Goal: Task Accomplishment & Management: Use online tool/utility

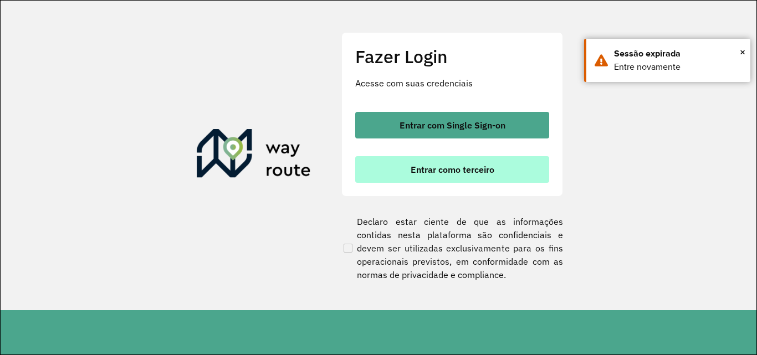
click at [404, 172] on button "Entrar como terceiro" at bounding box center [452, 169] width 194 height 27
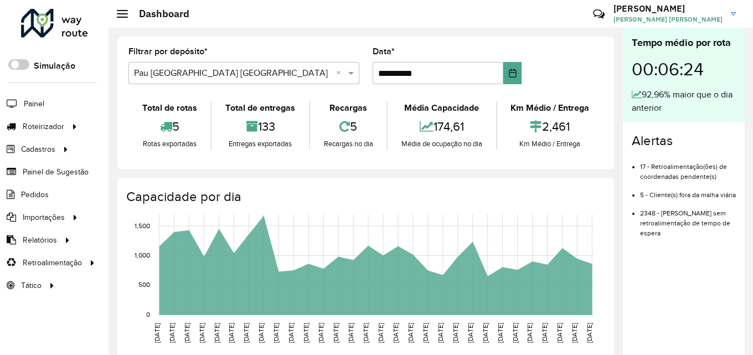
click at [137, 250] on icon "[DATE] [DATE] [DATE] [DATE] [DATE] [DATE] [DATE] [DATE] [DATE] [DATE] [DATE] [D…" at bounding box center [356, 292] width 494 height 166
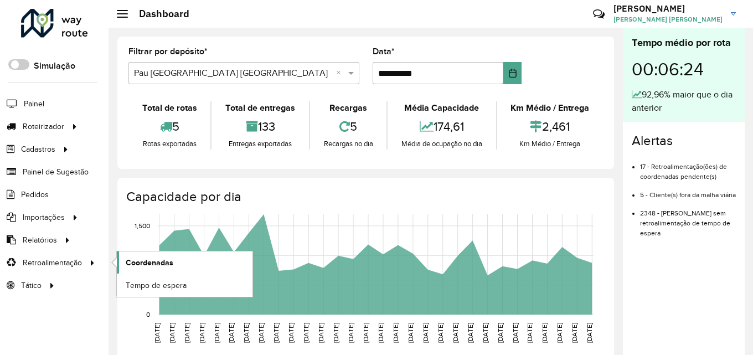
click at [150, 252] on link "Coordenadas" at bounding box center [185, 263] width 136 height 22
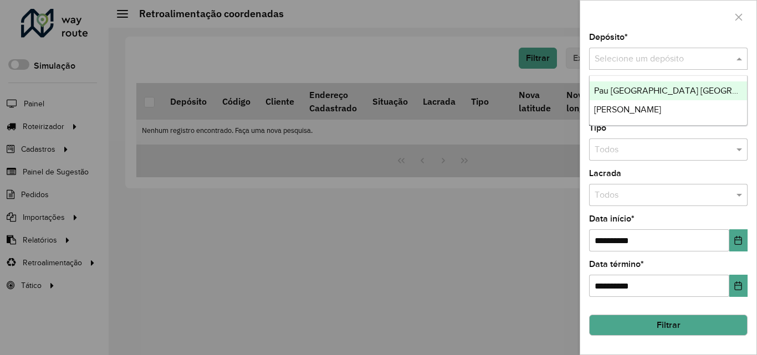
click at [675, 63] on input "text" at bounding box center [656, 59] width 125 height 13
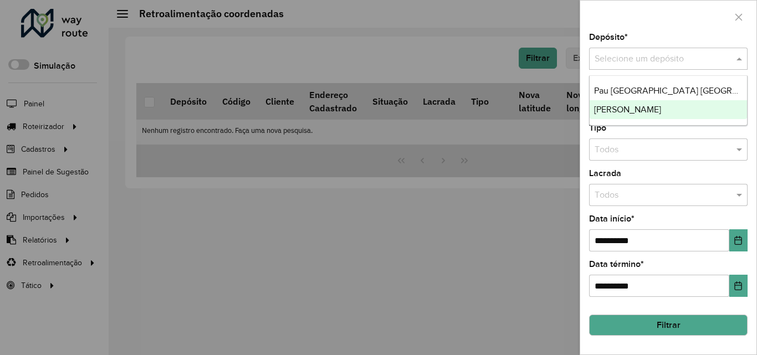
drag, startPoint x: 655, startPoint y: 111, endPoint x: 660, endPoint y: 170, distance: 58.4
click at [655, 112] on span "[PERSON_NAME]" at bounding box center [627, 109] width 67 height 9
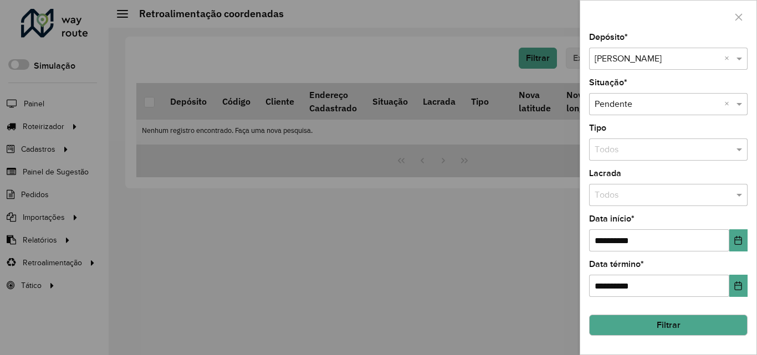
click at [647, 327] on button "Filtrar" at bounding box center [668, 325] width 158 height 21
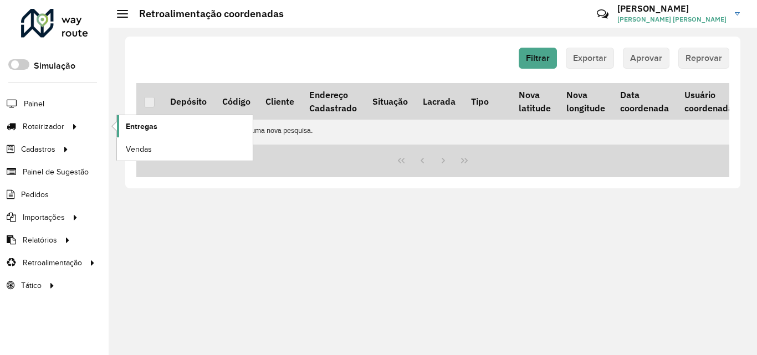
click at [168, 116] on link "Entregas" at bounding box center [185, 126] width 136 height 22
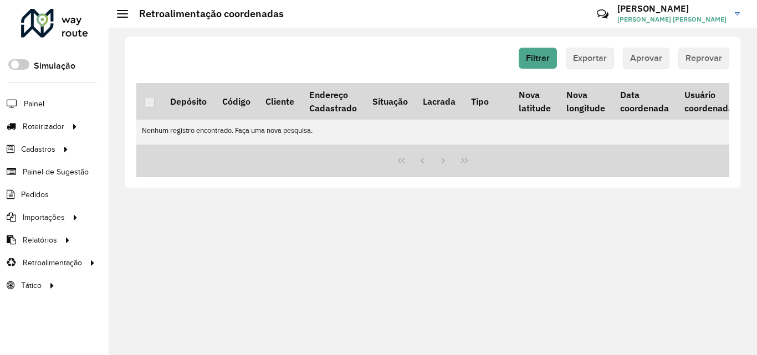
click at [356, 276] on div "Filtrar Exportar Aprovar Reprovar Depósito Código Cliente Endereço Cadastrado S…" at bounding box center [433, 191] width 648 height 327
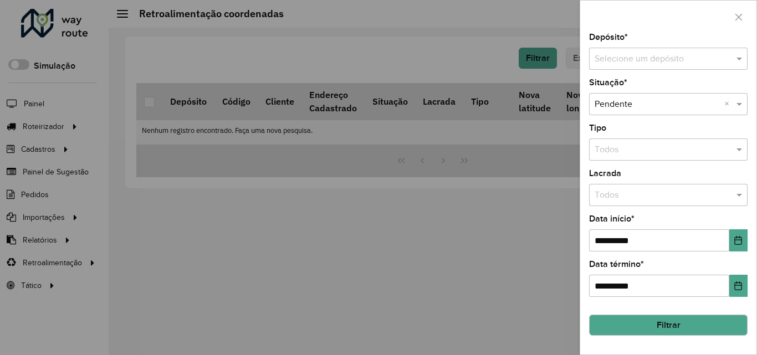
click at [695, 69] on div "Selecione um depósito" at bounding box center [668, 59] width 158 height 22
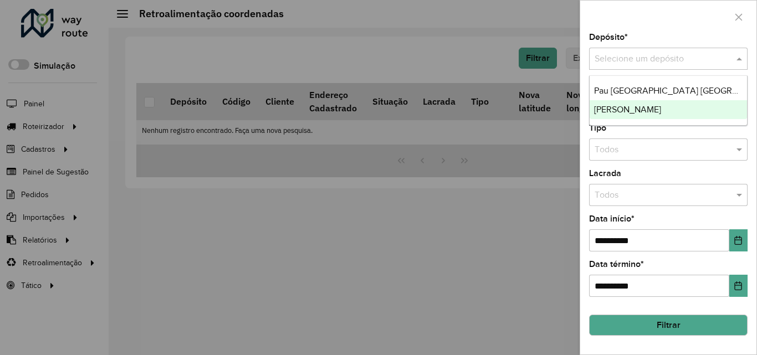
click at [664, 115] on div "[PERSON_NAME]" at bounding box center [667, 109] width 157 height 19
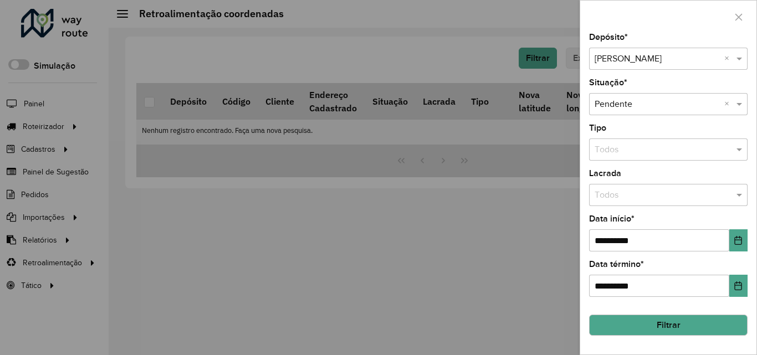
click at [651, 326] on button "Filtrar" at bounding box center [668, 325] width 158 height 21
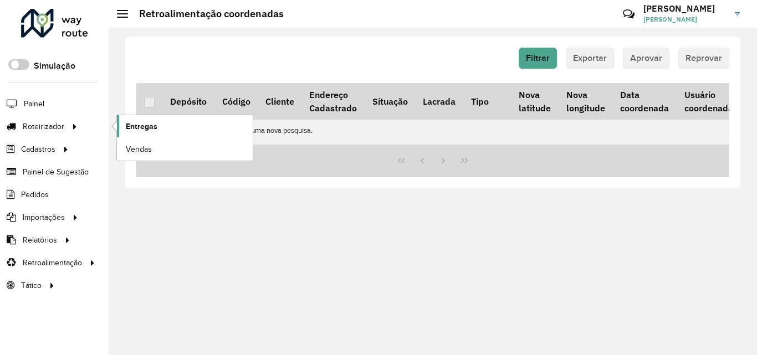
click at [130, 130] on span "Entregas" at bounding box center [142, 127] width 32 height 12
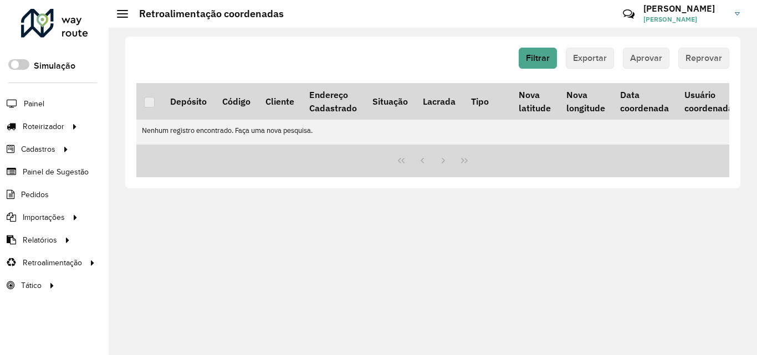
click at [357, 266] on div "Filtrar Exportar Aprovar Reprovar Depósito Código Cliente Endereço Cadastrado S…" at bounding box center [433, 191] width 648 height 327
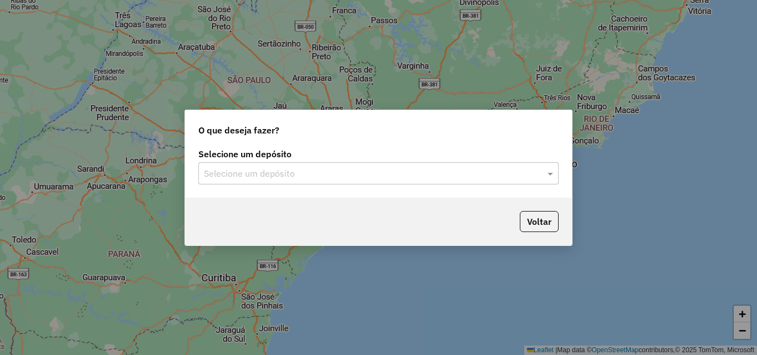
drag, startPoint x: 289, startPoint y: 189, endPoint x: 292, endPoint y: 183, distance: 6.7
click at [290, 187] on div "Selecione um depósito Selecione um depósito" at bounding box center [378, 172] width 387 height 52
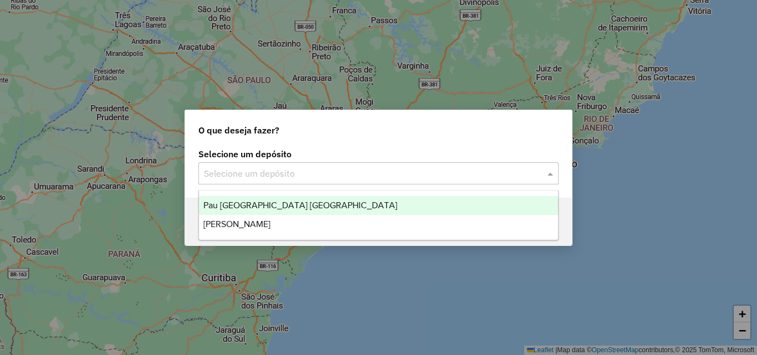
drag, startPoint x: 293, startPoint y: 181, endPoint x: 283, endPoint y: 211, distance: 31.7
click at [293, 182] on div "Selecione um depósito" at bounding box center [378, 173] width 360 height 22
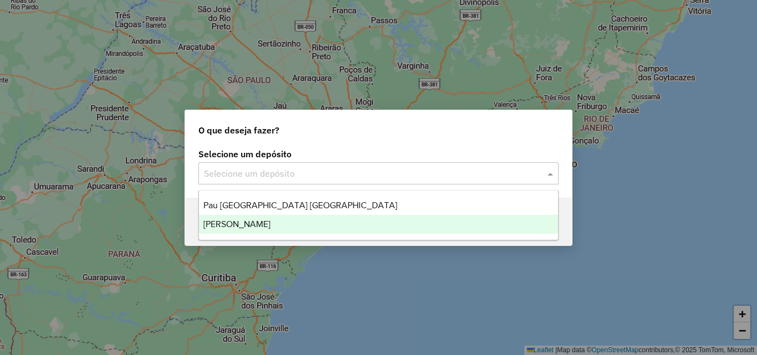
click at [273, 239] on ng-dropdown-panel "Pau [GEOGRAPHIC_DATA] Itaporanga [PERSON_NAME]" at bounding box center [378, 215] width 360 height 50
click at [279, 223] on div "[PERSON_NAME]" at bounding box center [378, 224] width 359 height 19
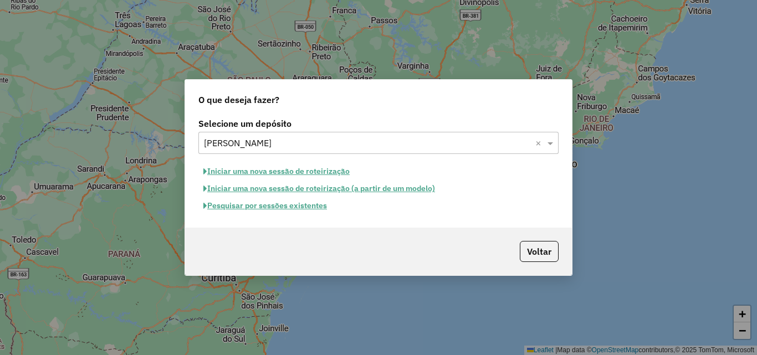
click at [280, 171] on button "Iniciar uma nova sessão de roteirização" at bounding box center [276, 171] width 156 height 17
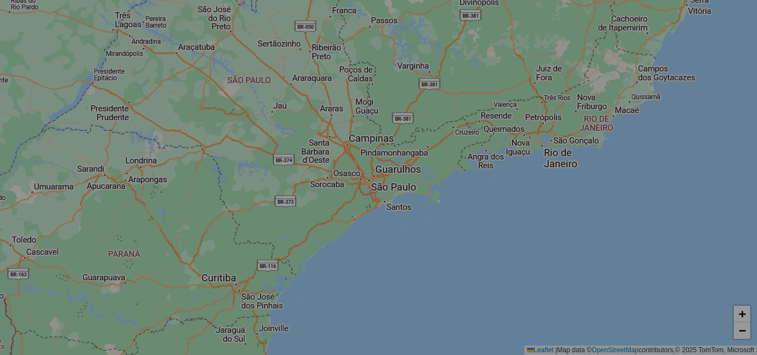
select select "*"
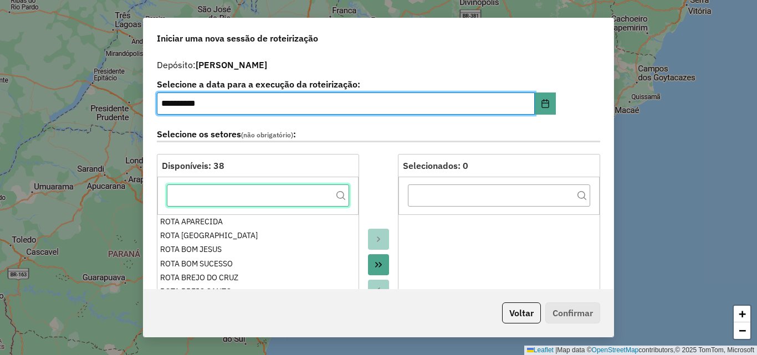
click at [257, 197] on input "text" at bounding box center [258, 195] width 182 height 22
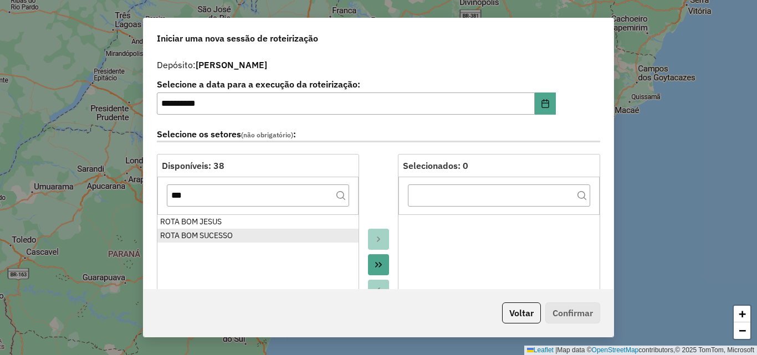
drag, startPoint x: 224, startPoint y: 238, endPoint x: 227, endPoint y: 210, distance: 28.4
click at [224, 234] on div "ROTA BOM SUCESSO" at bounding box center [258, 236] width 196 height 12
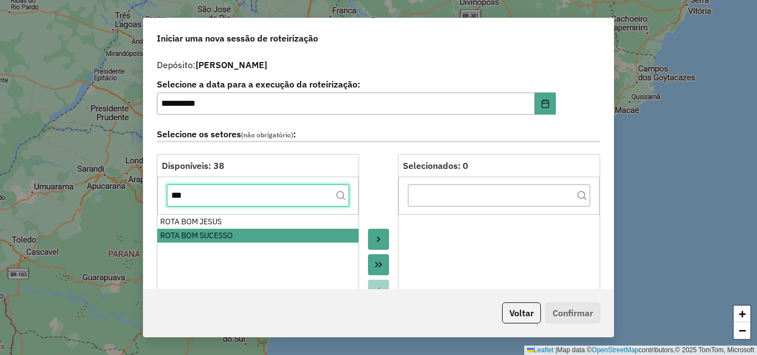
click at [229, 199] on input "***" at bounding box center [258, 195] width 182 height 22
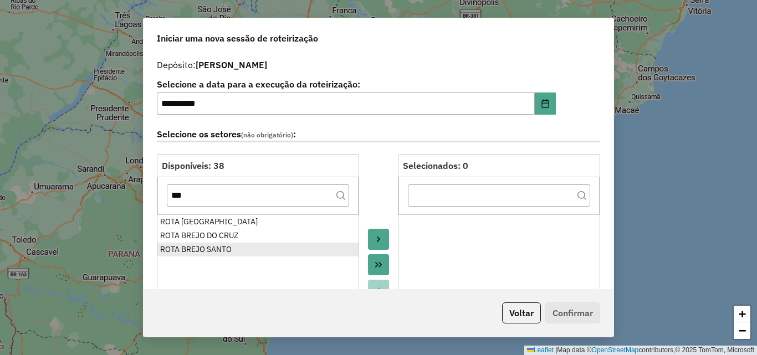
click at [223, 255] on li "ROTA BREJO SANTO" at bounding box center [257, 250] width 201 height 14
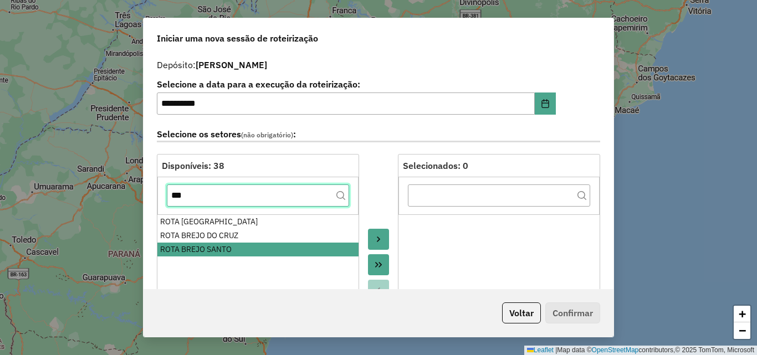
click at [238, 193] on input "***" at bounding box center [258, 195] width 182 height 22
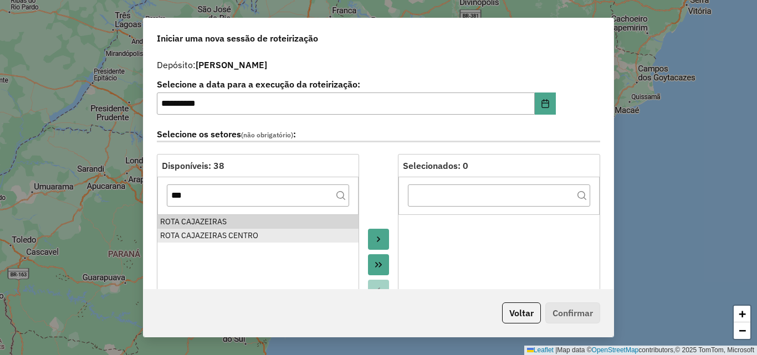
drag, startPoint x: 234, startPoint y: 218, endPoint x: 241, endPoint y: 232, distance: 14.9
click at [234, 220] on div "ROTA CAJAZEIRAS" at bounding box center [258, 222] width 196 height 12
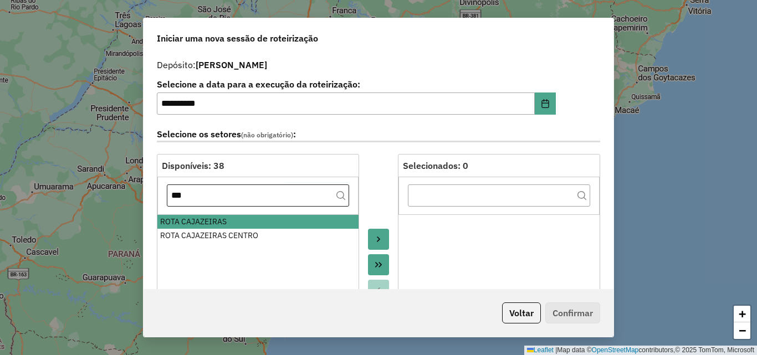
drag, startPoint x: 243, startPoint y: 235, endPoint x: 233, endPoint y: 199, distance: 37.4
click at [242, 235] on div "ROTA CAJAZEIRAS CENTRO" at bounding box center [258, 236] width 196 height 12
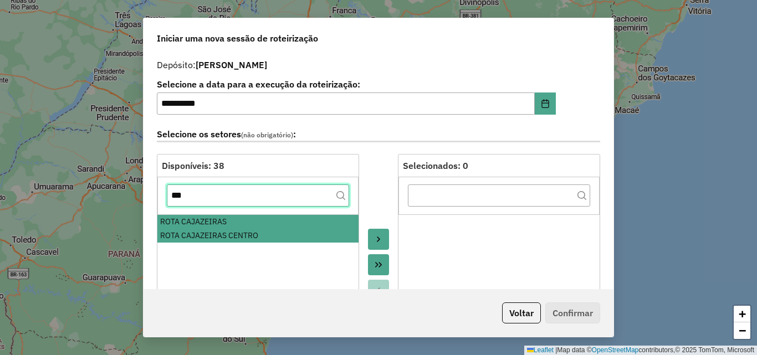
click at [233, 199] on input "***" at bounding box center [258, 195] width 182 height 22
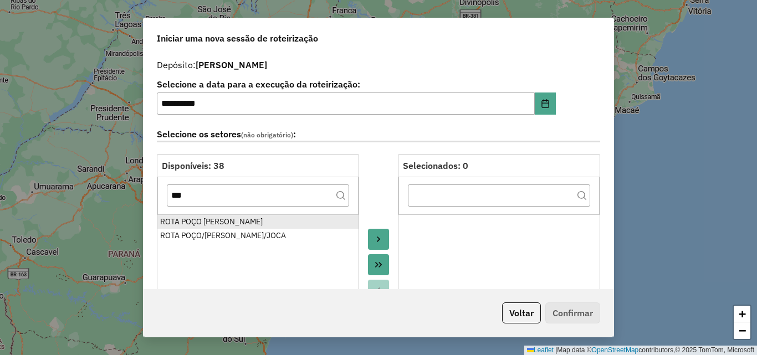
click at [234, 223] on div "ROTA POÇO JOSÉ DE MOURA" at bounding box center [258, 222] width 196 height 12
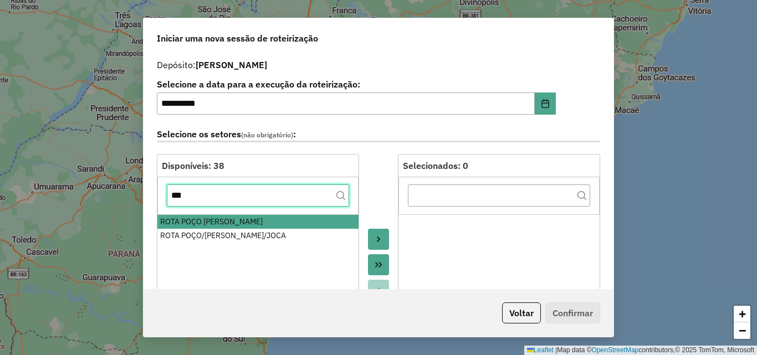
click at [238, 196] on input "***" at bounding box center [258, 195] width 182 height 22
click at [239, 196] on input "***" at bounding box center [258, 195] width 182 height 22
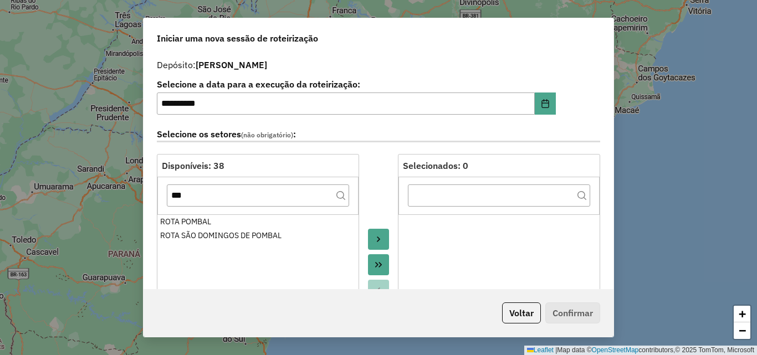
drag, startPoint x: 229, startPoint y: 228, endPoint x: 225, endPoint y: 213, distance: 16.0
click at [228, 228] on li "ROTA POMBAL" at bounding box center [257, 222] width 201 height 14
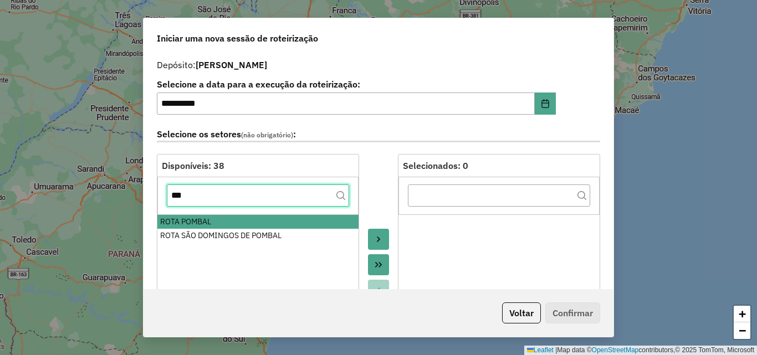
click at [224, 197] on input "***" at bounding box center [258, 195] width 182 height 22
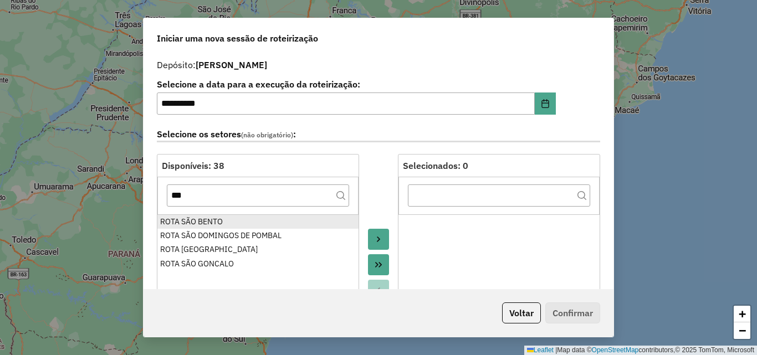
click at [232, 217] on div "ROTA SÃO BENTO" at bounding box center [258, 222] width 196 height 12
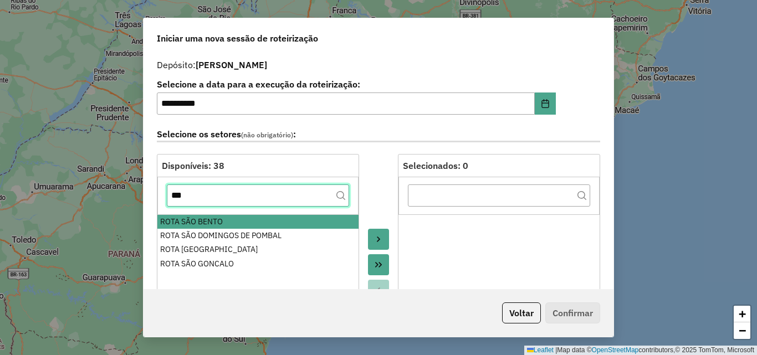
click at [233, 198] on input "***" at bounding box center [258, 195] width 182 height 22
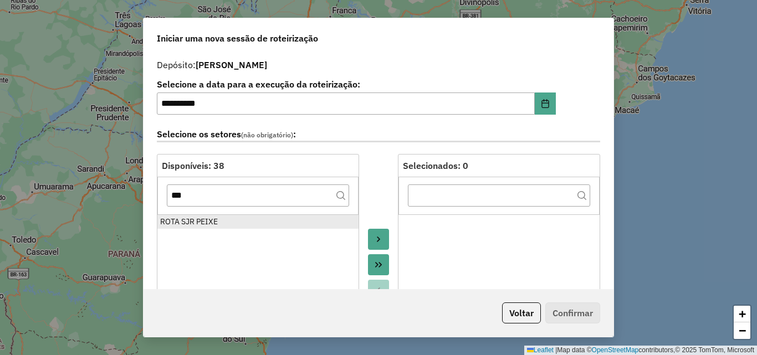
click at [235, 222] on div "ROTA SJR PEIXE" at bounding box center [258, 222] width 196 height 12
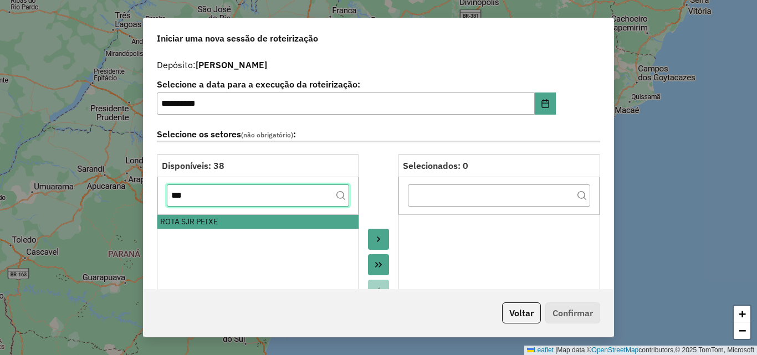
click at [232, 192] on input "***" at bounding box center [258, 195] width 182 height 22
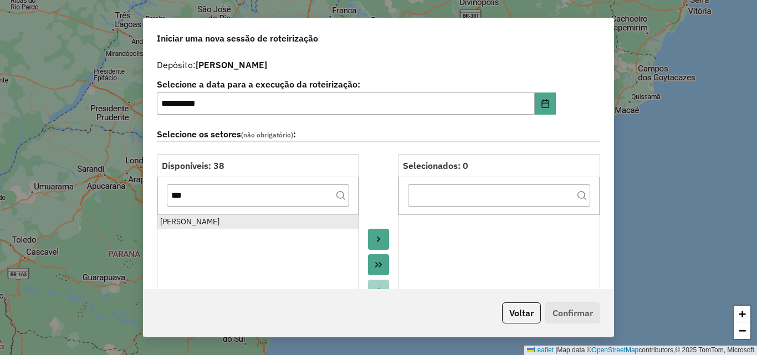
click at [219, 217] on div "ROTA SOUSA" at bounding box center [258, 222] width 196 height 12
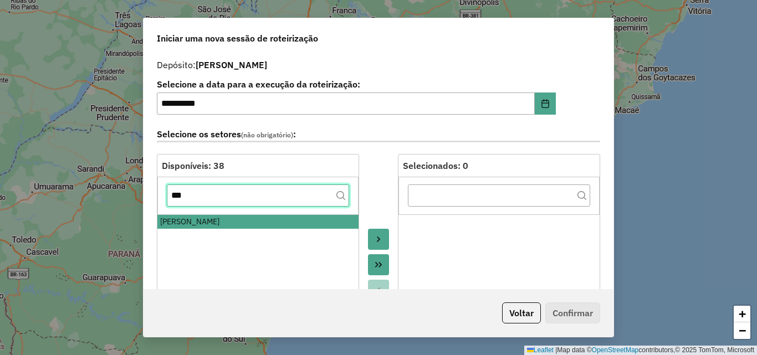
click at [223, 196] on input "***" at bounding box center [258, 195] width 182 height 22
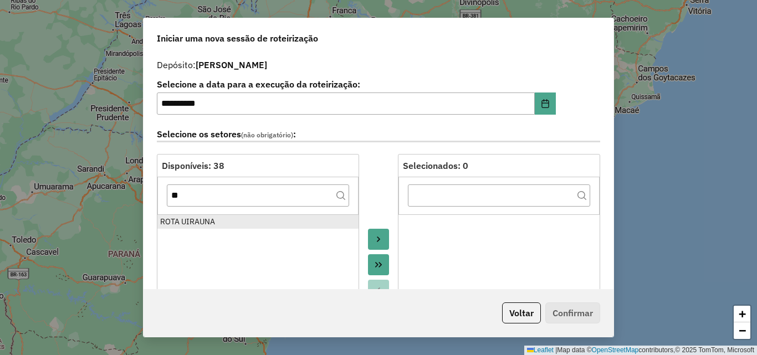
click at [211, 224] on div "ROTA UIRAUNA" at bounding box center [258, 222] width 196 height 12
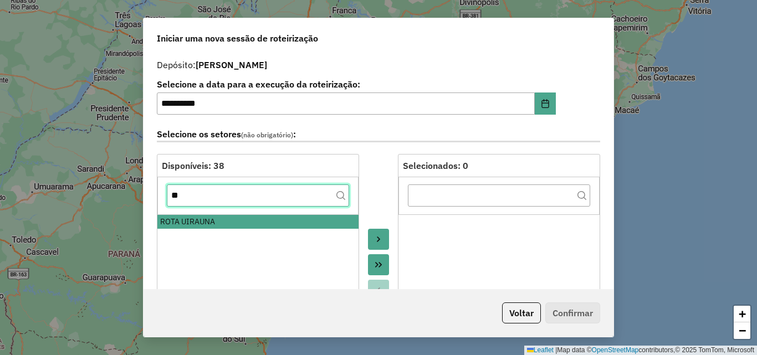
click at [219, 196] on input "**" at bounding box center [258, 195] width 182 height 22
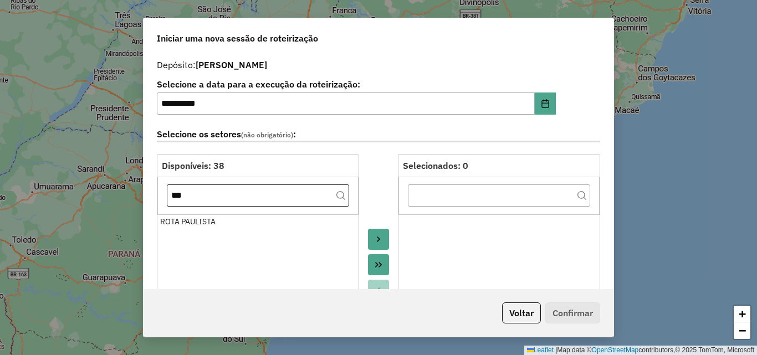
drag, startPoint x: 216, startPoint y: 218, endPoint x: 218, endPoint y: 205, distance: 13.5
click at [215, 219] on div "ROTA PAULISTA" at bounding box center [258, 222] width 196 height 12
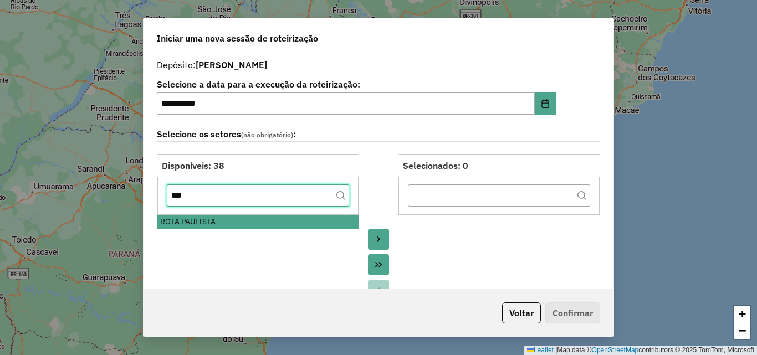
click at [218, 201] on input "***" at bounding box center [258, 195] width 182 height 22
drag, startPoint x: 218, startPoint y: 201, endPoint x: 260, endPoint y: 173, distance: 50.4
click at [231, 192] on input "***" at bounding box center [258, 195] width 182 height 22
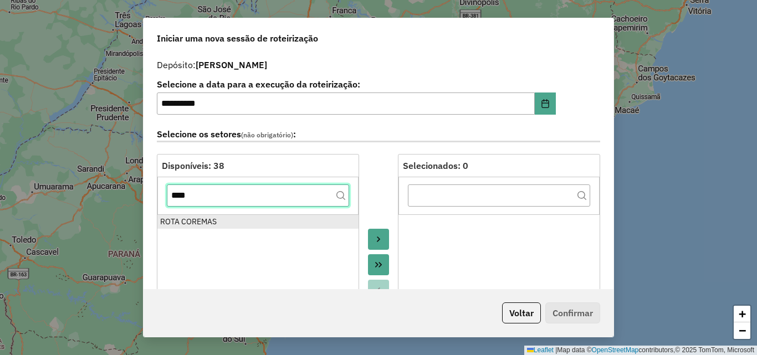
type input "****"
click at [207, 226] on div "ROTA COREMAS" at bounding box center [258, 222] width 196 height 12
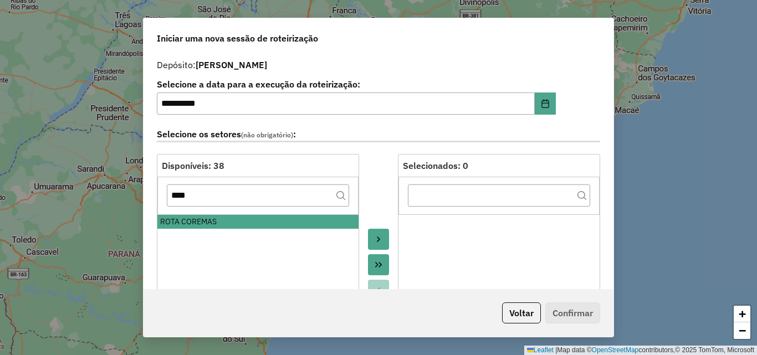
click at [381, 234] on button "Move to Target" at bounding box center [378, 239] width 21 height 21
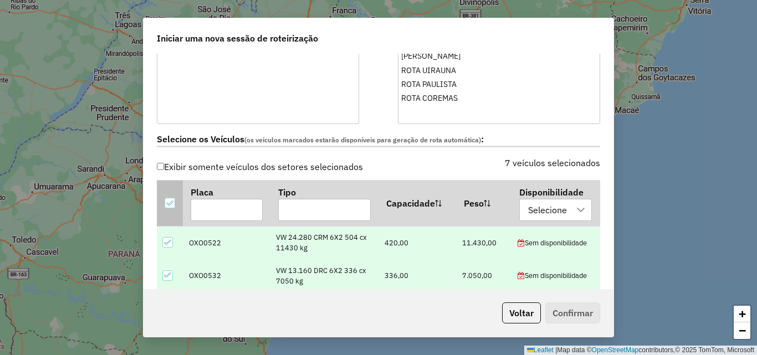
click at [170, 207] on icon at bounding box center [170, 203] width 8 height 8
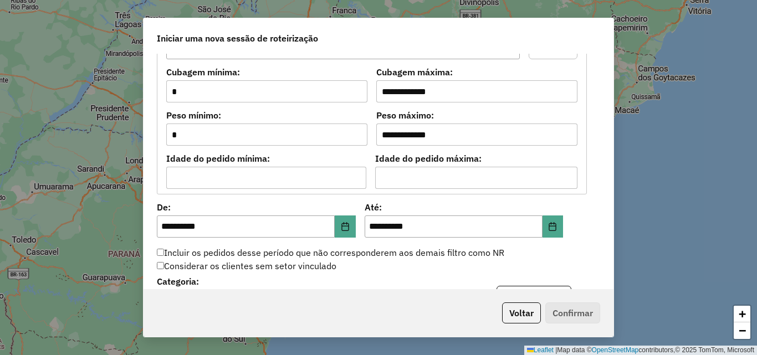
scroll to position [942, 0]
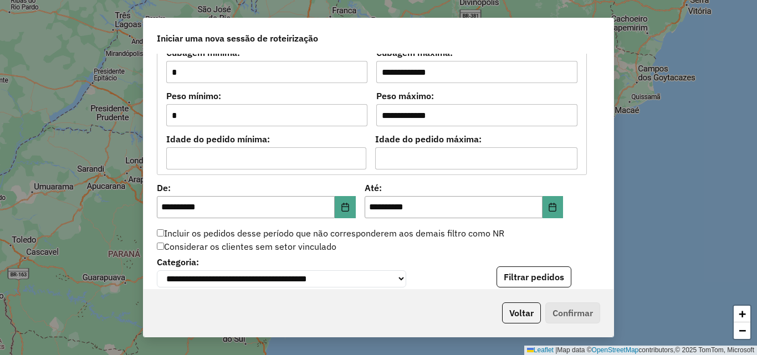
drag, startPoint x: 530, startPoint y: 280, endPoint x: 741, endPoint y: 296, distance: 212.2
click at [530, 281] on button "Filtrar pedidos" at bounding box center [533, 276] width 75 height 21
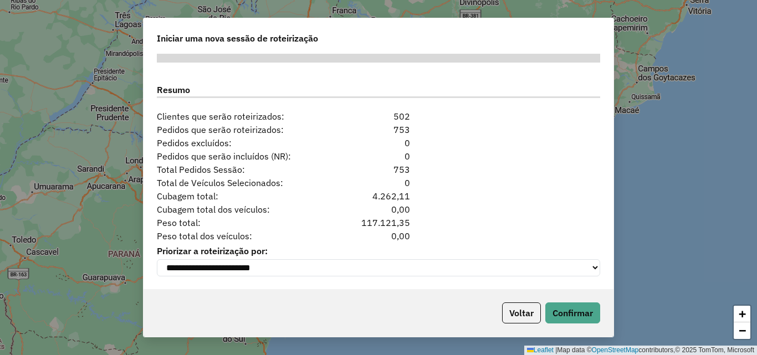
scroll to position [1398, 0]
click at [570, 326] on div "Voltar Confirmar" at bounding box center [378, 313] width 470 height 48
click at [572, 317] on button "Confirmar" at bounding box center [572, 312] width 55 height 21
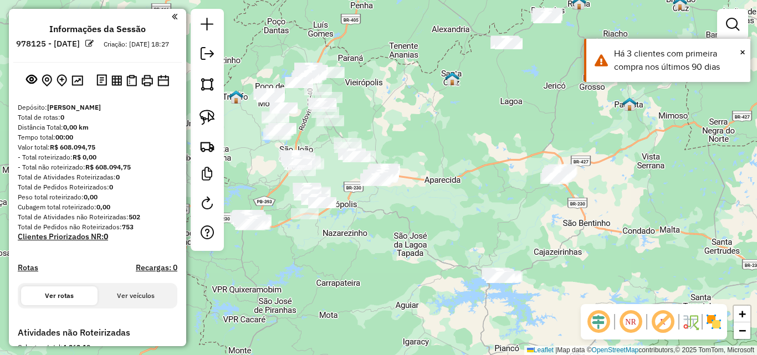
drag, startPoint x: 521, startPoint y: 107, endPoint x: 402, endPoint y: 170, distance: 133.8
click at [402, 170] on div "Janela de atendimento Grade de atendimento Capacidade Transportadoras Veículos …" at bounding box center [378, 177] width 757 height 355
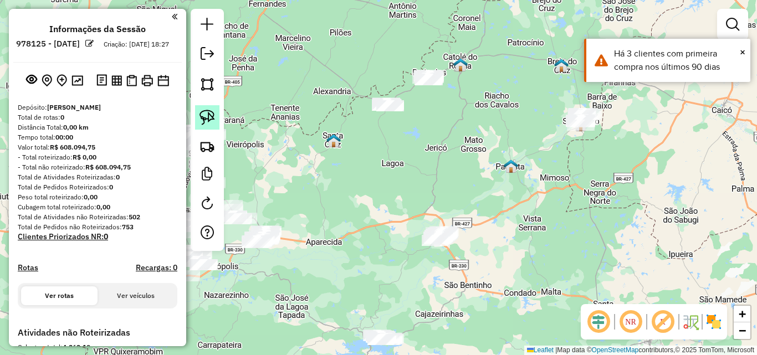
click at [204, 111] on img at bounding box center [207, 118] width 16 height 16
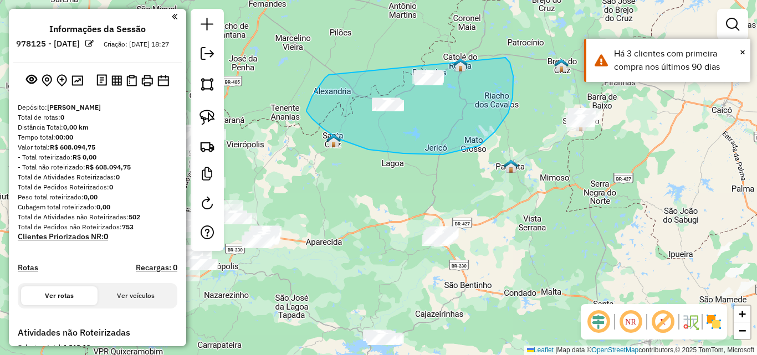
drag, startPoint x: 329, startPoint y: 75, endPoint x: 505, endPoint y: 57, distance: 177.1
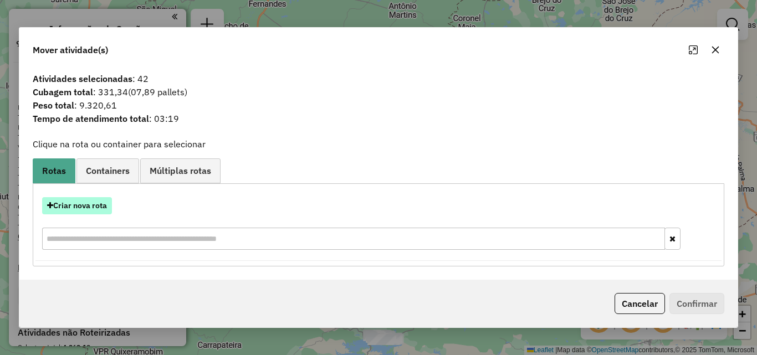
click at [76, 202] on button "Criar nova rota" at bounding box center [77, 205] width 70 height 17
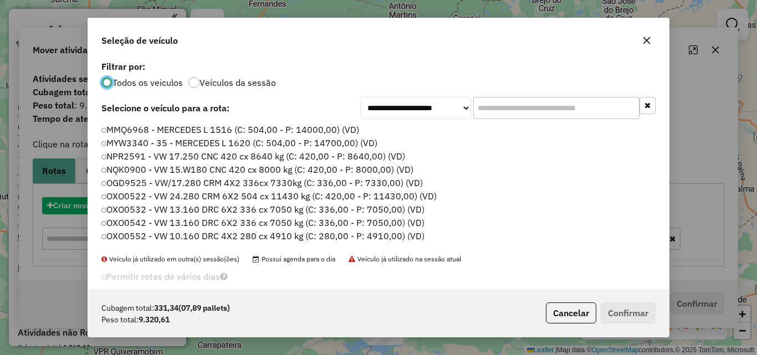
scroll to position [6, 3]
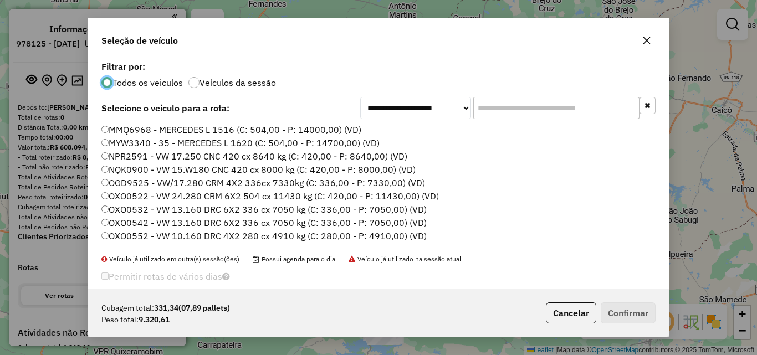
click at [163, 128] on label "MMQ6968 - MERCEDES L 1516 (C: 504,00 - P: 14000,00) (VD)" at bounding box center [231, 129] width 260 height 13
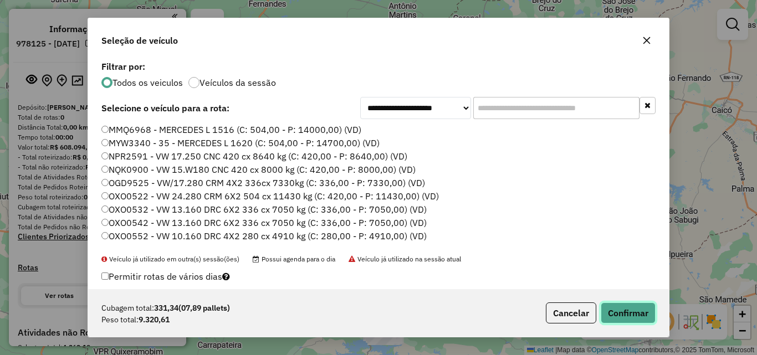
drag, startPoint x: 648, startPoint y: 306, endPoint x: 493, endPoint y: 286, distance: 156.9
click at [647, 306] on button "Confirmar" at bounding box center [628, 312] width 55 height 21
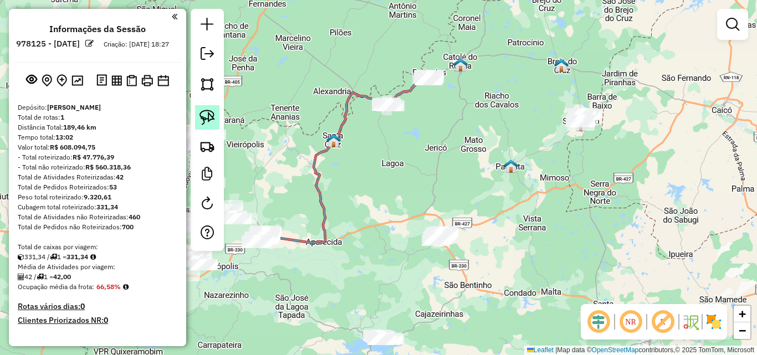
click at [198, 115] on link at bounding box center [207, 117] width 24 height 24
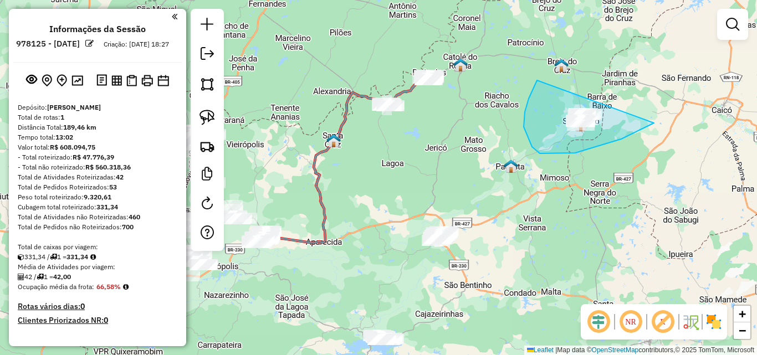
drag, startPoint x: 524, startPoint y: 127, endPoint x: 679, endPoint y: 95, distance: 158.8
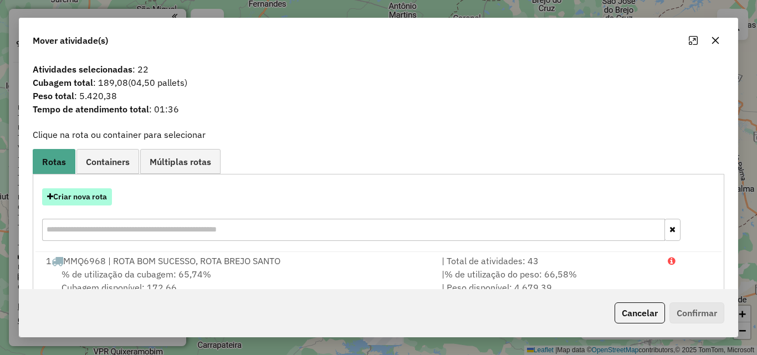
click at [98, 199] on button "Criar nova rota" at bounding box center [77, 196] width 70 height 17
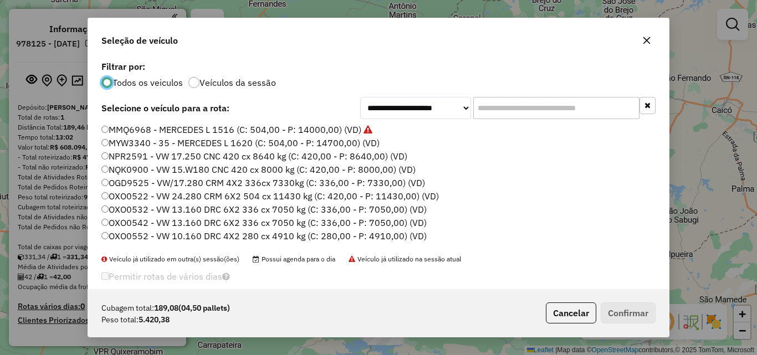
click at [162, 130] on label "MMQ6968 - MERCEDES L 1516 (C: 504,00 - P: 14000,00) (VD)" at bounding box center [236, 129] width 271 height 13
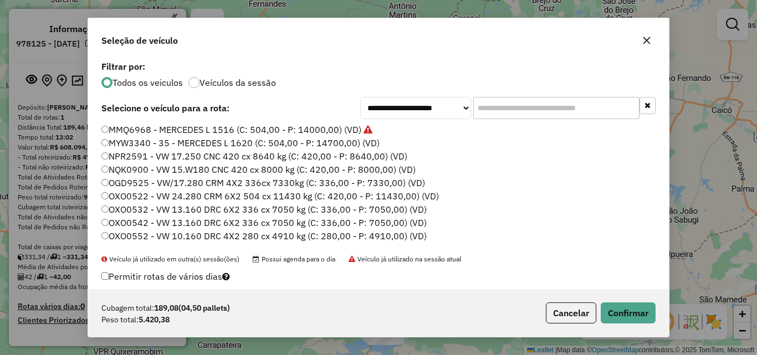
click at [637, 324] on div "Cubagem total: 189,08 (04,50 pallets) Peso total: 5.420,38 Cancelar Confirmar" at bounding box center [378, 313] width 581 height 48
drag, startPoint x: 629, startPoint y: 314, endPoint x: 619, endPoint y: 311, distance: 9.8
click at [628, 314] on button "Confirmar" at bounding box center [628, 312] width 55 height 21
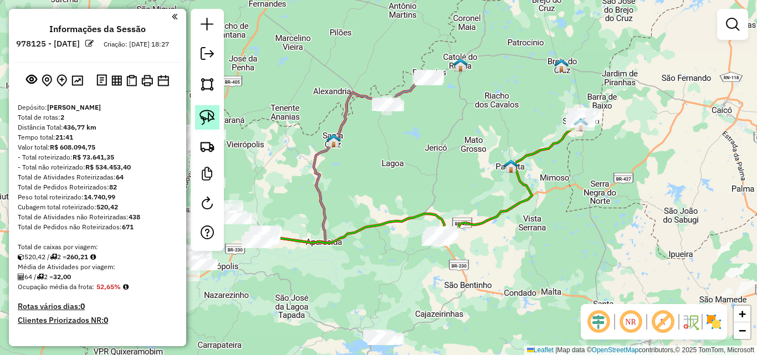
drag, startPoint x: 212, startPoint y: 115, endPoint x: 407, endPoint y: 187, distance: 207.6
click at [212, 115] on img at bounding box center [207, 118] width 16 height 16
drag, startPoint x: 437, startPoint y: 211, endPoint x: 461, endPoint y: 265, distance: 60.0
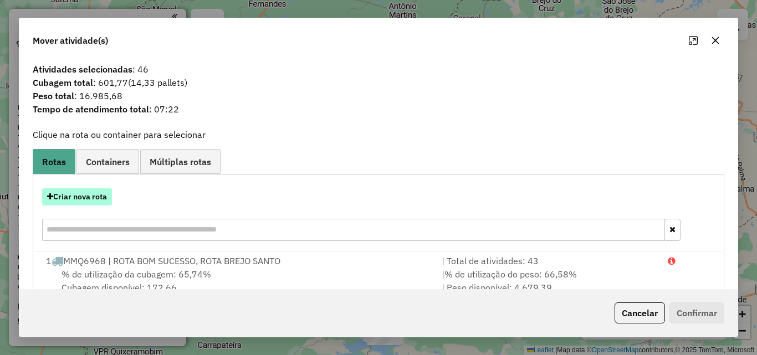
click at [96, 202] on button "Criar nova rota" at bounding box center [77, 196] width 70 height 17
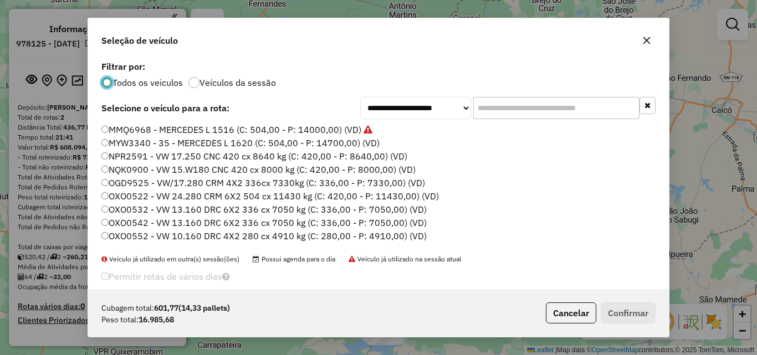
click at [161, 135] on label "MMQ6968 - MERCEDES L 1516 (C: 504,00 - P: 14000,00) (VD)" at bounding box center [236, 129] width 271 height 13
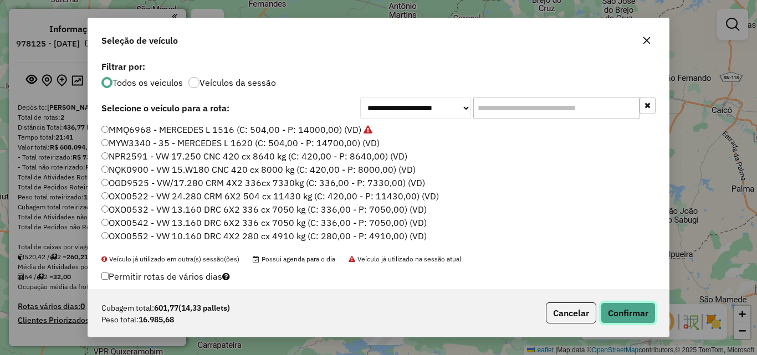
click at [627, 318] on button "Confirmar" at bounding box center [628, 312] width 55 height 21
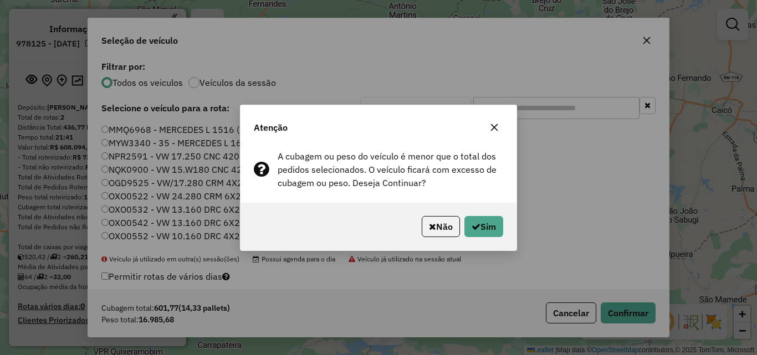
click at [475, 240] on div "Não Sim" at bounding box center [378, 227] width 276 height 48
click at [480, 227] on button "Sim" at bounding box center [483, 226] width 39 height 21
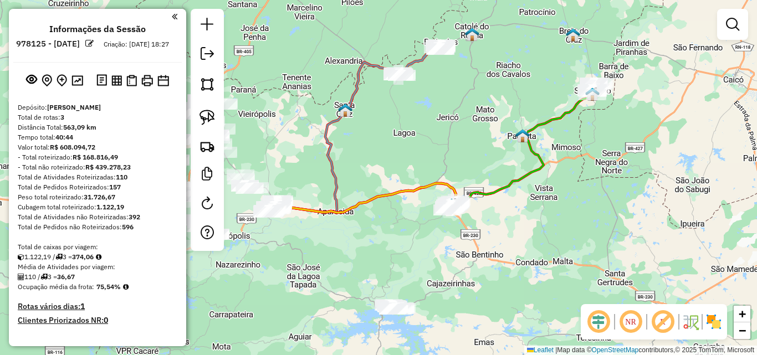
drag, startPoint x: 450, startPoint y: 323, endPoint x: 418, endPoint y: 281, distance: 53.3
click at [466, 284] on div "Janela de atendimento Grade de atendimento Capacidade Transportadoras Veículos …" at bounding box center [378, 177] width 757 height 355
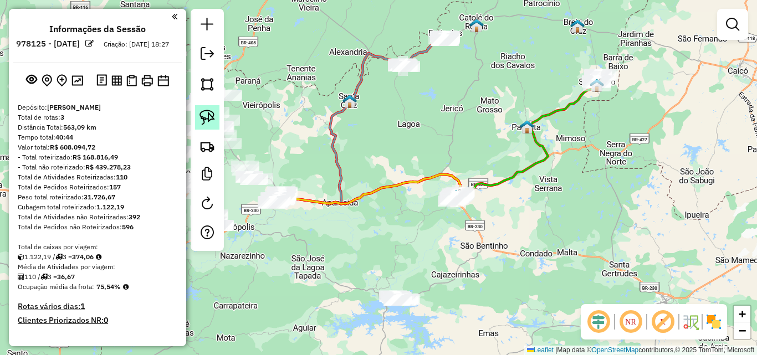
click at [211, 125] on img at bounding box center [207, 118] width 16 height 16
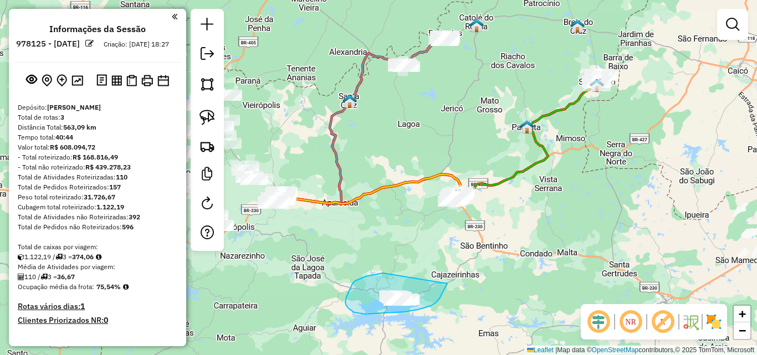
drag, startPoint x: 375, startPoint y: 274, endPoint x: 448, endPoint y: 284, distance: 73.7
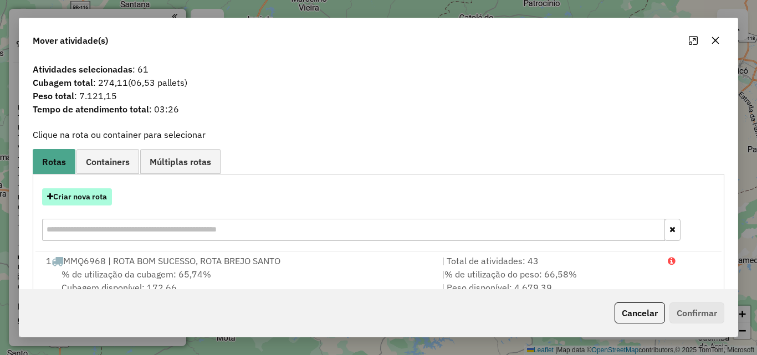
click at [75, 203] on button "Criar nova rota" at bounding box center [77, 196] width 70 height 17
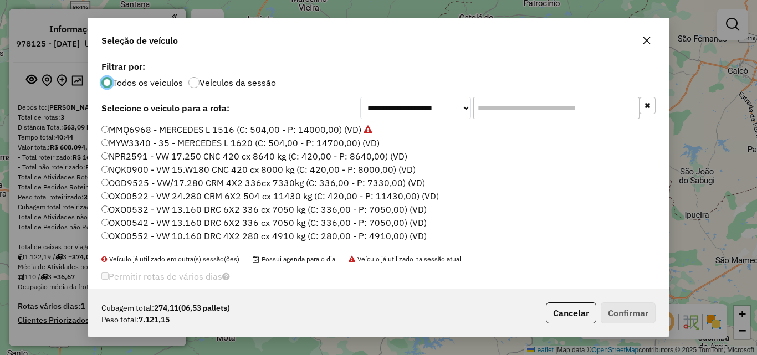
click at [186, 131] on label "MMQ6968 - MERCEDES L 1516 (C: 504,00 - P: 14000,00) (VD)" at bounding box center [236, 129] width 271 height 13
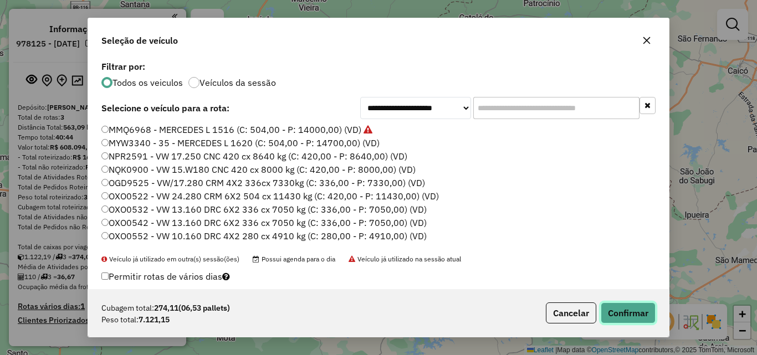
drag, startPoint x: 645, startPoint y: 319, endPoint x: 553, endPoint y: 297, distance: 94.5
click at [644, 319] on button "Confirmar" at bounding box center [628, 312] width 55 height 21
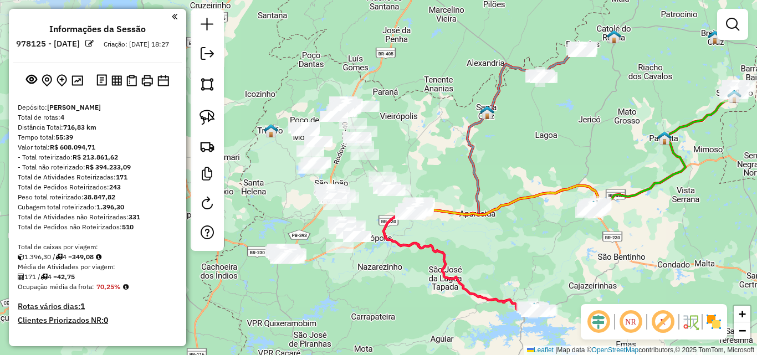
drag, startPoint x: 454, startPoint y: 267, endPoint x: 516, endPoint y: 272, distance: 62.8
click at [576, 273] on div "Janela de atendimento Grade de atendimento Capacidade Transportadoras Veículos …" at bounding box center [378, 177] width 757 height 355
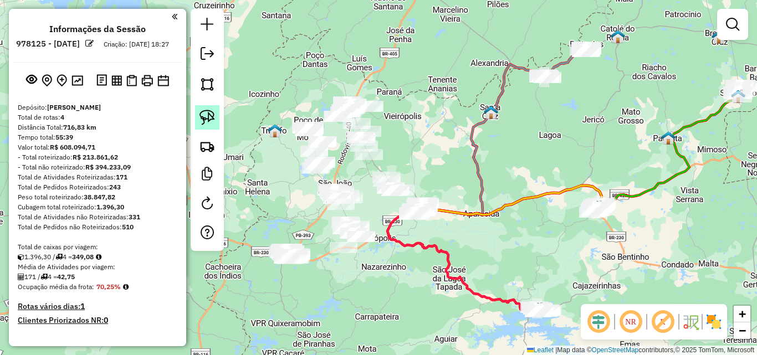
click at [207, 115] on img at bounding box center [207, 118] width 16 height 16
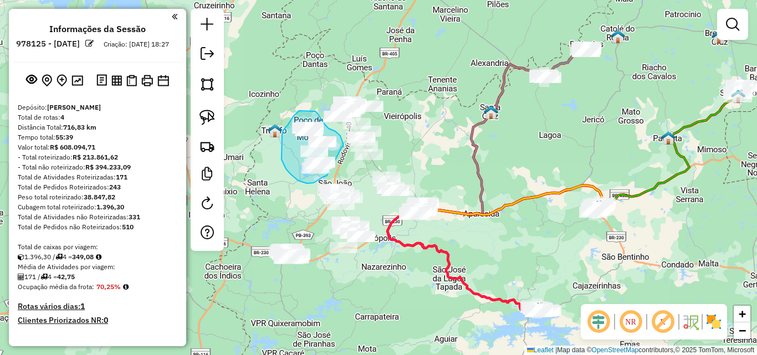
drag, startPoint x: 342, startPoint y: 147, endPoint x: 326, endPoint y: 176, distance: 32.7
click at [326, 176] on div "Janela de atendimento Grade de atendimento Capacidade Transportadoras Veículos …" at bounding box center [378, 177] width 757 height 355
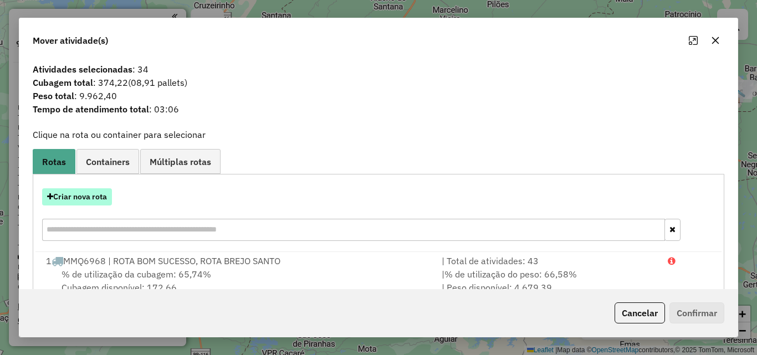
click at [85, 194] on button "Criar nova rota" at bounding box center [77, 196] width 70 height 17
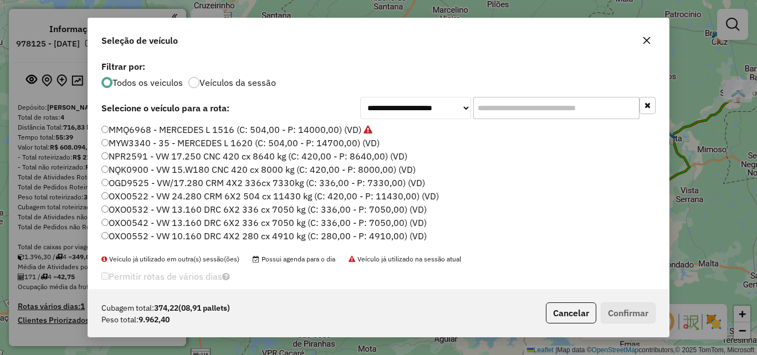
drag, startPoint x: 150, startPoint y: 129, endPoint x: 207, endPoint y: 145, distance: 59.7
click at [151, 129] on label "MMQ6968 - MERCEDES L 1516 (C: 504,00 - P: 14000,00) (VD)" at bounding box center [236, 129] width 271 height 13
click at [312, 127] on label "MMQ6968 - MERCEDES L 1516 (C: 504,00 - P: 14000,00) (VD)" at bounding box center [236, 129] width 271 height 13
click at [612, 317] on button "Confirmar" at bounding box center [628, 312] width 55 height 21
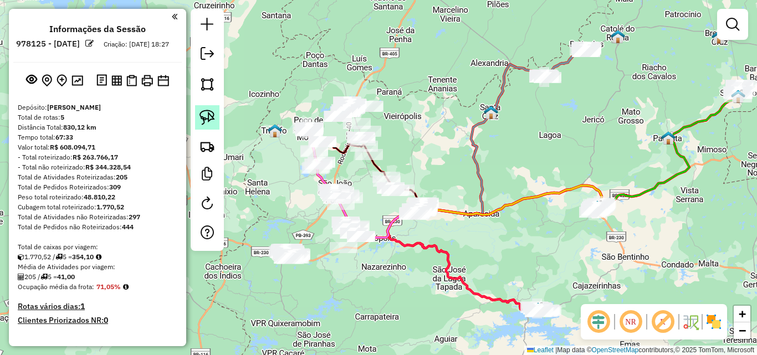
click at [208, 125] on link at bounding box center [207, 117] width 24 height 24
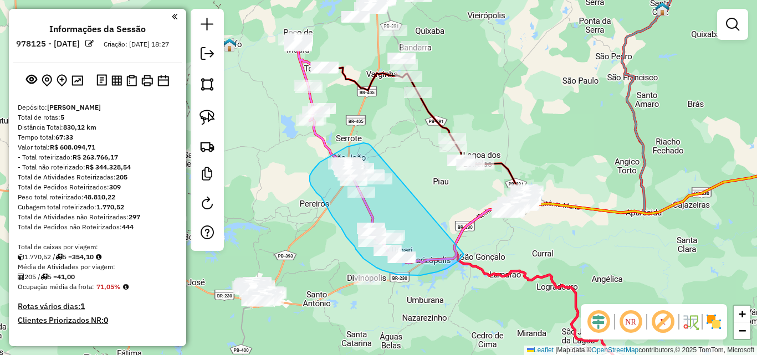
drag, startPoint x: 370, startPoint y: 145, endPoint x: 466, endPoint y: 250, distance: 143.1
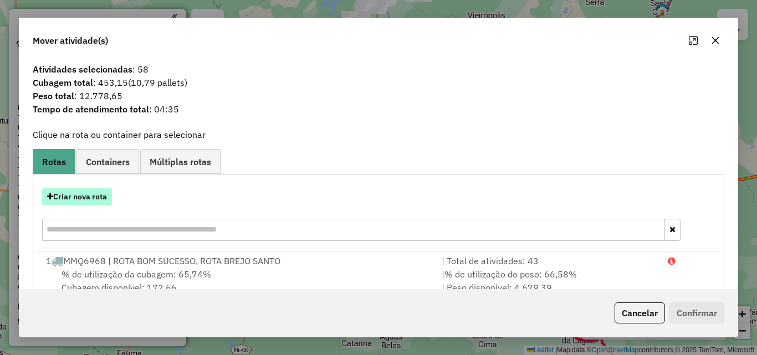
click at [95, 196] on button "Criar nova rota" at bounding box center [77, 196] width 70 height 17
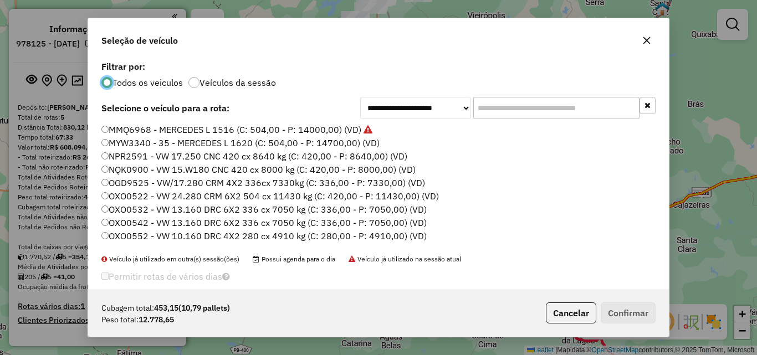
click at [205, 126] on label "MMQ6968 - MERCEDES L 1516 (C: 504,00 - P: 14000,00) (VD)" at bounding box center [236, 129] width 271 height 13
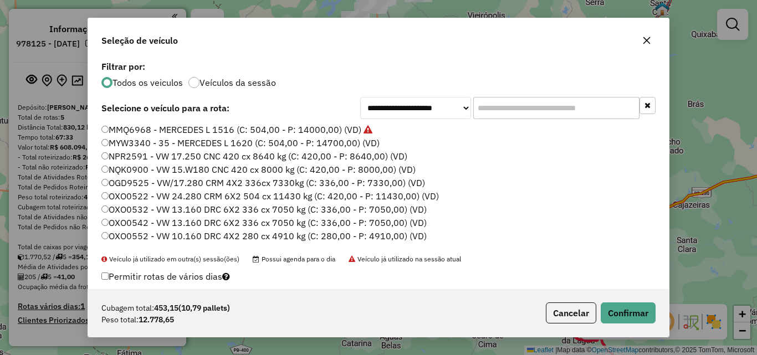
drag, startPoint x: 627, startPoint y: 291, endPoint x: 626, endPoint y: 309, distance: 17.7
click at [627, 293] on div "Cubagem total: 453,15 (10,79 pallets) Peso total: 12.778,65 Cancelar Confirmar" at bounding box center [378, 313] width 581 height 48
click at [626, 309] on button "Confirmar" at bounding box center [628, 312] width 55 height 21
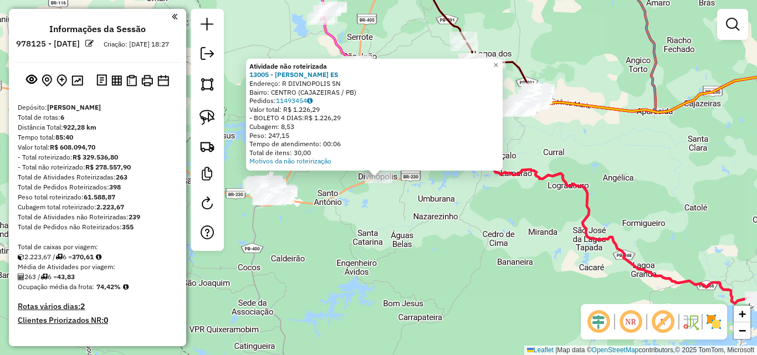
click at [332, 251] on div "Atividade não roteirizada 13005 - FRANCISCO MARTINS ES Endereço: R DIVINOPOLIS …" at bounding box center [378, 177] width 757 height 355
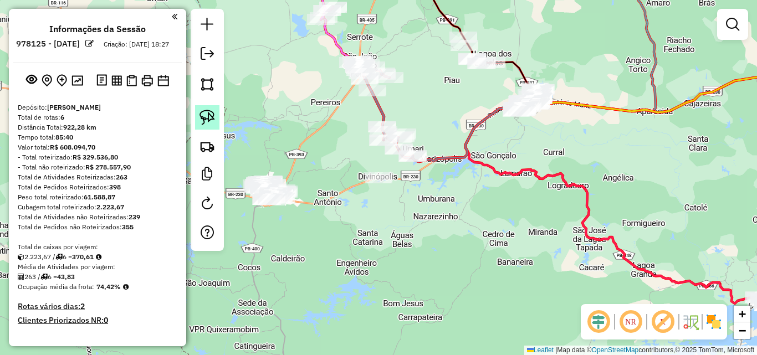
click at [207, 116] on img at bounding box center [207, 118] width 16 height 16
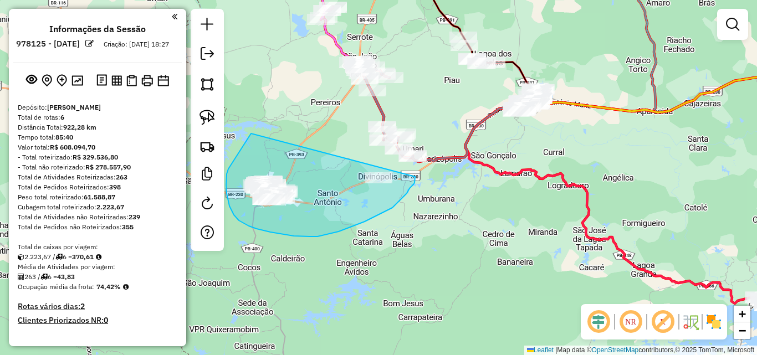
drag, startPoint x: 251, startPoint y: 134, endPoint x: 415, endPoint y: 177, distance: 169.6
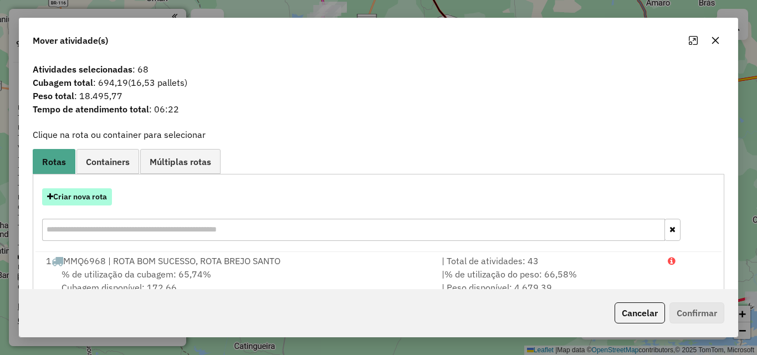
click at [90, 195] on button "Criar nova rota" at bounding box center [77, 196] width 70 height 17
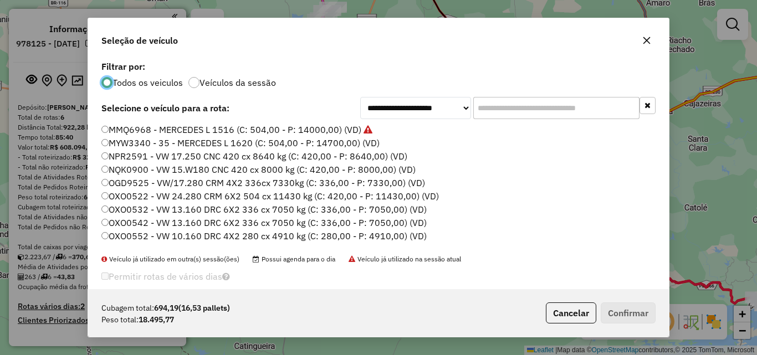
click at [195, 124] on label "MMQ6968 - MERCEDES L 1516 (C: 504,00 - P: 14000,00) (VD)" at bounding box center [236, 129] width 271 height 13
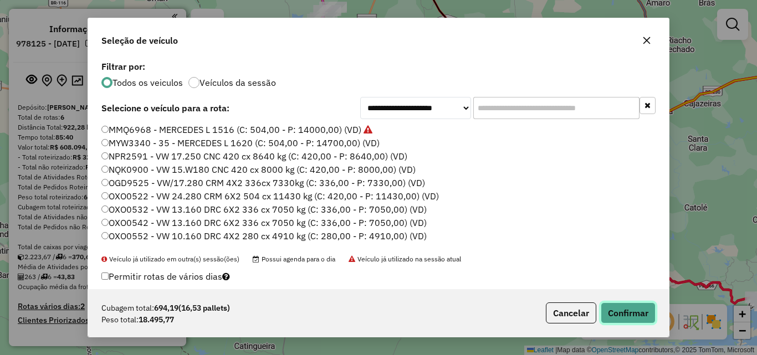
click at [640, 315] on button "Confirmar" at bounding box center [628, 312] width 55 height 21
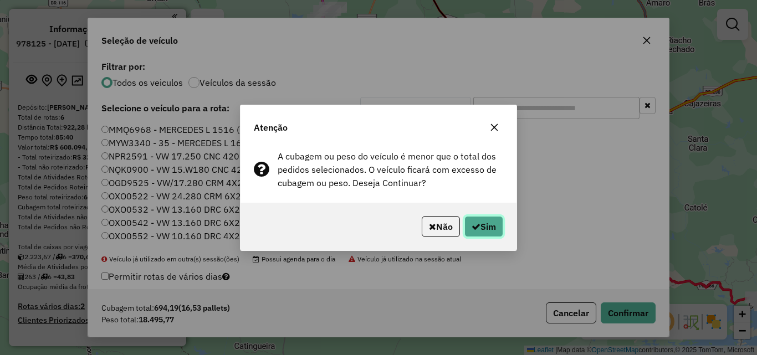
click at [498, 228] on button "Sim" at bounding box center [483, 226] width 39 height 21
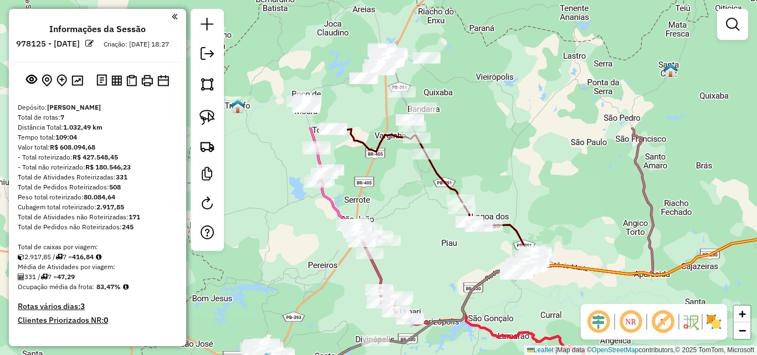
drag, startPoint x: 563, startPoint y: 188, endPoint x: 563, endPoint y: 291, distance: 102.5
click at [563, 291] on div "Janela de atendimento Grade de atendimento Capacidade Transportadoras Veículos …" at bounding box center [378, 177] width 757 height 355
click at [214, 117] on img at bounding box center [207, 118] width 16 height 16
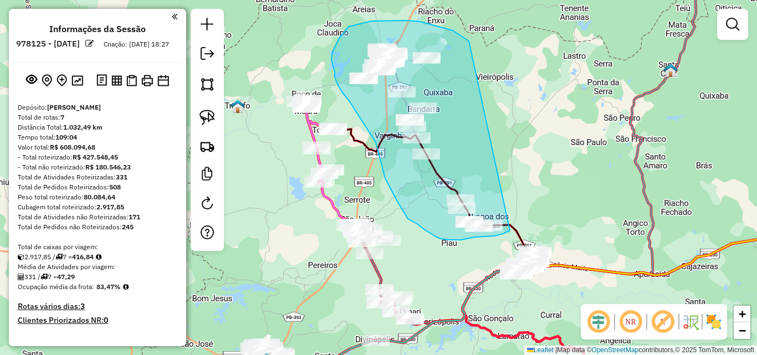
drag, startPoint x: 463, startPoint y: 37, endPoint x: 512, endPoint y: 229, distance: 198.5
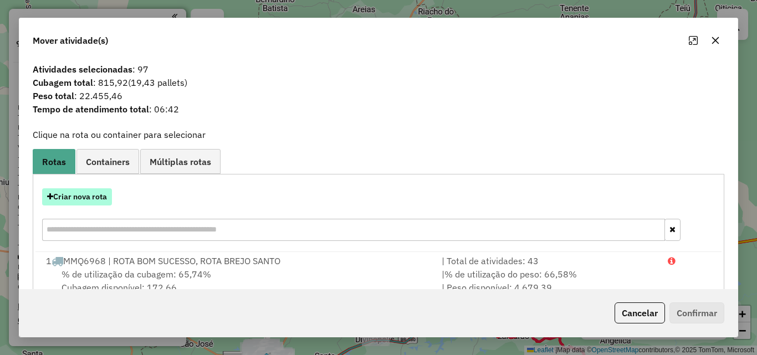
click at [98, 193] on button "Criar nova rota" at bounding box center [77, 196] width 70 height 17
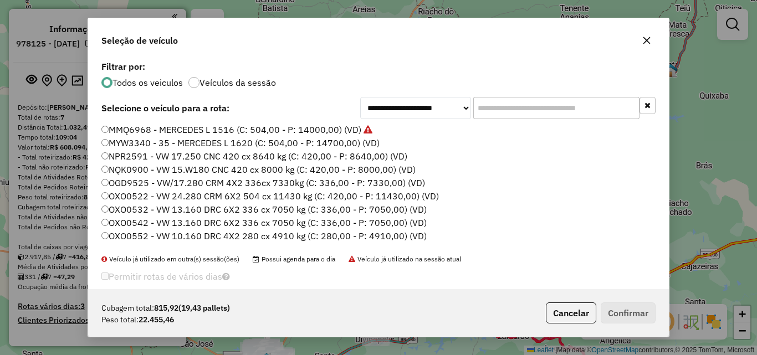
click at [167, 127] on label "MMQ6968 - MERCEDES L 1516 (C: 504,00 - P: 14000,00) (VD)" at bounding box center [236, 129] width 271 height 13
click at [622, 303] on div "Cubagem total: 815,92 (19,43 pallets) Peso total: 22.455,46 Cancelar Confirmar" at bounding box center [378, 313] width 581 height 48
click at [623, 303] on button "Confirmar" at bounding box center [628, 312] width 55 height 21
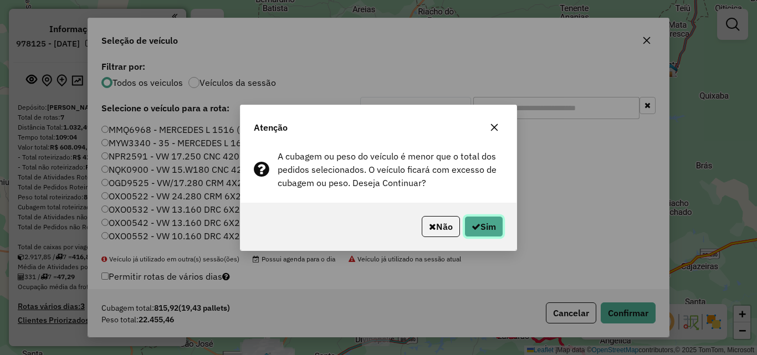
click at [478, 229] on icon "button" at bounding box center [475, 226] width 9 height 9
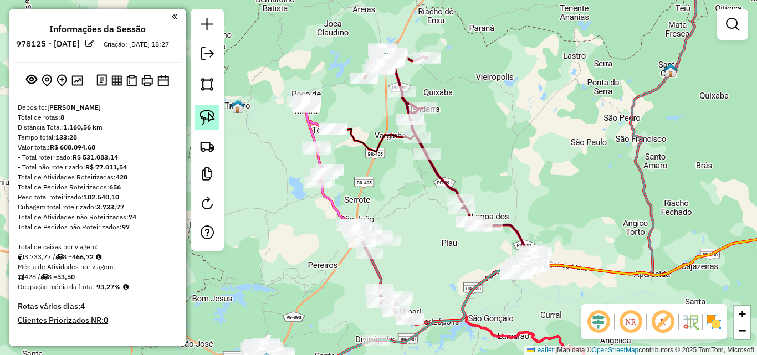
click at [206, 125] on link at bounding box center [207, 117] width 24 height 24
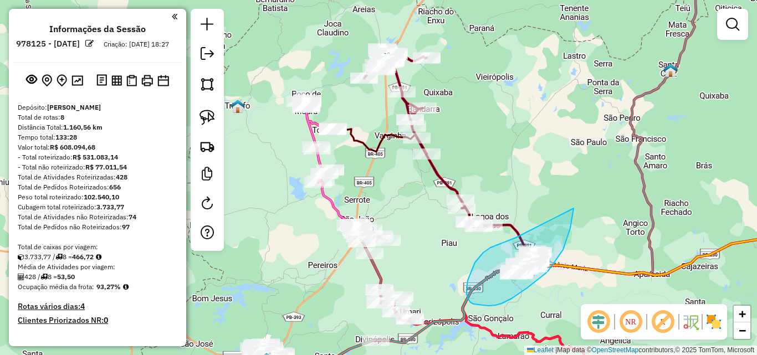
drag, startPoint x: 516, startPoint y: 238, endPoint x: 573, endPoint y: 208, distance: 64.7
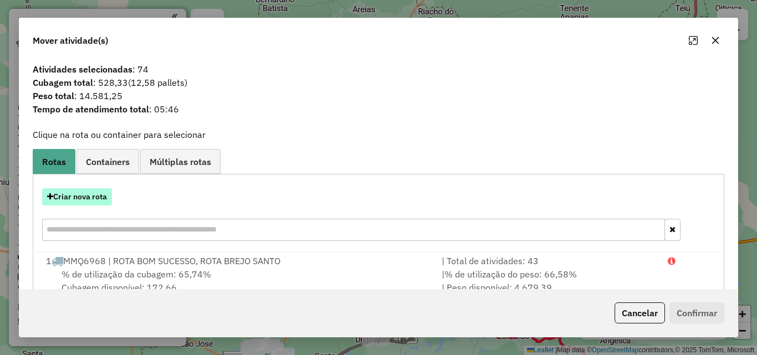
click at [86, 197] on button "Criar nova rota" at bounding box center [77, 196] width 70 height 17
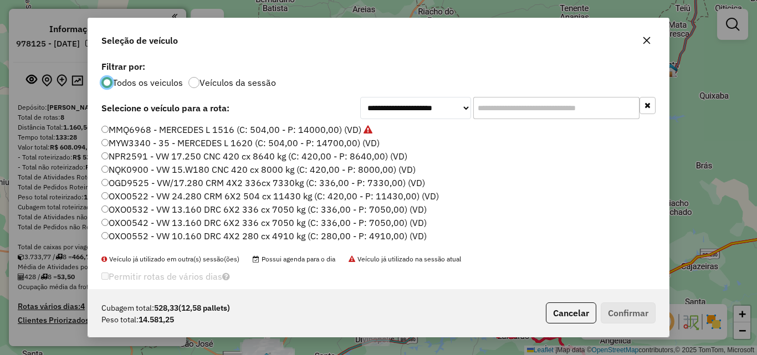
click at [161, 128] on label "MMQ6968 - MERCEDES L 1516 (C: 504,00 - P: 14000,00) (VD)" at bounding box center [236, 129] width 271 height 13
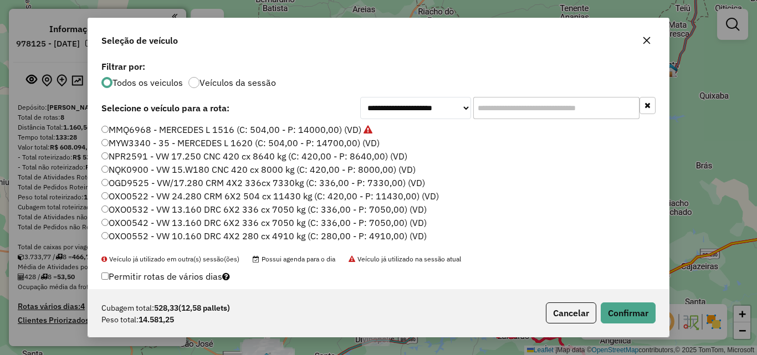
click at [624, 301] on div "Cubagem total: 528,33 (12,58 pallets) Peso total: 14.581,25 Cancelar Confirmar" at bounding box center [378, 313] width 581 height 48
click at [617, 307] on button "Confirmar" at bounding box center [628, 312] width 55 height 21
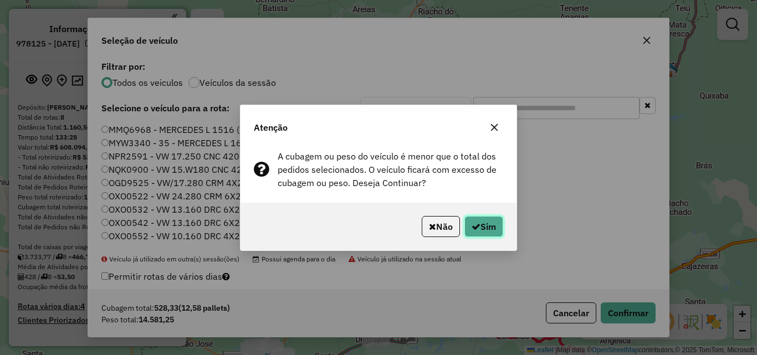
click at [487, 230] on button "Sim" at bounding box center [483, 226] width 39 height 21
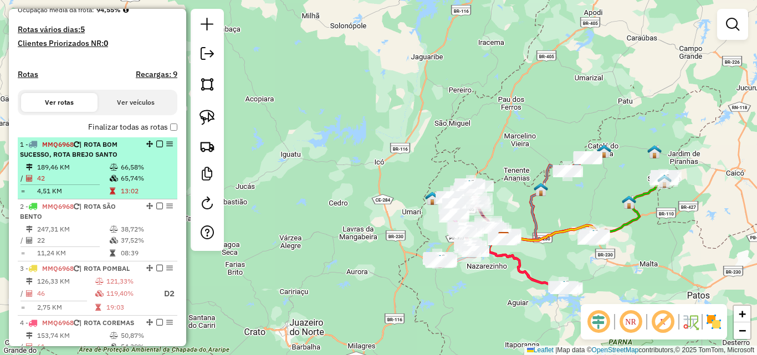
scroll to position [257, 0]
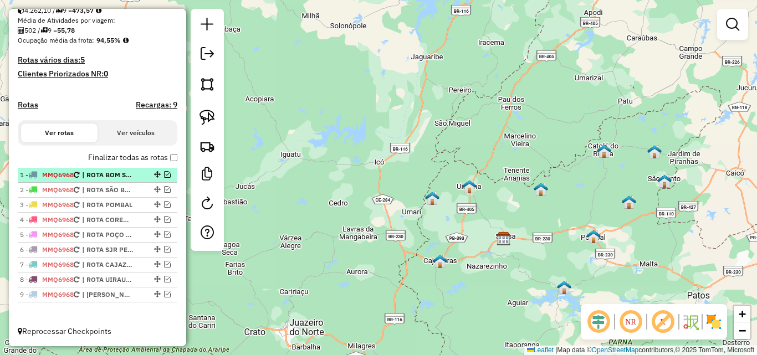
drag, startPoint x: 164, startPoint y: 174, endPoint x: 153, endPoint y: 179, distance: 11.6
click at [164, 174] on em at bounding box center [167, 174] width 7 height 7
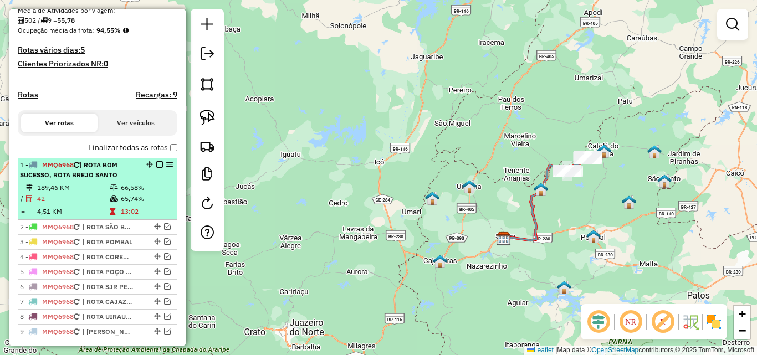
drag, startPoint x: 111, startPoint y: 189, endPoint x: 272, endPoint y: 150, distance: 165.4
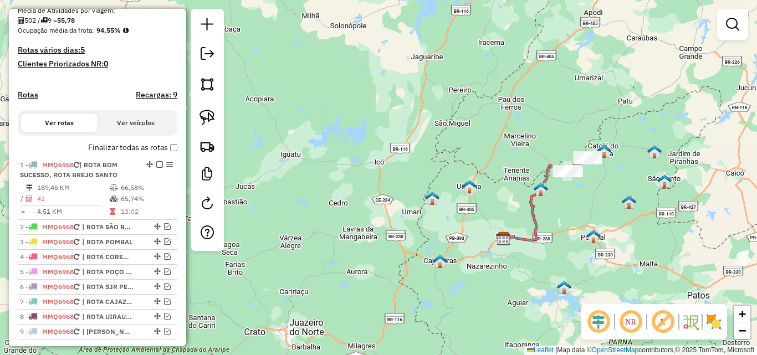
click at [111, 180] on div "1 - MMQ6968 | ROTA BOM SUCESSO, ROTA BREJO SANTO" at bounding box center [78, 170] width 117 height 20
select select "**********"
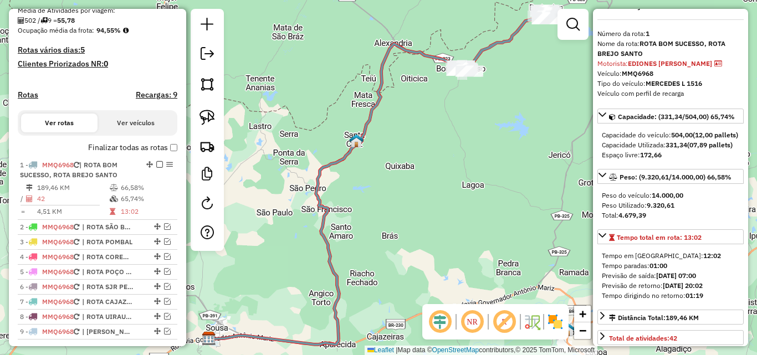
scroll to position [55, 0]
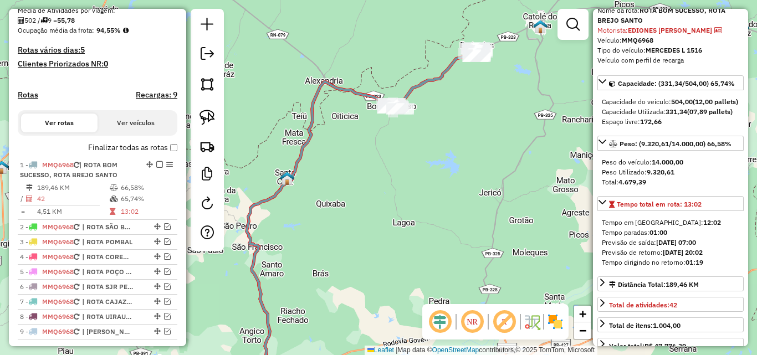
drag, startPoint x: 520, startPoint y: 170, endPoint x: 363, endPoint y: 244, distance: 173.5
click at [367, 248] on div "Janela de atendimento Grade de atendimento Capacidade Transportadoras Veículos …" at bounding box center [378, 177] width 757 height 355
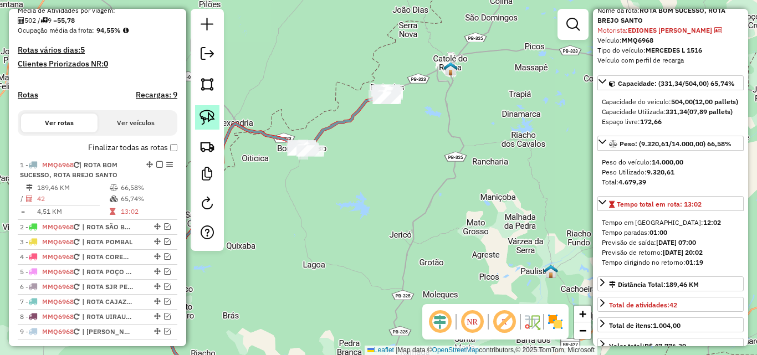
click at [208, 110] on img at bounding box center [207, 118] width 16 height 16
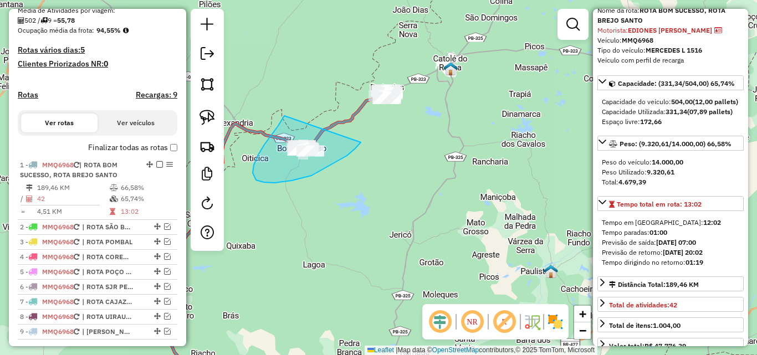
drag, startPoint x: 284, startPoint y: 116, endPoint x: 363, endPoint y: 137, distance: 82.0
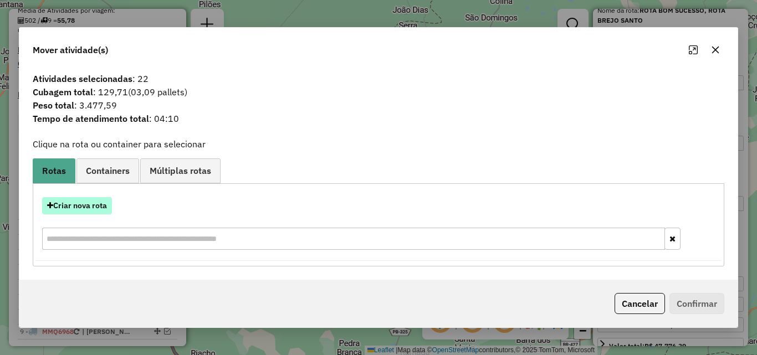
click at [98, 204] on button "Criar nova rota" at bounding box center [77, 205] width 70 height 17
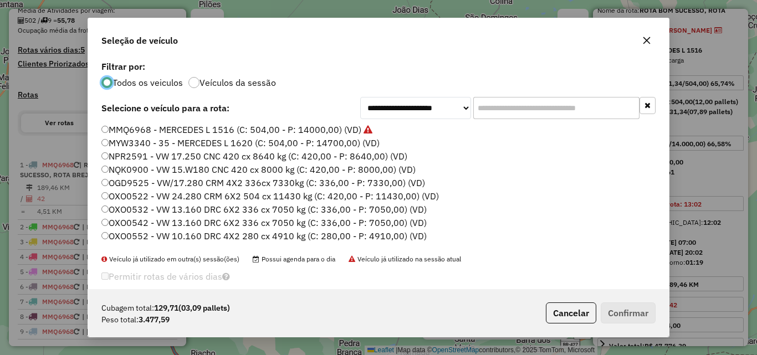
scroll to position [6, 3]
drag, startPoint x: 550, startPoint y: 104, endPoint x: 557, endPoint y: 110, distance: 9.8
click at [550, 104] on input "text" at bounding box center [556, 108] width 166 height 22
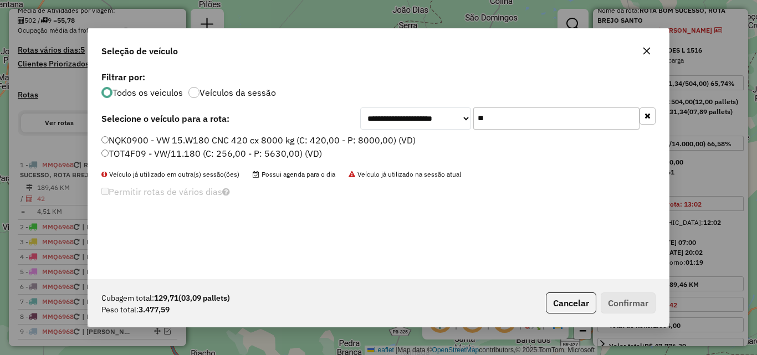
type input "**"
drag, startPoint x: 201, startPoint y: 156, endPoint x: 273, endPoint y: 172, distance: 73.4
click at [201, 155] on label "TOT4F09 - VW/11.180 (C: 256,00 - P: 5630,00) (VD)" at bounding box center [211, 153] width 220 height 13
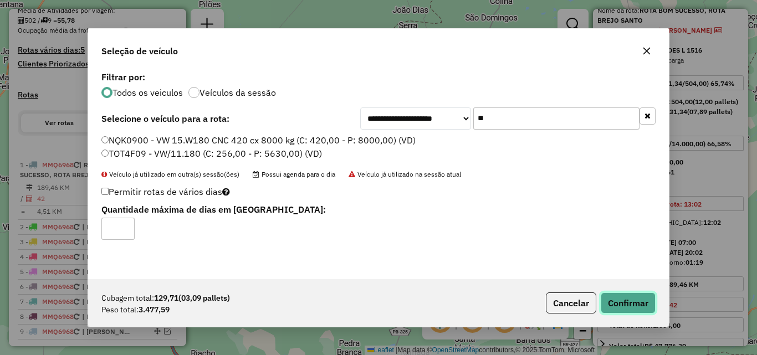
click at [632, 305] on button "Confirmar" at bounding box center [628, 303] width 55 height 21
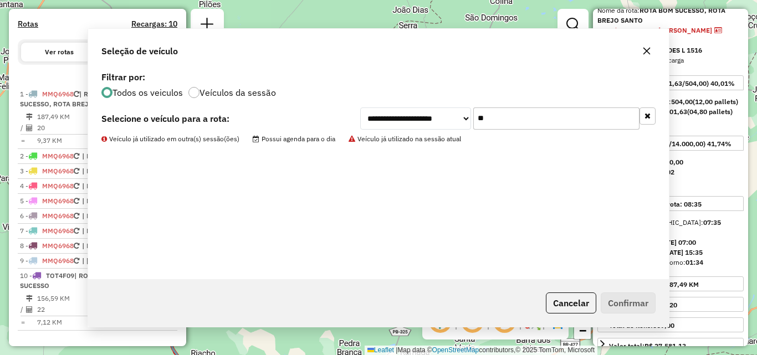
scroll to position [366, 0]
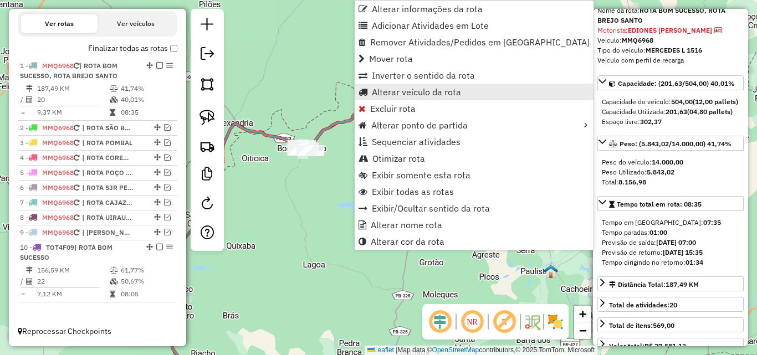
click at [429, 93] on span "Alterar veículo da rota" at bounding box center [416, 92] width 89 height 9
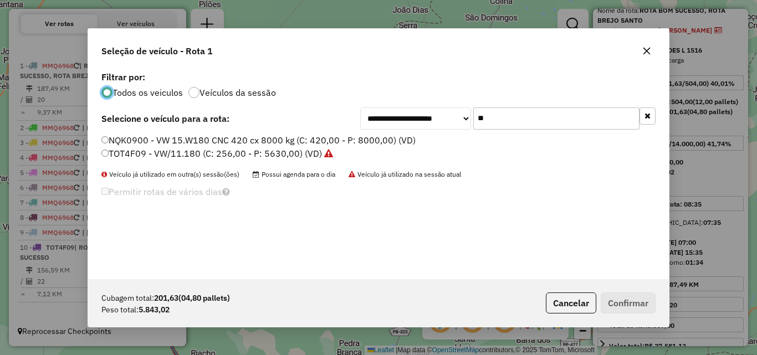
scroll to position [6, 3]
click at [504, 122] on input "**" at bounding box center [556, 118] width 166 height 22
click at [505, 122] on input "**" at bounding box center [556, 118] width 166 height 22
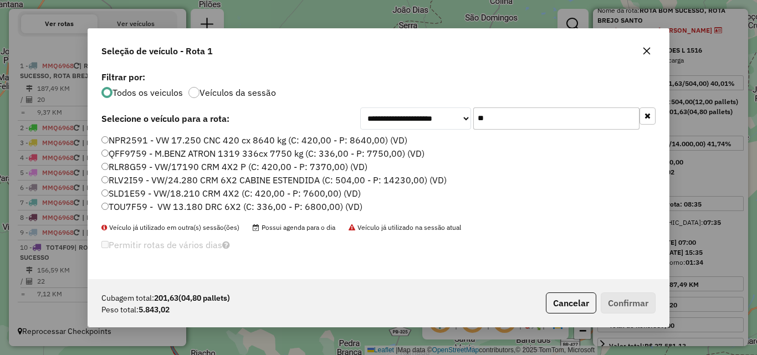
type input "**"
drag, startPoint x: 145, startPoint y: 207, endPoint x: 293, endPoint y: 230, distance: 149.7
click at [145, 207] on label "TOU7F59 - VW 13.180 DRC 6X2 (C: 336,00 - P: 6800,00) (VD)" at bounding box center [231, 206] width 261 height 13
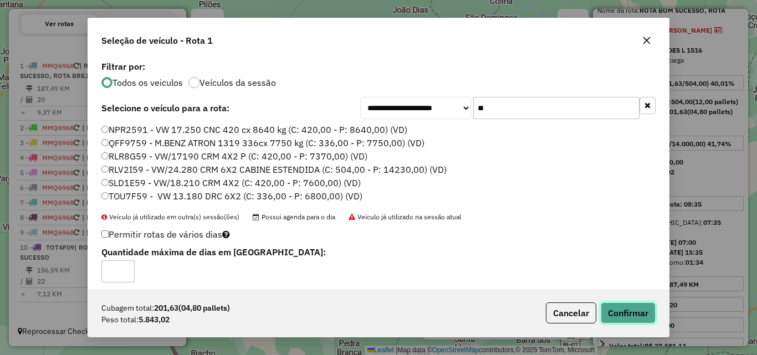
drag, startPoint x: 632, startPoint y: 318, endPoint x: 635, endPoint y: 330, distance: 12.3
click at [632, 319] on button "Confirmar" at bounding box center [628, 312] width 55 height 21
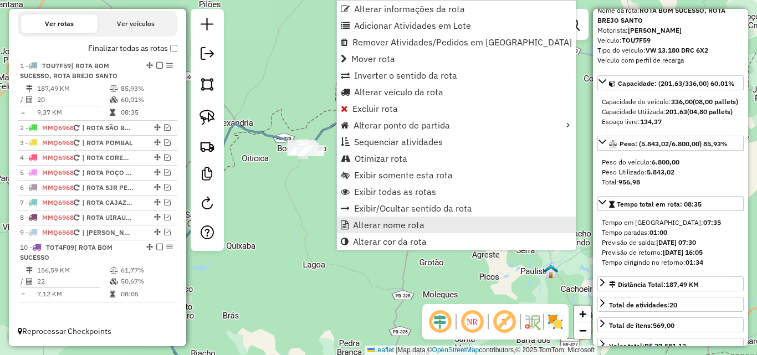
click at [403, 227] on span "Alterar nome rota" at bounding box center [388, 224] width 71 height 9
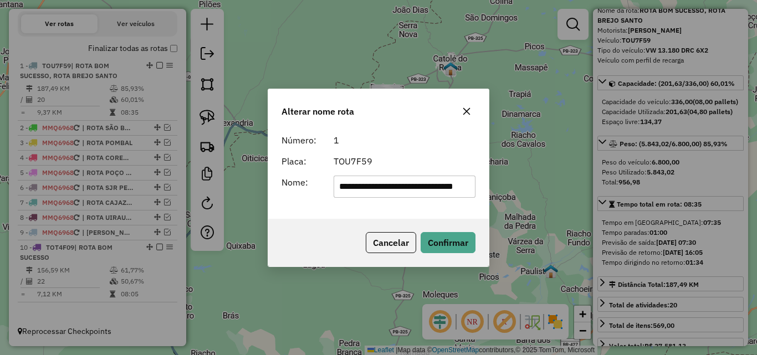
scroll to position [0, 0]
drag, startPoint x: 391, startPoint y: 189, endPoint x: 208, endPoint y: 193, distance: 182.9
click at [186, 192] on div "**********" at bounding box center [378, 177] width 757 height 355
type input "**********"
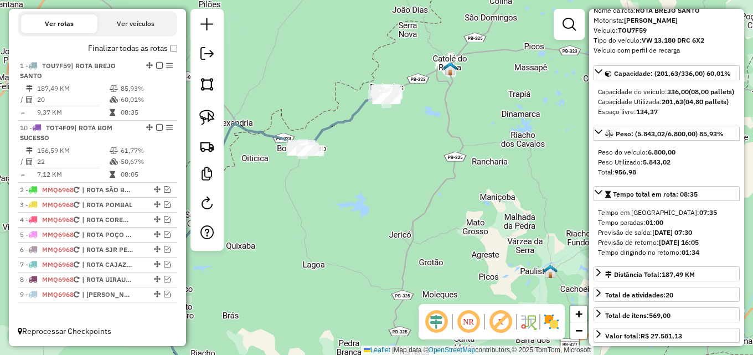
drag, startPoint x: 147, startPoint y: 247, endPoint x: 140, endPoint y: 123, distance: 123.8
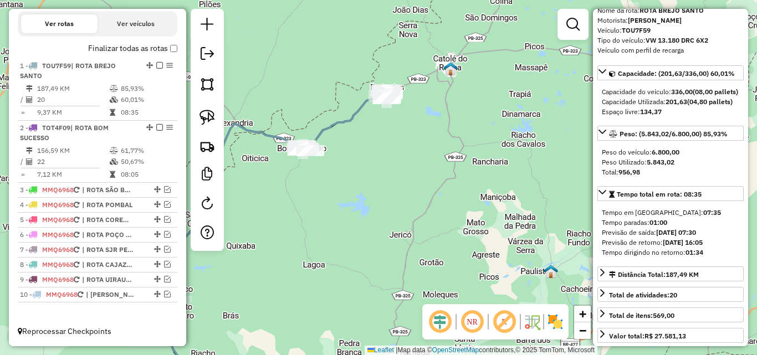
scroll to position [271, 0]
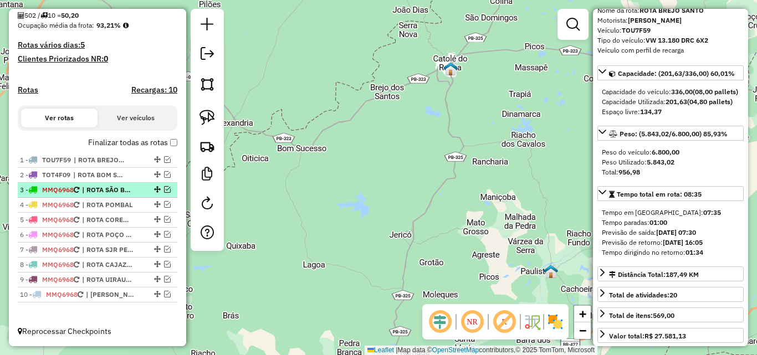
click at [164, 189] on em at bounding box center [167, 189] width 7 height 7
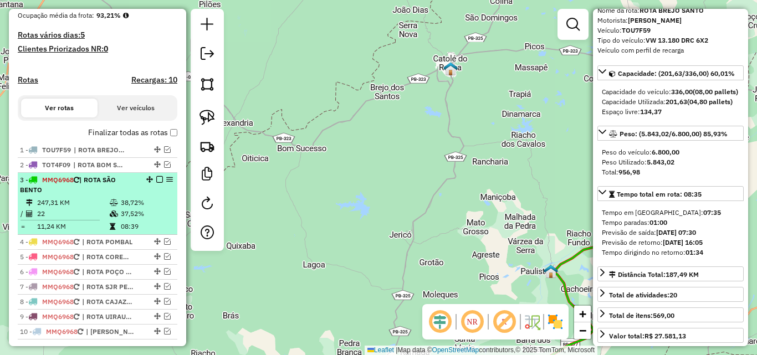
click at [117, 195] on div "3 - MMQ6968 | ROTA SÃO BENTO" at bounding box center [78, 185] width 117 height 20
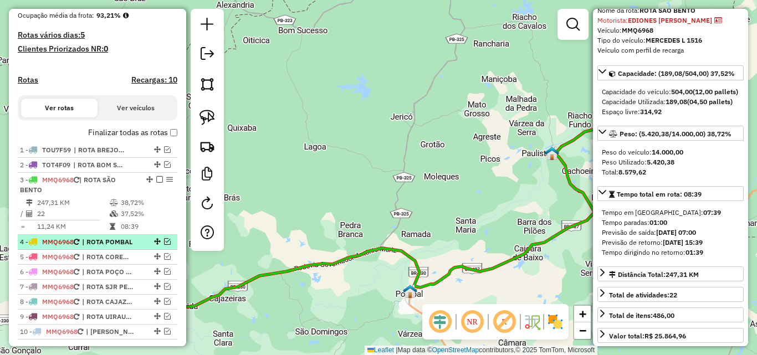
click at [164, 245] on em at bounding box center [167, 241] width 7 height 7
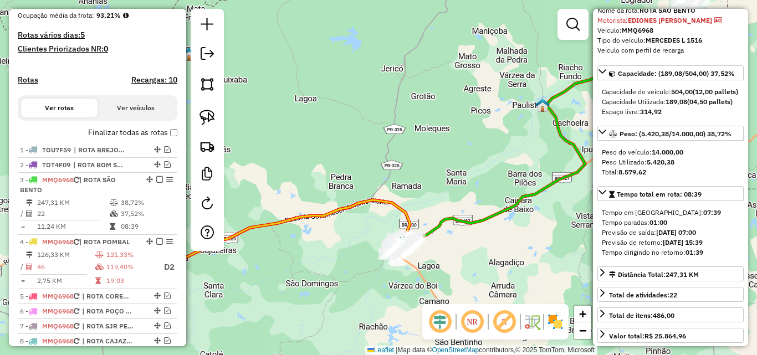
drag, startPoint x: 300, startPoint y: 239, endPoint x: 288, endPoint y: 199, distance: 41.6
click at [288, 198] on div "Janela de atendimento Grade de atendimento Capacidade Transportadoras Veículos …" at bounding box center [378, 177] width 757 height 355
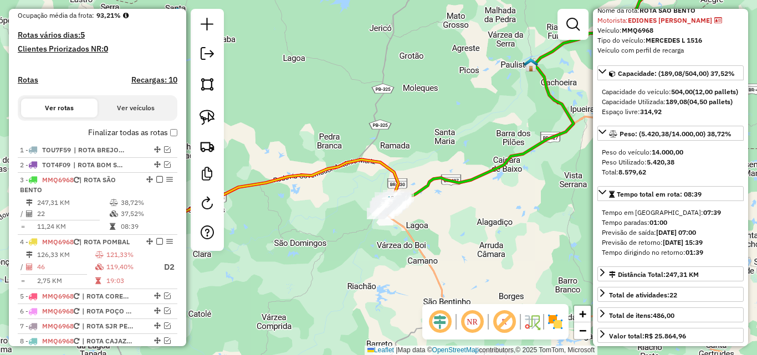
click at [396, 176] on icon at bounding box center [214, 189] width 368 height 59
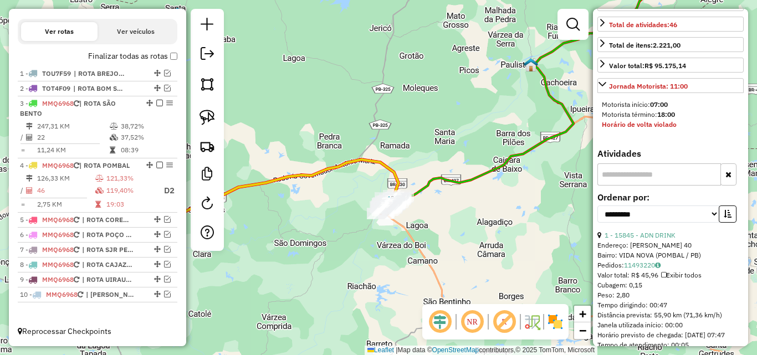
scroll to position [332, 0]
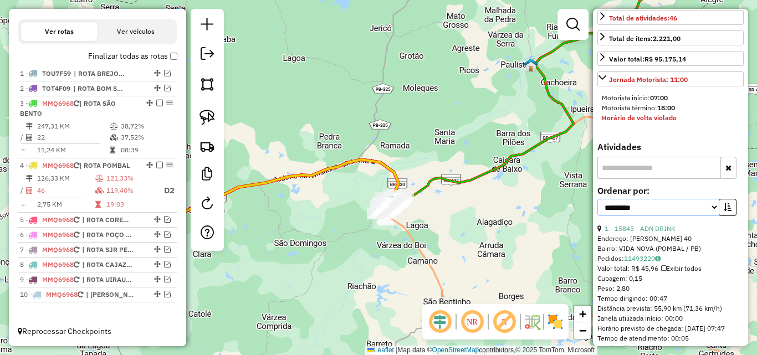
drag, startPoint x: 661, startPoint y: 254, endPoint x: 626, endPoint y: 286, distance: 48.2
click at [660, 216] on select "**********" at bounding box center [658, 207] width 122 height 17
select select "*********"
click at [597, 216] on select "**********" at bounding box center [658, 207] width 122 height 17
drag, startPoint x: 722, startPoint y: 246, endPoint x: 708, endPoint y: 257, distance: 17.8
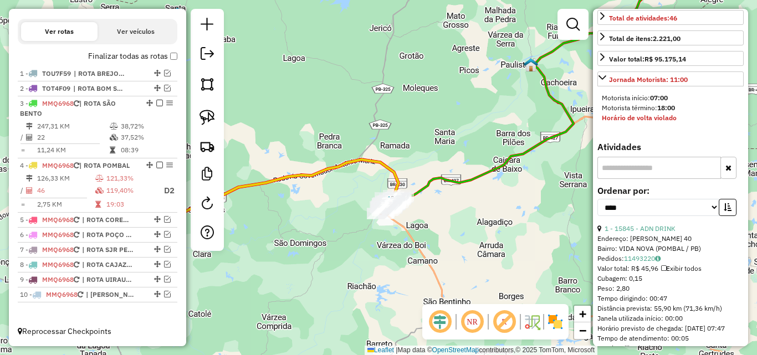
click at [724, 211] on icon "button" at bounding box center [728, 207] width 8 height 8
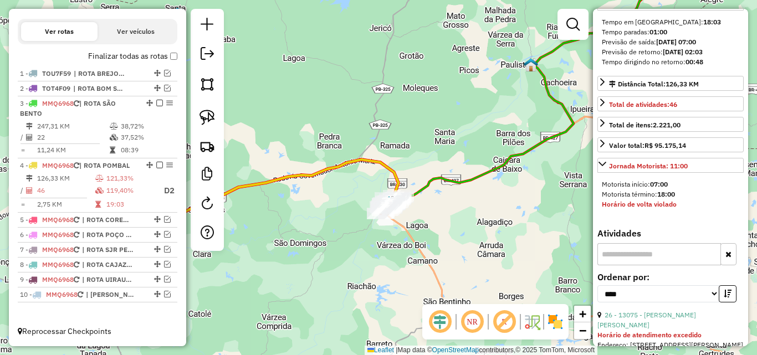
scroll to position [111, 0]
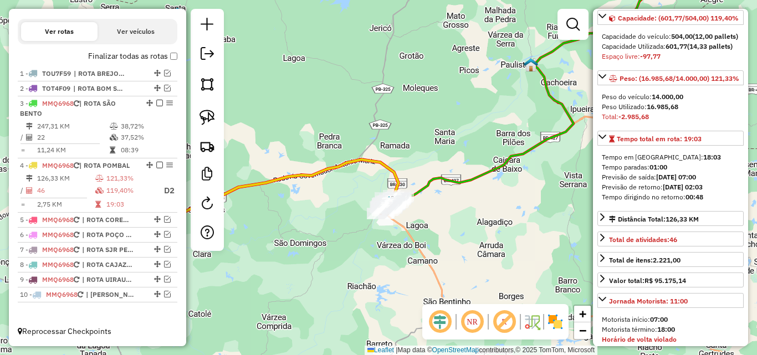
click at [467, 180] on icon at bounding box center [350, 101] width 640 height 236
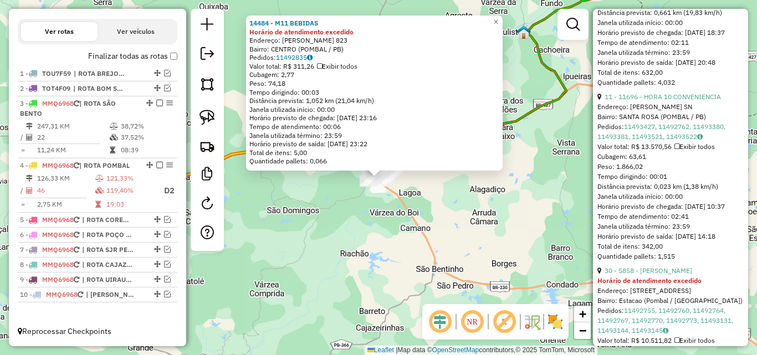
scroll to position [665, 0]
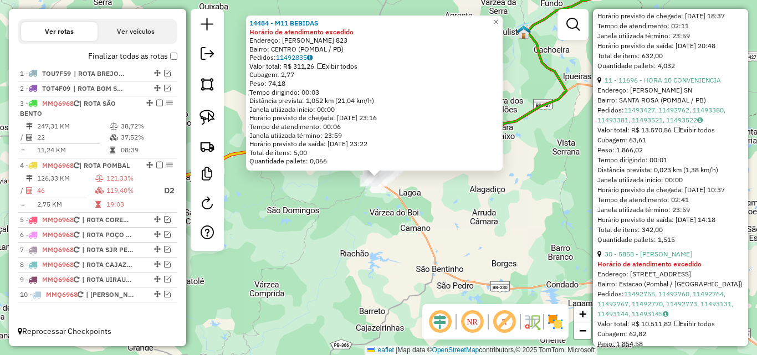
click at [682, 125] on div "11 - 11696 - HORA 10 CONVENIENCIA Endereço: ODILON LOPES SN Bairro: SANTA ROSA …" at bounding box center [670, 160] width 146 height 170
click at [684, 84] on link "11 - 11696 - HORA 10 CONVENIENCIA" at bounding box center [662, 80] width 116 height 8
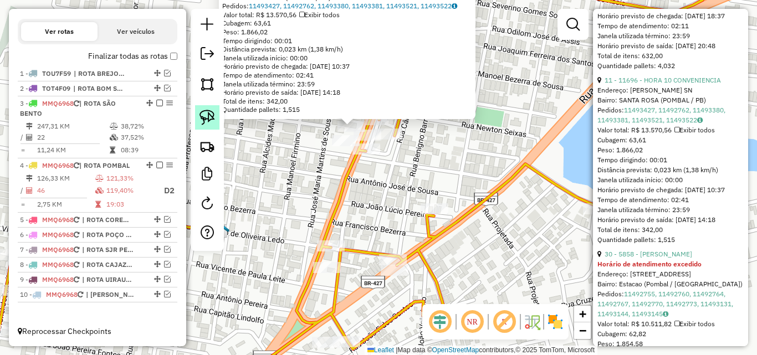
click at [206, 119] on img at bounding box center [207, 118] width 16 height 16
drag, startPoint x: 327, startPoint y: 123, endPoint x: 355, endPoint y: 117, distance: 28.8
click at [355, 117] on div "Rota 4 - Placa MMQ6968 17292 - MARCIA ANDRADE Rota 4 - Placa MMQ6968 11696 - HO…" at bounding box center [378, 177] width 757 height 355
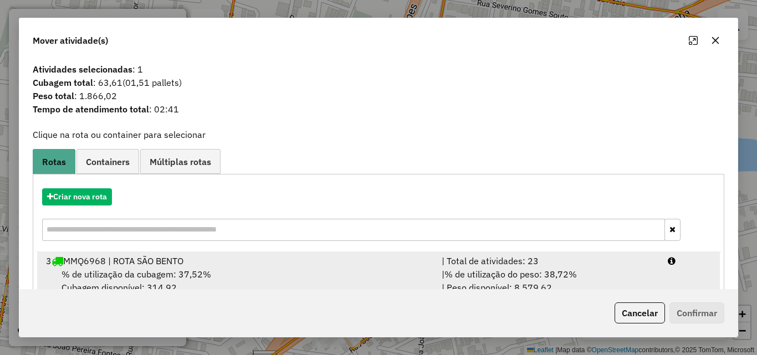
drag, startPoint x: 600, startPoint y: 261, endPoint x: 630, endPoint y: 270, distance: 31.9
click at [601, 261] on div "| Total de atividades: 23" at bounding box center [548, 260] width 226 height 13
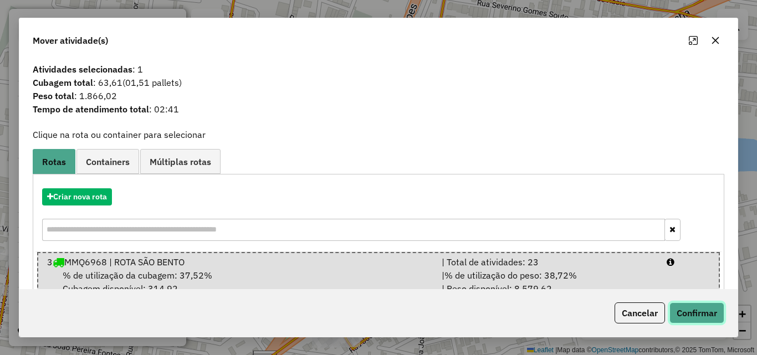
drag, startPoint x: 693, startPoint y: 307, endPoint x: 676, endPoint y: 310, distance: 17.4
click at [694, 307] on button "Confirmar" at bounding box center [696, 312] width 55 height 21
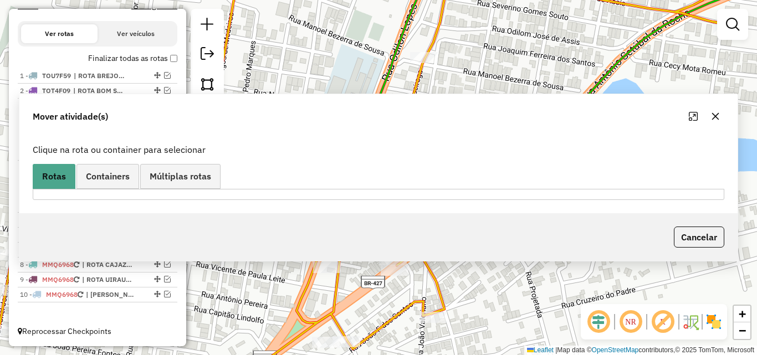
scroll to position [356, 0]
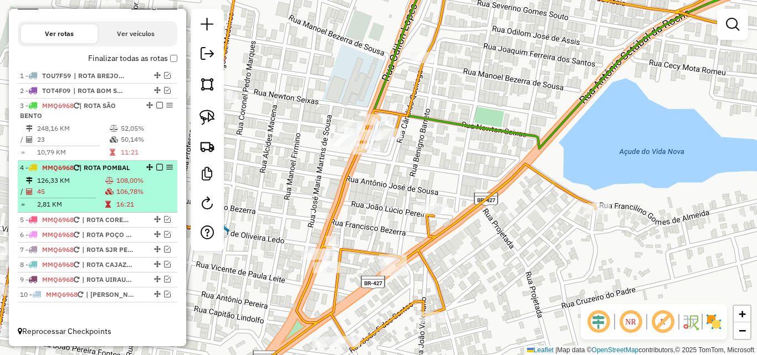
click at [111, 171] on span "| ROTA POMBAL" at bounding box center [104, 167] width 50 height 8
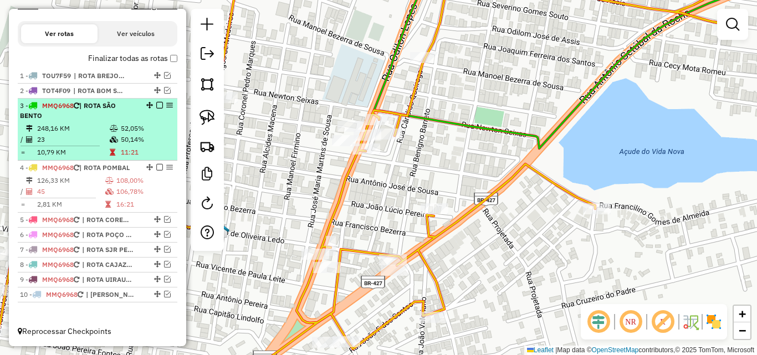
select select "*********"
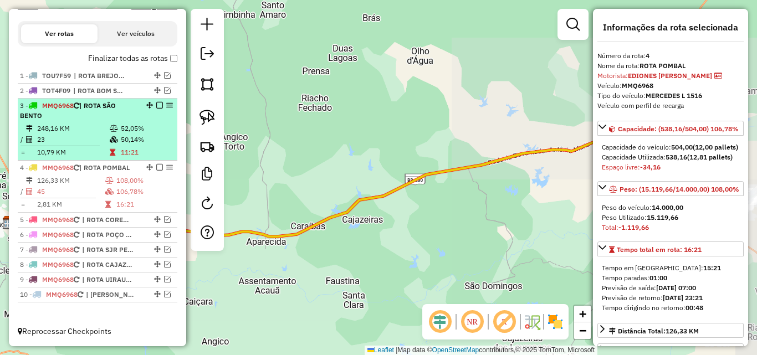
click at [129, 121] on li "3 - MMQ6968 | ROTA SÃO BENTO 248,16 KM 52,05% / 23 50,14% = 10,79 KM 11:21" at bounding box center [98, 130] width 160 height 62
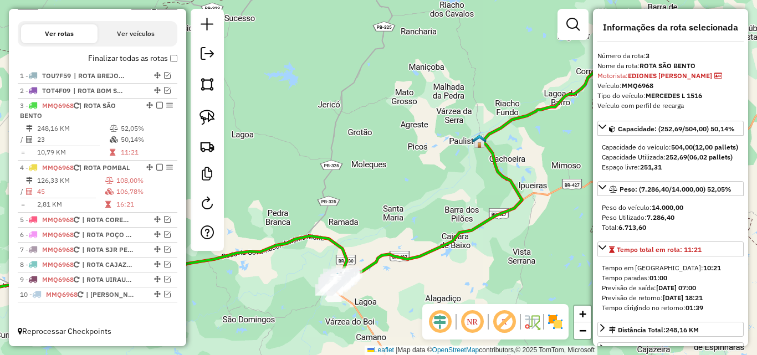
drag, startPoint x: 474, startPoint y: 196, endPoint x: 404, endPoint y: 184, distance: 70.2
click at [404, 184] on div "Janela de atendimento Grade de atendimento Capacidade Transportadoras Veículos …" at bounding box center [378, 177] width 757 height 355
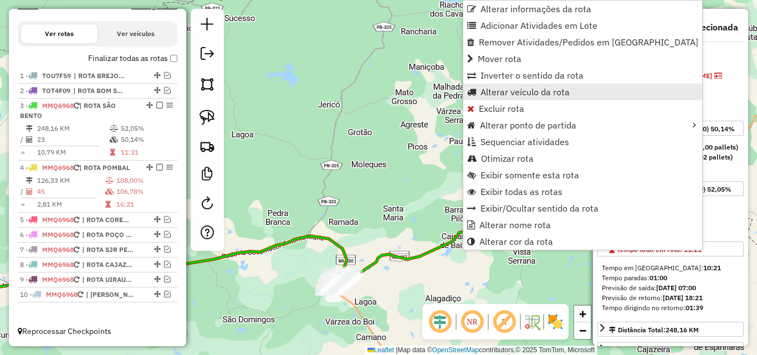
click at [520, 91] on span "Alterar veículo da rota" at bounding box center [524, 92] width 89 height 9
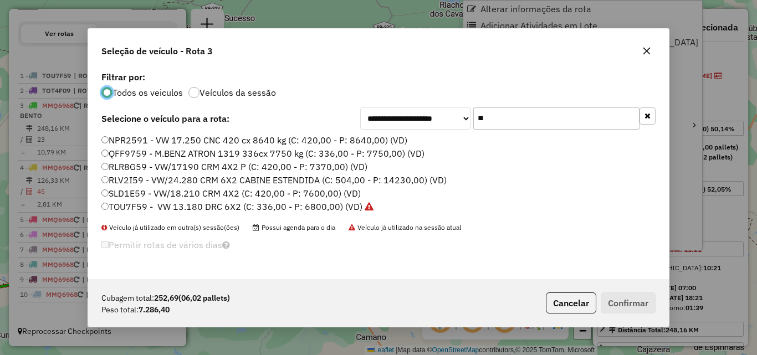
scroll to position [6, 3]
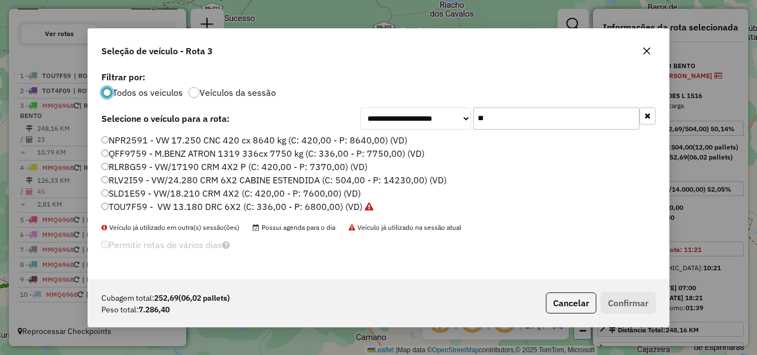
click at [534, 111] on input "**" at bounding box center [556, 118] width 166 height 22
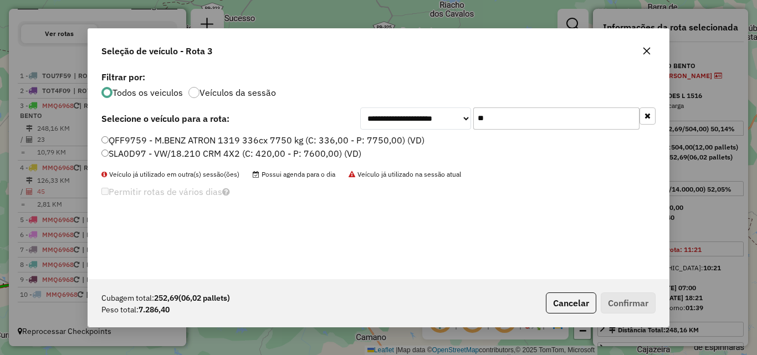
type input "**"
drag, startPoint x: 266, startPoint y: 151, endPoint x: 283, endPoint y: 164, distance: 21.7
click at [265, 151] on label "SLA0D97 - VW/18.210 CRM 4X2 (C: 420,00 - P: 7600,00) (VD)" at bounding box center [231, 153] width 260 height 13
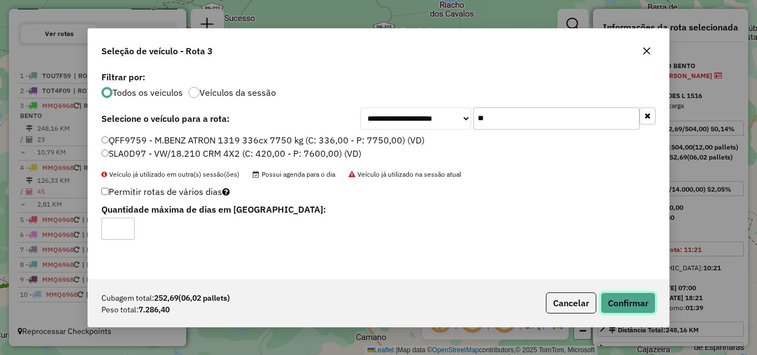
click at [618, 293] on button "Confirmar" at bounding box center [628, 303] width 55 height 21
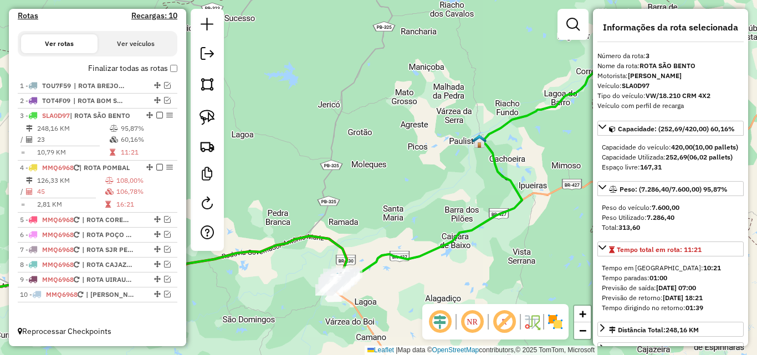
scroll to position [346, 0]
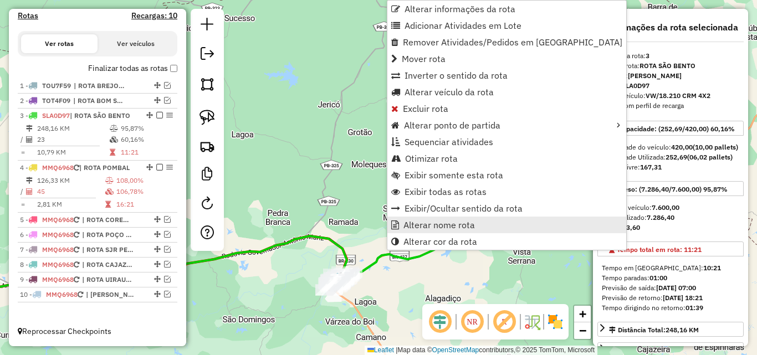
click at [423, 223] on span "Alterar nome rota" at bounding box center [438, 224] width 71 height 9
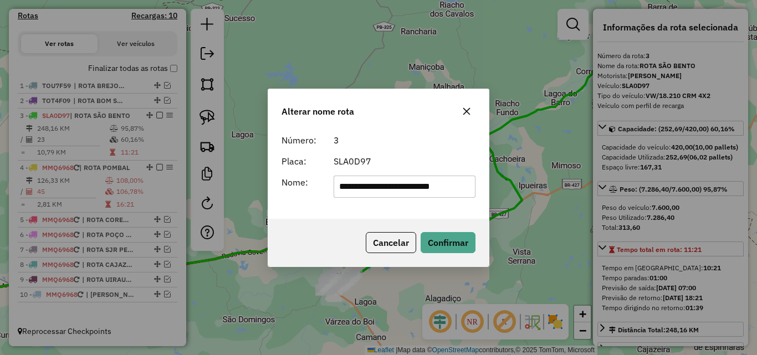
scroll to position [0, 3]
type input "**********"
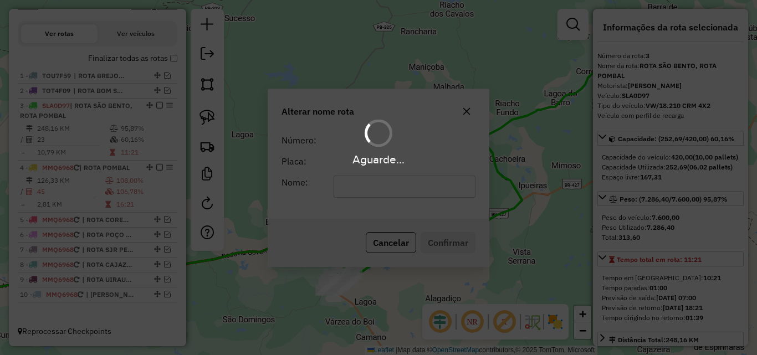
scroll to position [0, 0]
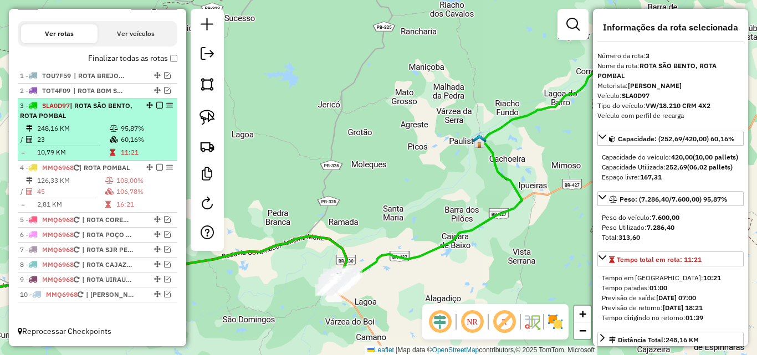
drag, startPoint x: 155, startPoint y: 107, endPoint x: 146, endPoint y: 123, distance: 18.6
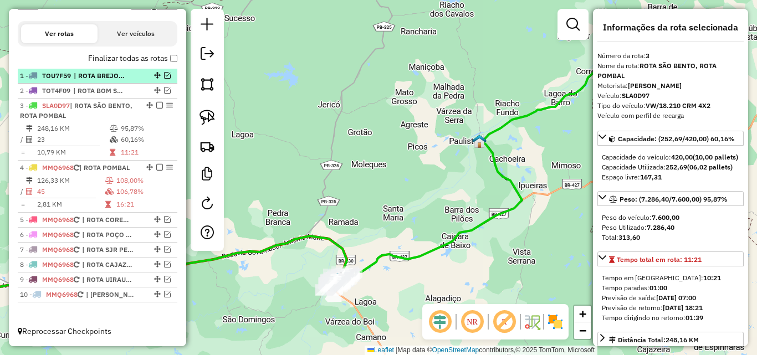
click at [156, 107] on em at bounding box center [159, 105] width 7 height 7
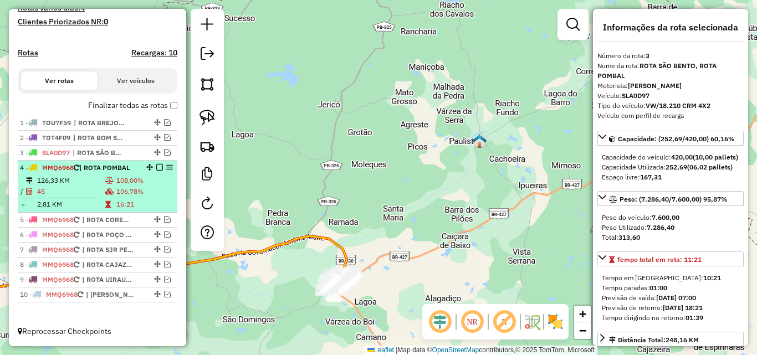
click at [101, 171] on span "| ROTA POMBAL" at bounding box center [104, 167] width 50 height 8
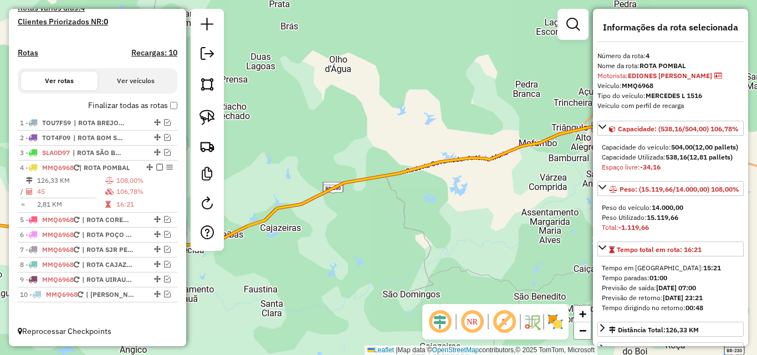
drag, startPoint x: 489, startPoint y: 209, endPoint x: 285, endPoint y: 192, distance: 205.2
click at [283, 192] on div "Janela de atendimento Grade de atendimento Capacidade Transportadoras Veículos …" at bounding box center [378, 177] width 757 height 355
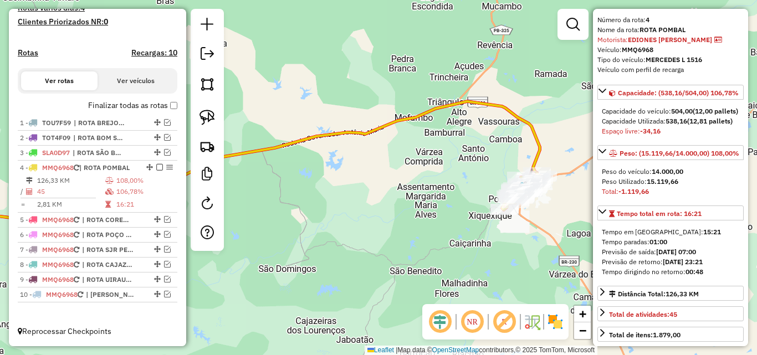
scroll to position [55, 0]
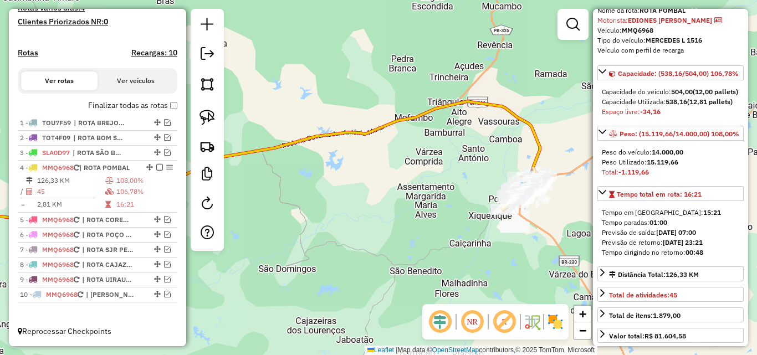
drag, startPoint x: 563, startPoint y: 223, endPoint x: 476, endPoint y: 234, distance: 88.2
click at [476, 234] on div "Janela de atendimento Grade de atendimento Capacidade Transportadoras Veículos …" at bounding box center [378, 177] width 757 height 355
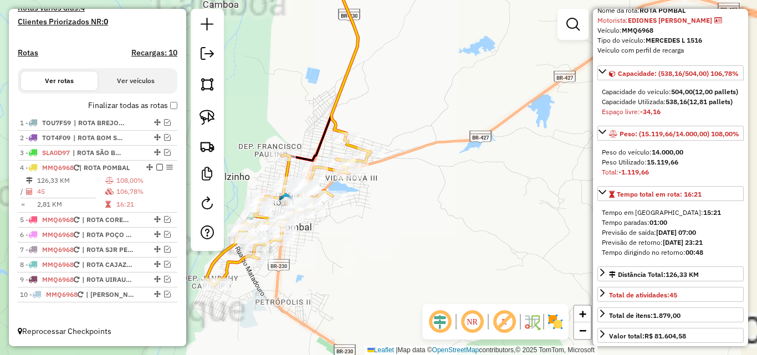
drag, startPoint x: 382, startPoint y: 220, endPoint x: 341, endPoint y: 222, distance: 41.0
click at [382, 221] on div "Janela de atendimento Grade de atendimento Capacidade Transportadoras Veículos …" at bounding box center [378, 177] width 757 height 355
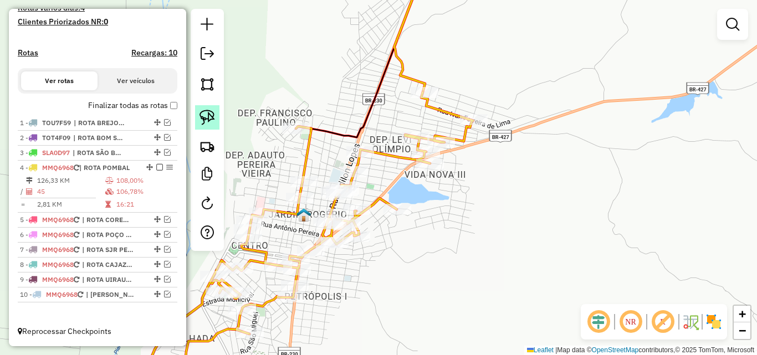
drag, startPoint x: 203, startPoint y: 115, endPoint x: 269, endPoint y: 123, distance: 66.4
click at [203, 116] on img at bounding box center [207, 118] width 16 height 16
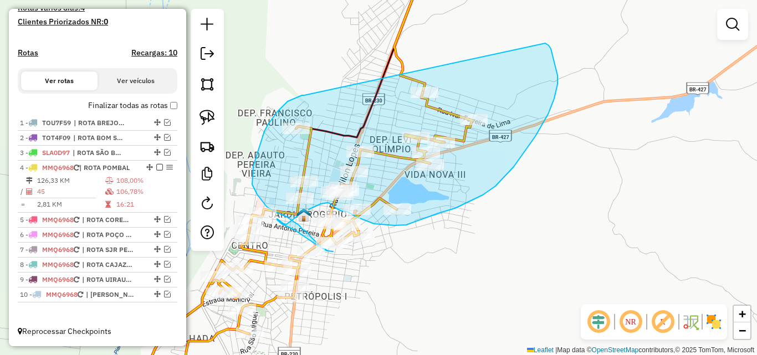
drag, startPoint x: 304, startPoint y: 95, endPoint x: 537, endPoint y: 54, distance: 236.9
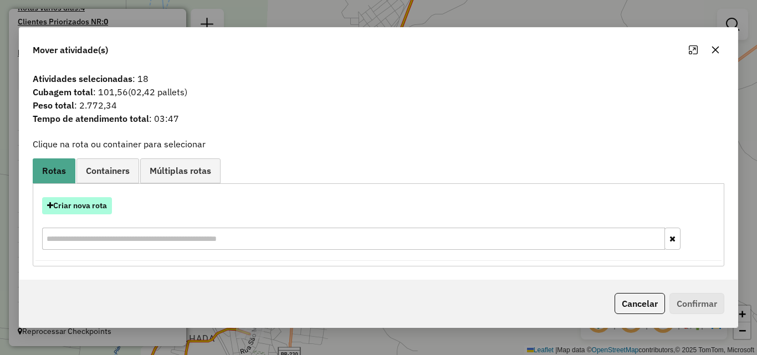
click at [67, 212] on button "Criar nova rota" at bounding box center [77, 205] width 70 height 17
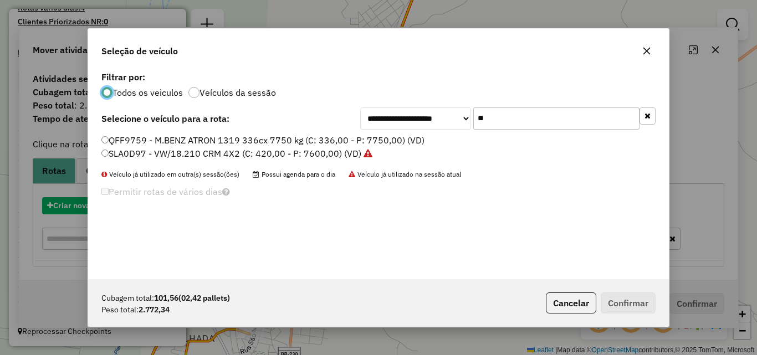
scroll to position [6, 3]
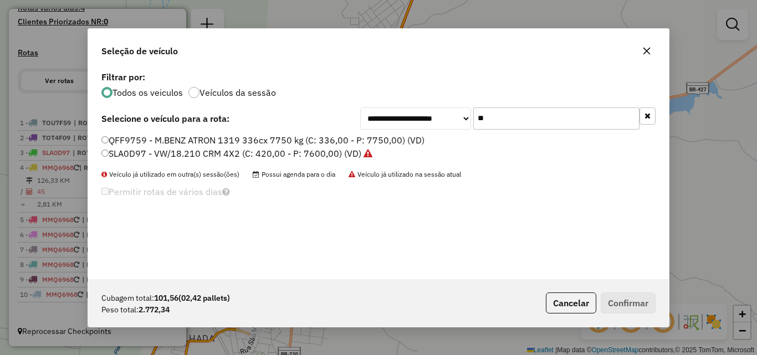
click at [529, 116] on input "**" at bounding box center [556, 118] width 166 height 22
drag, startPoint x: 529, startPoint y: 116, endPoint x: 539, endPoint y: 113, distance: 10.3
click at [539, 113] on input "**" at bounding box center [556, 118] width 166 height 22
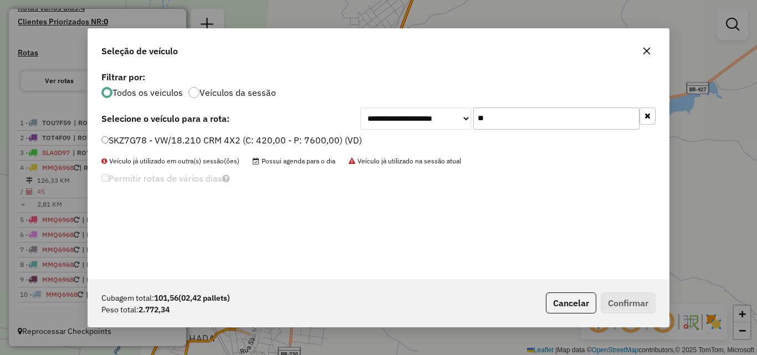
type input "**"
click at [277, 146] on label "SKZ7G78 - VW/18.210 CRM 4X2 (C: 420,00 - P: 7600,00) (VD)" at bounding box center [231, 140] width 260 height 13
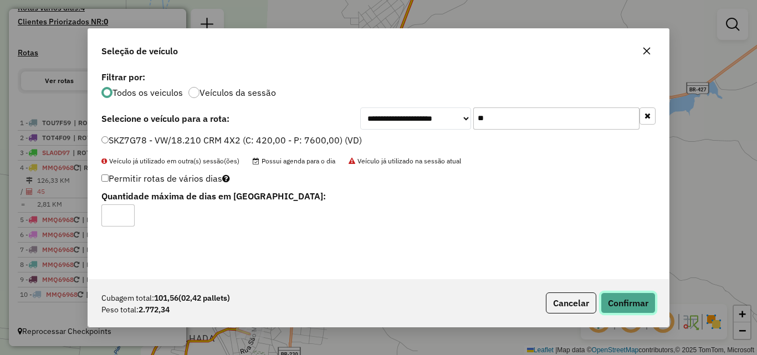
drag, startPoint x: 617, startPoint y: 305, endPoint x: 728, endPoint y: 271, distance: 115.8
click at [617, 305] on button "Confirmar" at bounding box center [628, 303] width 55 height 21
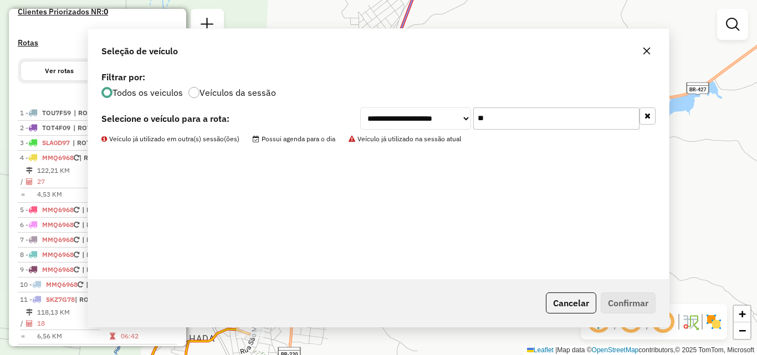
scroll to position [358, 0]
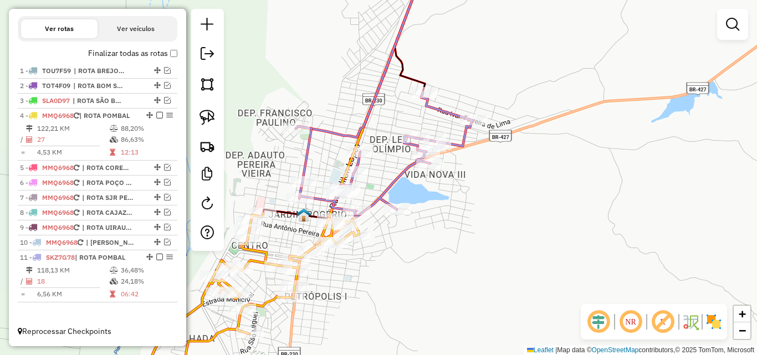
click at [261, 251] on icon at bounding box center [252, 301] width 214 height 176
select select "*********"
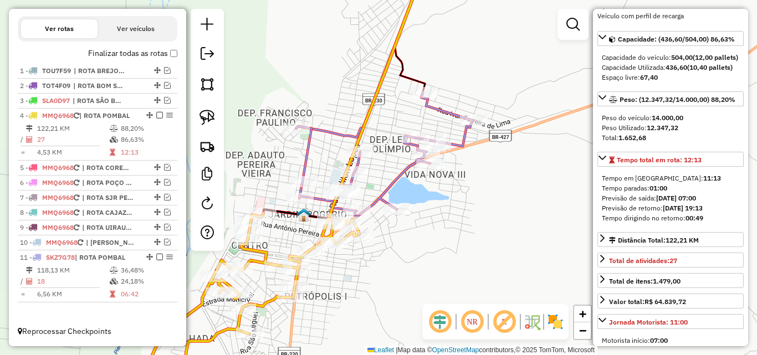
scroll to position [111, 0]
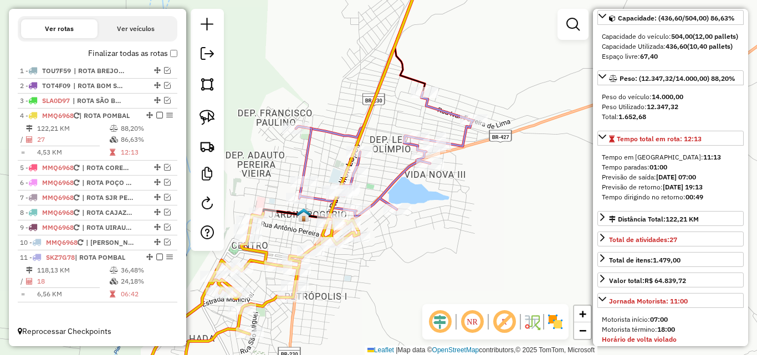
click at [304, 159] on icon at bounding box center [384, 154] width 177 height 125
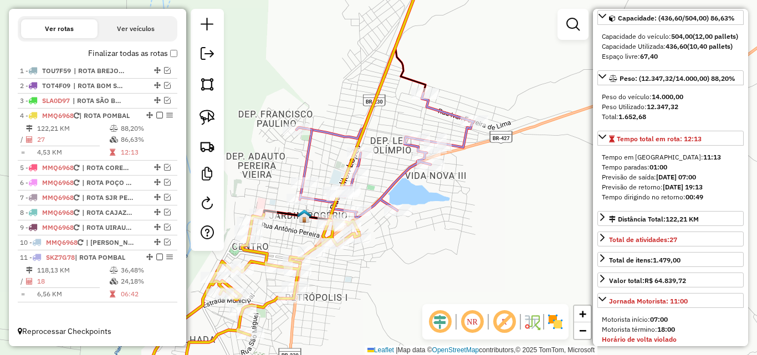
click at [301, 163] on icon at bounding box center [384, 155] width 177 height 125
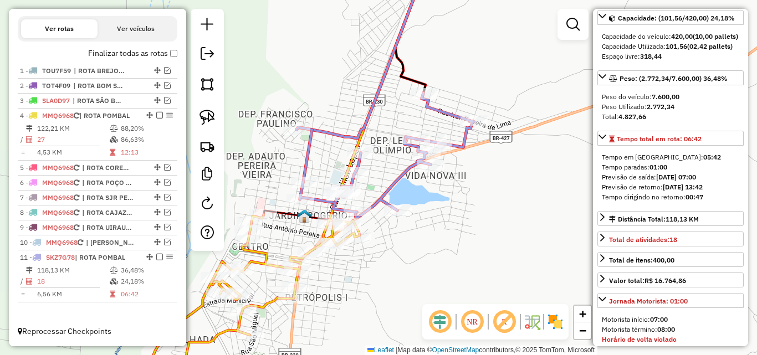
click at [267, 257] on icon at bounding box center [252, 302] width 214 height 176
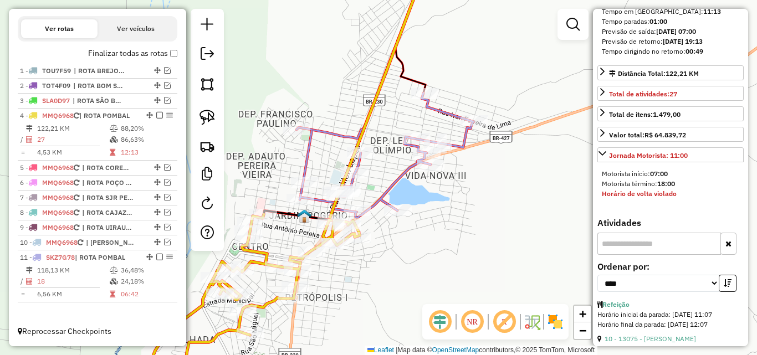
scroll to position [388, 0]
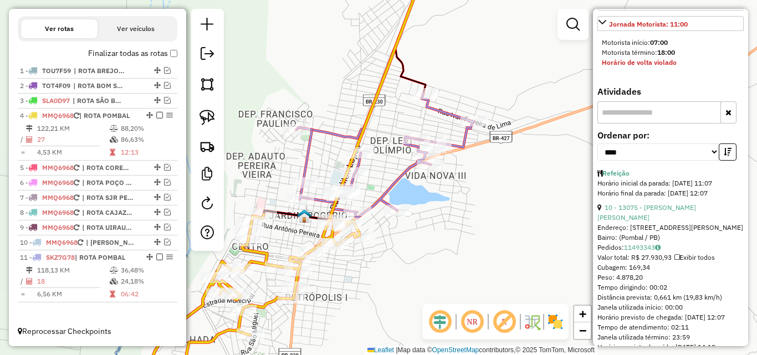
click at [646, 198] on div "Horário final da parada: 12/08/2025 12:07" at bounding box center [670, 193] width 146 height 10
drag, startPoint x: 644, startPoint y: 228, endPoint x: 623, endPoint y: 236, distance: 22.6
click at [644, 222] on link "10 - 13075 - JOAO VYCTOR FERNANDE" at bounding box center [646, 212] width 99 height 18
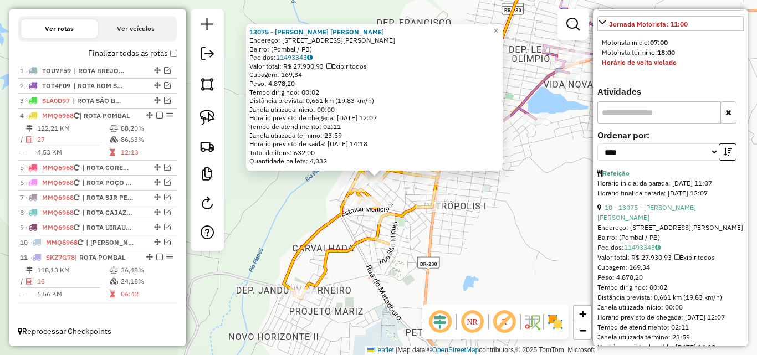
click at [439, 223] on div "13075 - JOAO VYCTOR FERNANDE Endereço: Rua Presidente João Pessoa, 99 Bairro: (…" at bounding box center [378, 177] width 757 height 355
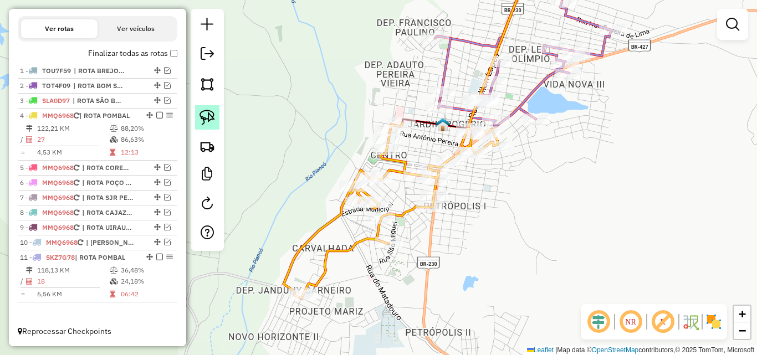
click at [213, 124] on img at bounding box center [207, 118] width 16 height 16
drag, startPoint x: 398, startPoint y: 175, endPoint x: 381, endPoint y: 190, distance: 23.2
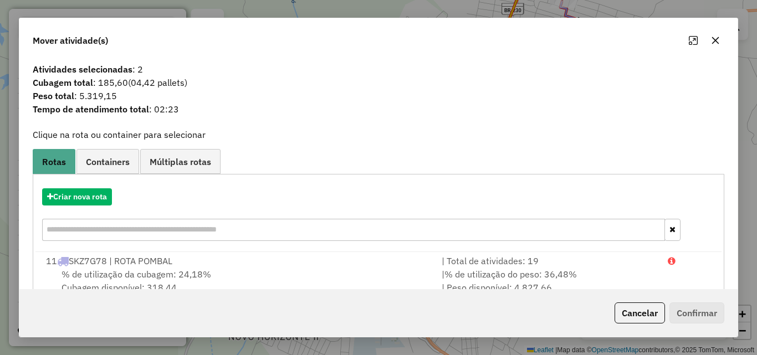
click at [632, 300] on div "Cancelar Confirmar" at bounding box center [378, 313] width 718 height 48
drag, startPoint x: 631, startPoint y: 305, endPoint x: 521, endPoint y: 252, distance: 122.4
click at [630, 306] on button "Cancelar" at bounding box center [639, 312] width 50 height 21
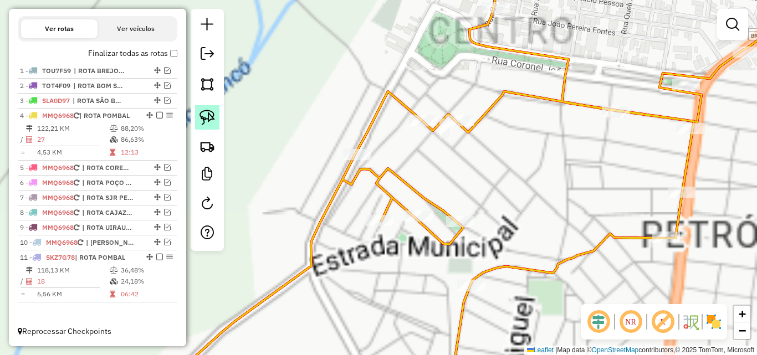
click at [215, 124] on link at bounding box center [207, 117] width 24 height 24
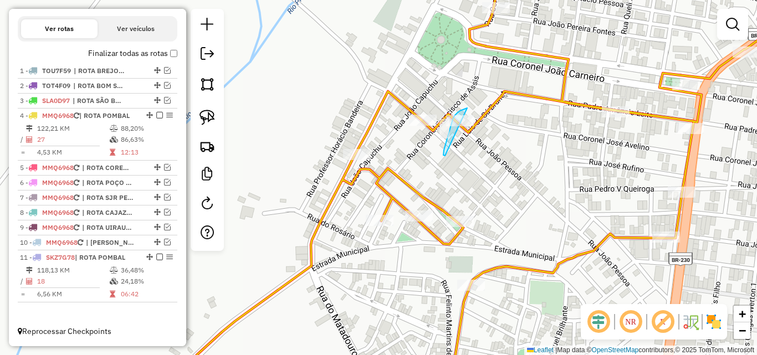
drag, startPoint x: 467, startPoint y: 108, endPoint x: 498, endPoint y: 129, distance: 37.5
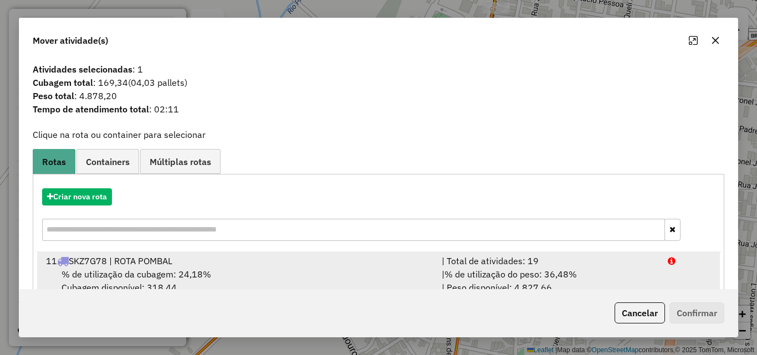
click at [623, 276] on div "| % de utilização do peso: 36,48% | Peso disponível: 4.827,66" at bounding box center [548, 281] width 226 height 27
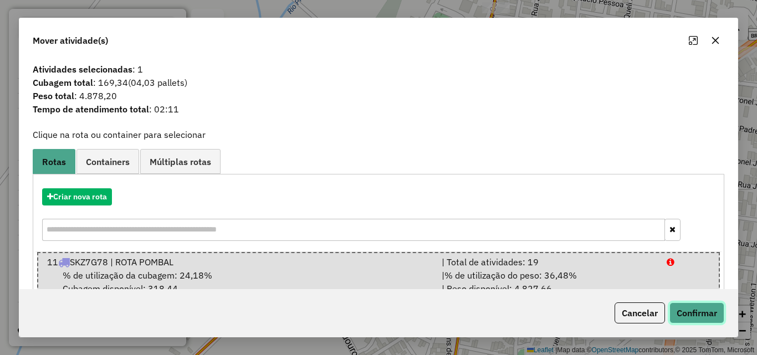
click at [699, 310] on button "Confirmar" at bounding box center [696, 312] width 55 height 21
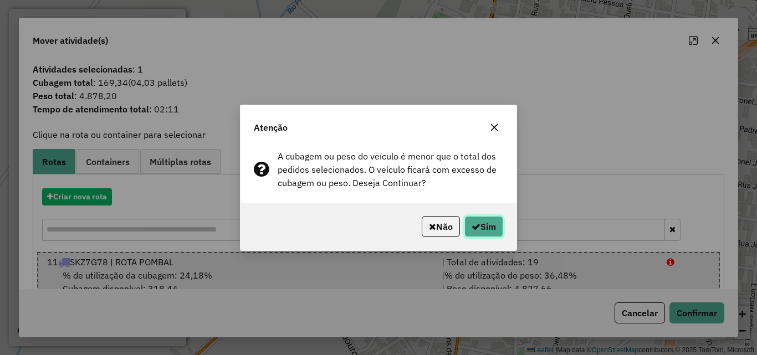
click at [495, 223] on button "Sim" at bounding box center [483, 226] width 39 height 21
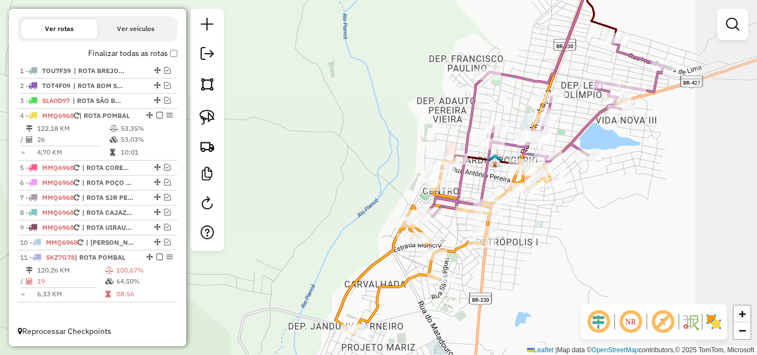
drag, startPoint x: 614, startPoint y: 211, endPoint x: 526, endPoint y: 231, distance: 90.3
click at [530, 244] on div "Janela de atendimento Grade de atendimento Capacidade Transportadoras Veículos …" at bounding box center [378, 177] width 757 height 355
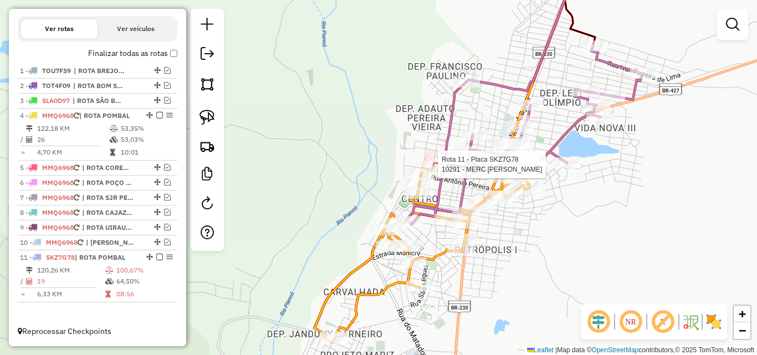
select select "*********"
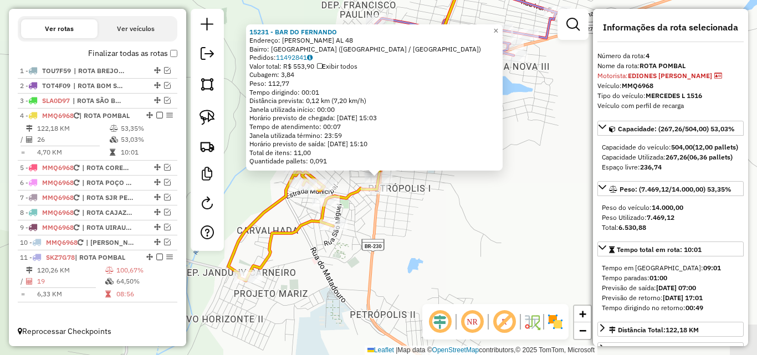
click at [450, 238] on div "15231 - BAR DO FERNANDO Endereço: BACHAREL FRANCISCO DA SILVA AL 48 Bairro: PET…" at bounding box center [378, 177] width 757 height 355
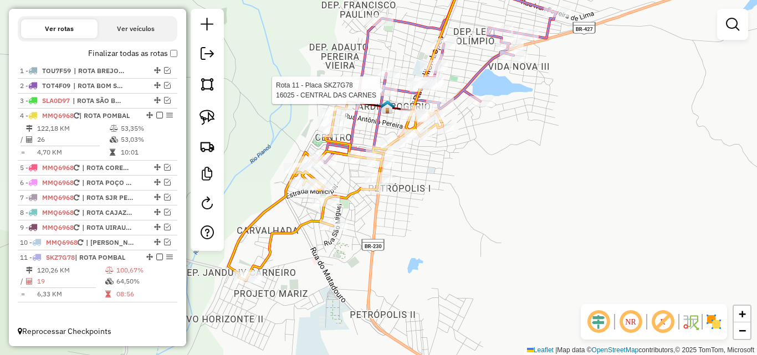
select select "*********"
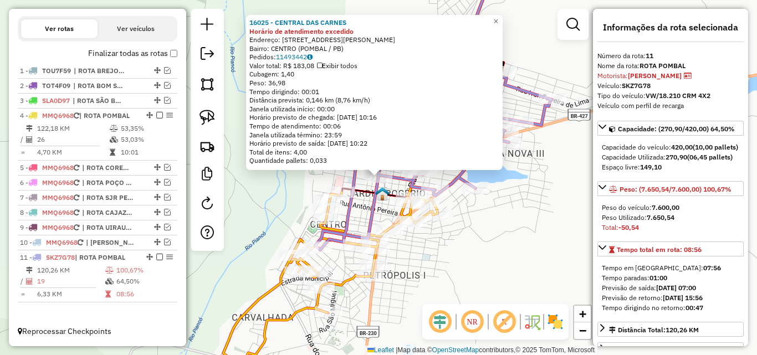
click at [433, 270] on div "16025 - CENTRAL DAS CARNES Horário de atendimento excedido Endereço: RUA VICENT…" at bounding box center [378, 177] width 757 height 355
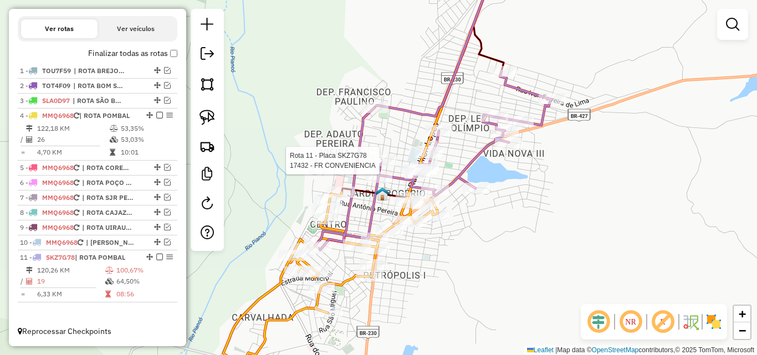
select select "*********"
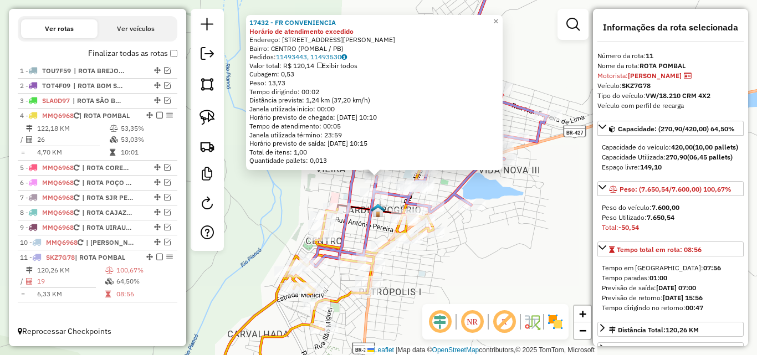
click at [266, 220] on div "17432 - FR CONVENIENCIA Horário de atendimento excedido Endereço: Rua Domingos …" at bounding box center [378, 177] width 757 height 355
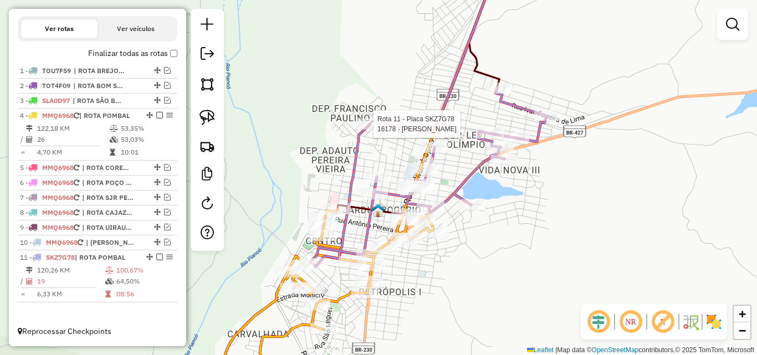
select select "*********"
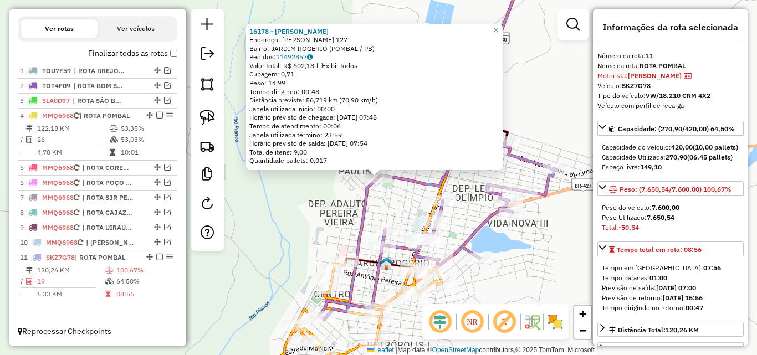
click at [318, 247] on div "16178 - BAR PEREIRAO Endereço: FRANCISCO PAULINO 127 Bairro: JARDIM ROGERIO (PO…" at bounding box center [378, 177] width 757 height 355
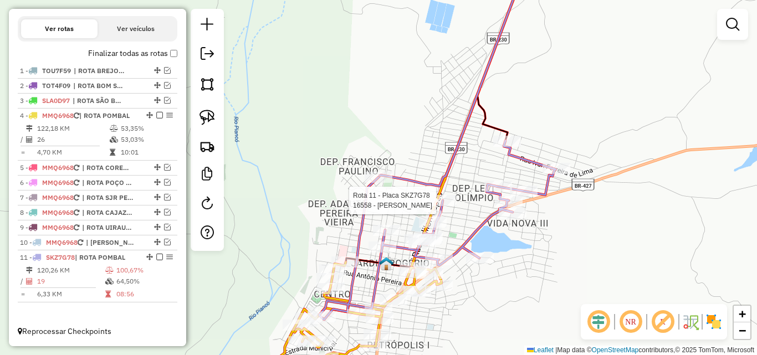
select select "*********"
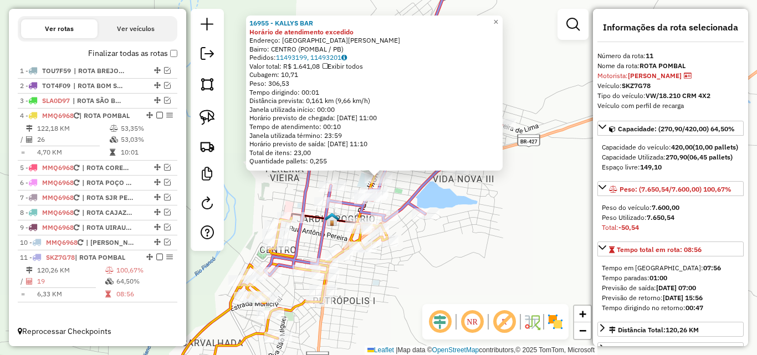
click at [419, 253] on div "16955 - KALLYS BAR Horário de atendimento excedido Endereço: Rua Benigno Barret…" at bounding box center [378, 177] width 757 height 355
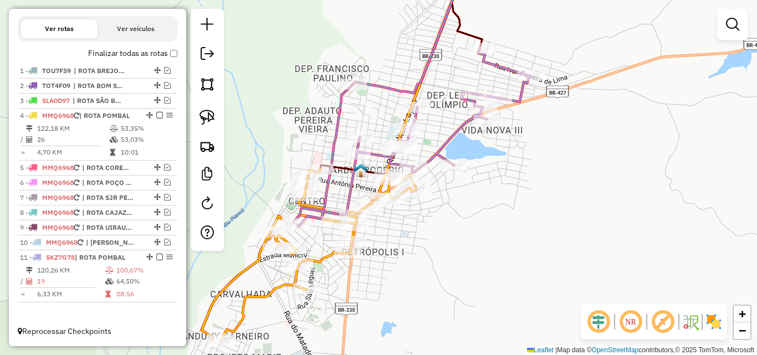
drag, startPoint x: 386, startPoint y: 288, endPoint x: 415, endPoint y: 239, distance: 56.6
click at [415, 239] on div "Janela de atendimento Grade de atendimento Capacidade Transportadoras Veículos …" at bounding box center [378, 177] width 757 height 355
click at [207, 119] on img at bounding box center [207, 118] width 16 height 16
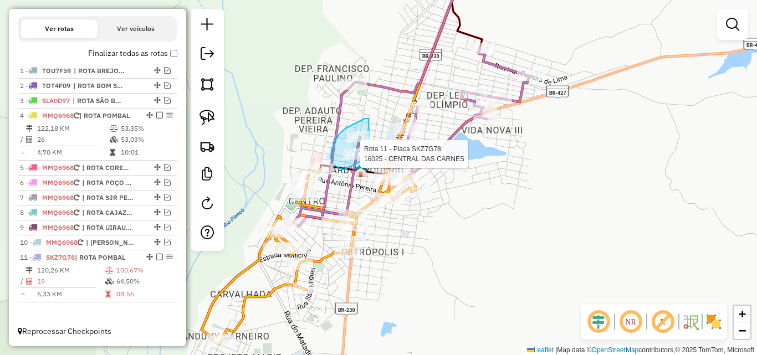
drag, startPoint x: 345, startPoint y: 129, endPoint x: 371, endPoint y: 145, distance: 30.6
click at [371, 145] on div "Rota 11 - Placa SKZ7G78 16025 - CENTRAL DAS CARNES Janela de atendimento Grade …" at bounding box center [378, 177] width 757 height 355
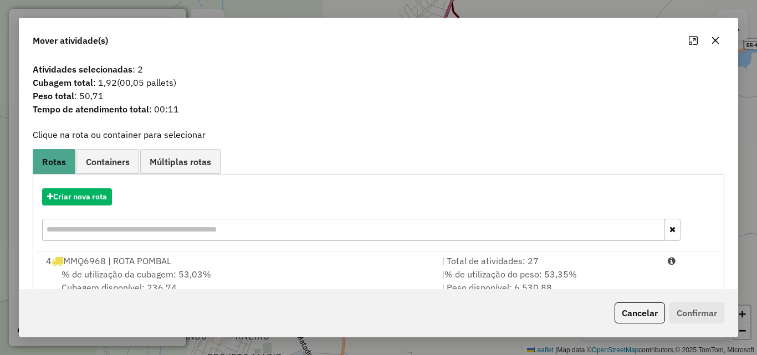
click at [597, 290] on div "Cancelar Confirmar" at bounding box center [378, 313] width 718 height 48
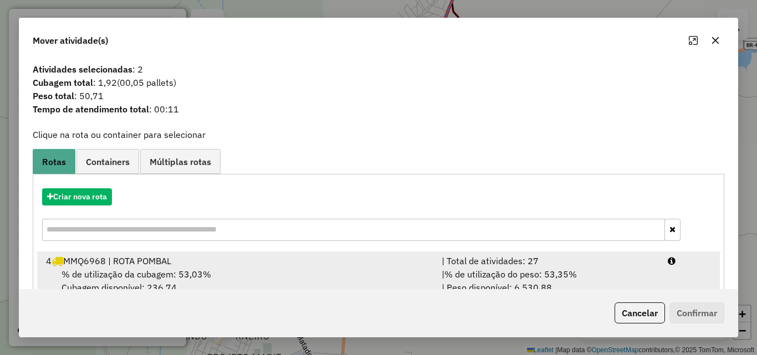
click at [604, 276] on div "| % de utilização do peso: 53,35% | Peso disponível: 6.530,88" at bounding box center [548, 281] width 226 height 27
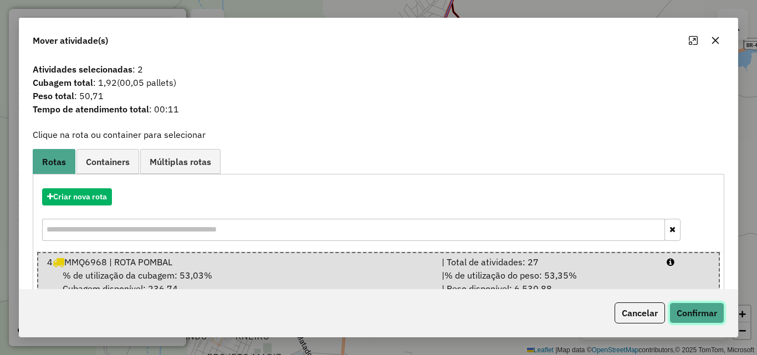
click at [693, 312] on button "Confirmar" at bounding box center [696, 312] width 55 height 21
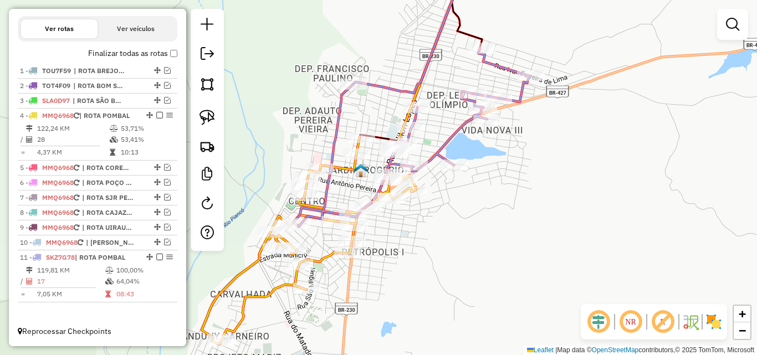
click at [348, 175] on icon at bounding box center [309, 241] width 214 height 208
select select "*********"
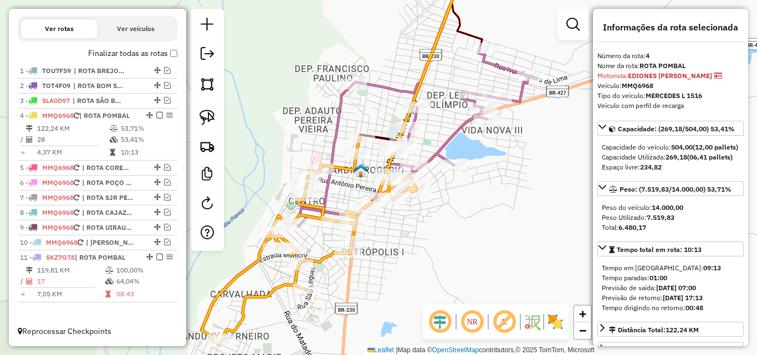
click at [345, 116] on icon at bounding box center [412, 137] width 237 height 179
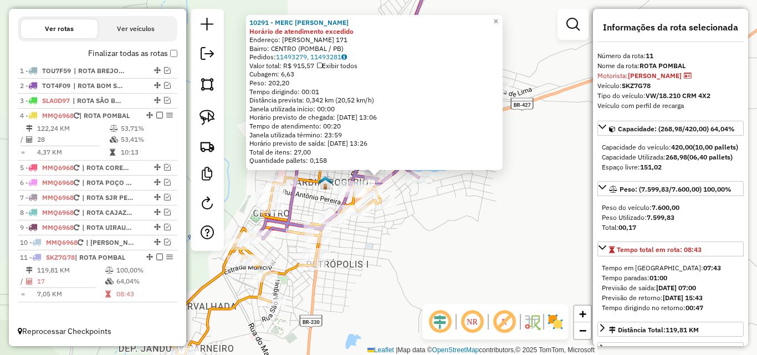
click at [393, 258] on div "10291 - MERC VITURINO Horário de atendimento excedido Endereço: ONALDO SETUBAL …" at bounding box center [378, 177] width 757 height 355
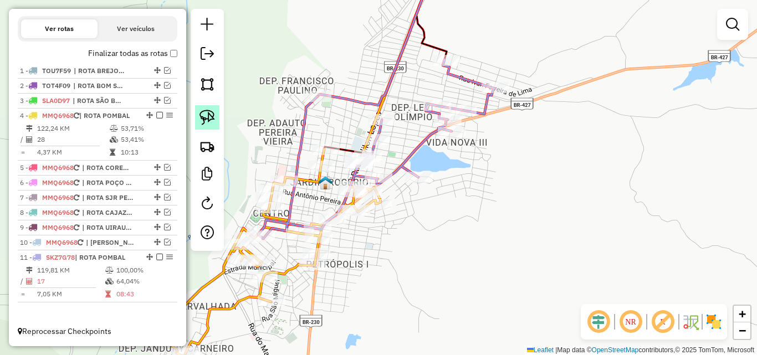
drag, startPoint x: 200, startPoint y: 117, endPoint x: 322, endPoint y: 132, distance: 123.3
click at [200, 118] on img at bounding box center [207, 118] width 16 height 16
drag, startPoint x: 333, startPoint y: 132, endPoint x: 341, endPoint y: 142, distance: 12.6
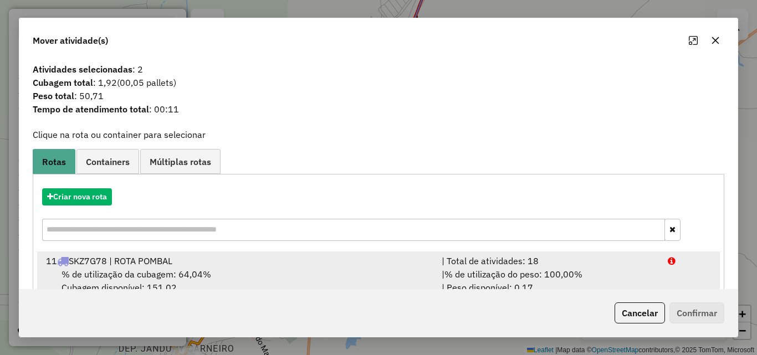
click at [570, 272] on span "% de utilização do peso: 100,00%" at bounding box center [513, 274] width 138 height 11
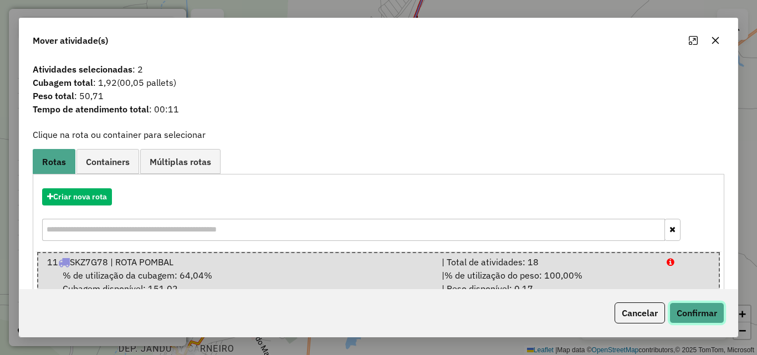
click at [694, 320] on button "Confirmar" at bounding box center [696, 312] width 55 height 21
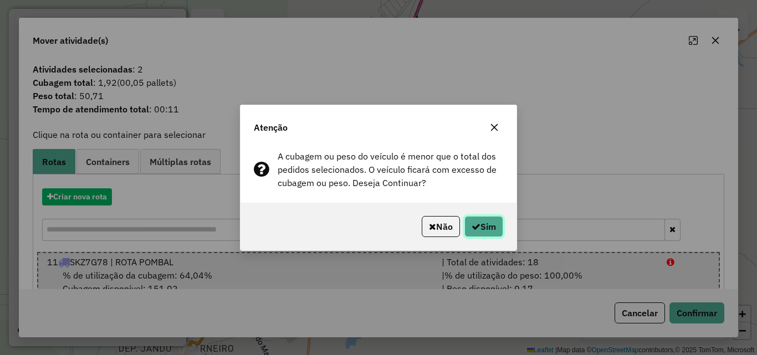
click at [484, 224] on button "Sim" at bounding box center [483, 226] width 39 height 21
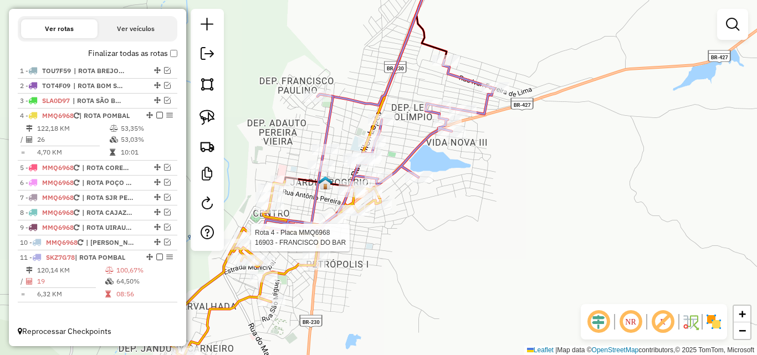
select select "*********"
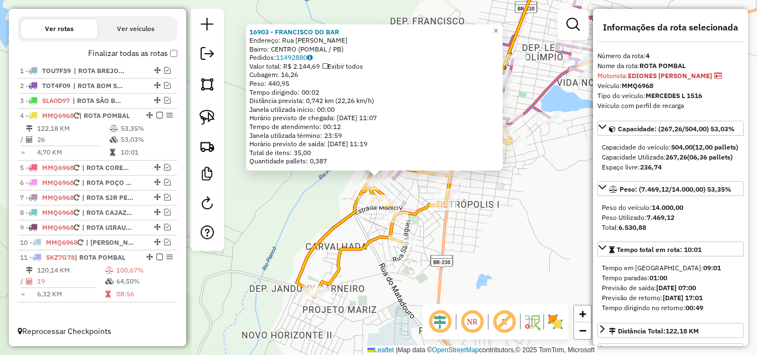
click at [439, 259] on div "Rota 4 - Placa MMQ6968 14484 - M11 BEBIDAS 16903 - FRANCISCO DO BAR Endereço: R…" at bounding box center [378, 177] width 757 height 355
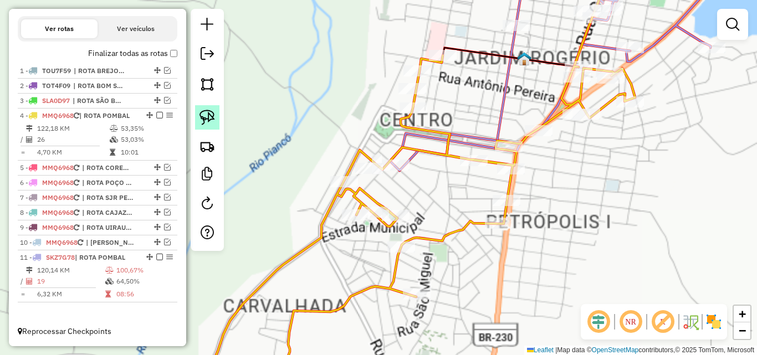
click at [203, 125] on link at bounding box center [207, 117] width 24 height 24
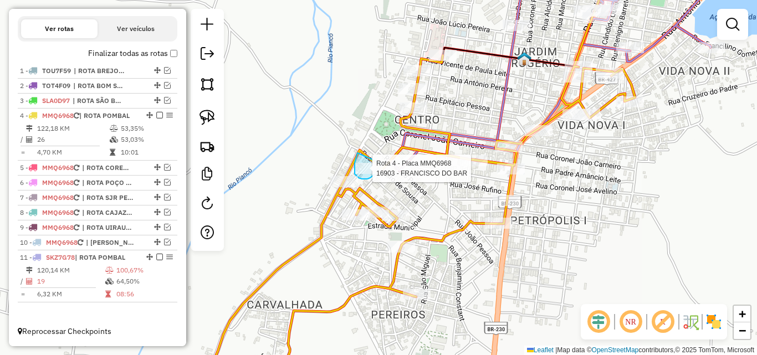
drag, startPoint x: 356, startPoint y: 156, endPoint x: 381, endPoint y: 153, distance: 25.1
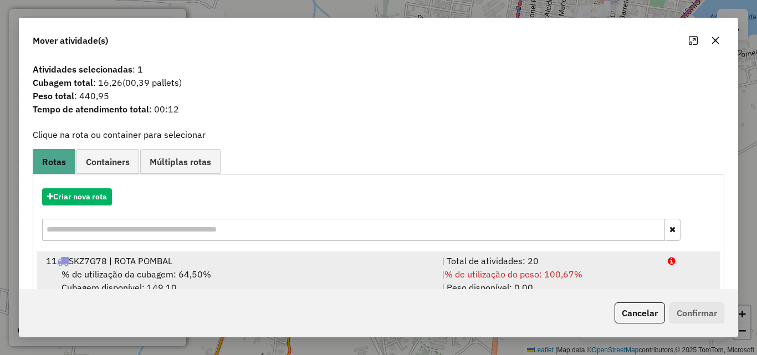
click at [645, 264] on div "| Total de atividades: 20" at bounding box center [548, 260] width 226 height 13
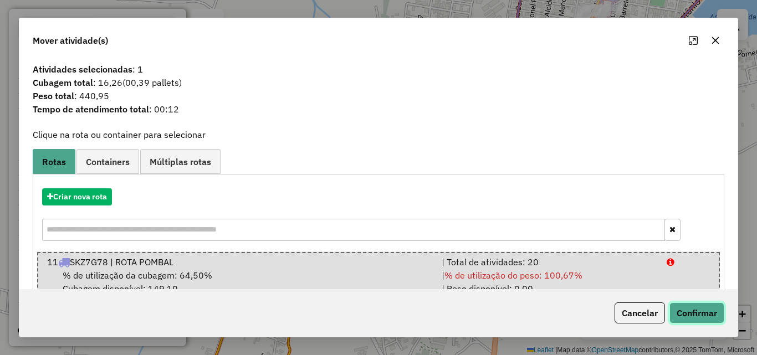
click at [689, 305] on button "Confirmar" at bounding box center [696, 312] width 55 height 21
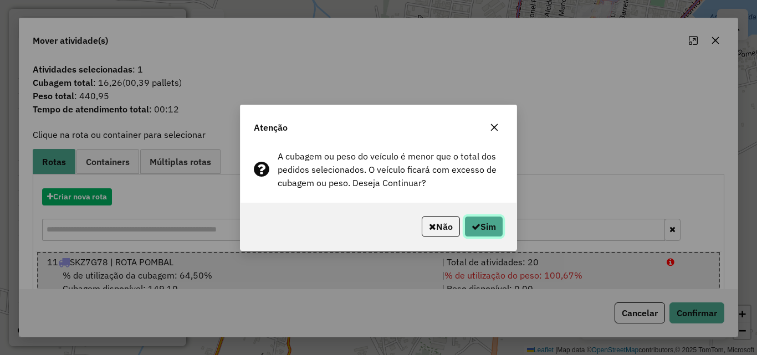
click at [485, 224] on button "Sim" at bounding box center [483, 226] width 39 height 21
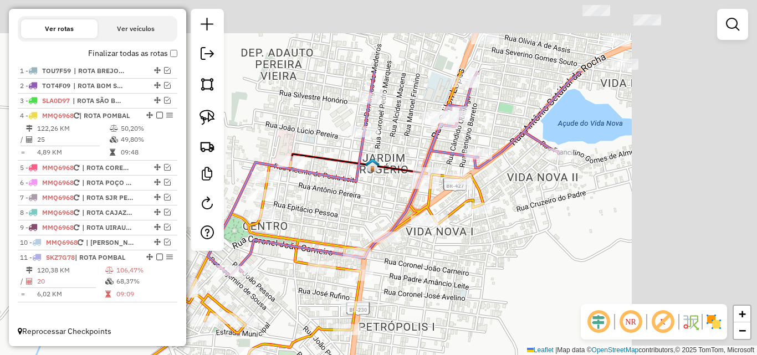
drag, startPoint x: 585, startPoint y: 170, endPoint x: 366, endPoint y: 326, distance: 268.6
click at [366, 326] on div "Janela de atendimento Grade de atendimento Capacidade Transportadoras Veículos …" at bounding box center [378, 177] width 757 height 355
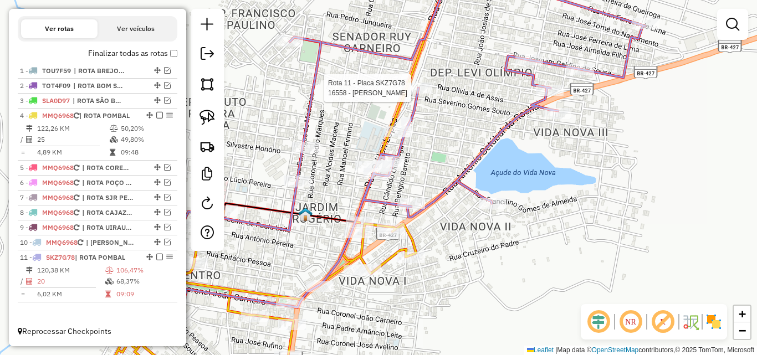
select select "*********"
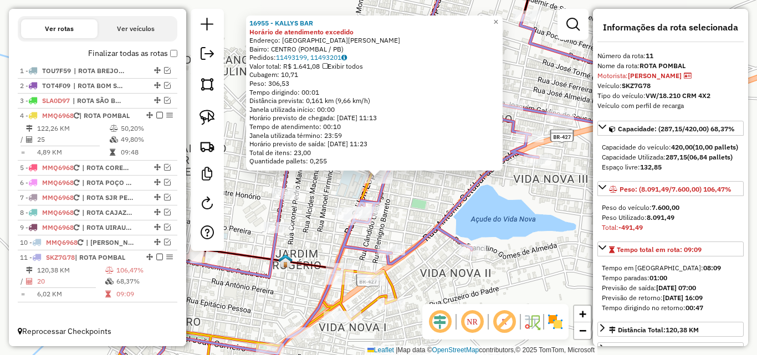
click at [461, 287] on div "Rota 11 - Placa SKZ7G78 10291 - MERC VITURINO 16955 - KALLYS BAR Horário de ate…" at bounding box center [378, 177] width 757 height 355
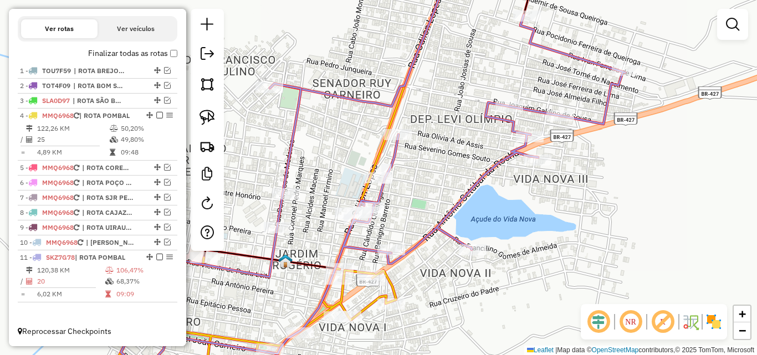
drag, startPoint x: 208, startPoint y: 121, endPoint x: 379, endPoint y: 146, distance: 173.0
click at [208, 122] on img at bounding box center [207, 118] width 16 height 16
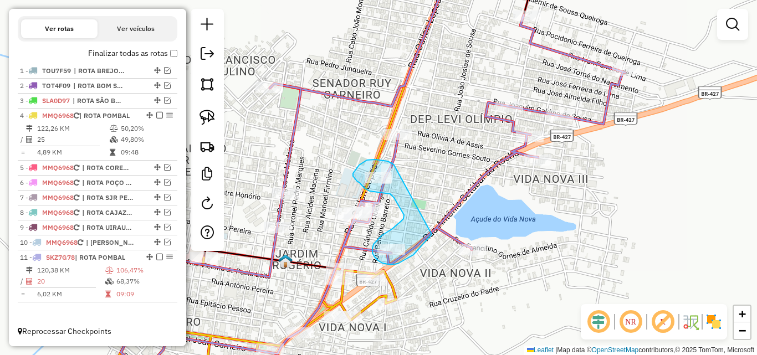
drag, startPoint x: 370, startPoint y: 160, endPoint x: 441, endPoint y: 223, distance: 95.0
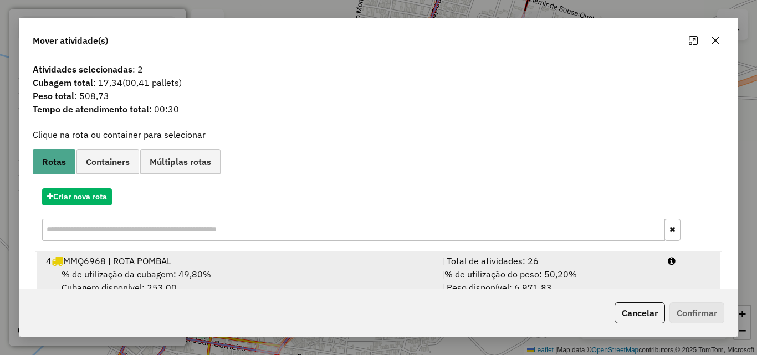
click at [630, 275] on div "| % de utilização do peso: 50,20% | Peso disponível: 6.971,83" at bounding box center [548, 281] width 226 height 27
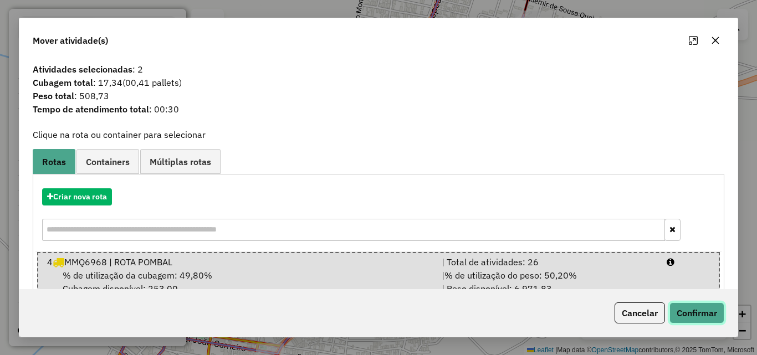
click at [706, 319] on button "Confirmar" at bounding box center [696, 312] width 55 height 21
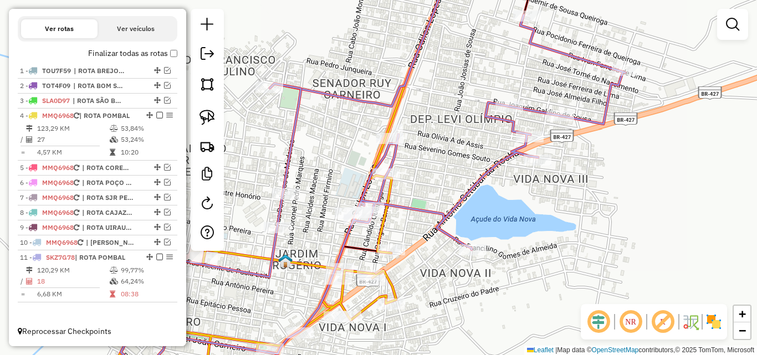
click at [453, 210] on icon at bounding box center [373, 193] width 504 height 357
select select "*********"
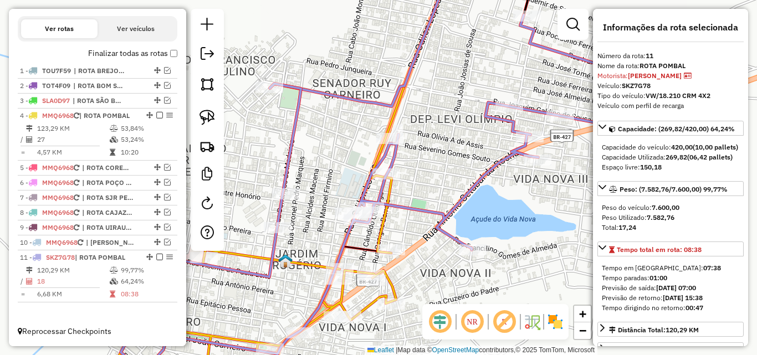
click at [383, 243] on icon at bounding box center [248, 283] width 295 height 216
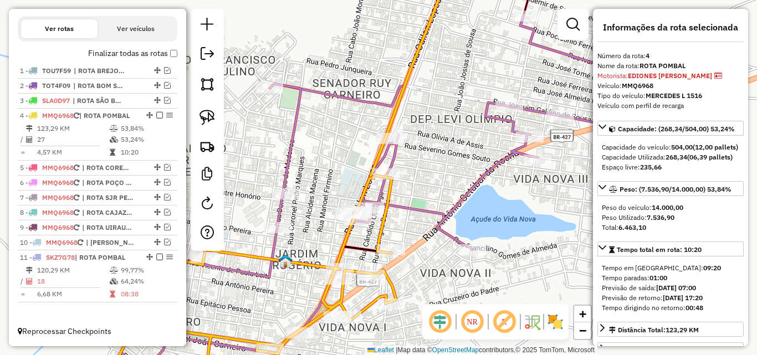
click at [465, 198] on icon at bounding box center [373, 193] width 504 height 357
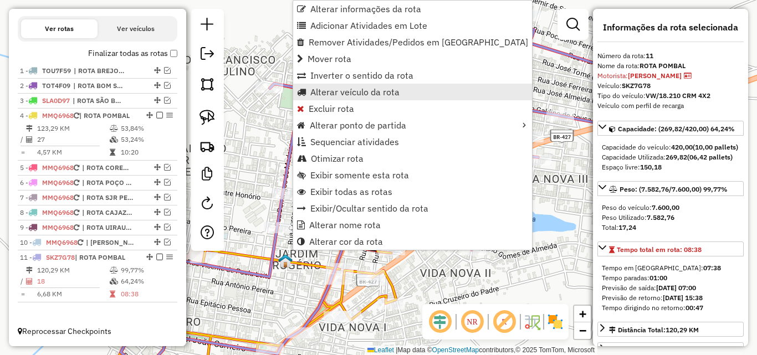
click at [352, 92] on span "Alterar veículo da rota" at bounding box center [354, 92] width 89 height 9
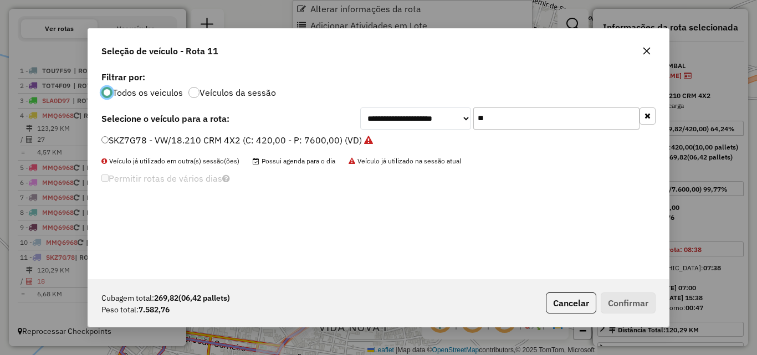
scroll to position [6, 3]
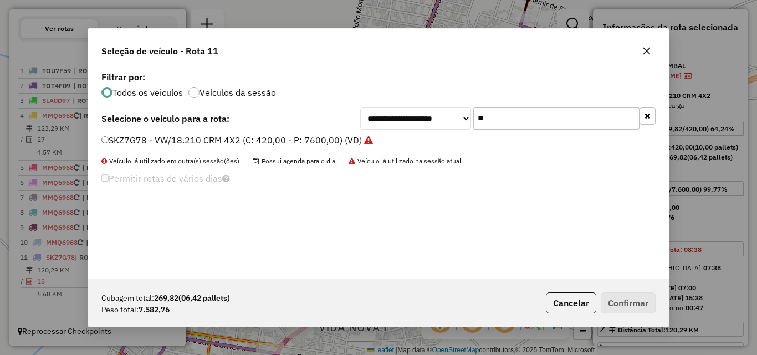
click at [646, 44] on button "button" at bounding box center [647, 51] width 18 height 18
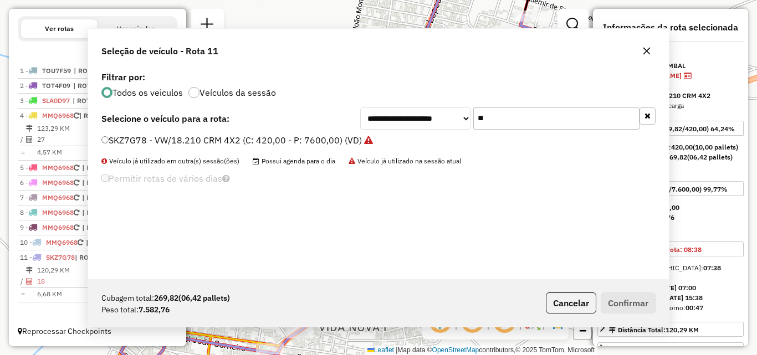
click at [647, 46] on div "**********" at bounding box center [378, 177] width 757 height 355
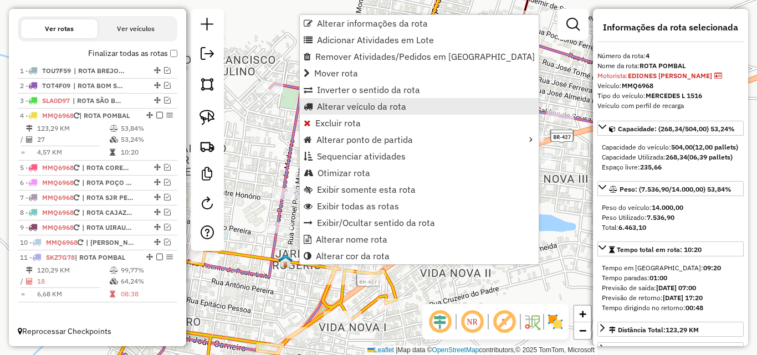
click at [377, 113] on link "Alterar veículo da rota" at bounding box center [419, 106] width 239 height 17
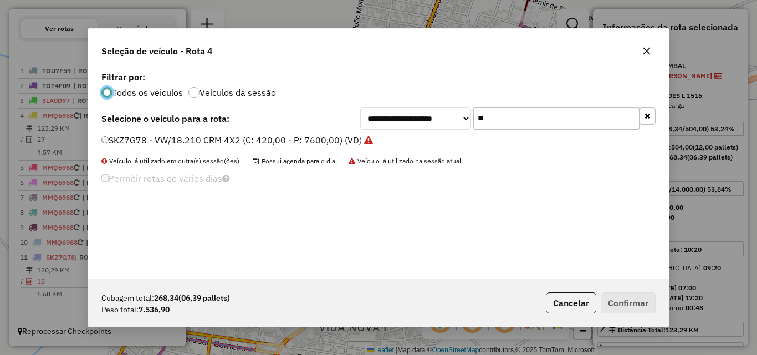
click at [500, 122] on input "**" at bounding box center [556, 118] width 166 height 22
click at [500, 121] on input "**" at bounding box center [556, 118] width 166 height 22
click at [504, 122] on input "**" at bounding box center [556, 118] width 166 height 22
type input "**"
click at [322, 137] on label "SKZ7G58 - VW/18.210 CRM 4X2 (C: 420,00 - P: 7600,00) (VD)" at bounding box center [231, 140] width 260 height 13
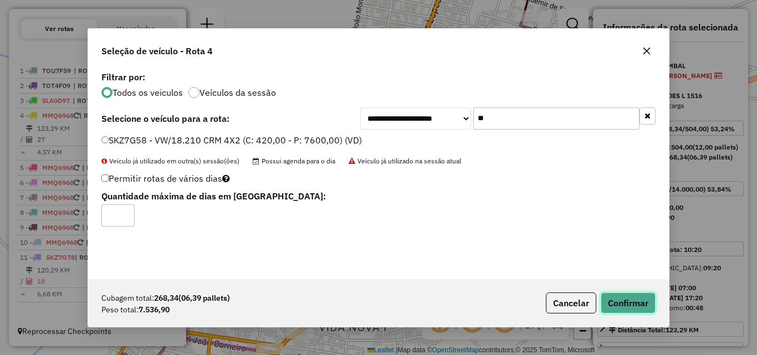
drag, startPoint x: 628, startPoint y: 305, endPoint x: 728, endPoint y: 251, distance: 114.0
click at [628, 306] on button "Confirmar" at bounding box center [628, 303] width 55 height 21
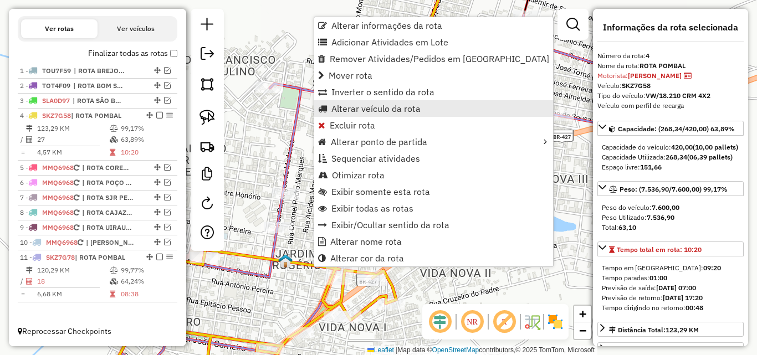
click at [378, 104] on span "Alterar veículo da rota" at bounding box center [375, 108] width 89 height 9
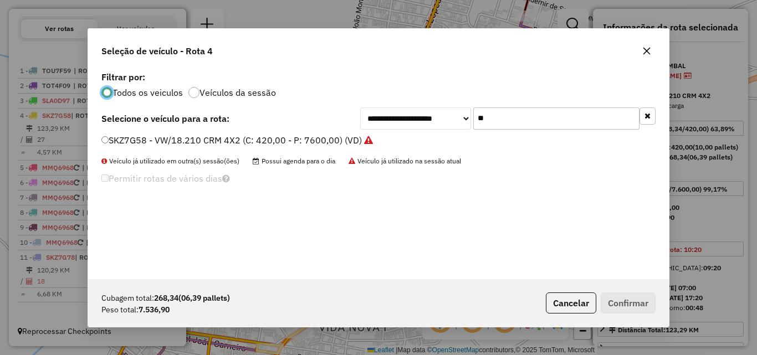
click at [520, 116] on input "**" at bounding box center [556, 118] width 166 height 22
click at [520, 117] on input "**" at bounding box center [556, 118] width 166 height 22
type input "**"
drag, startPoint x: 199, startPoint y: 132, endPoint x: 361, endPoint y: 192, distance: 172.5
click at [199, 132] on div "**********" at bounding box center [378, 174] width 581 height 211
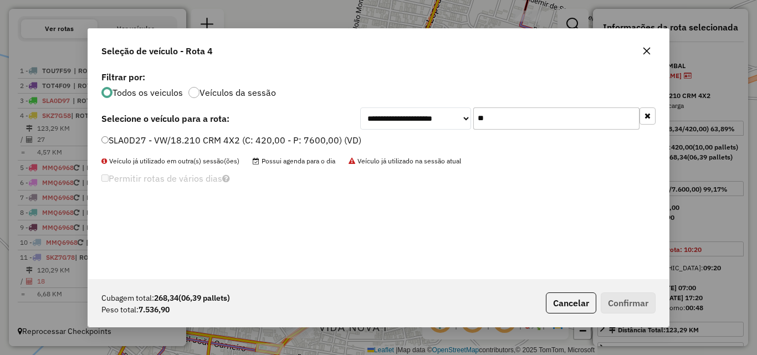
click at [195, 140] on label "SLA0D27 - VW/18.210 CRM 4X2 (C: 420,00 - P: 7600,00) (VD)" at bounding box center [231, 140] width 260 height 13
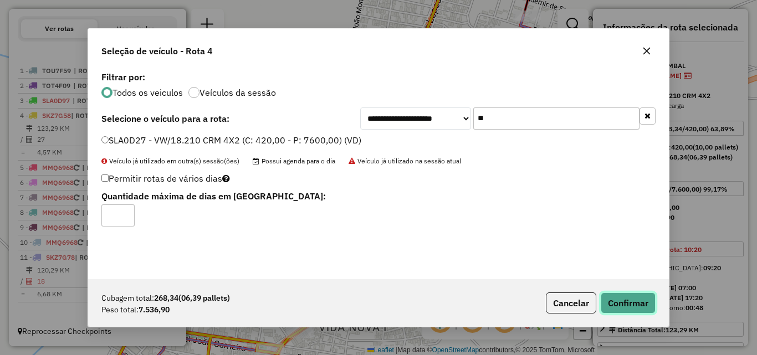
click at [632, 306] on button "Confirmar" at bounding box center [628, 303] width 55 height 21
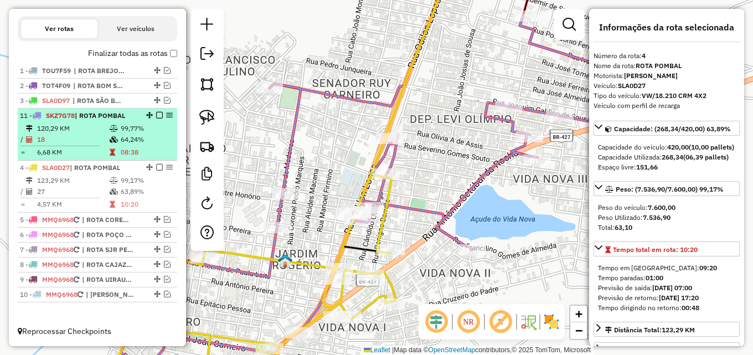
drag, startPoint x: 144, startPoint y: 259, endPoint x: 130, endPoint y: 115, distance: 144.2
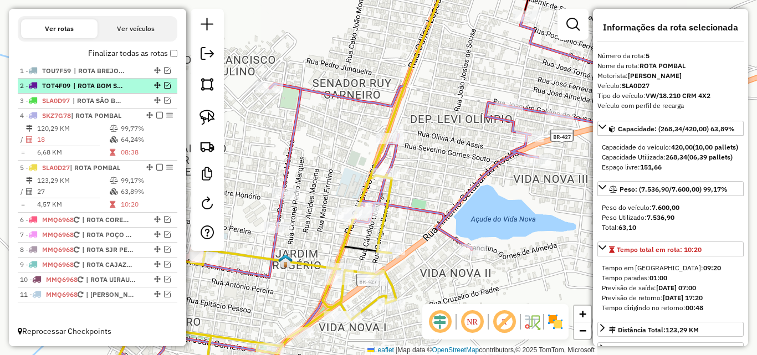
click at [156, 117] on em at bounding box center [159, 115] width 7 height 7
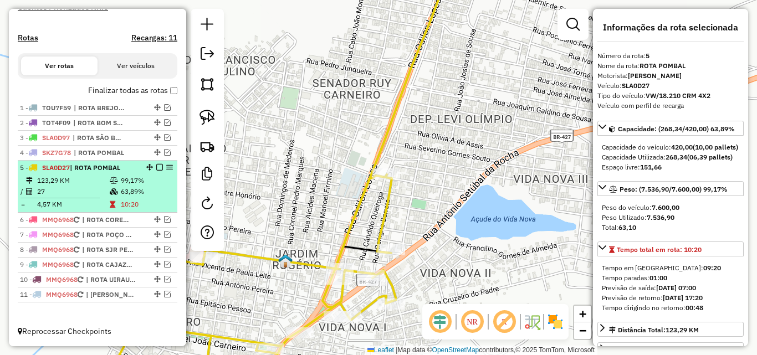
click at [156, 166] on em at bounding box center [159, 167] width 7 height 7
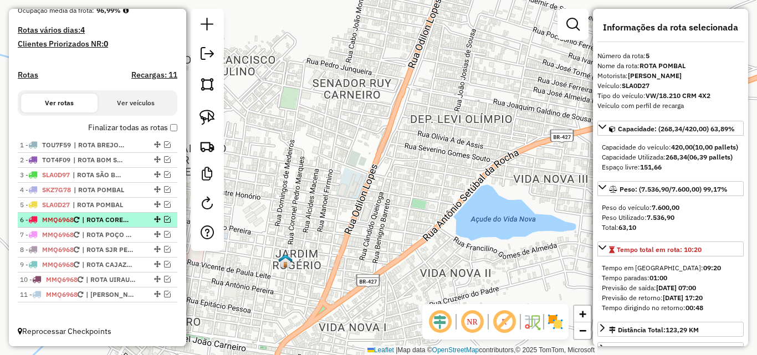
click at [164, 218] on em at bounding box center [167, 219] width 7 height 7
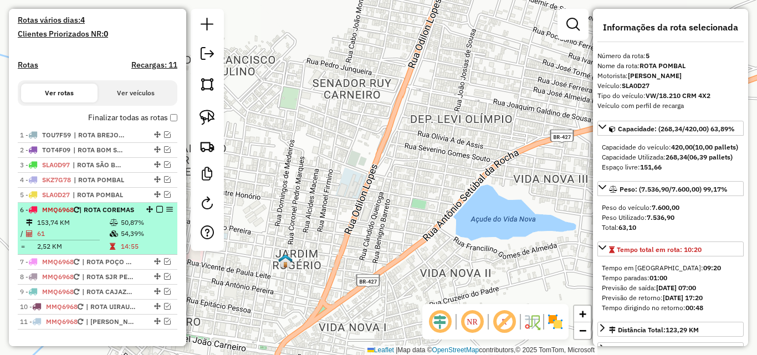
scroll to position [334, 0]
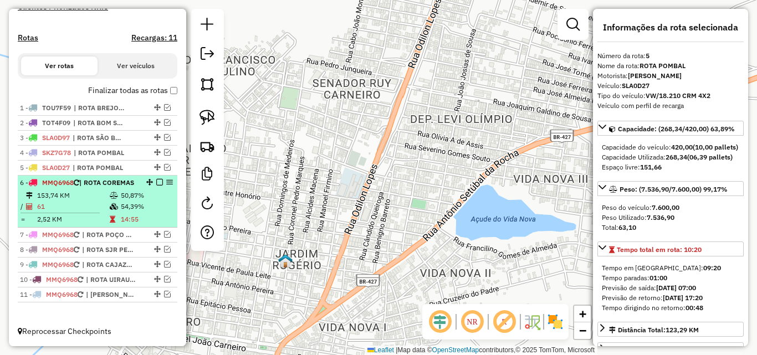
click at [124, 224] on td "14:55" at bounding box center [146, 219] width 53 height 11
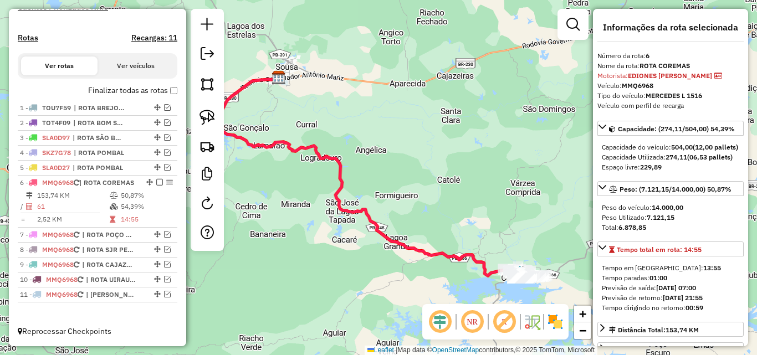
drag, startPoint x: 426, startPoint y: 255, endPoint x: 459, endPoint y: 201, distance: 63.7
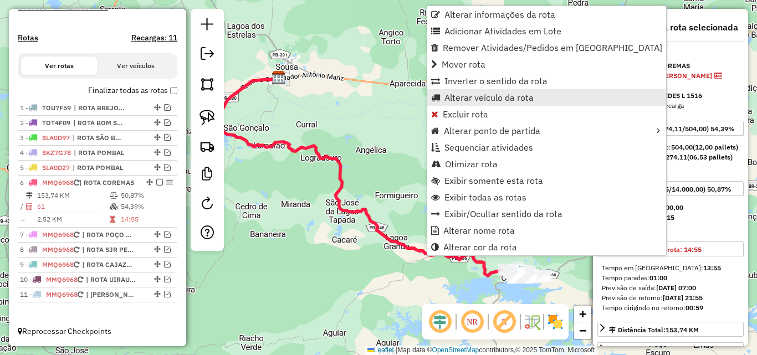
click at [515, 97] on span "Alterar veículo da rota" at bounding box center [488, 97] width 89 height 9
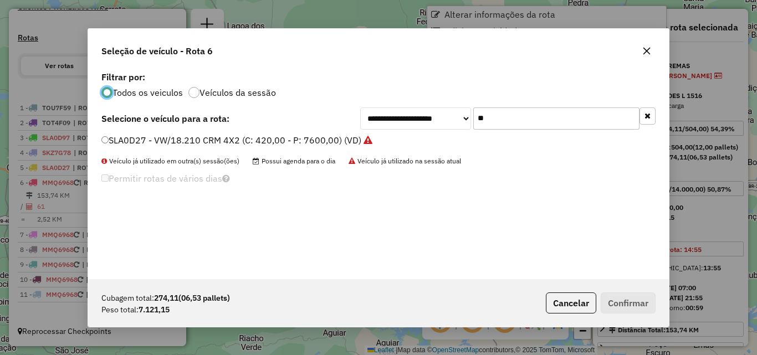
scroll to position [6, 3]
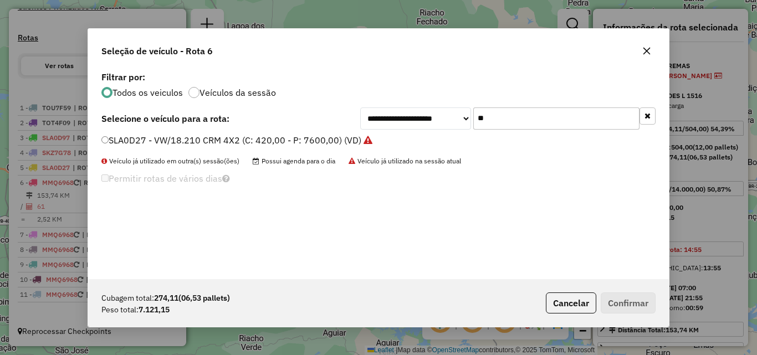
click at [516, 128] on input "**" at bounding box center [556, 118] width 166 height 22
click at [517, 130] on div "**********" at bounding box center [378, 174] width 581 height 211
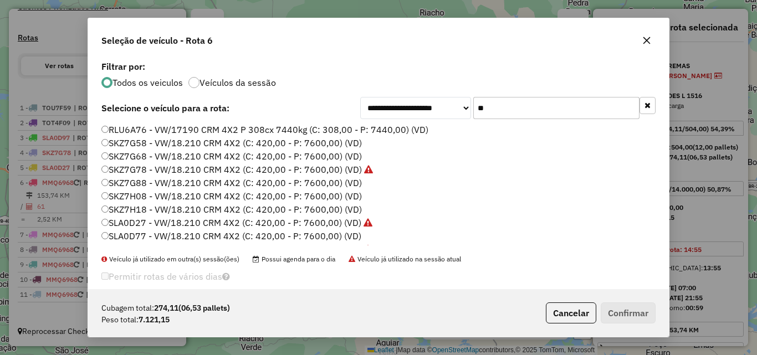
type input "**"
click at [394, 136] on label "RLU6A76 - VW/17190 CRM 4X2 P 308cx 7440kg (C: 308,00 - P: 7440,00) (VD)" at bounding box center [264, 129] width 327 height 13
drag, startPoint x: 624, startPoint y: 310, endPoint x: 628, endPoint y: 304, distance: 7.1
click at [624, 310] on button "Confirmar" at bounding box center [628, 312] width 55 height 21
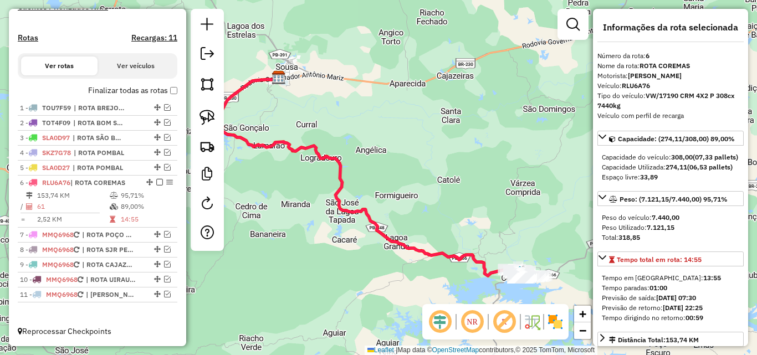
scroll to position [324, 0]
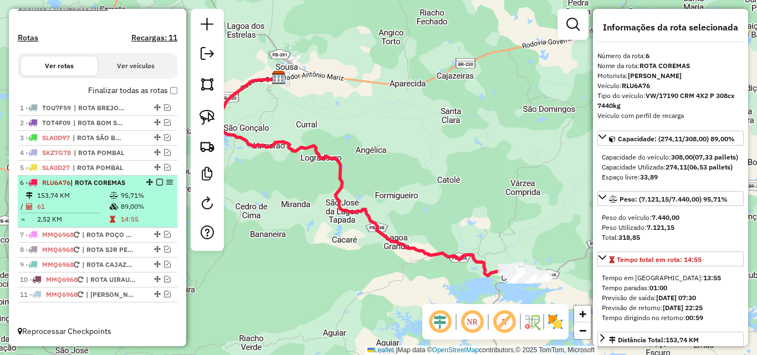
drag, startPoint x: 156, startPoint y: 181, endPoint x: 160, endPoint y: 202, distance: 21.4
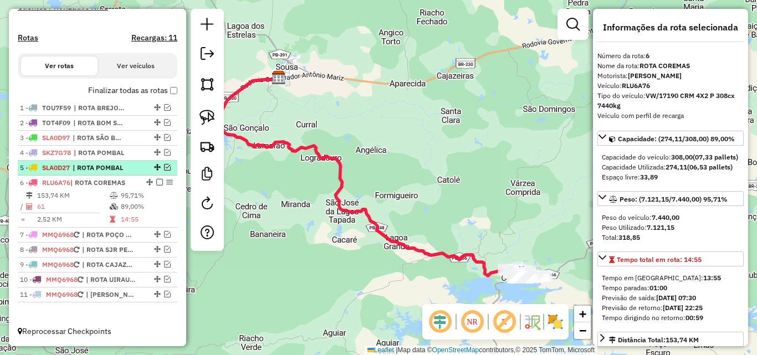
click at [156, 181] on em at bounding box center [159, 182] width 7 height 7
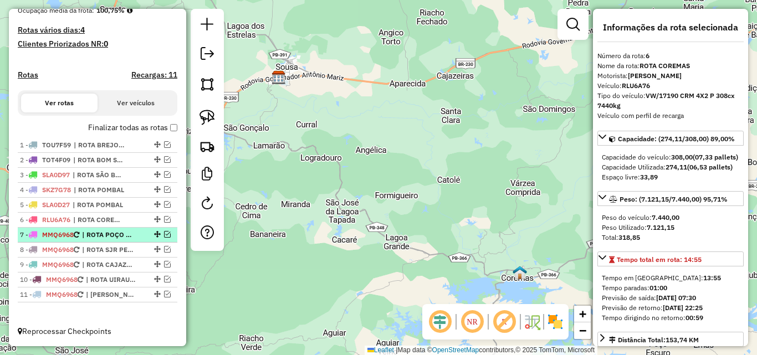
click at [164, 235] on em at bounding box center [167, 234] width 7 height 7
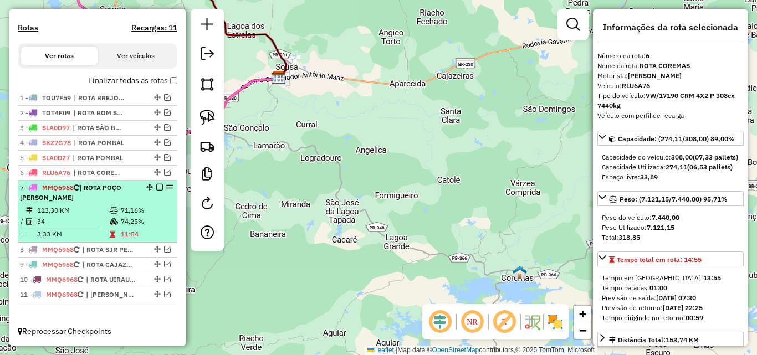
drag, startPoint x: 125, startPoint y: 228, endPoint x: 117, endPoint y: 228, distance: 8.3
click at [125, 228] on table "113,30 KM 71,16% / 34 74,25% = 3,33 KM 11:54" at bounding box center [97, 222] width 155 height 35
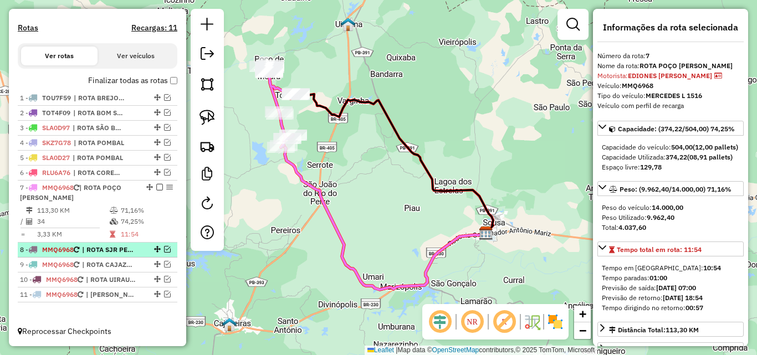
click at [164, 249] on em at bounding box center [167, 249] width 7 height 7
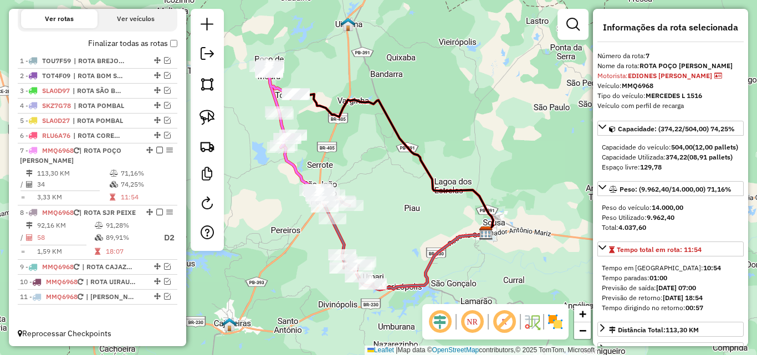
click at [343, 238] on icon at bounding box center [343, 237] width 60 height 96
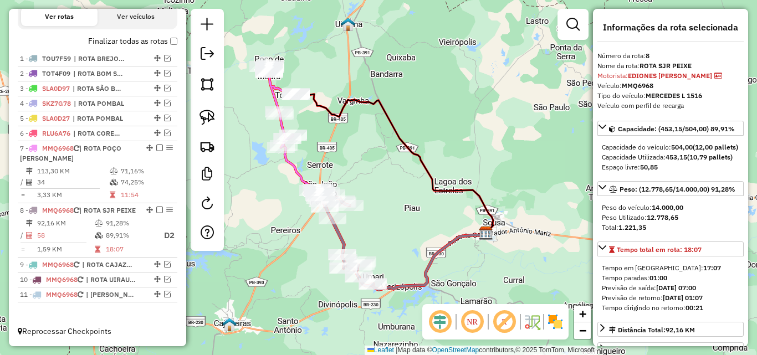
scroll to position [55, 0]
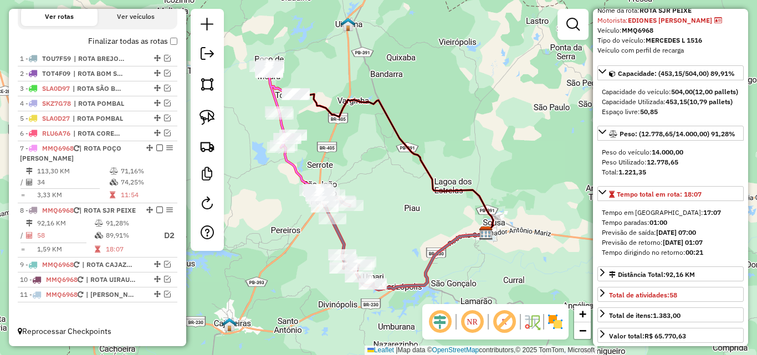
click at [301, 170] on icon at bounding box center [385, 218] width 202 height 144
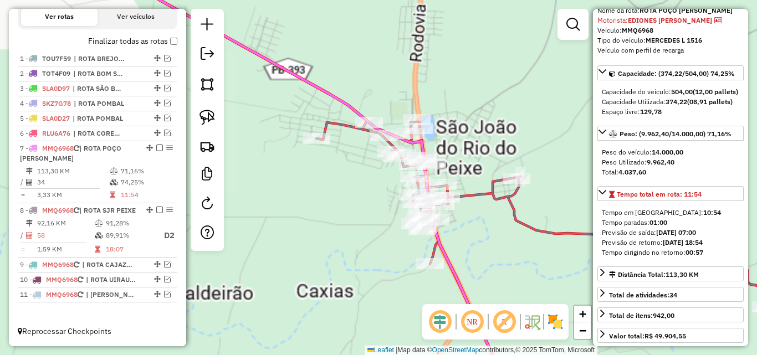
click at [372, 60] on div "Janela de atendimento Grade de atendimento Capacidade Transportadoras Veículos …" at bounding box center [378, 177] width 757 height 355
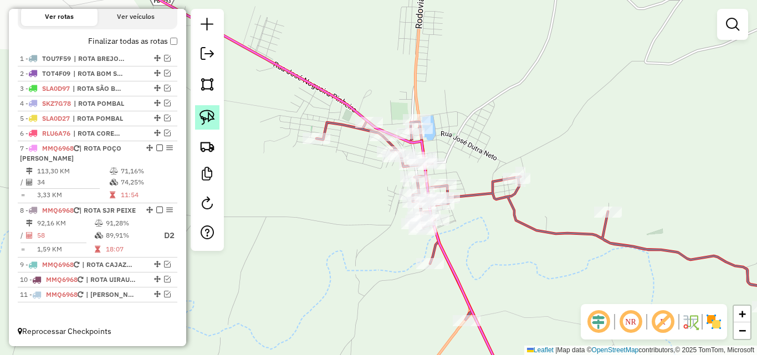
click at [202, 112] on img at bounding box center [207, 118] width 16 height 16
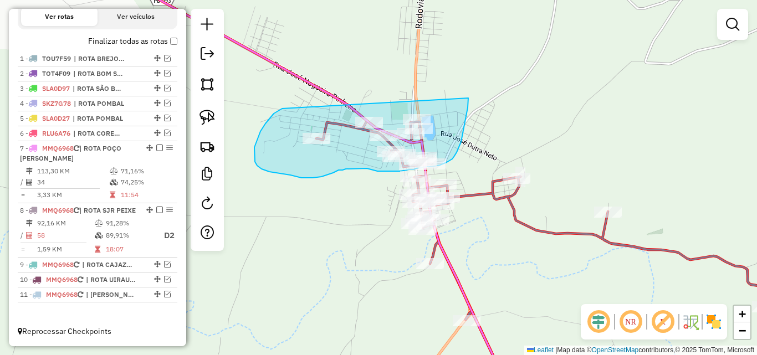
drag, startPoint x: 265, startPoint y: 124, endPoint x: 458, endPoint y: 79, distance: 198.0
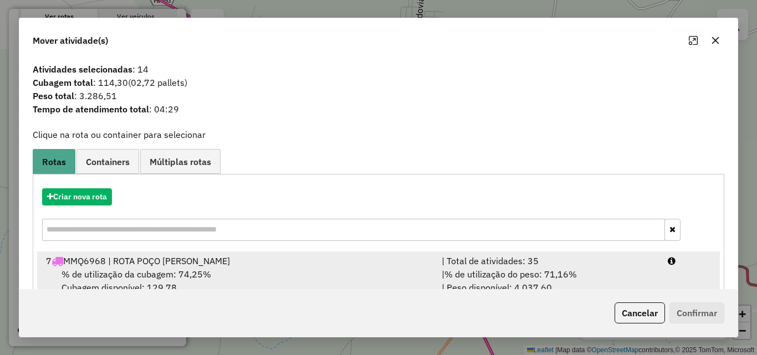
click at [610, 278] on div "| % de utilização do peso: 71,16% | Peso disponível: 4.037,60" at bounding box center [548, 281] width 226 height 27
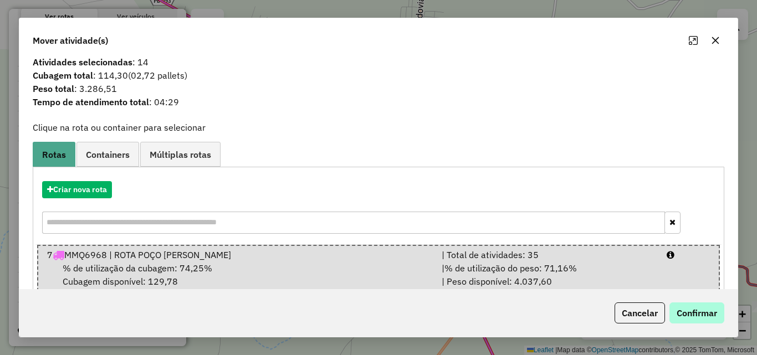
scroll to position [28, 0]
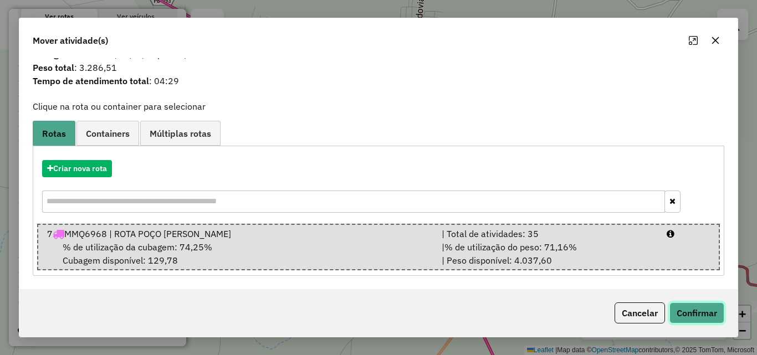
click at [686, 307] on button "Confirmar" at bounding box center [696, 312] width 55 height 21
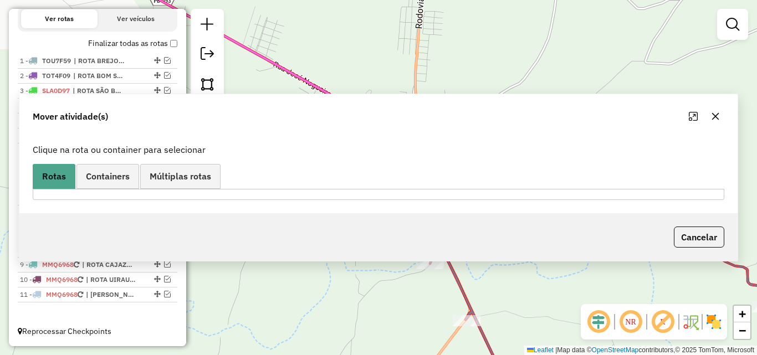
scroll to position [0, 0]
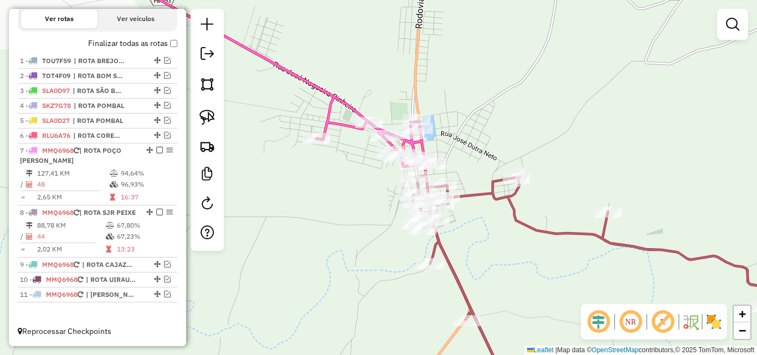
click at [335, 109] on icon at bounding box center [283, 66] width 298 height 202
select select "*********"
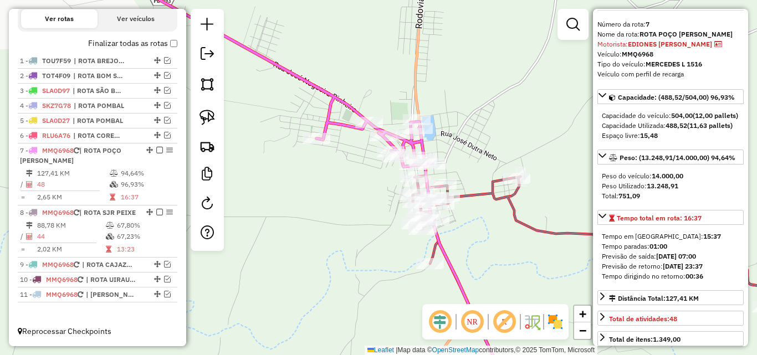
scroll to position [55, 0]
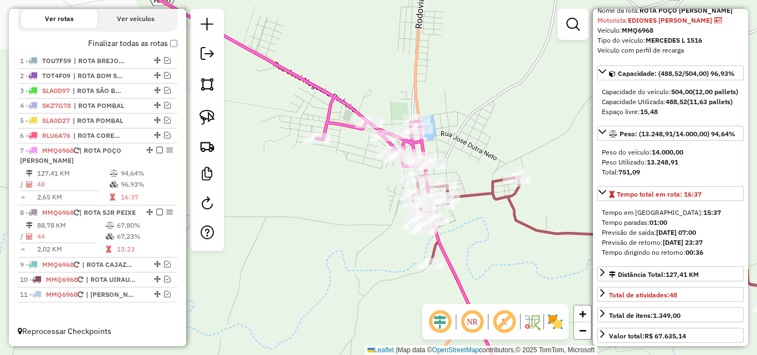
drag, startPoint x: 534, startPoint y: 228, endPoint x: 525, endPoint y: 237, distance: 12.6
click at [534, 228] on icon at bounding box center [622, 283] width 419 height 215
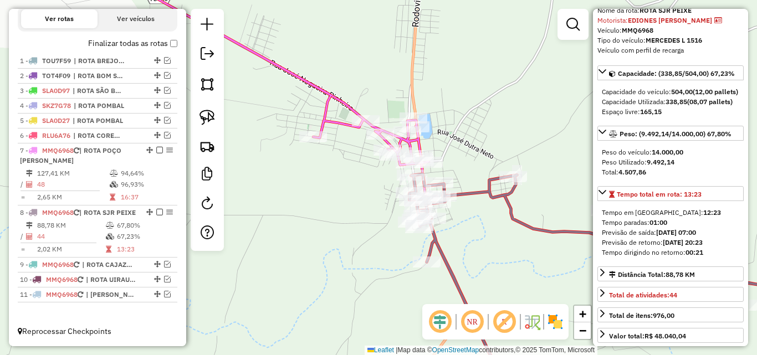
drag, startPoint x: 506, startPoint y: 262, endPoint x: 496, endPoint y: 255, distance: 12.3
click at [498, 255] on div "Janela de atendimento Grade de atendimento Capacidade Transportadoras Veículos …" at bounding box center [378, 177] width 757 height 355
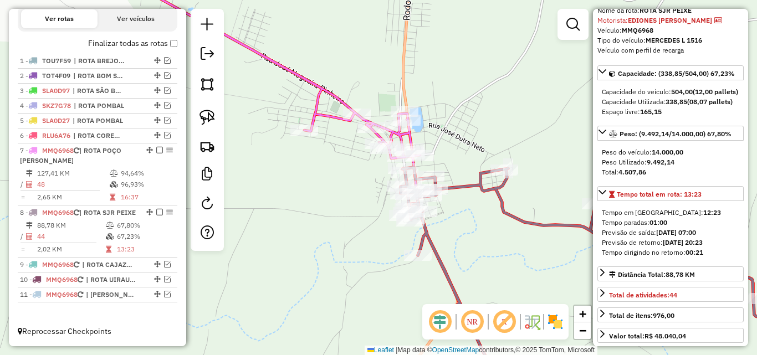
click at [335, 124] on icon at bounding box center [272, 62] width 295 height 194
drag, startPoint x: 485, startPoint y: 186, endPoint x: 448, endPoint y: 225, distance: 54.5
click at [485, 187] on icon at bounding box center [617, 278] width 432 height 223
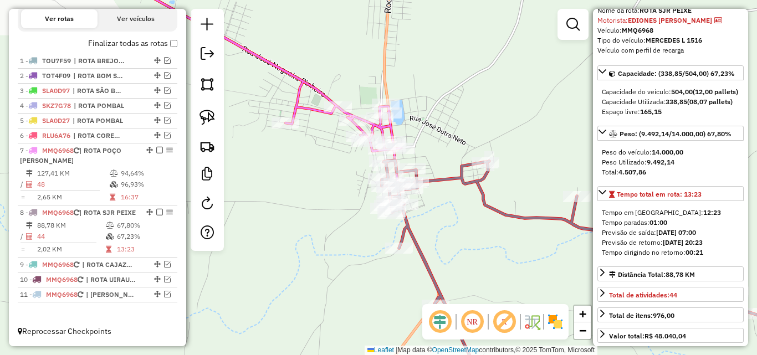
drag, startPoint x: 244, startPoint y: 269, endPoint x: 221, endPoint y: 265, distance: 23.1
click at [220, 265] on div "Janela de atendimento Grade de atendimento Capacidade Transportadoras Veículos …" at bounding box center [378, 177] width 757 height 355
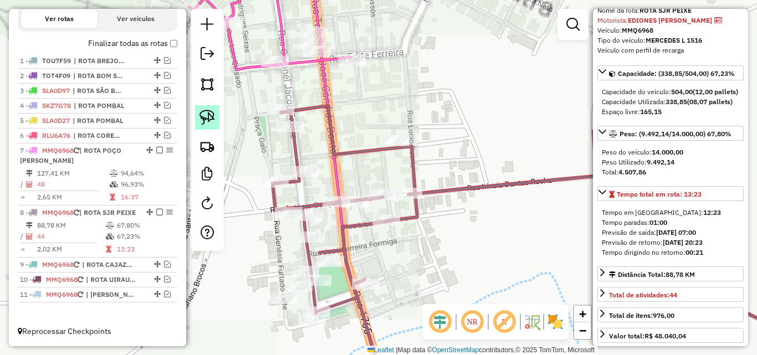
click at [211, 123] on img at bounding box center [207, 118] width 16 height 16
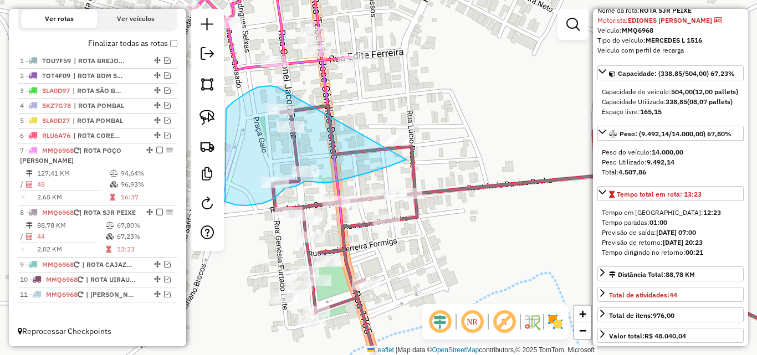
drag, startPoint x: 270, startPoint y: 86, endPoint x: 456, endPoint y: 125, distance: 189.6
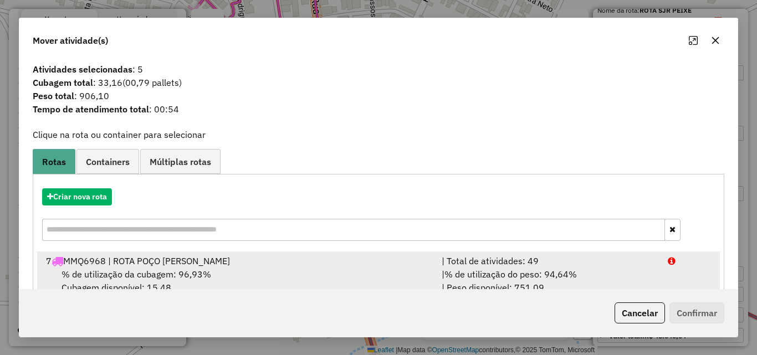
click at [663, 283] on li "7 MMQ6968 | ROTA POÇO JOSÉ DE MOURA | Total de atividades: 49 % de utilização d…" at bounding box center [378, 274] width 683 height 45
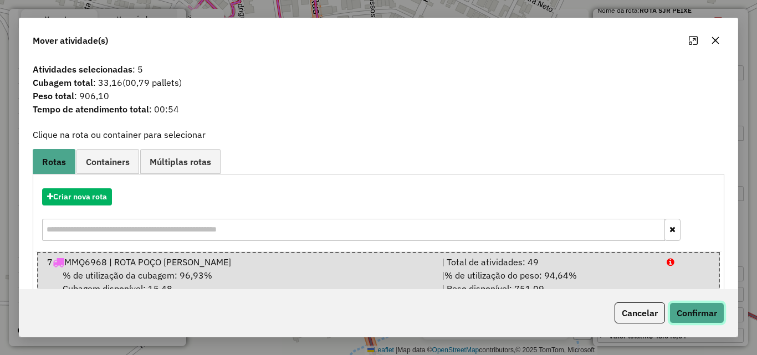
click at [679, 309] on button "Confirmar" at bounding box center [696, 312] width 55 height 21
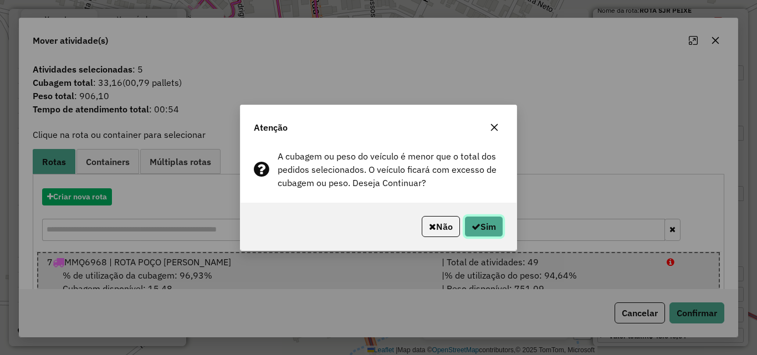
click at [475, 222] on icon "button" at bounding box center [475, 226] width 9 height 9
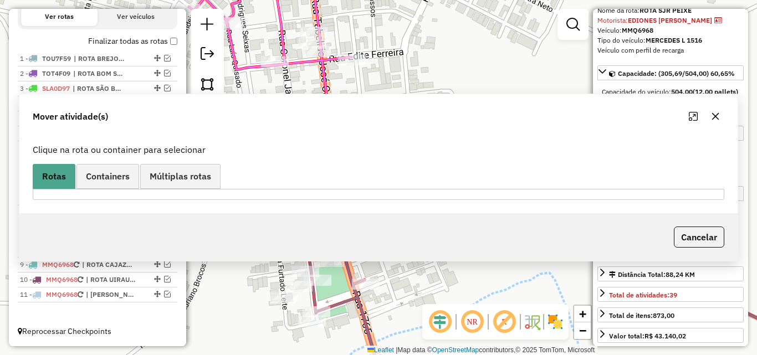
scroll to position [383, 0]
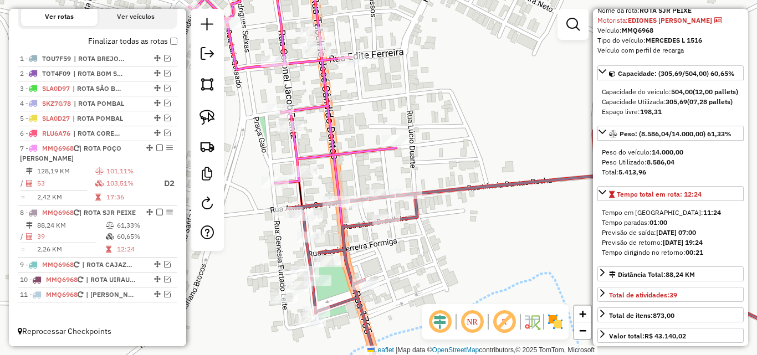
click at [289, 144] on icon at bounding box center [283, 74] width 226 height 219
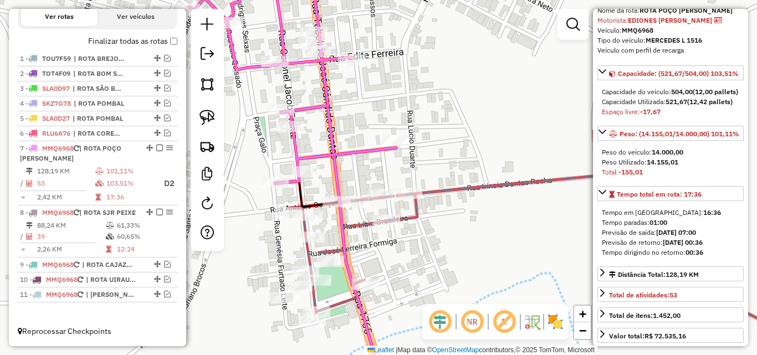
click at [360, 225] on icon at bounding box center [560, 250] width 544 height 281
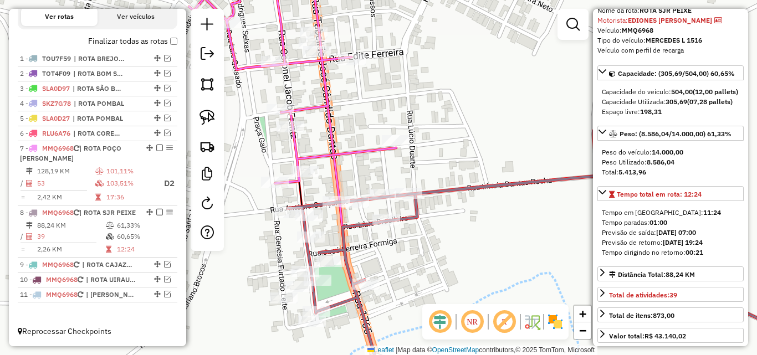
click at [292, 155] on icon at bounding box center [283, 74] width 226 height 219
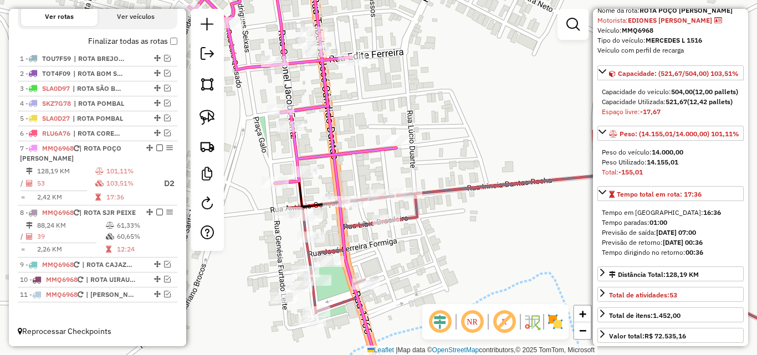
click at [417, 209] on icon at bounding box center [560, 250] width 544 height 281
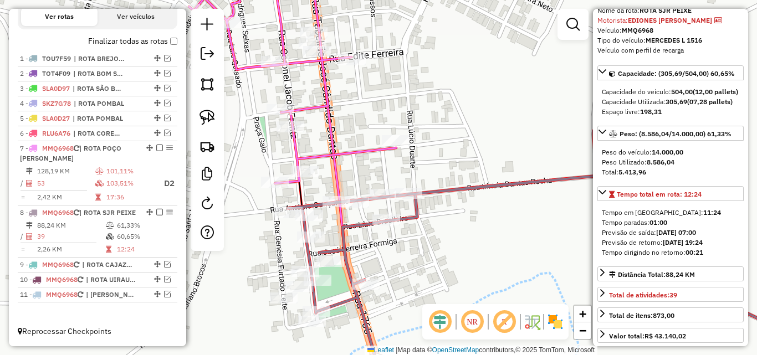
click at [222, 124] on div at bounding box center [207, 130] width 33 height 242
click at [218, 122] on link at bounding box center [207, 117] width 24 height 24
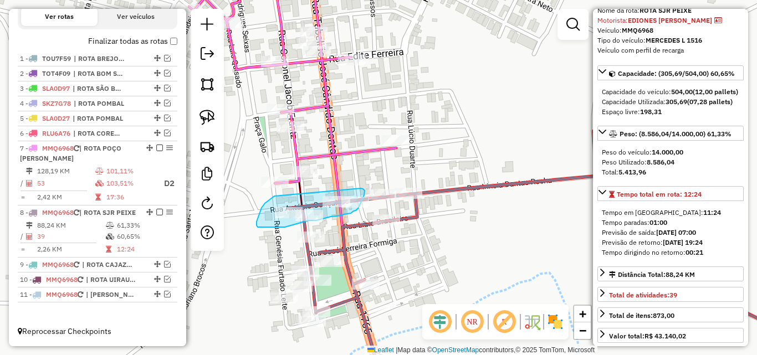
drag, startPoint x: 274, startPoint y: 196, endPoint x: 359, endPoint y: 188, distance: 85.1
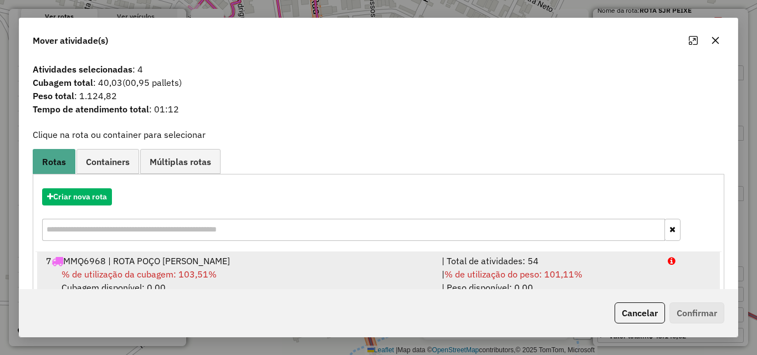
click at [636, 270] on div "| % de utilização do peso: 101,11% | Peso disponível: 0,00" at bounding box center [548, 281] width 226 height 27
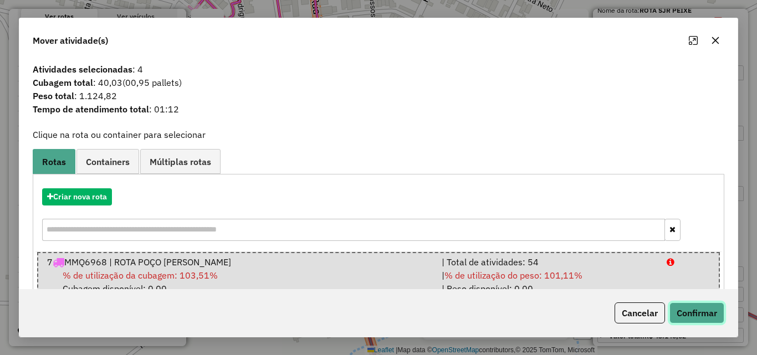
click at [676, 305] on button "Confirmar" at bounding box center [696, 312] width 55 height 21
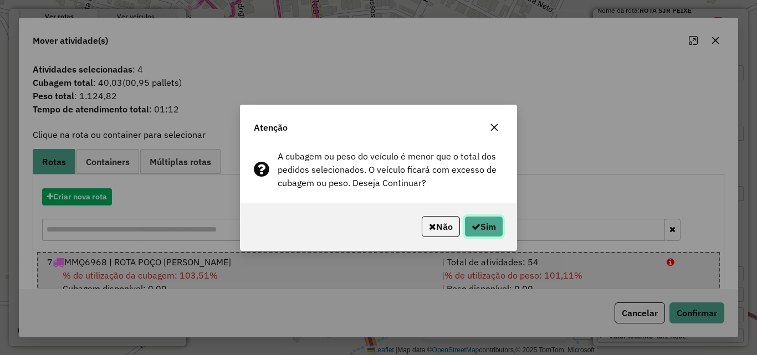
click at [483, 227] on button "Sim" at bounding box center [483, 226] width 39 height 21
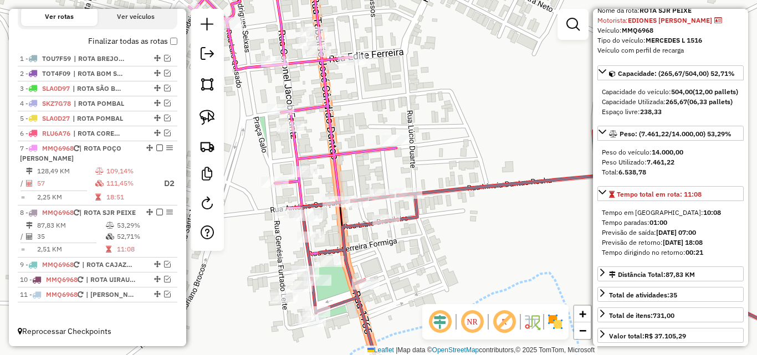
click at [336, 155] on icon at bounding box center [283, 91] width 226 height 252
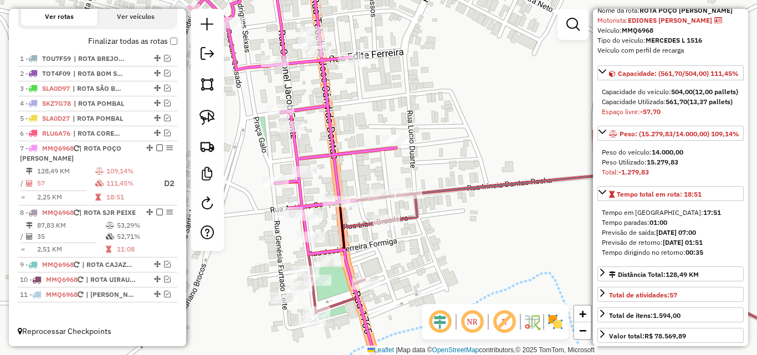
click at [448, 191] on icon at bounding box center [567, 250] width 530 height 281
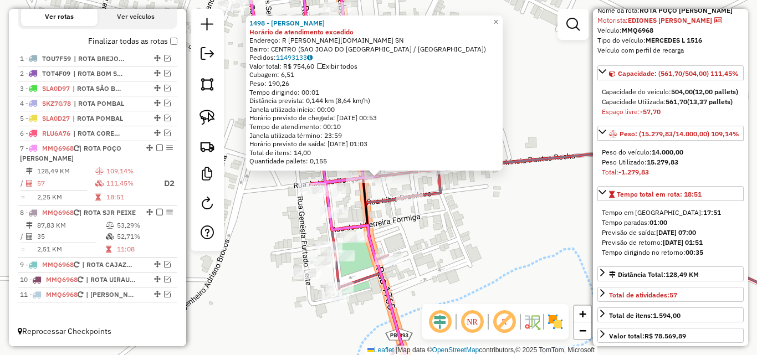
click at [440, 234] on div "1498 - EDMILSON GERALDO DANTAS Horário de atendimento excedido Endereço: R PEDR…" at bounding box center [378, 177] width 757 height 355
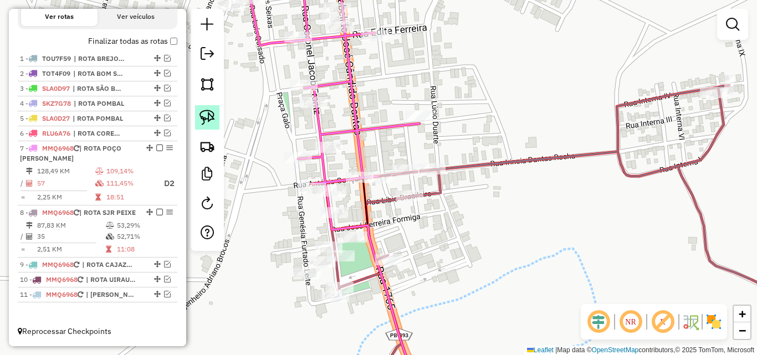
drag, startPoint x: 218, startPoint y: 122, endPoint x: 225, endPoint y: 128, distance: 9.1
click at [218, 123] on link at bounding box center [207, 117] width 24 height 24
drag, startPoint x: 371, startPoint y: 171, endPoint x: 397, endPoint y: 186, distance: 30.3
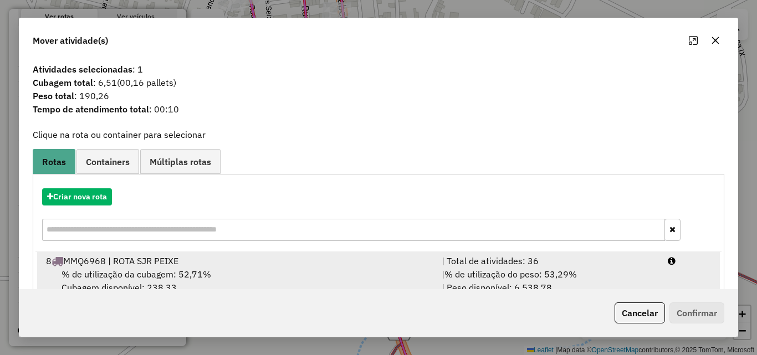
click at [652, 278] on div "| % de utilização do peso: 53,29% | Peso disponível: 6.538,78" at bounding box center [548, 281] width 226 height 27
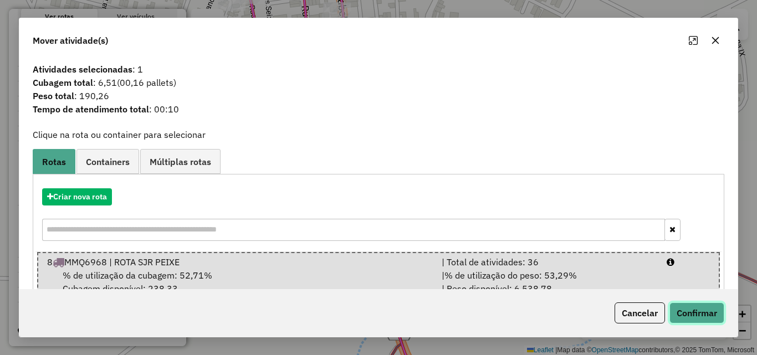
click at [705, 317] on button "Confirmar" at bounding box center [696, 312] width 55 height 21
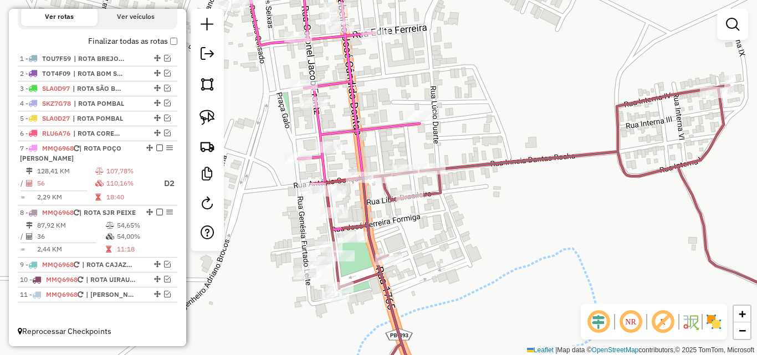
click at [364, 155] on icon at bounding box center [315, 78] width 207 height 227
select select "*********"
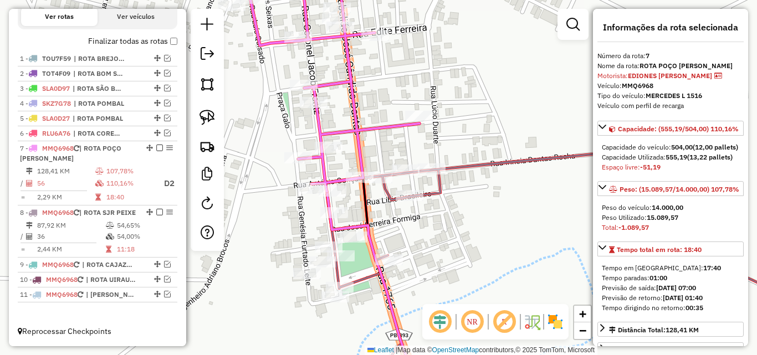
click at [458, 167] on icon at bounding box center [578, 237] width 507 height 305
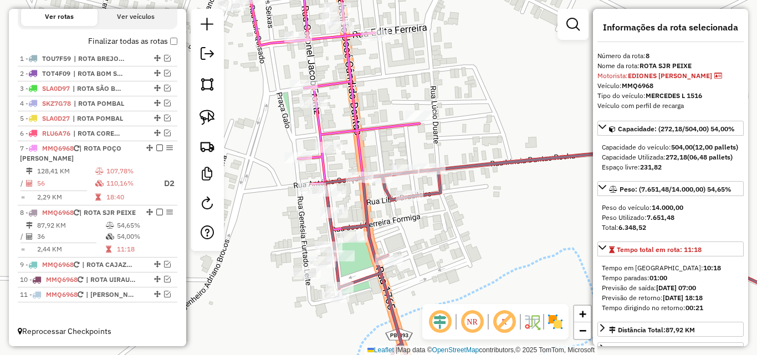
click at [337, 222] on div "Rota 8 - Placa MMQ6968 16500 - GELADA POINT Janela de atendimento Grade de aten…" at bounding box center [378, 177] width 757 height 355
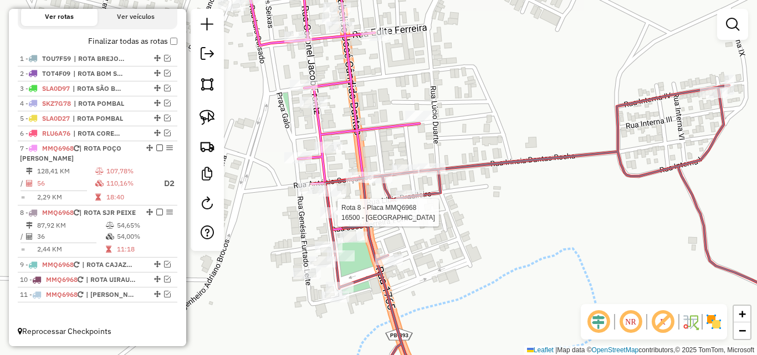
select select "*********"
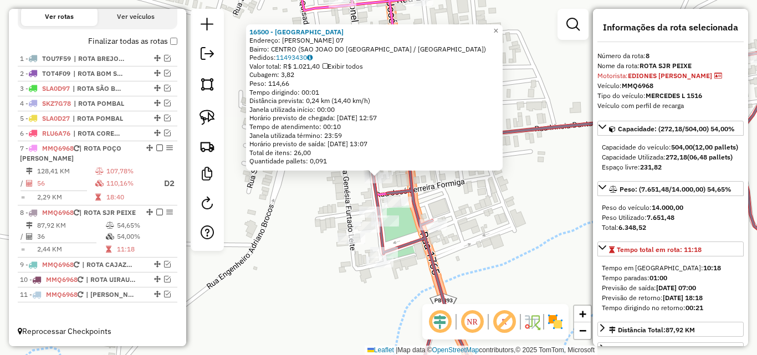
click at [281, 217] on div "16500 - GELADA POINT Endereço: JOSE FERREIRA FORMIGA 07 Bairro: CENTRO (SAO JOA…" at bounding box center [378, 177] width 757 height 355
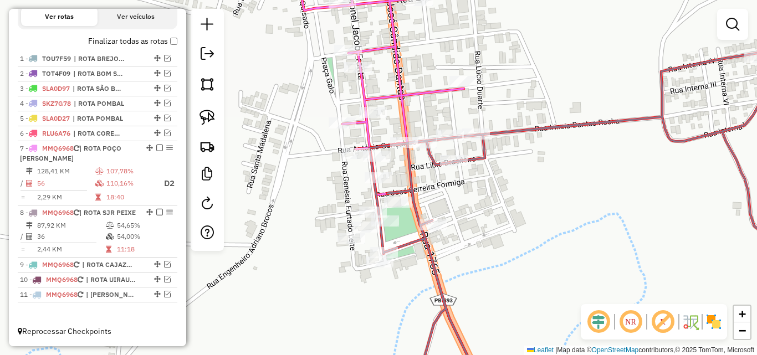
click at [370, 124] on icon at bounding box center [379, 61] width 169 height 192
select select "*********"
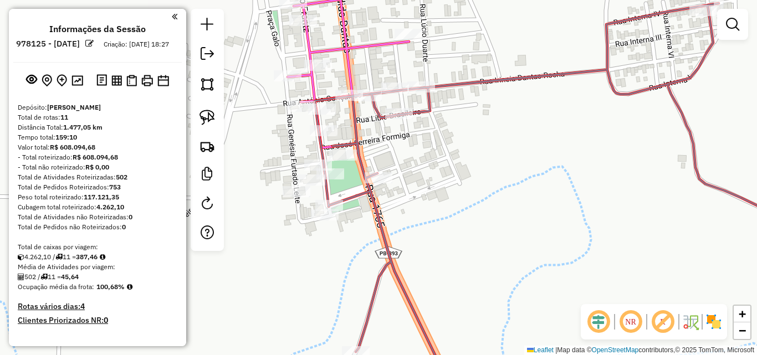
scroll to position [383, 0]
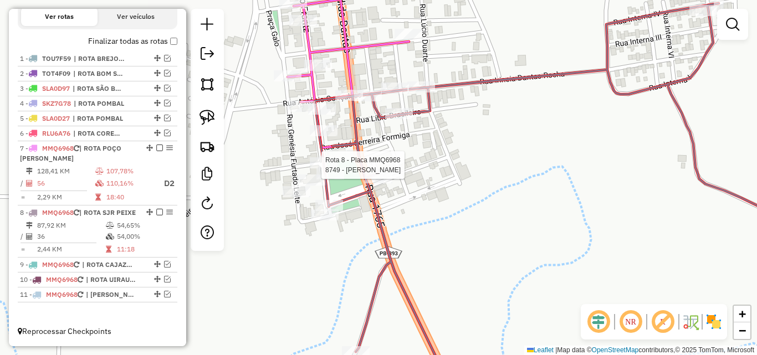
select select "*********"
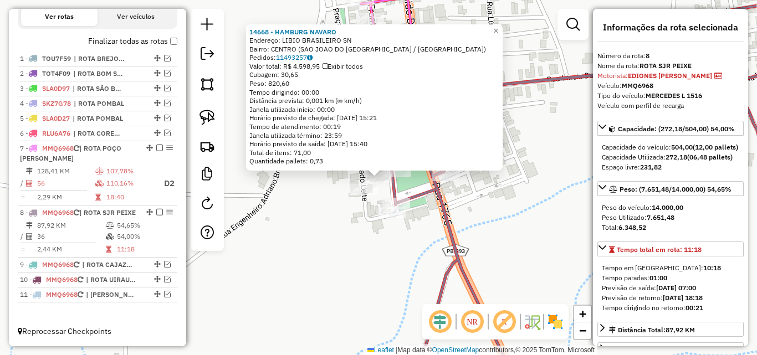
click at [349, 191] on div "Rota 8 - Placa MMQ6968 8005 - BAR DO LUIZ 14668 - [GEOGRAPHIC_DATA] NAVARO Ende…" at bounding box center [378, 177] width 757 height 355
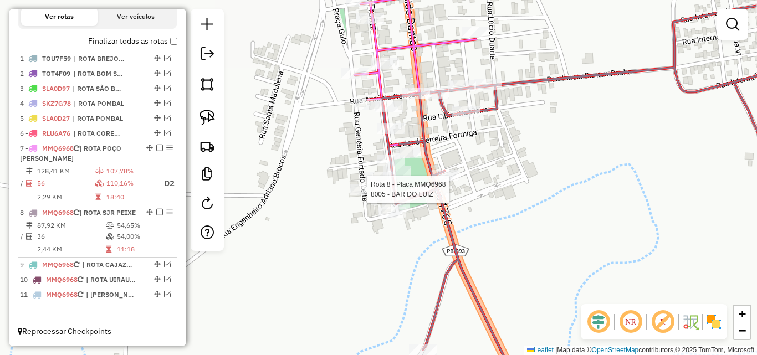
select select "*********"
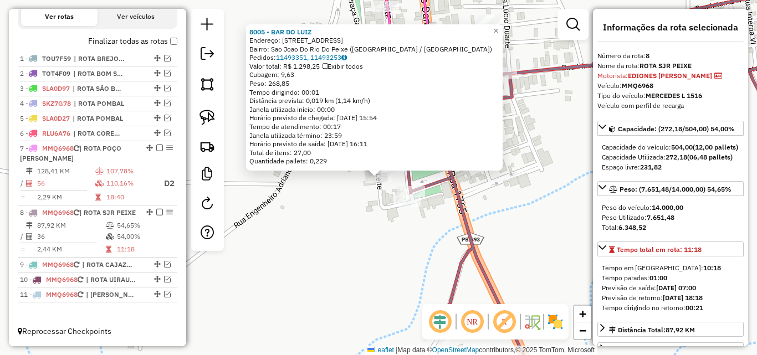
click at [346, 240] on div "8005 - BAR DO LUIZ Endereço: Rua Líbio Brasileiro, 115 Bairro: Sao Joao Do Rio …" at bounding box center [378, 177] width 757 height 355
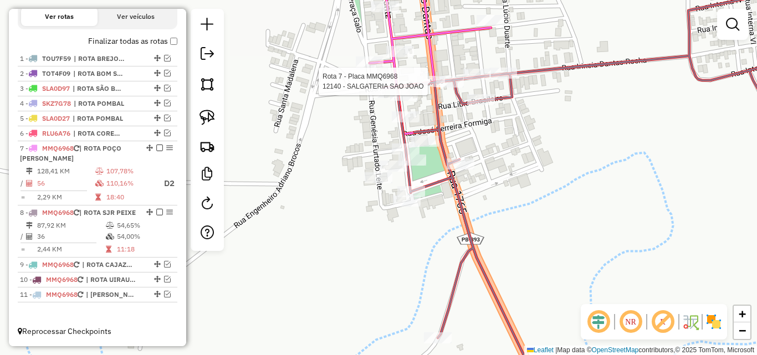
select select "*********"
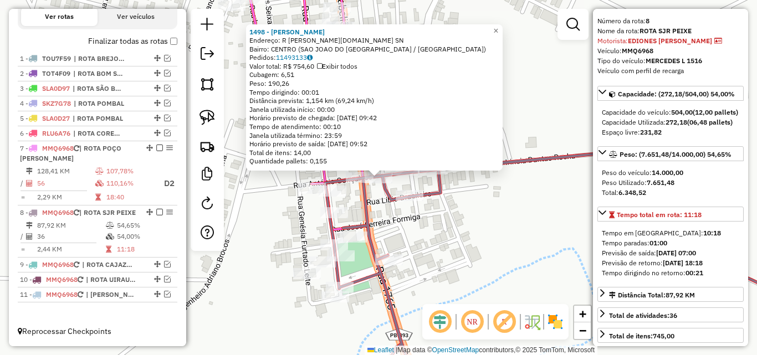
scroll to position [55, 0]
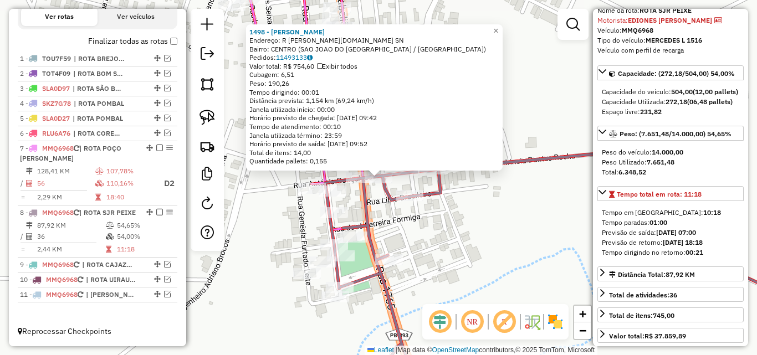
click at [432, 270] on div "1498 - EDMILSON GERALDO DANTAS Endereço: R PEDRO MUNIZ DE BRITO.SN SN Bairro: C…" at bounding box center [378, 177] width 757 height 355
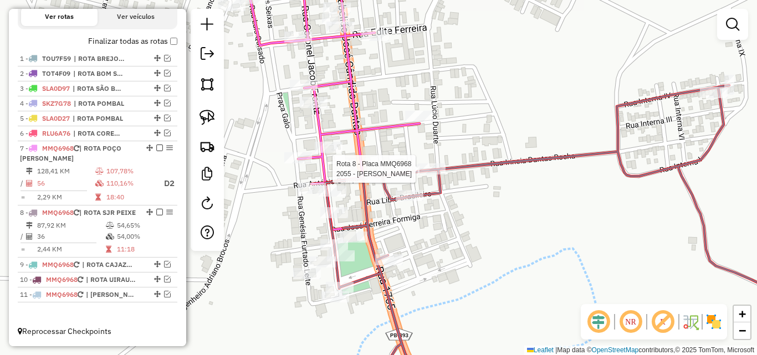
select select "*********"
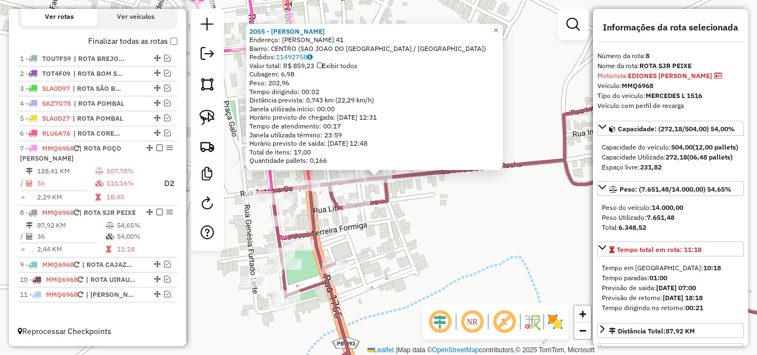
drag, startPoint x: 413, startPoint y: 268, endPoint x: 401, endPoint y: 252, distance: 20.5
click at [413, 268] on div "2055 - MERCADINHO PIRES Endereço: IRINEIA DANTAS ROCHA 41 Bairro: CENTRO (SAO J…" at bounding box center [378, 177] width 757 height 355
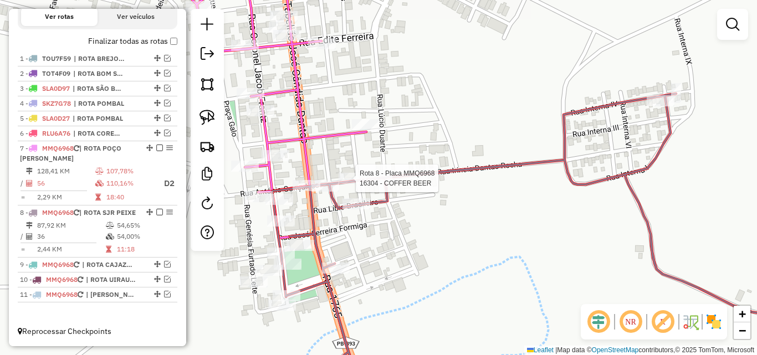
select select "*********"
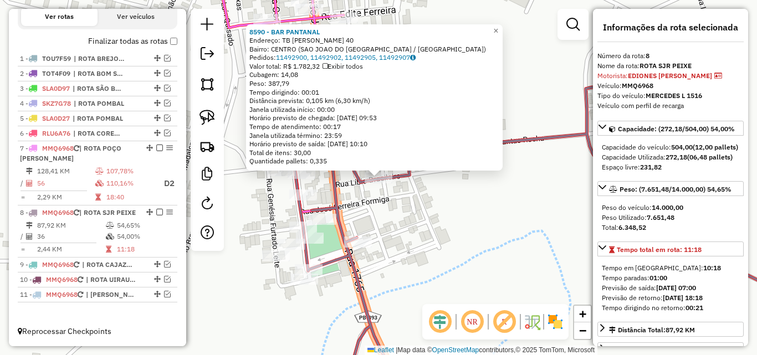
drag, startPoint x: 399, startPoint y: 238, endPoint x: 409, endPoint y: 261, distance: 25.5
click at [399, 238] on div "8590 - BAR PANTANAL Endereço: TB JOSE CANDIDO DANTAS 40 Bairro: CENTRO (SAO JOA…" at bounding box center [378, 177] width 757 height 355
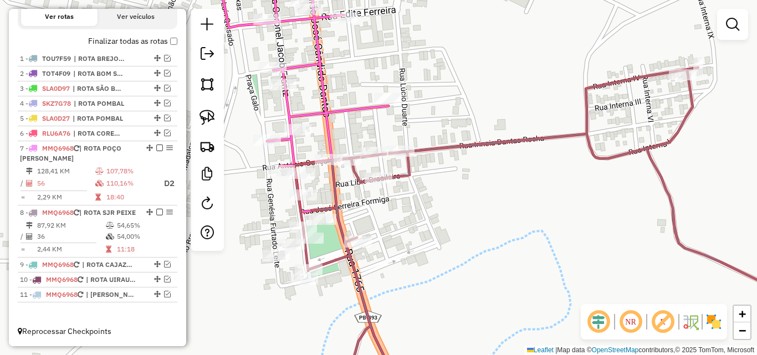
drag, startPoint x: 435, startPoint y: 187, endPoint x: 441, endPoint y: 142, distance: 45.3
click at [441, 143] on div "Janela de atendimento Grade de atendimento Capacidade Transportadoras Veículos …" at bounding box center [378, 177] width 757 height 355
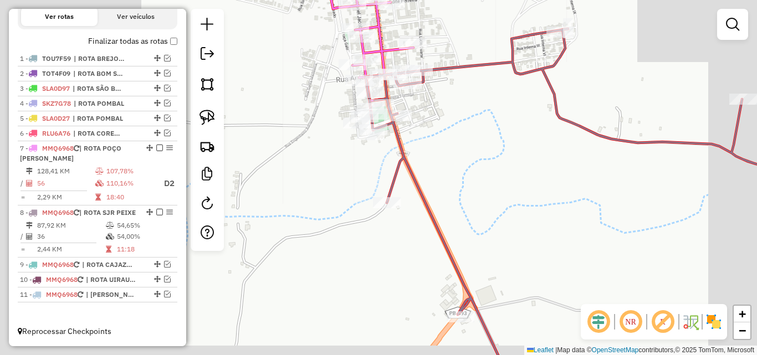
select select "*********"
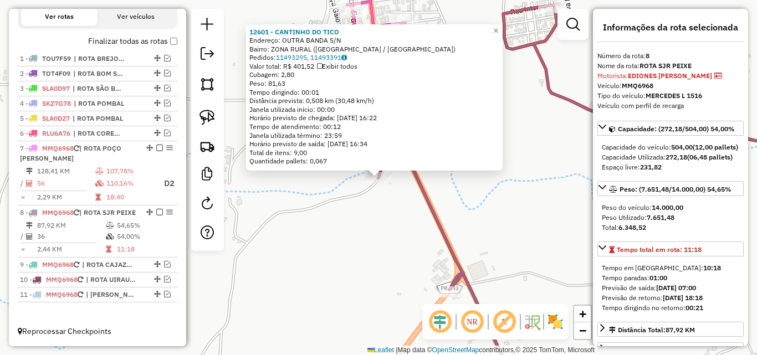
click at [377, 271] on div "12601 - CANTINHO DO TICO Endereço: OUTRA BANDA S/N Bairro: ZONA RURAL (SAO JOAO…" at bounding box center [378, 177] width 757 height 355
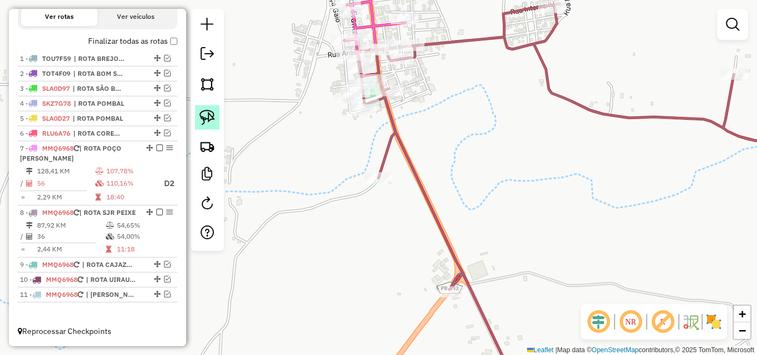
drag, startPoint x: 216, startPoint y: 111, endPoint x: 357, endPoint y: 132, distance: 142.3
click at [216, 111] on link at bounding box center [207, 117] width 24 height 24
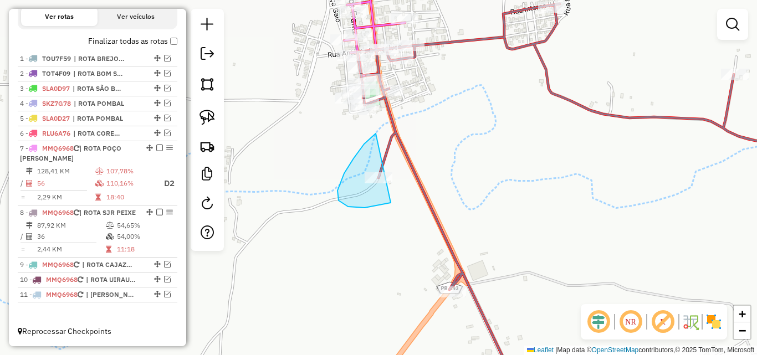
drag, startPoint x: 376, startPoint y: 134, endPoint x: 444, endPoint y: 178, distance: 81.3
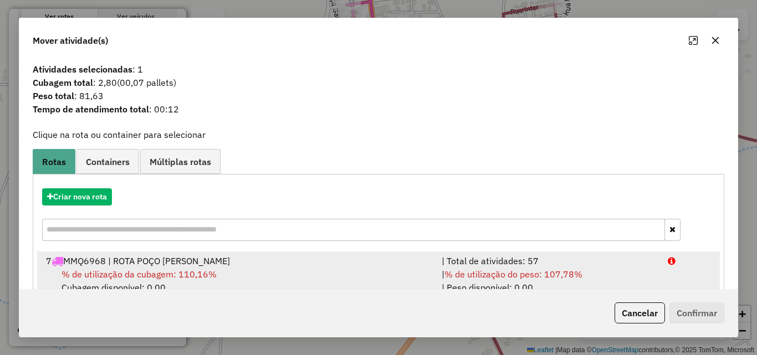
click at [592, 274] on div "| % de utilização do peso: 107,78% | Peso disponível: 0,00" at bounding box center [548, 281] width 226 height 27
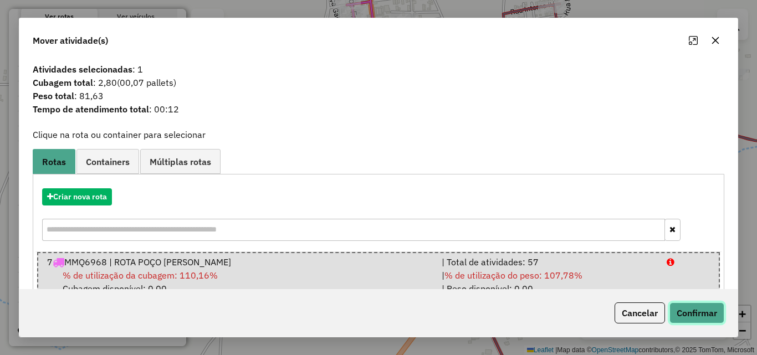
click at [705, 318] on button "Confirmar" at bounding box center [696, 312] width 55 height 21
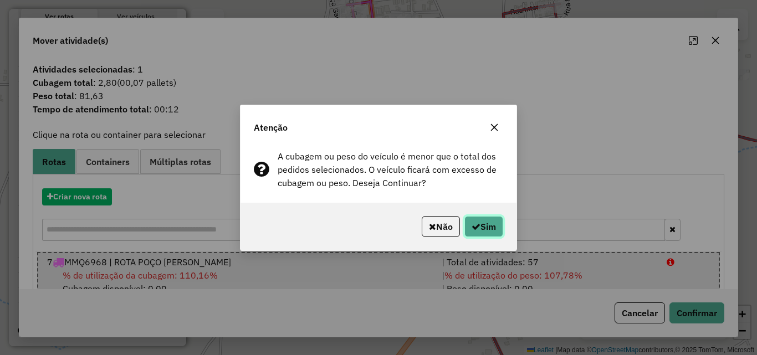
click at [477, 229] on icon "button" at bounding box center [475, 226] width 9 height 9
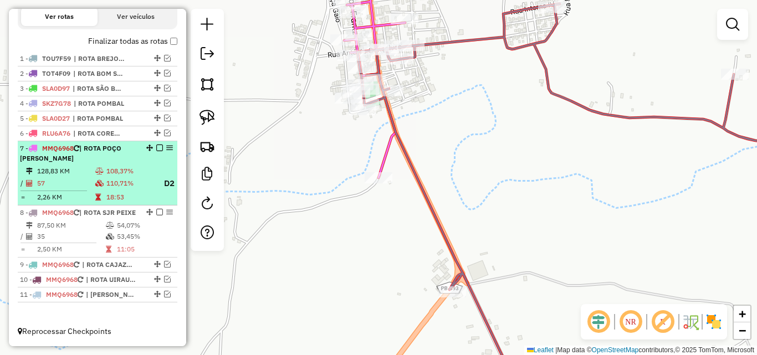
drag, startPoint x: 110, startPoint y: 229, endPoint x: 124, endPoint y: 172, distance: 58.3
click at [110, 230] on td at bounding box center [110, 225] width 11 height 11
select select "*********"
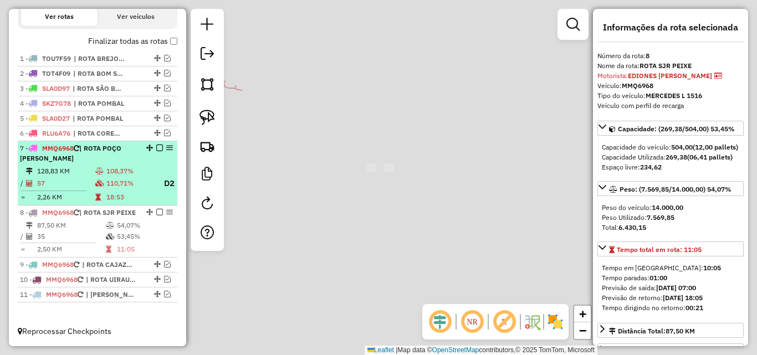
click at [127, 166] on td "108,37%" at bounding box center [130, 171] width 49 height 11
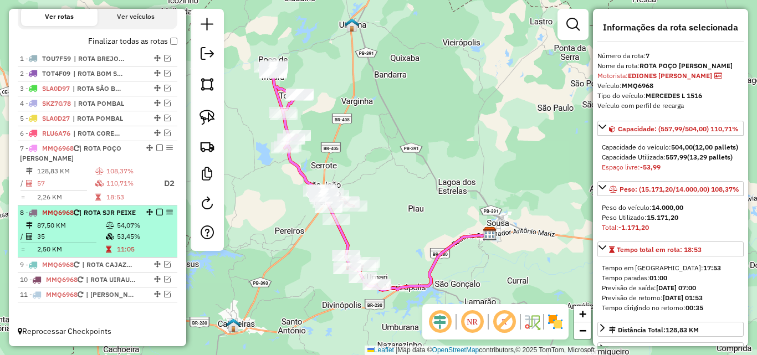
click at [136, 220] on li "8 - MMQ6968 | ROTA SJR PEIXE 87,50 KM 54,07% / 35 53,45% = 2,50 KM 11:05" at bounding box center [98, 232] width 160 height 52
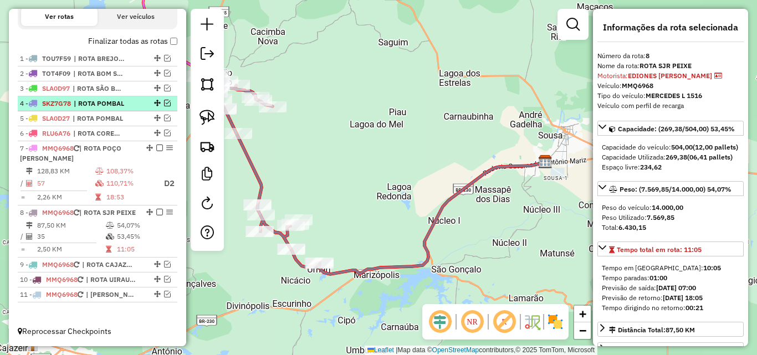
click at [156, 145] on em at bounding box center [159, 148] width 7 height 7
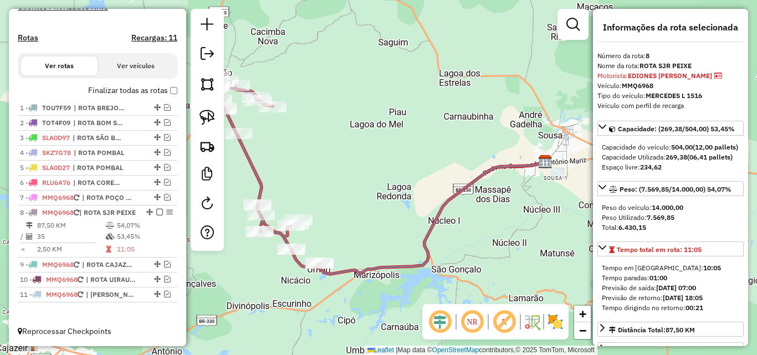
scroll to position [334, 0]
click at [164, 194] on em at bounding box center [167, 197] width 7 height 7
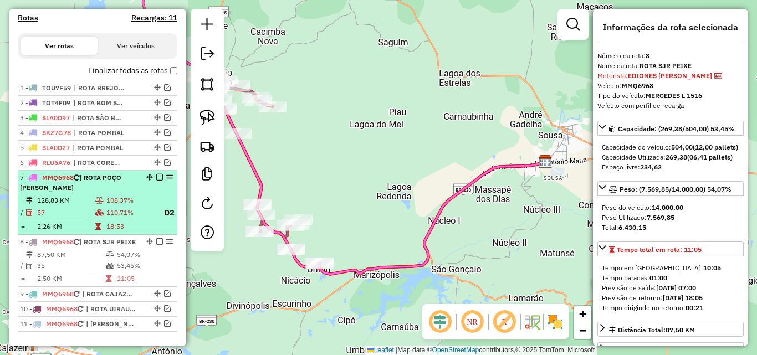
scroll to position [383, 0]
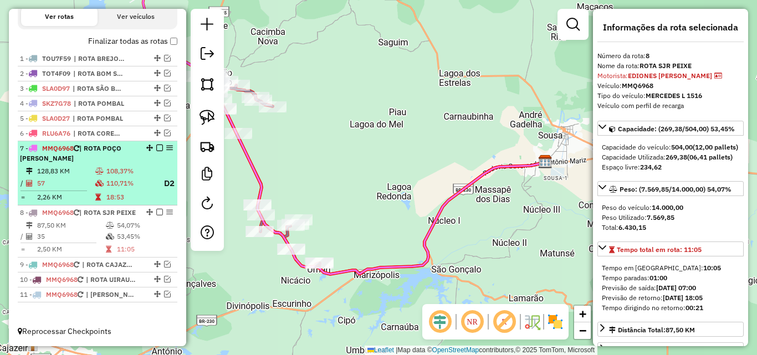
click at [109, 177] on td "110,71%" at bounding box center [130, 184] width 49 height 14
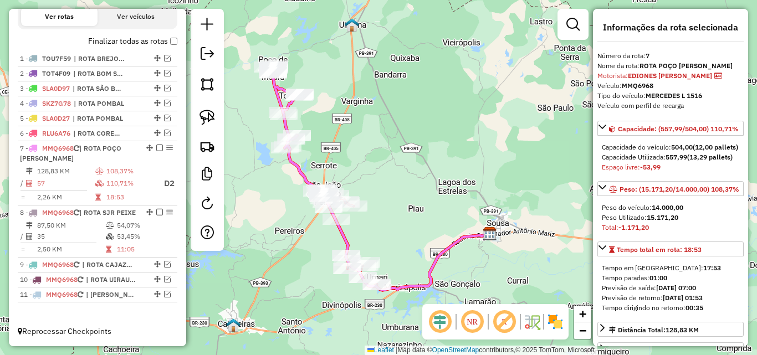
scroll to position [55, 0]
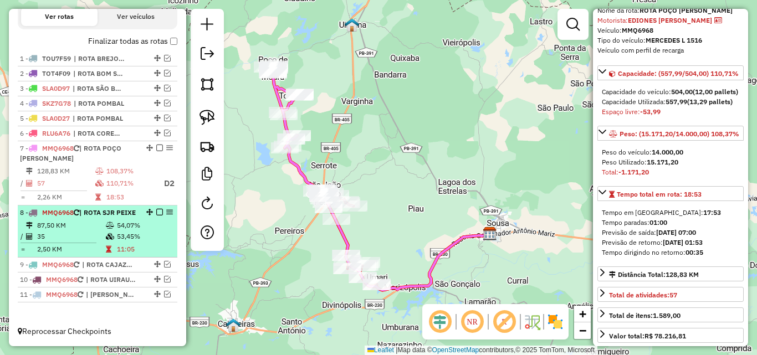
click at [110, 227] on icon at bounding box center [110, 225] width 8 height 7
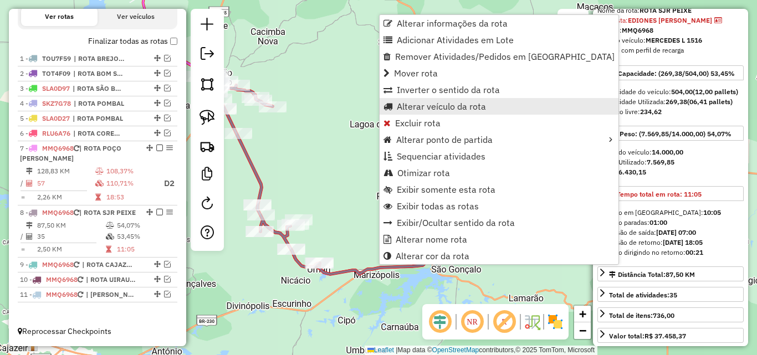
click at [457, 106] on span "Alterar veículo da rota" at bounding box center [441, 106] width 89 height 9
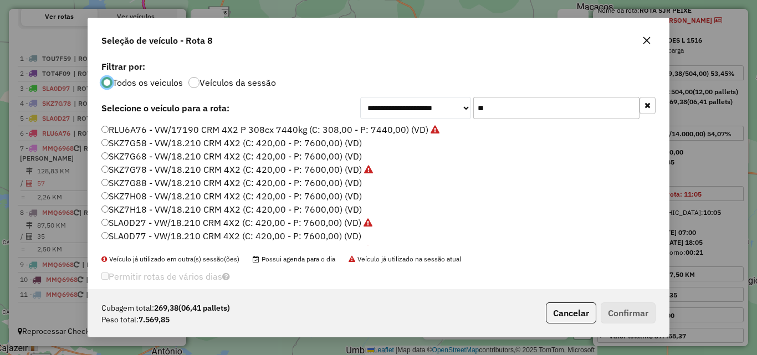
scroll to position [6, 3]
click at [513, 105] on input "**" at bounding box center [556, 108] width 166 height 22
click at [514, 105] on input "**" at bounding box center [556, 108] width 166 height 22
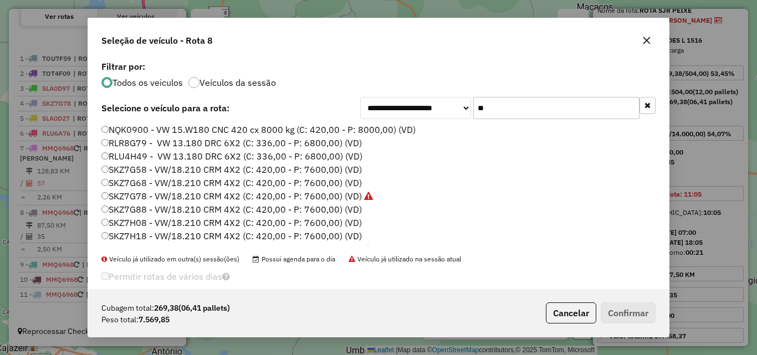
click at [514, 106] on input "**" at bounding box center [556, 108] width 166 height 22
drag, startPoint x: 568, startPoint y: 72, endPoint x: 543, endPoint y: 119, distance: 53.1
click at [567, 78] on div "Filtrar por: Todos os veiculos Veículos da sessão" at bounding box center [378, 75] width 554 height 25
click at [543, 119] on input "**" at bounding box center [556, 108] width 166 height 22
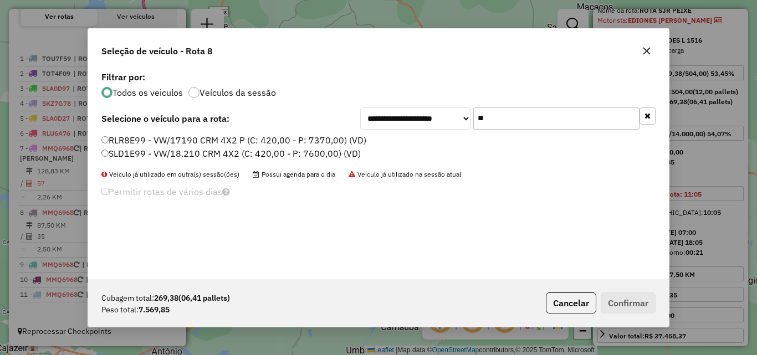
type input "**"
click at [166, 153] on label "SLD1E99 - VW/18.210 CRM 4X2 (C: 420,00 - P: 7600,00) (VD)" at bounding box center [230, 153] width 259 height 13
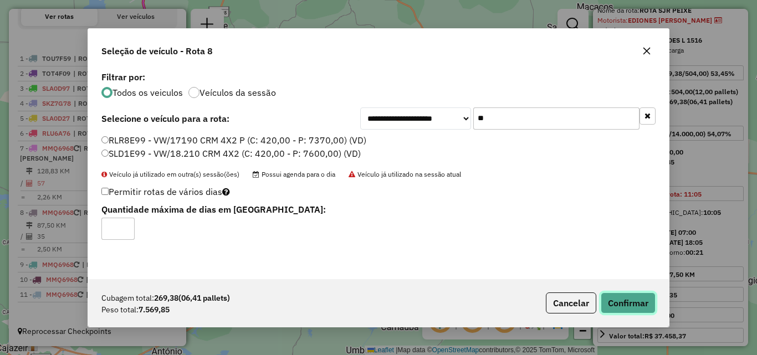
drag, startPoint x: 617, startPoint y: 303, endPoint x: 722, endPoint y: 277, distance: 108.4
click at [618, 303] on button "Confirmar" at bounding box center [628, 303] width 55 height 21
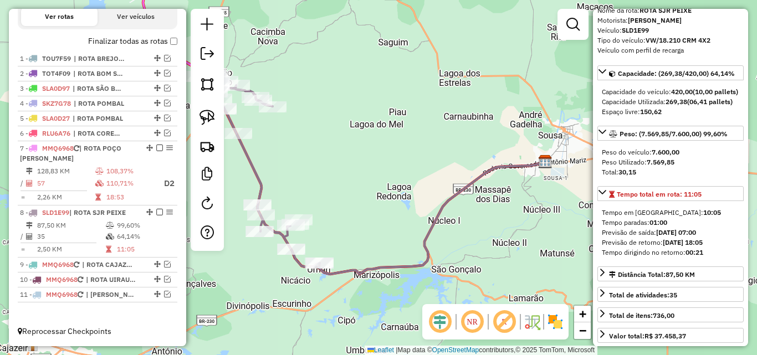
scroll to position [373, 0]
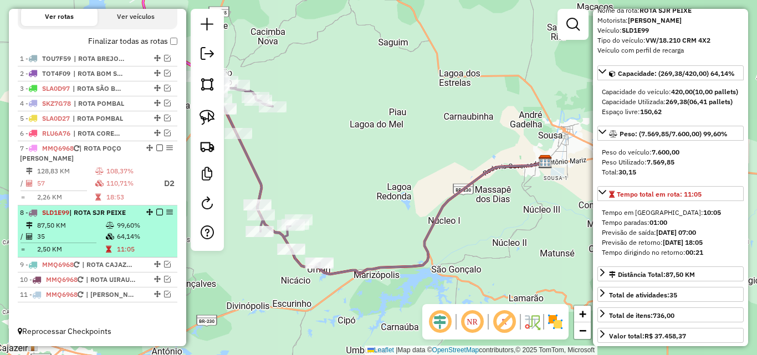
click at [157, 213] on em at bounding box center [159, 212] width 7 height 7
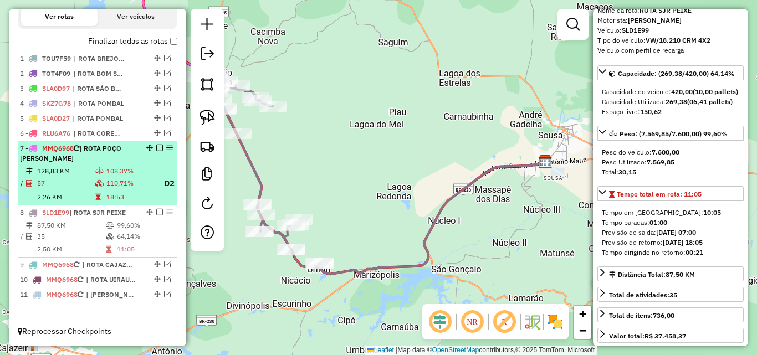
scroll to position [336, 0]
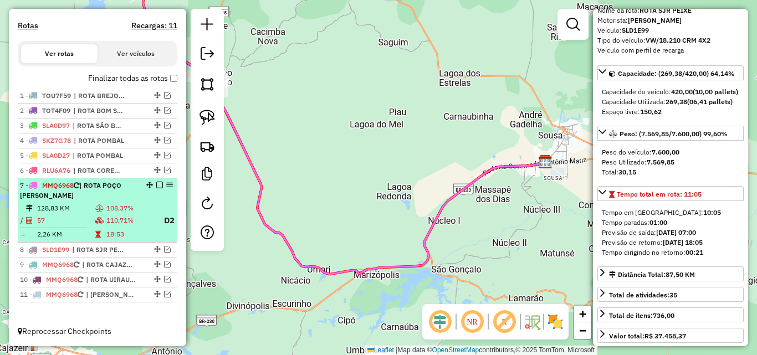
click at [115, 198] on div "7 - MMQ6968 | ROTA POÇO JOSÉ DE MOURA" at bounding box center [78, 191] width 117 height 20
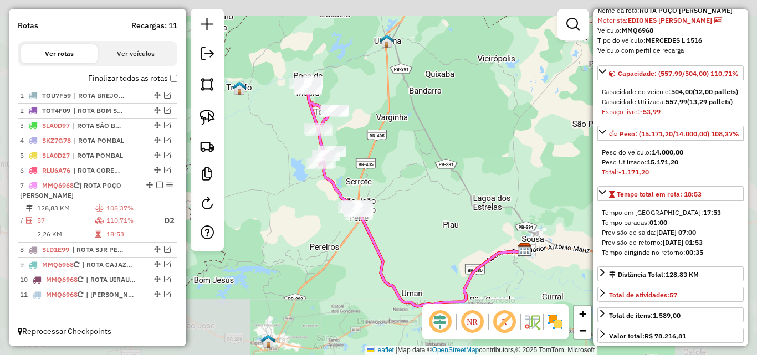
drag, startPoint x: 375, startPoint y: 216, endPoint x: 449, endPoint y: 253, distance: 83.0
click at [449, 253] on div "Janela de atendimento Grade de atendimento Capacidade Transportadoras Veículos …" at bounding box center [378, 177] width 757 height 355
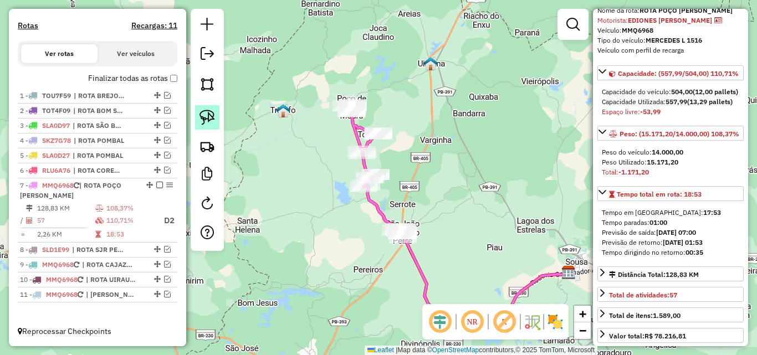
click at [202, 121] on img at bounding box center [207, 118] width 16 height 16
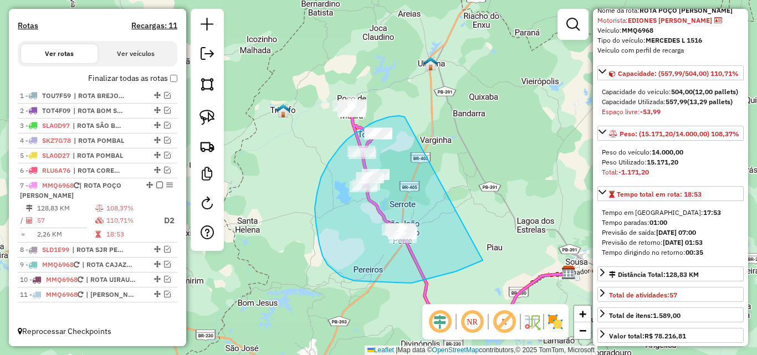
drag, startPoint x: 401, startPoint y: 116, endPoint x: 516, endPoint y: 235, distance: 165.3
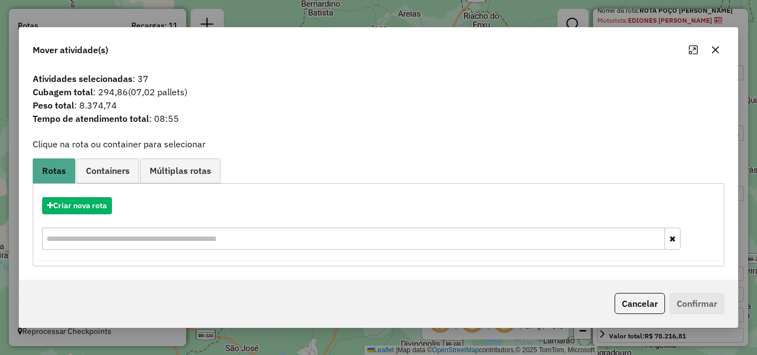
click at [650, 300] on button "Cancelar" at bounding box center [639, 303] width 50 height 21
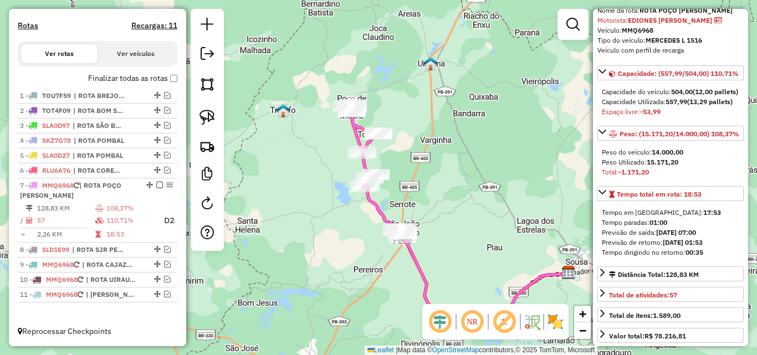
drag, startPoint x: 208, startPoint y: 123, endPoint x: 216, endPoint y: 130, distance: 10.2
click at [208, 124] on img at bounding box center [207, 118] width 16 height 16
drag, startPoint x: 410, startPoint y: 214, endPoint x: 445, endPoint y: 225, distance: 36.6
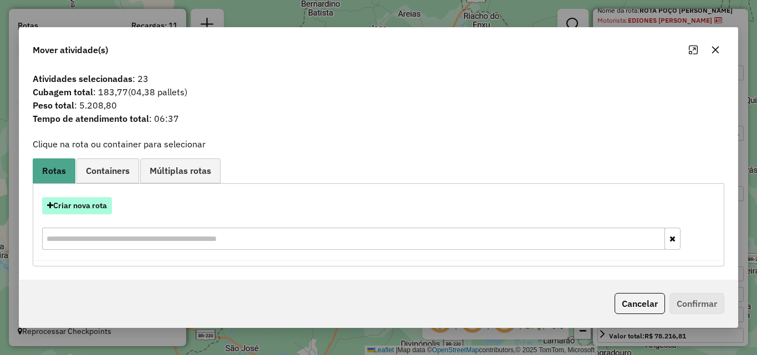
click at [96, 207] on button "Criar nova rota" at bounding box center [77, 205] width 70 height 17
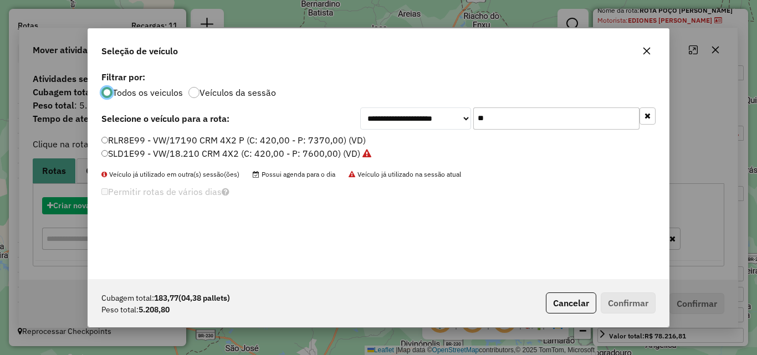
scroll to position [6, 3]
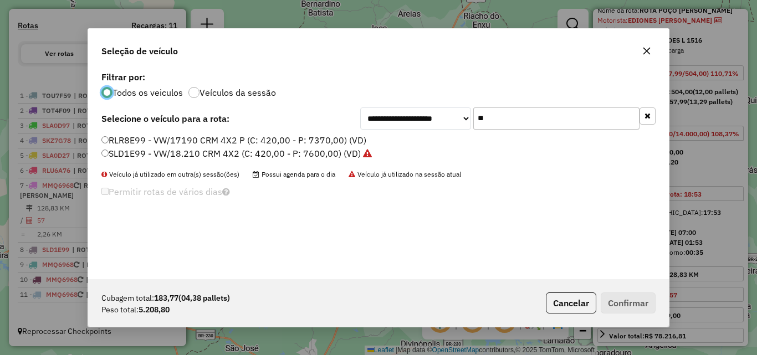
click at [536, 114] on input "**" at bounding box center [556, 118] width 166 height 22
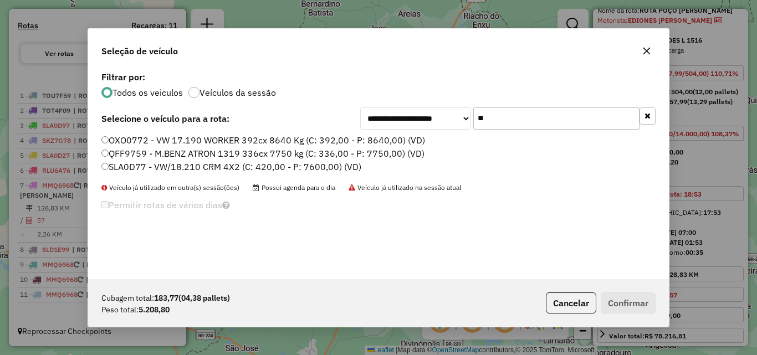
type input "**"
click at [317, 165] on label "SLA0D77 - VW/18.210 CRM 4X2 (C: 420,00 - P: 7600,00) (VD)" at bounding box center [231, 166] width 260 height 13
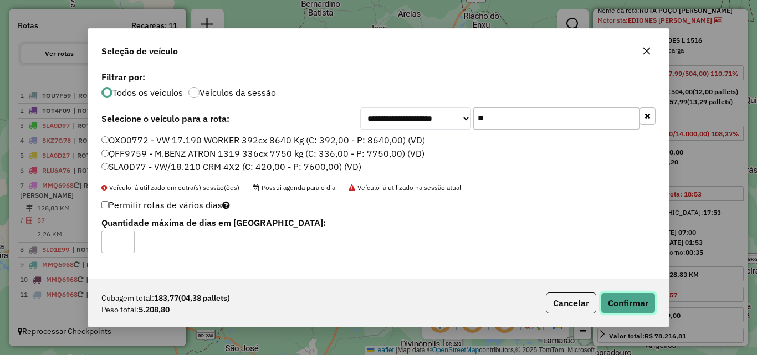
drag, startPoint x: 621, startPoint y: 296, endPoint x: 722, endPoint y: 272, distance: 104.3
click at [629, 295] on button "Confirmar" at bounding box center [628, 303] width 55 height 21
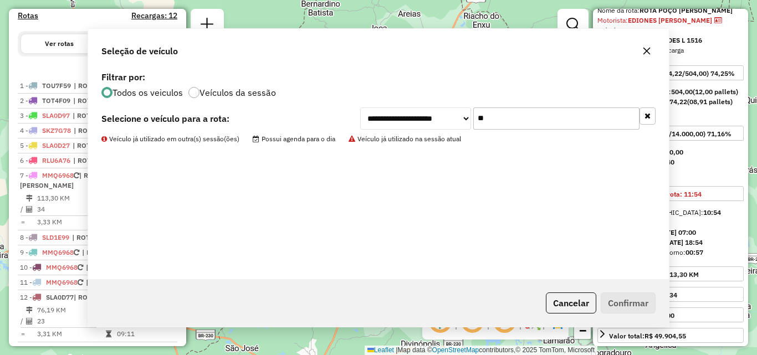
scroll to position [386, 0]
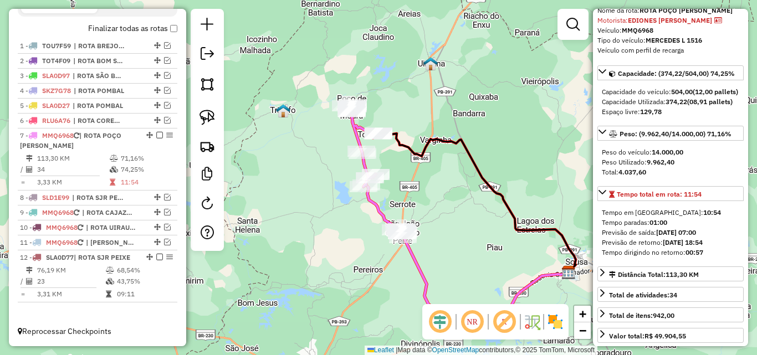
click at [356, 132] on icon at bounding box center [362, 145] width 32 height 83
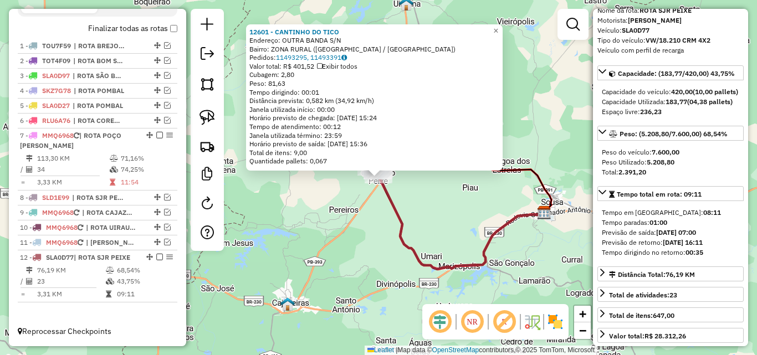
click at [327, 260] on div "12601 - CANTINHO DO TICO Endereço: OUTRA BANDA S/N Bairro: ZONA RURAL (SAO JOAO…" at bounding box center [378, 177] width 757 height 355
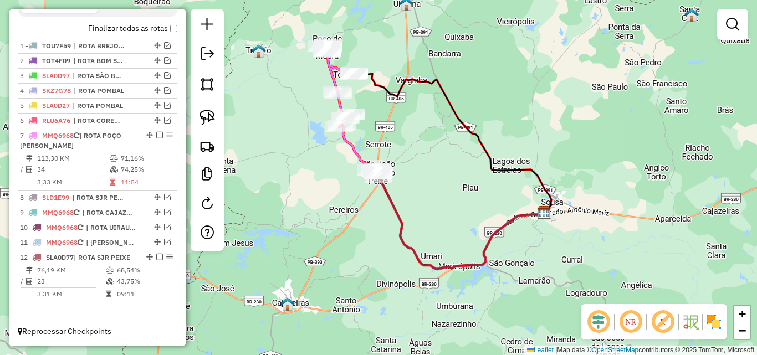
drag, startPoint x: 206, startPoint y: 119, endPoint x: 285, endPoint y: 102, distance: 81.5
click at [206, 120] on img at bounding box center [207, 118] width 16 height 16
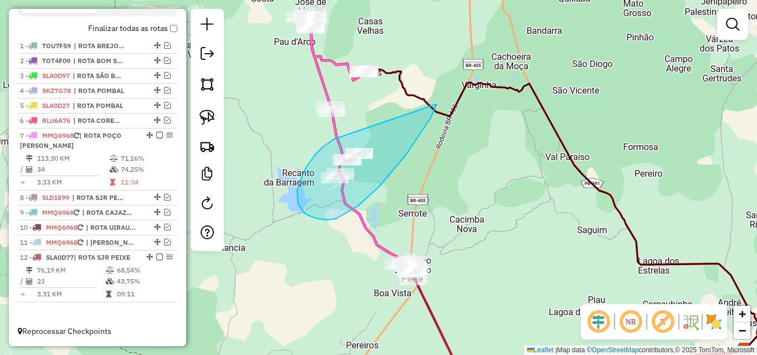
drag, startPoint x: 302, startPoint y: 175, endPoint x: 436, endPoint y: 104, distance: 151.2
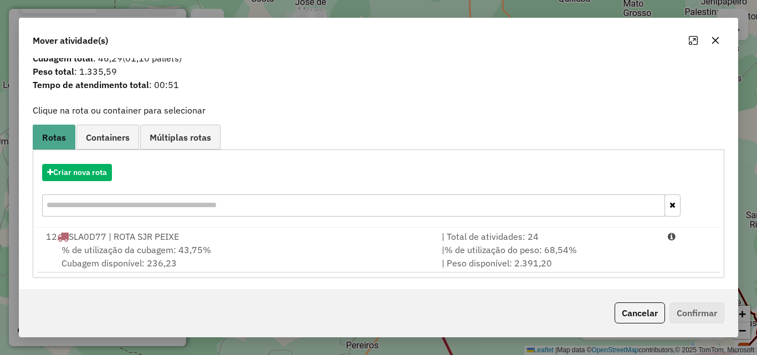
scroll to position [27, 0]
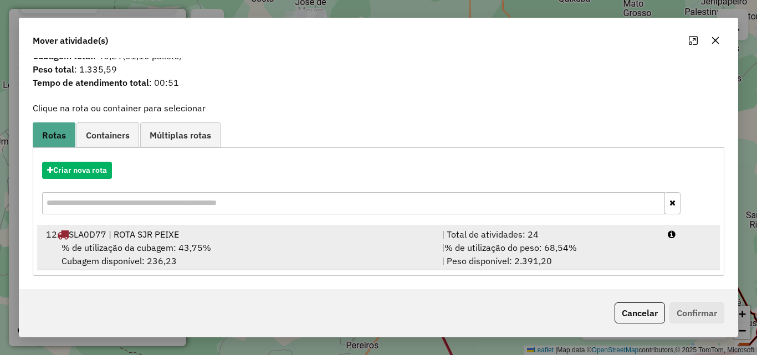
drag, startPoint x: 515, startPoint y: 259, endPoint x: 571, endPoint y: 259, distance: 56.0
click at [516, 258] on div "| % de utilização do peso: 68,54% | Peso disponível: 2.391,20" at bounding box center [548, 254] width 226 height 27
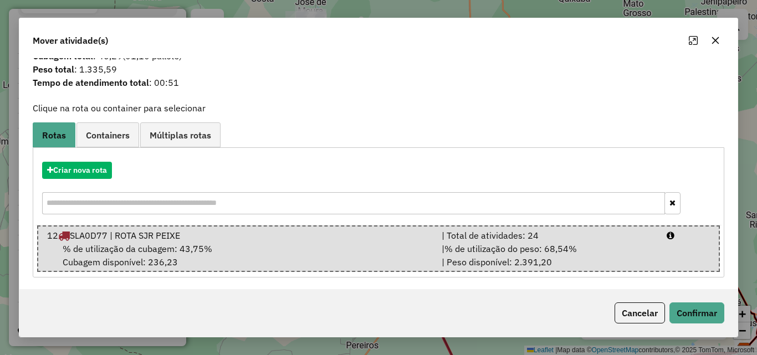
click at [688, 324] on div "Cancelar Confirmar" at bounding box center [378, 313] width 718 height 48
click at [700, 313] on button "Confirmar" at bounding box center [696, 312] width 55 height 21
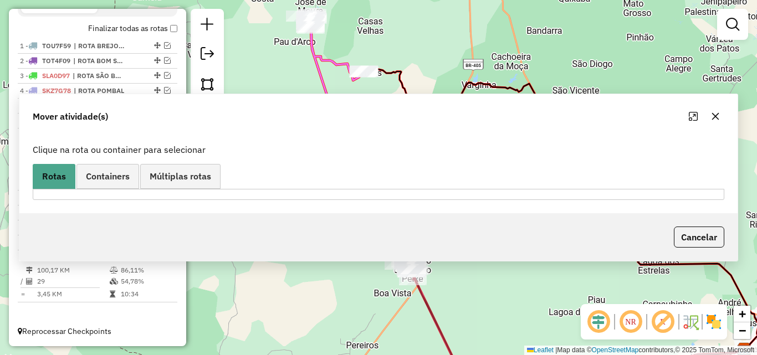
scroll to position [0, 0]
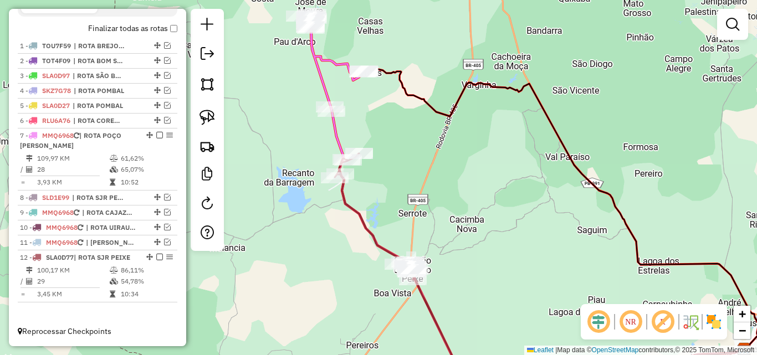
click at [374, 245] on icon at bounding box center [375, 216] width 80 height 126
select select "*********"
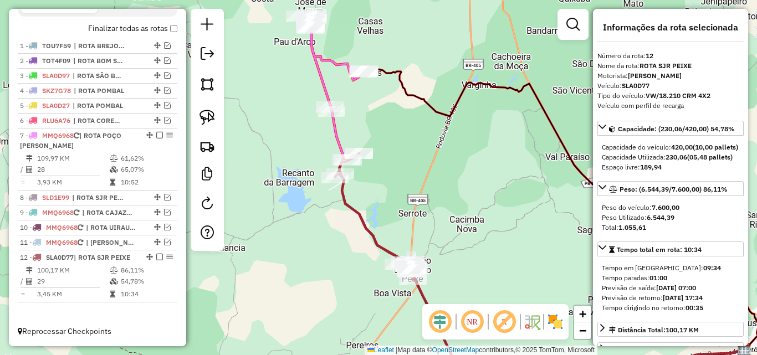
click at [324, 89] on icon at bounding box center [332, 62] width 65 height 99
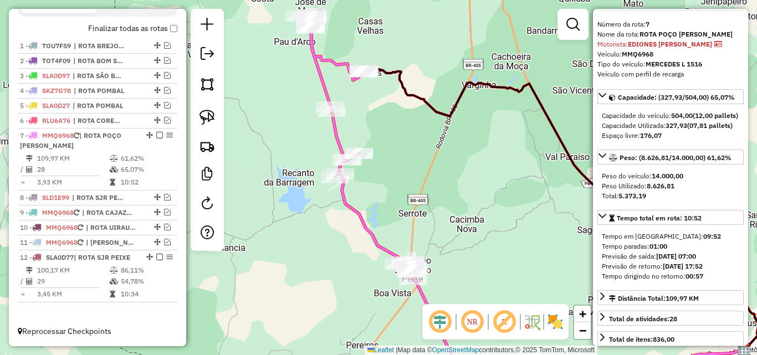
scroll to position [55, 0]
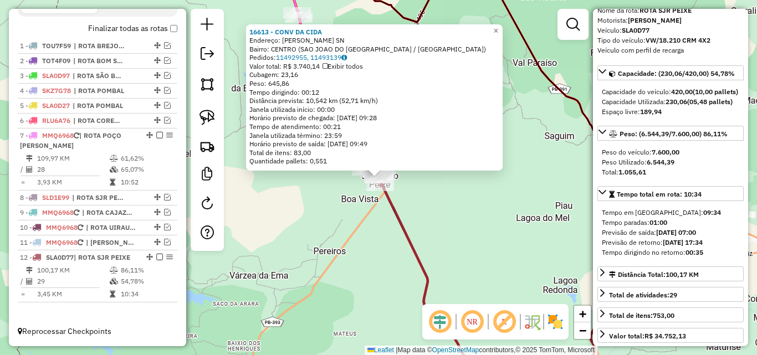
click at [350, 282] on div "16613 - CONV DA CIDA Endereço: Francisco Pinheiro Dantas SN Bairro: CENTRO (SAO…" at bounding box center [378, 177] width 757 height 355
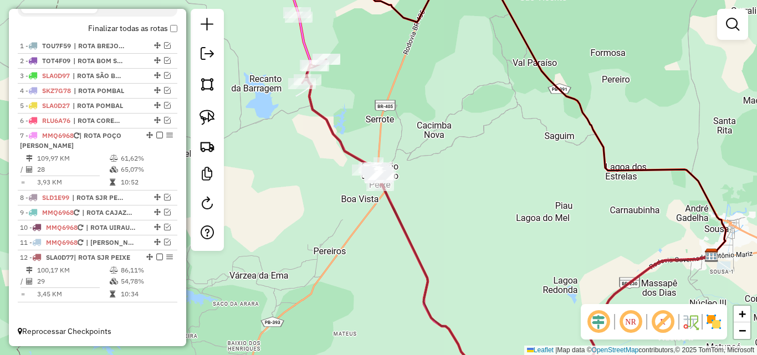
click at [302, 37] on icon at bounding box center [505, 192] width 412 height 351
select select "*********"
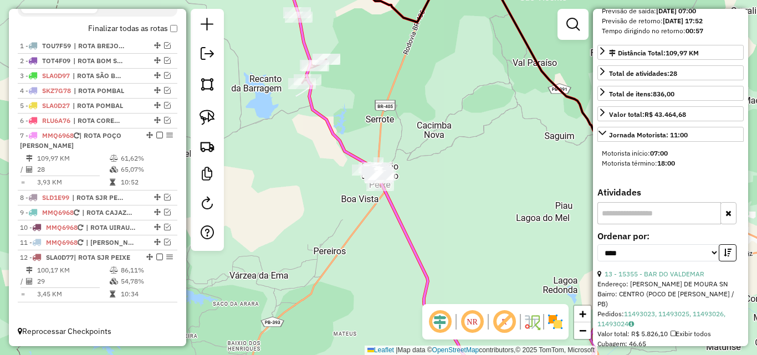
scroll to position [388, 0]
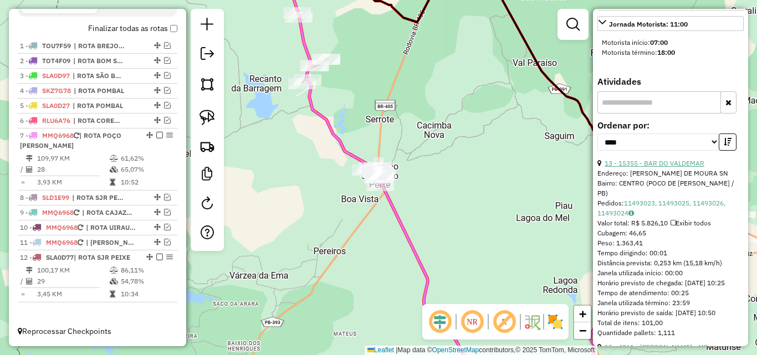
drag, startPoint x: 672, startPoint y: 181, endPoint x: 663, endPoint y: 185, distance: 9.9
click at [671, 167] on link "13 - 15355 - BAR DO VALDEMAR" at bounding box center [654, 163] width 100 height 8
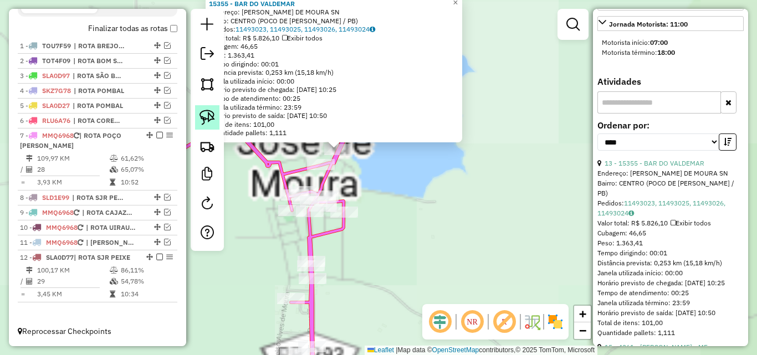
click at [208, 120] on img at bounding box center [207, 118] width 16 height 16
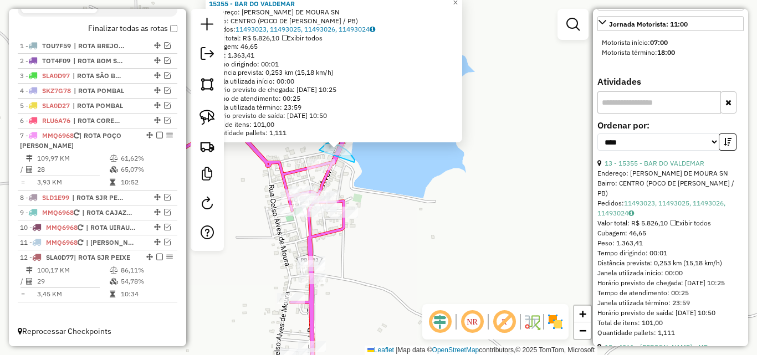
drag, startPoint x: 354, startPoint y: 162, endPoint x: 319, endPoint y: 151, distance: 37.3
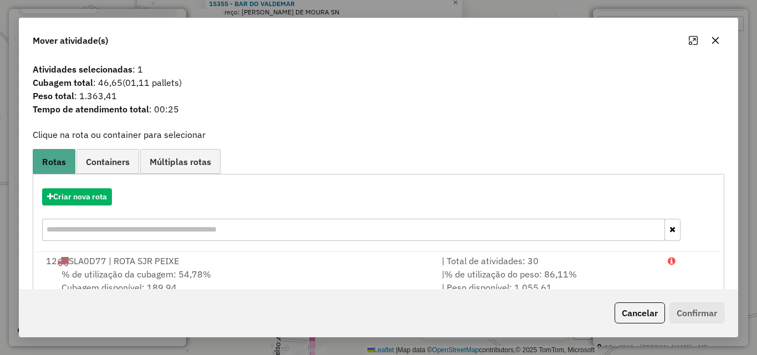
click at [637, 329] on div "Cancelar Confirmar" at bounding box center [378, 313] width 718 height 48
click at [638, 320] on button "Cancelar" at bounding box center [639, 312] width 50 height 21
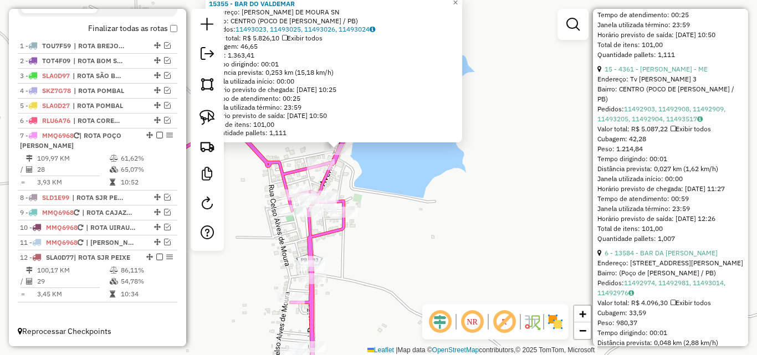
scroll to position [720, 0]
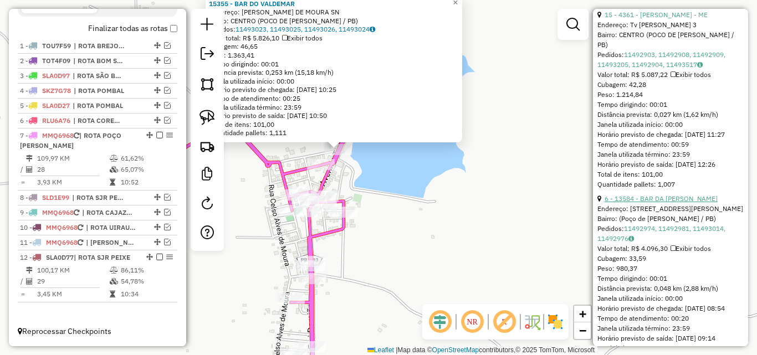
click at [658, 203] on link "6 - 13584 - BAR DA MARIA" at bounding box center [660, 198] width 113 height 8
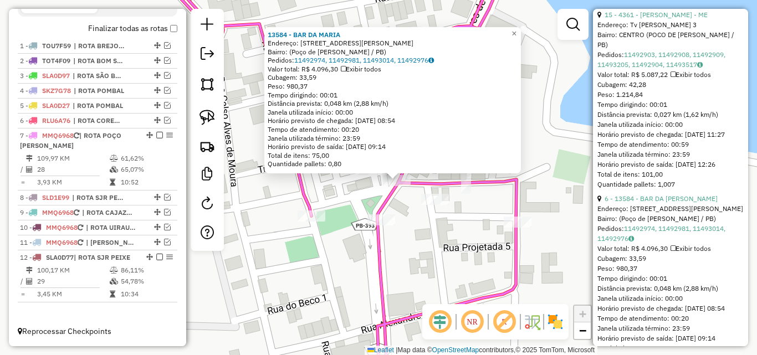
scroll to position [665, 0]
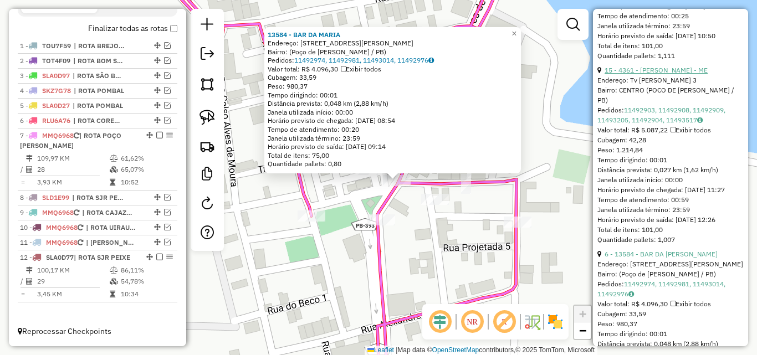
click at [673, 74] on link "15 - 4361 - ALUIZIO PAULO DA SILVA - ME" at bounding box center [655, 70] width 103 height 8
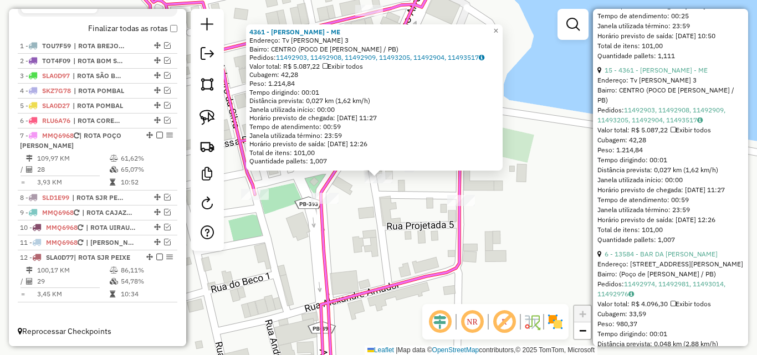
click at [218, 126] on link at bounding box center [207, 117] width 24 height 24
drag, startPoint x: 398, startPoint y: 180, endPoint x: 360, endPoint y: 201, distance: 42.9
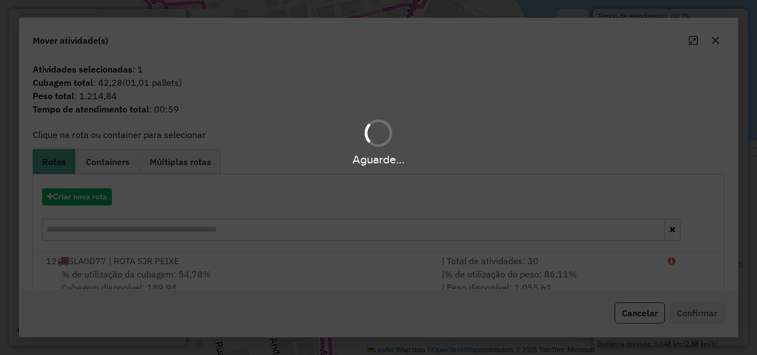
click at [680, 270] on div "Aguarde..." at bounding box center [378, 177] width 757 height 355
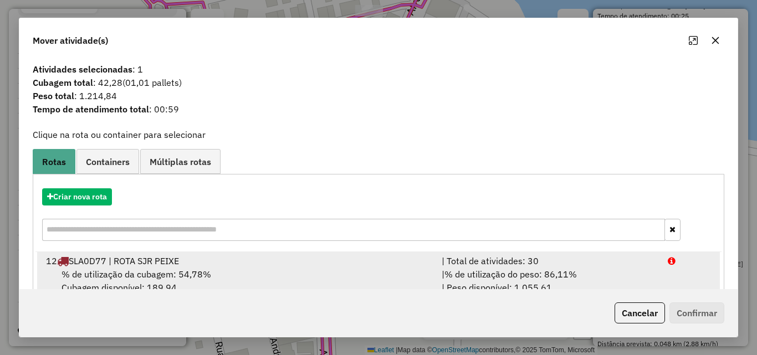
click at [693, 276] on li "12 SLA0D77 | ROTA SJR PEIXE | Total de atividades: 30 % de utilização da cubage…" at bounding box center [378, 274] width 683 height 45
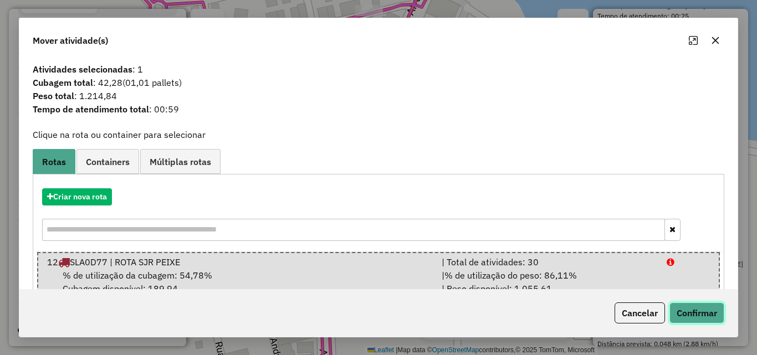
click at [693, 310] on button "Confirmar" at bounding box center [696, 312] width 55 height 21
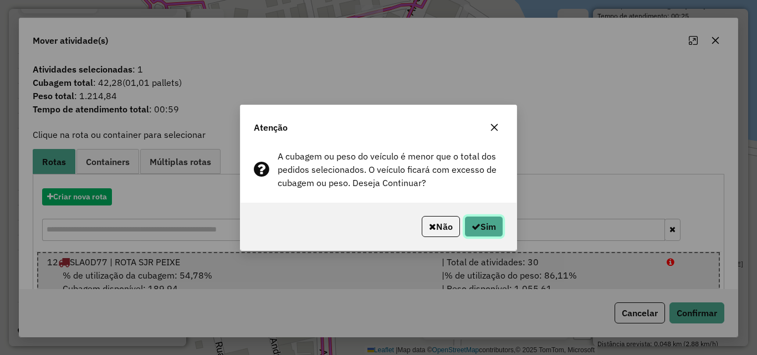
click at [486, 223] on button "Sim" at bounding box center [483, 226] width 39 height 21
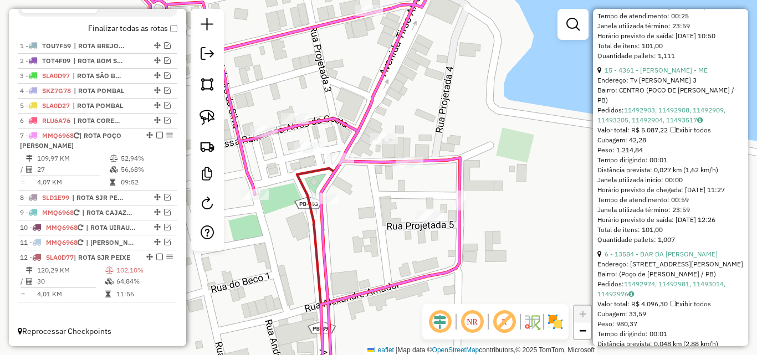
click at [357, 134] on icon at bounding box center [286, 178] width 347 height 426
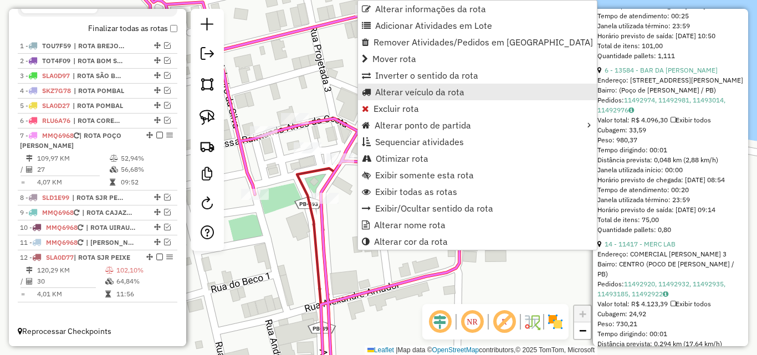
click at [414, 94] on span "Alterar veículo da rota" at bounding box center [419, 92] width 89 height 9
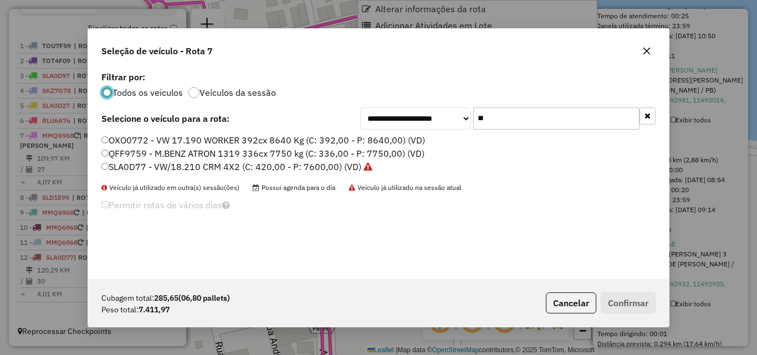
scroll to position [6, 3]
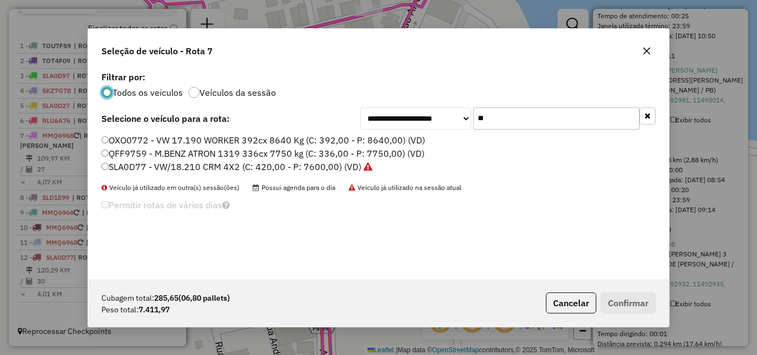
click at [512, 131] on div "**********" at bounding box center [378, 174] width 581 height 211
click at [521, 125] on div "**********" at bounding box center [378, 174] width 581 height 211
click at [522, 124] on input "**" at bounding box center [556, 118] width 166 height 22
click at [522, 123] on input "**" at bounding box center [556, 118] width 166 height 22
drag, startPoint x: 309, startPoint y: 115, endPoint x: 576, endPoint y: 146, distance: 268.9
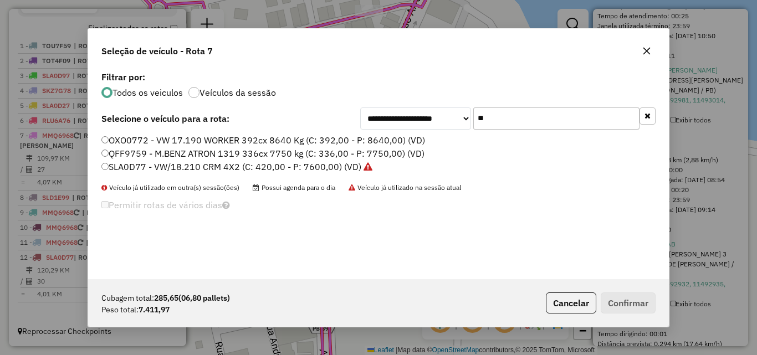
click at [327, 122] on div "**********" at bounding box center [378, 118] width 554 height 22
click at [524, 118] on input "**" at bounding box center [556, 118] width 166 height 22
click at [524, 117] on input "**" at bounding box center [556, 118] width 166 height 22
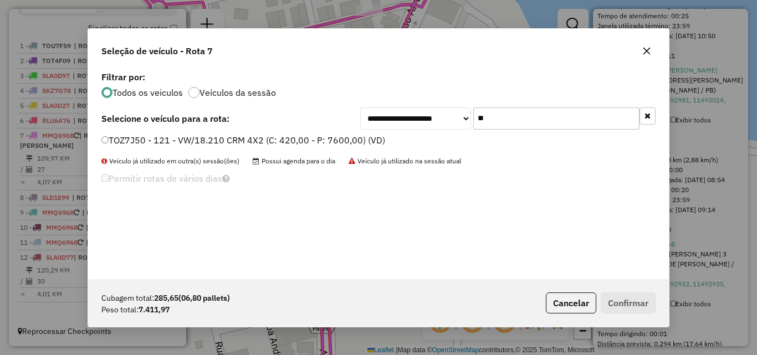
type input "**"
click at [357, 143] on label "TOZ7J50 - 121 - VW/18.210 CRM 4X2 (C: 420,00 - P: 7600,00) (VD)" at bounding box center [243, 140] width 284 height 13
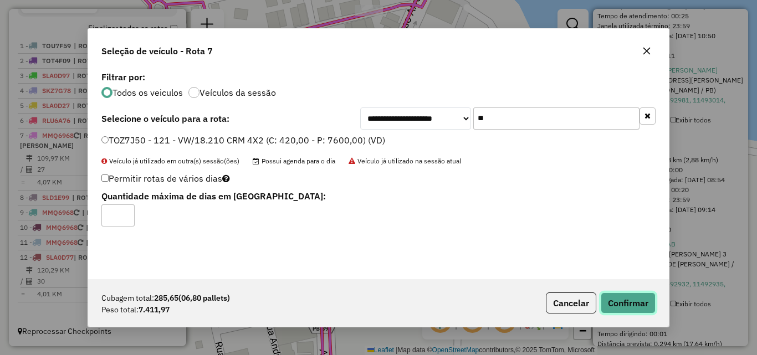
click at [624, 302] on button "Confirmar" at bounding box center [628, 303] width 55 height 21
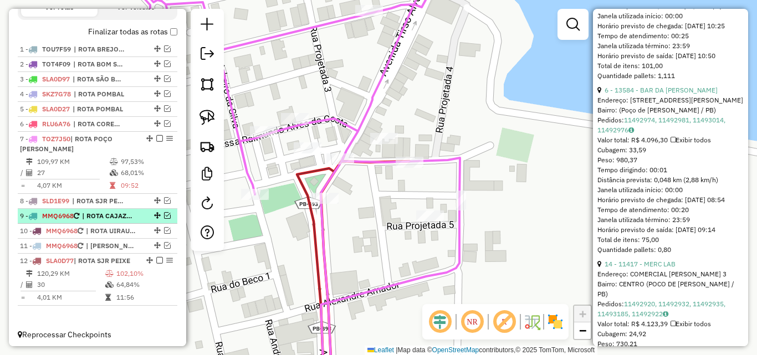
scroll to position [685, 0]
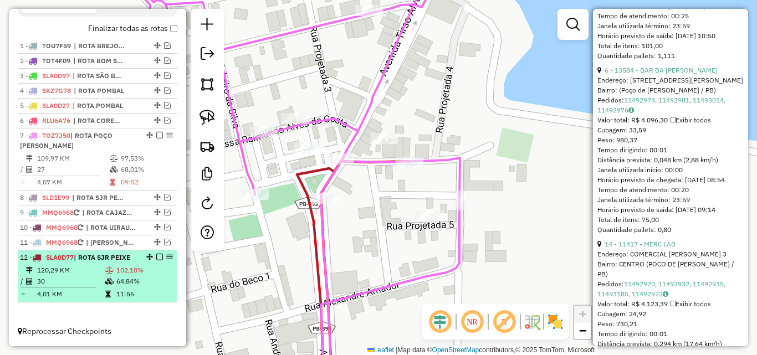
click at [116, 284] on td "64,84%" at bounding box center [144, 281] width 57 height 11
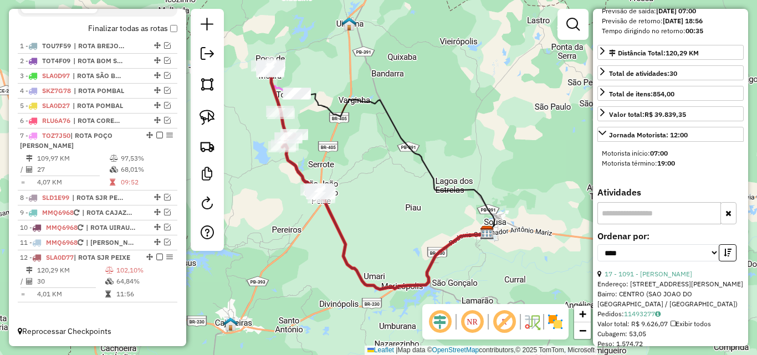
scroll to position [0, 0]
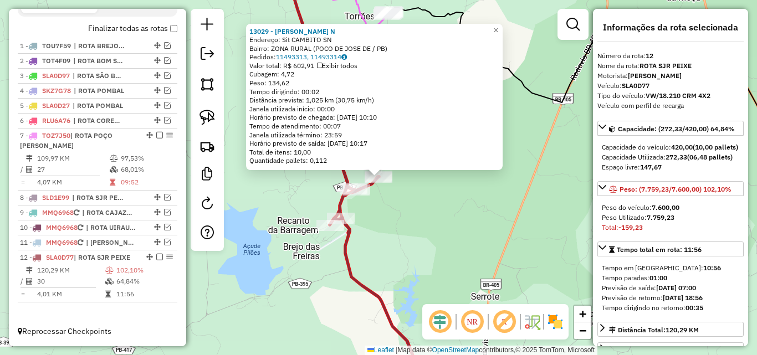
click at [374, 235] on div "13029 - JOAO PAULO BEZERRA N Endereço: Sit CAMBITO SN Bairro: ZONA RURAL (POCO …" at bounding box center [378, 177] width 757 height 355
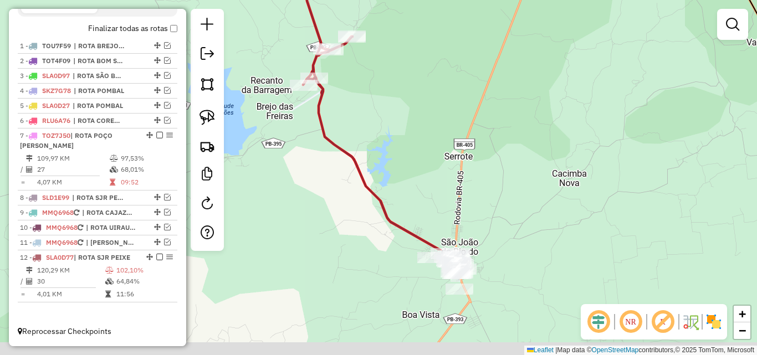
drag, startPoint x: 413, startPoint y: 177, endPoint x: 390, endPoint y: 108, distance: 73.1
click at [392, 104] on div "Janela de atendimento Grade de atendimento Capacidade Transportadoras Veículos …" at bounding box center [378, 177] width 757 height 355
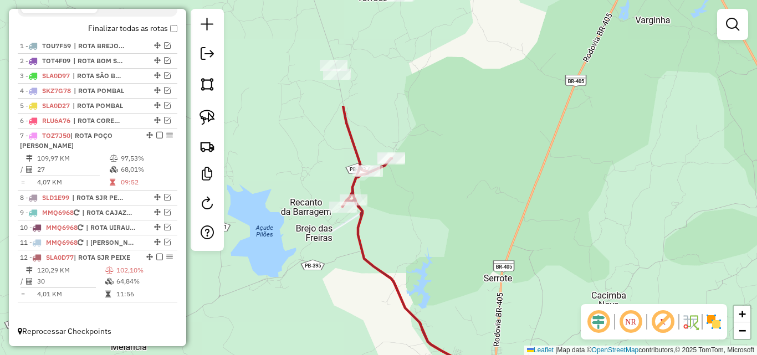
drag, startPoint x: 406, startPoint y: 275, endPoint x: 406, endPoint y: 303, distance: 28.3
click at [407, 309] on div "Janela de atendimento Grade de atendimento Capacidade Transportadoras Veículos …" at bounding box center [378, 177] width 757 height 355
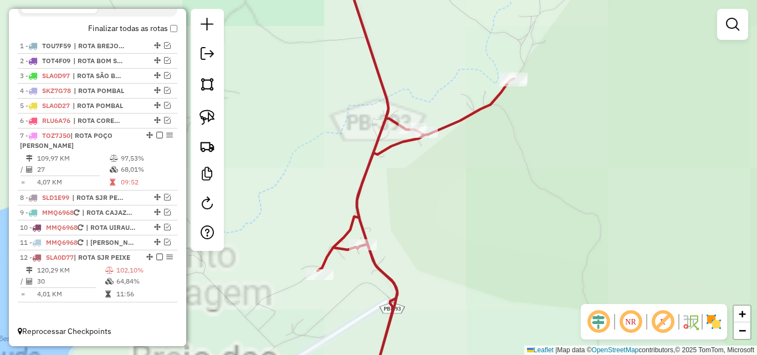
click at [346, 236] on icon at bounding box center [415, 178] width 196 height 426
select select "*********"
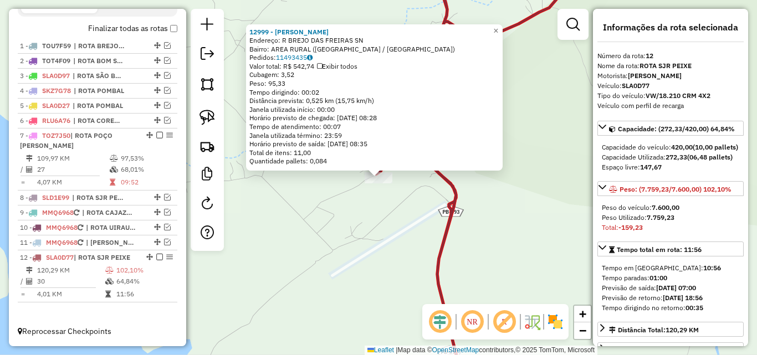
drag, startPoint x: 340, startPoint y: 226, endPoint x: 347, endPoint y: 219, distance: 9.8
click at [341, 226] on div "12999 - MARIA PEREIRA DA SIL Endereço: R BREJO DAS FREIRAS SN Bairro: AREA RURA…" at bounding box center [378, 177] width 757 height 355
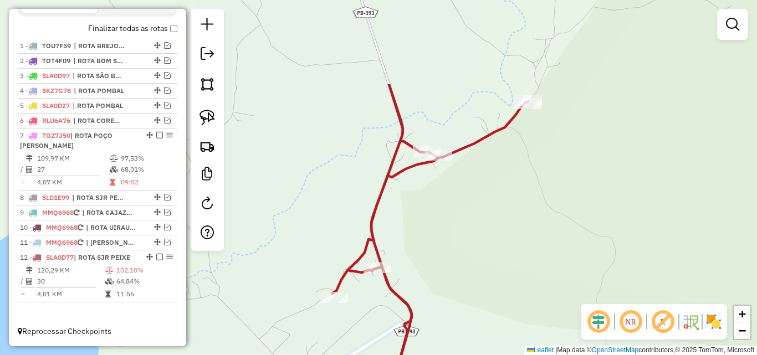
drag, startPoint x: 459, startPoint y: 118, endPoint x: 440, endPoint y: 163, distance: 49.2
click at [414, 231] on div "Janela de atendimento Grade de atendimento Capacidade Transportadoras Veículos …" at bounding box center [378, 177] width 757 height 355
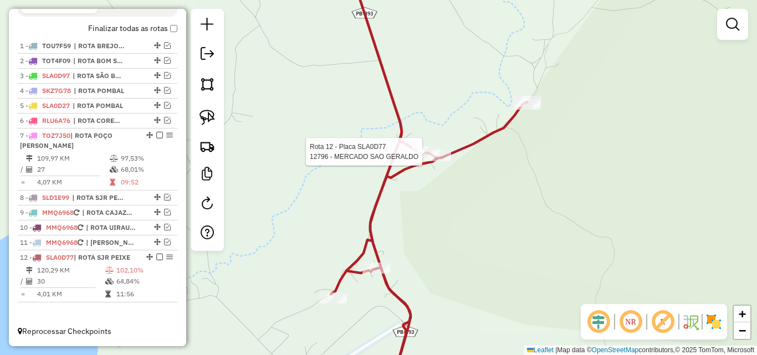
select select "*********"
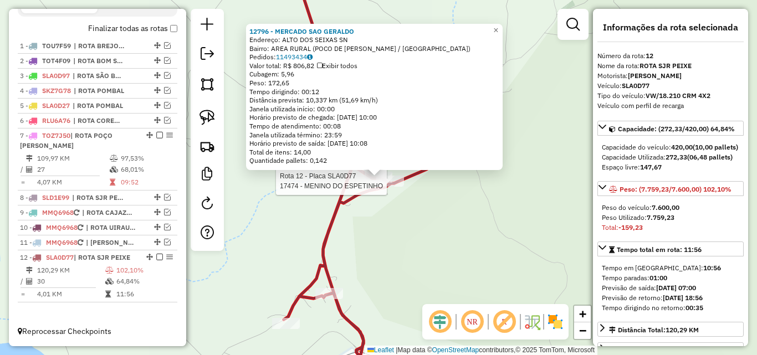
click at [391, 187] on div at bounding box center [390, 181] width 28 height 11
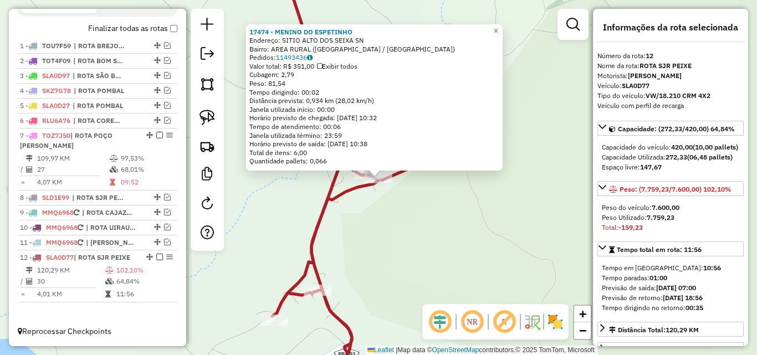
click at [393, 202] on div "17474 - MENINO DO ESPETINHO Endereço: SITIO ALTO DOS SEIXA SN Bairro: AREA RURA…" at bounding box center [378, 177] width 757 height 355
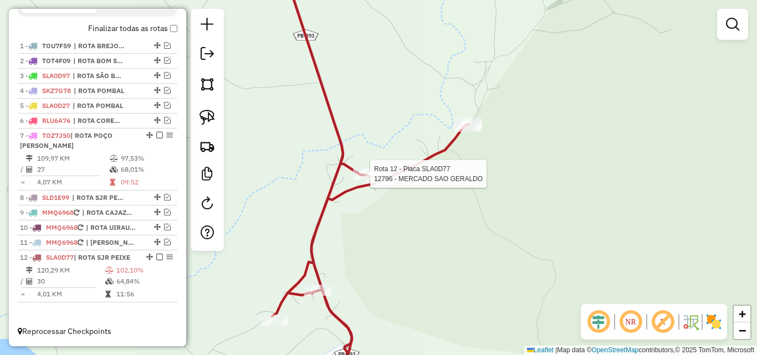
select select "*********"
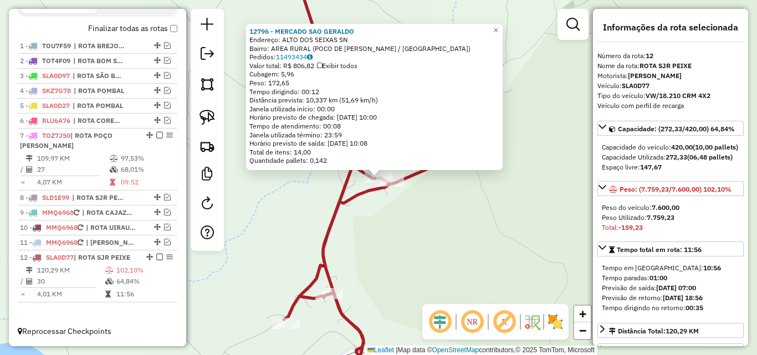
click at [406, 255] on div "12796 - MERCADO SAO GERALDO Endereço: ALTO DOS SEIXAS SN Bairro: AREA RURAL (PO…" at bounding box center [378, 177] width 757 height 355
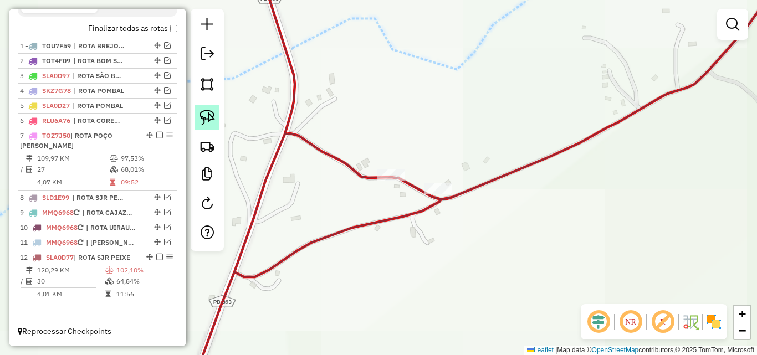
click at [208, 120] on img at bounding box center [207, 118] width 16 height 16
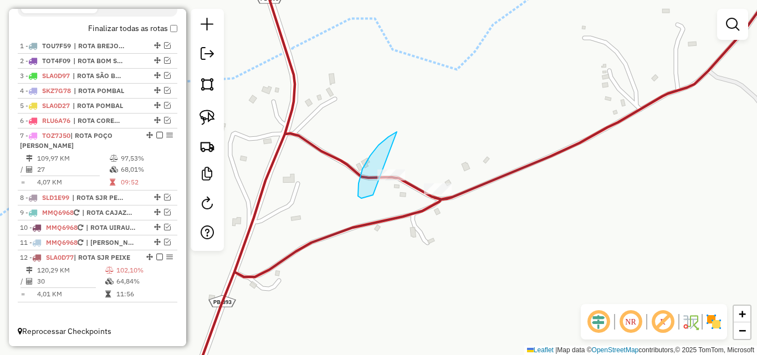
drag, startPoint x: 370, startPoint y: 156, endPoint x: 441, endPoint y: 135, distance: 73.8
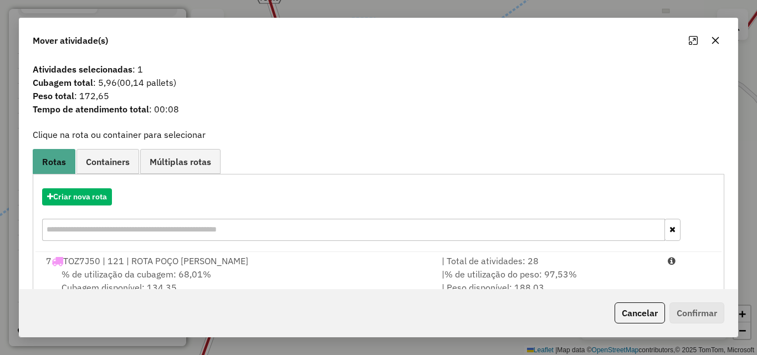
click at [655, 270] on div "| % de utilização do peso: 97,53% | Peso disponível: 188,03" at bounding box center [548, 281] width 226 height 27
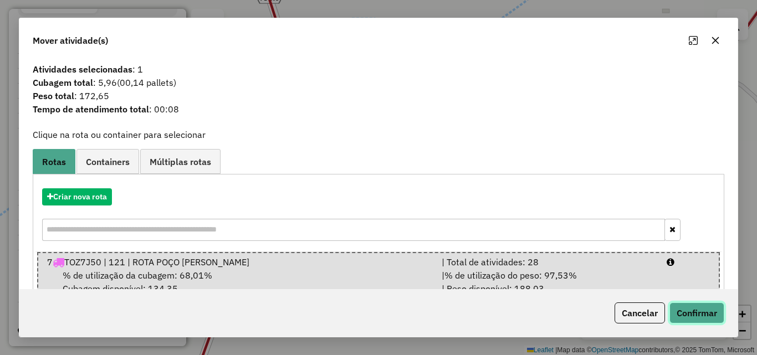
click at [704, 312] on button "Confirmar" at bounding box center [696, 312] width 55 height 21
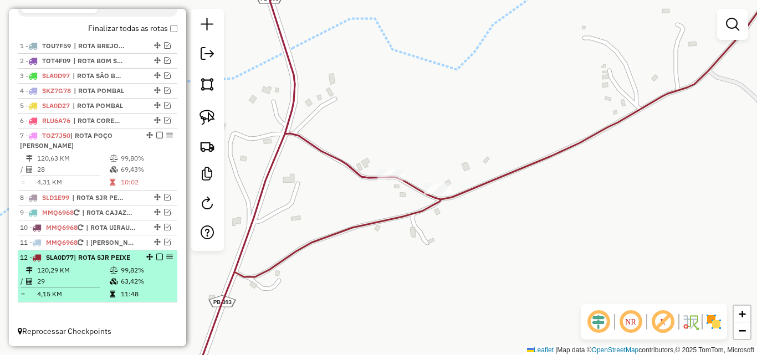
click at [132, 279] on td "63,42%" at bounding box center [146, 281] width 53 height 11
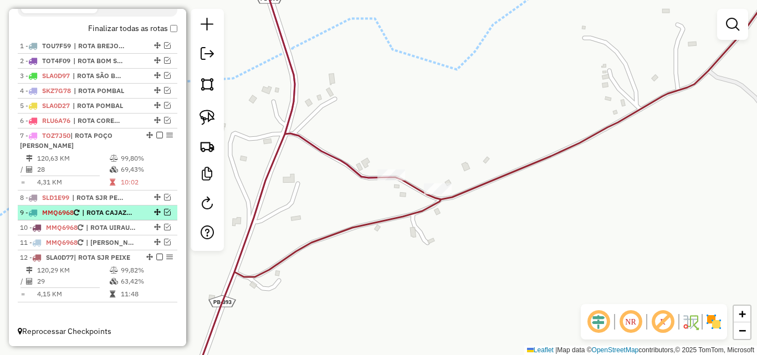
select select "*********"
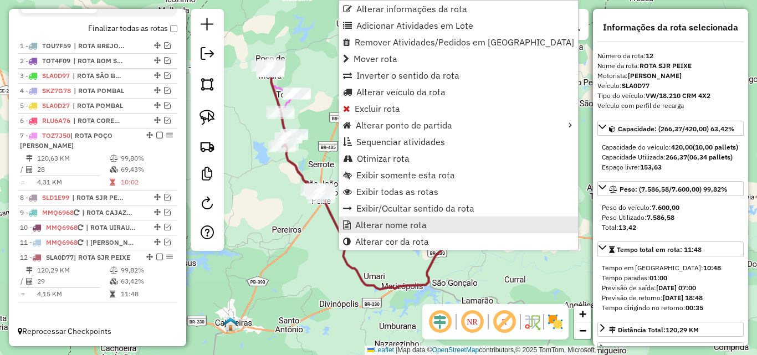
click at [394, 226] on span "Alterar nome rota" at bounding box center [390, 224] width 71 height 9
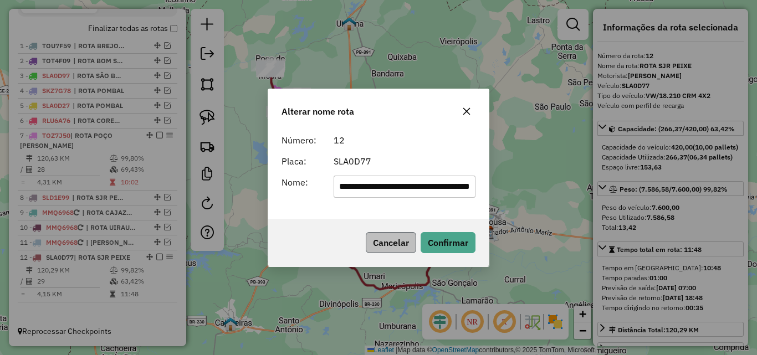
scroll to position [0, 56]
type input "**********"
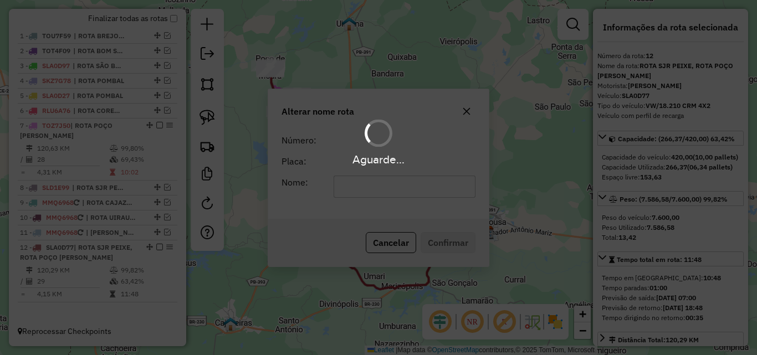
scroll to position [0, 0]
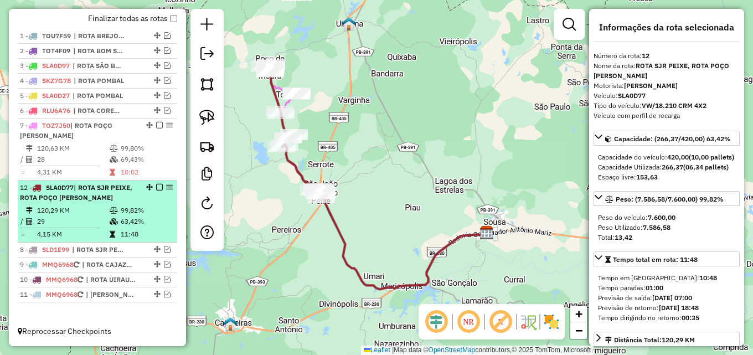
drag, startPoint x: 146, startPoint y: 258, endPoint x: 153, endPoint y: 191, distance: 66.8
drag, startPoint x: 147, startPoint y: 197, endPoint x: 146, endPoint y: 139, distance: 57.6
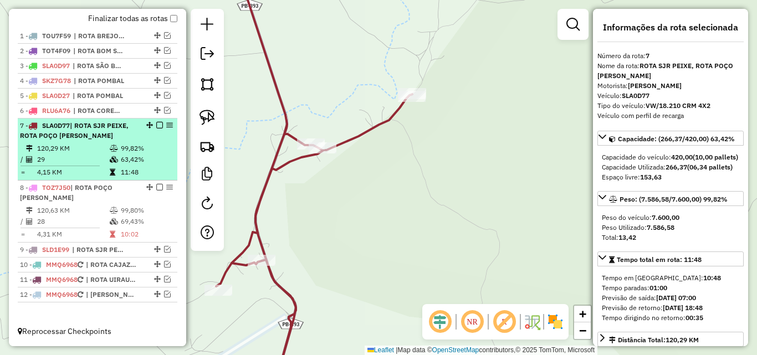
click at [156, 129] on em at bounding box center [159, 125] width 7 height 7
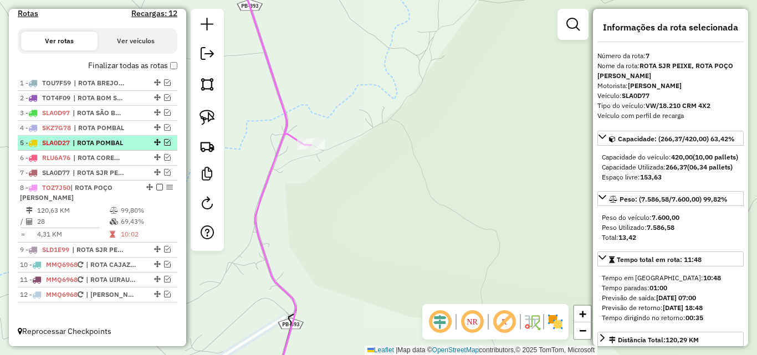
scroll to position [362, 0]
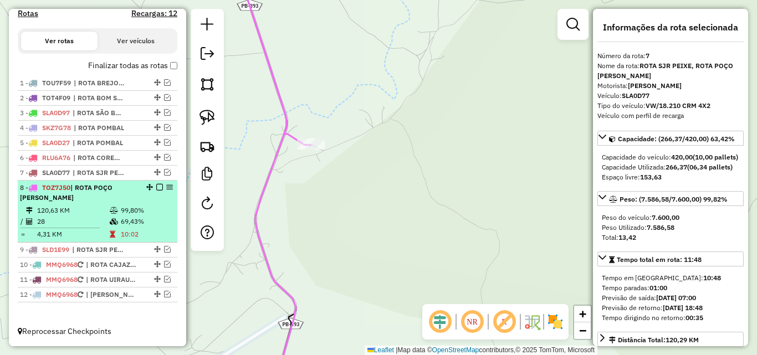
click at [156, 188] on em at bounding box center [159, 187] width 7 height 7
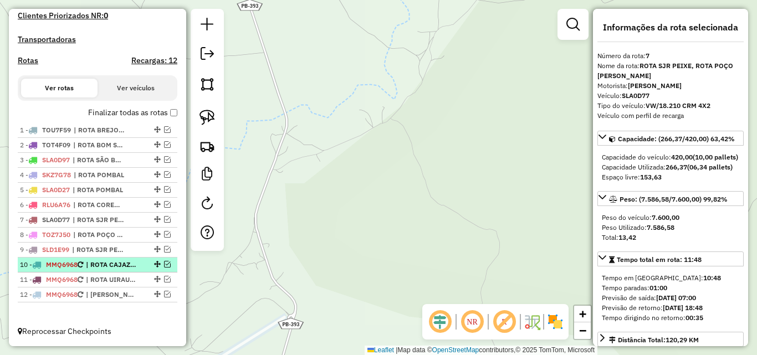
click at [164, 265] on em at bounding box center [167, 264] width 7 height 7
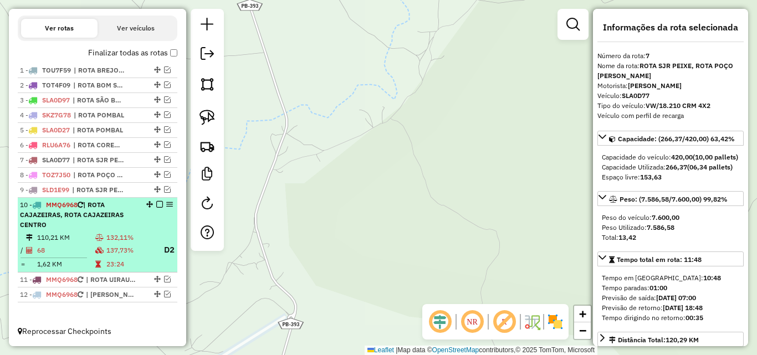
click at [114, 245] on td "137,73%" at bounding box center [130, 250] width 49 height 14
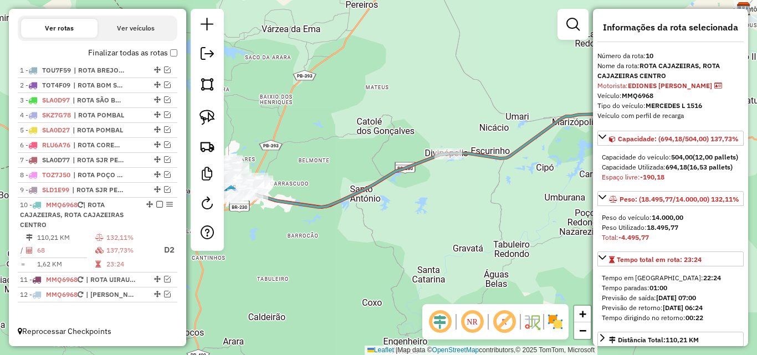
drag, startPoint x: 325, startPoint y: 188, endPoint x: 423, endPoint y: 135, distance: 111.6
click at [423, 120] on div "Janela de atendimento Grade de atendimento Capacidade Transportadoras Veículos …" at bounding box center [378, 177] width 757 height 355
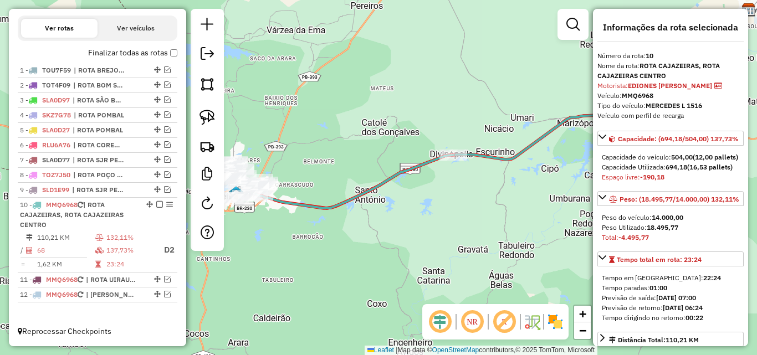
drag, startPoint x: 409, startPoint y: 217, endPoint x: 494, endPoint y: 225, distance: 85.7
click at [488, 225] on div "Janela de atendimento Grade de atendimento Capacidade Transportadoras Veículos …" at bounding box center [378, 177] width 757 height 355
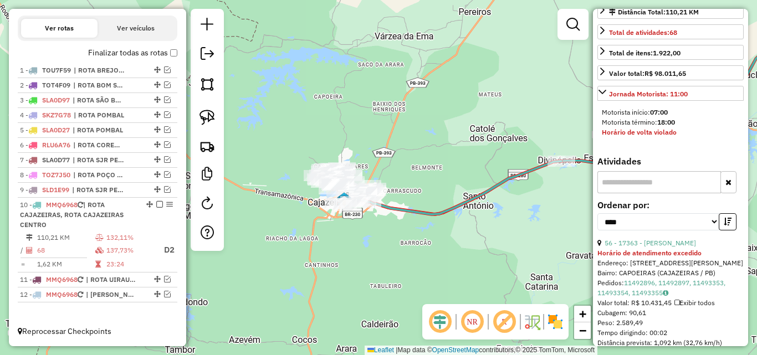
scroll to position [499, 0]
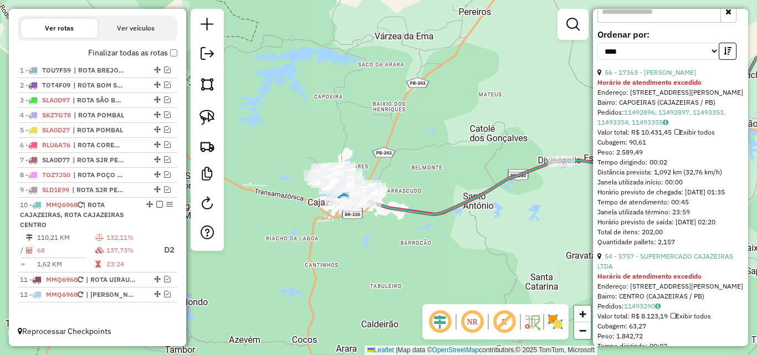
click at [575, 29] on em at bounding box center [572, 24] width 13 height 13
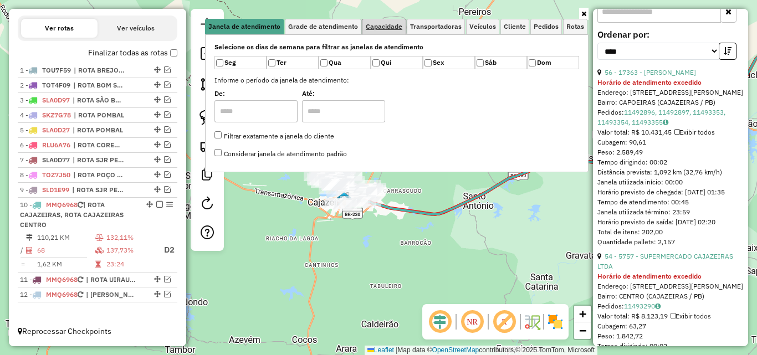
click at [384, 27] on span "Capacidade" at bounding box center [384, 26] width 37 height 7
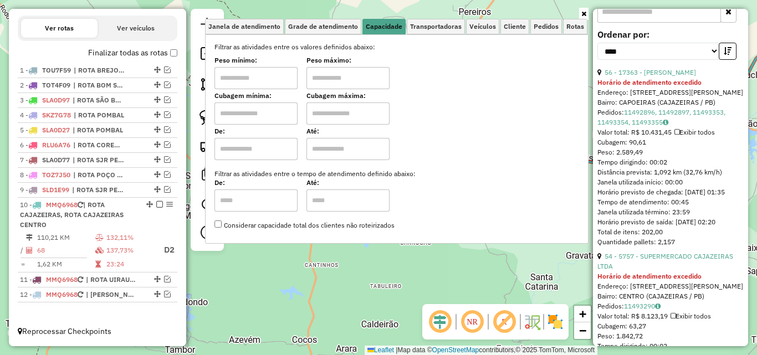
drag, startPoint x: 292, startPoint y: 70, endPoint x: 291, endPoint y: 84, distance: 13.3
click at [293, 70] on input "text" at bounding box center [255, 78] width 83 height 22
type input "*******"
drag, startPoint x: 358, startPoint y: 65, endPoint x: 357, endPoint y: 77, distance: 12.2
click at [358, 65] on label "Peso máximo:" at bounding box center [347, 60] width 83 height 10
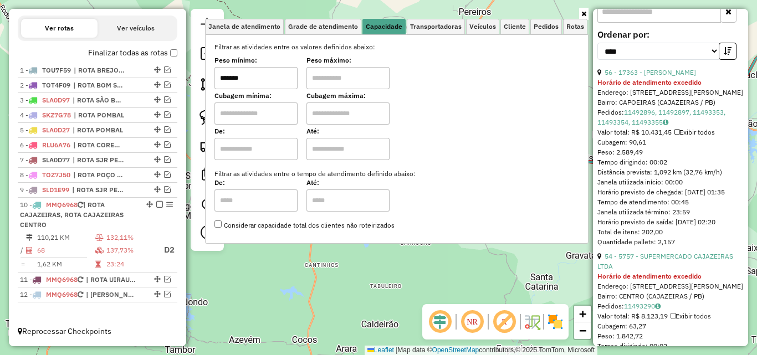
click at [377, 68] on input "text" at bounding box center [347, 78] width 83 height 22
type input "**********"
click at [582, 13] on icon at bounding box center [583, 14] width 5 height 7
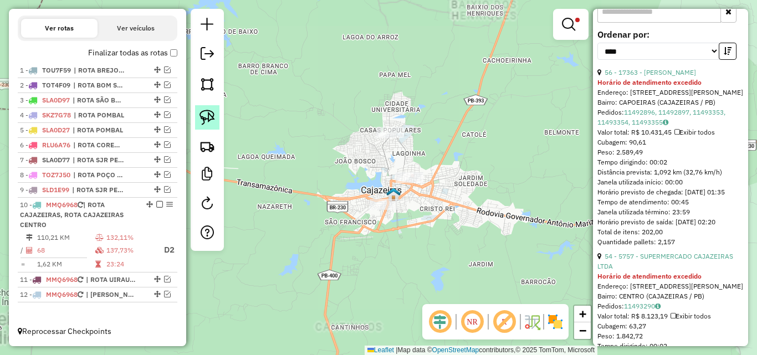
click at [214, 124] on img at bounding box center [207, 118] width 16 height 16
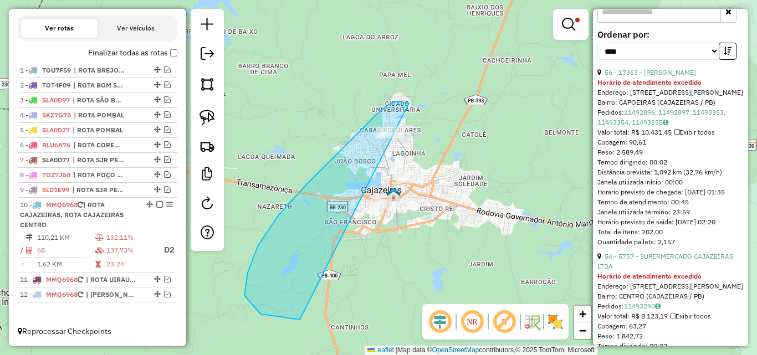
drag, startPoint x: 396, startPoint y: 101, endPoint x: 502, endPoint y: 170, distance: 126.3
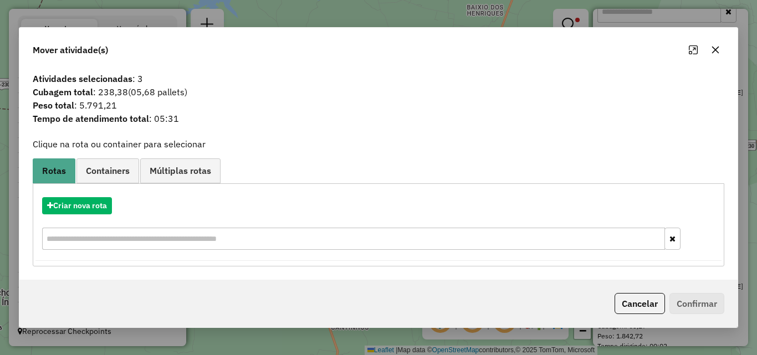
click at [623, 303] on button "Cancelar" at bounding box center [639, 303] width 50 height 21
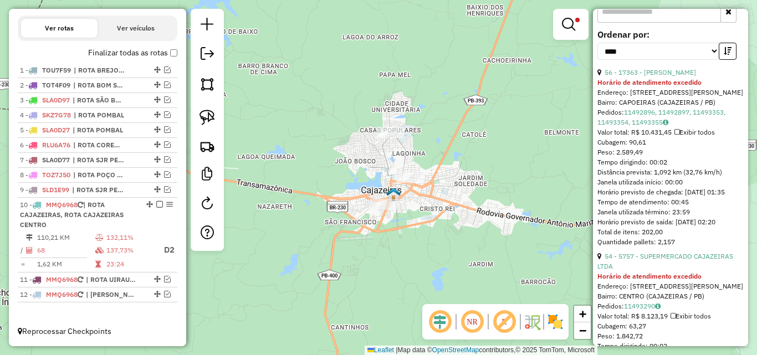
click at [565, 15] on link at bounding box center [570, 24] width 27 height 22
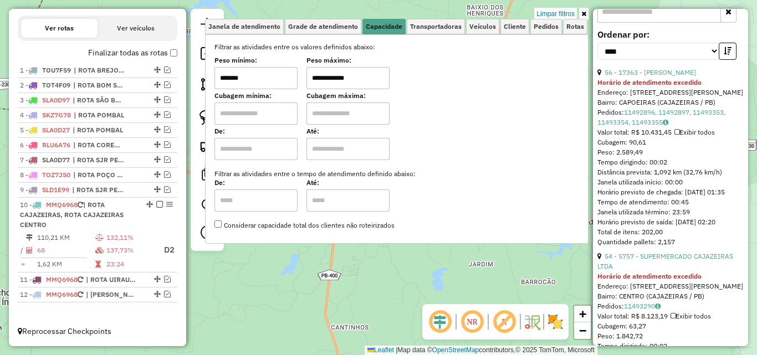
click at [270, 76] on input "*******" at bounding box center [255, 78] width 83 height 22
drag, startPoint x: 270, startPoint y: 76, endPoint x: 266, endPoint y: 81, distance: 6.3
click at [270, 76] on input "*******" at bounding box center [255, 78] width 83 height 22
click at [586, 13] on link at bounding box center [583, 14] width 9 height 12
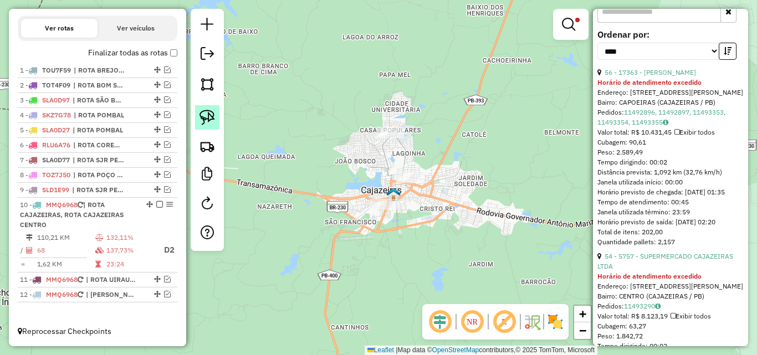
click at [214, 118] on img at bounding box center [207, 118] width 16 height 16
click at [573, 23] on em at bounding box center [568, 24] width 13 height 13
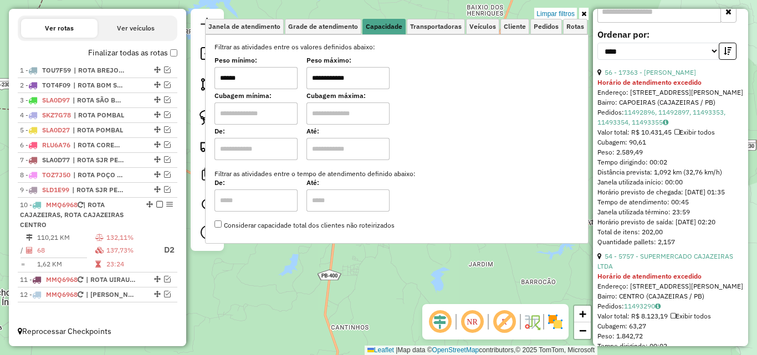
click at [250, 82] on input "******" at bounding box center [255, 78] width 83 height 22
drag, startPoint x: 250, startPoint y: 82, endPoint x: 256, endPoint y: 78, distance: 6.8
click at [255, 80] on input "******" at bounding box center [255, 78] width 83 height 22
type input "******"
click at [584, 11] on icon at bounding box center [583, 14] width 5 height 7
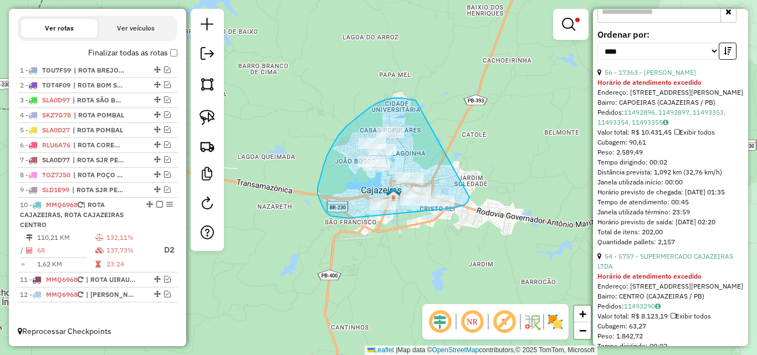
drag, startPoint x: 356, startPoint y: 118, endPoint x: 475, endPoint y: 186, distance: 137.7
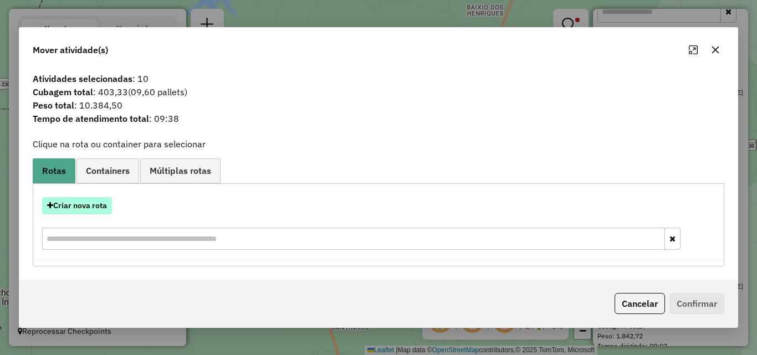
click at [91, 205] on button "Criar nova rota" at bounding box center [77, 205] width 70 height 17
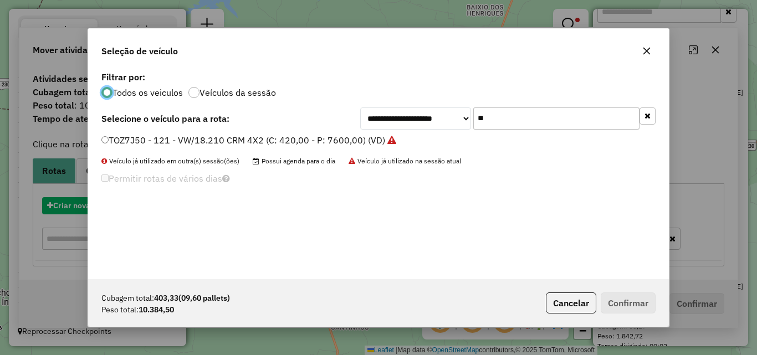
scroll to position [6, 3]
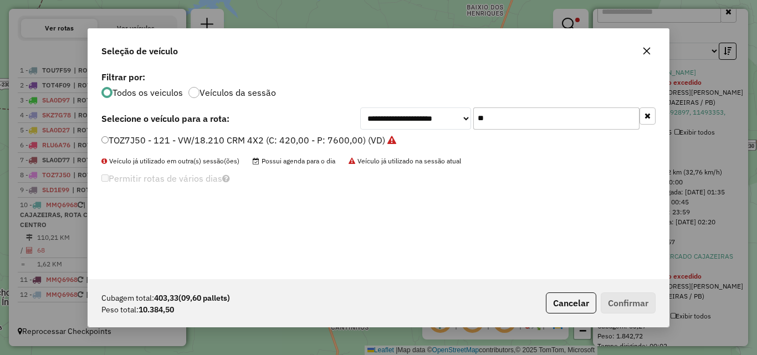
click at [538, 120] on input "**" at bounding box center [556, 118] width 166 height 22
type input "***"
click at [296, 141] on label "SLD1E69 - VW/26.260 CRM 6X2 (C: 504,00 - P: 13100,00) (VD)" at bounding box center [233, 140] width 265 height 13
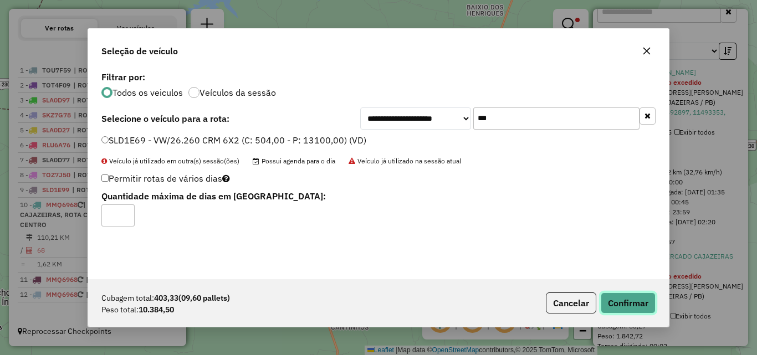
drag, startPoint x: 643, startPoint y: 298, endPoint x: 726, endPoint y: 266, distance: 89.4
click at [642, 298] on button "Confirmar" at bounding box center [628, 303] width 55 height 21
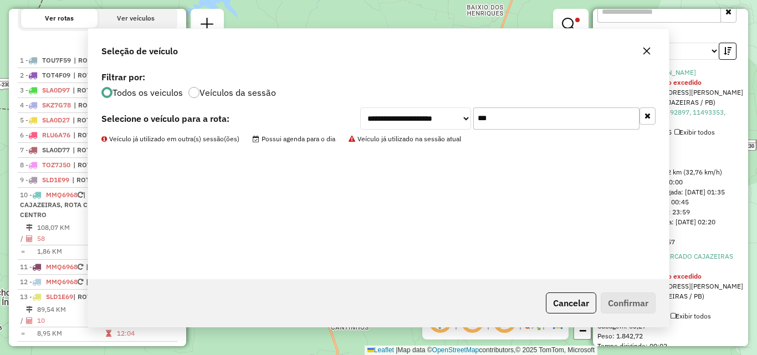
scroll to position [479, 0]
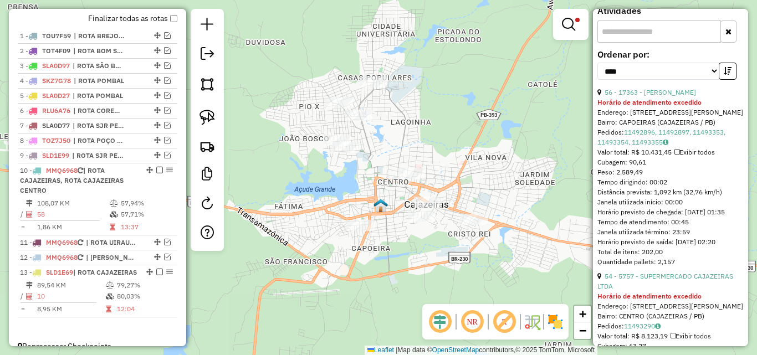
click at [568, 30] on link at bounding box center [570, 24] width 27 height 22
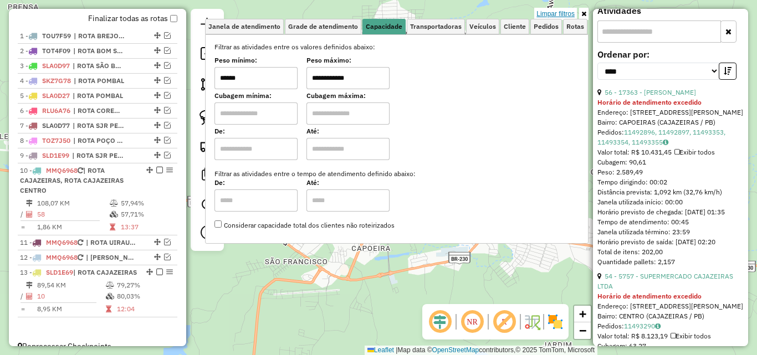
click at [558, 12] on link "Limpar filtros" at bounding box center [555, 14] width 43 height 12
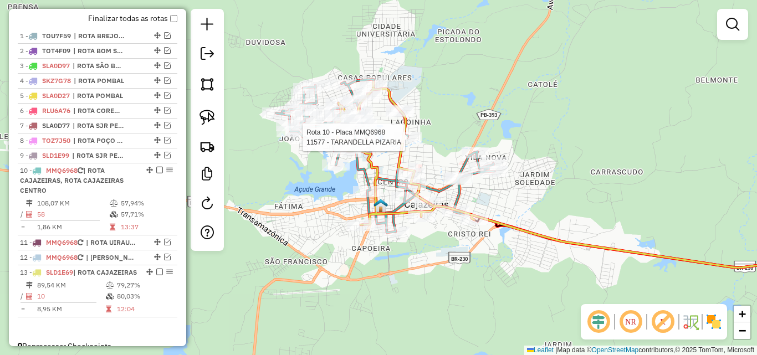
select select "*********"
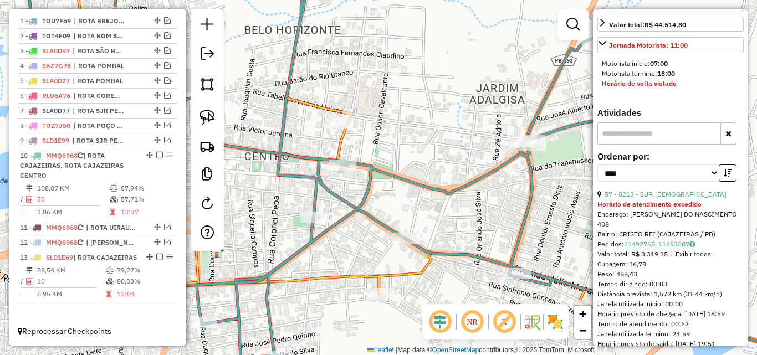
scroll to position [443, 0]
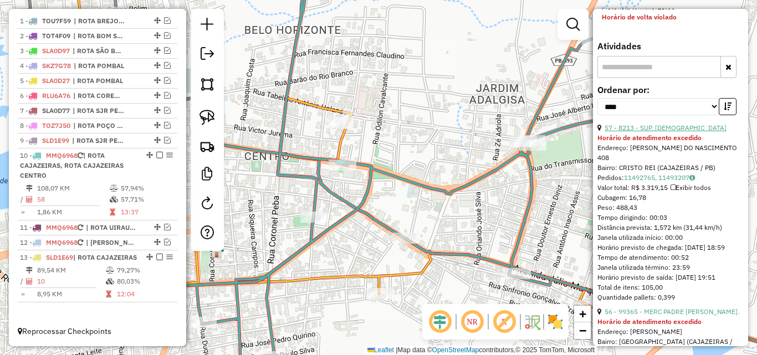
click at [664, 132] on link "57 - 8213 - SUP. BRASILEIRO" at bounding box center [665, 128] width 122 height 8
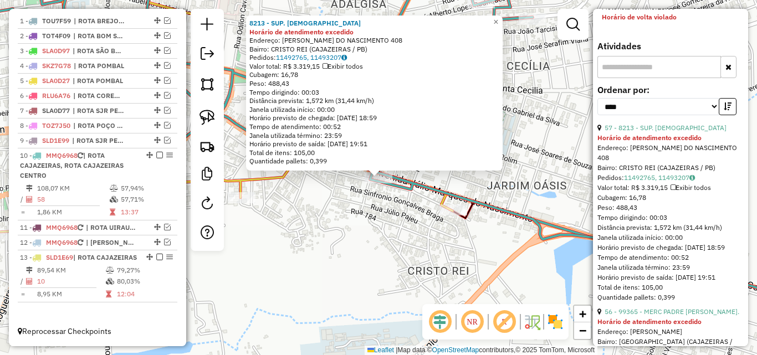
drag, startPoint x: 385, startPoint y: 241, endPoint x: 299, endPoint y: 185, distance: 102.5
click at [385, 242] on div "8213 - SUP. BRASILEIRO Horário de atendimento excedido Endereço: JULIO MARQUES …" at bounding box center [378, 177] width 757 height 355
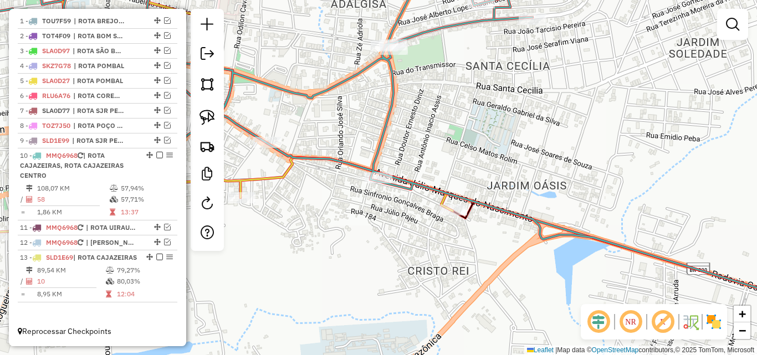
drag, startPoint x: 214, startPoint y: 118, endPoint x: 360, endPoint y: 128, distance: 145.5
click at [214, 119] on img at bounding box center [207, 118] width 16 height 16
drag, startPoint x: 371, startPoint y: 150, endPoint x: 461, endPoint y: 168, distance: 91.7
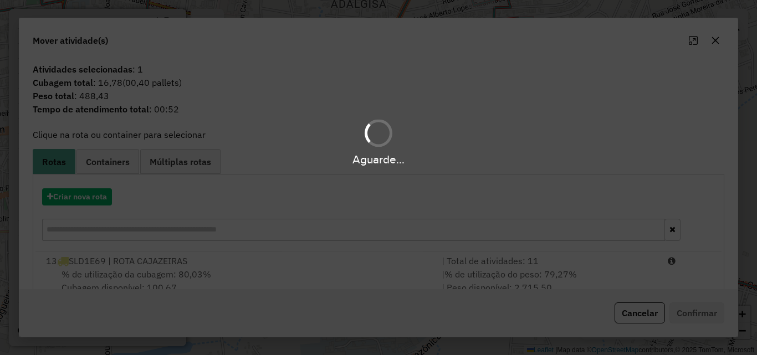
click at [664, 272] on div "Aguarde..." at bounding box center [378, 177] width 757 height 355
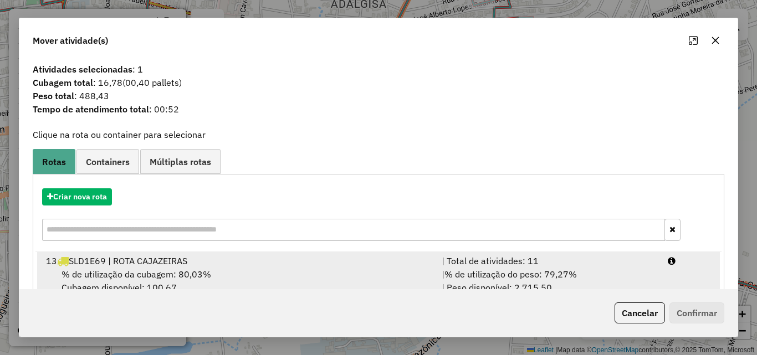
drag, startPoint x: 674, startPoint y: 266, endPoint x: 681, endPoint y: 293, distance: 27.9
click at [674, 266] on div at bounding box center [689, 260] width 57 height 13
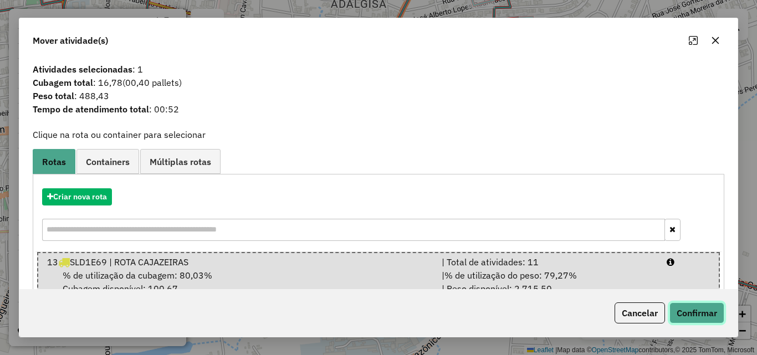
click at [689, 310] on button "Confirmar" at bounding box center [696, 312] width 55 height 21
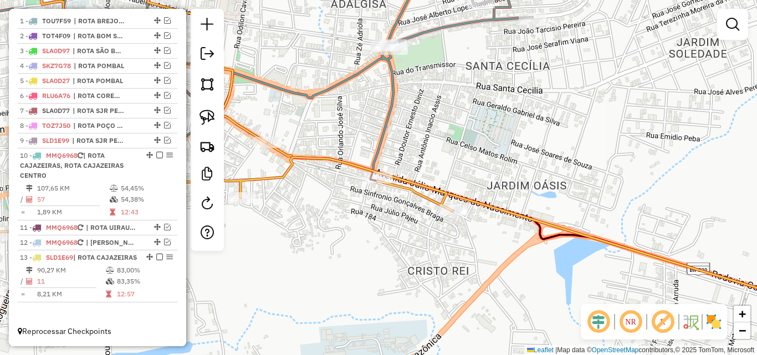
click at [386, 114] on icon at bounding box center [407, 134] width 849 height 339
select select "*********"
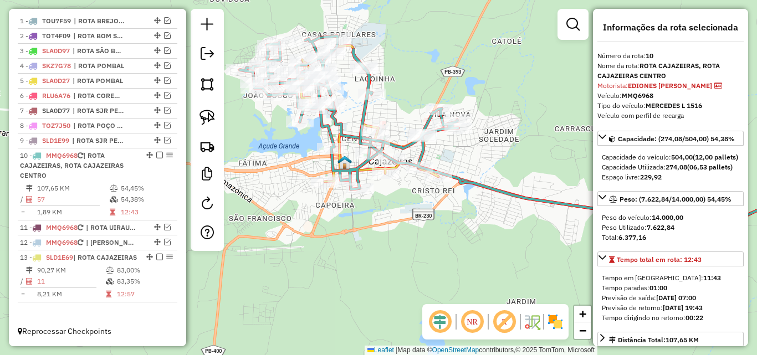
drag, startPoint x: 357, startPoint y: 234, endPoint x: 383, endPoint y: 260, distance: 36.4
click at [385, 260] on div "Janela de atendimento Grade de atendimento Capacidade Transportadoras Veículos …" at bounding box center [378, 177] width 757 height 355
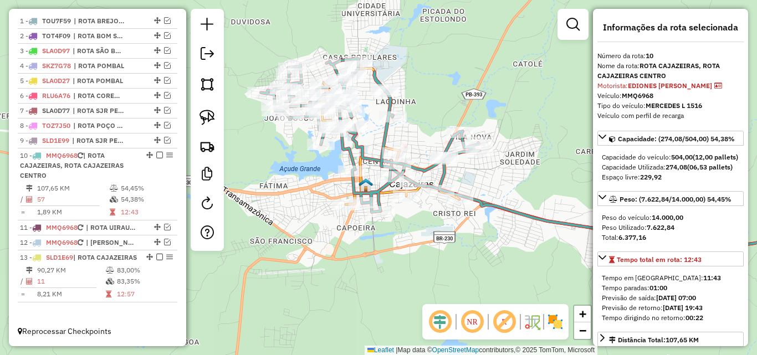
drag, startPoint x: 381, startPoint y: 219, endPoint x: 400, endPoint y: 240, distance: 27.8
click at [400, 240] on div "Janela de atendimento Grade de atendimento Capacidade Transportadoras Veículos …" at bounding box center [378, 177] width 757 height 355
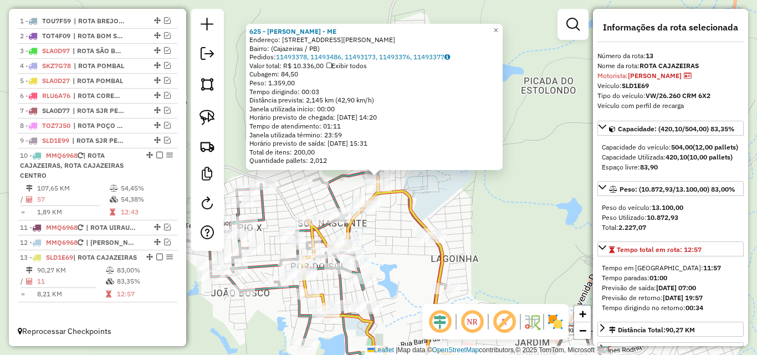
click at [378, 249] on div "625 - SAMUEL DE ARAUJO LEITE - ME Endereço: Rua Francisco Braga Barreto, 128 Ba…" at bounding box center [378, 177] width 757 height 355
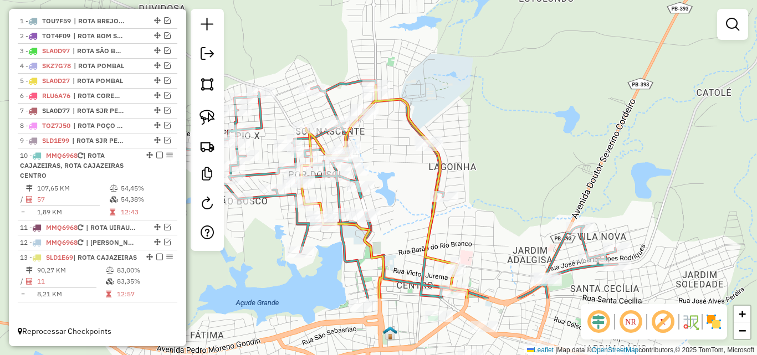
drag, startPoint x: 394, startPoint y: 277, endPoint x: 391, endPoint y: 186, distance: 91.5
click at [391, 186] on div "Janela de atendimento Grade de atendimento Capacidade Transportadoras Veículos …" at bounding box center [378, 177] width 757 height 355
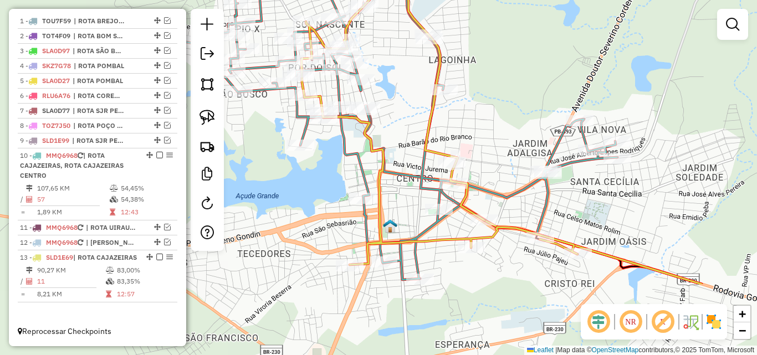
drag, startPoint x: 324, startPoint y: 296, endPoint x: 323, endPoint y: 170, distance: 125.8
click at [323, 170] on div "Janela de atendimento Grade de atendimento Capacidade Transportadoras Veículos …" at bounding box center [378, 177] width 757 height 355
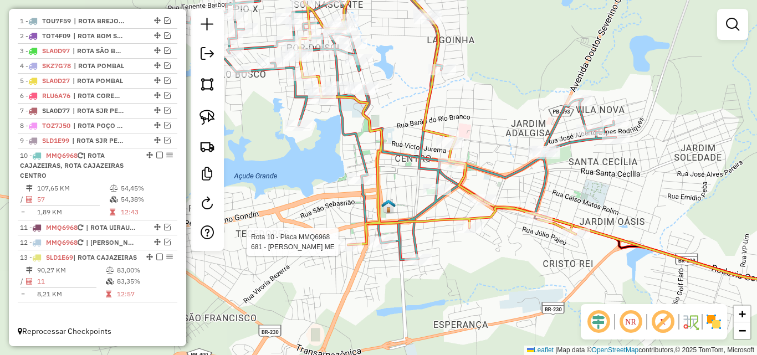
select select "*********"
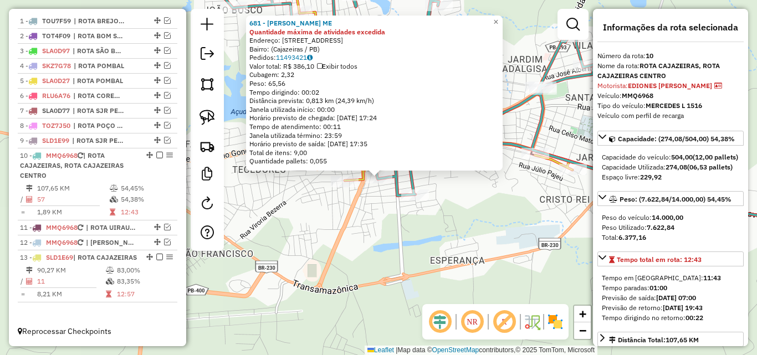
click at [388, 240] on div "681 - JANIERIO FRANCA FERREIRA ME Quantidade máxima de atividades excedida Ende…" at bounding box center [378, 177] width 757 height 355
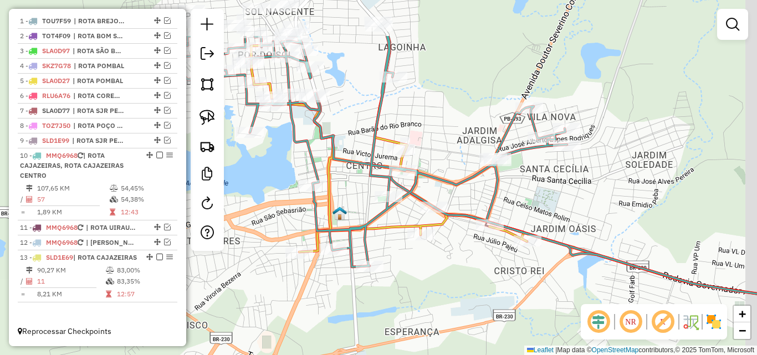
click at [397, 295] on div "Janela de atendimento Grade de atendimento Capacidade Transportadoras Veículos …" at bounding box center [378, 177] width 757 height 355
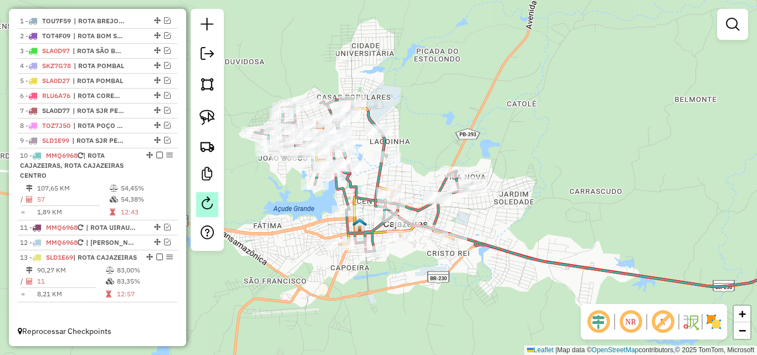
drag, startPoint x: 156, startPoint y: 248, endPoint x: 203, endPoint y: 216, distance: 57.0
click at [156, 254] on em at bounding box center [159, 257] width 7 height 7
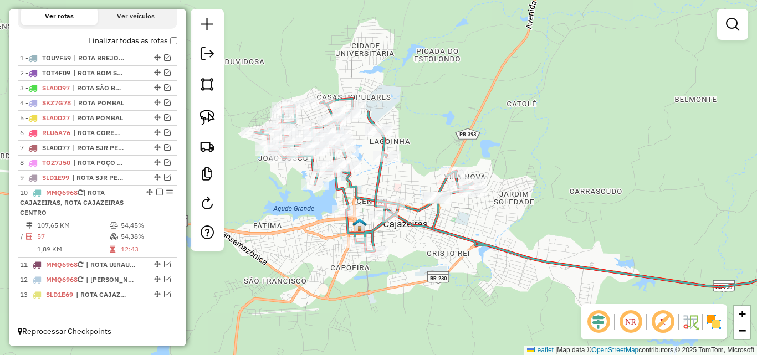
select select "*********"
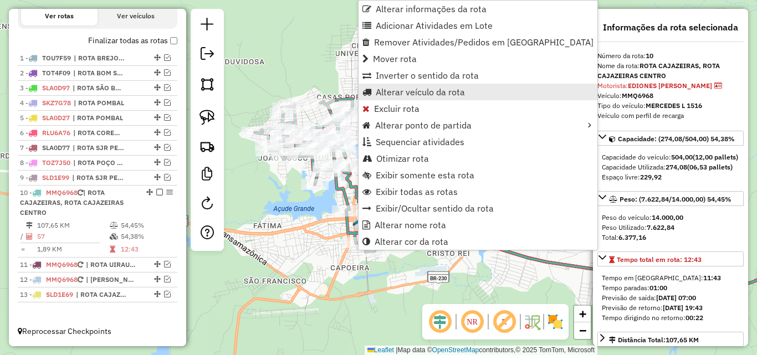
click at [435, 91] on span "Alterar veículo da rota" at bounding box center [420, 92] width 89 height 9
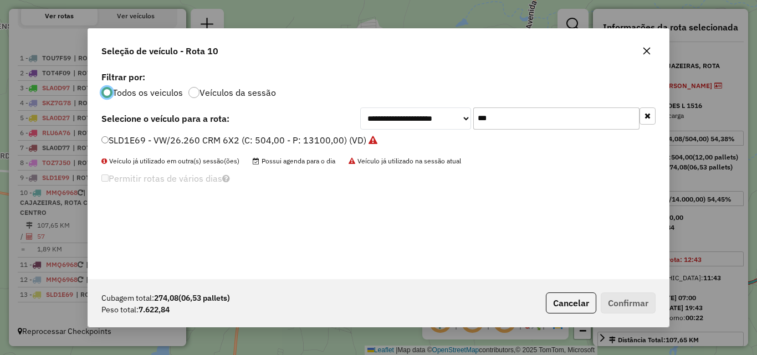
scroll to position [6, 3]
click at [508, 115] on input "***" at bounding box center [556, 118] width 166 height 22
click at [511, 115] on input "***" at bounding box center [556, 118] width 166 height 22
type input "*"
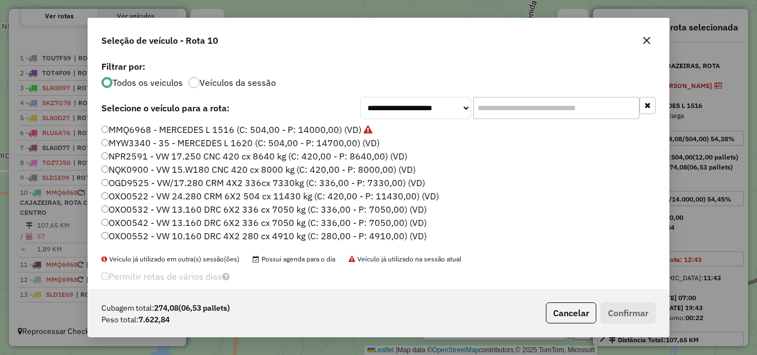
click at [558, 118] on input "text" at bounding box center [556, 108] width 166 height 22
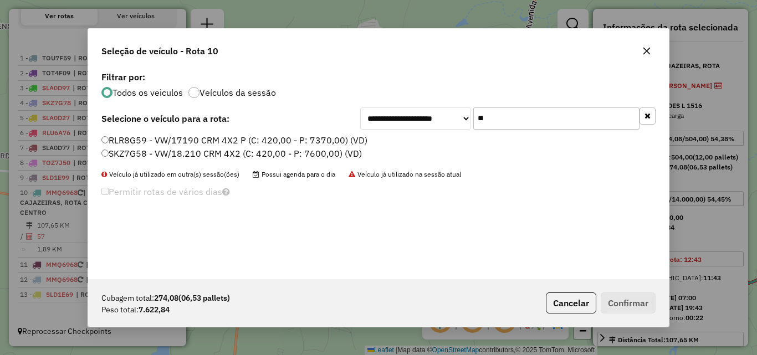
type input "**"
click at [197, 157] on label "SKZ7G58 - VW/18.210 CRM 4X2 (C: 420,00 - P: 7600,00) (VD)" at bounding box center [231, 153] width 260 height 13
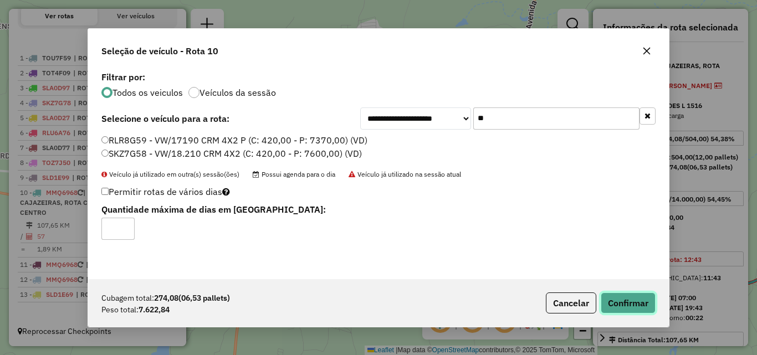
click at [611, 302] on button "Confirmar" at bounding box center [628, 303] width 55 height 21
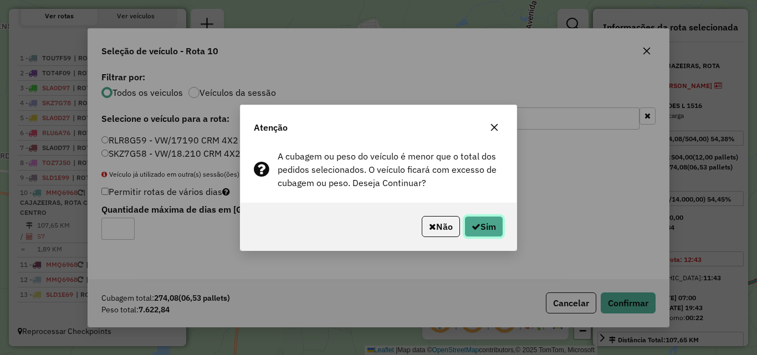
click at [489, 223] on button "Sim" at bounding box center [483, 226] width 39 height 21
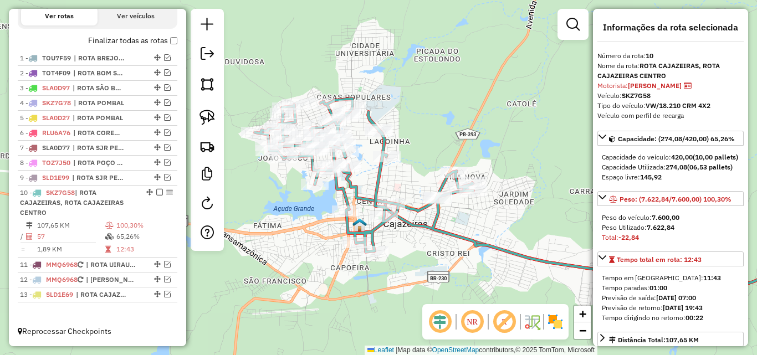
drag, startPoint x: 572, startPoint y: 25, endPoint x: 487, endPoint y: 58, distance: 91.0
click at [572, 25] on em at bounding box center [572, 24] width 13 height 13
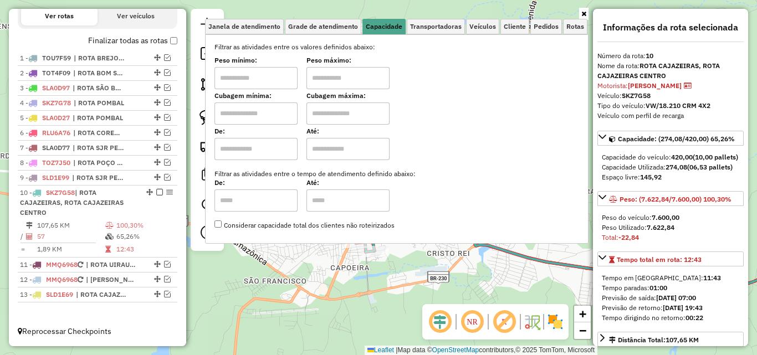
click at [271, 85] on input "text" at bounding box center [255, 78] width 83 height 22
type input "****"
drag, startPoint x: 332, startPoint y: 79, endPoint x: 351, endPoint y: 89, distance: 21.3
click at [344, 83] on input "text" at bounding box center [347, 78] width 83 height 22
type input "******"
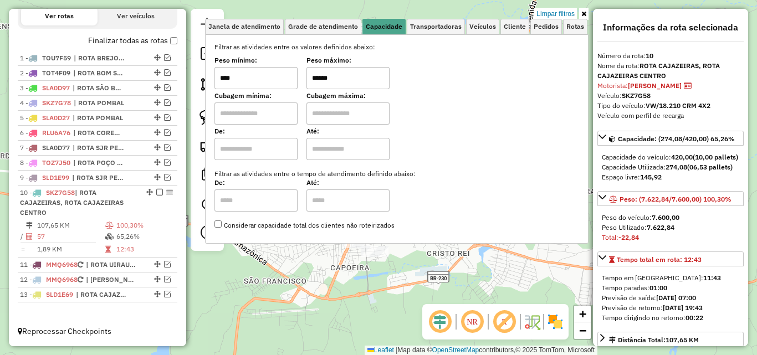
click at [591, 12] on div "Limpar filtros Janela de atendimento Grade de atendimento Capacidade Transporta…" at bounding box center [378, 177] width 757 height 355
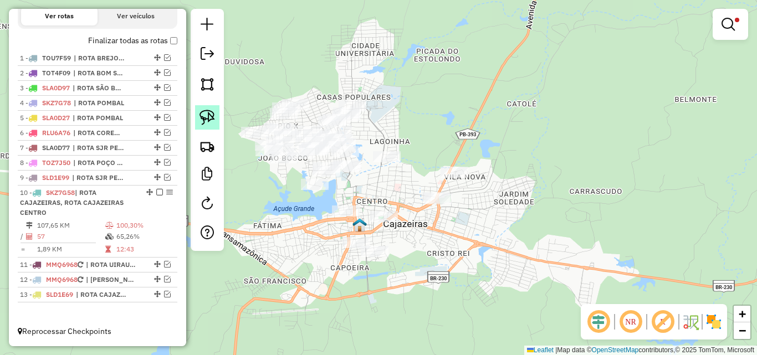
click at [209, 114] on img at bounding box center [207, 118] width 16 height 16
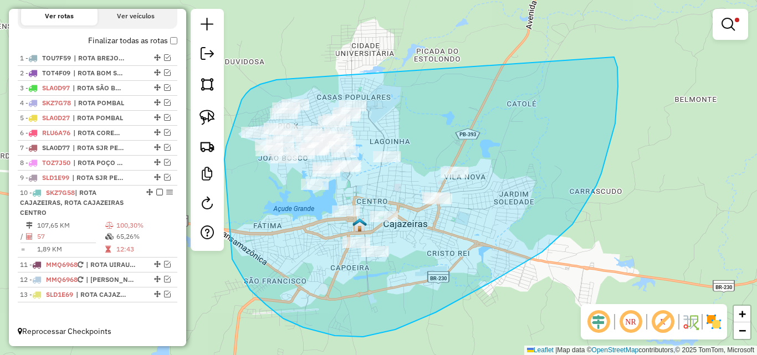
drag, startPoint x: 276, startPoint y: 80, endPoint x: 606, endPoint y: 48, distance: 331.2
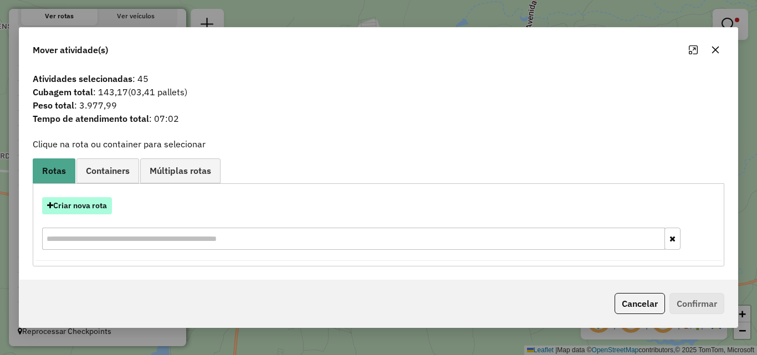
click at [92, 208] on button "Criar nova rota" at bounding box center [77, 205] width 70 height 17
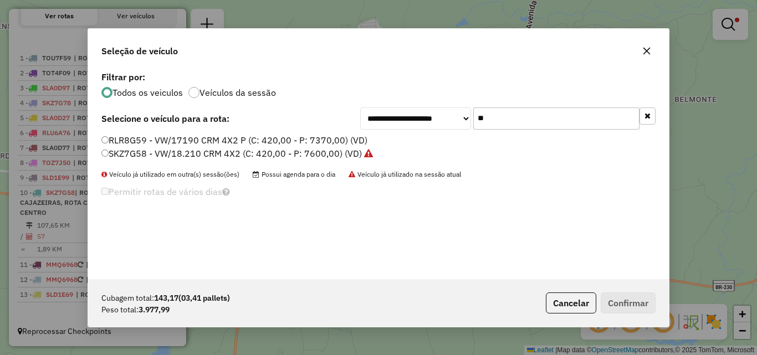
click at [143, 145] on label "RLR8G59 - VW/17190 CRM 4X2 P (C: 420,00 - P: 7370,00) (VD)" at bounding box center [234, 140] width 266 height 13
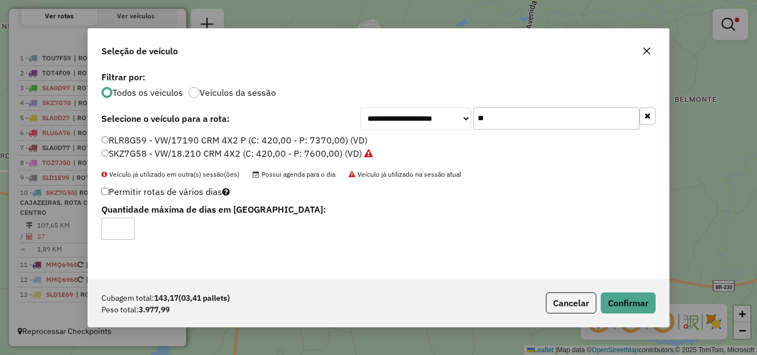
click at [142, 150] on label "SKZ7G58 - VW/18.210 CRM 4X2 (C: 420,00 - P: 7600,00) (VD)" at bounding box center [236, 153] width 271 height 13
drag, startPoint x: 634, startPoint y: 300, endPoint x: 611, endPoint y: 293, distance: 24.9
click at [633, 300] on button "Confirmar" at bounding box center [628, 303] width 55 height 21
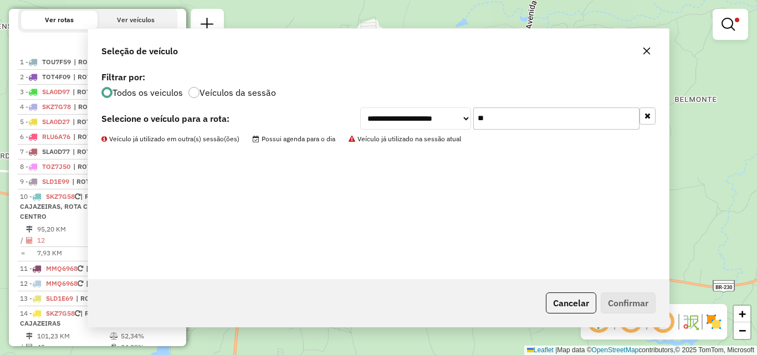
scroll to position [448, 0]
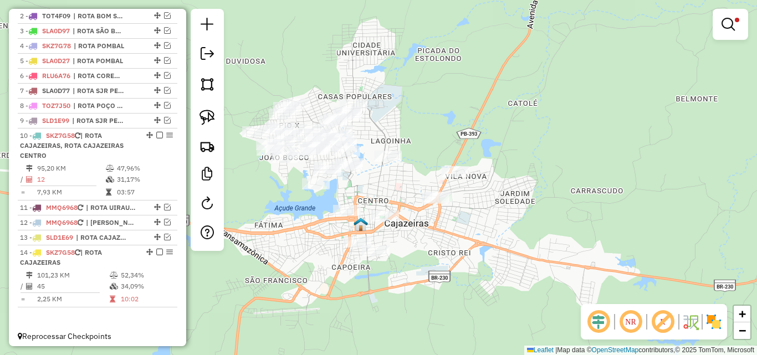
drag, startPoint x: 617, startPoint y: 132, endPoint x: 659, endPoint y: 130, distance: 42.1
click at [655, 129] on div "Limpar filtros Janela de atendimento Grade de atendimento Capacidade Transporta…" at bounding box center [378, 177] width 757 height 355
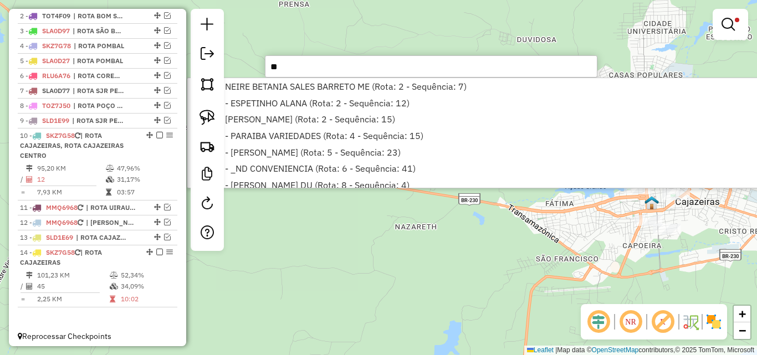
type input "*"
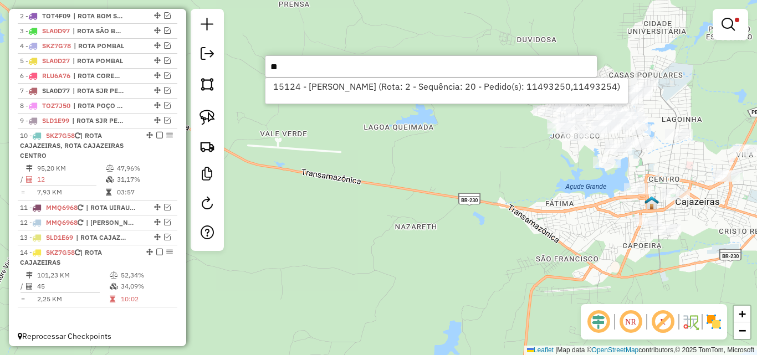
type input "*"
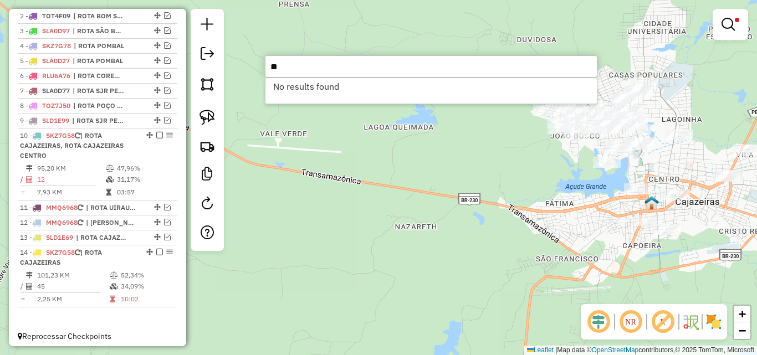
type input "*"
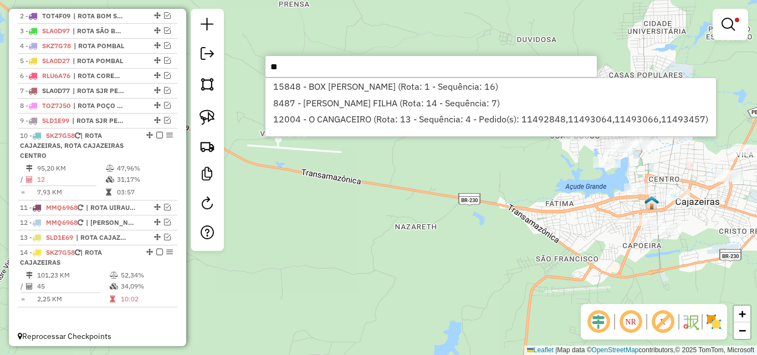
type input "*"
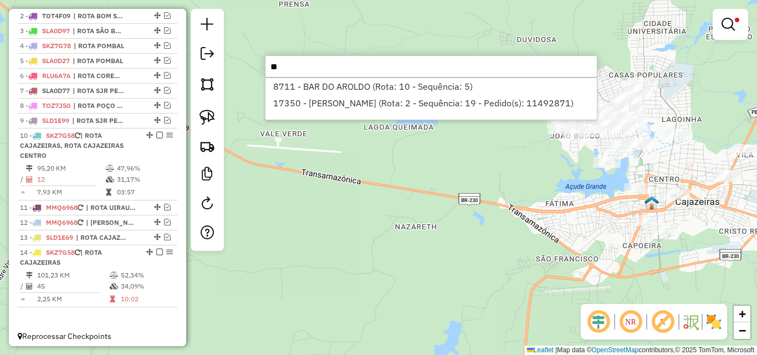
type input "*"
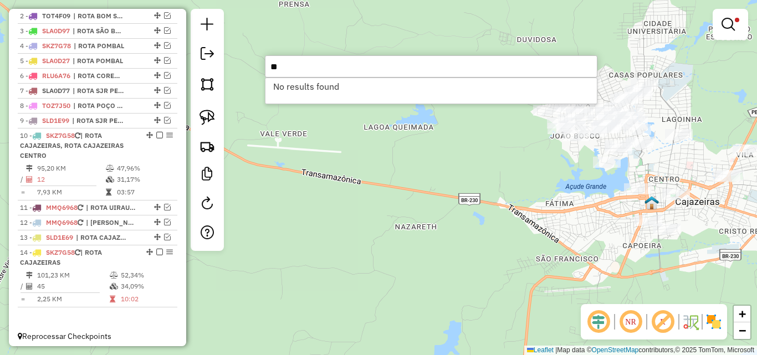
type input "*"
type input "*****"
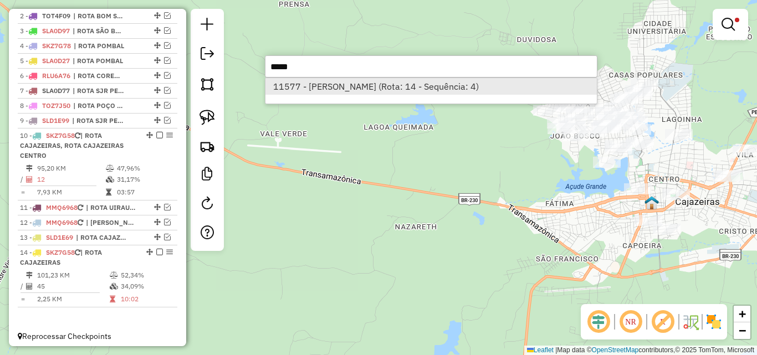
click at [329, 88] on li "11577 - TARANDELLA PIZARIA (Rota: 14 - Sequência: 4)" at bounding box center [430, 86] width 331 height 17
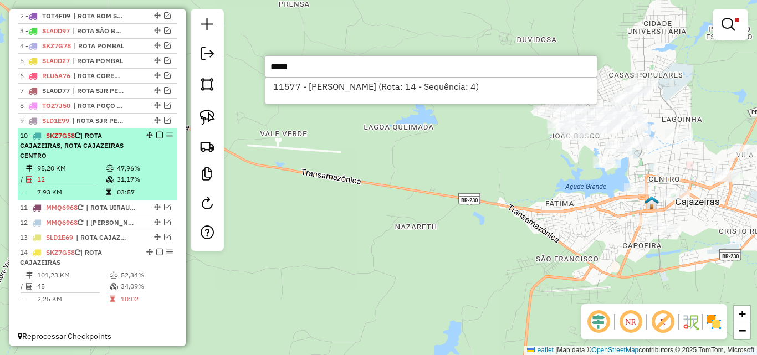
select select "*********"
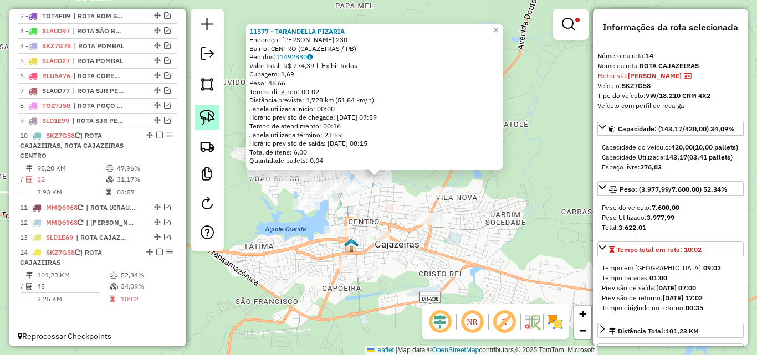
scroll to position [463, 0]
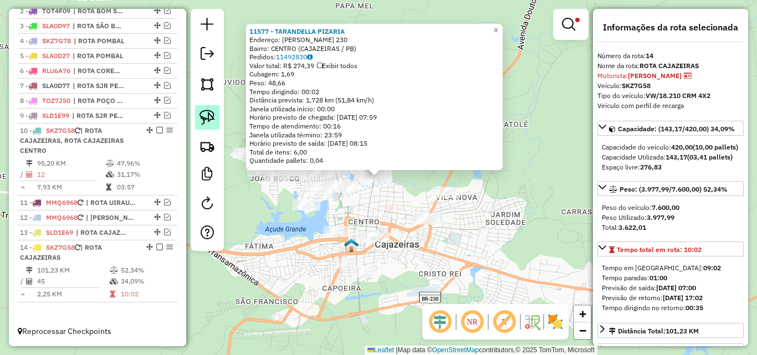
click at [211, 117] on img at bounding box center [207, 118] width 16 height 16
drag, startPoint x: 404, startPoint y: 182, endPoint x: 376, endPoint y: 183, distance: 28.9
click at [376, 183] on div "Rota 14 - Placa SKZ7G58 11577 - TARANDELLA PIZARIA 11577 - TARANDELLA PIZARIA E…" at bounding box center [378, 177] width 757 height 355
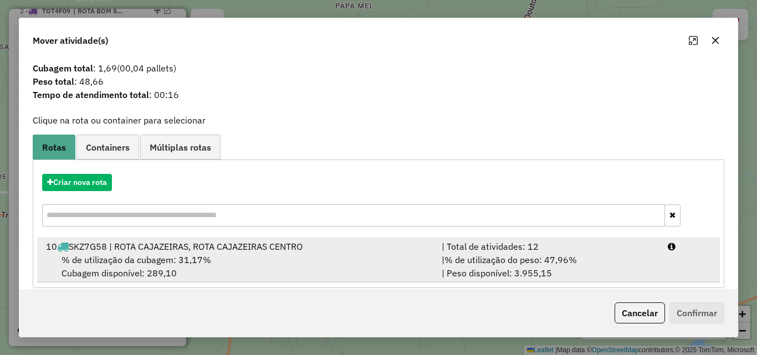
scroll to position [27, 0]
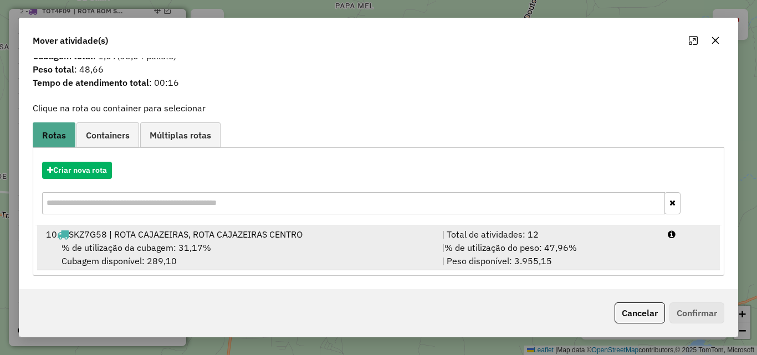
click at [593, 231] on div "| Total de atividades: 12" at bounding box center [548, 234] width 226 height 13
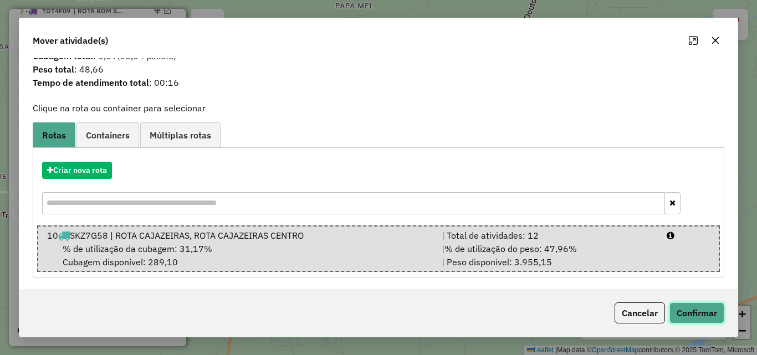
click at [681, 312] on button "Confirmar" at bounding box center [696, 312] width 55 height 21
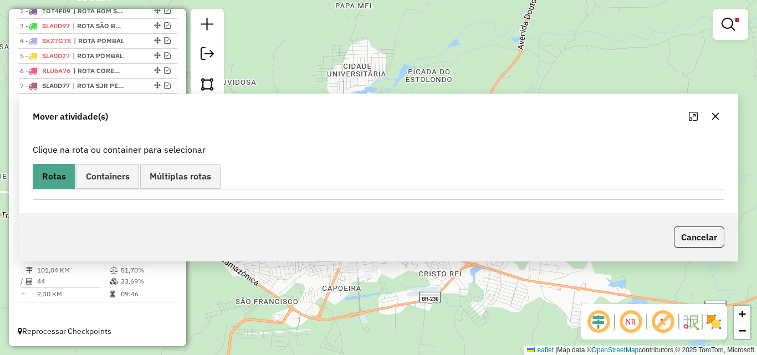
scroll to position [0, 0]
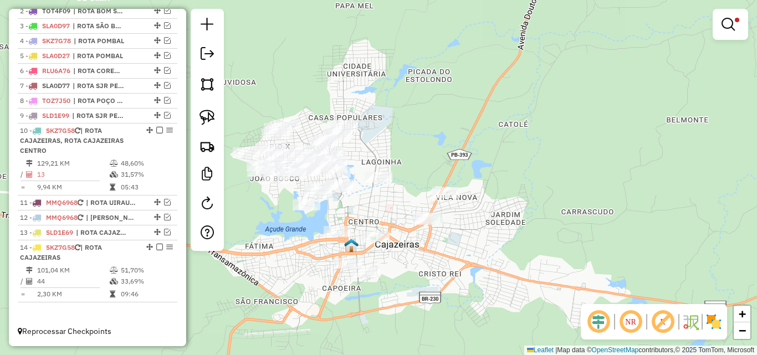
drag, startPoint x: 431, startPoint y: 139, endPoint x: 437, endPoint y: 137, distance: 5.6
click at [432, 139] on div "Rota 10 - Placa SKZ7G58 11577 - TARANDELLA PIZARIA Limpar filtros Janela de ate…" at bounding box center [378, 177] width 757 height 355
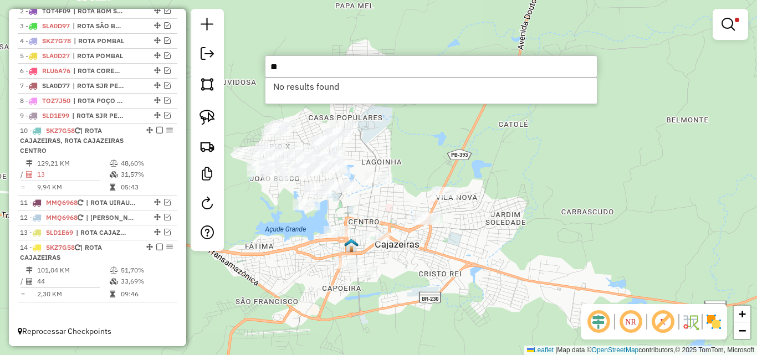
type input "*"
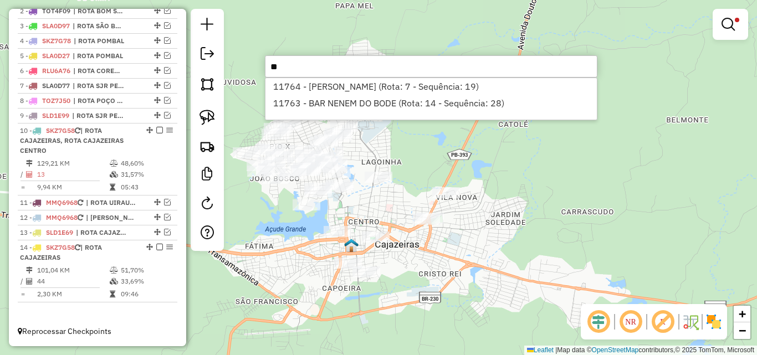
type input "*"
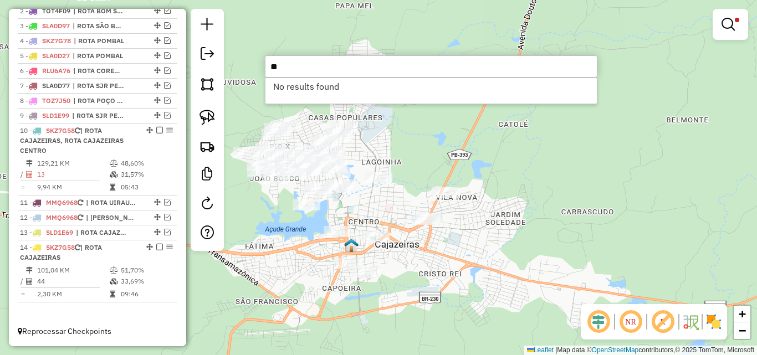
type input "*"
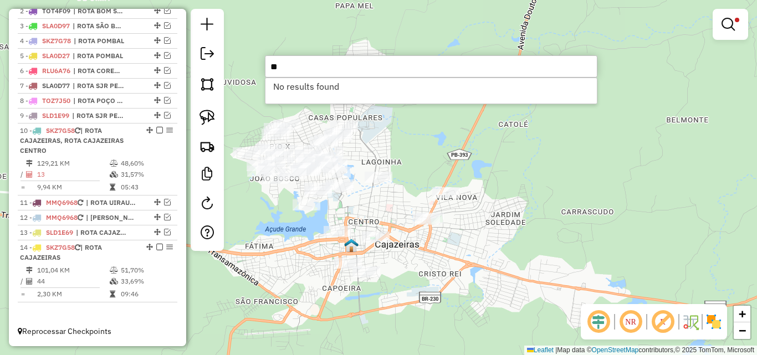
type input "*"
click at [357, 69] on input "*****" at bounding box center [431, 66] width 332 height 22
click at [360, 68] on input "*****" at bounding box center [431, 66] width 332 height 22
type input "*"
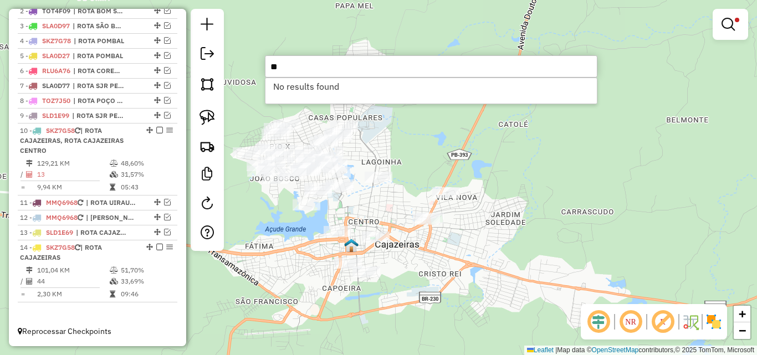
type input "*"
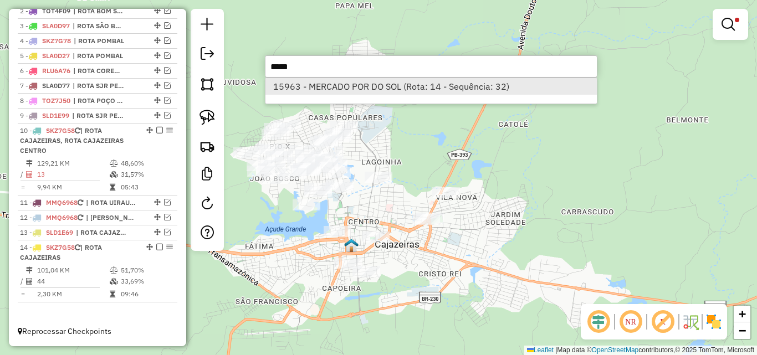
type input "*****"
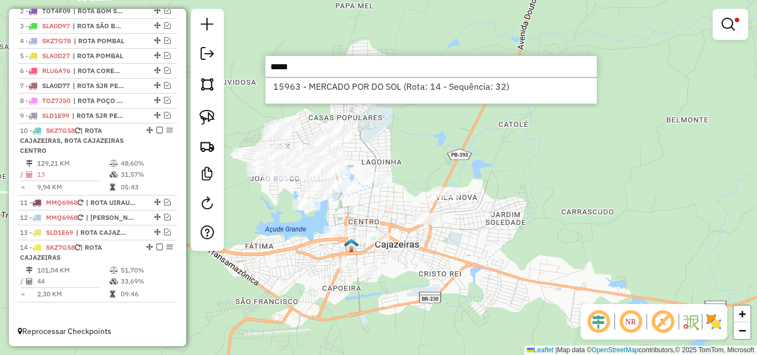
drag, startPoint x: 314, startPoint y: 84, endPoint x: 233, endPoint y: 114, distance: 85.7
click at [314, 85] on li "15963 - MERCADO POR DO SOL (Rota: 14 - Sequência: 32)" at bounding box center [430, 86] width 331 height 17
select select "*********"
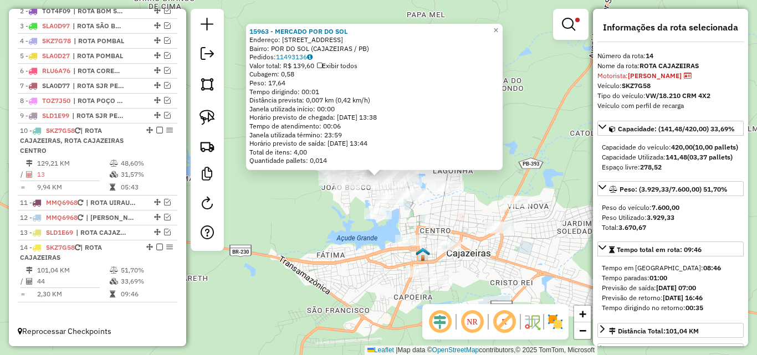
drag, startPoint x: 209, startPoint y: 117, endPoint x: 307, endPoint y: 153, distance: 104.7
click at [209, 117] on img at bounding box center [207, 118] width 16 height 16
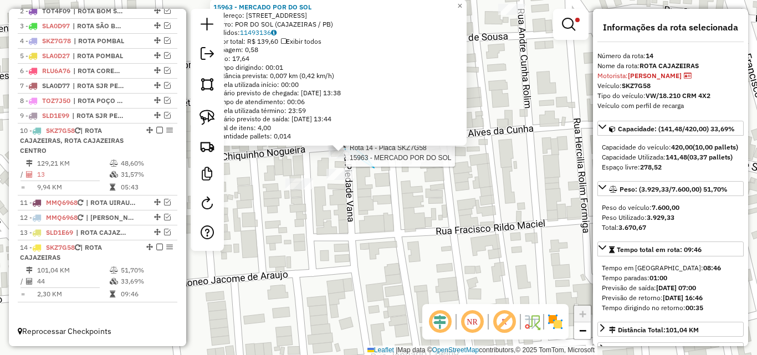
drag, startPoint x: 372, startPoint y: 165, endPoint x: 321, endPoint y: 160, distance: 51.3
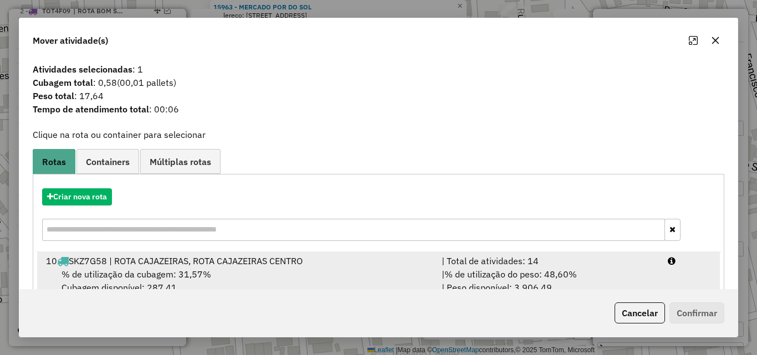
click at [559, 279] on span "% de utilização do peso: 48,60%" at bounding box center [510, 274] width 132 height 11
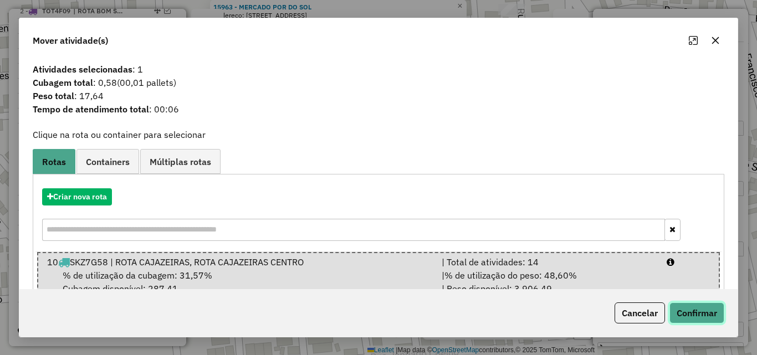
drag, startPoint x: 693, startPoint y: 319, endPoint x: 704, endPoint y: 309, distance: 15.3
click at [693, 320] on button "Confirmar" at bounding box center [696, 312] width 55 height 21
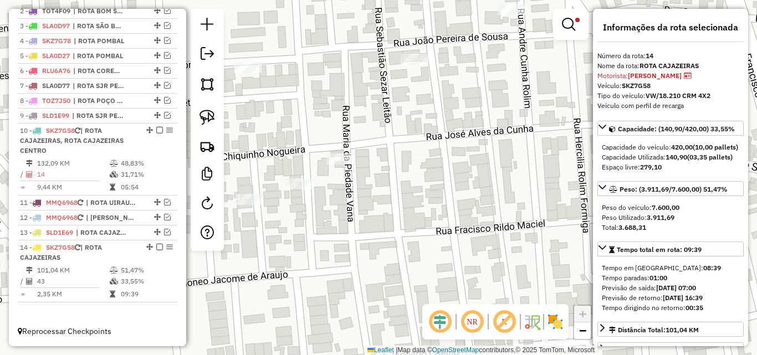
drag, startPoint x: 334, startPoint y: 244, endPoint x: 351, endPoint y: 243, distance: 17.2
click at [337, 243] on div "Rota 10 - Placa SKZ7G58 15963 - MERCADO POR DO SOL Limpar filtros Janela de ate…" at bounding box center [378, 177] width 757 height 355
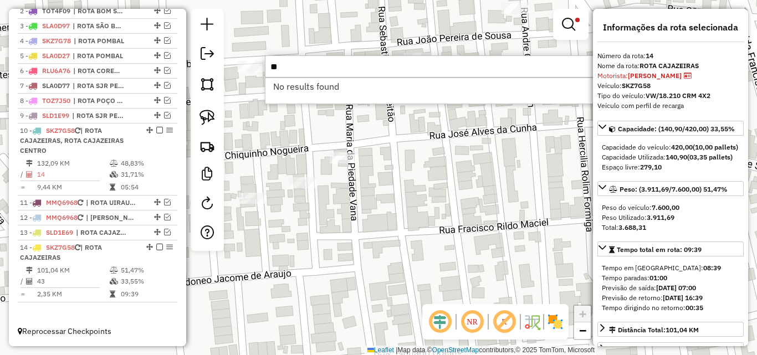
type input "*"
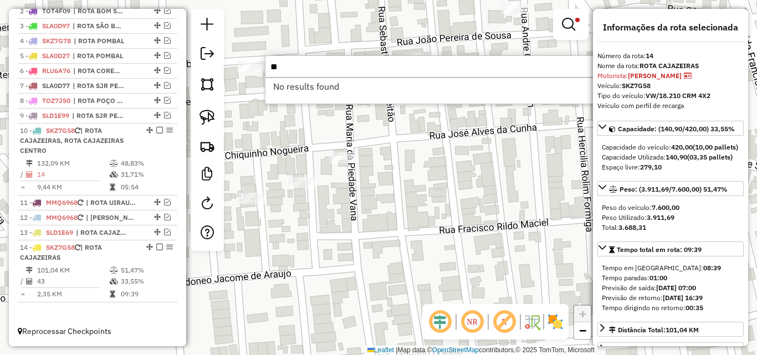
type input "*"
click at [343, 68] on input "*****" at bounding box center [431, 66] width 332 height 22
click at [345, 67] on input "*****" at bounding box center [431, 66] width 332 height 22
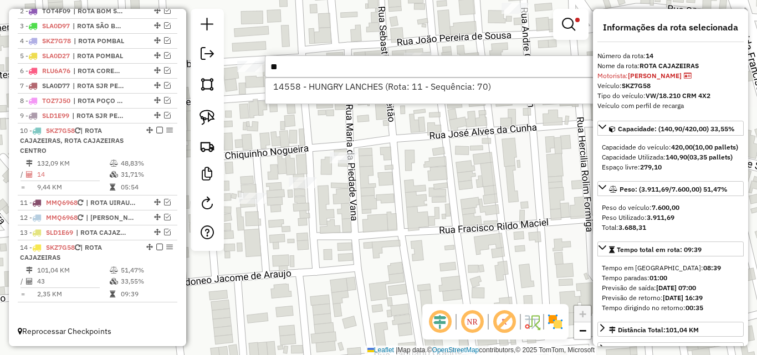
type input "*"
type input "*****"
click at [486, 66] on input "*****" at bounding box center [431, 66] width 332 height 22
type input "*"
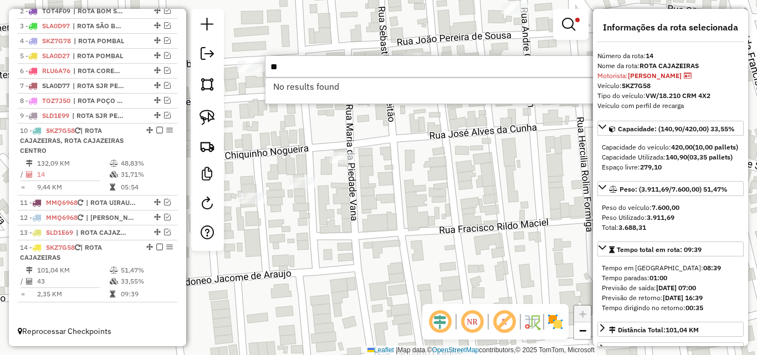
type input "*"
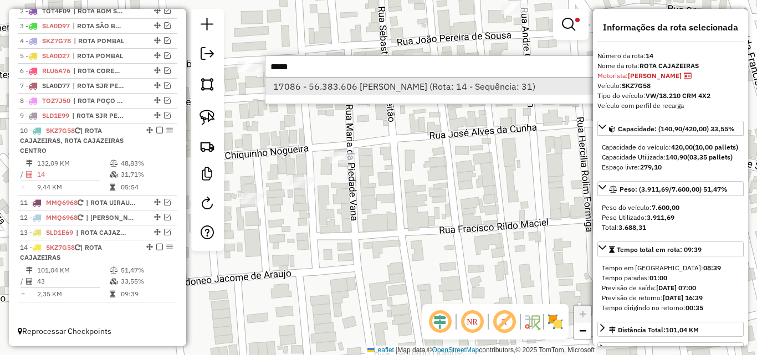
type input "*****"
click at [429, 91] on li "17086 - 56.383.606 LUANA MIL (Rota: 14 - Sequência: 31)" at bounding box center [430, 86] width 331 height 17
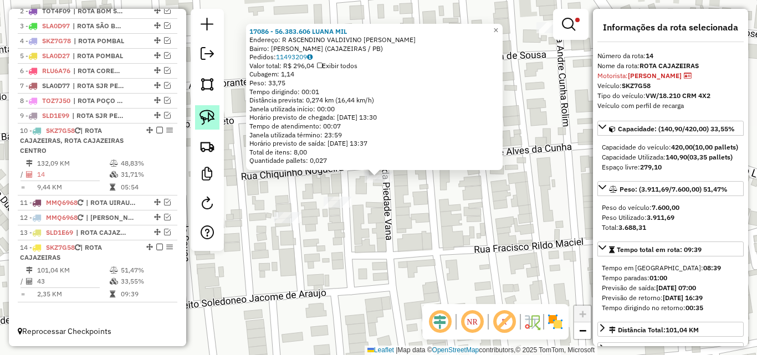
click at [211, 119] on img at bounding box center [207, 118] width 16 height 16
drag, startPoint x: 389, startPoint y: 193, endPoint x: 362, endPoint y: 179, distance: 30.2
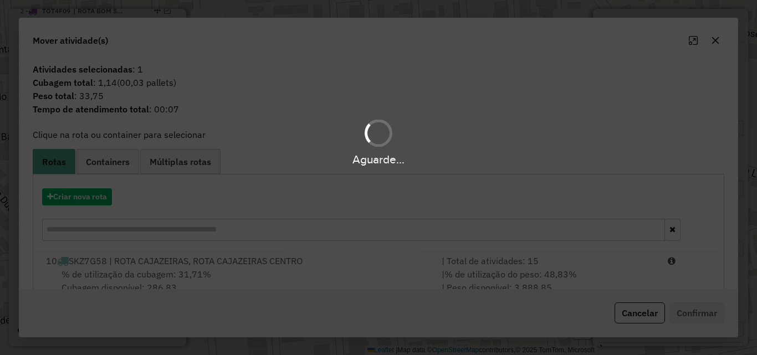
click at [611, 274] on div "Aguarde..." at bounding box center [378, 177] width 757 height 355
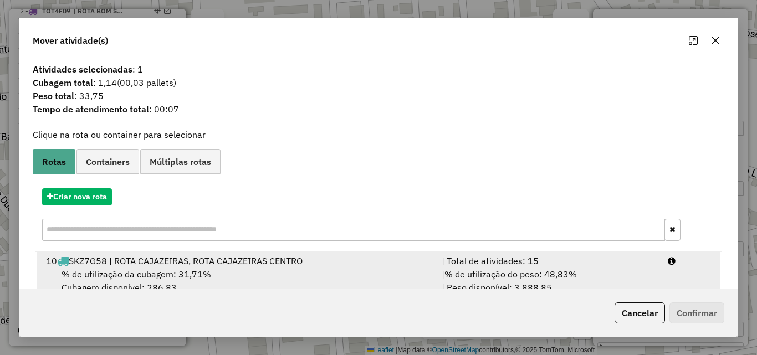
click at [630, 270] on div "| % de utilização do peso: 48,83% | Peso disponível: 3.888,85" at bounding box center [548, 281] width 226 height 27
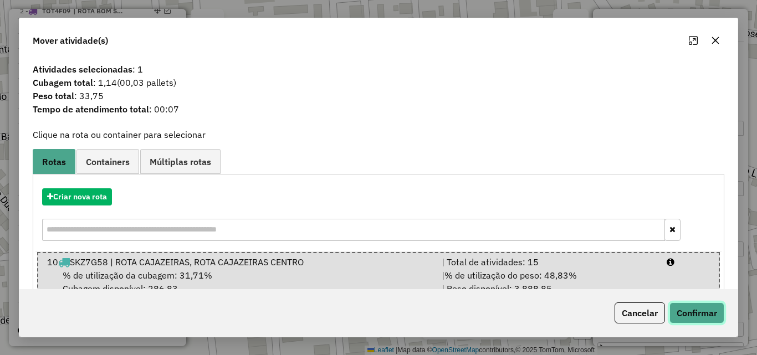
drag, startPoint x: 684, startPoint y: 310, endPoint x: 662, endPoint y: 305, distance: 22.7
click at [684, 310] on button "Confirmar" at bounding box center [696, 312] width 55 height 21
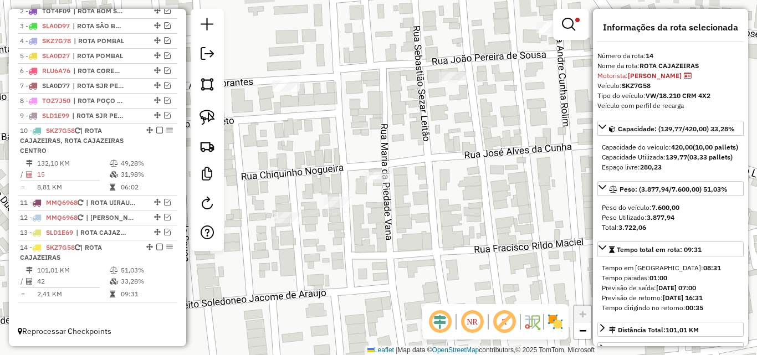
click at [443, 234] on div "Limpar filtros Janela de atendimento Grade de atendimento Capacidade Transporta…" at bounding box center [378, 177] width 757 height 355
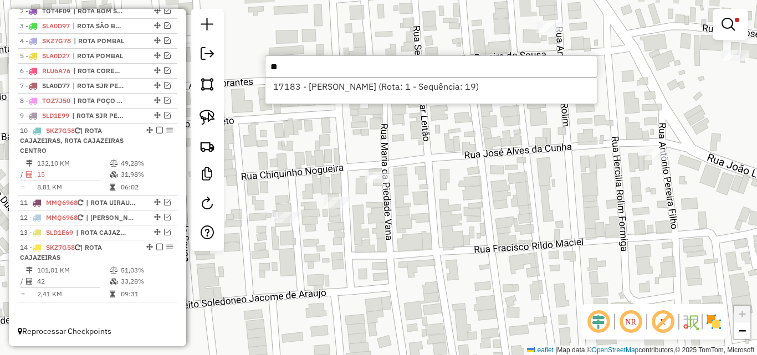
type input "*"
type input "*****"
click at [617, 164] on div "Limpar filtros Janela de atendimento Grade de atendimento Capacidade Transporta…" at bounding box center [378, 177] width 757 height 355
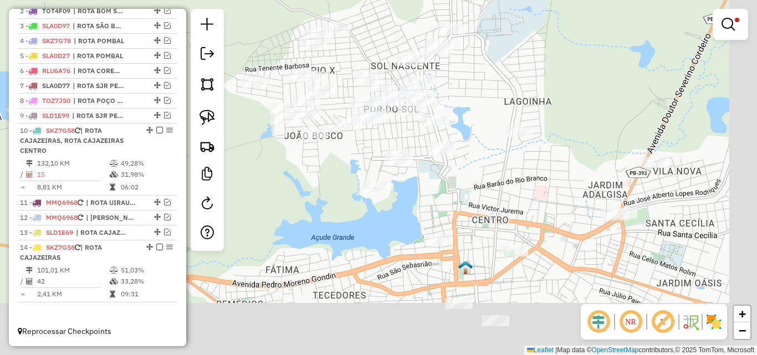
drag, startPoint x: 594, startPoint y: 94, endPoint x: 548, endPoint y: 71, distance: 52.0
click at [548, 70] on div "Limpar filtros Janela de atendimento Grade de atendimento Capacidade Transporta…" at bounding box center [378, 177] width 757 height 355
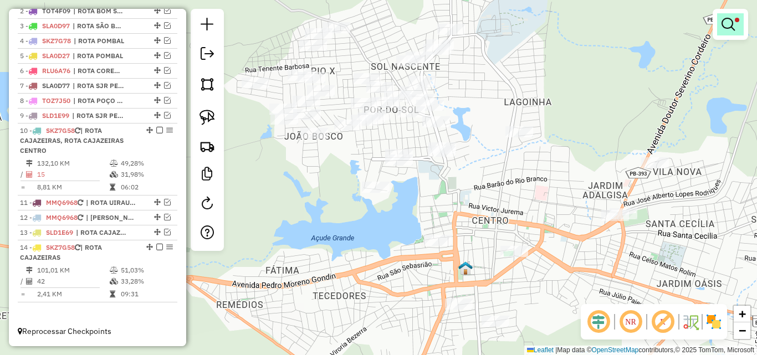
click at [726, 29] on em at bounding box center [727, 24] width 13 height 13
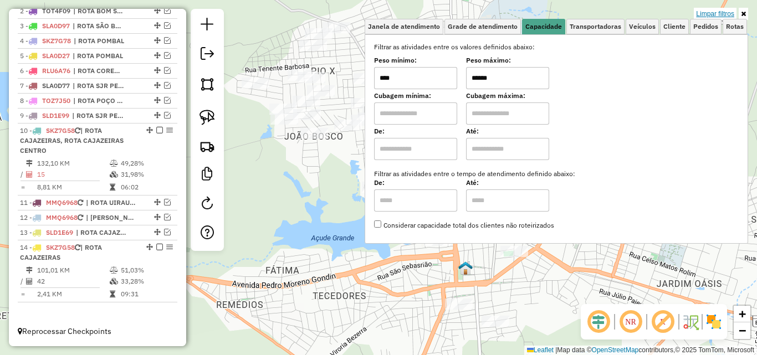
click at [712, 17] on link "Limpar filtros" at bounding box center [715, 14] width 43 height 12
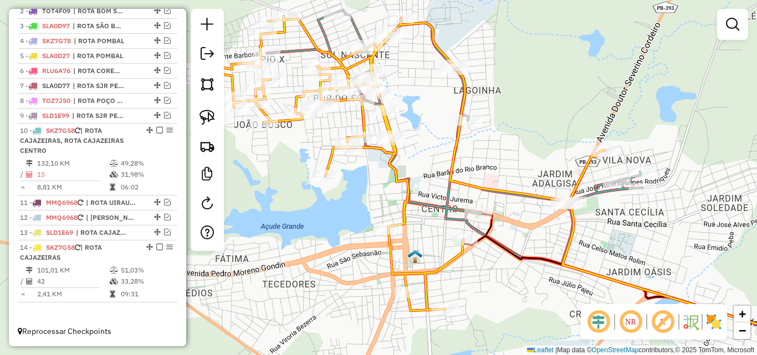
drag, startPoint x: 547, startPoint y: 156, endPoint x: 388, endPoint y: 201, distance: 164.8
click at [486, 137] on div "Rota 10 - Placa SKZ7G58 14366 - MARI SUPERMERCADO Janela de atendimento Grade d…" at bounding box center [378, 177] width 757 height 355
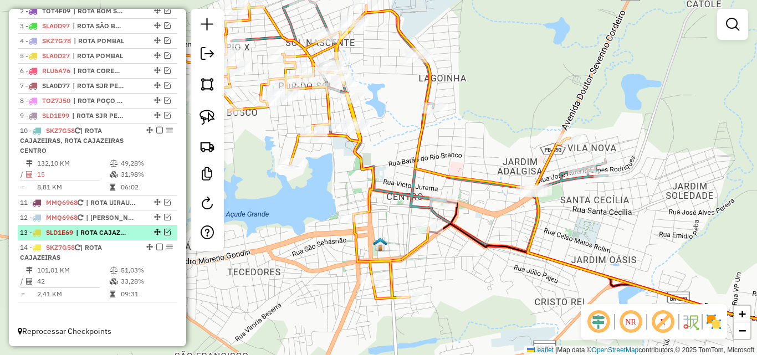
click at [165, 232] on em at bounding box center [167, 232] width 7 height 7
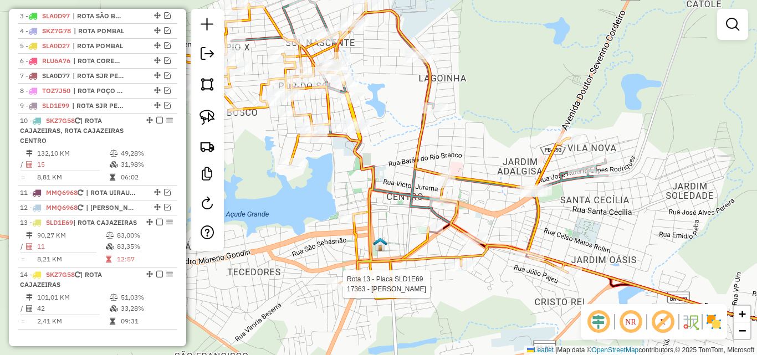
select select "*********"
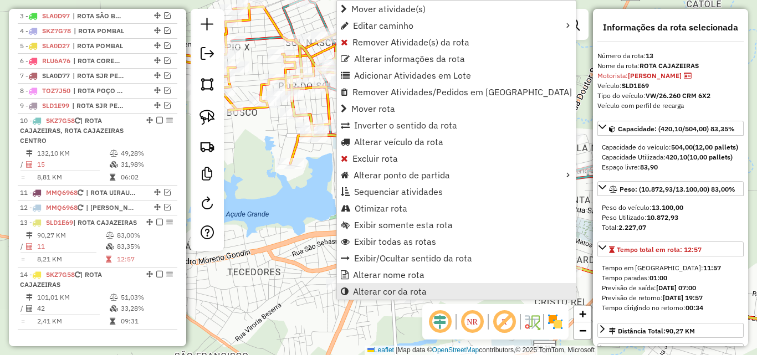
scroll to position [496, 0]
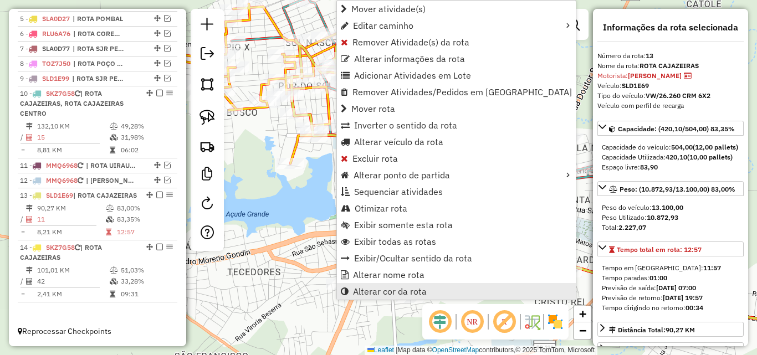
click at [382, 293] on span "Alterar cor da rota" at bounding box center [390, 291] width 74 height 9
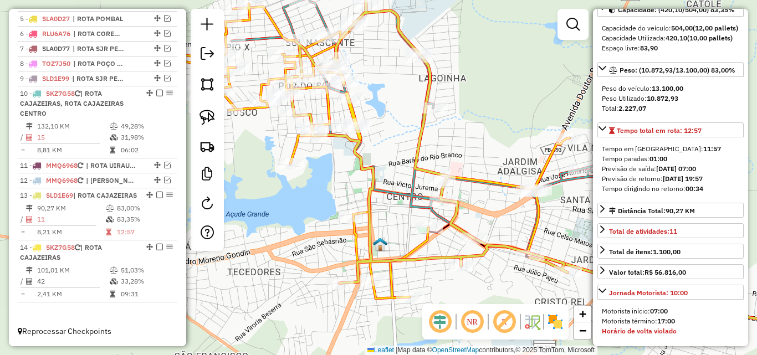
scroll to position [332, 0]
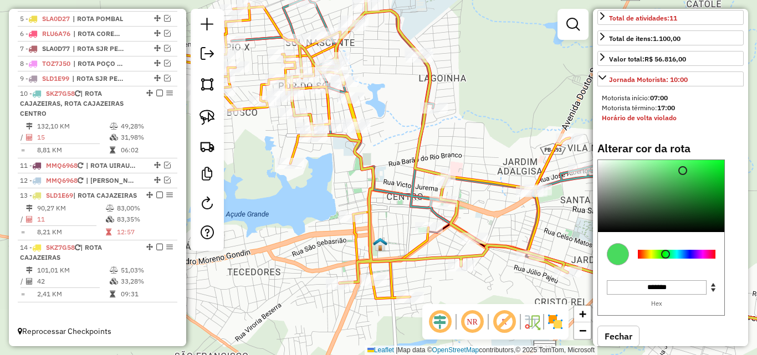
type input "*******"
drag, startPoint x: 663, startPoint y: 275, endPoint x: 682, endPoint y: 262, distance: 23.1
click at [671, 259] on div at bounding box center [677, 254] width 78 height 9
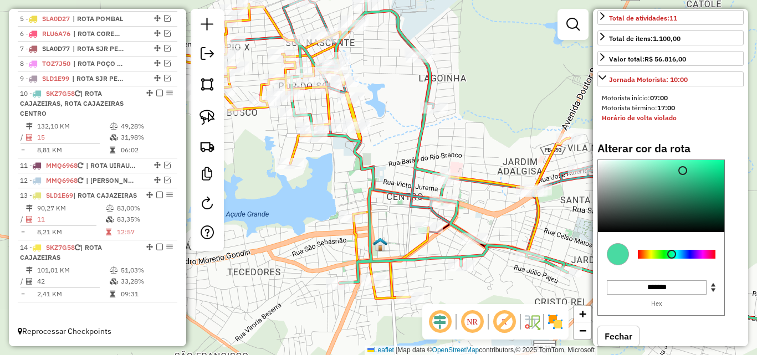
click at [261, 278] on div "Janela de atendimento Grade de atendimento Capacidade Transportadoras Veículos …" at bounding box center [378, 177] width 757 height 355
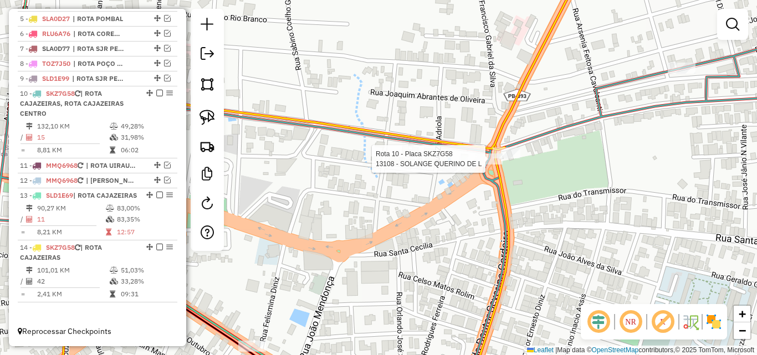
select select "*********"
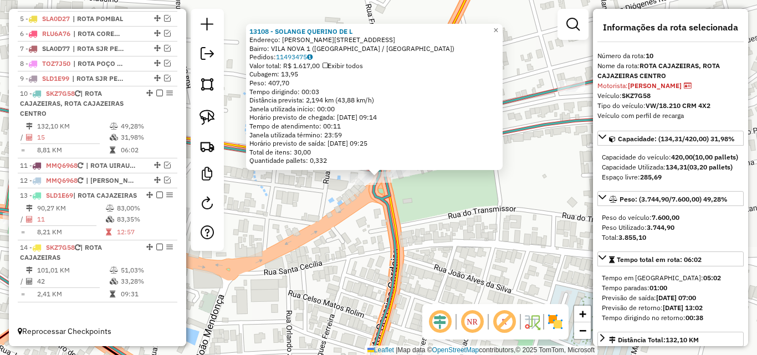
click at [470, 223] on div "13108 - SOLANGE QUERINO DE L Endereço: R ANTONIO FERNANDES 10 Bairro: VILA NOVA…" at bounding box center [378, 177] width 757 height 355
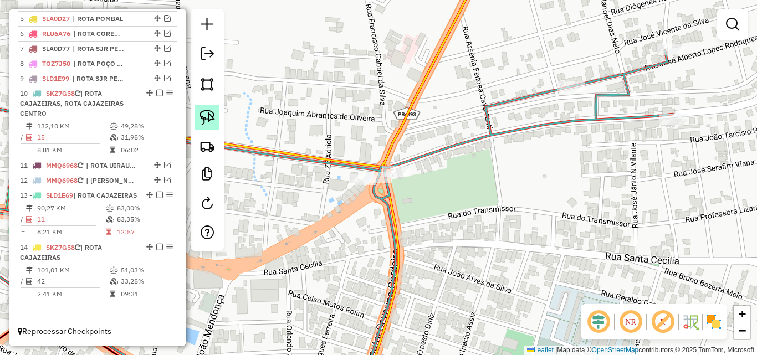
click at [204, 120] on img at bounding box center [207, 118] width 16 height 16
drag, startPoint x: 355, startPoint y: 165, endPoint x: 431, endPoint y: 131, distance: 82.9
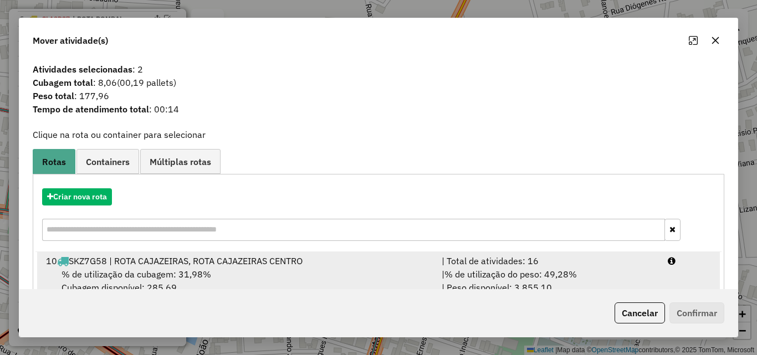
click at [541, 263] on div "| Total de atividades: 16" at bounding box center [548, 260] width 226 height 13
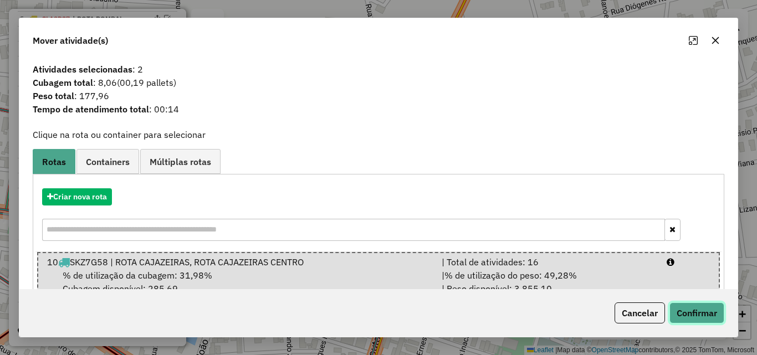
click at [700, 310] on button "Confirmar" at bounding box center [696, 312] width 55 height 21
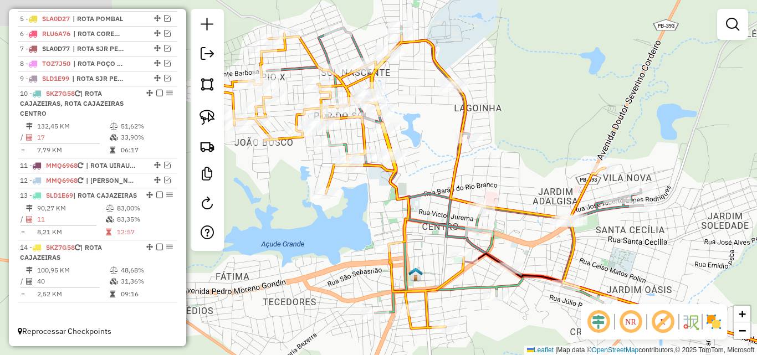
drag, startPoint x: 386, startPoint y: 280, endPoint x: 602, endPoint y: 274, distance: 215.6
click at [602, 274] on div "Janela de atendimento Grade de atendimento Capacidade Transportadoras Veículos …" at bounding box center [378, 177] width 757 height 355
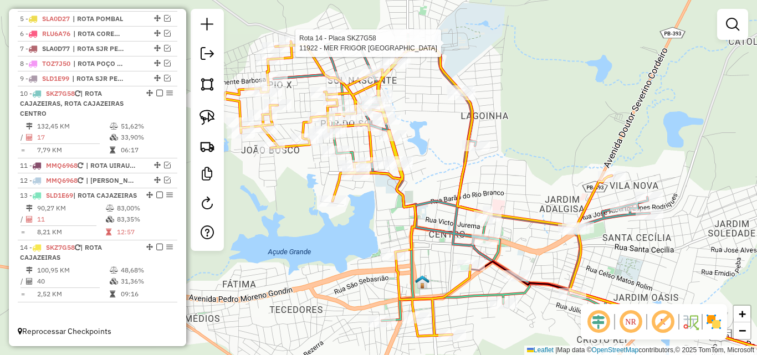
select select "*********"
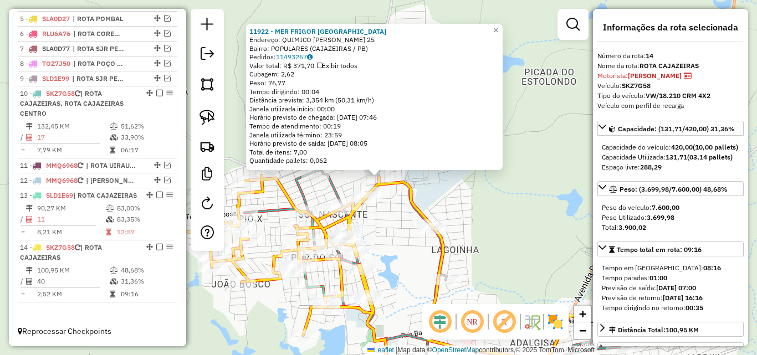
click at [404, 260] on div "11922 - MER FRIGOR SAO JOSE Endereço: QUIMICO FRANCISCO BRAGA BARRET 25 Bairro:…" at bounding box center [378, 177] width 757 height 355
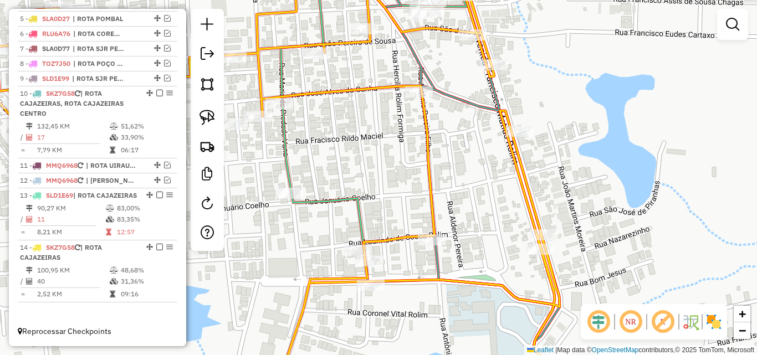
drag, startPoint x: 288, startPoint y: 236, endPoint x: 268, endPoint y: 257, distance: 28.6
click at [268, 257] on div "Janela de atendimento Grade de atendimento Capacidade Transportadoras Veículos …" at bounding box center [378, 177] width 757 height 355
click at [430, 245] on div at bounding box center [432, 239] width 28 height 11
select select "*********"
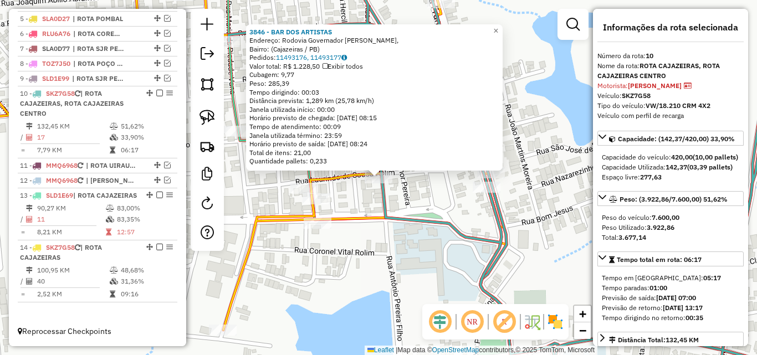
click at [374, 249] on div "3846 - BAR DOS ARTISTAS Endereço: Rodovia Governador Antônio Mariz, Bairro: (Ca…" at bounding box center [378, 177] width 757 height 355
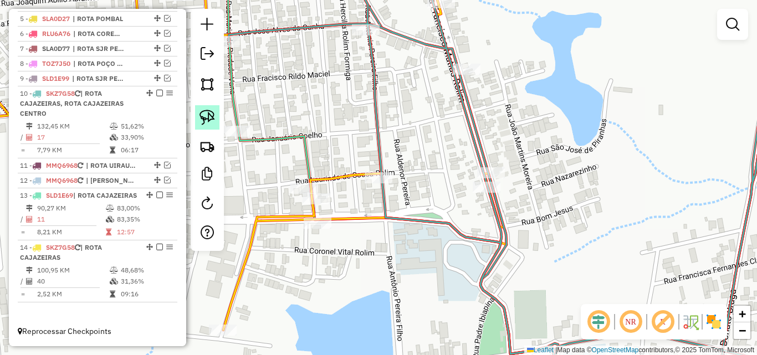
click at [205, 118] on img at bounding box center [207, 118] width 16 height 16
click at [392, 177] on div "Rota 10 - Placa SKZ7G58 3846 - BAR DOS ARTISTAS Janela de atendimento Grade de …" at bounding box center [378, 177] width 757 height 355
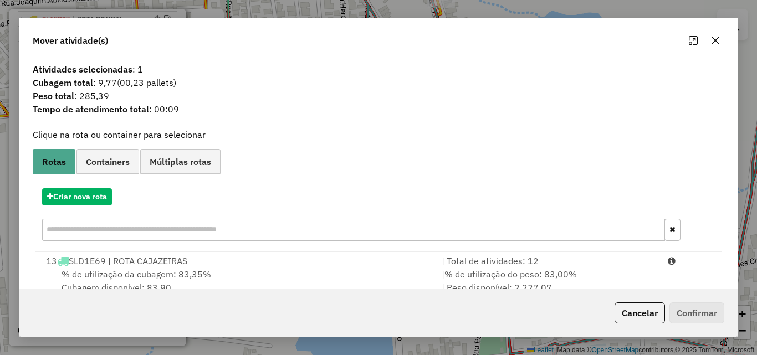
drag, startPoint x: 623, startPoint y: 268, endPoint x: 661, endPoint y: 291, distance: 44.5
click at [623, 270] on div "| % de utilização do peso: 83,00% | Peso disponível: 2.227,07" at bounding box center [548, 281] width 226 height 27
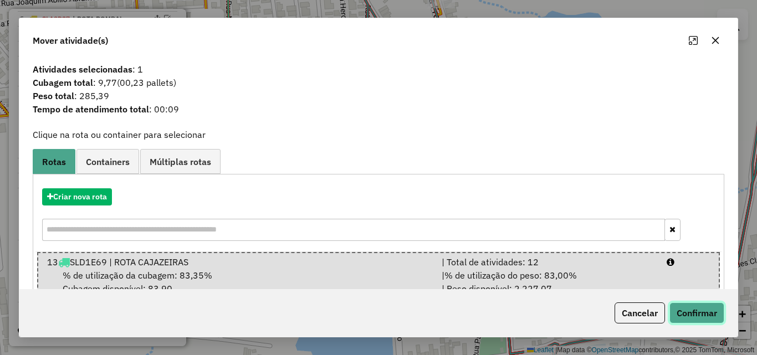
click at [711, 305] on button "Confirmar" at bounding box center [696, 312] width 55 height 21
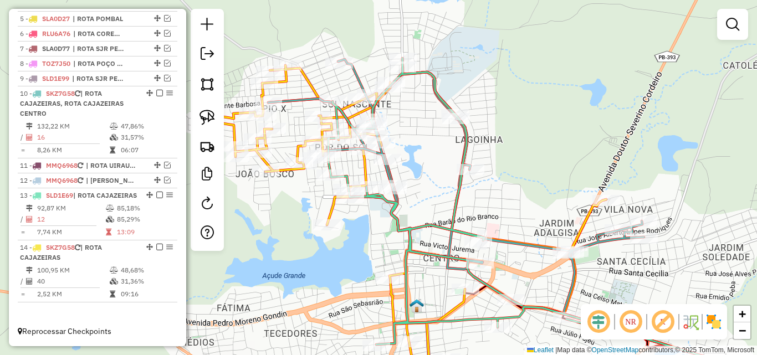
drag, startPoint x: 293, startPoint y: 244, endPoint x: 295, endPoint y: 257, distance: 12.3
click at [294, 260] on div "Janela de atendimento Grade de atendimento Capacidade Transportadoras Veículos …" at bounding box center [378, 177] width 757 height 355
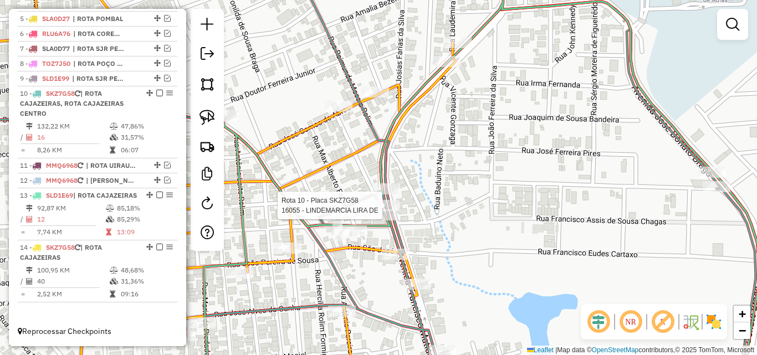
select select "*********"
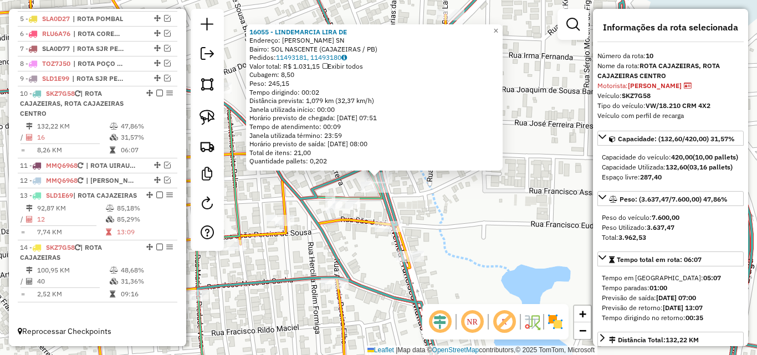
click at [440, 222] on div "16055 - LINDEMARCIA LIRA DE Endereço: JOSE ZENILDO ALCANTARA SN Bairro: SOL NAS…" at bounding box center [378, 177] width 757 height 355
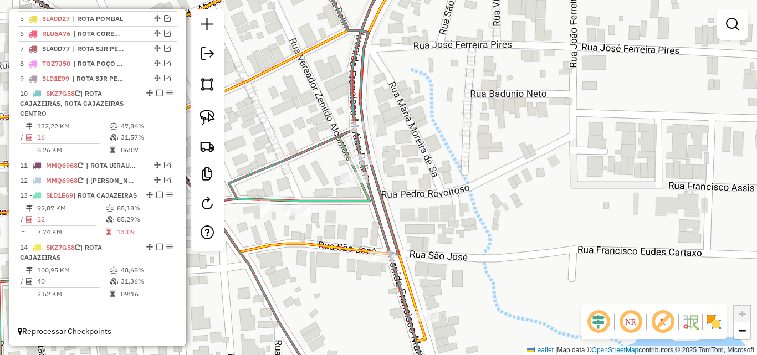
drag, startPoint x: 209, startPoint y: 118, endPoint x: 274, endPoint y: 126, distance: 65.4
click at [209, 118] on img at bounding box center [207, 118] width 16 height 16
select select "*********"
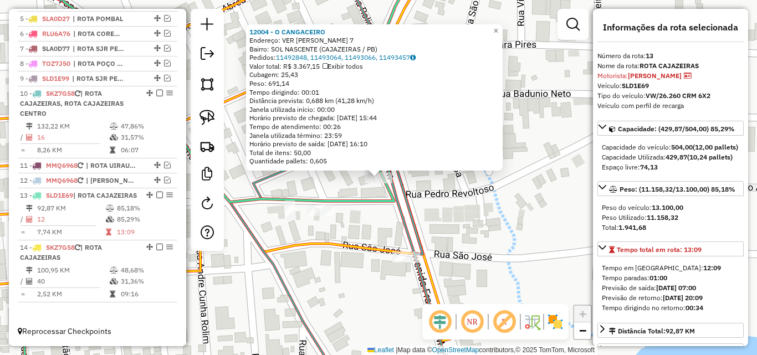
click at [480, 216] on div "12004 - O CANGACEIRO Endereço: VER ZENILDO ALCANTARA 7 Bairro: SOL NASCENTE (CA…" at bounding box center [378, 177] width 757 height 355
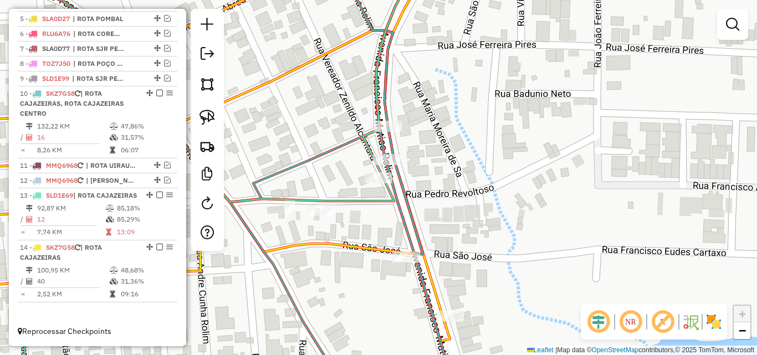
drag, startPoint x: 206, startPoint y: 113, endPoint x: 227, endPoint y: 116, distance: 20.8
click at [207, 114] on img at bounding box center [207, 118] width 16 height 16
drag, startPoint x: 394, startPoint y: 146, endPoint x: 417, endPoint y: 159, distance: 26.3
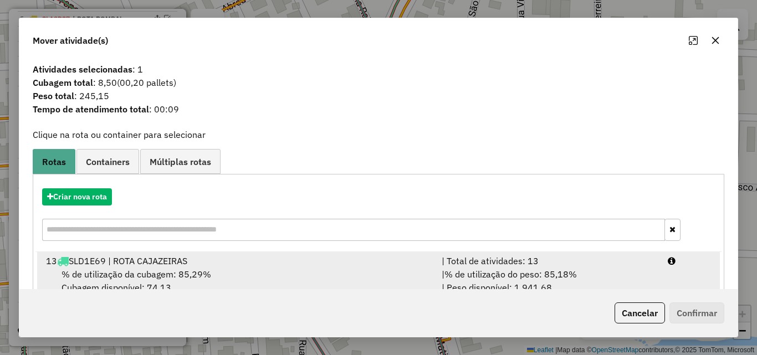
click at [664, 278] on li "13 SLD1E69 | ROTA CAJAZEIRAS | Total de atividades: 13 % de utilização da cubag…" at bounding box center [378, 274] width 683 height 45
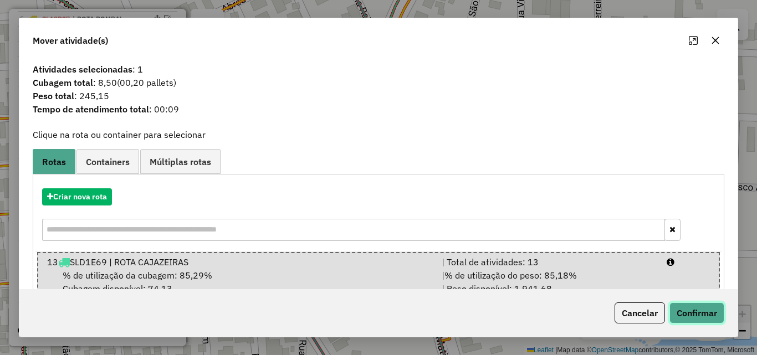
click at [699, 317] on button "Confirmar" at bounding box center [696, 312] width 55 height 21
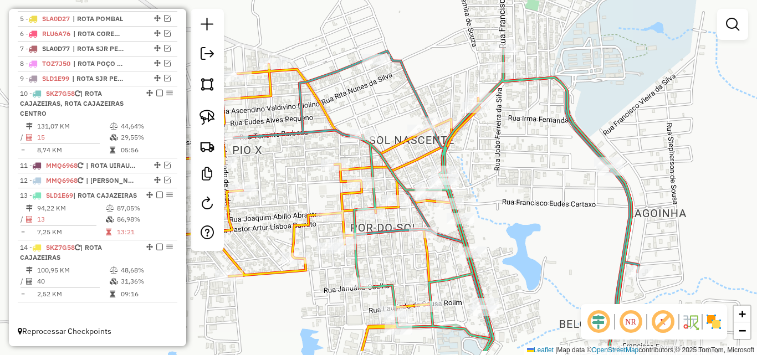
drag, startPoint x: 540, startPoint y: 222, endPoint x: 517, endPoint y: 177, distance: 49.8
click at [517, 177] on div "Janela de atendimento Grade de atendimento Capacidade Transportadoras Veículos …" at bounding box center [378, 177] width 757 height 355
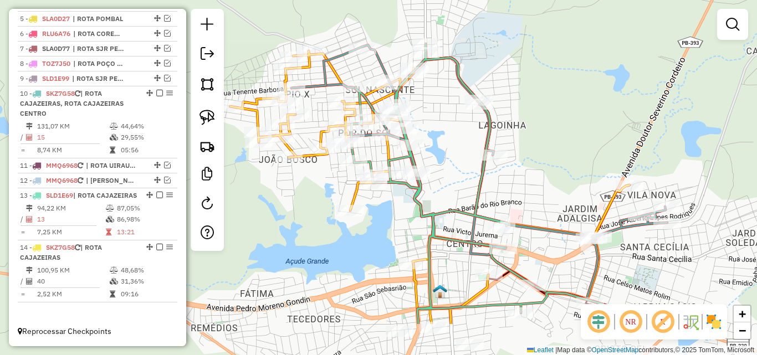
drag, startPoint x: 625, startPoint y: 228, endPoint x: 542, endPoint y: 161, distance: 106.9
click at [542, 161] on div "Janela de atendimento Grade de atendimento Capacidade Transportadoras Veículos …" at bounding box center [378, 177] width 757 height 355
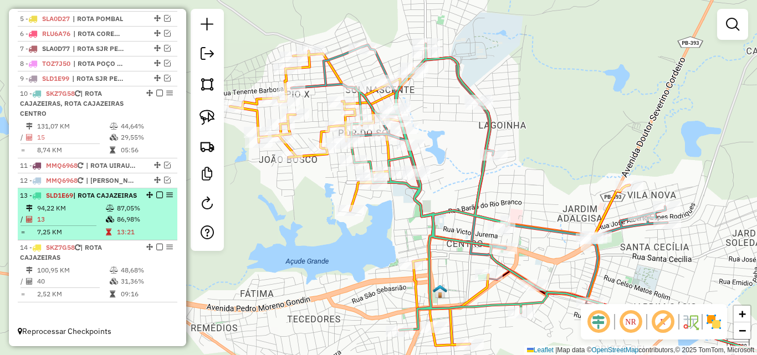
click at [118, 217] on td "86,98%" at bounding box center [144, 219] width 56 height 11
select select "*********"
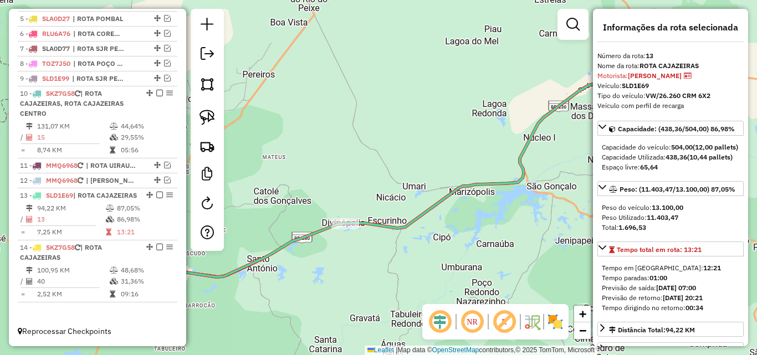
scroll to position [111, 0]
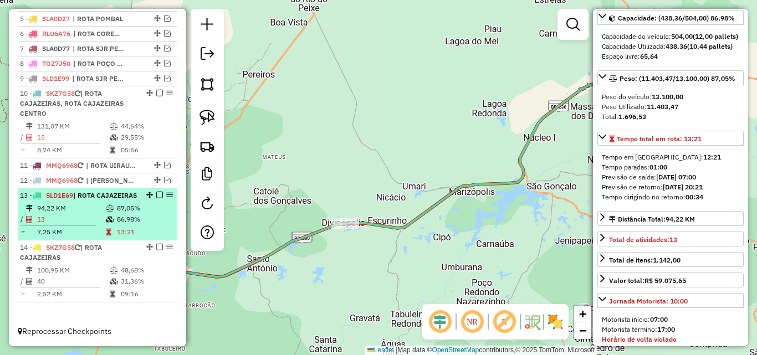
click at [156, 192] on em at bounding box center [159, 195] width 7 height 7
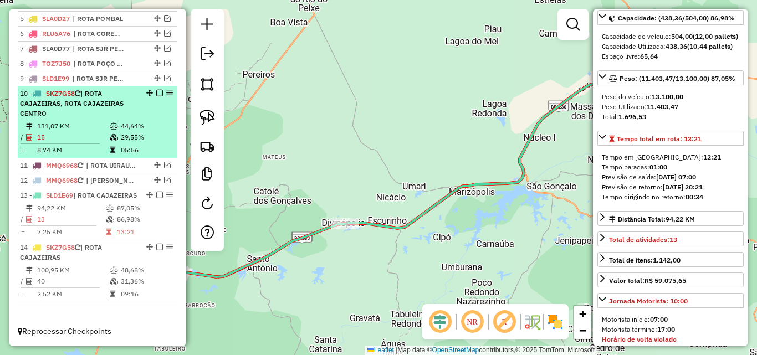
scroll to position [449, 0]
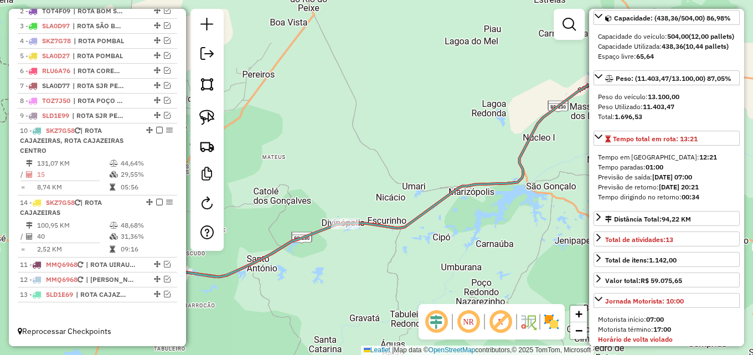
drag, startPoint x: 146, startPoint y: 245, endPoint x: 148, endPoint y: 196, distance: 49.3
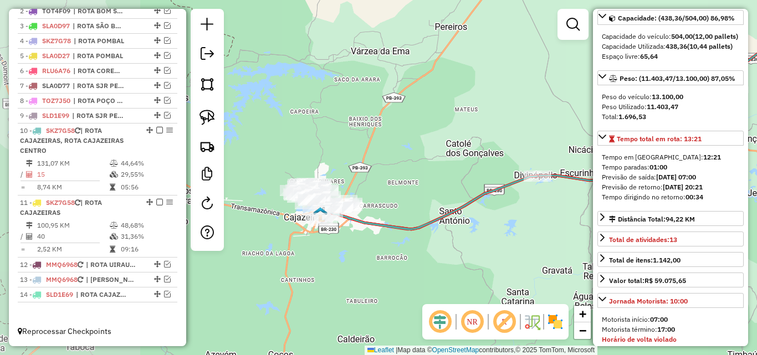
drag, startPoint x: 320, startPoint y: 273, endPoint x: 434, endPoint y: 270, distance: 114.2
click at [555, 242] on div "Janela de atendimento Grade de atendimento Capacidade Transportadoras Veículos …" at bounding box center [378, 177] width 757 height 355
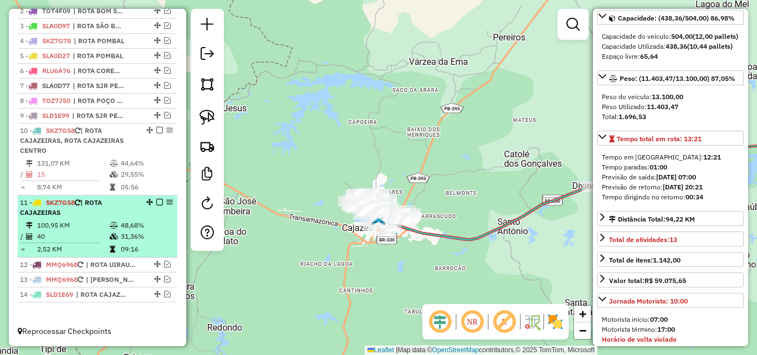
click at [124, 209] on div "11 - SKZ7G58 | ROTA CAJAZEIRAS" at bounding box center [78, 208] width 117 height 20
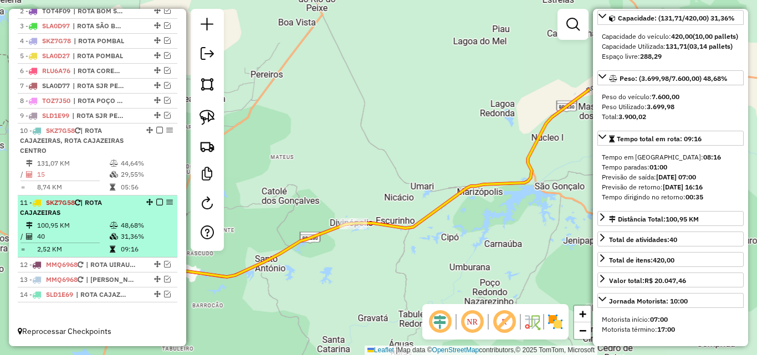
scroll to position [121, 0]
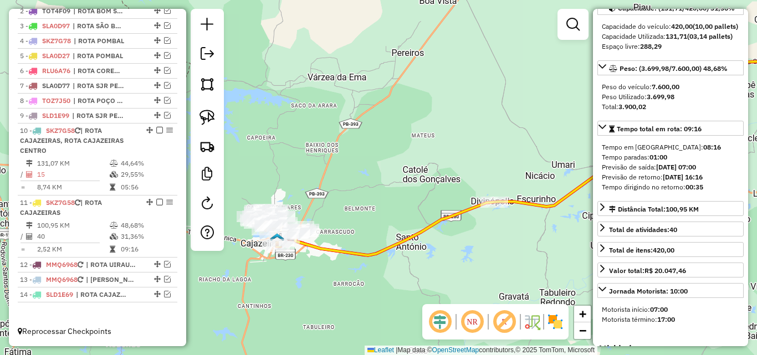
drag, startPoint x: 316, startPoint y: 272, endPoint x: 501, endPoint y: 249, distance: 186.4
click at [507, 248] on div "Janela de atendimento Grade de atendimento Capacidade Transportadoras Veículos …" at bounding box center [378, 177] width 757 height 355
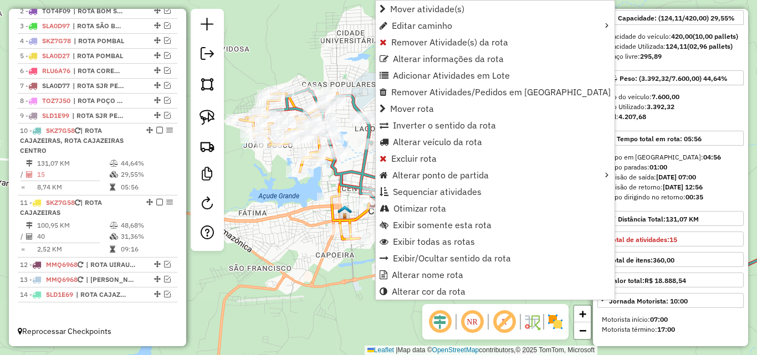
scroll to position [131, 0]
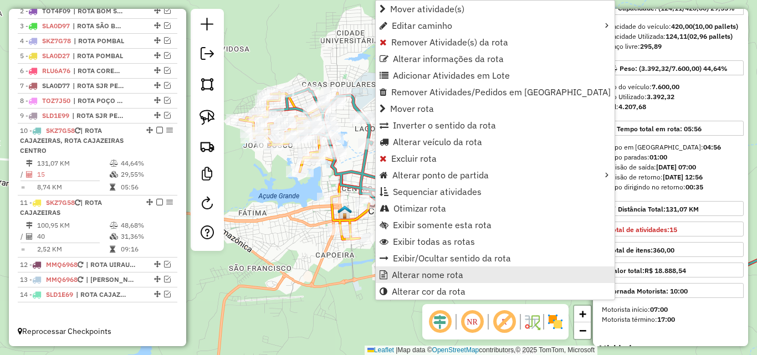
click at [424, 269] on link "Alterar nome rota" at bounding box center [495, 274] width 239 height 17
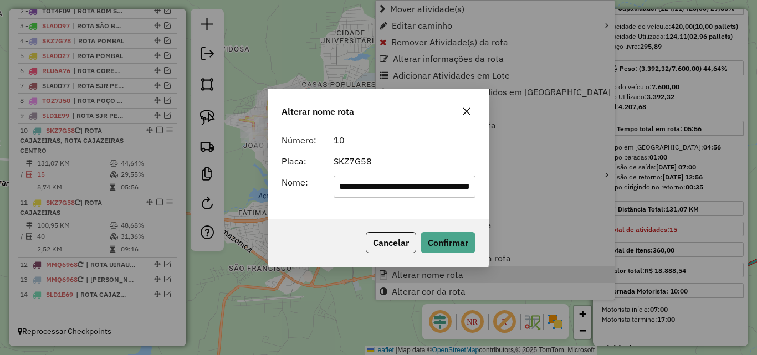
scroll to position [0, 60]
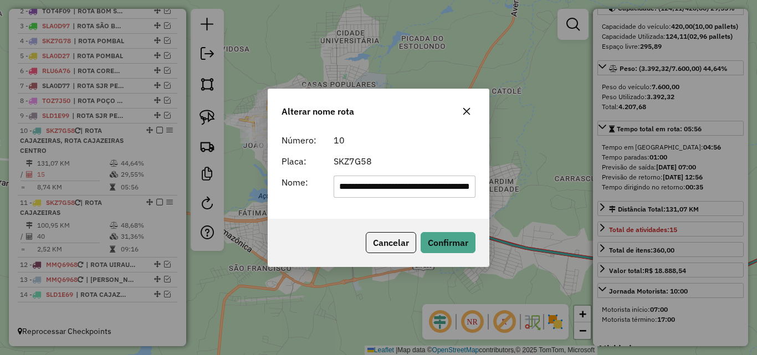
drag, startPoint x: 355, startPoint y: 195, endPoint x: 710, endPoint y: 192, distance: 355.1
click at [696, 181] on div "**********" at bounding box center [378, 177] width 757 height 355
type input "**********"
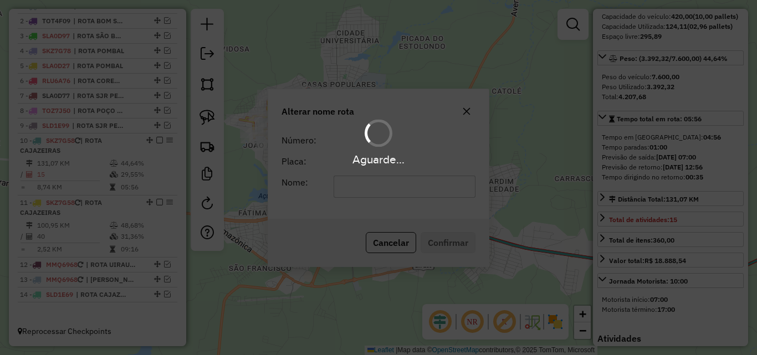
scroll to position [121, 0]
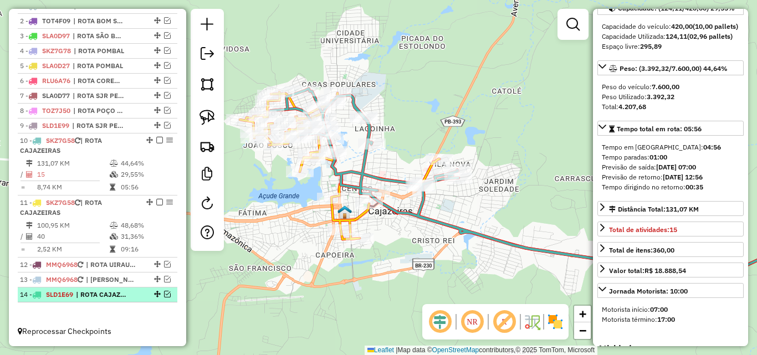
drag, startPoint x: 163, startPoint y: 294, endPoint x: 97, endPoint y: 301, distance: 66.9
click at [164, 294] on em at bounding box center [167, 294] width 7 height 7
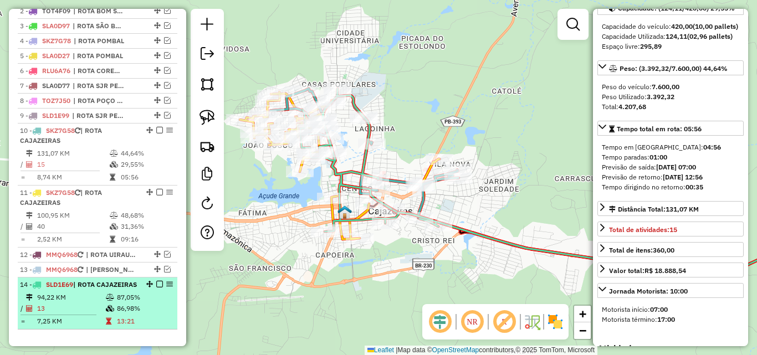
scroll to position [449, 0]
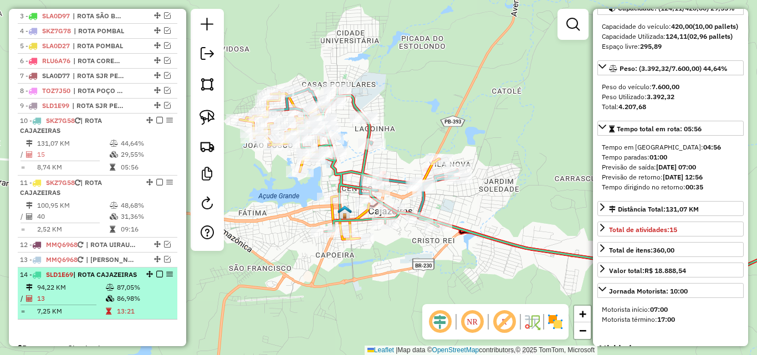
click at [96, 301] on li "14 - SLD1E69 | ROTA CAJAZEIRAS 94,22 KM 87,05% / 13 86,98% = 7,25 KM 13:21" at bounding box center [98, 294] width 160 height 52
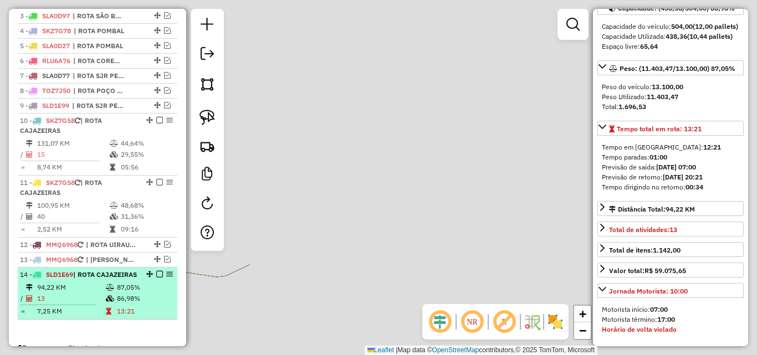
scroll to position [111, 0]
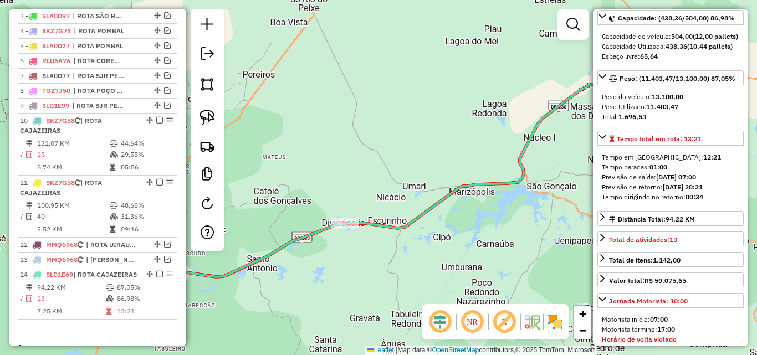
drag, startPoint x: 200, startPoint y: 113, endPoint x: 237, endPoint y: 131, distance: 41.4
click at [200, 113] on img at bounding box center [207, 118] width 16 height 16
drag, startPoint x: 306, startPoint y: 208, endPoint x: 480, endPoint y: 178, distance: 176.5
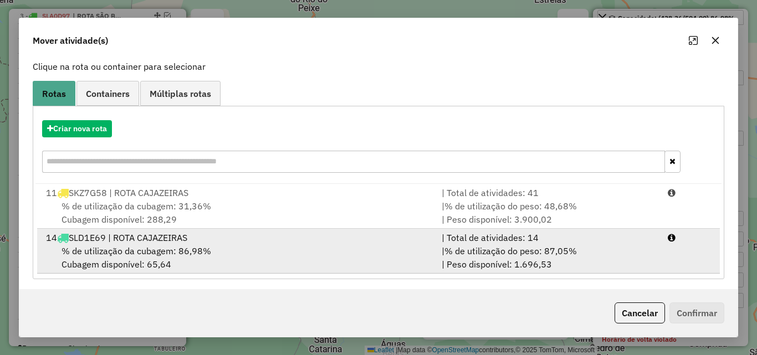
scroll to position [71, 0]
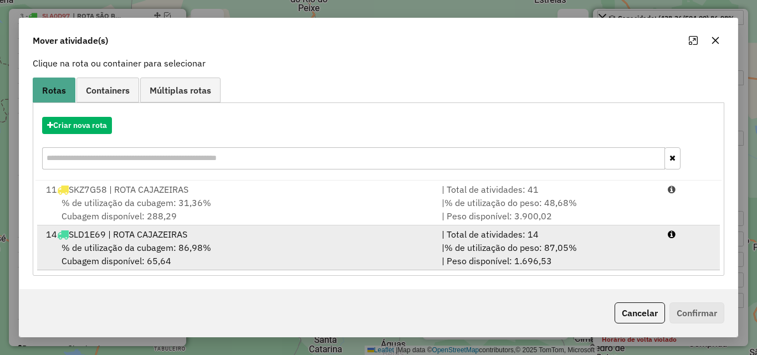
click at [609, 247] on div "| % de utilização do peso: 87,05% | Peso disponível: 1.696,53" at bounding box center [548, 254] width 226 height 27
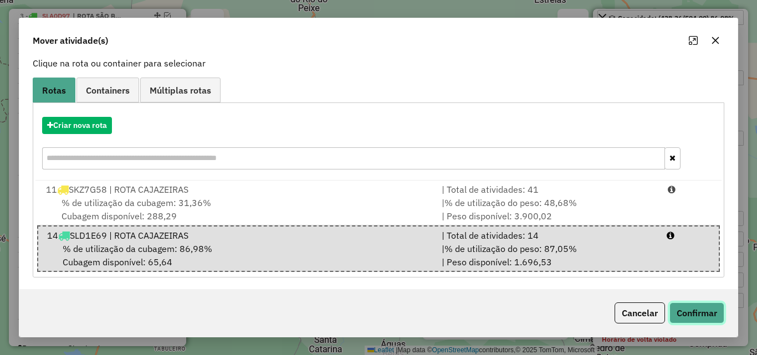
click at [703, 318] on button "Confirmar" at bounding box center [696, 312] width 55 height 21
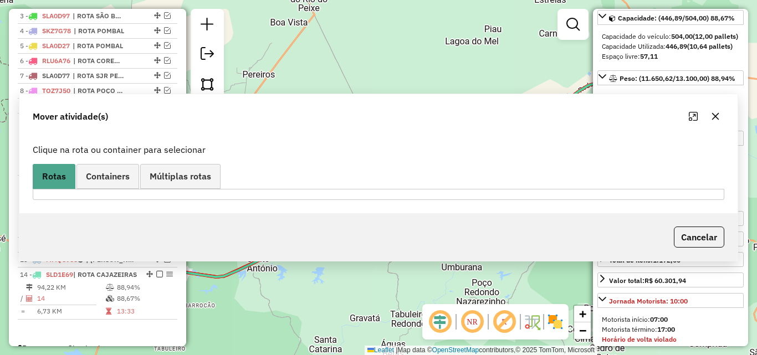
scroll to position [486, 0]
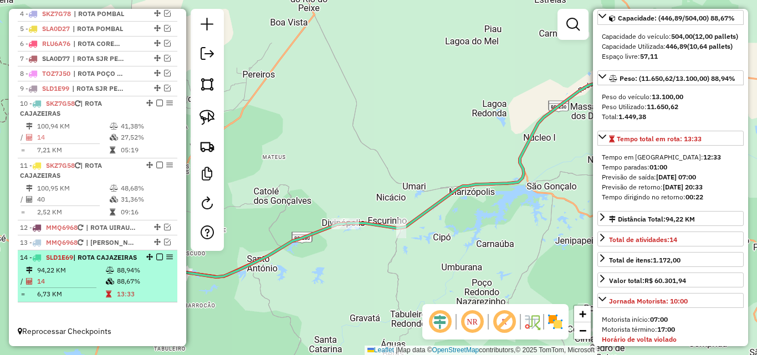
click at [125, 254] on div "14 - SLD1E69 | ROTA CAJAZEIRAS" at bounding box center [78, 258] width 117 height 10
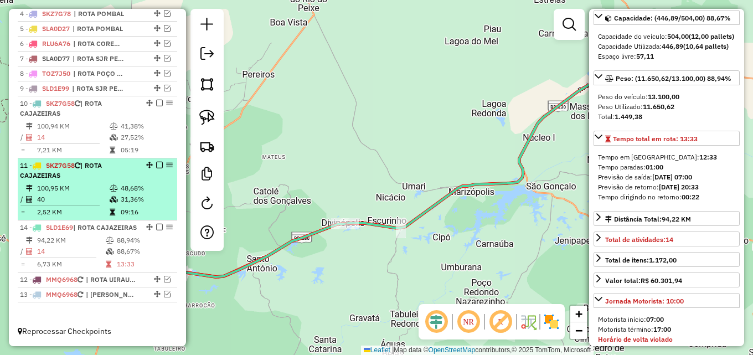
drag, startPoint x: 143, startPoint y: 243, endPoint x: 138, endPoint y: 206, distance: 37.5
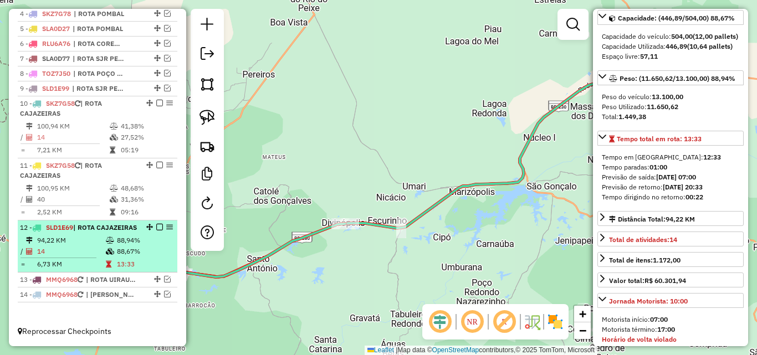
click at [156, 224] on em at bounding box center [159, 227] width 7 height 7
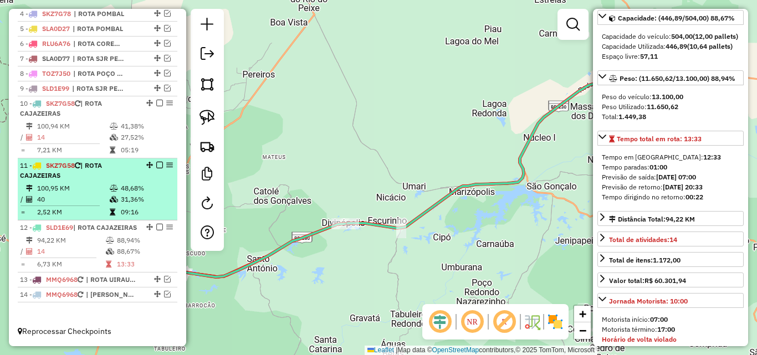
scroll to position [439, 0]
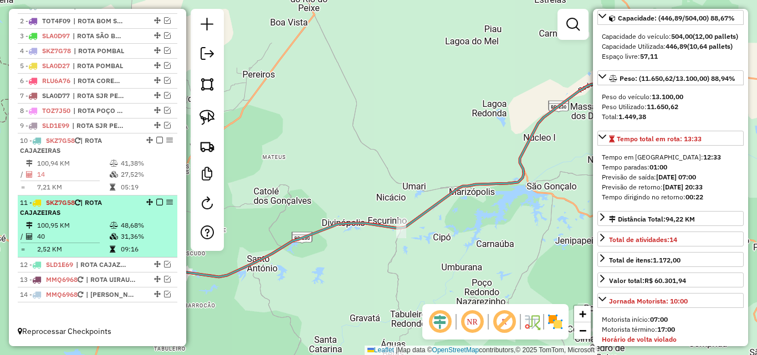
click at [140, 210] on div "11 - SKZ7G58 | ROTA CAJAZEIRAS" at bounding box center [97, 208] width 155 height 20
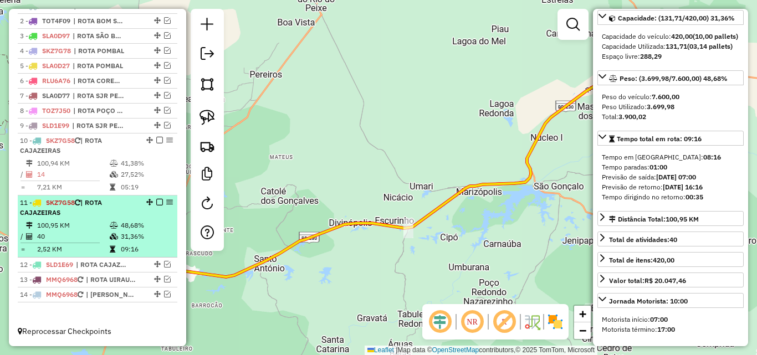
scroll to position [121, 0]
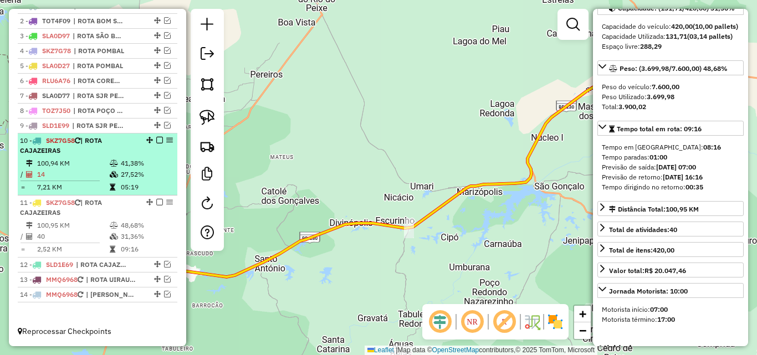
click at [130, 170] on td "27,52%" at bounding box center [146, 174] width 53 height 11
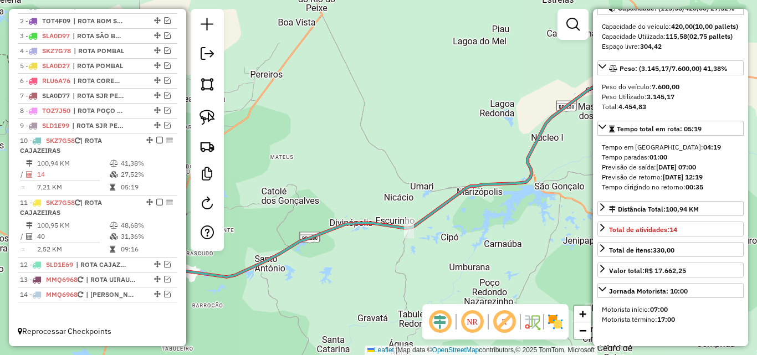
drag, startPoint x: 329, startPoint y: 185, endPoint x: 515, endPoint y: 147, distance: 190.0
click at [514, 147] on div "Janela de atendimento Grade de atendimento Capacidade Transportadoras Veículos …" at bounding box center [378, 177] width 757 height 355
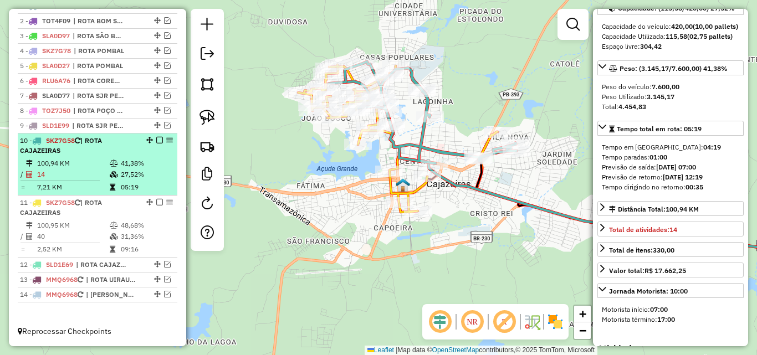
click at [156, 141] on em at bounding box center [159, 140] width 7 height 7
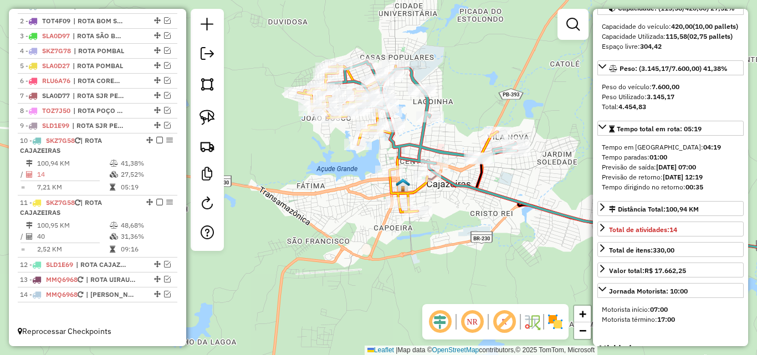
scroll to position [392, 0]
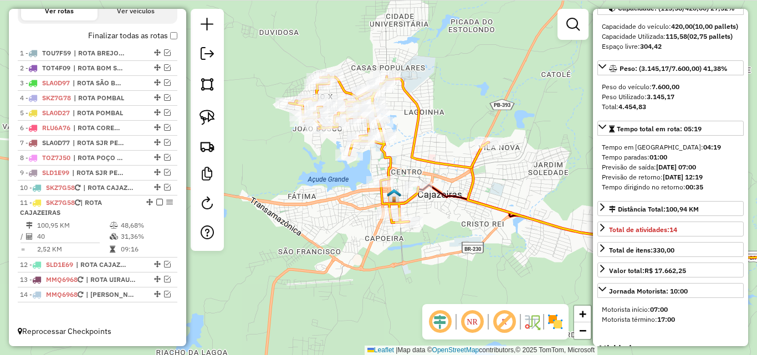
drag, startPoint x: 298, startPoint y: 194, endPoint x: 324, endPoint y: 170, distance: 35.7
click at [295, 197] on div "Janela de atendimento Grade de atendimento Capacidade Transportadoras Veículos …" at bounding box center [378, 177] width 757 height 355
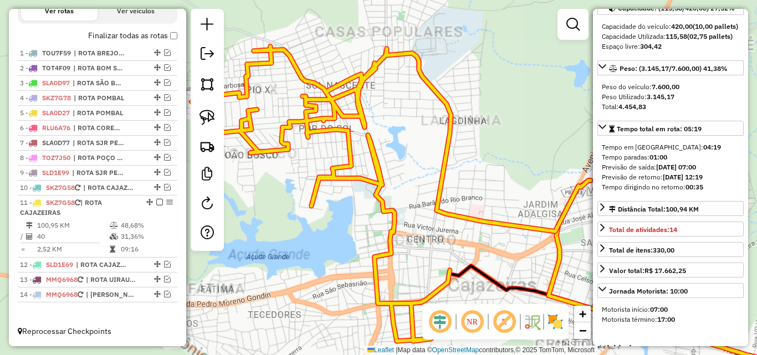
click at [460, 95] on div "Rota 11 - Placa SKZ7G58 15480 - BAR DO LEO Janela de atendimento Grade de atend…" at bounding box center [378, 177] width 757 height 355
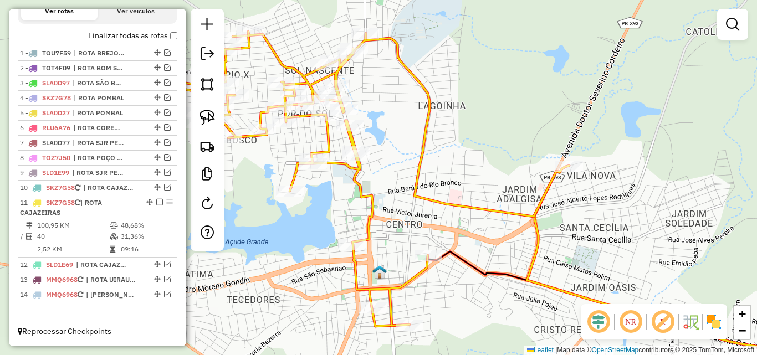
drag, startPoint x: 516, startPoint y: 111, endPoint x: 495, endPoint y: 105, distance: 22.3
click at [502, 99] on div "Janela de atendimento Grade de atendimento Capacidade Transportadoras Veículos …" at bounding box center [378, 177] width 757 height 355
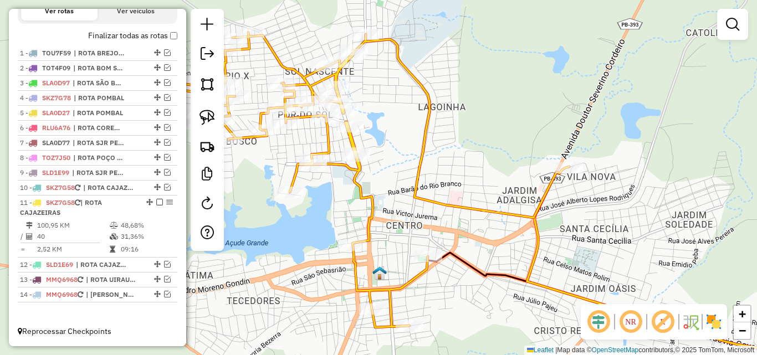
drag, startPoint x: 209, startPoint y: 119, endPoint x: 240, endPoint y: 105, distance: 34.0
click at [209, 119] on img at bounding box center [207, 118] width 16 height 16
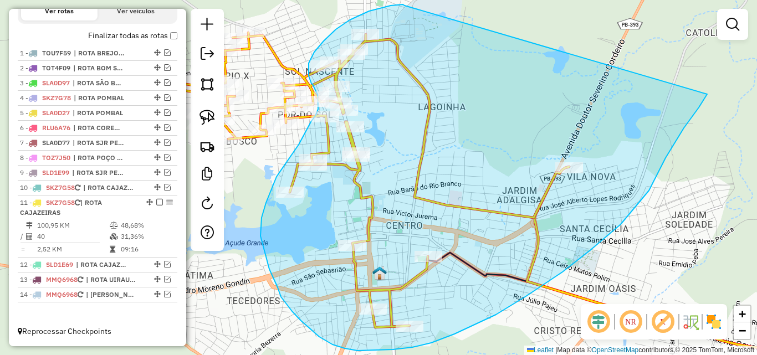
drag, startPoint x: 376, startPoint y: 9, endPoint x: 711, endPoint y: 86, distance: 344.3
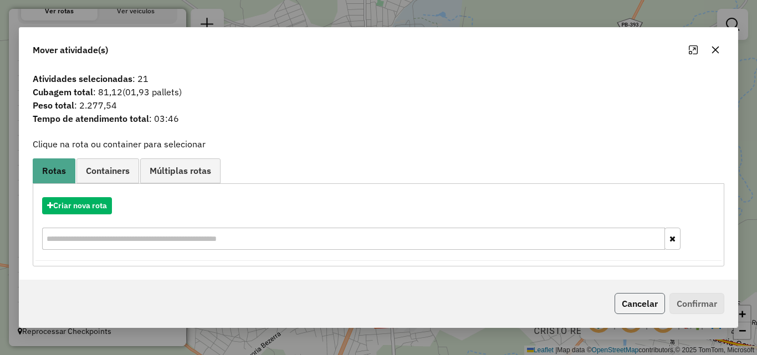
click at [645, 307] on button "Cancelar" at bounding box center [639, 303] width 50 height 21
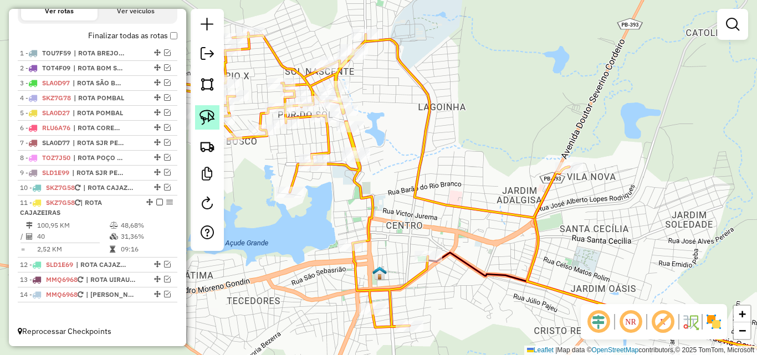
drag, startPoint x: 203, startPoint y: 111, endPoint x: 249, endPoint y: 98, distance: 47.7
click at [203, 111] on img at bounding box center [207, 118] width 16 height 16
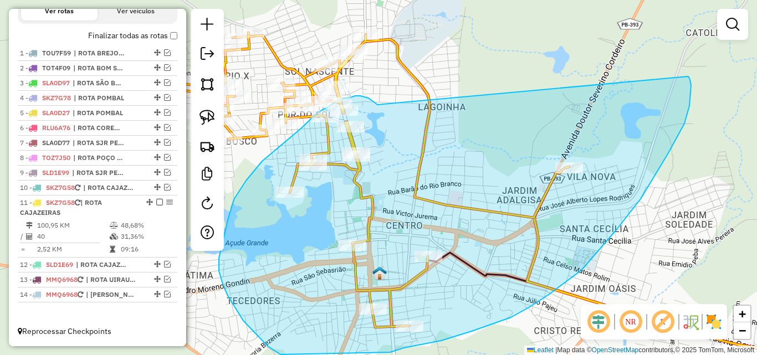
drag, startPoint x: 377, startPoint y: 105, endPoint x: 686, endPoint y: 76, distance: 310.4
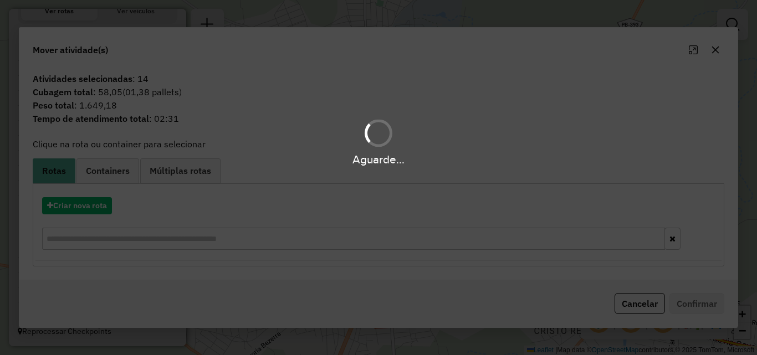
click at [96, 212] on hb-app "Aguarde... Pop-up bloqueado! Seu navegador bloqueou automáticamente a abertura …" at bounding box center [378, 177] width 757 height 355
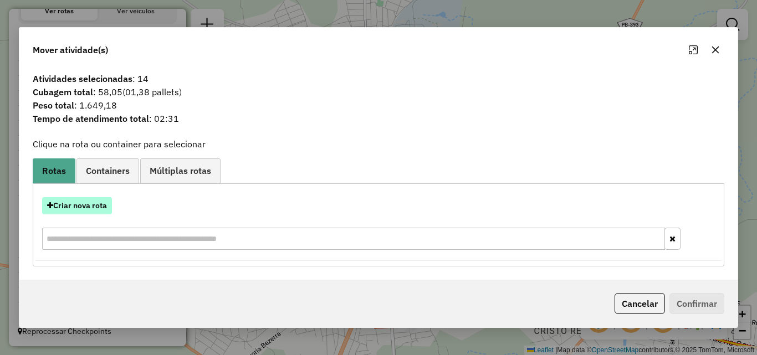
click at [89, 208] on button "Criar nova rota" at bounding box center [77, 205] width 70 height 17
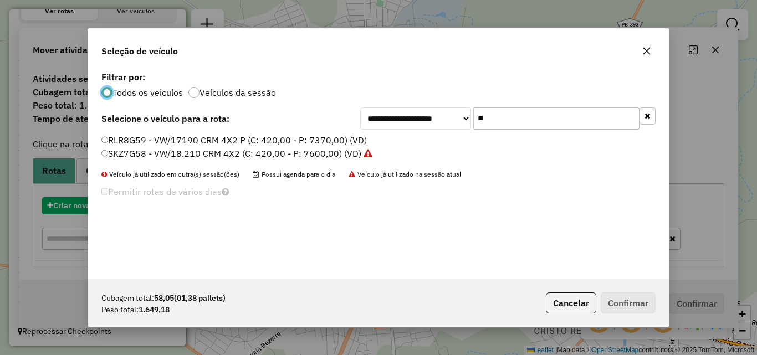
scroll to position [6, 3]
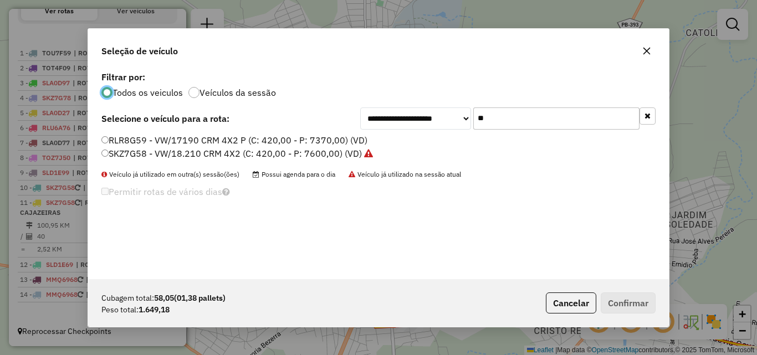
click at [147, 153] on label "SKZ7G58 - VW/18.210 CRM 4X2 (C: 420,00 - P: 7600,00) (VD)" at bounding box center [236, 153] width 271 height 13
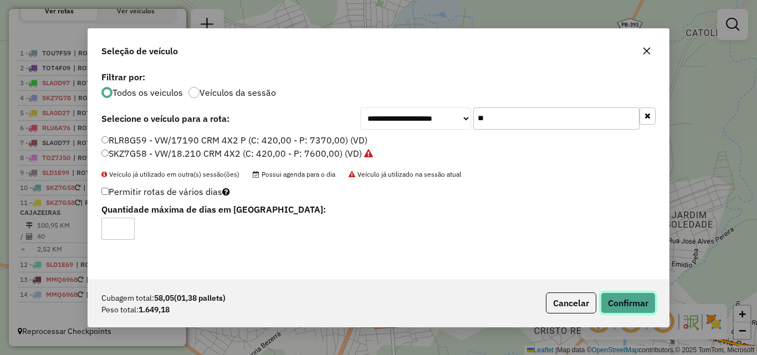
click at [638, 295] on button "Confirmar" at bounding box center [628, 303] width 55 height 21
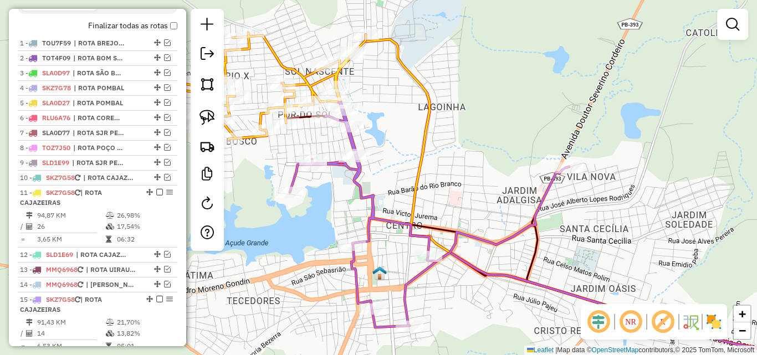
scroll to position [454, 0]
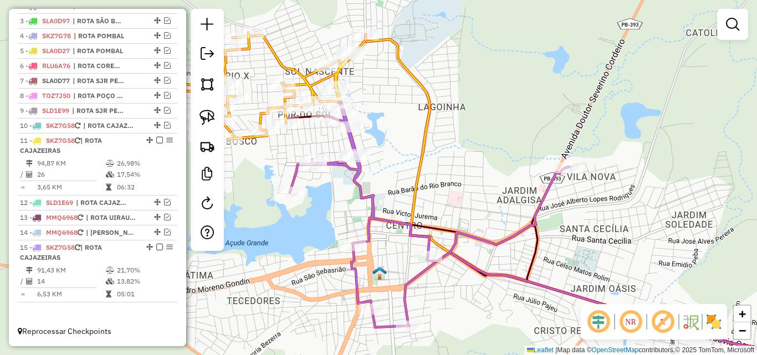
click at [362, 204] on icon at bounding box center [429, 214] width 279 height 225
select select "*********"
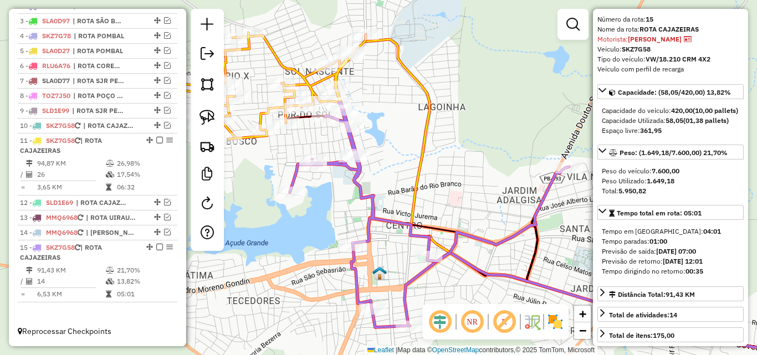
scroll to position [55, 0]
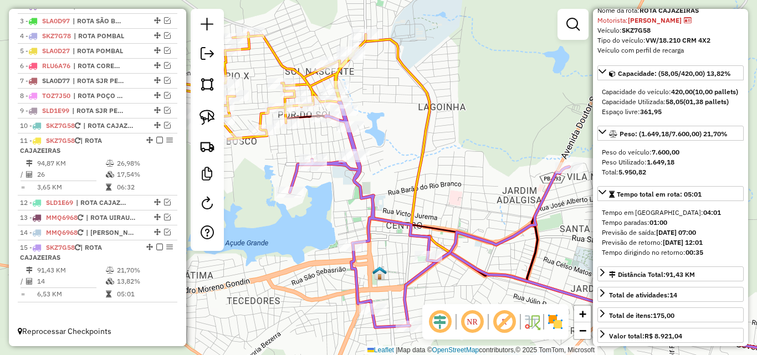
click at [416, 178] on icon at bounding box center [598, 196] width 467 height 324
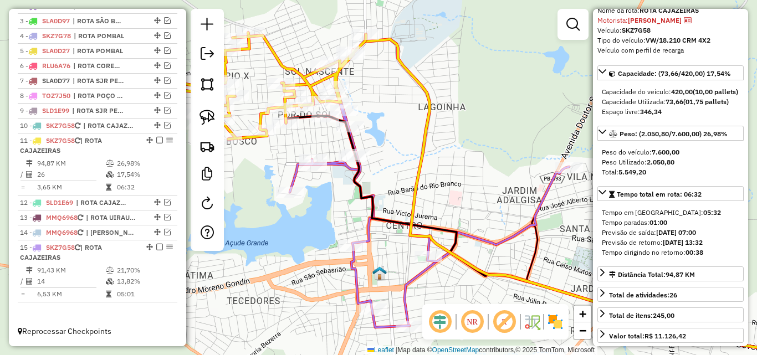
click at [330, 167] on icon at bounding box center [429, 214] width 279 height 225
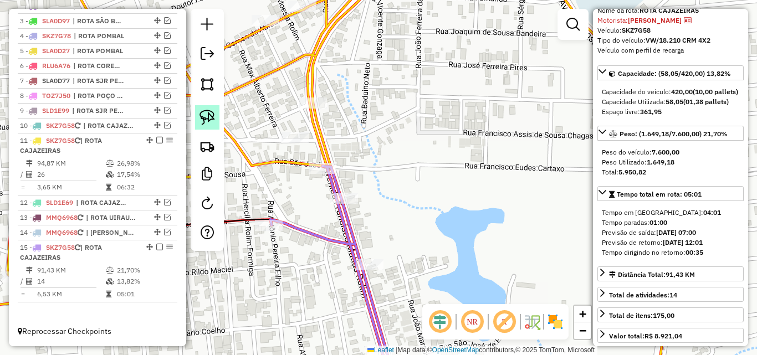
click at [203, 109] on link at bounding box center [207, 117] width 24 height 24
drag, startPoint x: 268, startPoint y: 130, endPoint x: 331, endPoint y: 74, distance: 84.0
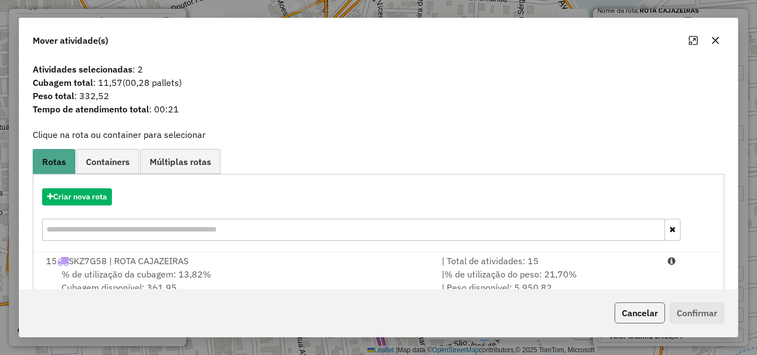
click at [643, 310] on button "Cancelar" at bounding box center [639, 312] width 50 height 21
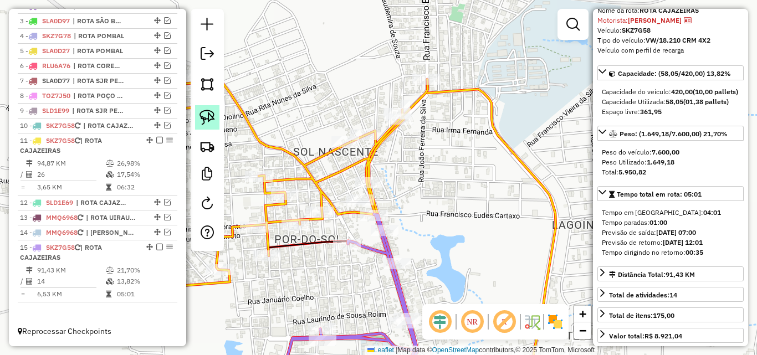
click at [216, 115] on link at bounding box center [207, 117] width 24 height 24
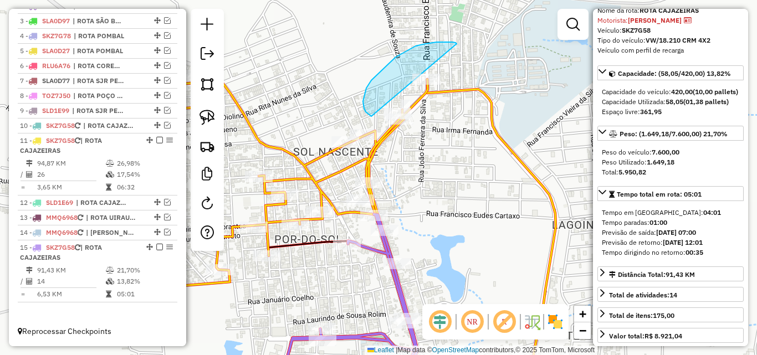
drag, startPoint x: 452, startPoint y: 42, endPoint x: 477, endPoint y: 107, distance: 69.4
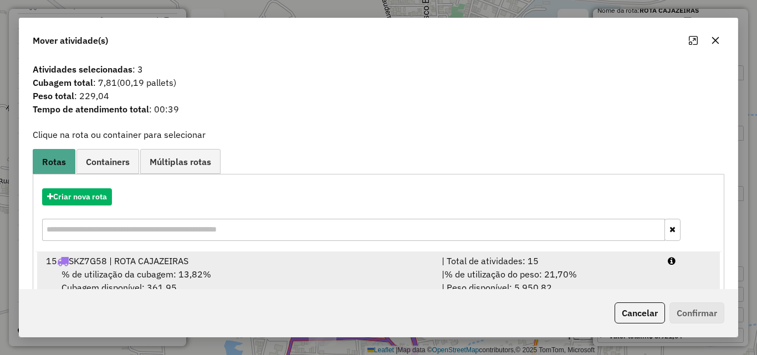
click at [656, 274] on div "| % de utilização do peso: 21,70% | Peso disponível: 5.950,82" at bounding box center [548, 281] width 226 height 27
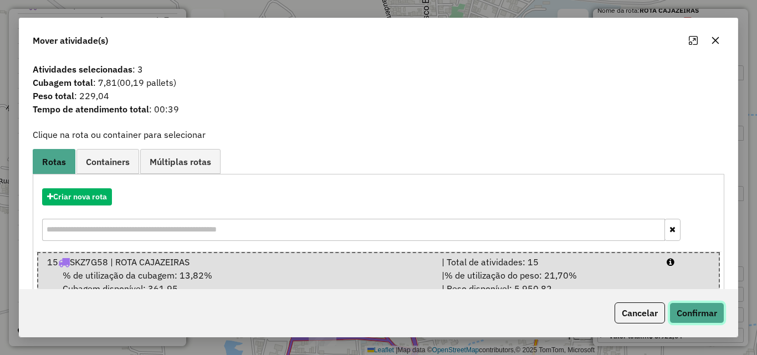
click at [688, 312] on button "Confirmar" at bounding box center [696, 312] width 55 height 21
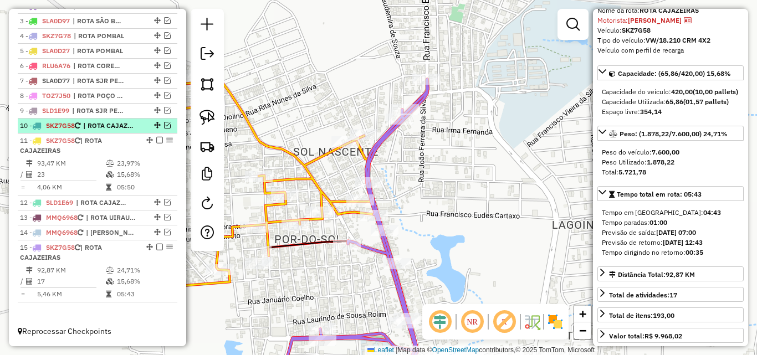
drag, startPoint x: 165, startPoint y: 125, endPoint x: 205, endPoint y: 145, distance: 45.1
click at [165, 126] on em at bounding box center [167, 125] width 7 height 7
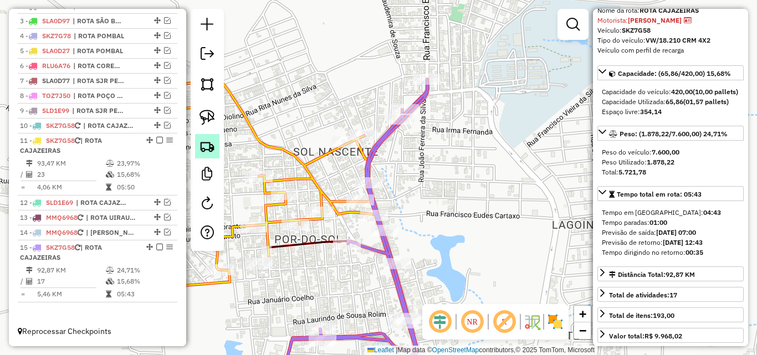
scroll to position [486, 0]
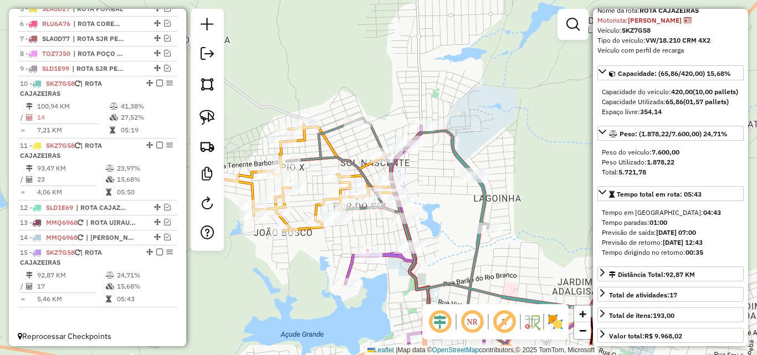
drag, startPoint x: 534, startPoint y: 192, endPoint x: 529, endPoint y: 180, distance: 13.2
click at [530, 179] on div "Janela de atendimento Grade de atendimento Capacidade Transportadoras Veículos …" at bounding box center [378, 177] width 757 height 355
click at [384, 255] on icon at bounding box center [484, 257] width 279 height 265
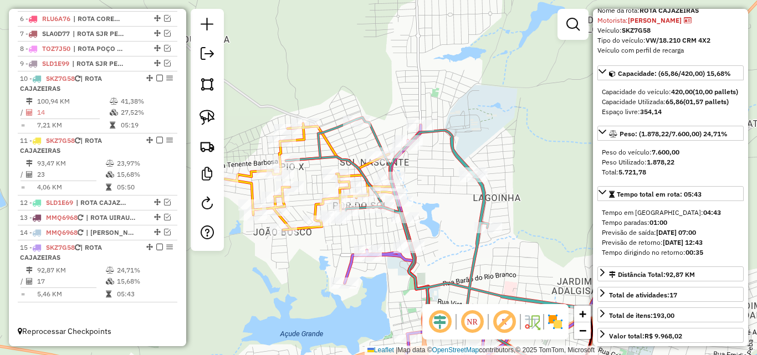
click at [301, 230] on icon at bounding box center [309, 177] width 171 height 106
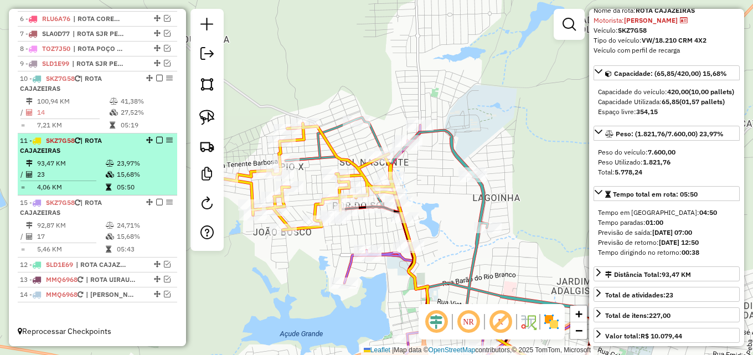
drag, startPoint x: 146, startPoint y: 246, endPoint x: 147, endPoint y: 195, distance: 51.0
drag, startPoint x: 144, startPoint y: 171, endPoint x: 147, endPoint y: 151, distance: 20.8
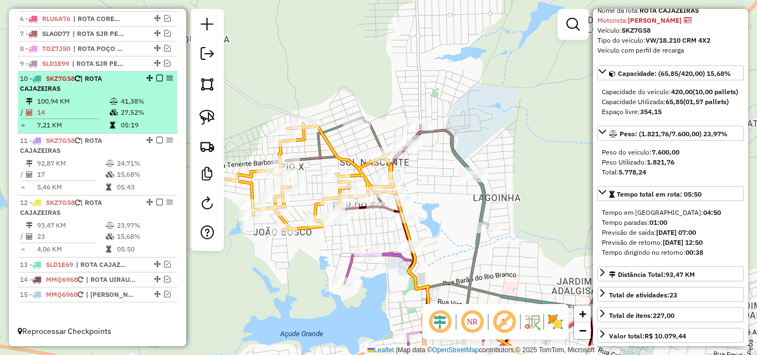
click at [158, 76] on em at bounding box center [159, 78] width 7 height 7
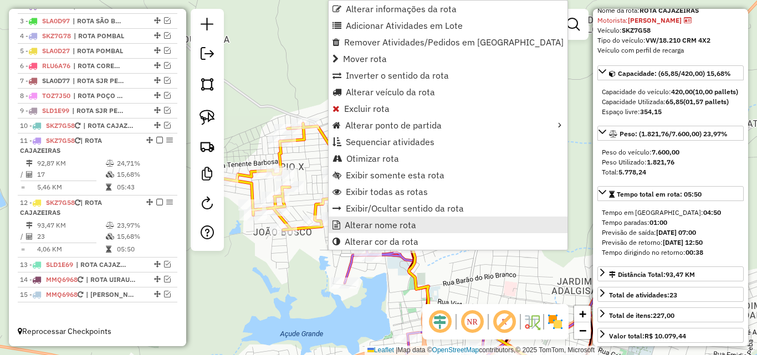
click at [405, 225] on span "Alterar nome rota" at bounding box center [380, 224] width 71 height 9
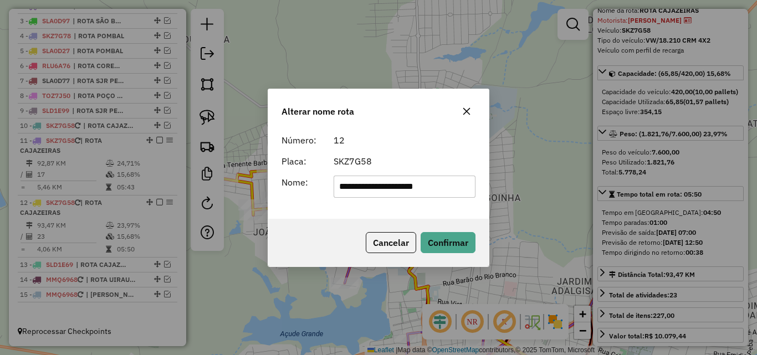
type input "**********"
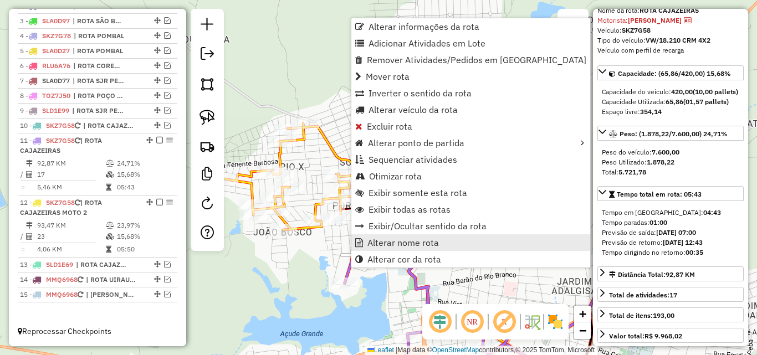
click at [375, 243] on span "Alterar nome rota" at bounding box center [402, 242] width 71 height 9
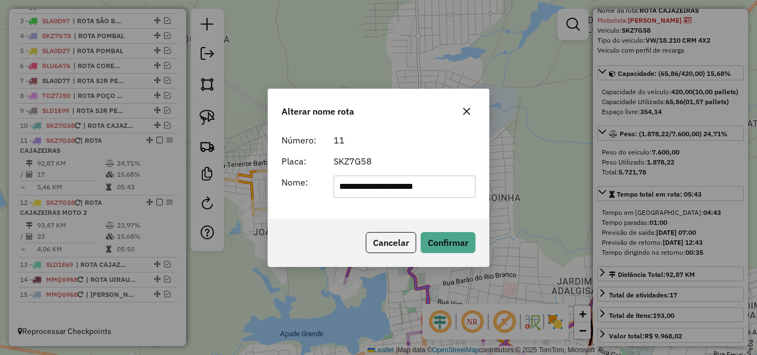
type input "**********"
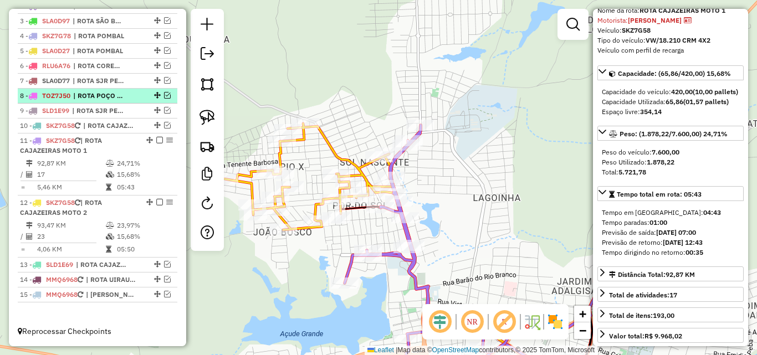
click at [156, 141] on em at bounding box center [159, 140] width 7 height 7
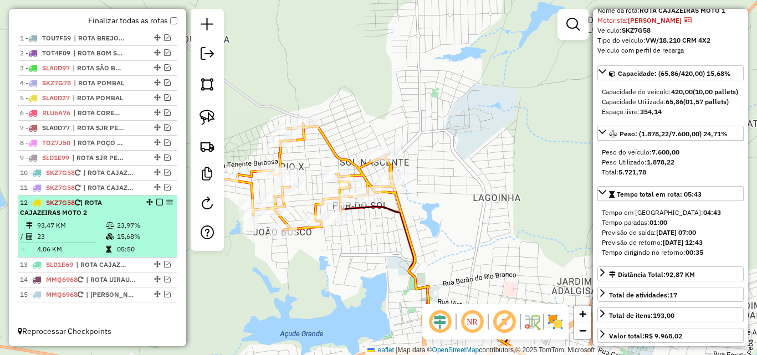
click at [156, 201] on em at bounding box center [159, 202] width 7 height 7
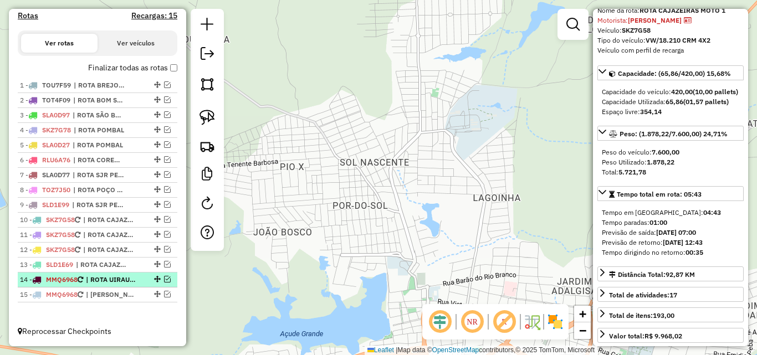
click at [164, 279] on em at bounding box center [167, 279] width 7 height 7
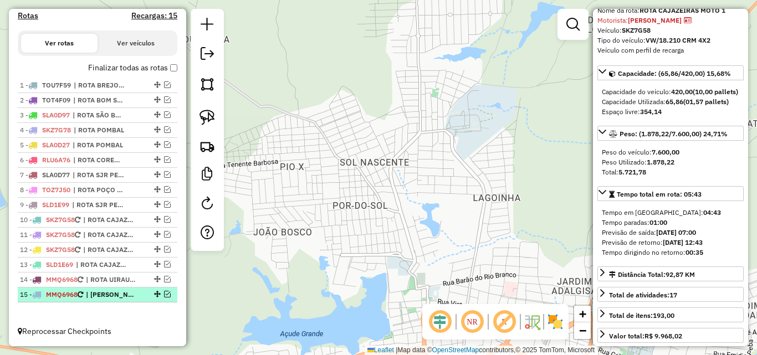
scroll to position [409, 0]
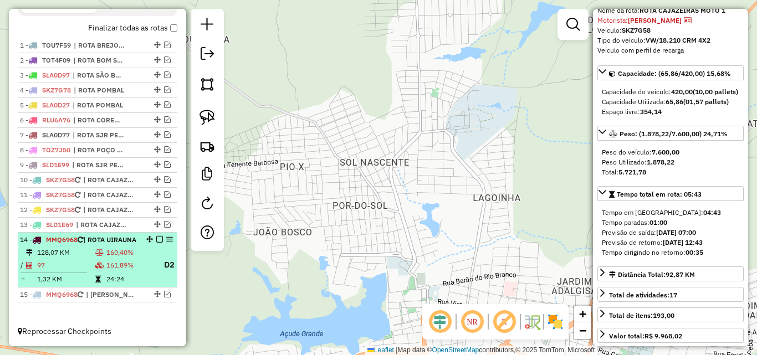
click at [102, 263] on icon at bounding box center [99, 265] width 8 height 7
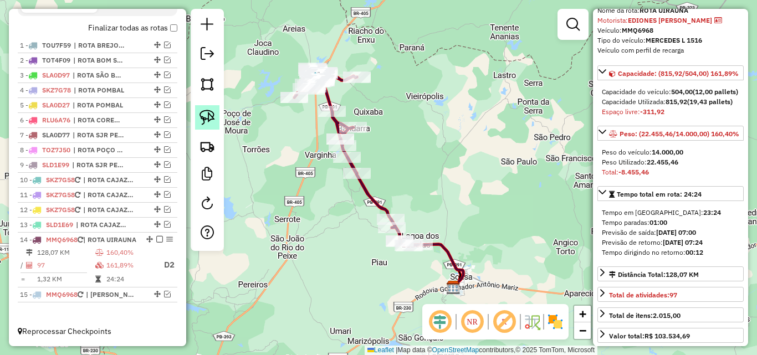
click at [196, 122] on link at bounding box center [207, 117] width 24 height 24
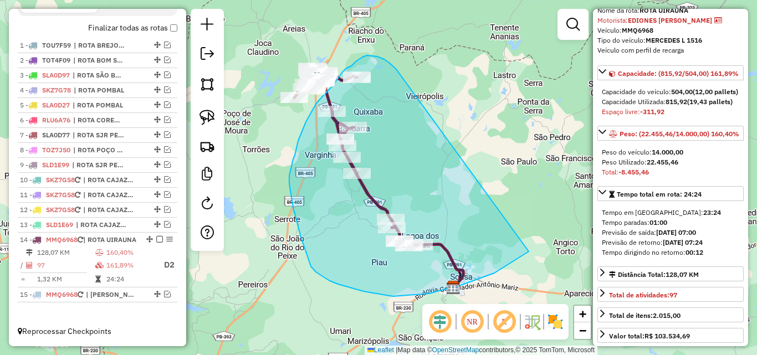
drag, startPoint x: 396, startPoint y: 69, endPoint x: 577, endPoint y: 202, distance: 225.5
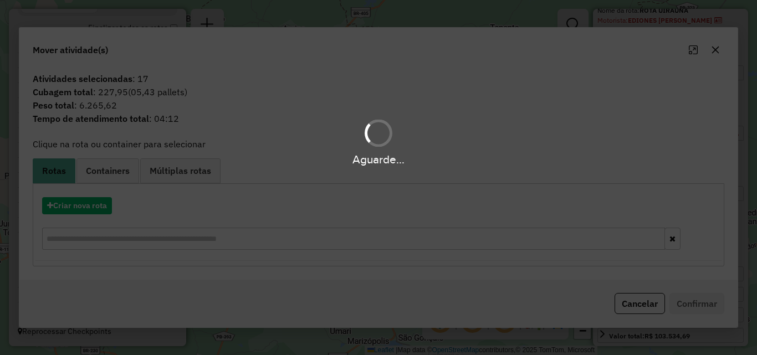
click at [85, 209] on div "Aguarde..." at bounding box center [378, 177] width 757 height 355
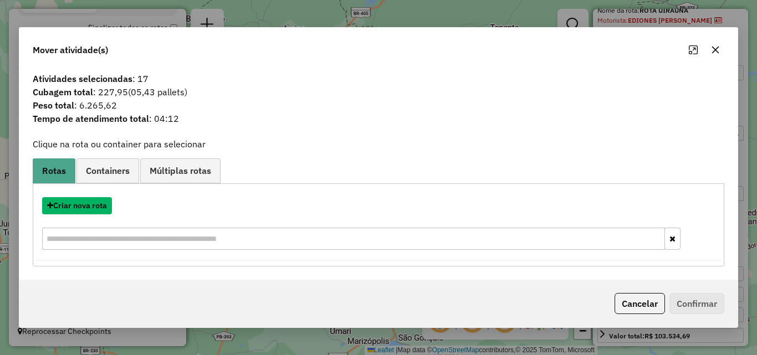
click at [78, 210] on button "Criar nova rota" at bounding box center [77, 205] width 70 height 17
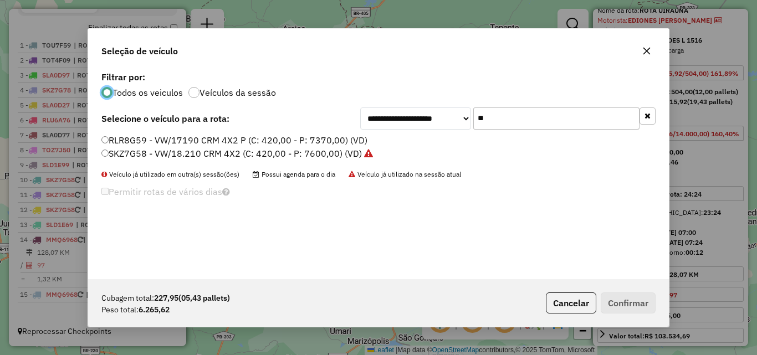
scroll to position [6, 3]
click at [519, 115] on input "**" at bounding box center [556, 118] width 166 height 22
drag, startPoint x: 519, startPoint y: 115, endPoint x: 560, endPoint y: 115, distance: 40.4
click at [548, 113] on input "**" at bounding box center [556, 118] width 166 height 22
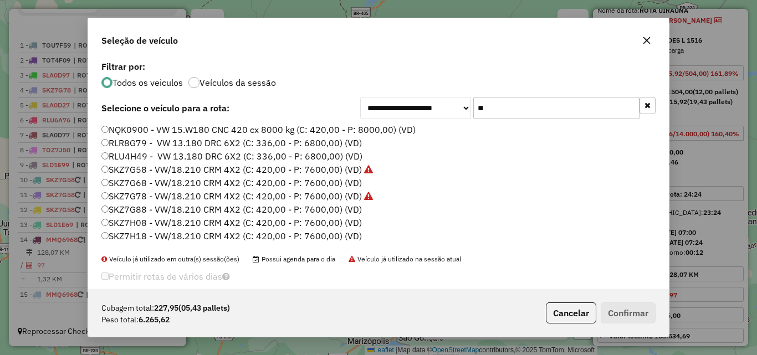
type input "**"
click at [209, 233] on label "SKZ7H18 - VW/18.210 CRM 4X2 (C: 420,00 - P: 7600,00) (VD)" at bounding box center [231, 235] width 260 height 13
click at [613, 311] on button "Confirmar" at bounding box center [628, 312] width 55 height 21
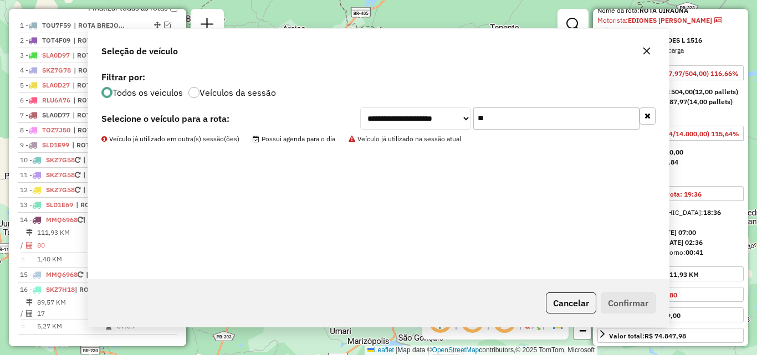
scroll to position [461, 0]
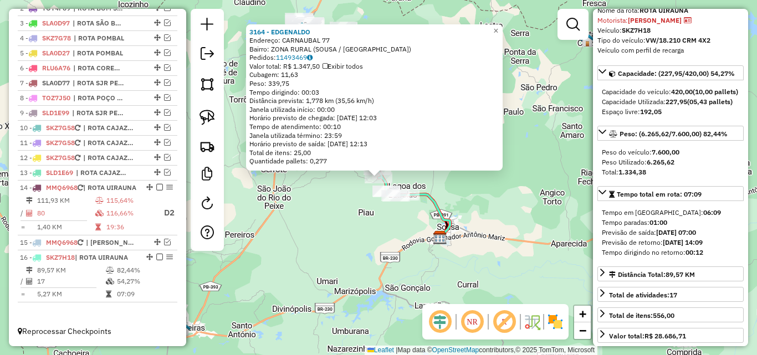
click at [309, 263] on div "3164 - EDGENALDO Endereço: CARNAUBAL 77 Bairro: ZONA RURAL (SOUSA / PB) Pedidos…" at bounding box center [378, 177] width 757 height 355
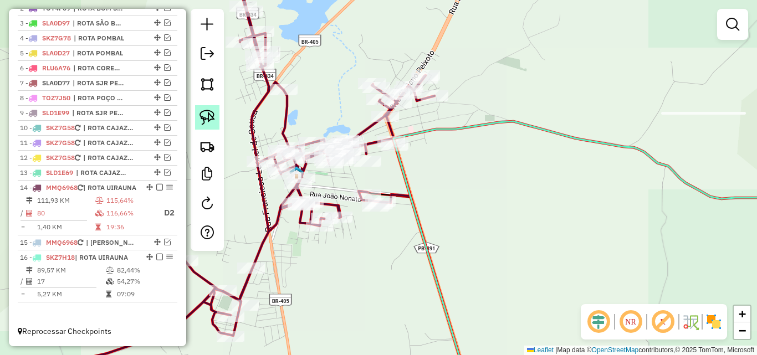
click at [207, 110] on img at bounding box center [207, 118] width 16 height 16
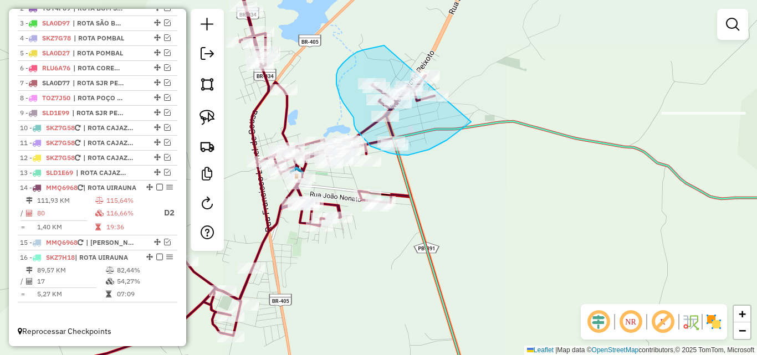
drag, startPoint x: 375, startPoint y: 47, endPoint x: 541, endPoint y: 30, distance: 166.5
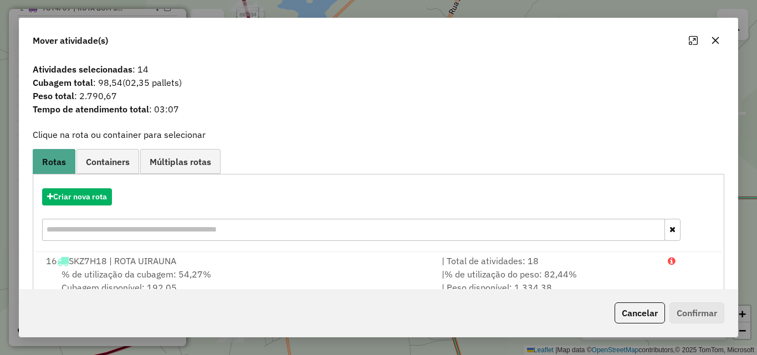
drag, startPoint x: 635, startPoint y: 312, endPoint x: 623, endPoint y: 310, distance: 12.4
click at [634, 312] on button "Cancelar" at bounding box center [639, 312] width 50 height 21
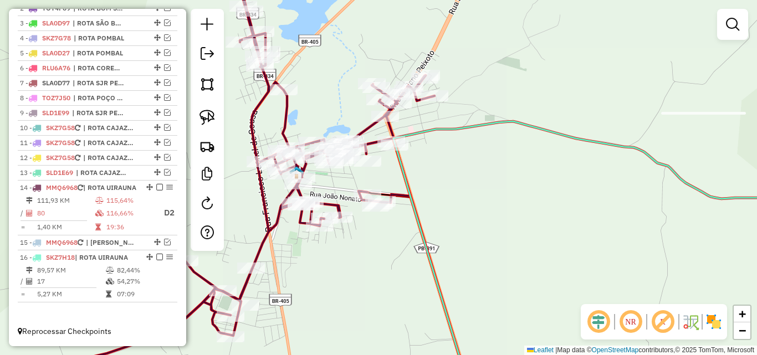
click at [357, 84] on div "Janela de atendimento Grade de atendimento Capacidade Transportadoras Veículos …" at bounding box center [378, 177] width 757 height 355
select select "*********"
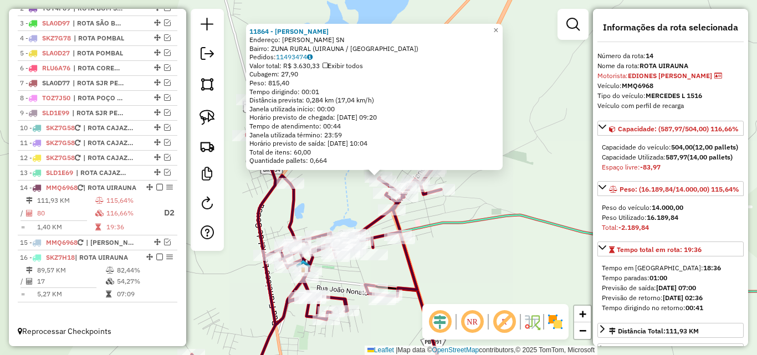
drag, startPoint x: 448, startPoint y: 273, endPoint x: 427, endPoint y: 266, distance: 22.1
click at [448, 274] on div "11864 - BALNEARIO MANGUEIRAS Endereço: ANTONIO MAGALHAES SN Bairro: ZUNA RURAL …" at bounding box center [378, 177] width 757 height 355
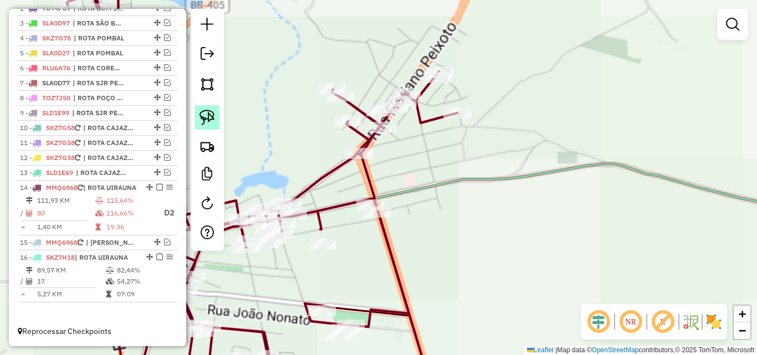
click at [209, 121] on img at bounding box center [207, 118] width 16 height 16
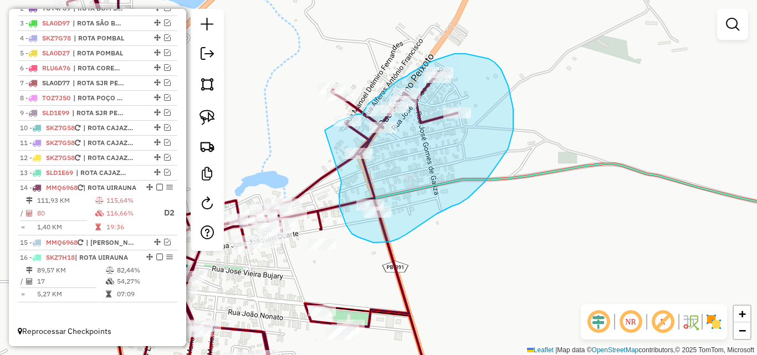
drag, startPoint x: 339, startPoint y: 202, endPoint x: 324, endPoint y: 132, distance: 71.4
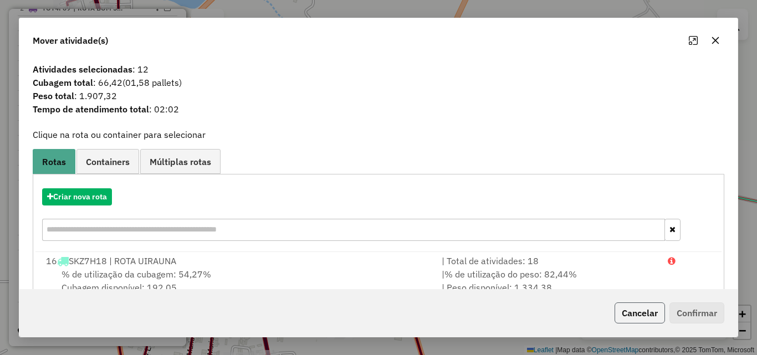
drag, startPoint x: 646, startPoint y: 316, endPoint x: 579, endPoint y: 294, distance: 70.8
click at [644, 316] on button "Cancelar" at bounding box center [639, 312] width 50 height 21
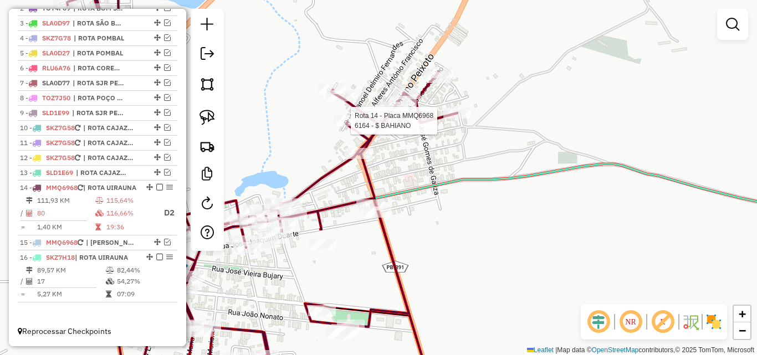
select select "*********"
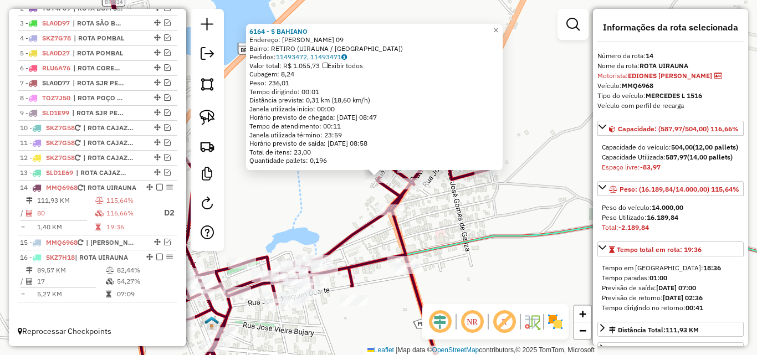
click at [392, 203] on icon at bounding box center [293, 178] width 390 height 426
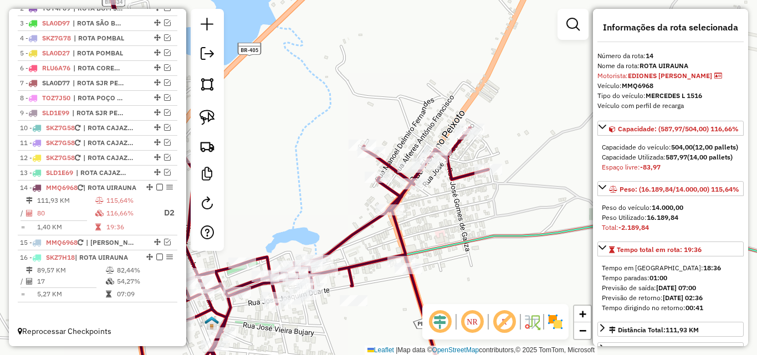
drag, startPoint x: 465, startPoint y: 217, endPoint x: 290, endPoint y: 181, distance: 178.1
click at [464, 217] on div "6164 - $ BAHIANO Endereço: MANOEL DELMIRO FERNANDES 09 Bairro: RETIRO (UIRAUNA …" at bounding box center [378, 177] width 757 height 355
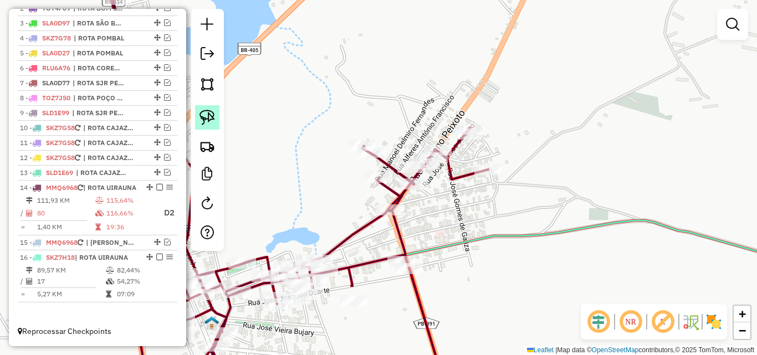
click at [211, 117] on img at bounding box center [207, 118] width 16 height 16
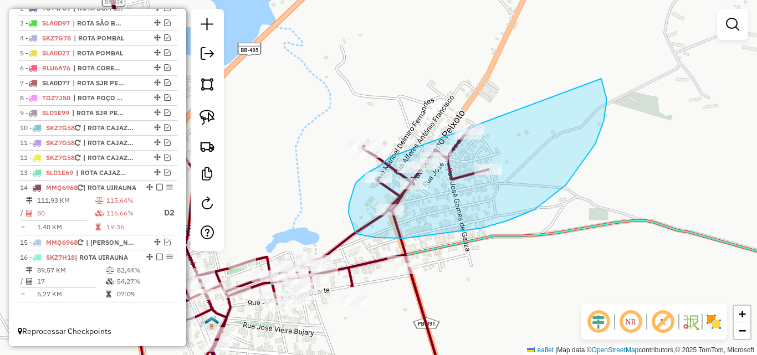
drag, startPoint x: 394, startPoint y: 156, endPoint x: 590, endPoint y: 63, distance: 217.1
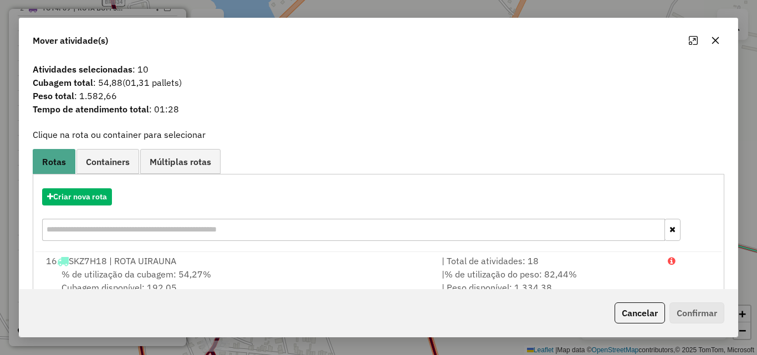
click at [652, 315] on button "Cancelar" at bounding box center [639, 312] width 50 height 21
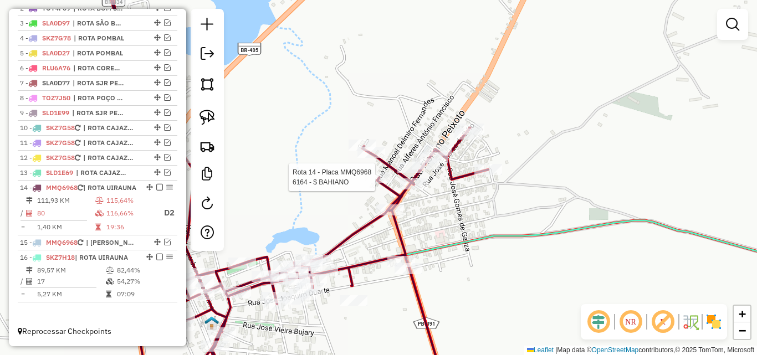
click at [391, 183] on div at bounding box center [379, 177] width 28 height 11
select select "*********"
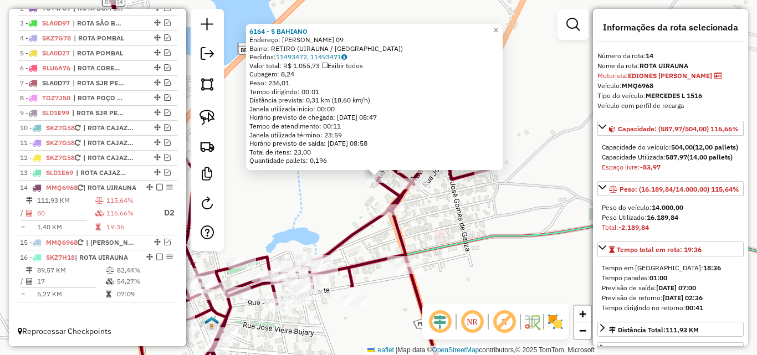
click at [437, 210] on div "Rota 14 - Placa MMQ6968 6164 - $ BAHIANO 6164 - $ BAHIANO Endereço: MANOEL DELM…" at bounding box center [378, 177] width 757 height 355
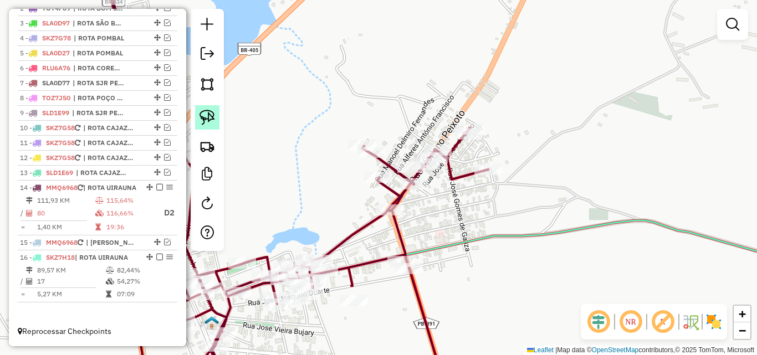
click at [204, 115] on img at bounding box center [207, 118] width 16 height 16
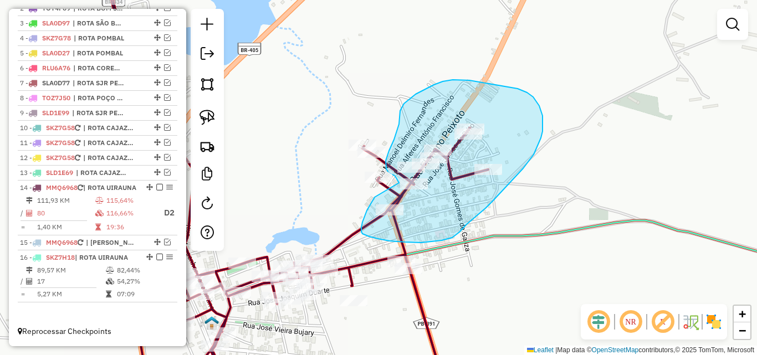
drag, startPoint x: 375, startPoint y: 197, endPoint x: 399, endPoint y: 184, distance: 28.0
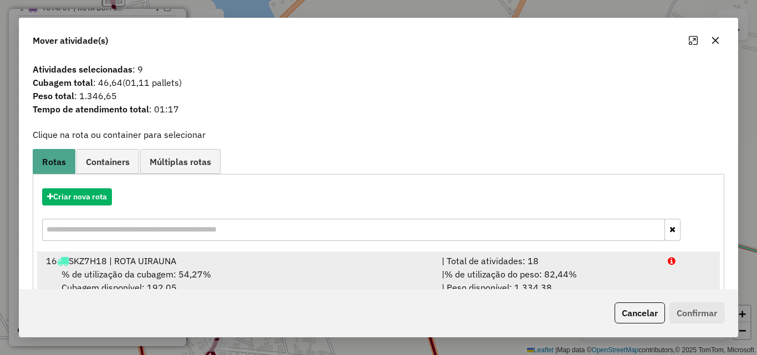
click at [634, 263] on div "| Total de atividades: 18" at bounding box center [548, 260] width 226 height 13
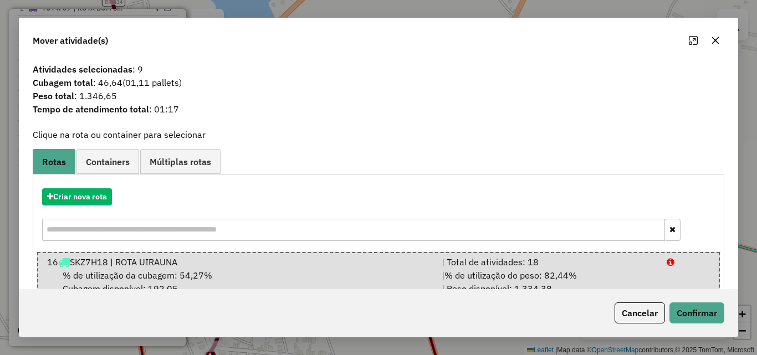
drag, startPoint x: 629, startPoint y: 317, endPoint x: 628, endPoint y: 312, distance: 5.6
click at [628, 317] on button "Cancelar" at bounding box center [639, 312] width 50 height 21
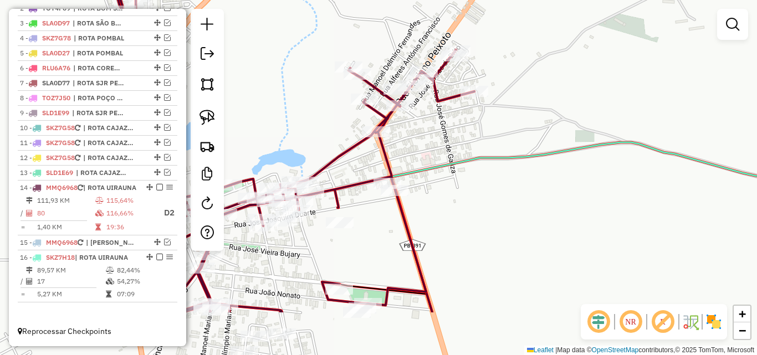
drag, startPoint x: 538, startPoint y: 247, endPoint x: 537, endPoint y: 164, distance: 83.1
click at [537, 164] on div "Janela de atendimento Grade de atendimento Capacidade Transportadoras Veículos …" at bounding box center [378, 177] width 757 height 355
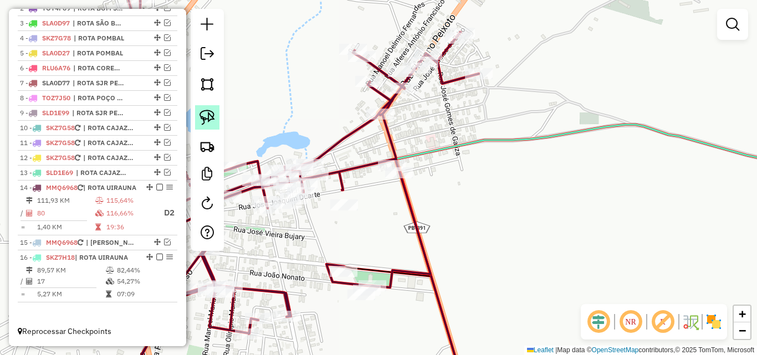
click at [202, 121] on img at bounding box center [207, 118] width 16 height 16
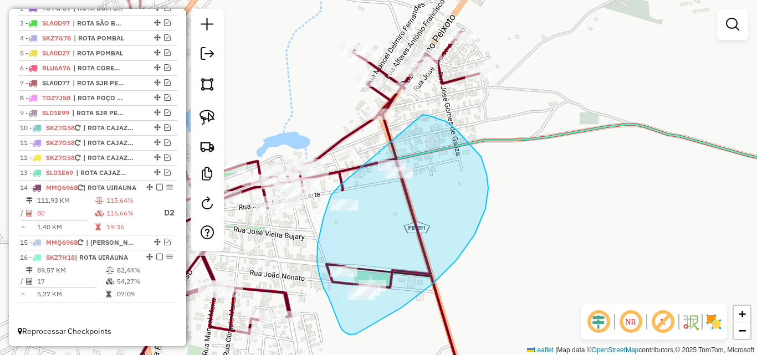
drag, startPoint x: 339, startPoint y: 187, endPoint x: 397, endPoint y: 121, distance: 87.5
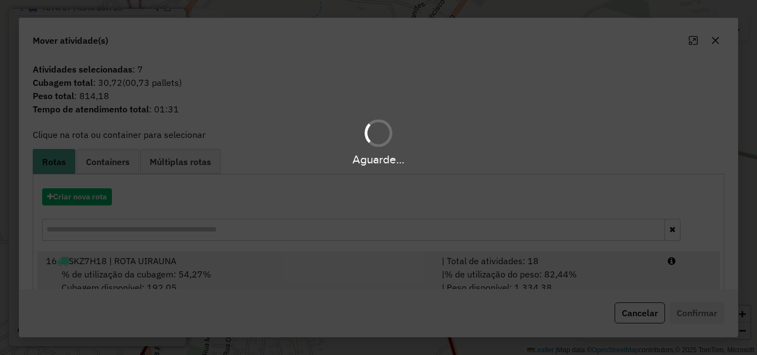
click at [659, 276] on li "16 SKZ7H18 | ROTA UIRAUNA | Total de atividades: 18 % de utilização da cubagem:…" at bounding box center [378, 274] width 683 height 45
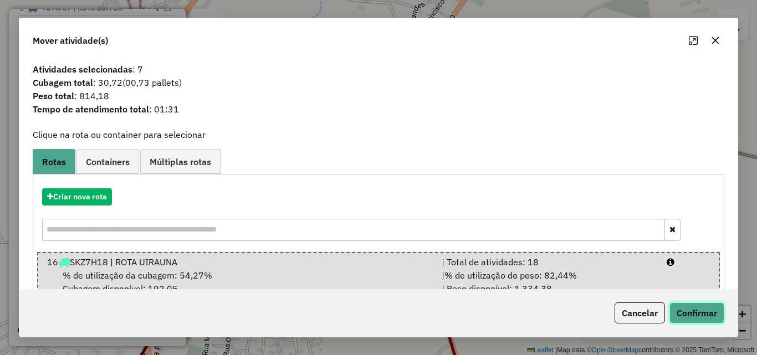
click at [686, 312] on button "Confirmar" at bounding box center [696, 312] width 55 height 21
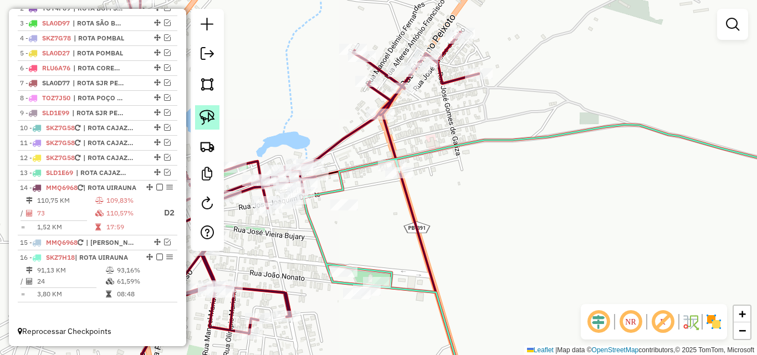
click at [208, 111] on img at bounding box center [207, 118] width 16 height 16
drag, startPoint x: 496, startPoint y: 58, endPoint x: 502, endPoint y: 94, distance: 37.1
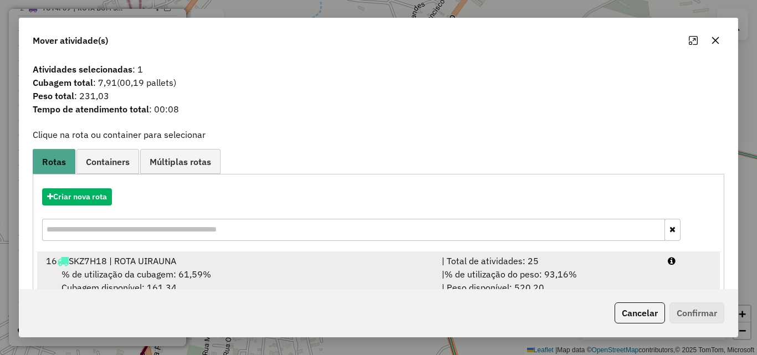
click at [666, 280] on li "16 SKZ7H18 | ROTA UIRAUNA | Total de atividades: 25 % de utilização da cubagem:…" at bounding box center [378, 274] width 683 height 45
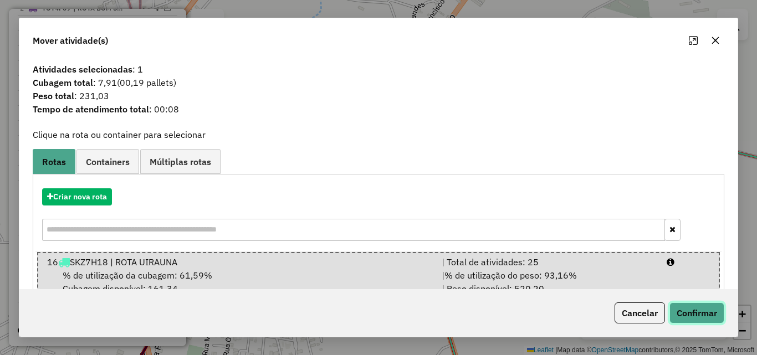
click at [688, 308] on button "Confirmar" at bounding box center [696, 312] width 55 height 21
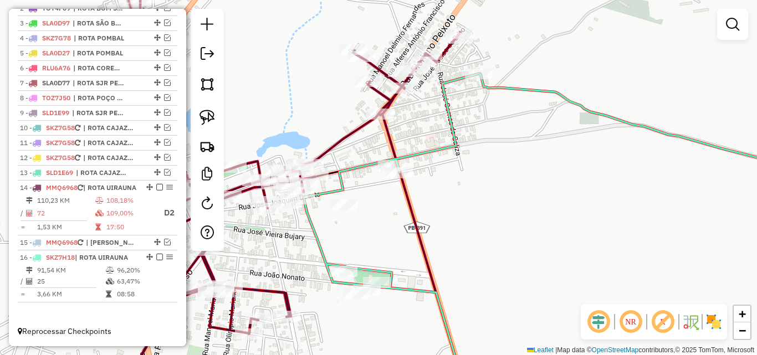
click at [361, 170] on icon at bounding box center [568, 232] width 529 height 317
select select "*********"
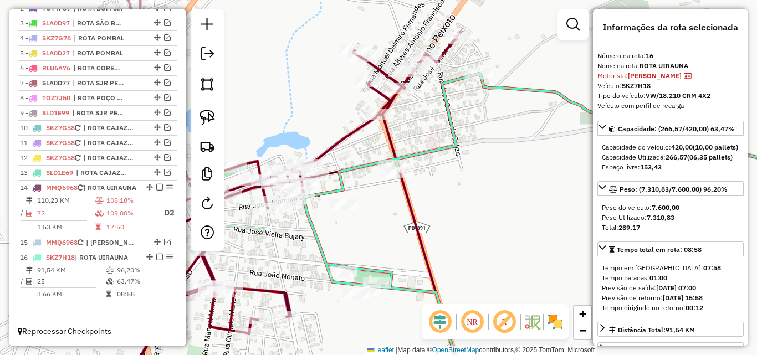
click at [347, 141] on icon at bounding box center [274, 178] width 371 height 426
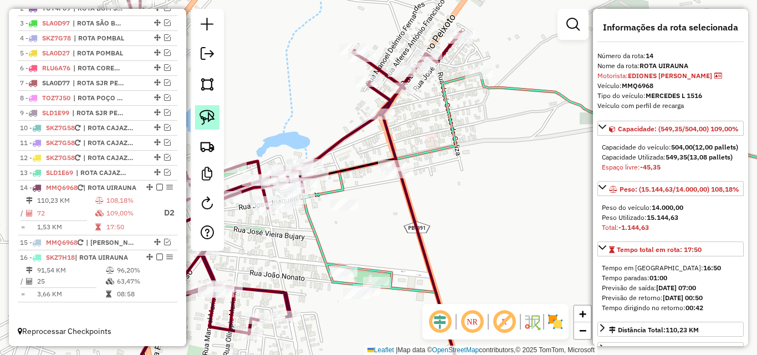
click at [204, 116] on img at bounding box center [207, 118] width 16 height 16
drag, startPoint x: 478, startPoint y: 17, endPoint x: 466, endPoint y: 45, distance: 31.3
click at [466, 45] on div "Janela de atendimento Grade de atendimento Capacidade Transportadoras Veículos …" at bounding box center [378, 177] width 757 height 355
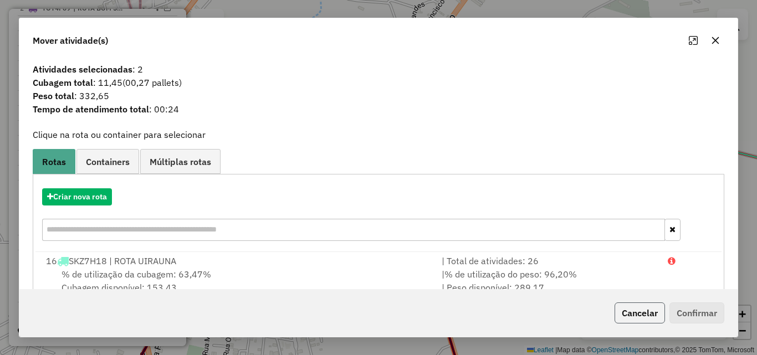
click at [649, 316] on button "Cancelar" at bounding box center [639, 312] width 50 height 21
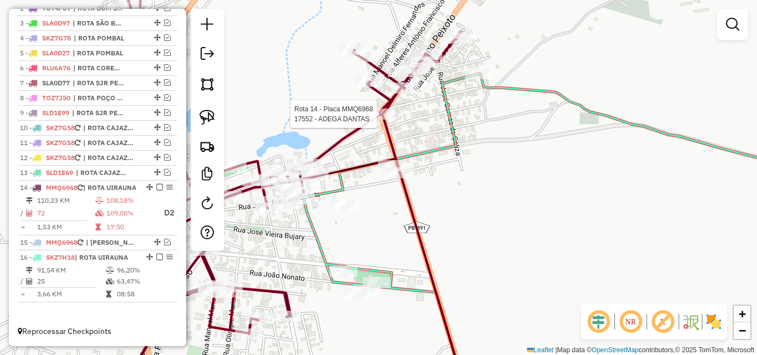
select select "*********"
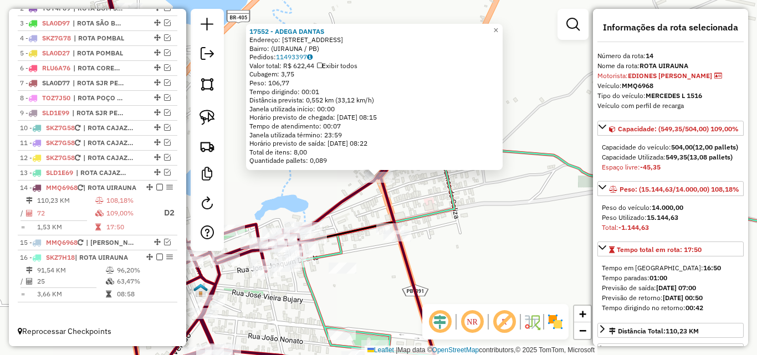
click at [482, 272] on div "17552 - ADEGA DANTAS Endereço: Rua Sao francisco 200 Bairro: (UIRAUNA / PB) Ped…" at bounding box center [378, 177] width 757 height 355
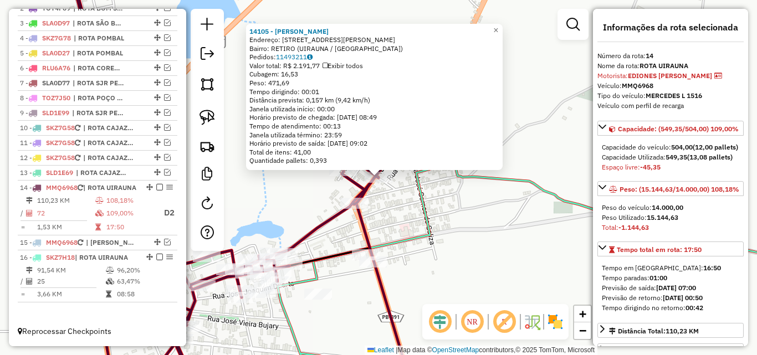
click at [474, 271] on div "Rota 14 - Placa MMQ6968 14105 - VAGNER DUARTE 14105 - VAGNER DUARTE Endereço: R…" at bounding box center [378, 177] width 757 height 355
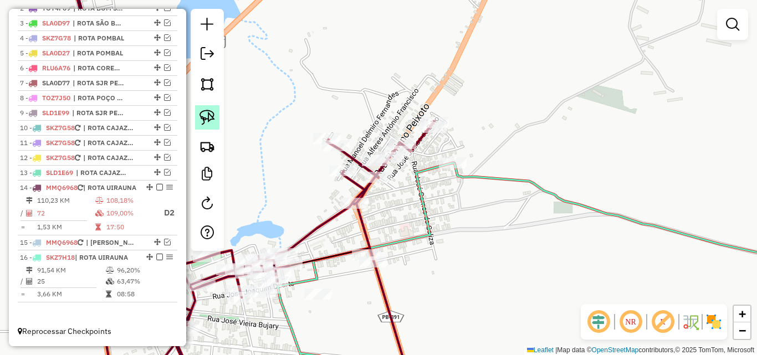
drag, startPoint x: 206, startPoint y: 116, endPoint x: 218, endPoint y: 128, distance: 17.3
click at [206, 117] on img at bounding box center [207, 118] width 16 height 16
drag, startPoint x: 389, startPoint y: 212, endPoint x: 336, endPoint y: 234, distance: 57.6
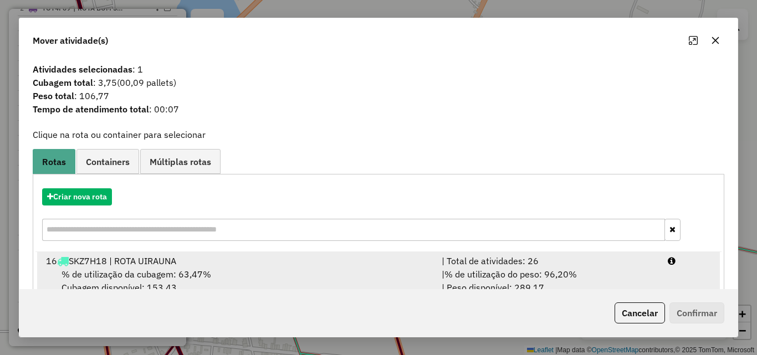
drag, startPoint x: 638, startPoint y: 279, endPoint x: 671, endPoint y: 301, distance: 40.4
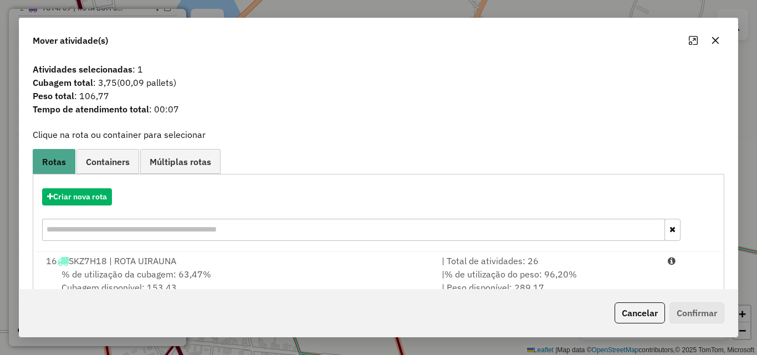
click at [638, 280] on div "| % de utilização do peso: 96,20% | Peso disponível: 289,17" at bounding box center [548, 281] width 226 height 27
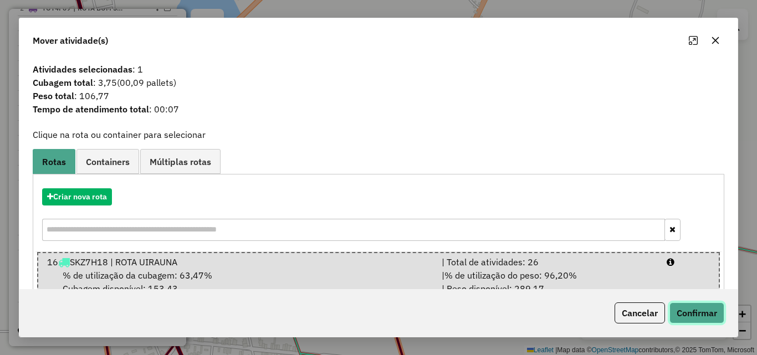
click at [685, 311] on button "Confirmar" at bounding box center [696, 312] width 55 height 21
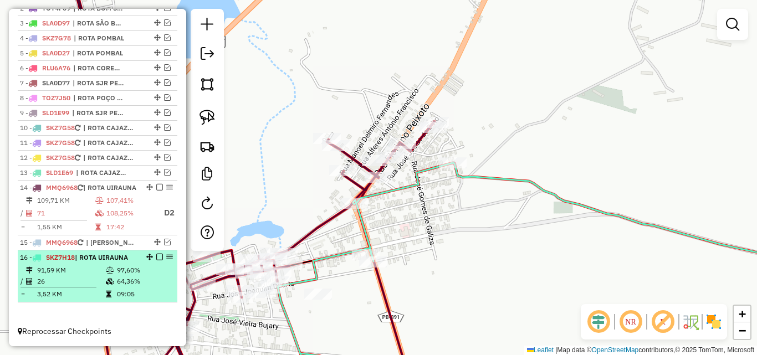
click at [105, 263] on li "16 - SKZ7H18 | ROTA UIRAUNA 91,59 KM 97,60% / 26 64,36% = 3,52 KM 09:05" at bounding box center [98, 276] width 160 height 52
select select "*********"
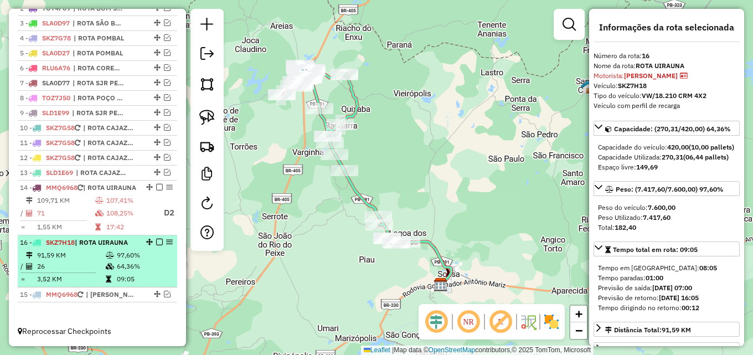
drag, startPoint x: 144, startPoint y: 258, endPoint x: 135, endPoint y: 238, distance: 22.1
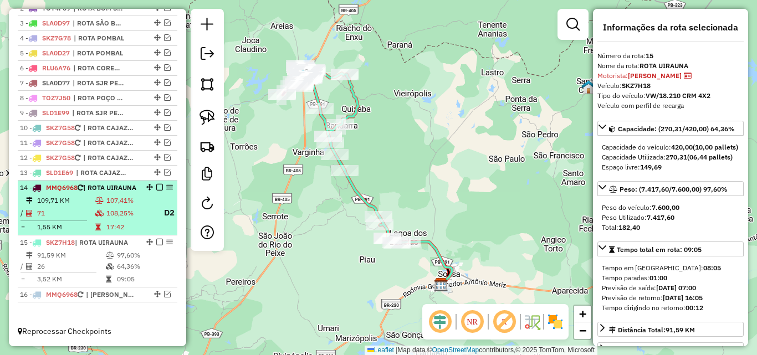
click at [117, 203] on hb-app "Aguarde... Pop-up bloqueado! Seu navegador bloqueou automáticamente a abertura …" at bounding box center [378, 177] width 757 height 355
click at [117, 199] on td "107,41%" at bounding box center [130, 200] width 49 height 11
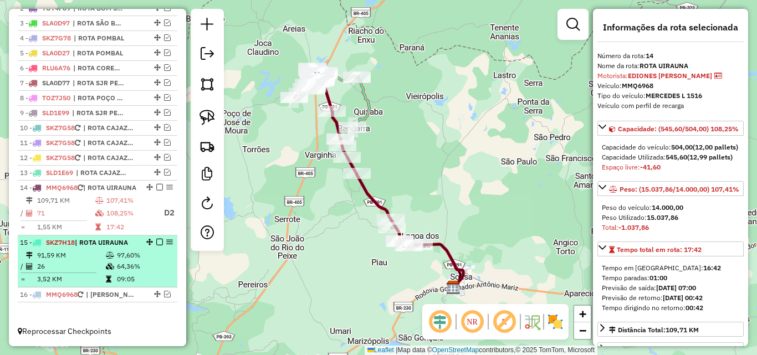
click at [156, 241] on em at bounding box center [159, 242] width 7 height 7
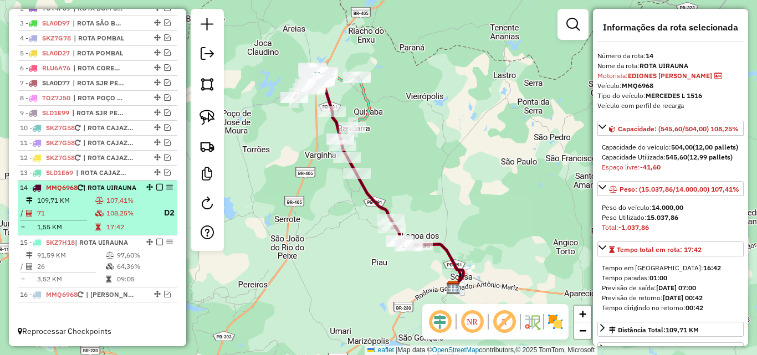
scroll to position [424, 0]
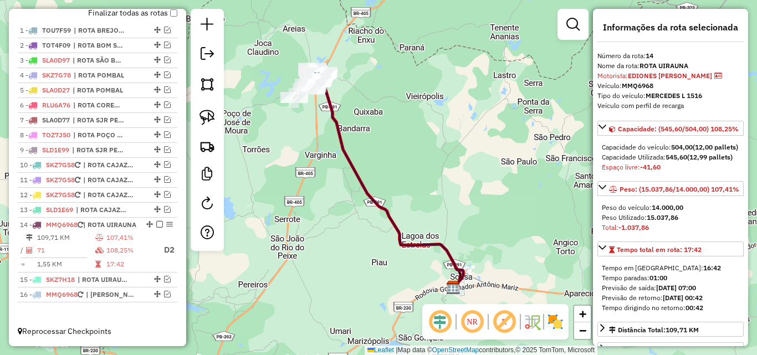
click at [118, 220] on div "14 - MMQ6968 | ROTA UIRAUNA" at bounding box center [78, 225] width 117 height 10
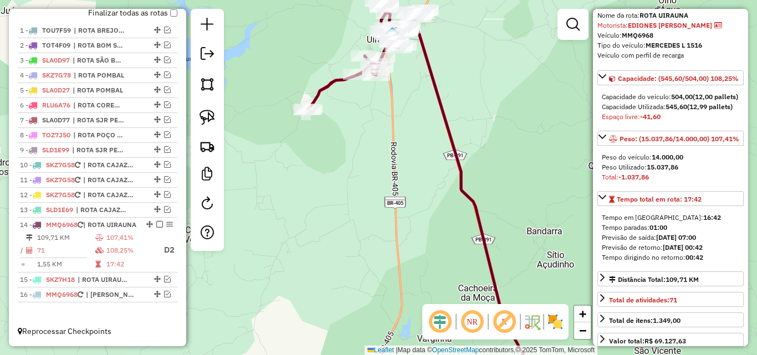
scroll to position [111, 0]
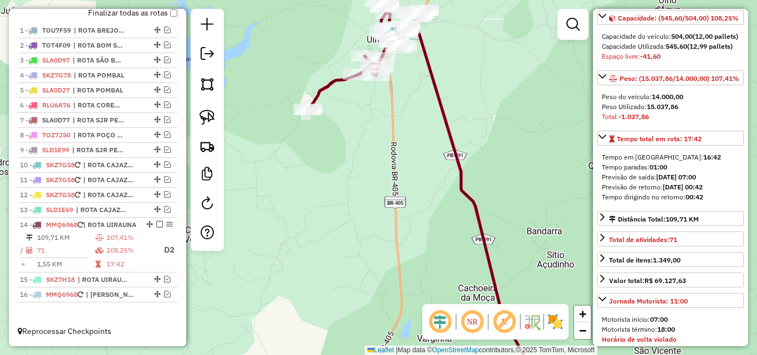
drag, startPoint x: 387, startPoint y: 250, endPoint x: 375, endPoint y: 270, distance: 23.1
click at [379, 280] on div "Janela de atendimento Grade de atendimento Capacidade Transportadoras Veículos …" at bounding box center [378, 177] width 757 height 355
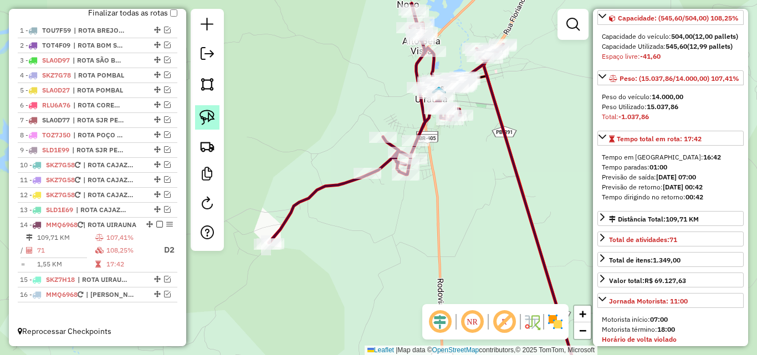
click at [197, 121] on link at bounding box center [207, 117] width 24 height 24
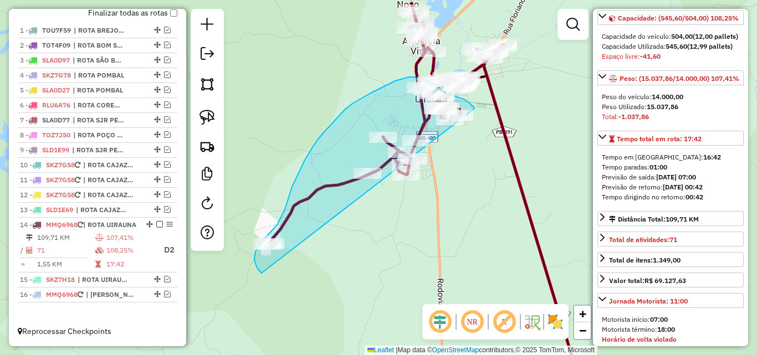
drag, startPoint x: 474, startPoint y: 109, endPoint x: 378, endPoint y: 274, distance: 191.7
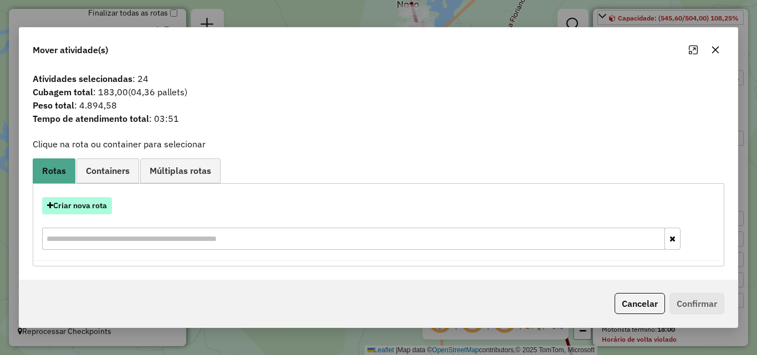
click at [96, 199] on button "Criar nova rota" at bounding box center [77, 205] width 70 height 17
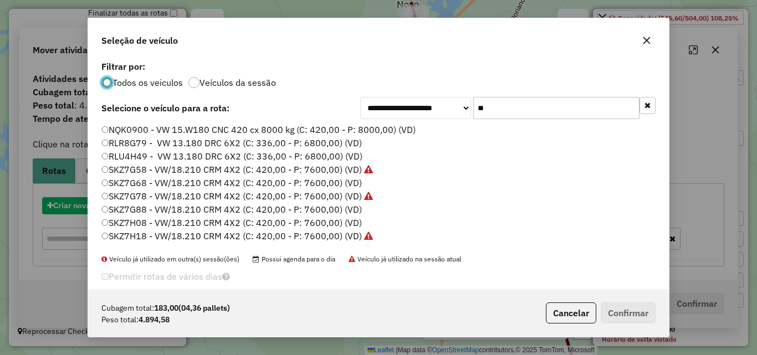
scroll to position [6, 3]
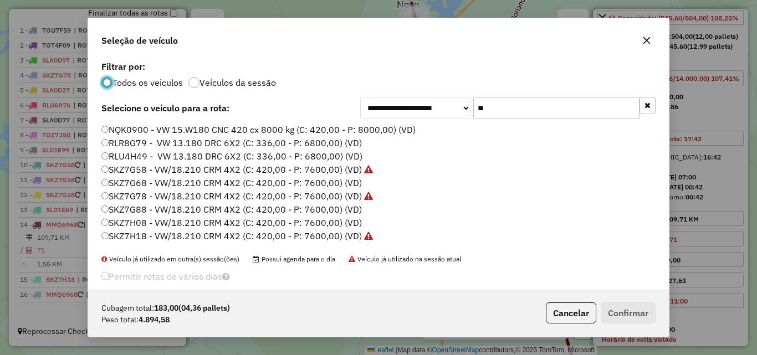
click at [565, 112] on input "**" at bounding box center [556, 108] width 166 height 22
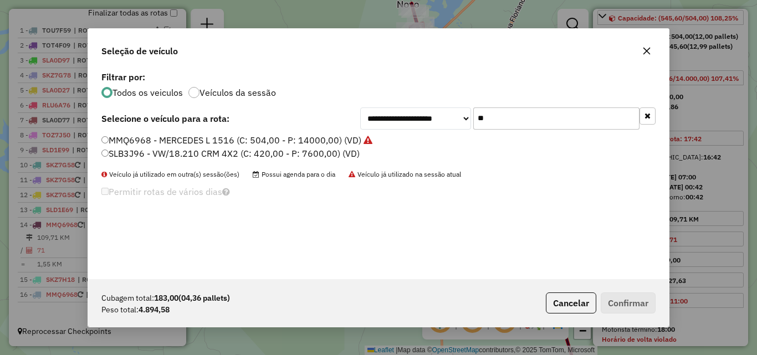
type input "**"
click at [222, 150] on label "SLB3J96 - VW/18.210 CRM 4X2 (C: 420,00 - P: 7600,00) (VD)" at bounding box center [230, 153] width 258 height 13
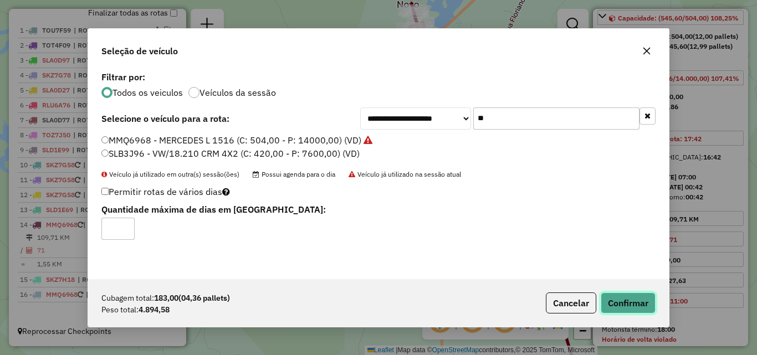
click at [625, 296] on button "Confirmar" at bounding box center [628, 303] width 55 height 21
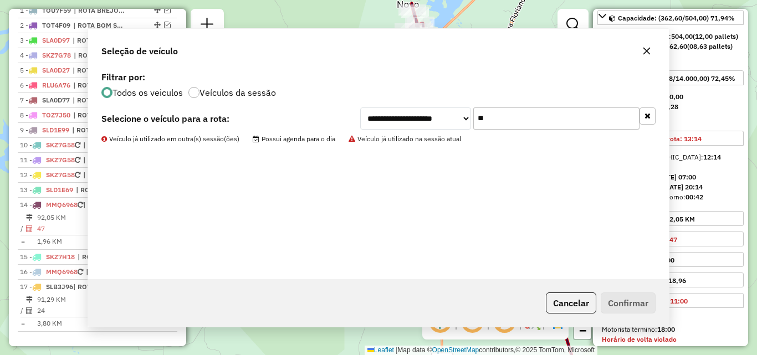
scroll to position [474, 0]
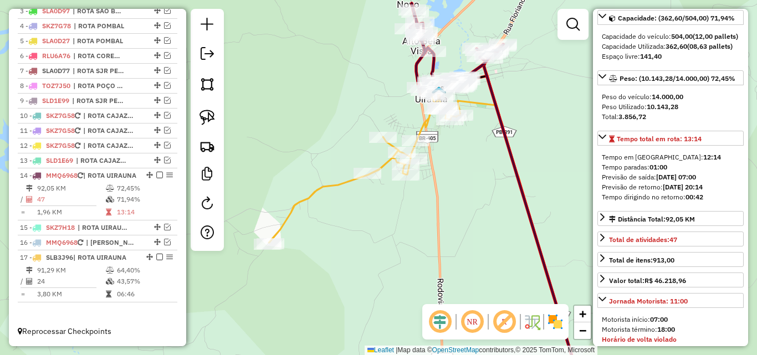
click at [342, 183] on icon at bounding box center [364, 164] width 191 height 158
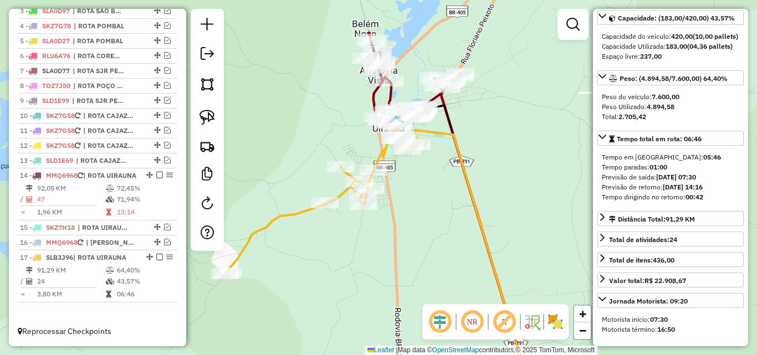
drag, startPoint x: 479, startPoint y: 191, endPoint x: 456, endPoint y: 204, distance: 26.3
click at [457, 209] on div "Janela de atendimento Grade de atendimento Capacidade Transportadoras Veículos …" at bounding box center [378, 177] width 757 height 355
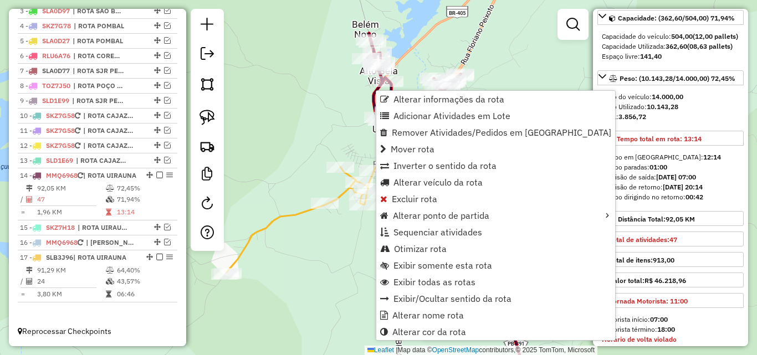
click at [538, 63] on div "Janela de atendimento Grade de atendimento Capacidade Transportadoras Veículos …" at bounding box center [378, 177] width 757 height 355
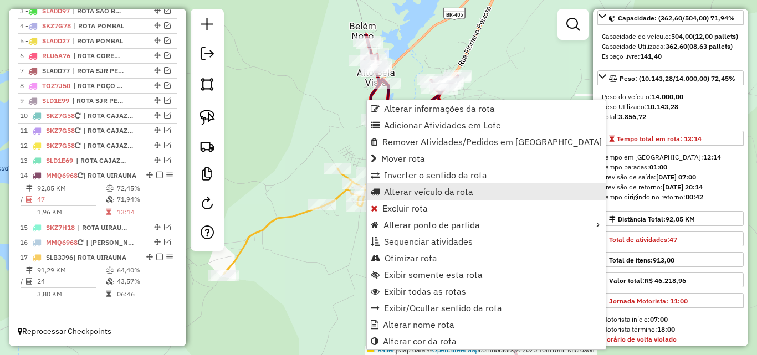
click at [420, 191] on span "Alterar veículo da rota" at bounding box center [428, 191] width 89 height 9
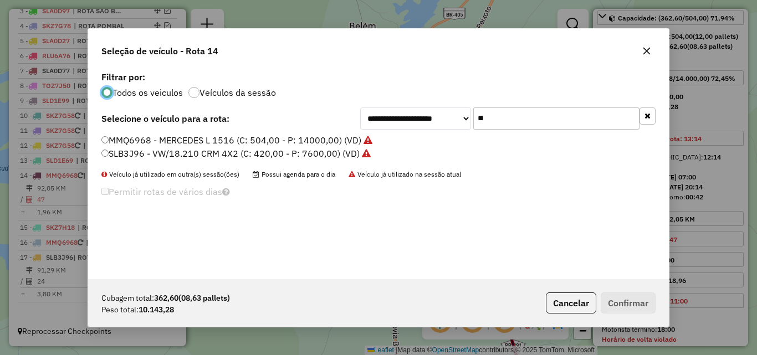
scroll to position [6, 3]
click at [515, 127] on input "**" at bounding box center [556, 118] width 166 height 22
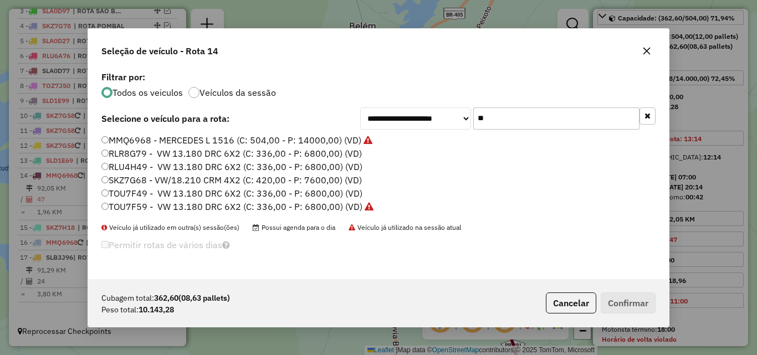
type input "**"
click at [163, 177] on label "SKZ7G68 - VW/18.210 CRM 4X2 (C: 420,00 - P: 7600,00) (VD)" at bounding box center [231, 179] width 260 height 13
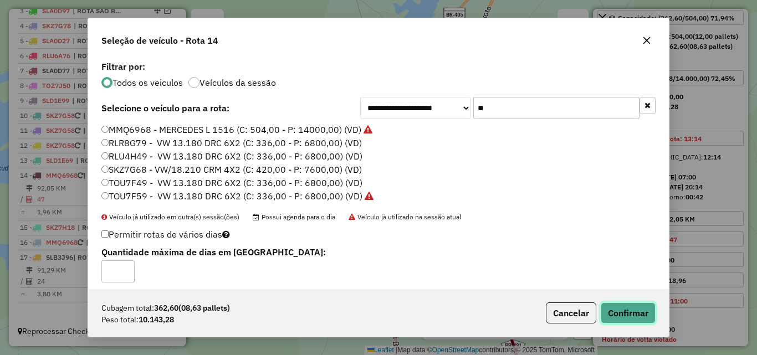
click at [632, 311] on button "Confirmar" at bounding box center [628, 312] width 55 height 21
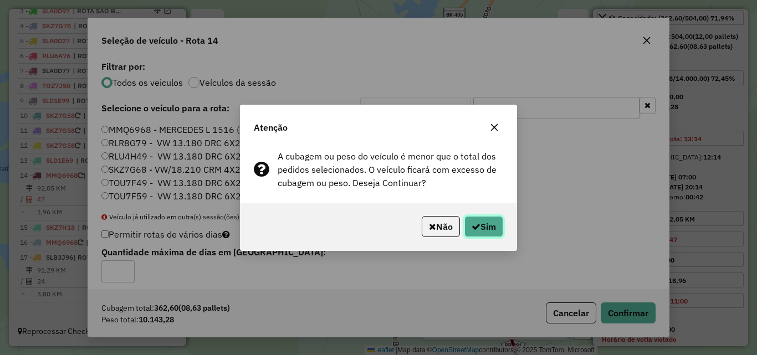
drag, startPoint x: 486, startPoint y: 226, endPoint x: 730, endPoint y: 176, distance: 249.4
click at [486, 227] on button "Sim" at bounding box center [483, 226] width 39 height 21
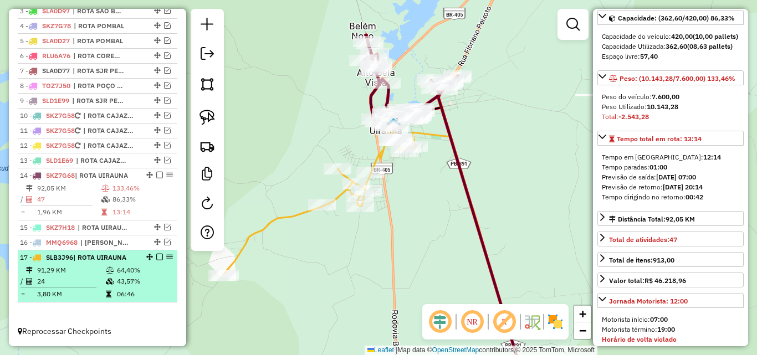
scroll to position [464, 0]
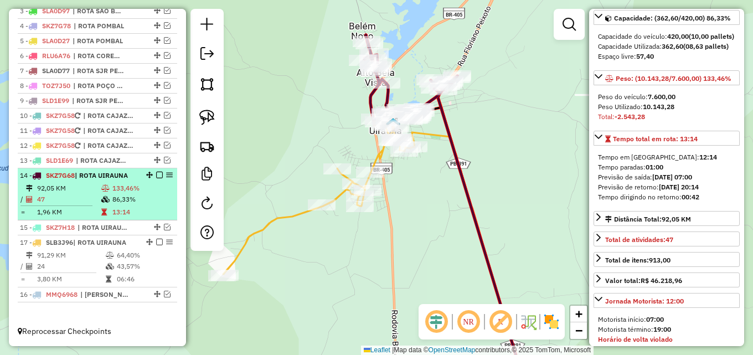
drag, startPoint x: 147, startPoint y: 257, endPoint x: 145, endPoint y: 220, distance: 36.0
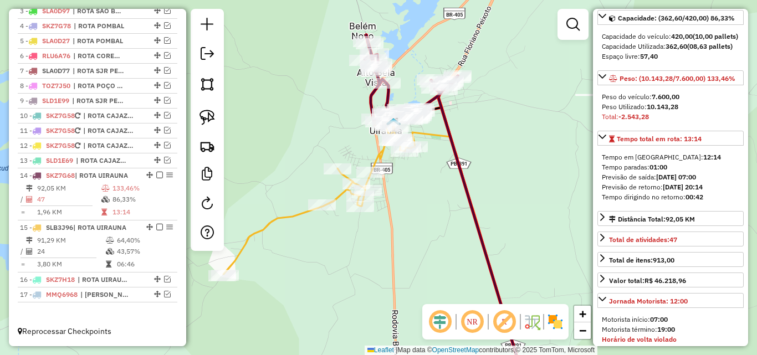
click at [289, 214] on icon at bounding box center [318, 195] width 191 height 158
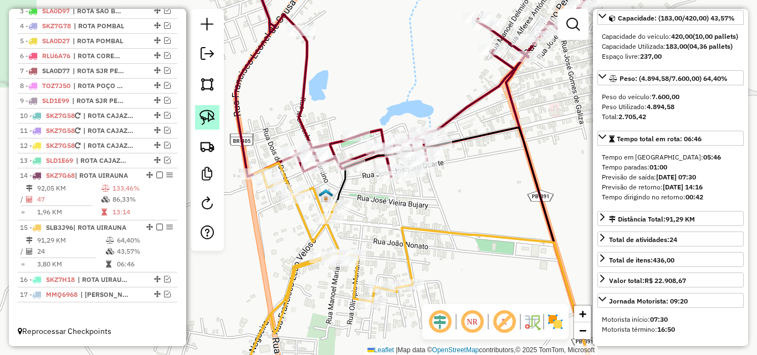
click at [204, 119] on img at bounding box center [207, 118] width 16 height 16
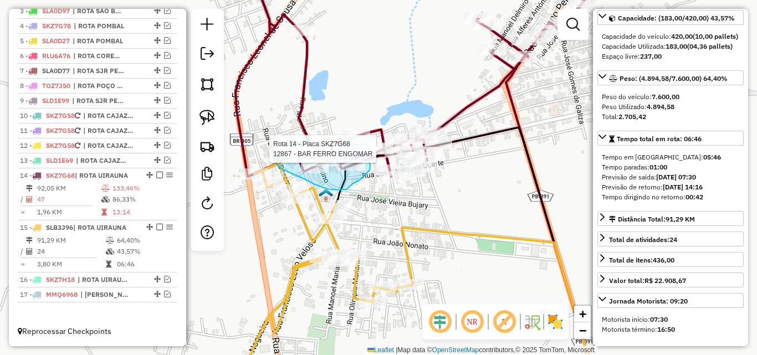
drag, startPoint x: 284, startPoint y: 143, endPoint x: 361, endPoint y: 113, distance: 83.1
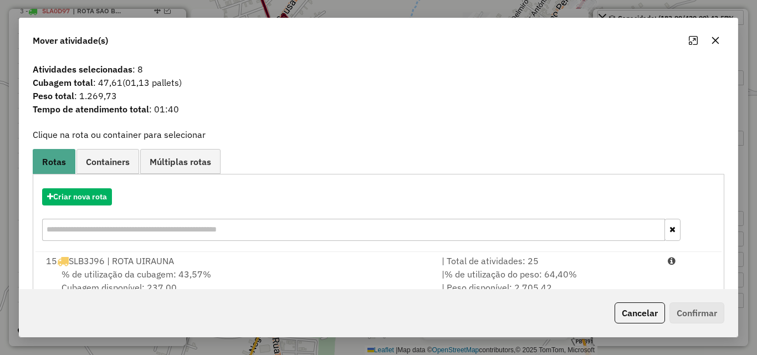
drag, startPoint x: 630, startPoint y: 266, endPoint x: 671, endPoint y: 292, distance: 48.6
click at [630, 266] on div "| Total de atividades: 25" at bounding box center [548, 260] width 226 height 13
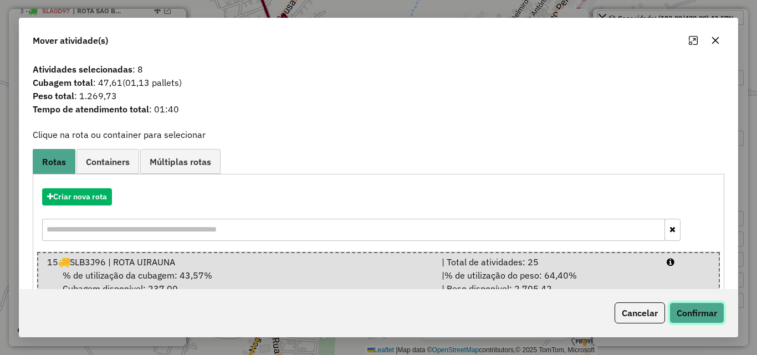
click at [695, 304] on button "Confirmar" at bounding box center [696, 312] width 55 height 21
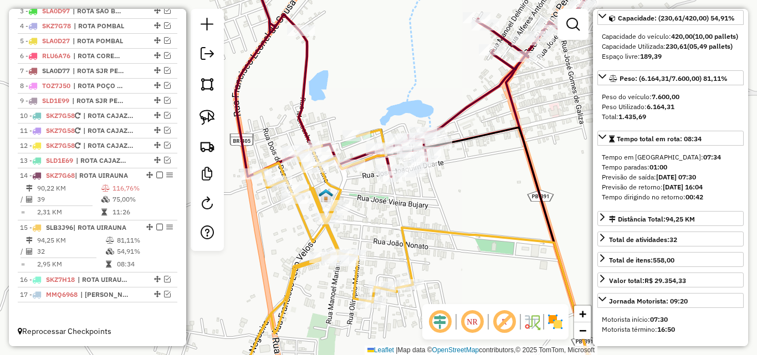
click at [461, 108] on icon at bounding box center [409, 71] width 348 height 212
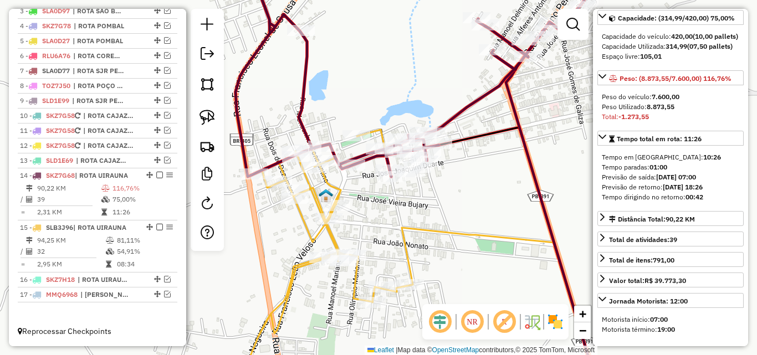
click at [329, 182] on icon at bounding box center [256, 260] width 307 height 261
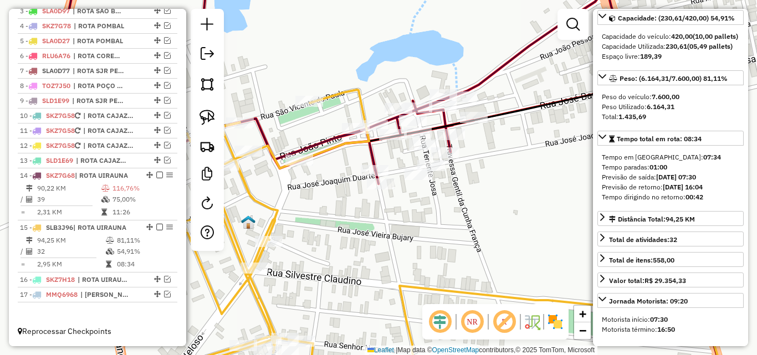
click at [371, 155] on icon at bounding box center [349, 74] width 562 height 219
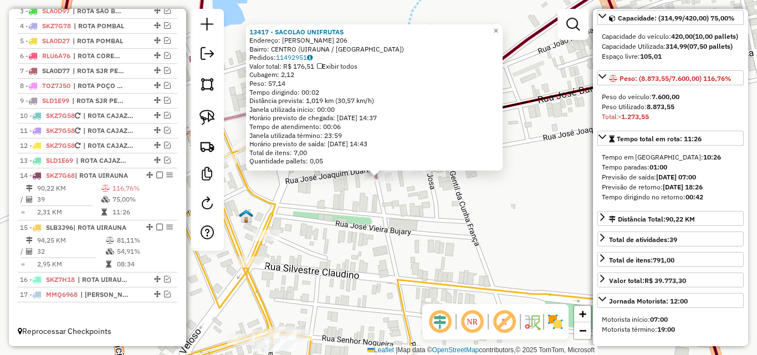
click at [406, 212] on div "13417 - SACOLAO UNIFRUTAS Endereço: JOSE JOAQUIM DUARTE 206 Bairro: CENTRO (UIR…" at bounding box center [378, 177] width 757 height 355
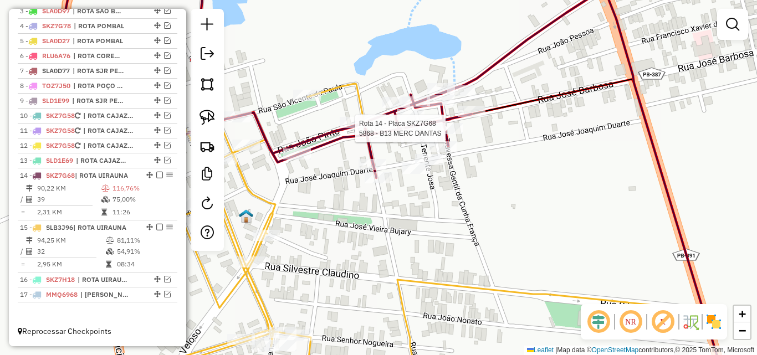
select select "*********"
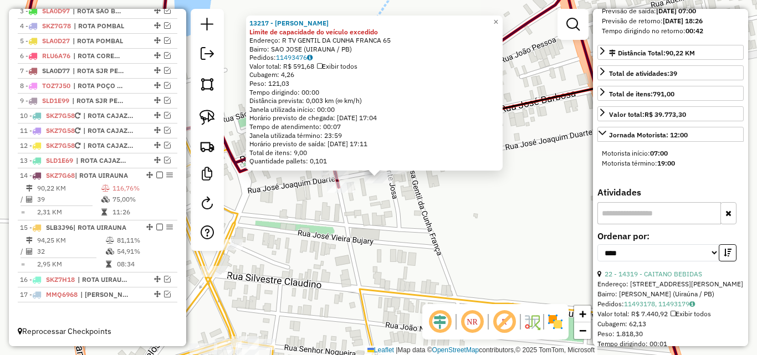
scroll to position [388, 0]
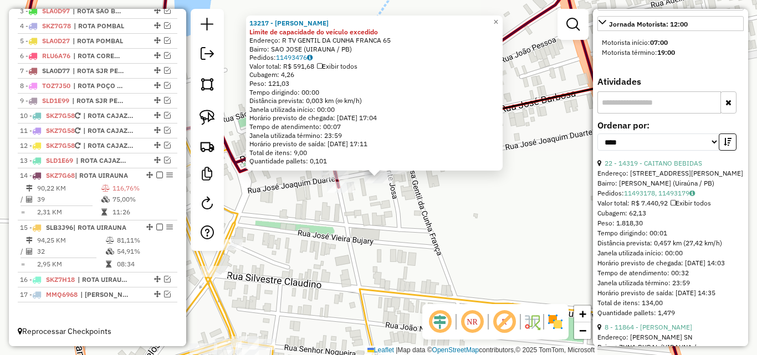
drag, startPoint x: 652, startPoint y: 182, endPoint x: 642, endPoint y: 191, distance: 13.7
click at [652, 167] on link "22 - 14319 - CAITANO BEBIDAS" at bounding box center [653, 163] width 98 height 8
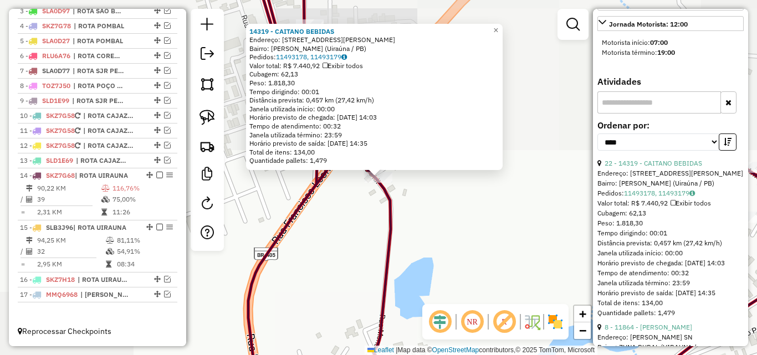
click at [417, 285] on div "14319 - CAITANO BEBIDAS Endereço: Rua Silvestre Fernandes, 2 Bairro: Conjunto D…" at bounding box center [378, 177] width 757 height 355
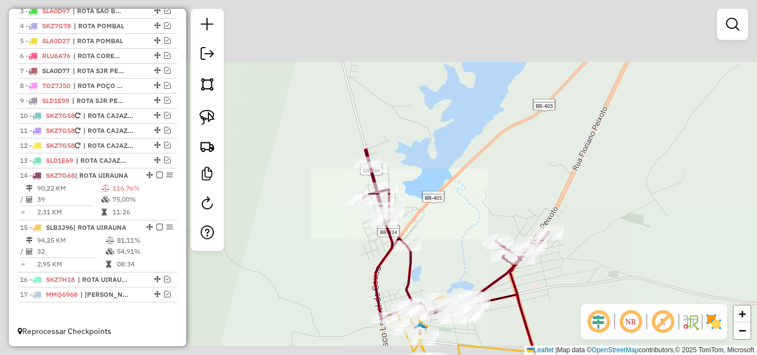
drag, startPoint x: 438, startPoint y: 247, endPoint x: 412, endPoint y: 169, distance: 82.0
click at [412, 169] on div "Janela de atendimento Grade de atendimento Capacidade Transportadoras Veículos …" at bounding box center [378, 177] width 757 height 355
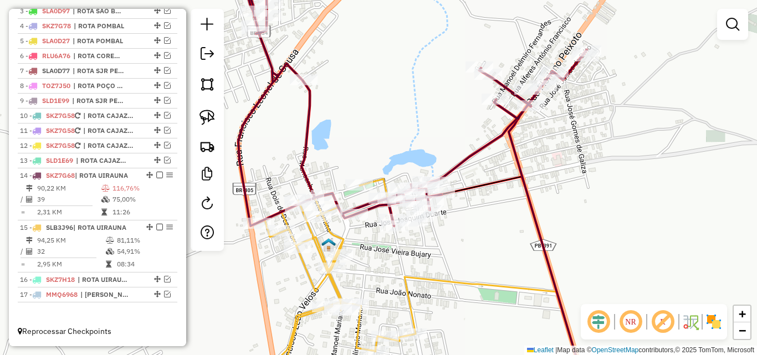
click at [573, 211] on div "Janela de atendimento Grade de atendimento Capacidade Transportadoras Veículos …" at bounding box center [378, 177] width 757 height 355
click at [207, 117] on img at bounding box center [207, 118] width 16 height 16
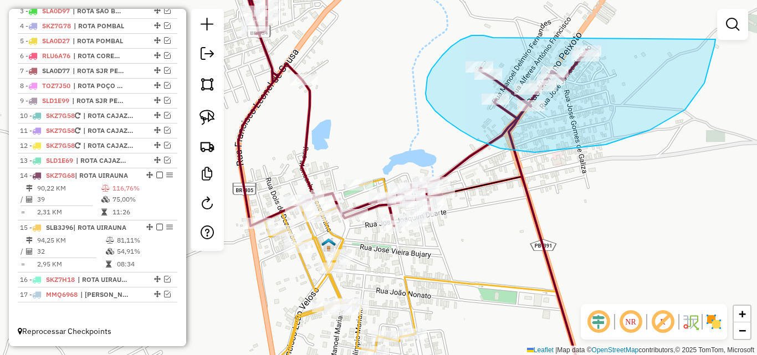
drag, startPoint x: 471, startPoint y: 35, endPoint x: 714, endPoint y: 29, distance: 242.7
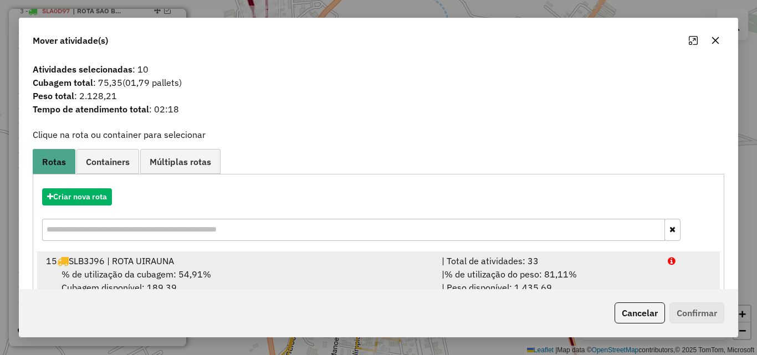
click at [624, 278] on div "| % de utilização do peso: 81,11% | Peso disponível: 1.435,69" at bounding box center [548, 281] width 226 height 27
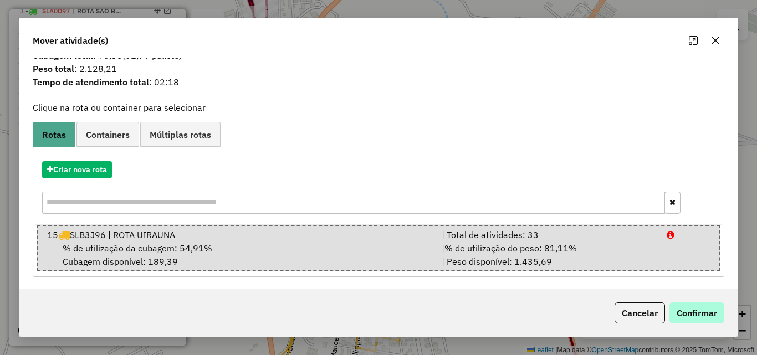
scroll to position [28, 0]
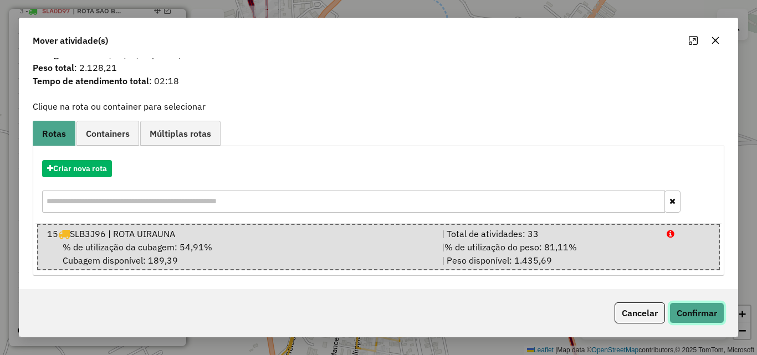
click at [706, 311] on button "Confirmar" at bounding box center [696, 312] width 55 height 21
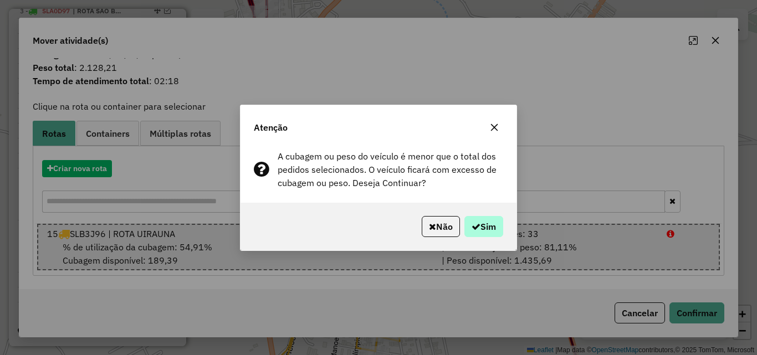
click at [498, 222] on div "Não Sim" at bounding box center [378, 227] width 276 height 48
click at [491, 224] on button "Sim" at bounding box center [483, 226] width 39 height 21
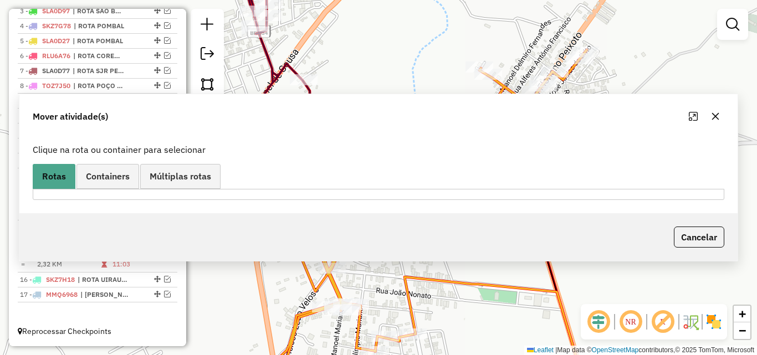
scroll to position [0, 0]
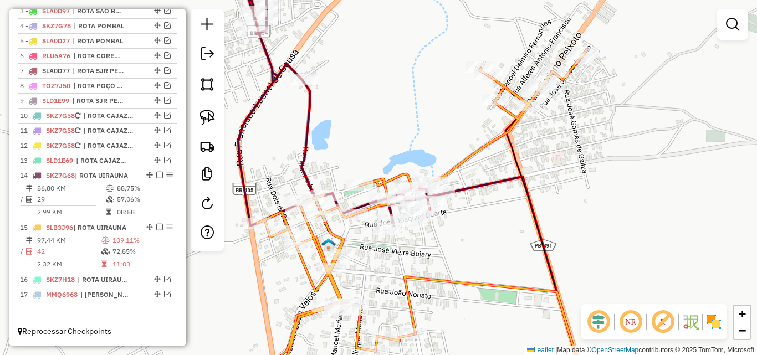
drag, startPoint x: 461, startPoint y: 163, endPoint x: 515, endPoint y: 195, distance: 62.6
click at [461, 162] on icon at bounding box center [422, 220] width 330 height 341
select select "*********"
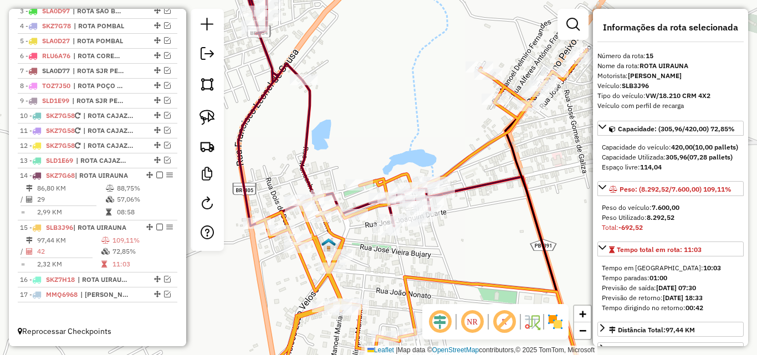
scroll to position [55, 0]
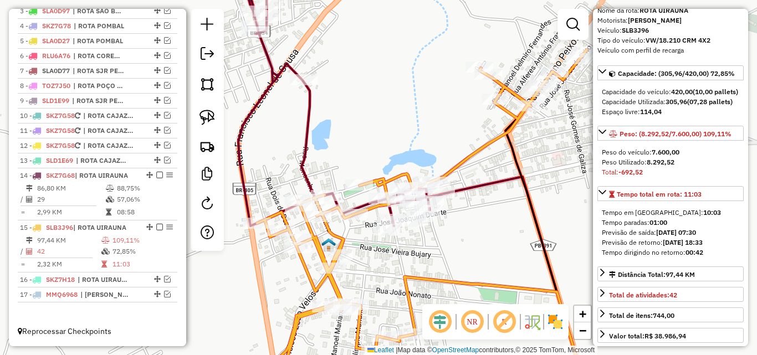
click at [481, 183] on icon at bounding box center [488, 284] width 195 height 214
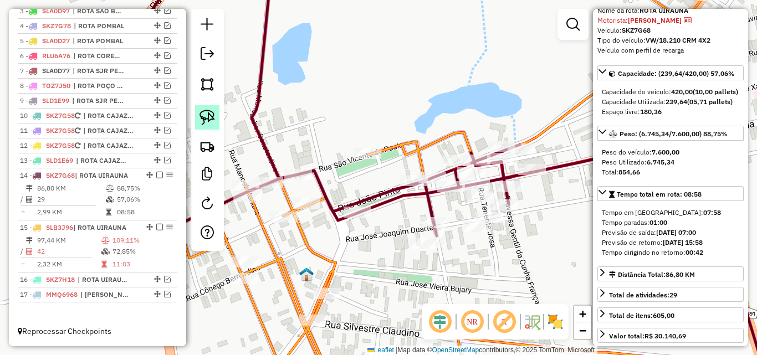
click at [207, 120] on img at bounding box center [207, 118] width 16 height 16
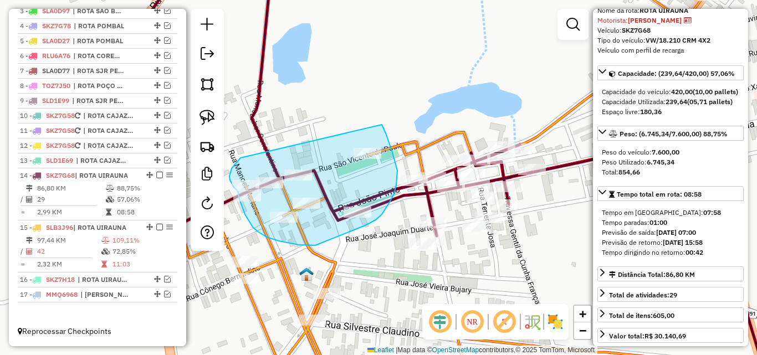
drag, startPoint x: 239, startPoint y: 158, endPoint x: 382, endPoint y: 125, distance: 146.3
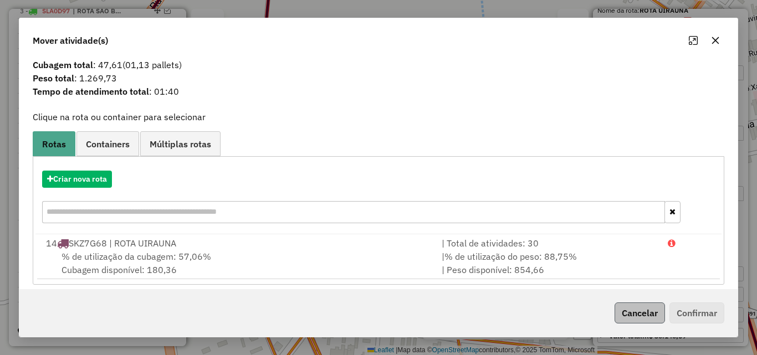
scroll to position [27, 0]
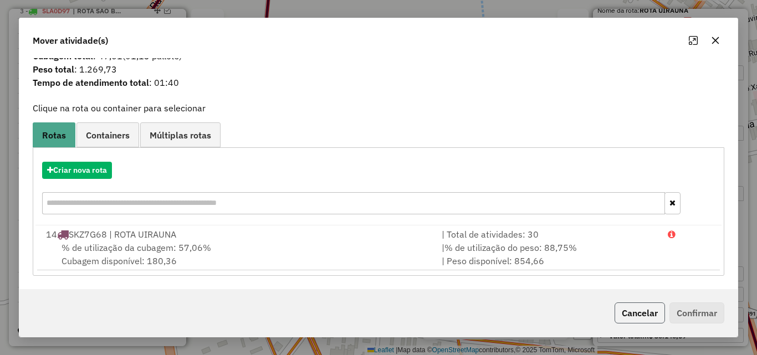
click at [645, 309] on button "Cancelar" at bounding box center [639, 312] width 50 height 21
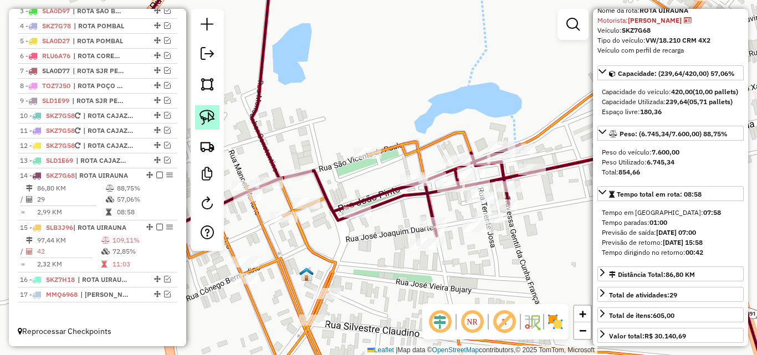
drag, startPoint x: 204, startPoint y: 120, endPoint x: 211, endPoint y: 128, distance: 10.3
click at [203, 120] on img at bounding box center [207, 118] width 16 height 16
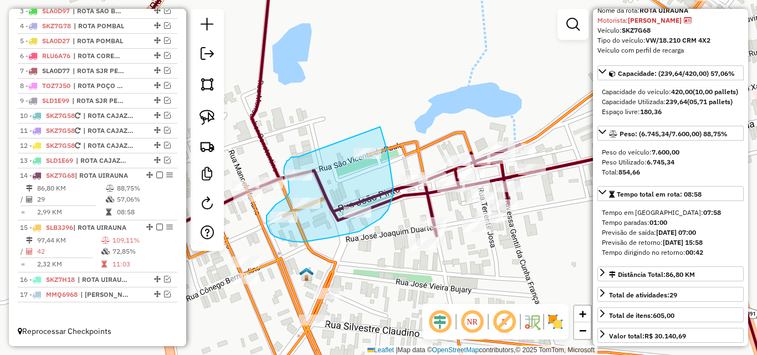
drag, startPoint x: 293, startPoint y: 157, endPoint x: 379, endPoint y: 126, distance: 92.2
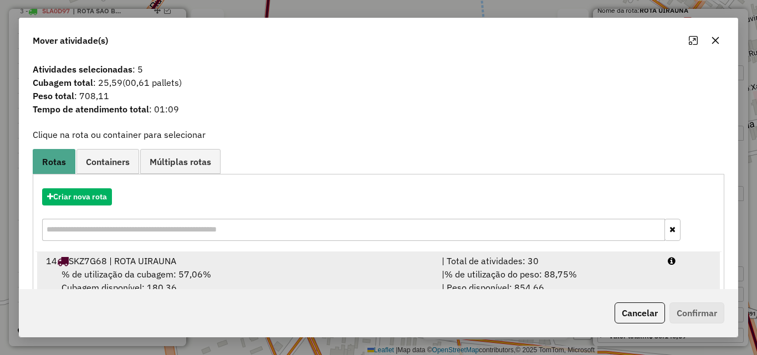
click at [614, 269] on div "| % de utilização do peso: 88,75% | Peso disponível: 854,66" at bounding box center [548, 281] width 226 height 27
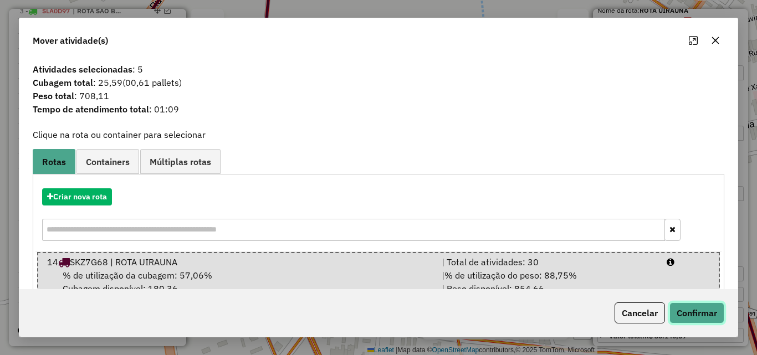
click at [702, 314] on button "Confirmar" at bounding box center [696, 312] width 55 height 21
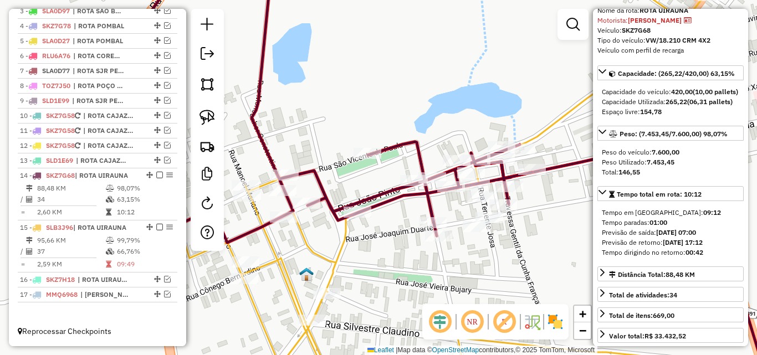
click at [268, 240] on icon at bounding box center [444, 178] width 563 height 426
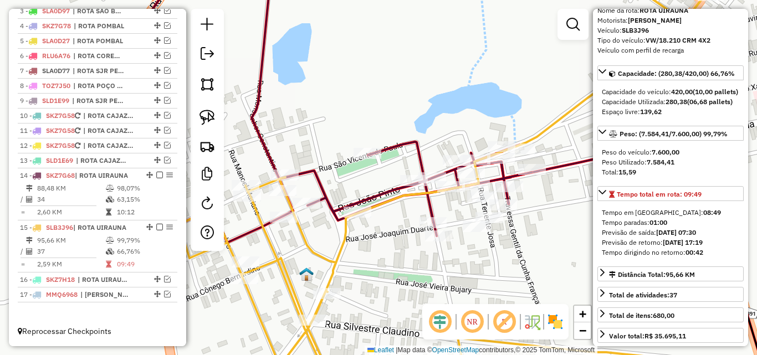
click at [398, 143] on icon at bounding box center [329, 104] width 406 height 278
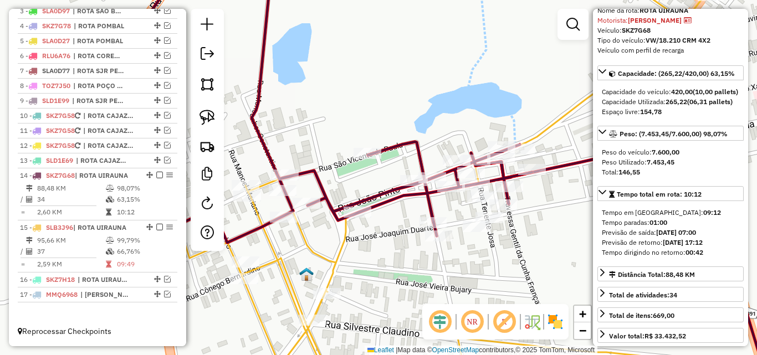
click at [284, 270] on icon at bounding box center [444, 178] width 563 height 426
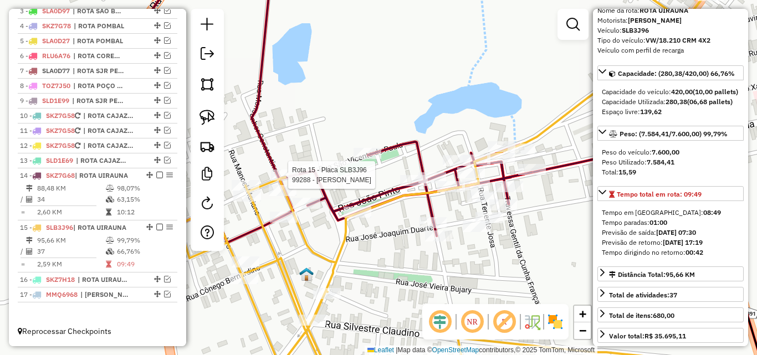
click at [293, 181] on div at bounding box center [285, 175] width 28 height 11
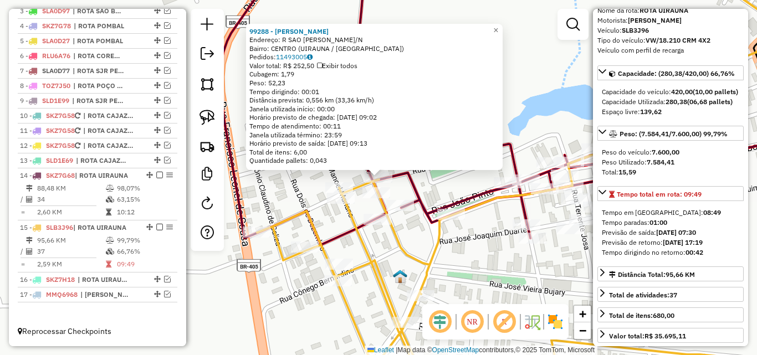
click at [432, 260] on icon at bounding box center [539, 178] width 565 height 426
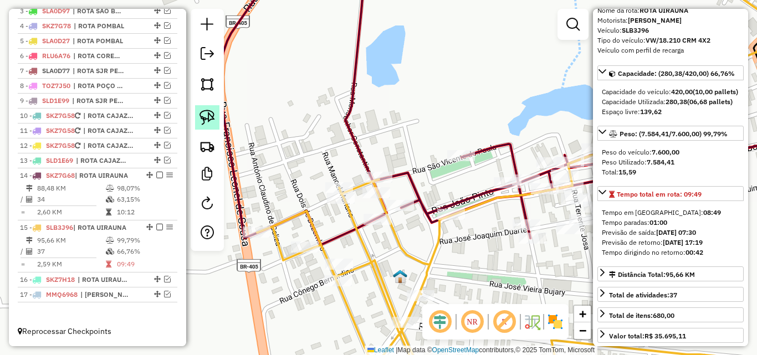
click at [198, 126] on link at bounding box center [207, 117] width 24 height 24
drag, startPoint x: 363, startPoint y: 158, endPoint x: 403, endPoint y: 168, distance: 40.6
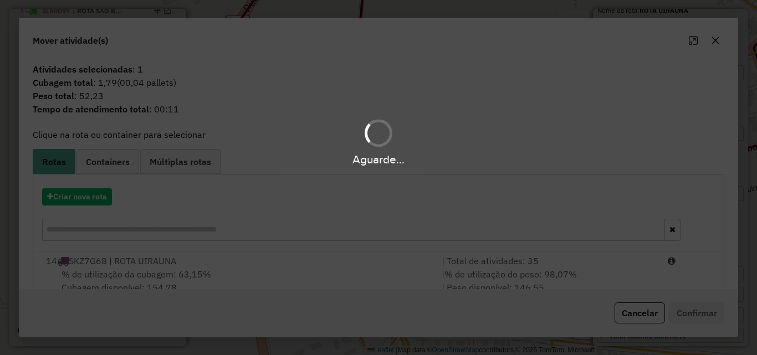
click at [648, 274] on hb-app "Aguarde... Pop-up bloqueado! Seu navegador bloqueou automáticamente a abertura …" at bounding box center [378, 177] width 757 height 355
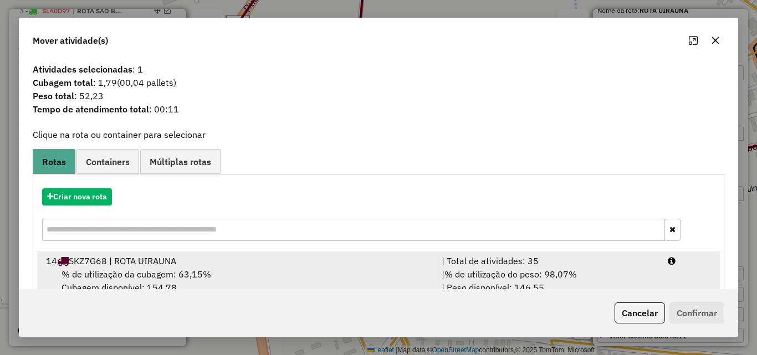
drag, startPoint x: 653, startPoint y: 273, endPoint x: 669, endPoint y: 305, distance: 35.9
click at [654, 274] on div "| % de utilização do peso: 98,07% | Peso disponível: 146,55" at bounding box center [548, 281] width 226 height 27
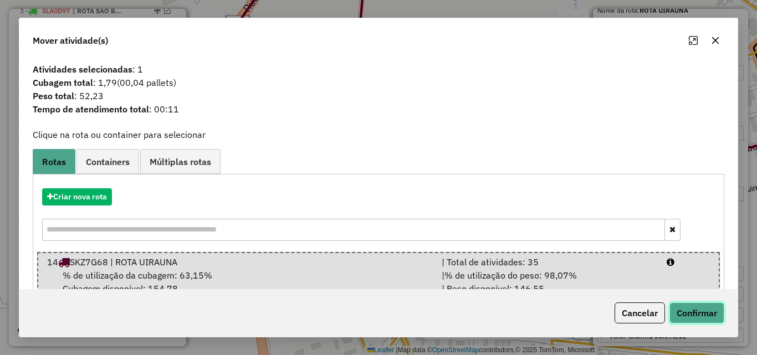
click at [675, 311] on button "Confirmar" at bounding box center [696, 312] width 55 height 21
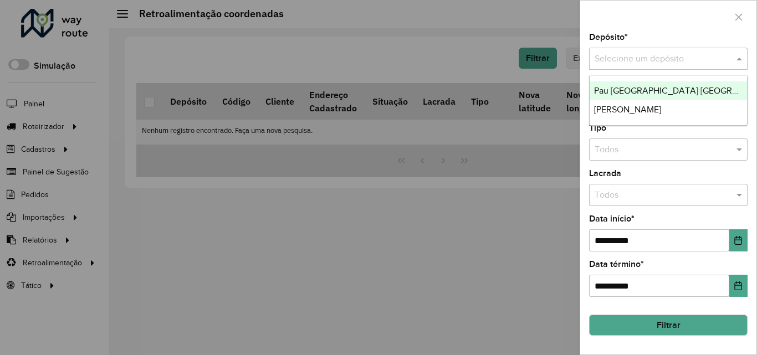
drag, startPoint x: 649, startPoint y: 58, endPoint x: 644, endPoint y: 79, distance: 22.2
click at [648, 58] on input "text" at bounding box center [656, 59] width 125 height 13
drag, startPoint x: 642, startPoint y: 85, endPoint x: 674, endPoint y: 172, distance: 93.2
click at [642, 85] on div "Pau Brasil Itaporanga" at bounding box center [667, 90] width 157 height 19
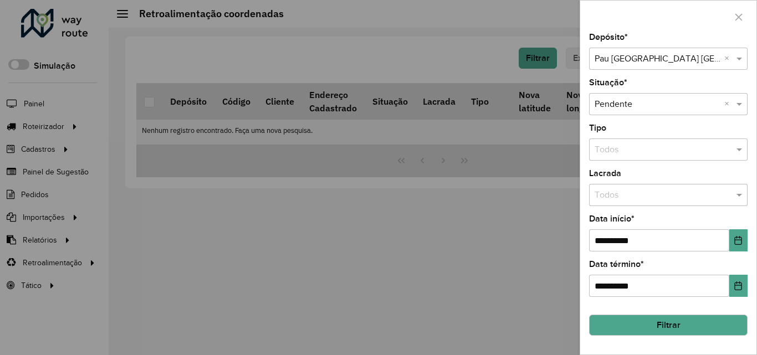
click at [691, 322] on button "Filtrar" at bounding box center [668, 325] width 158 height 21
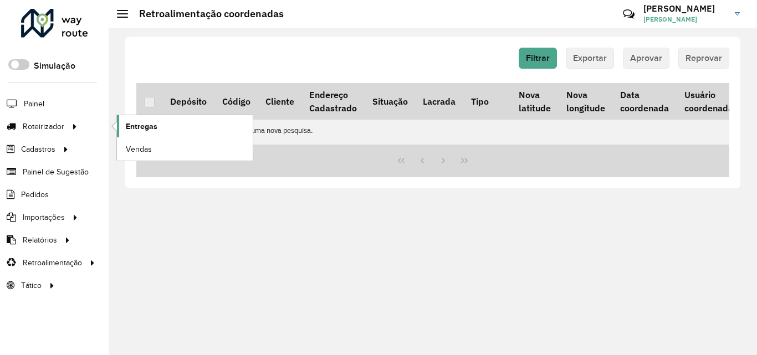
click at [132, 130] on span "Entregas" at bounding box center [142, 127] width 32 height 12
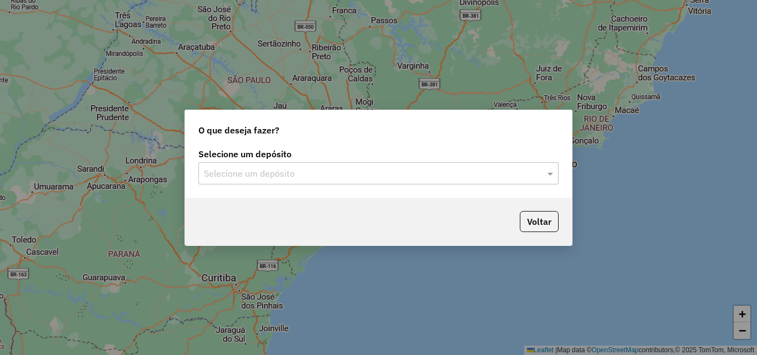
drag, startPoint x: 304, startPoint y: 171, endPoint x: 302, endPoint y: 177, distance: 6.0
click at [304, 172] on input "text" at bounding box center [367, 173] width 327 height 13
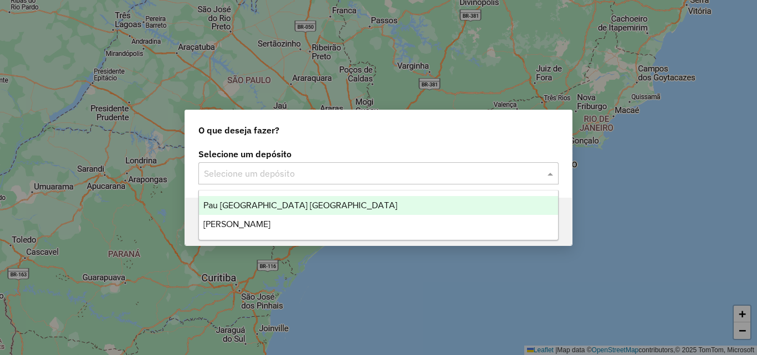
click at [289, 197] on div "Pau [GEOGRAPHIC_DATA] [GEOGRAPHIC_DATA]" at bounding box center [378, 205] width 359 height 19
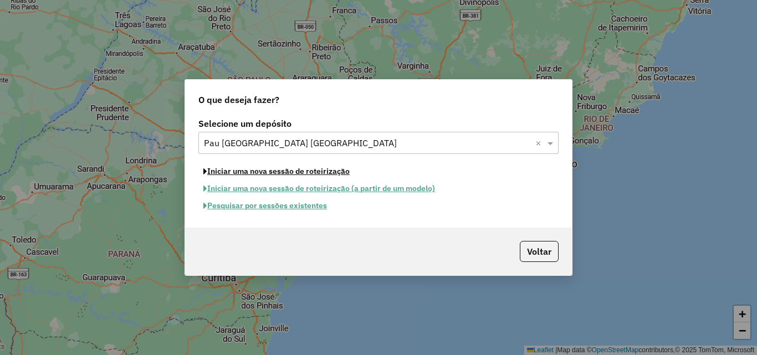
click at [285, 169] on button "Iniciar uma nova sessão de roteirização" at bounding box center [276, 171] width 156 height 17
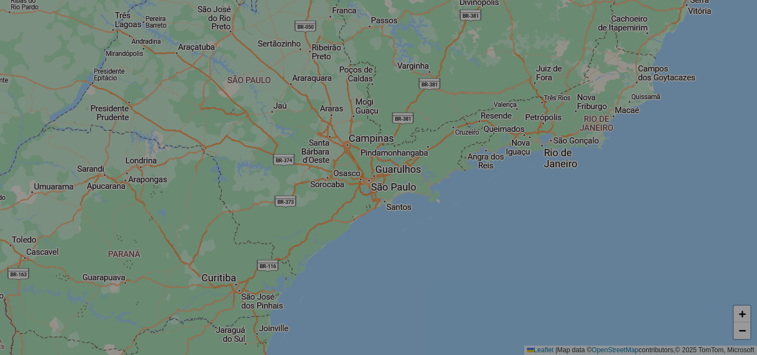
select select "*"
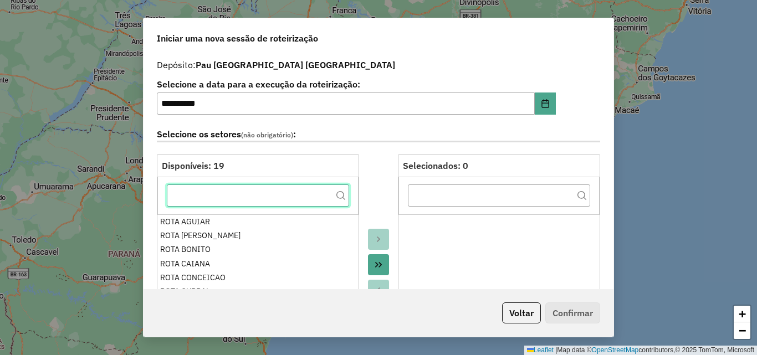
click at [260, 192] on input "text" at bounding box center [258, 195] width 182 height 22
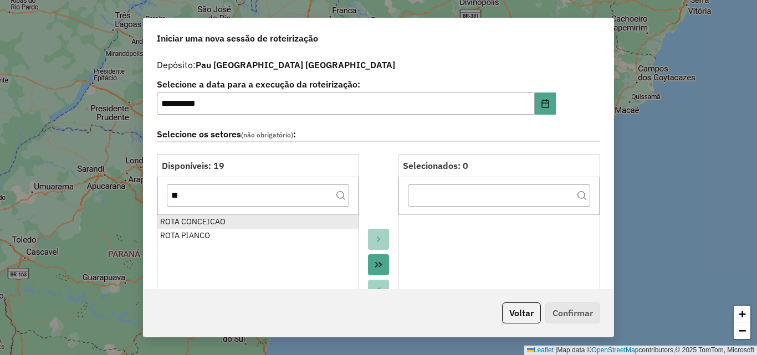
click at [248, 218] on div "ROTA CONCEICAO" at bounding box center [258, 222] width 196 height 12
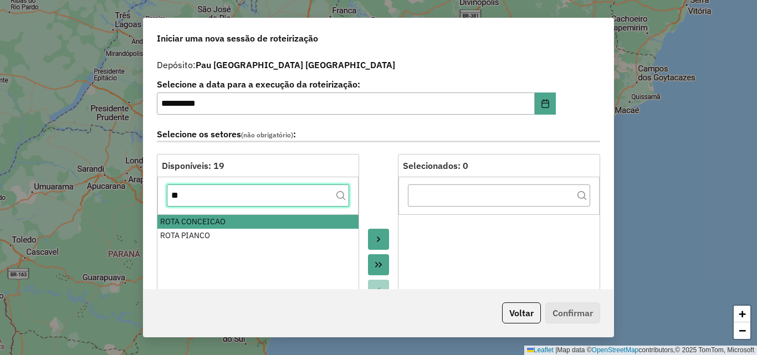
click at [247, 202] on input "**" at bounding box center [258, 195] width 182 height 22
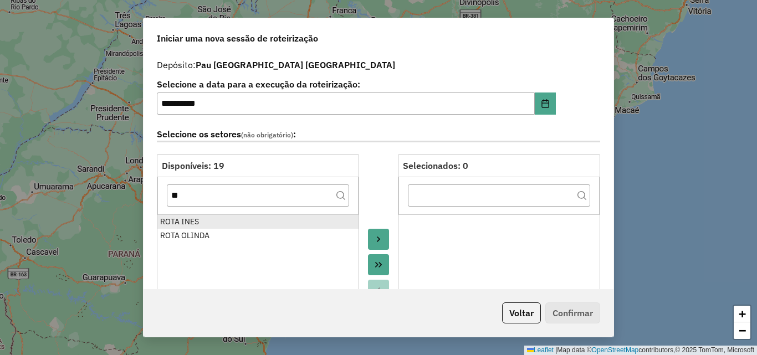
click at [240, 221] on div "ROTA INES" at bounding box center [258, 222] width 196 height 12
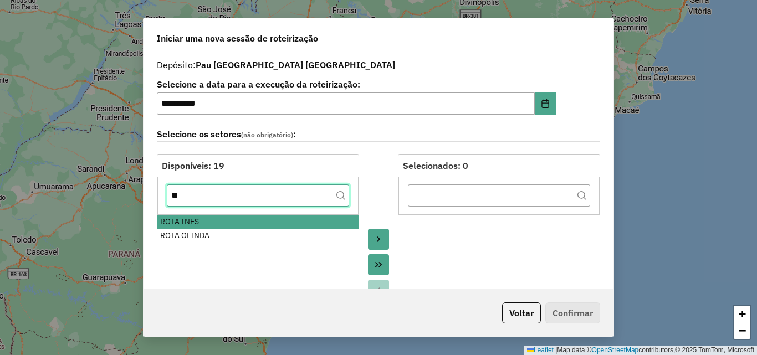
click at [234, 198] on input "**" at bounding box center [258, 195] width 182 height 22
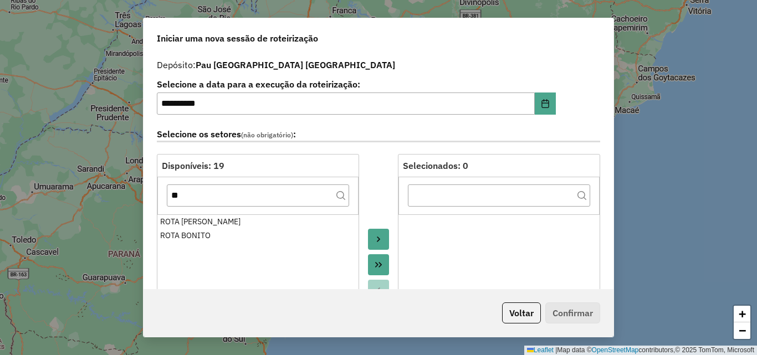
drag, startPoint x: 232, startPoint y: 214, endPoint x: 231, endPoint y: 207, distance: 7.3
click at [232, 215] on li "ROTA BOA VENTURA" at bounding box center [257, 222] width 201 height 14
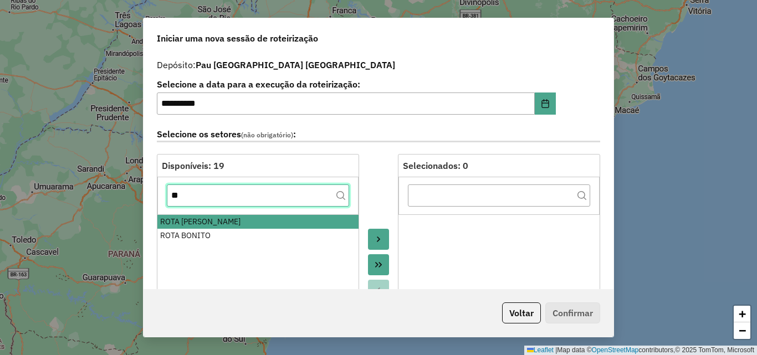
click at [233, 202] on input "**" at bounding box center [258, 195] width 182 height 22
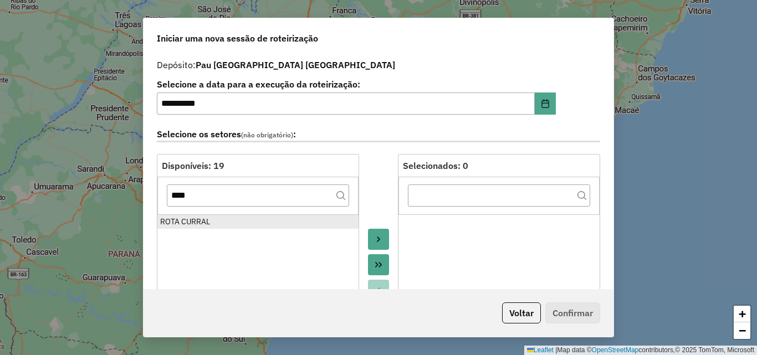
click at [232, 218] on div "ROTA CURRAL" at bounding box center [258, 222] width 196 height 12
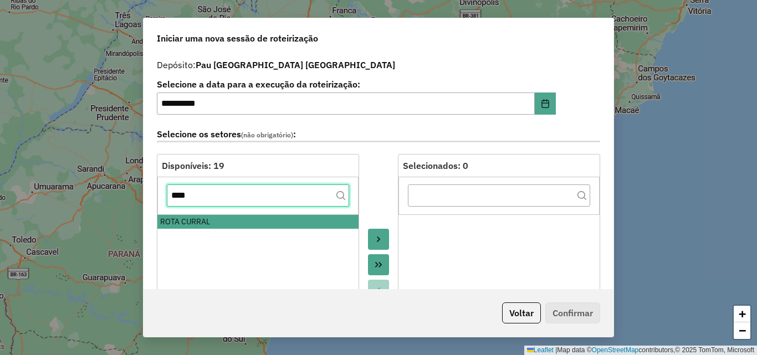
click at [225, 198] on input "****" at bounding box center [258, 195] width 182 height 22
click at [225, 197] on input "****" at bounding box center [258, 195] width 182 height 22
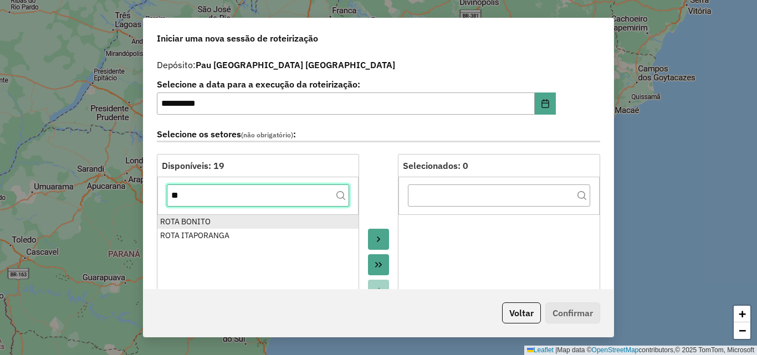
type input "**"
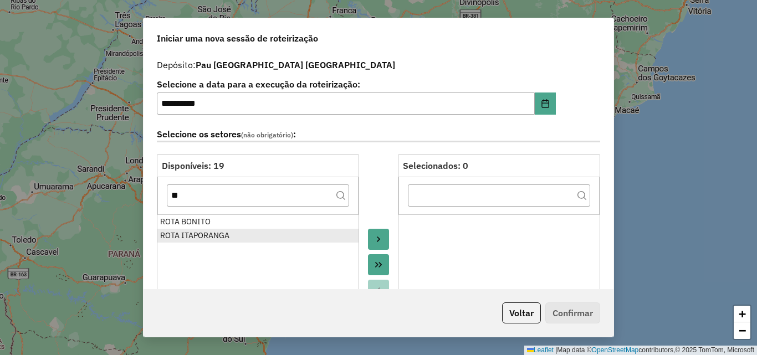
drag, startPoint x: 237, startPoint y: 222, endPoint x: 286, endPoint y: 229, distance: 49.9
click at [237, 222] on div "ROTA BONITO" at bounding box center [258, 222] width 196 height 12
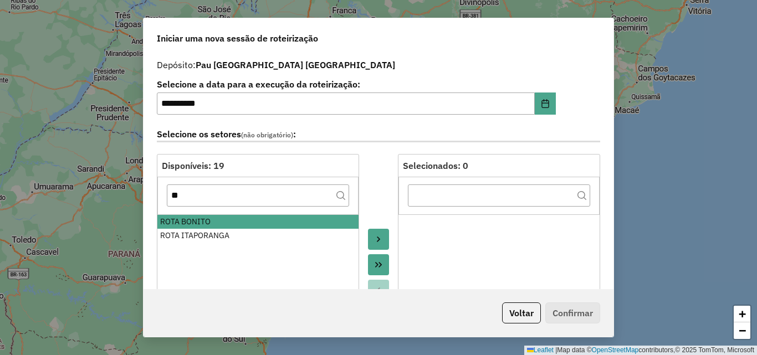
click at [198, 216] on div "ROTA BONITO" at bounding box center [258, 222] width 196 height 12
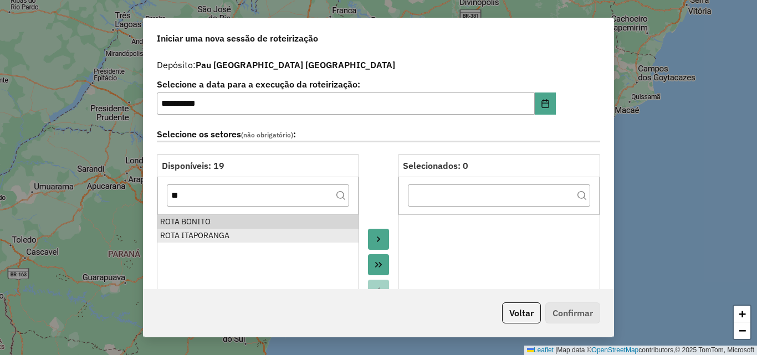
click at [213, 232] on div "ROTA ITAPORANGA" at bounding box center [258, 236] width 196 height 12
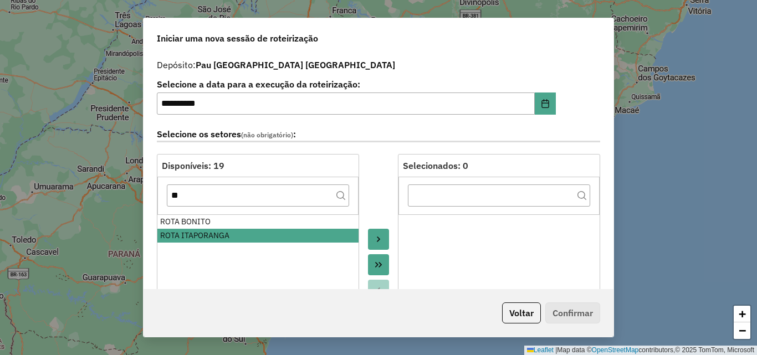
click at [371, 243] on button "Move to Target" at bounding box center [378, 239] width 21 height 21
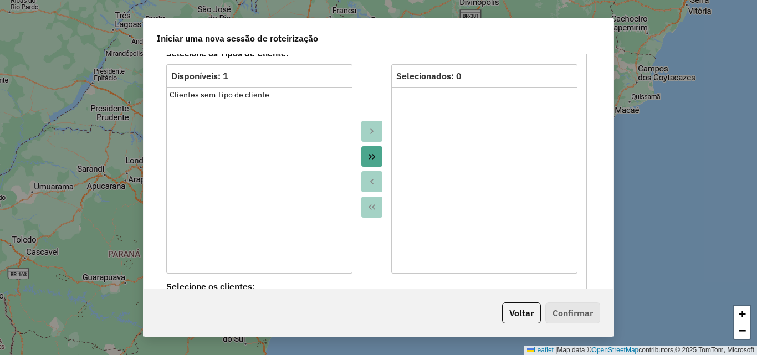
scroll to position [942, 0]
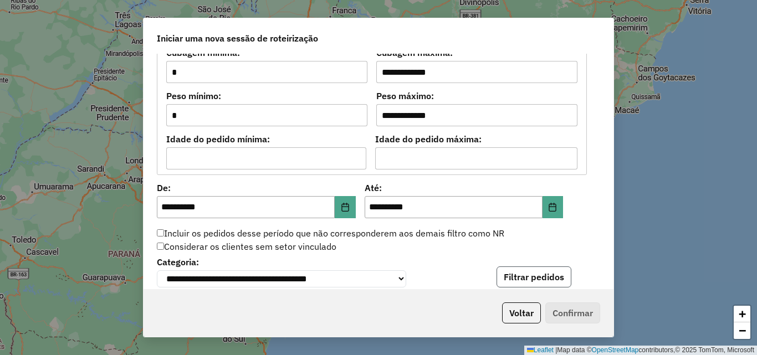
click at [529, 285] on button "Filtrar pedidos" at bounding box center [533, 276] width 75 height 21
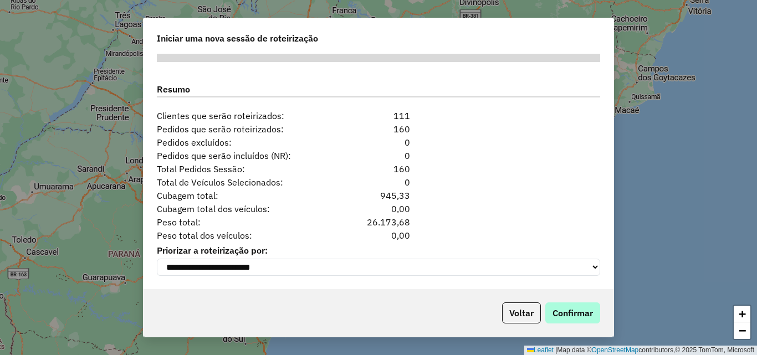
scroll to position [1398, 0]
click at [572, 319] on button "Confirmar" at bounding box center [572, 312] width 55 height 21
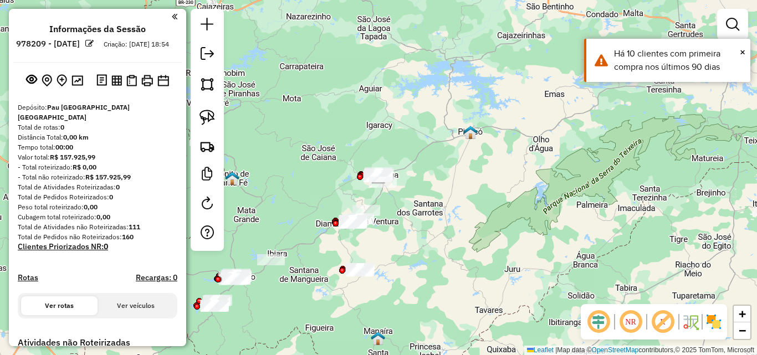
drag, startPoint x: 598, startPoint y: 246, endPoint x: 586, endPoint y: 260, distance: 18.4
click at [598, 247] on div "Janela de atendimento Grade de atendimento Capacidade Transportadoras Veículos …" at bounding box center [378, 177] width 757 height 355
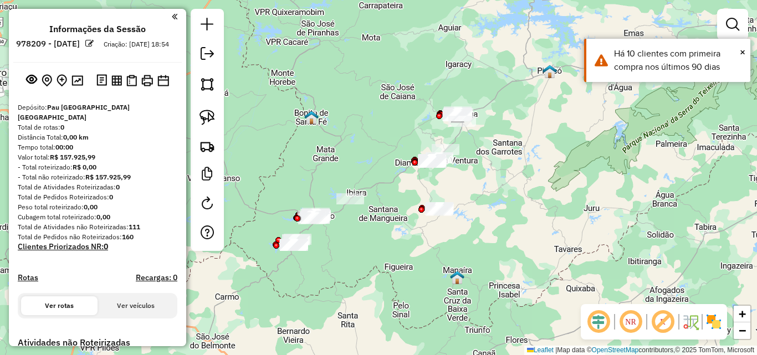
drag, startPoint x: 579, startPoint y: 263, endPoint x: 644, endPoint y: 208, distance: 84.6
click at [659, 200] on div "Janela de atendimento Grade de atendimento Capacidade Transportadoras Veículos …" at bounding box center [378, 177] width 757 height 355
drag, startPoint x: 209, startPoint y: 119, endPoint x: 260, endPoint y: 143, distance: 56.0
click at [209, 120] on img at bounding box center [207, 118] width 16 height 16
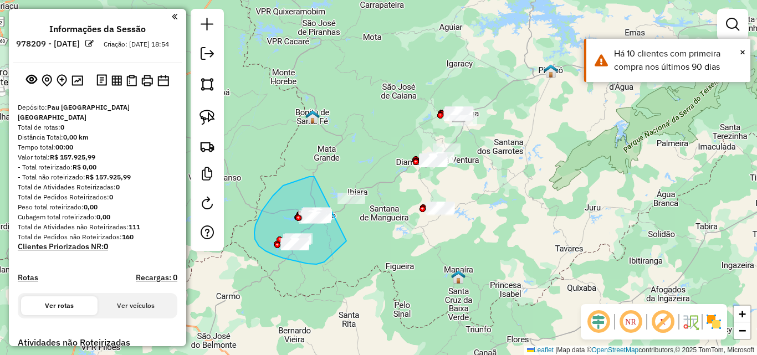
drag, startPoint x: 273, startPoint y: 196, endPoint x: 372, endPoint y: 184, distance: 100.4
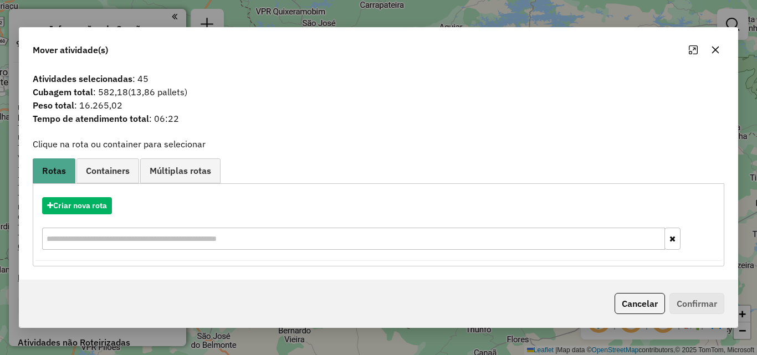
click at [639, 308] on button "Cancelar" at bounding box center [639, 303] width 50 height 21
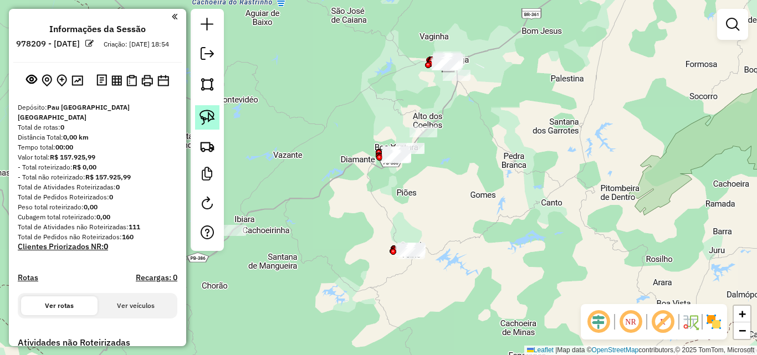
click at [207, 118] on img at bounding box center [207, 118] width 16 height 16
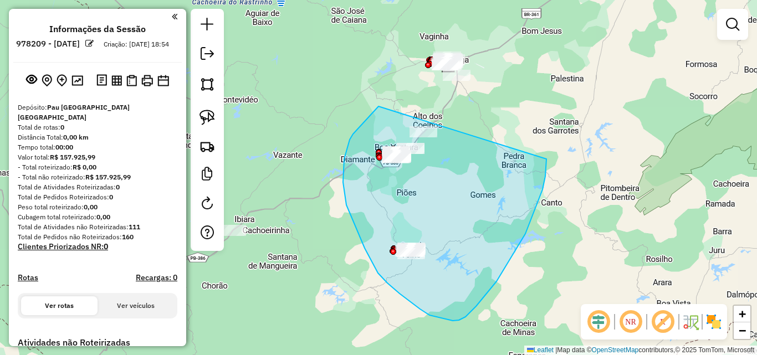
drag, startPoint x: 378, startPoint y: 106, endPoint x: 534, endPoint y: 134, distance: 157.5
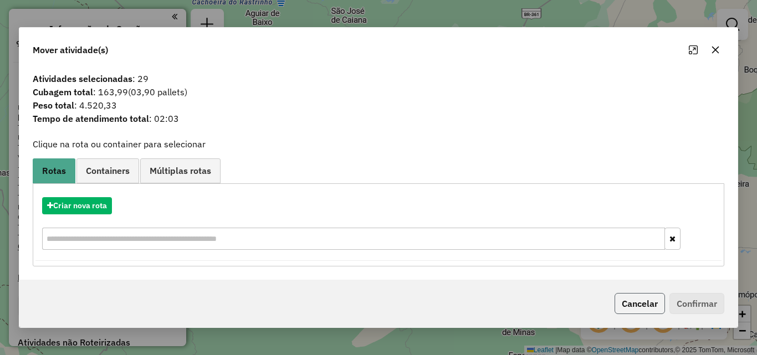
click at [627, 302] on button "Cancelar" at bounding box center [639, 303] width 50 height 21
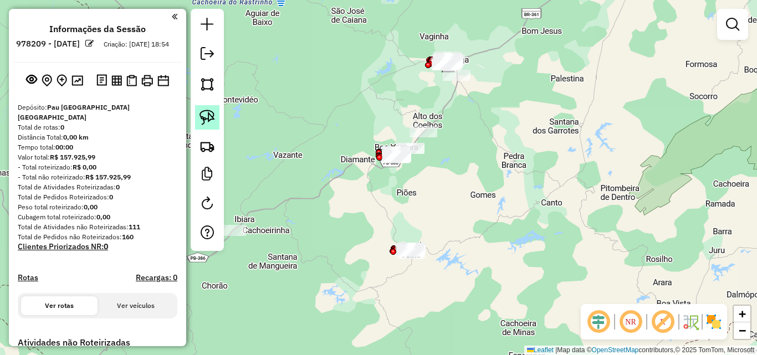
click at [219, 112] on div at bounding box center [207, 130] width 33 height 242
drag, startPoint x: 211, startPoint y: 115, endPoint x: 285, endPoint y: 107, distance: 74.6
click at [211, 116] on img at bounding box center [207, 118] width 16 height 16
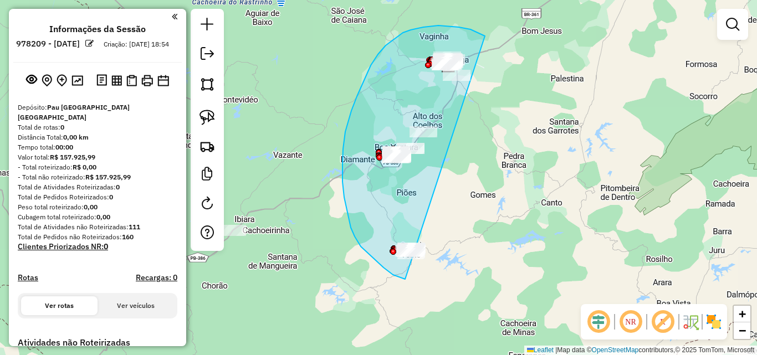
drag, startPoint x: 485, startPoint y: 36, endPoint x: 480, endPoint y: 288, distance: 252.1
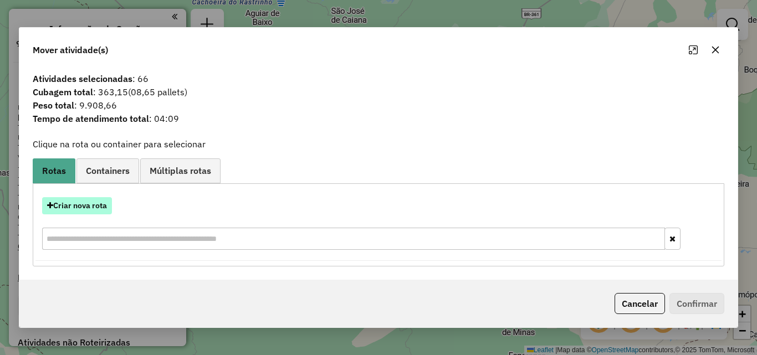
click at [99, 203] on button "Criar nova rota" at bounding box center [77, 205] width 70 height 17
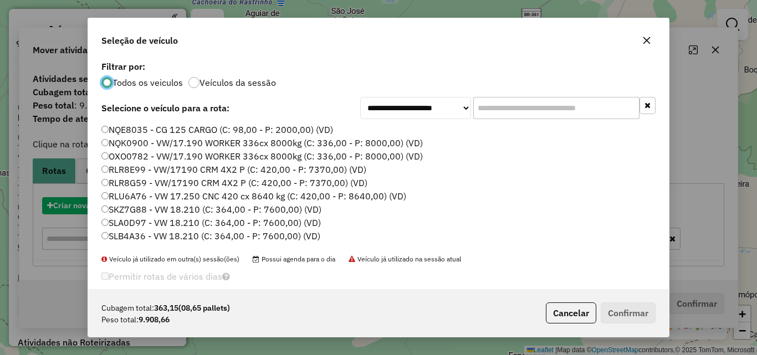
scroll to position [6, 3]
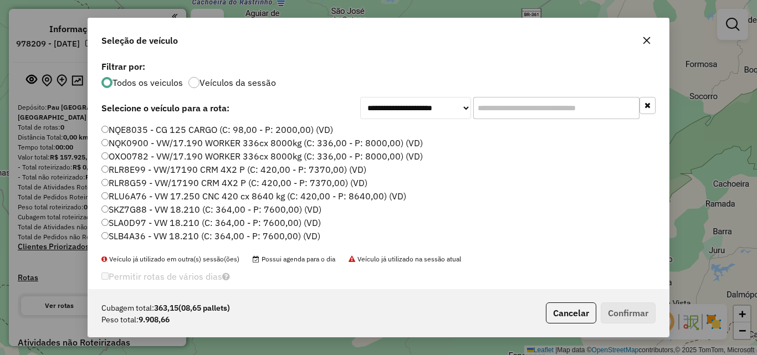
click at [187, 128] on label "NQE8035 - CG 125 CARGO (C: 98,00 - P: 2000,00) (VD)" at bounding box center [217, 129] width 232 height 13
click at [622, 319] on button "Confirmar" at bounding box center [628, 312] width 55 height 21
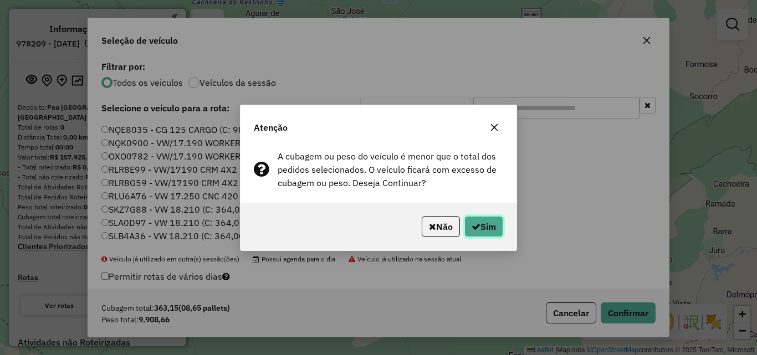
drag, startPoint x: 469, startPoint y: 225, endPoint x: 732, endPoint y: 279, distance: 268.7
click at [471, 225] on icon "button" at bounding box center [475, 226] width 9 height 9
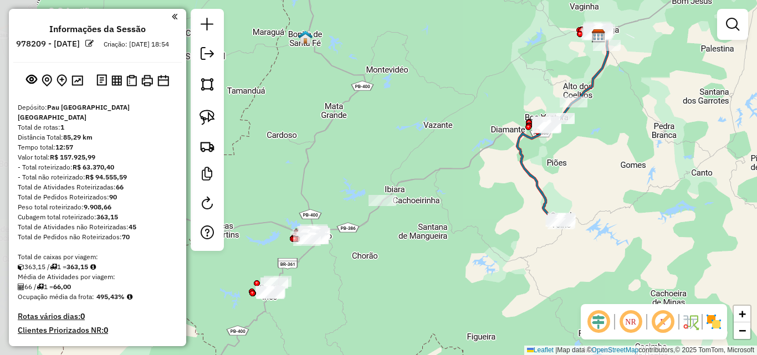
drag, startPoint x: 390, startPoint y: 281, endPoint x: 528, endPoint y: 259, distance: 139.6
click at [541, 252] on div "Janela de atendimento Grade de atendimento Capacidade Transportadoras Veículos …" at bounding box center [378, 177] width 757 height 355
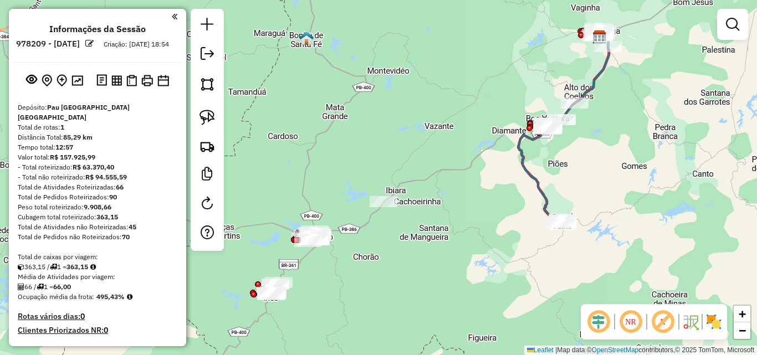
click at [408, 298] on div "Janela de atendimento Grade de atendimento Capacidade Transportadoras Veículos …" at bounding box center [378, 177] width 757 height 355
drag, startPoint x: 217, startPoint y: 125, endPoint x: 257, endPoint y: 139, distance: 41.7
click at [217, 125] on link at bounding box center [207, 117] width 24 height 24
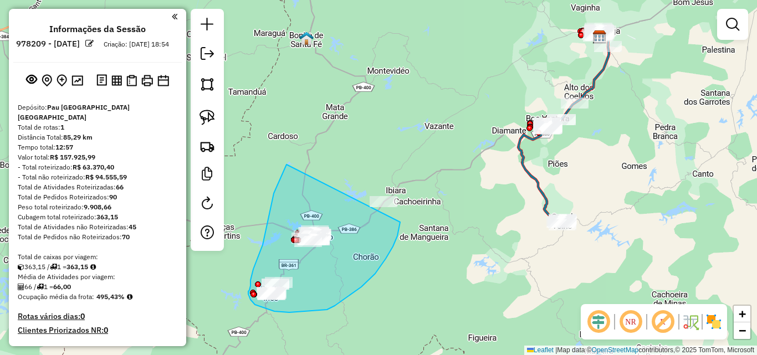
drag, startPoint x: 277, startPoint y: 184, endPoint x: 398, endPoint y: 192, distance: 121.0
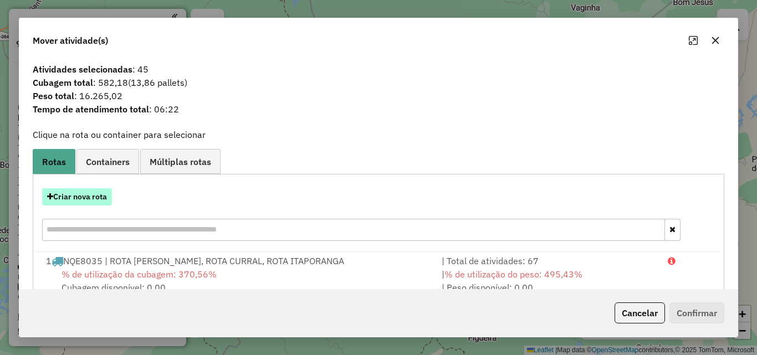
click at [85, 198] on button "Criar nova rota" at bounding box center [77, 196] width 70 height 17
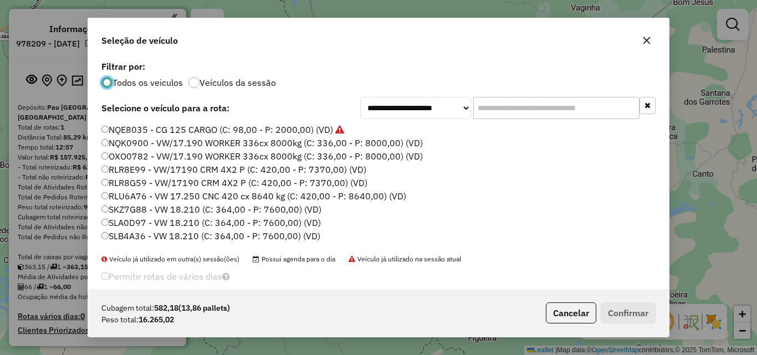
click at [173, 132] on label "NQE8035 - CG 125 CARGO (C: 98,00 - P: 2000,00) (VD)" at bounding box center [222, 129] width 243 height 13
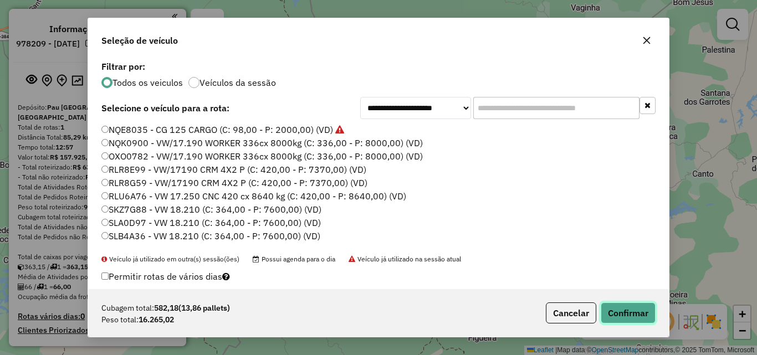
click at [628, 312] on button "Confirmar" at bounding box center [628, 312] width 55 height 21
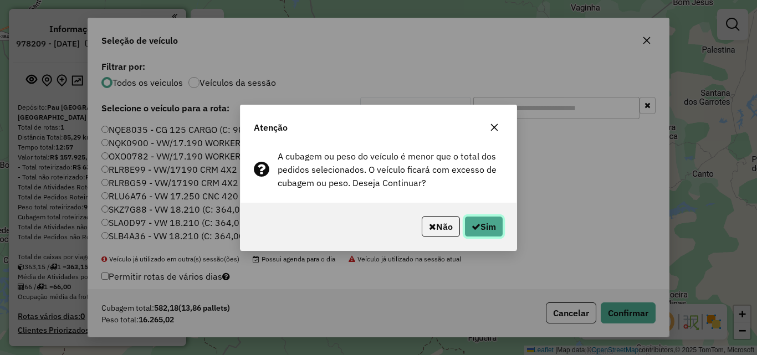
click at [489, 230] on button "Sim" at bounding box center [483, 226] width 39 height 21
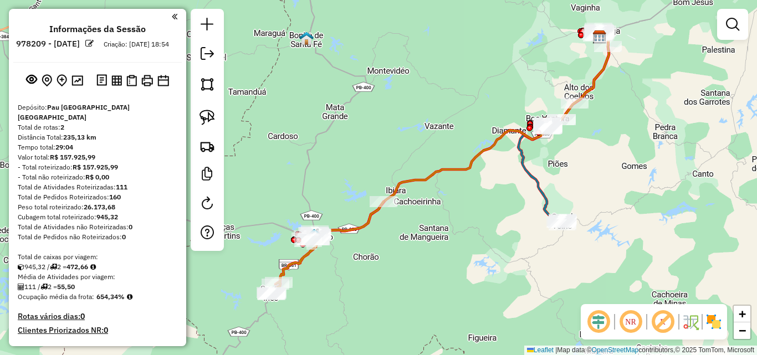
click at [457, 163] on icon at bounding box center [462, 134] width 293 height 199
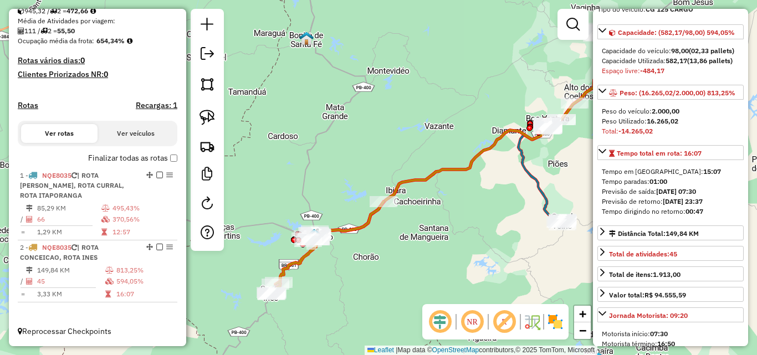
scroll to position [111, 0]
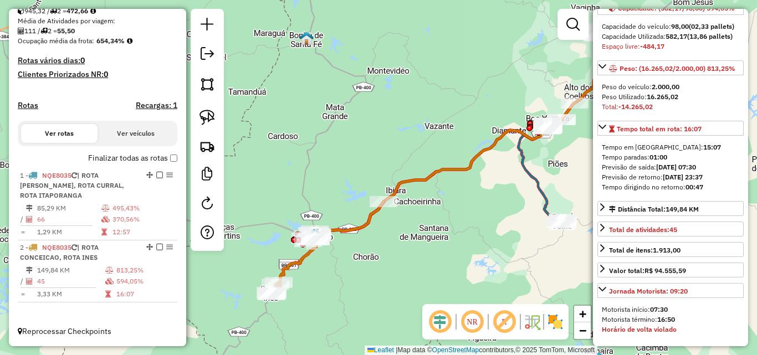
click at [534, 185] on icon at bounding box center [563, 126] width 91 height 197
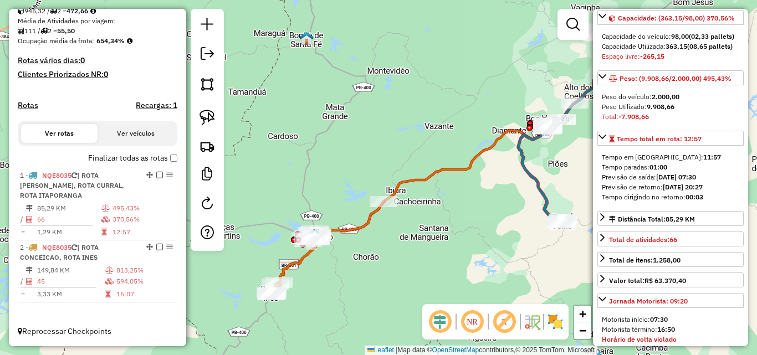
scroll to position [121, 0]
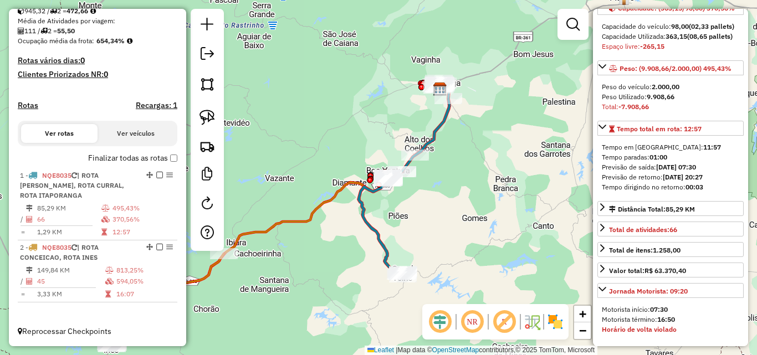
drag, startPoint x: 535, startPoint y: 180, endPoint x: 408, endPoint y: 197, distance: 128.6
click at [398, 223] on div "Janela de atendimento Grade de atendimento Capacidade Transportadoras Veículos …" at bounding box center [378, 177] width 757 height 355
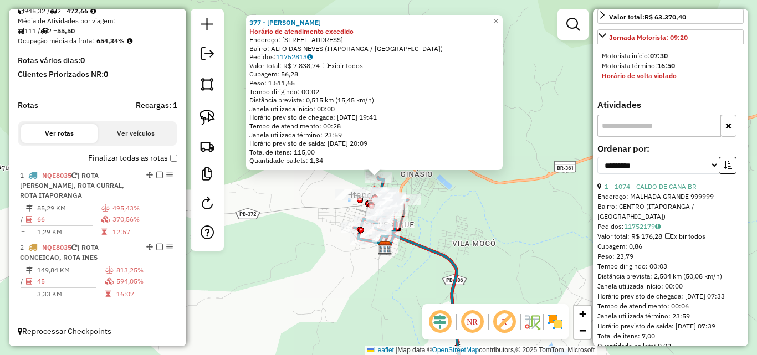
scroll to position [398, 0]
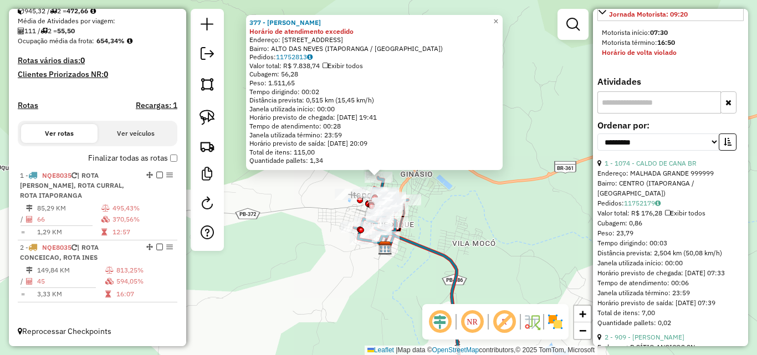
click at [654, 132] on label "Ordenar por:" at bounding box center [670, 125] width 146 height 13
drag, startPoint x: 648, startPoint y: 156, endPoint x: 644, endPoint y: 167, distance: 11.7
click at [648, 151] on select "**********" at bounding box center [658, 142] width 122 height 17
select select "*********"
click at [597, 151] on select "**********" at bounding box center [658, 142] width 122 height 17
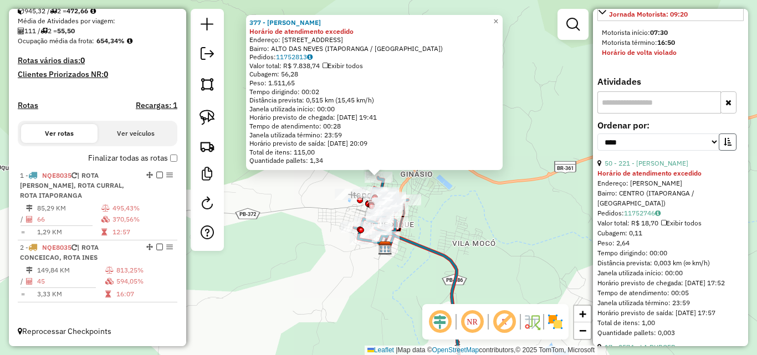
drag, startPoint x: 723, startPoint y: 162, endPoint x: 692, endPoint y: 153, distance: 32.3
click at [724, 146] on icon "button" at bounding box center [728, 142] width 8 height 8
drag, startPoint x: 576, startPoint y: 25, endPoint x: 566, endPoint y: 31, distance: 11.4
click at [576, 27] on em at bounding box center [572, 24] width 13 height 13
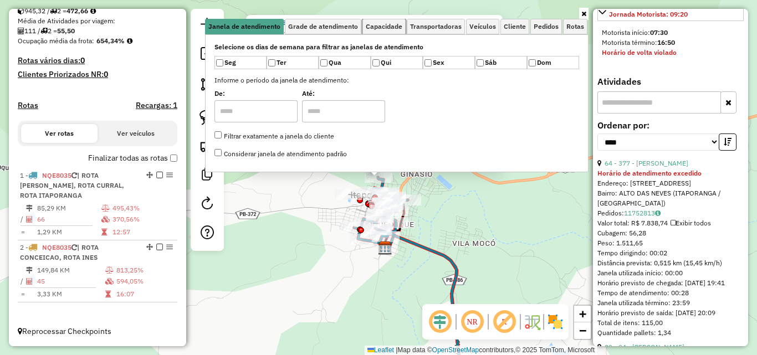
drag, startPoint x: 395, startPoint y: 22, endPoint x: 300, endPoint y: 47, distance: 97.8
click at [395, 23] on span "Capacidade" at bounding box center [384, 26] width 37 height 7
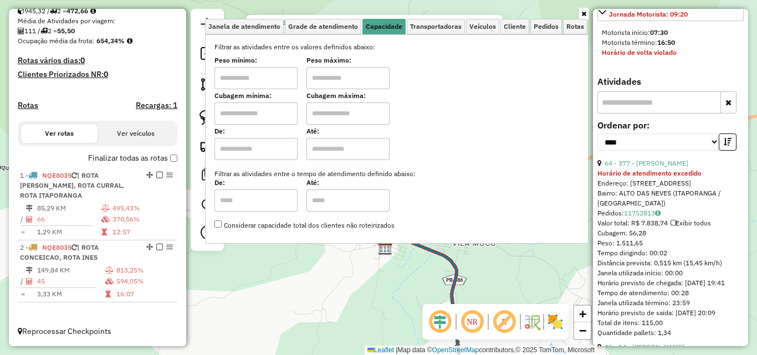
drag, startPoint x: 268, startPoint y: 66, endPoint x: 267, endPoint y: 75, distance: 8.9
click at [267, 67] on div "Peso mínimo:" at bounding box center [255, 73] width 83 height 31
click at [267, 76] on input "text" at bounding box center [255, 78] width 83 height 22
type input "****"
click at [359, 83] on input "text" at bounding box center [347, 78] width 83 height 22
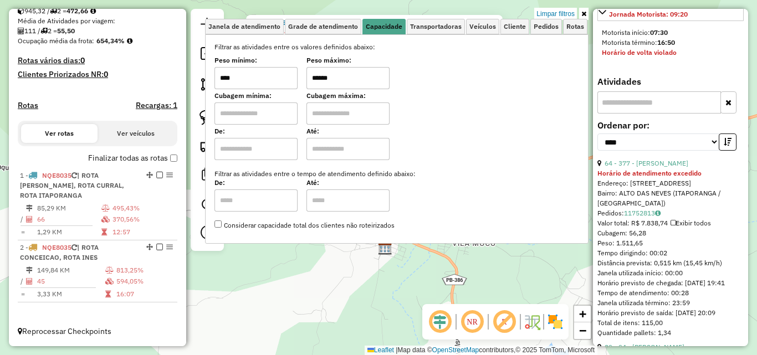
type input "******"
click at [583, 14] on icon at bounding box center [583, 14] width 5 height 7
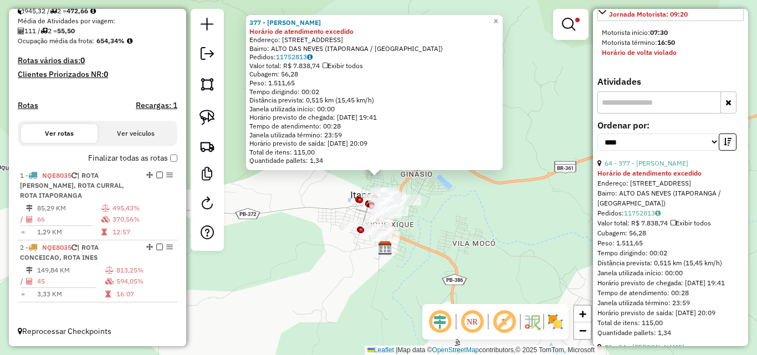
click at [510, 129] on div "377 - TEREZINHA JUSTO DE SOUSA Horário de atendimento excedido Endereço: R SAO …" at bounding box center [378, 177] width 757 height 355
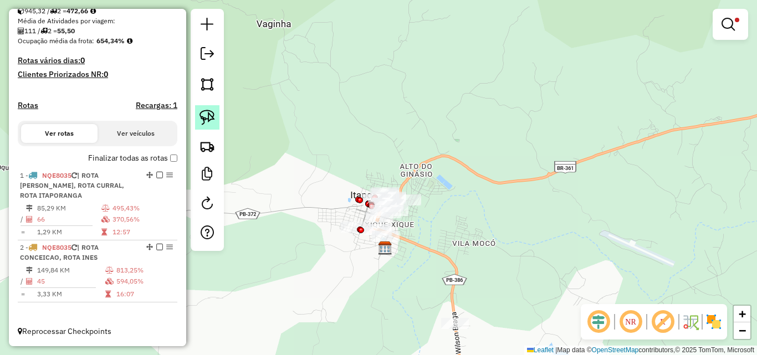
drag, startPoint x: 201, startPoint y: 117, endPoint x: 301, endPoint y: 136, distance: 102.7
click at [201, 117] on img at bounding box center [207, 118] width 16 height 16
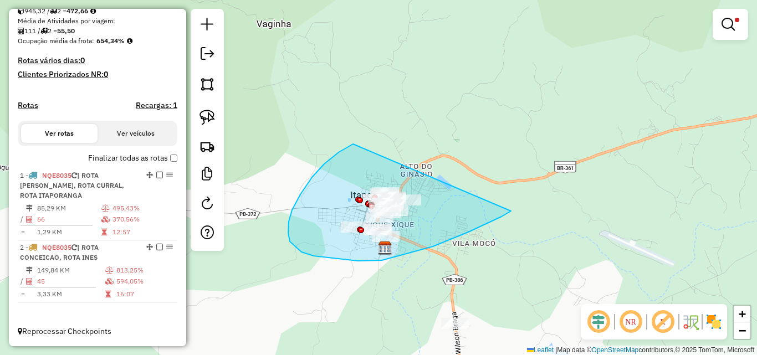
drag, startPoint x: 312, startPoint y: 177, endPoint x: 524, endPoint y: 168, distance: 211.8
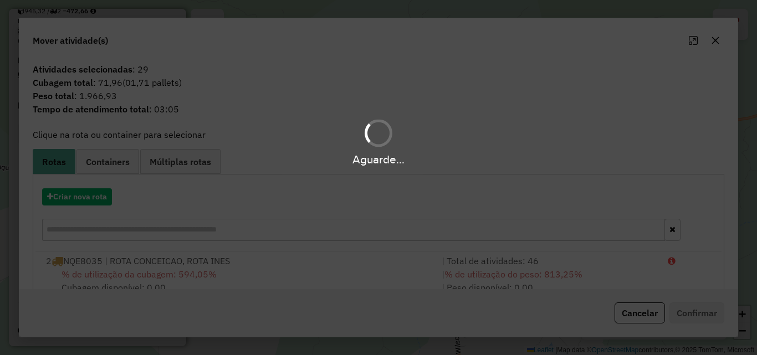
click at [100, 200] on div "Aguarde..." at bounding box center [378, 177] width 757 height 355
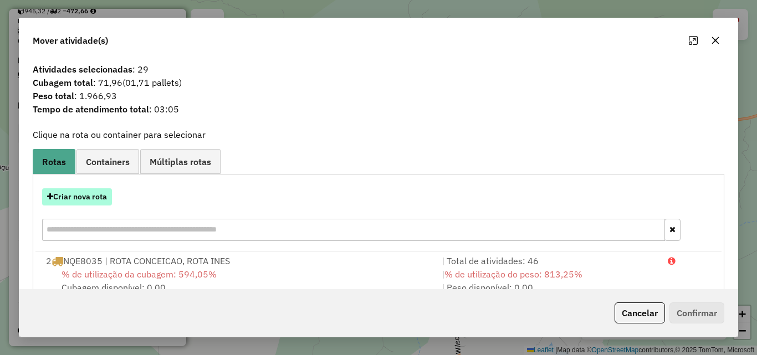
click at [90, 201] on button "Criar nova rota" at bounding box center [77, 196] width 70 height 17
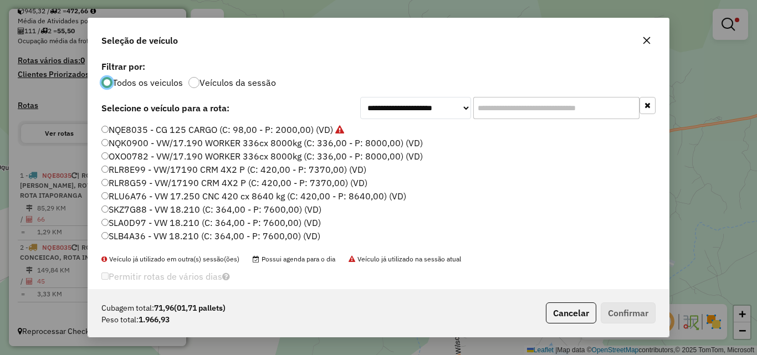
scroll to position [6, 3]
drag, startPoint x: 505, startPoint y: 113, endPoint x: 511, endPoint y: 117, distance: 8.0
click at [505, 114] on input "text" at bounding box center [556, 108] width 166 height 22
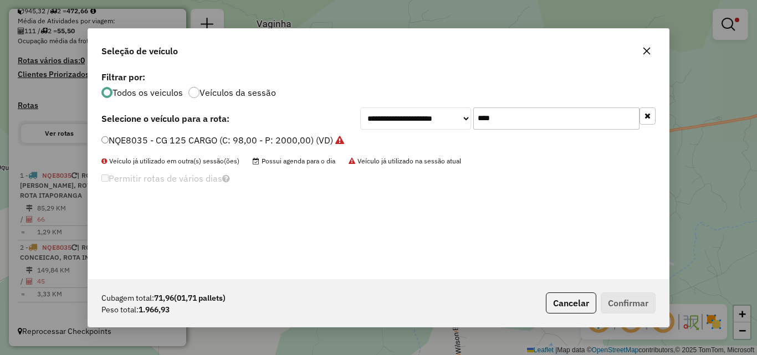
type input "****"
click at [322, 141] on label "NQE8035 - CG 125 CARGO (C: 98,00 - P: 2000,00) (VD)" at bounding box center [222, 140] width 243 height 13
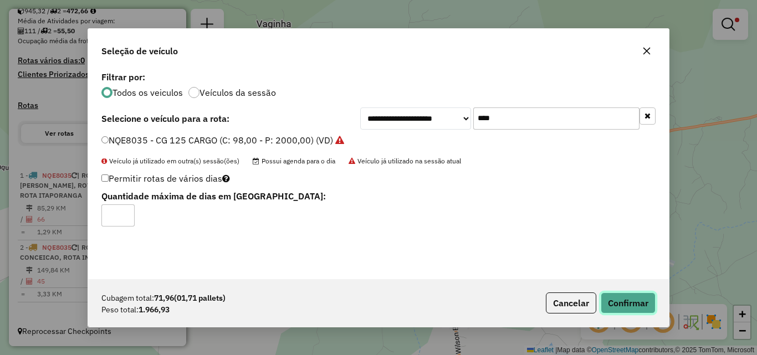
click at [628, 303] on button "Confirmar" at bounding box center [628, 303] width 55 height 21
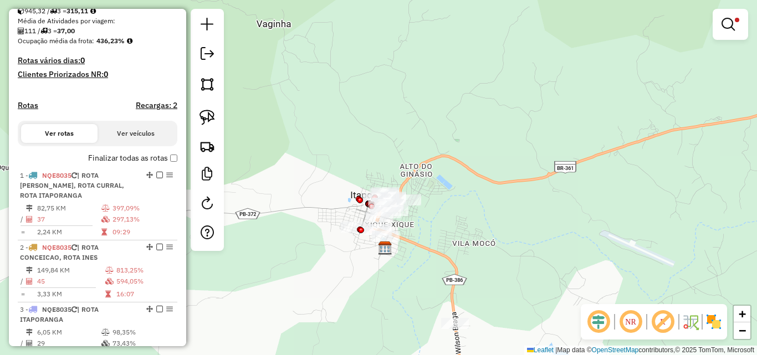
click at [738, 16] on link at bounding box center [730, 24] width 27 height 22
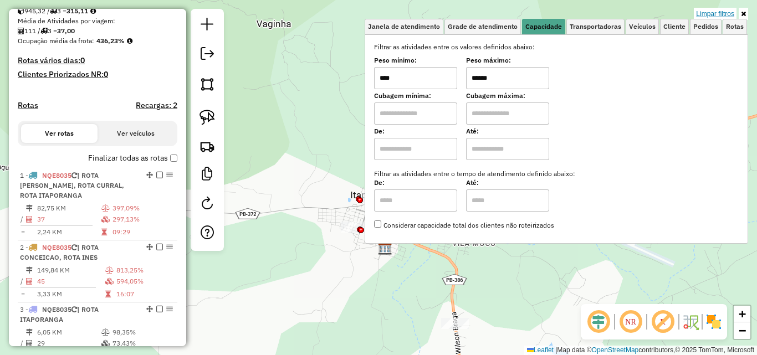
click at [729, 13] on link "Limpar filtros" at bounding box center [715, 14] width 43 height 12
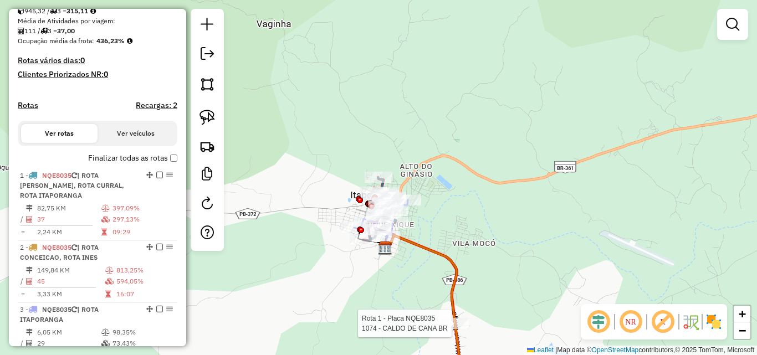
select select "*********"
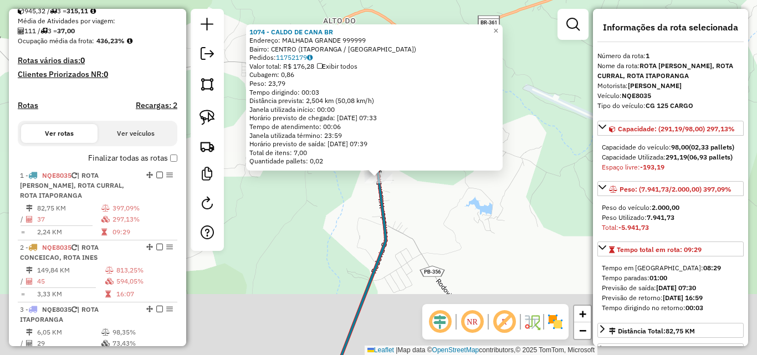
scroll to position [318, 0]
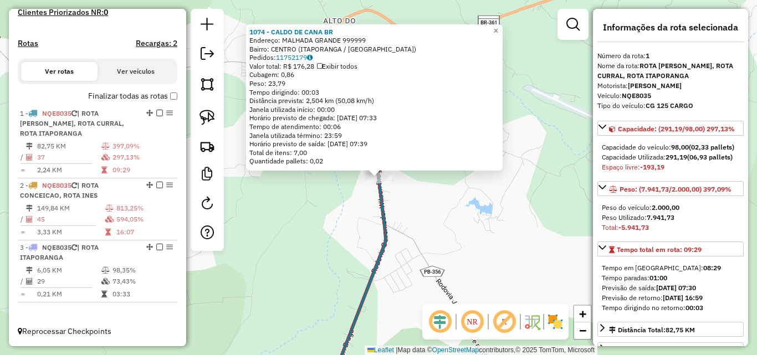
click at [484, 289] on div "1074 - CALDO DE CANA BR Endereço: MALHADA GRANDE 999999 Bairro: CENTRO (ITAPORA…" at bounding box center [378, 177] width 757 height 355
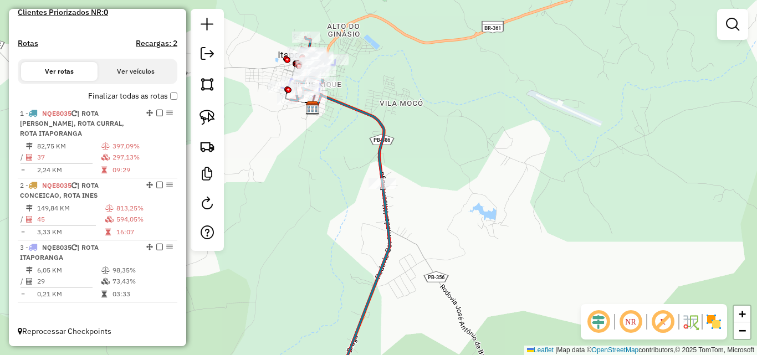
drag, startPoint x: 481, startPoint y: 216, endPoint x: 499, endPoint y: 266, distance: 52.9
click at [499, 265] on div "Janela de atendimento Grade de atendimento Capacidade Transportadoras Veículos …" at bounding box center [378, 177] width 757 height 355
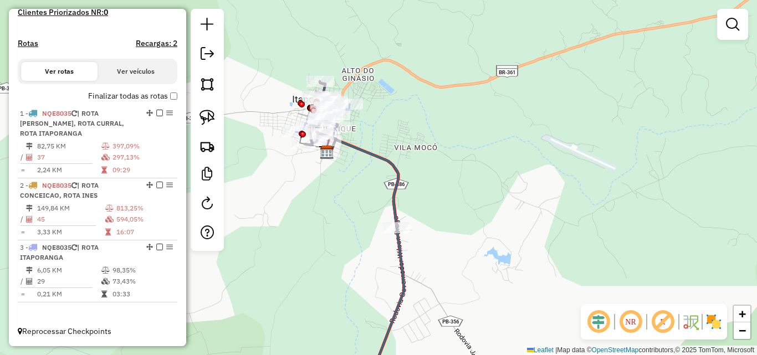
click at [394, 237] on icon at bounding box center [354, 235] width 99 height 309
select select "*********"
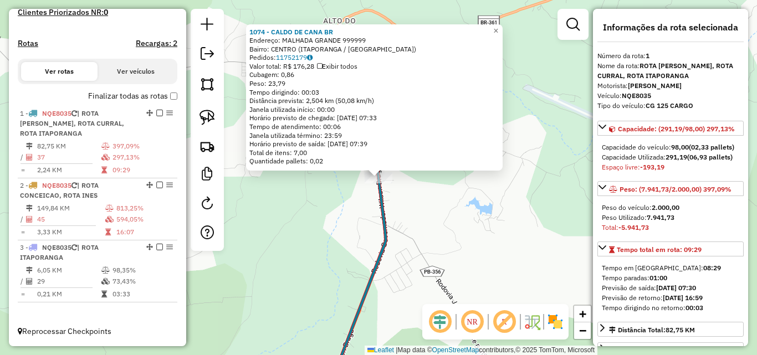
click at [446, 227] on div "1074 - CALDO DE CANA BR Endereço: MALHADA GRANDE 999999 Bairro: CENTRO (ITAPORA…" at bounding box center [378, 177] width 757 height 355
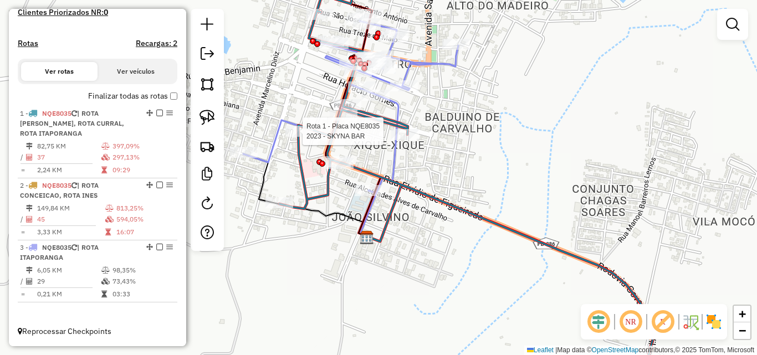
select select "*********"
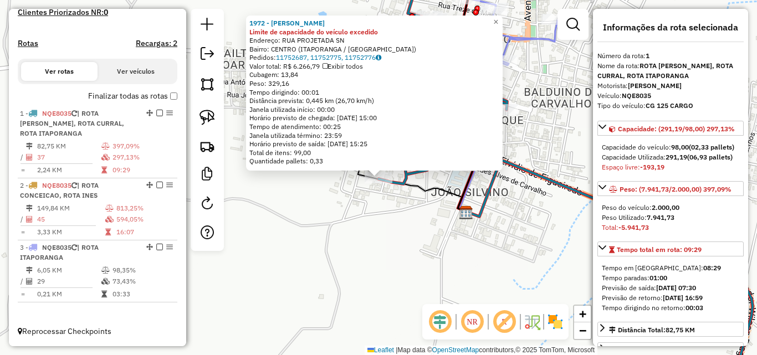
click at [360, 253] on div "1972 - MERCADINHO CABOCO Limite de capacidade do veículo excedido Endereço: RUA…" at bounding box center [378, 177] width 757 height 355
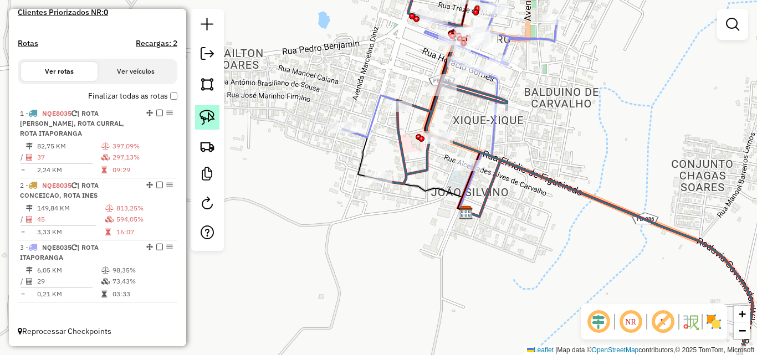
click at [202, 117] on img at bounding box center [207, 118] width 16 height 16
drag, startPoint x: 387, startPoint y: 160, endPoint x: 393, endPoint y: 199, distance: 39.7
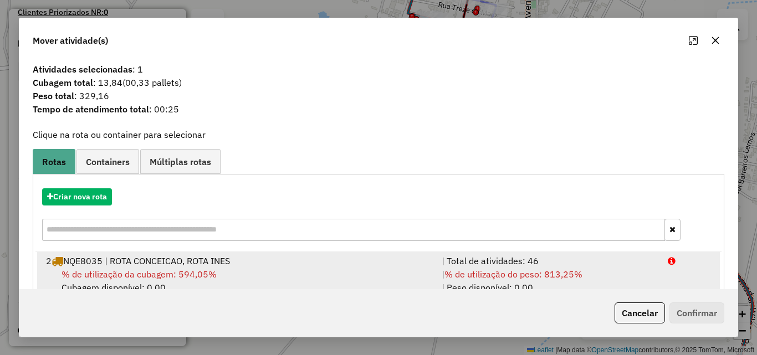
click at [559, 270] on span "% de utilização do peso: 813,25%" at bounding box center [513, 274] width 138 height 11
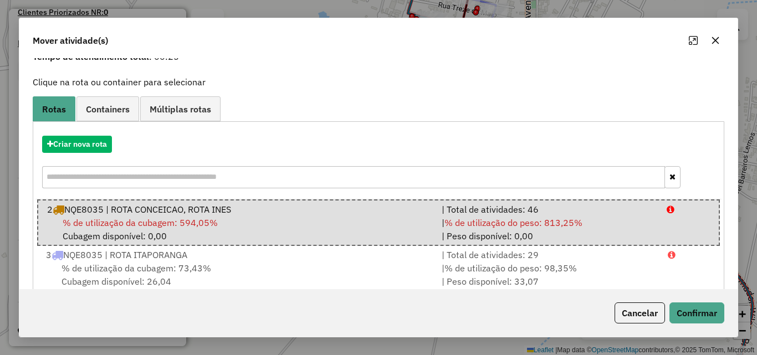
scroll to position [73, 0]
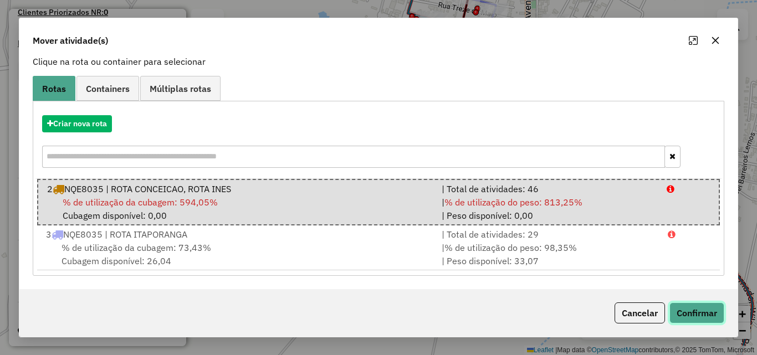
click at [691, 314] on button "Confirmar" at bounding box center [696, 312] width 55 height 21
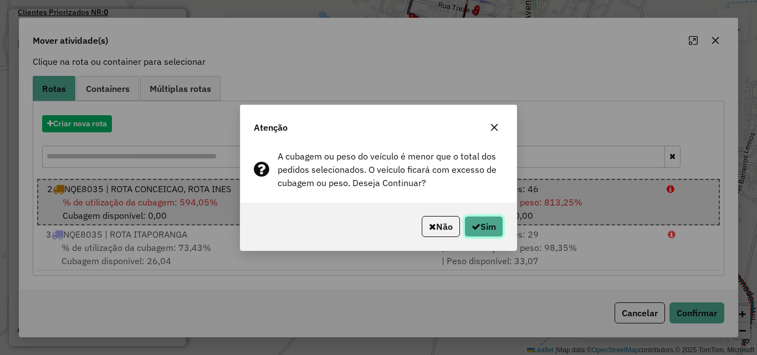
click at [483, 225] on button "Sim" at bounding box center [483, 226] width 39 height 21
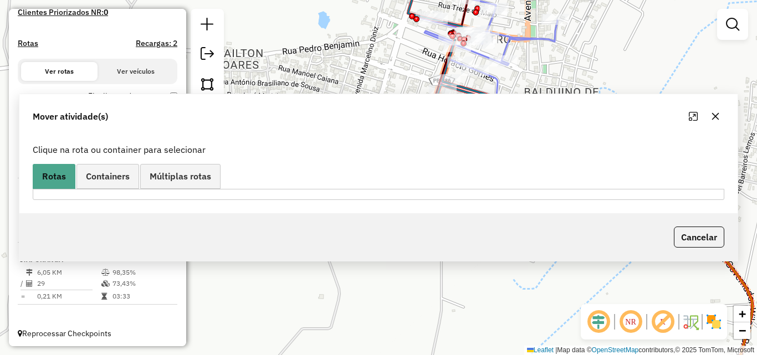
scroll to position [0, 0]
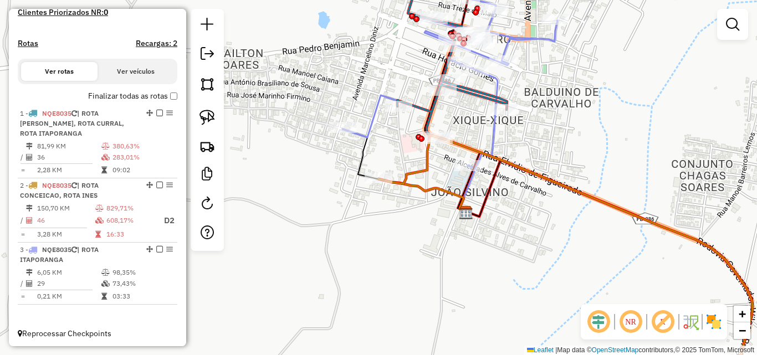
click at [486, 91] on icon at bounding box center [574, 178] width 355 height 426
select select "*********"
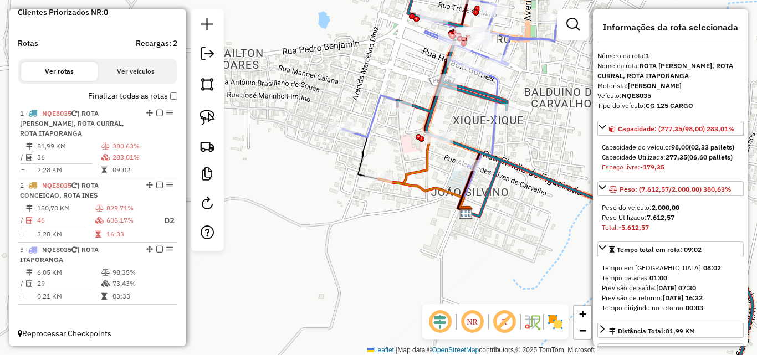
scroll to position [320, 0]
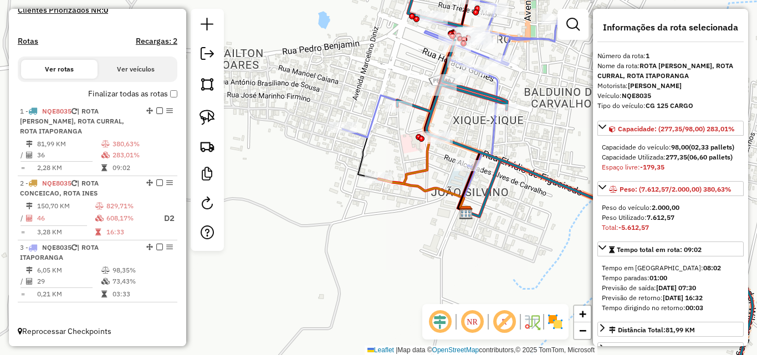
click at [400, 114] on div "Janela de atendimento Grade de atendimento Capacidade Transportadoras Veículos …" at bounding box center [378, 177] width 757 height 355
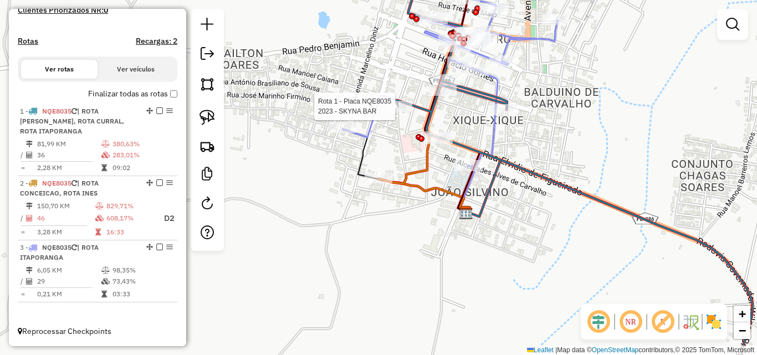
select select "*********"
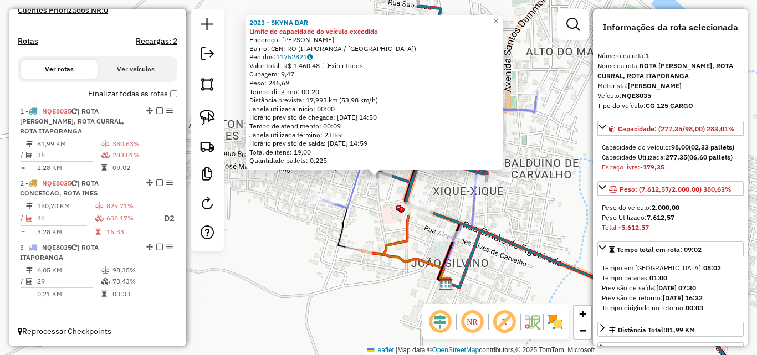
drag, startPoint x: 299, startPoint y: 239, endPoint x: 239, endPoint y: 157, distance: 101.2
click at [298, 239] on div "2023 - SKYNA BAR Limite de capacidade do veículo excedido Endereço: MANOEL PERE…" at bounding box center [378, 177] width 757 height 355
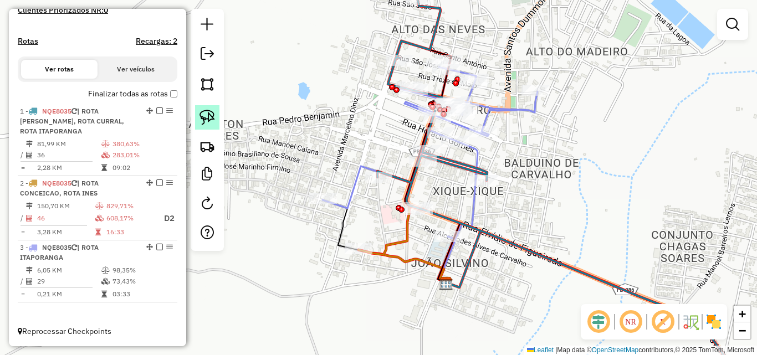
click at [213, 118] on img at bounding box center [207, 118] width 16 height 16
drag, startPoint x: 371, startPoint y: 161, endPoint x: 408, endPoint y: 170, distance: 38.0
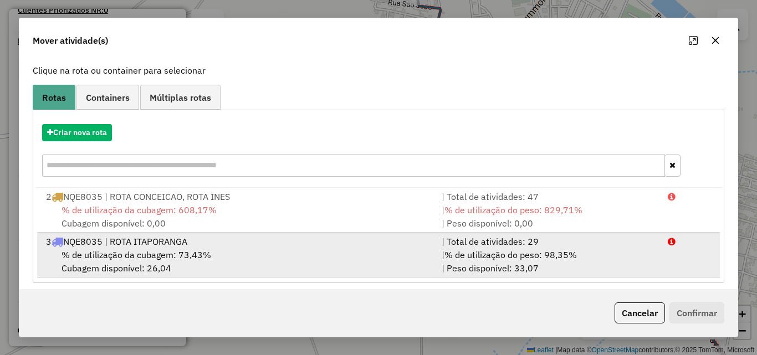
scroll to position [71, 0]
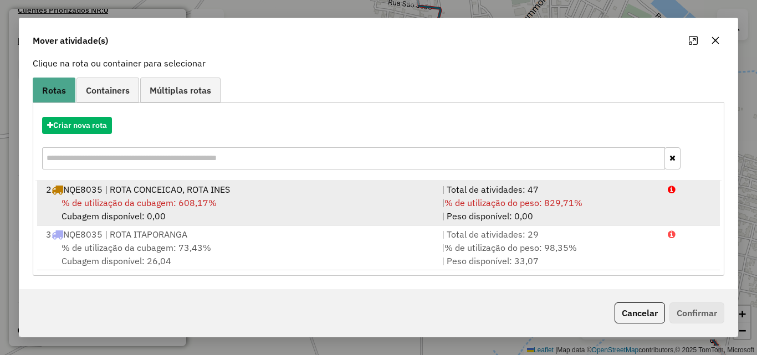
click at [469, 202] on span "% de utilização do peso: 829,71%" at bounding box center [513, 202] width 138 height 11
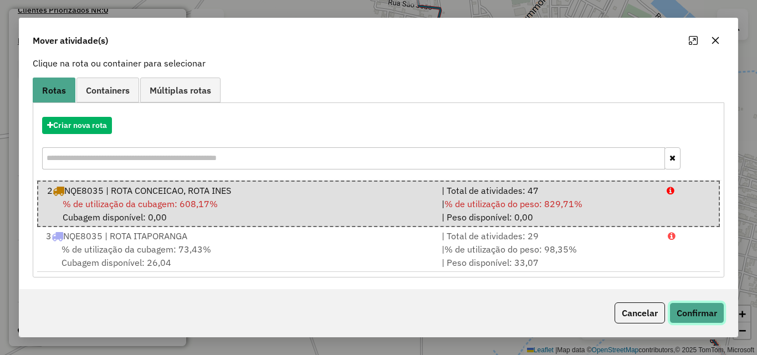
click at [686, 309] on button "Confirmar" at bounding box center [696, 312] width 55 height 21
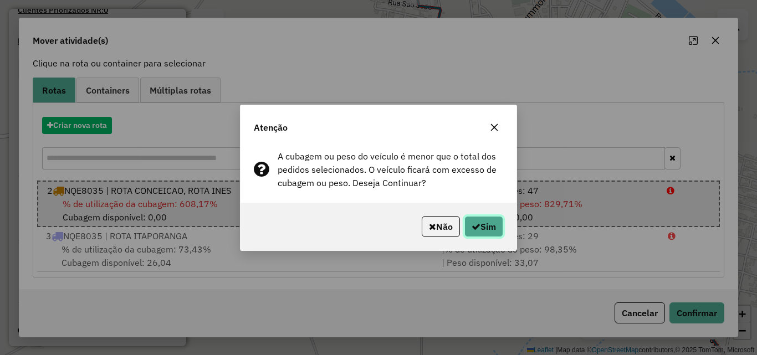
click at [489, 227] on button "Sim" at bounding box center [483, 226] width 39 height 21
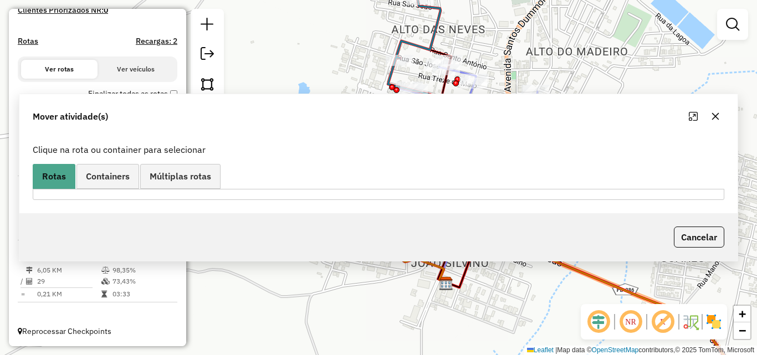
scroll to position [0, 0]
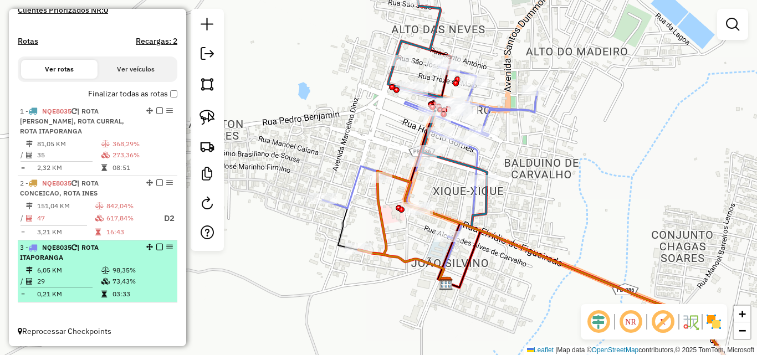
click at [85, 285] on td "29" at bounding box center [69, 281] width 64 height 11
select select "*********"
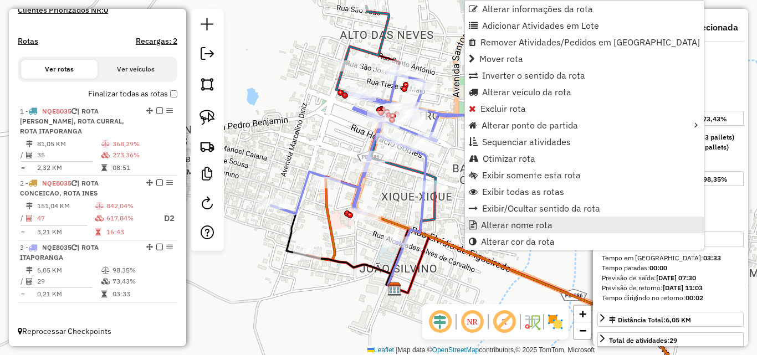
click at [515, 227] on span "Alterar nome rota" at bounding box center [516, 224] width 71 height 9
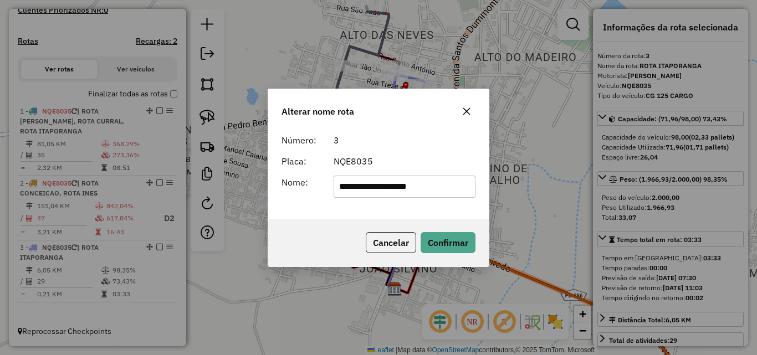
type input "**********"
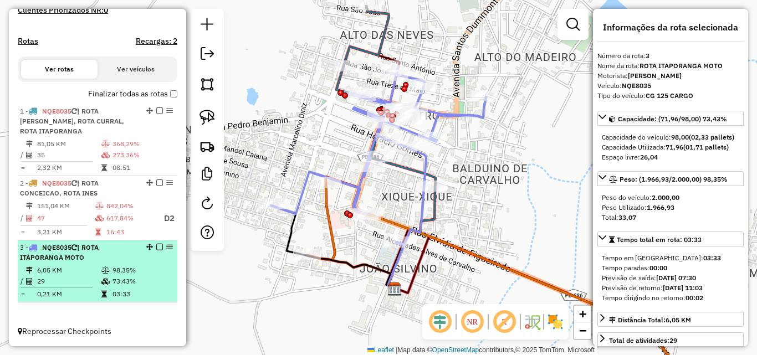
click at [157, 249] on em at bounding box center [159, 247] width 7 height 7
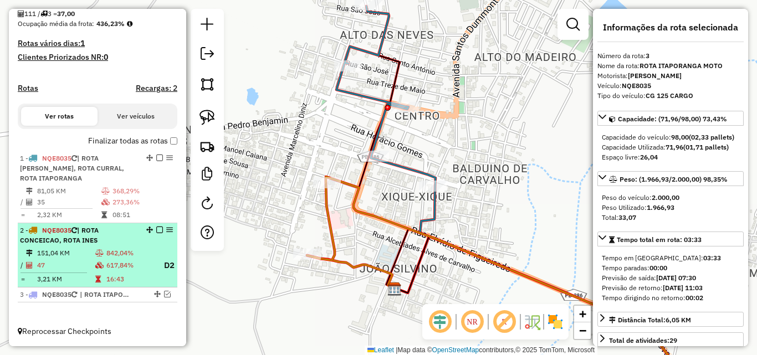
scroll to position [273, 0]
click at [115, 248] on td "842,04%" at bounding box center [130, 253] width 49 height 11
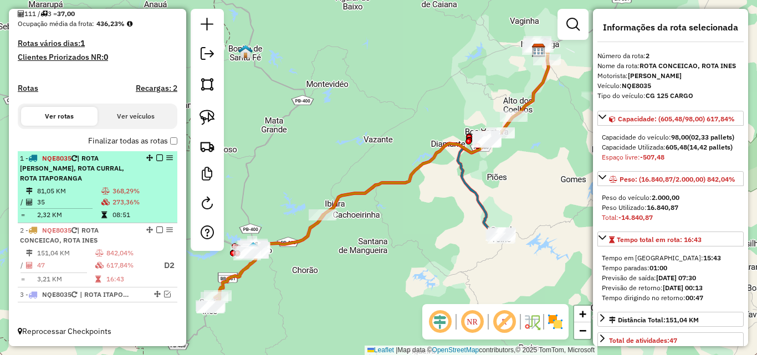
click at [95, 193] on td "81,05 KM" at bounding box center [69, 191] width 64 height 11
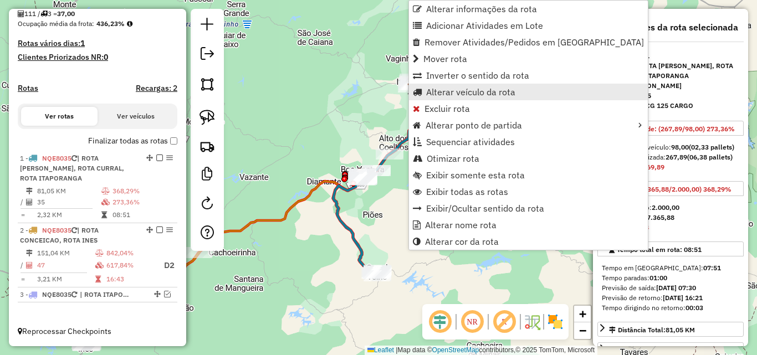
click at [486, 91] on span "Alterar veículo da rota" at bounding box center [470, 92] width 89 height 9
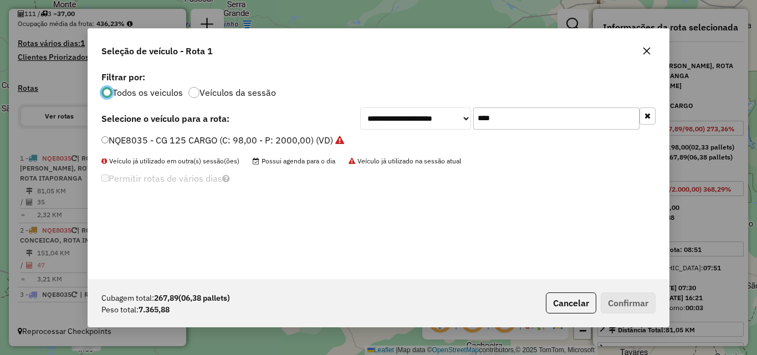
scroll to position [6, 3]
click at [544, 117] on input "****" at bounding box center [556, 118] width 166 height 22
type input "***"
click at [257, 143] on label "SLB4A36 - VW 18.210 (C: 364,00 - P: 7600,00) (VD)" at bounding box center [210, 140] width 219 height 13
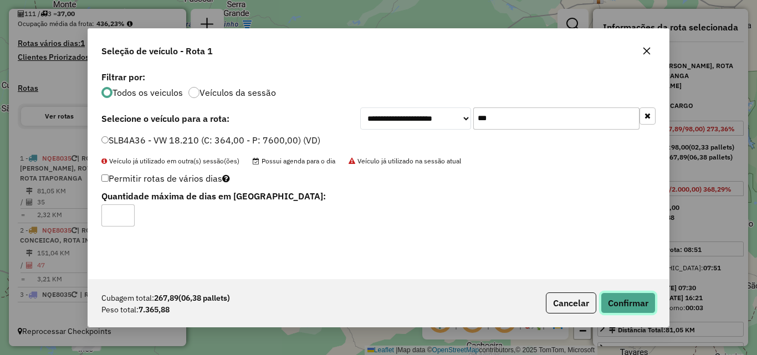
click at [619, 298] on button "Confirmar" at bounding box center [628, 303] width 55 height 21
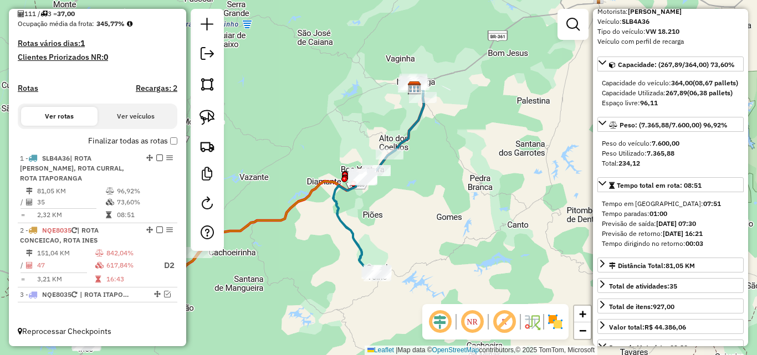
scroll to position [111, 0]
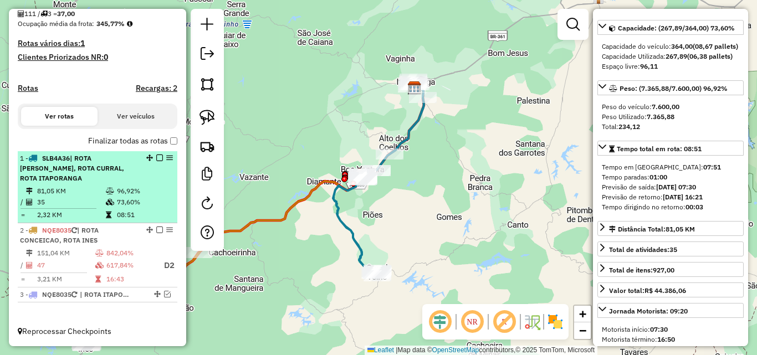
click at [156, 158] on em at bounding box center [159, 158] width 7 height 7
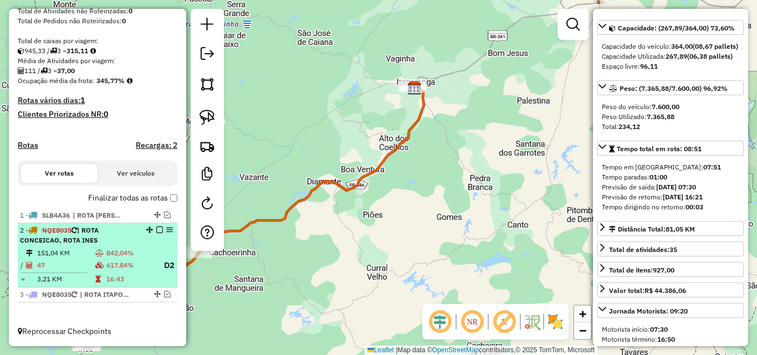
click at [102, 262] on icon at bounding box center [99, 265] width 8 height 7
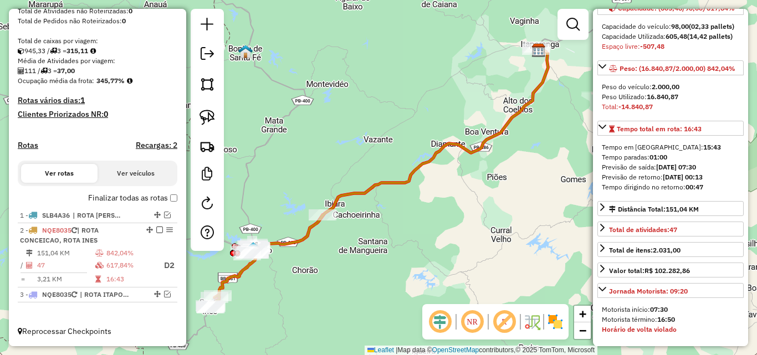
scroll to position [91, 0]
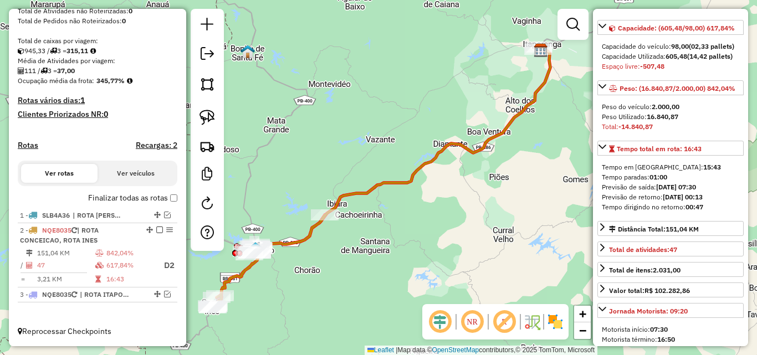
drag, startPoint x: 410, startPoint y: 242, endPoint x: 438, endPoint y: 227, distance: 31.5
click at [434, 232] on div "Janela de atendimento Grade de atendimento Capacidade Transportadoras Veículos …" at bounding box center [378, 177] width 757 height 355
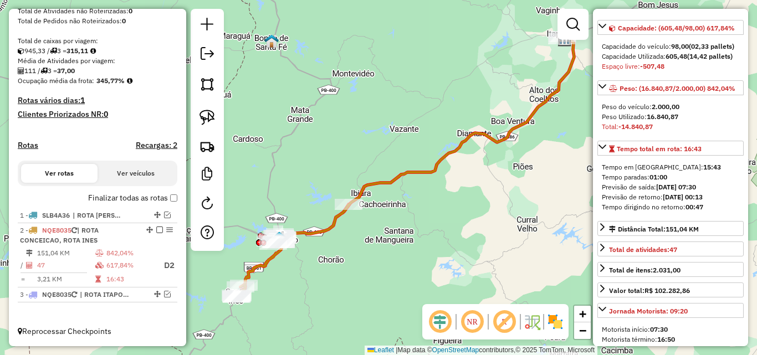
click at [317, 112] on div "Janela de atendimento Grade de atendimento Capacidade Transportadoras Veículos …" at bounding box center [378, 177] width 757 height 355
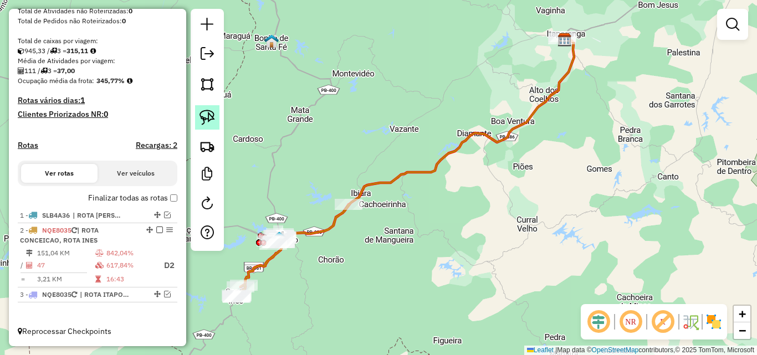
click at [202, 117] on img at bounding box center [207, 118] width 16 height 16
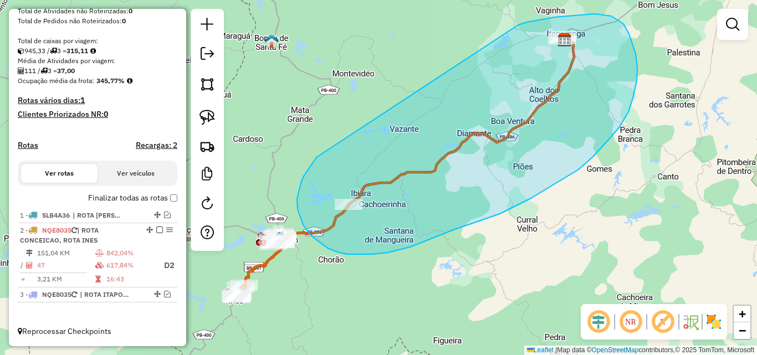
drag, startPoint x: 298, startPoint y: 209, endPoint x: 517, endPoint y: 26, distance: 285.9
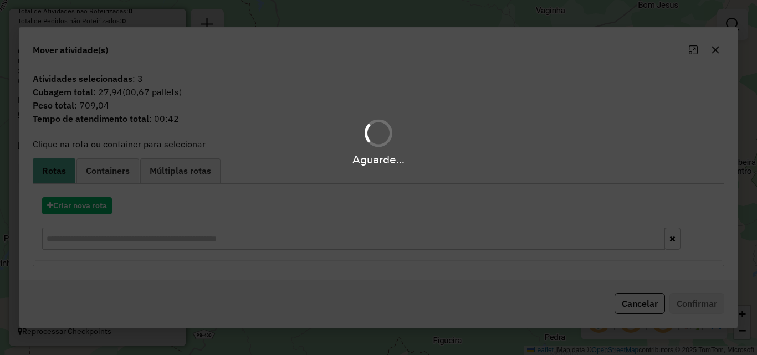
click at [86, 205] on div "Aguarde..." at bounding box center [378, 177] width 757 height 355
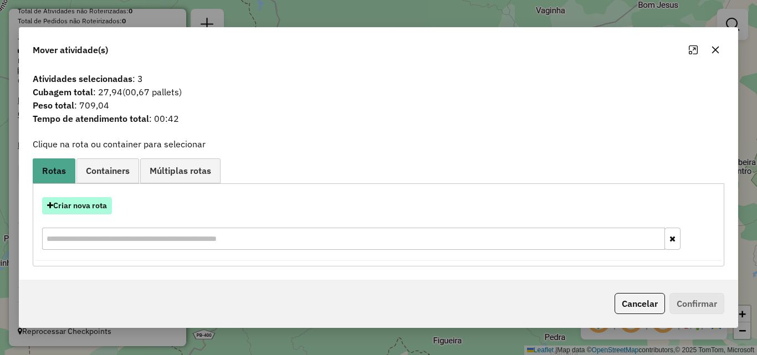
click at [83, 203] on button "Criar nova rota" at bounding box center [77, 205] width 70 height 17
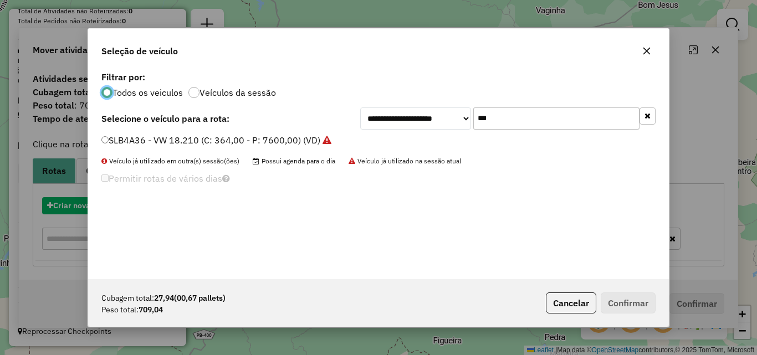
scroll to position [6, 3]
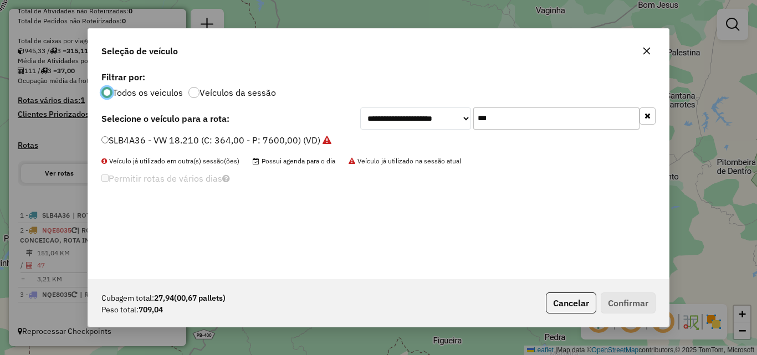
click at [529, 117] on input "***" at bounding box center [556, 118] width 166 height 22
drag, startPoint x: 529, startPoint y: 117, endPoint x: 540, endPoint y: 116, distance: 11.1
click at [532, 120] on input "***" at bounding box center [556, 118] width 166 height 22
type input "**"
click at [245, 136] on label "SLD1E89 - VW/26.260 CRM 6X2 (C: 504,00 - P: 13100,00) (VD)" at bounding box center [233, 140] width 265 height 13
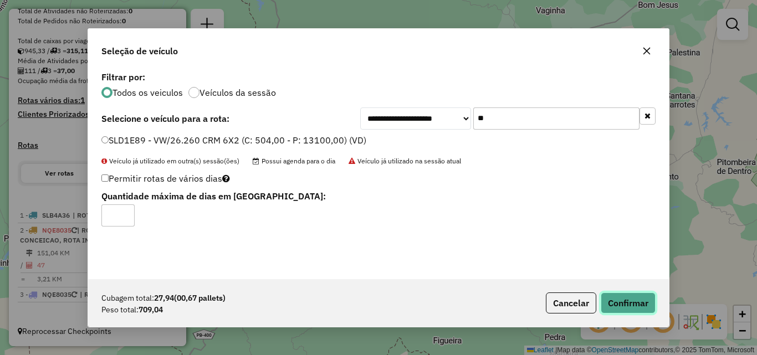
click at [627, 300] on button "Confirmar" at bounding box center [628, 303] width 55 height 21
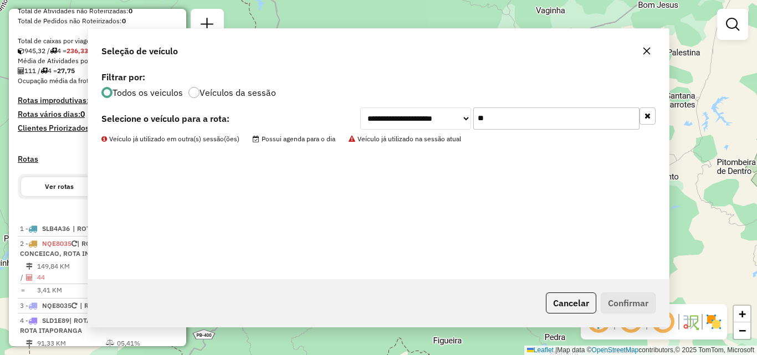
scroll to position [289, 0]
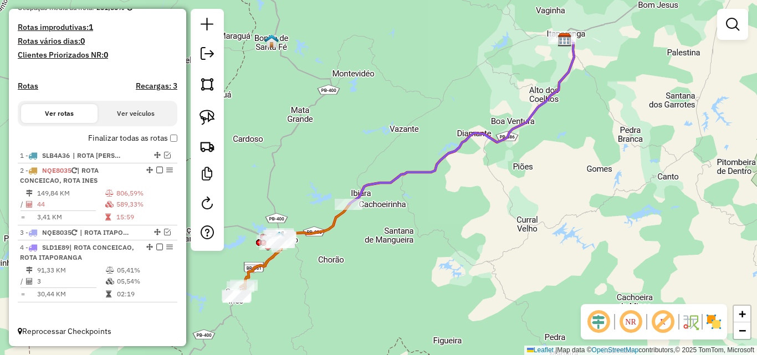
click at [747, 32] on div at bounding box center [732, 24] width 31 height 31
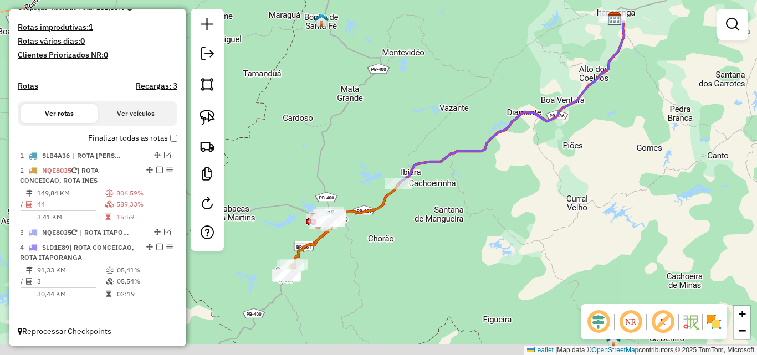
drag, startPoint x: 339, startPoint y: 251, endPoint x: 389, endPoint y: 230, distance: 54.6
click at [389, 230] on div "Janela de atendimento Grade de atendimento Capacidade Transportadoras Veículos …" at bounding box center [378, 177] width 757 height 355
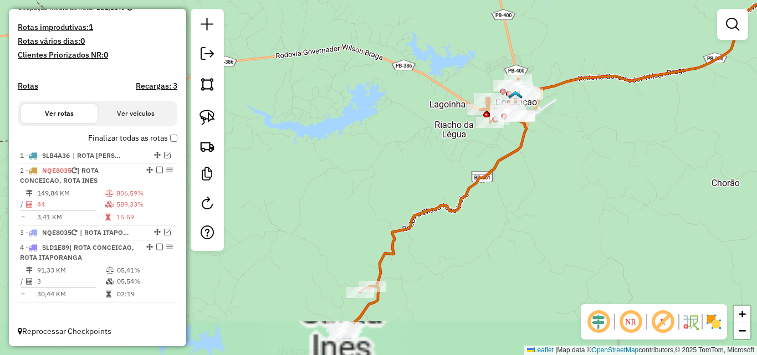
click at [727, 28] on em at bounding box center [732, 24] width 13 height 13
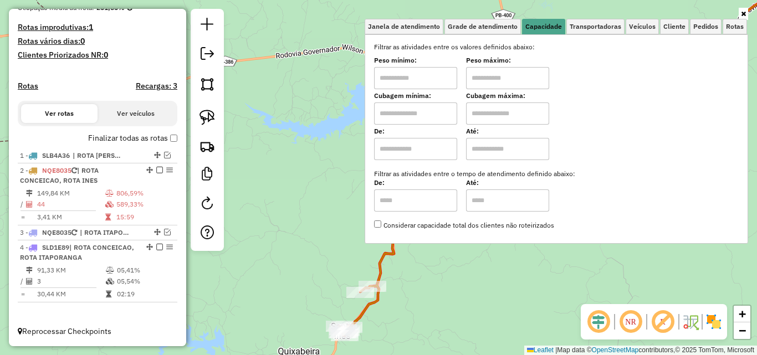
click at [425, 78] on input "text" at bounding box center [415, 78] width 83 height 22
type input "*******"
click at [505, 73] on input "text" at bounding box center [507, 78] width 83 height 22
type input "**********"
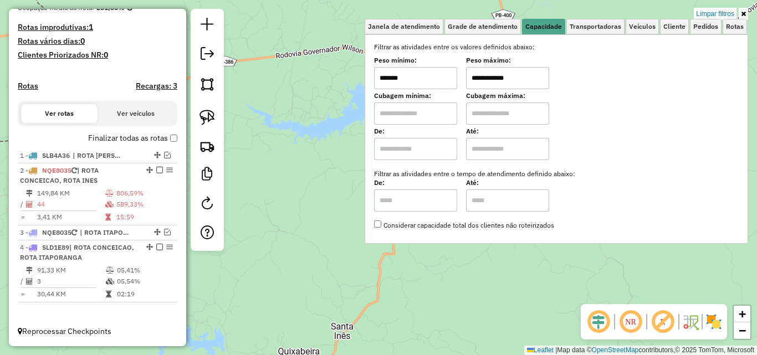
drag, startPoint x: 745, startPoint y: 10, endPoint x: 617, endPoint y: 145, distance: 185.8
click at [745, 11] on link at bounding box center [742, 14] width 9 height 12
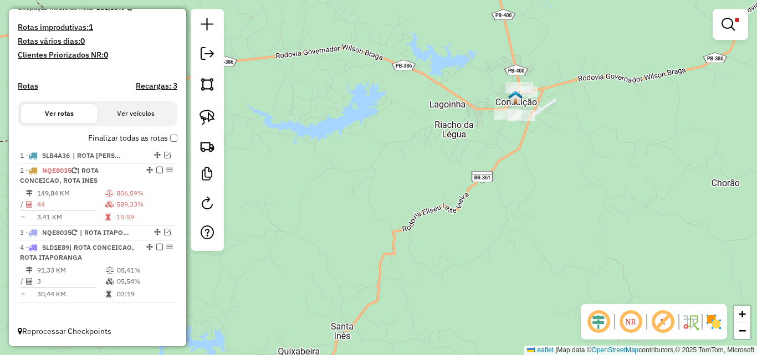
drag, startPoint x: 577, startPoint y: 183, endPoint x: 577, endPoint y: 175, distance: 8.9
click at [577, 183] on div "**********" at bounding box center [378, 177] width 757 height 355
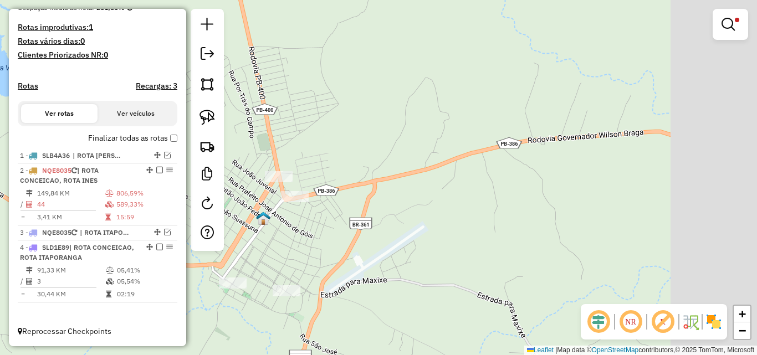
drag, startPoint x: 420, startPoint y: 70, endPoint x: 340, endPoint y: 107, distance: 88.8
click at [340, 107] on div "**********" at bounding box center [378, 177] width 757 height 355
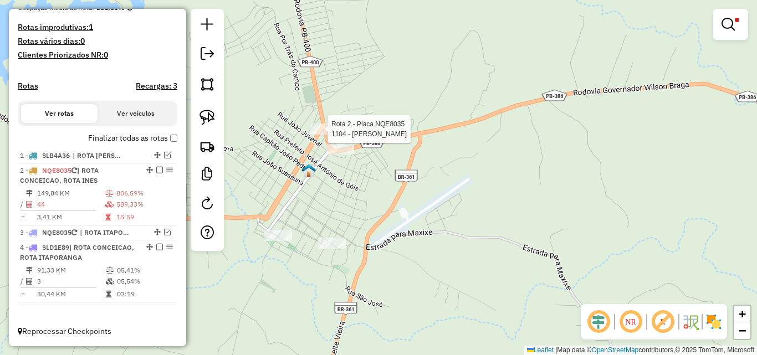
drag, startPoint x: 340, startPoint y: 107, endPoint x: 293, endPoint y: 124, distance: 50.1
click at [339, 107] on div "**********" at bounding box center [378, 177] width 757 height 355
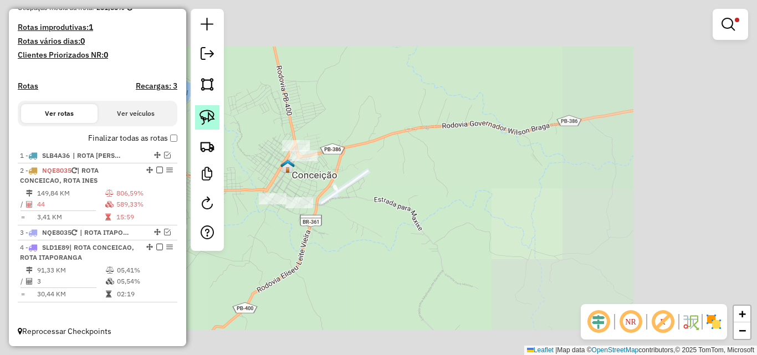
click at [213, 120] on img at bounding box center [207, 118] width 16 height 16
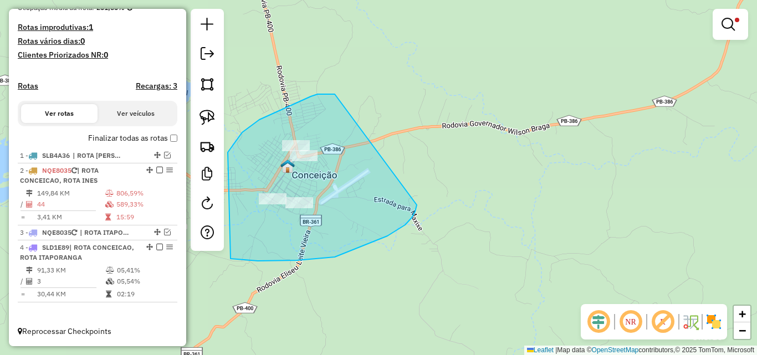
drag, startPoint x: 317, startPoint y: 94, endPoint x: 419, endPoint y: 198, distance: 145.4
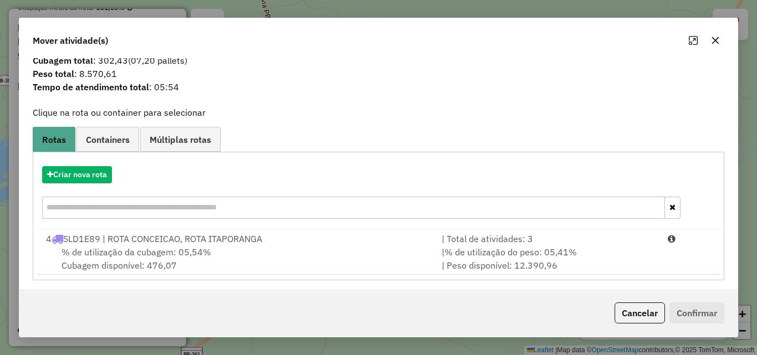
scroll to position [27, 0]
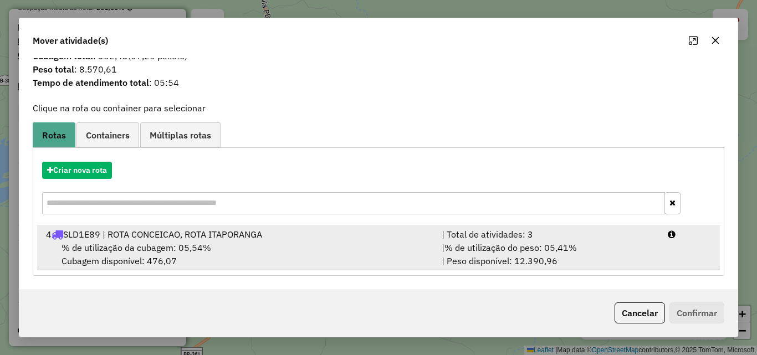
click at [519, 257] on div "| % de utilização do peso: 05,41% | Peso disponível: 12.390,96" at bounding box center [548, 254] width 226 height 27
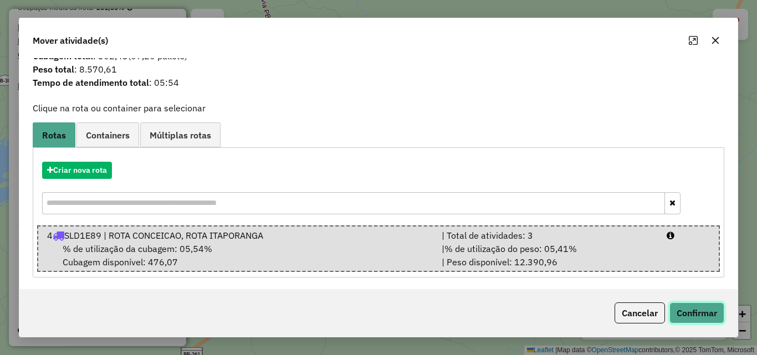
click at [698, 312] on button "Confirmar" at bounding box center [696, 312] width 55 height 21
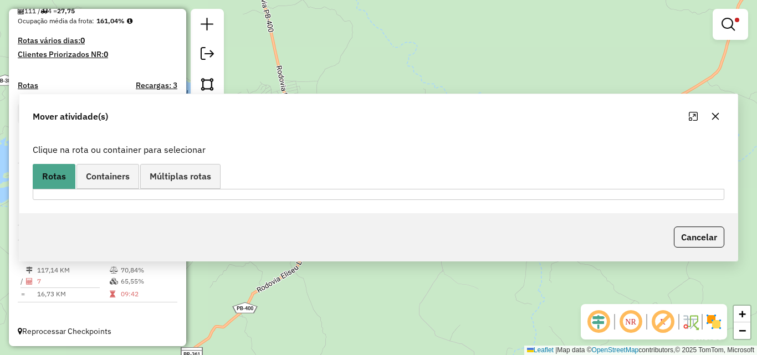
scroll to position [0, 0]
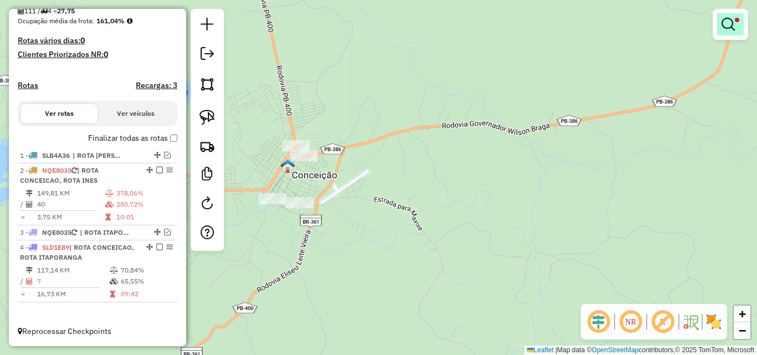
click at [732, 26] on em at bounding box center [727, 24] width 13 height 13
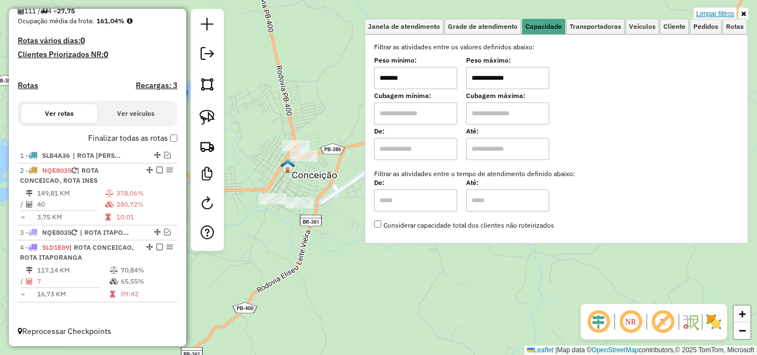
click at [727, 16] on link "Limpar filtros" at bounding box center [715, 14] width 43 height 12
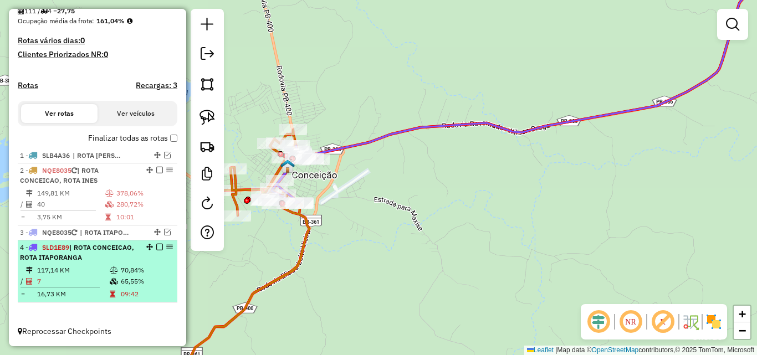
drag, startPoint x: 129, startPoint y: 254, endPoint x: 122, endPoint y: 249, distance: 8.7
click at [128, 254] on div "4 - SLD1E89 | ROTA CONCEICAO, ROTA ITAPORANGA" at bounding box center [78, 253] width 117 height 20
select select "*********"
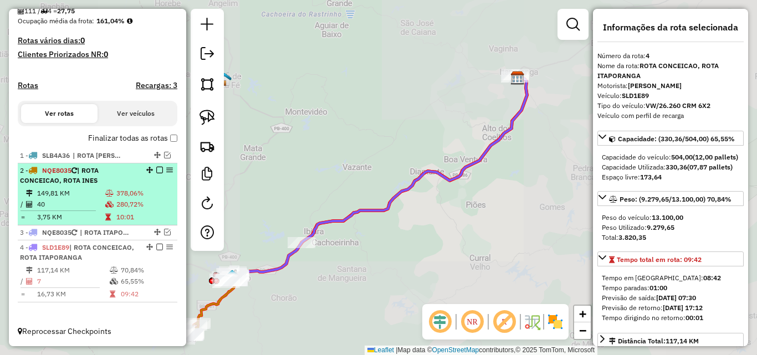
click at [127, 202] on td "280,72%" at bounding box center [144, 204] width 57 height 11
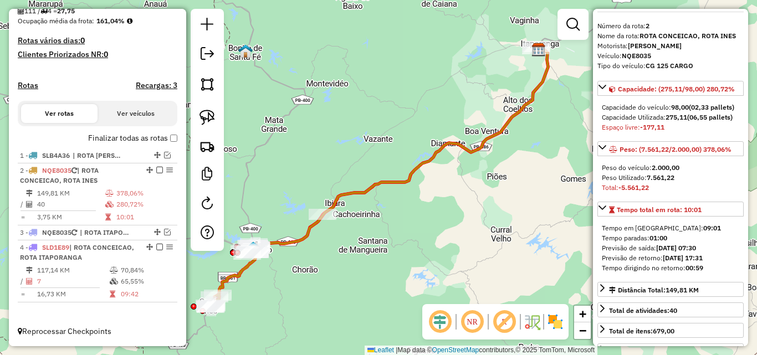
scroll to position [55, 0]
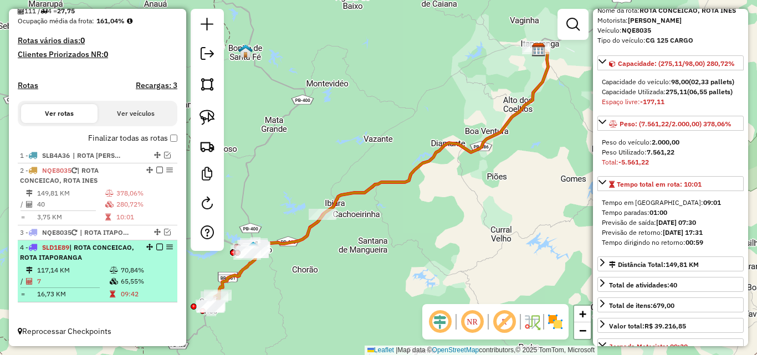
click at [78, 288] on hr at bounding box center [59, 288] width 79 height 1
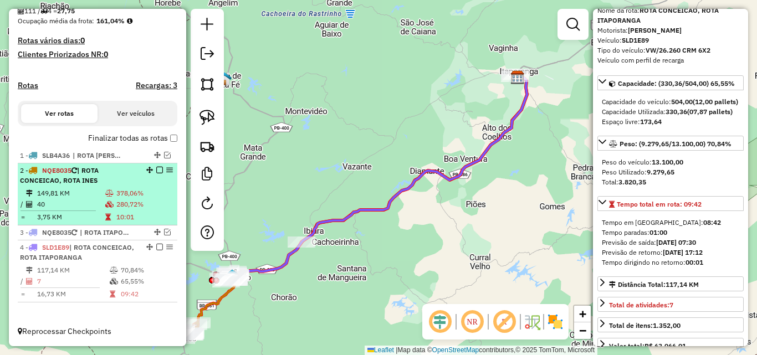
click at [110, 199] on td at bounding box center [110, 204] width 11 height 11
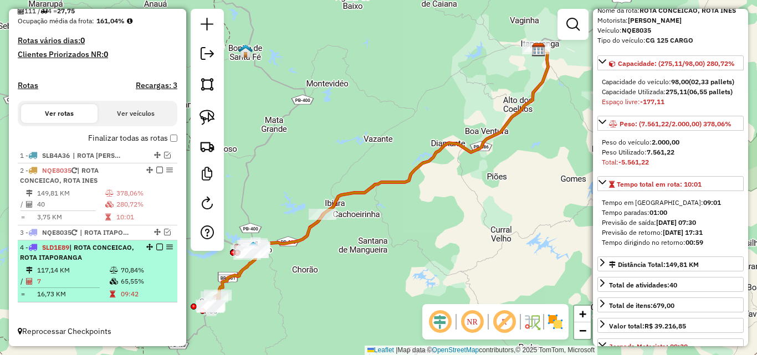
click at [86, 275] on td "117,14 KM" at bounding box center [73, 270] width 73 height 11
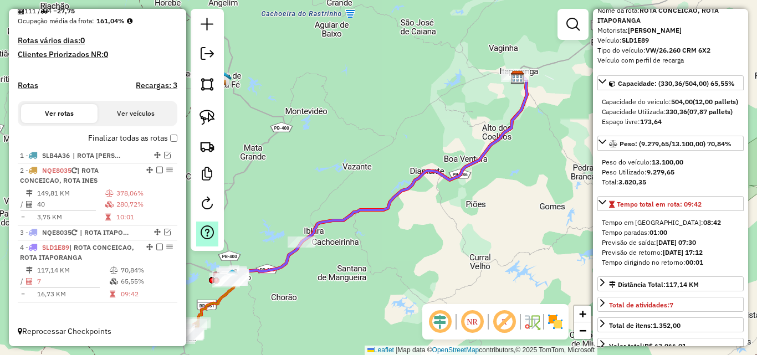
drag, startPoint x: 108, startPoint y: 187, endPoint x: 196, endPoint y: 227, distance: 96.7
click at [108, 188] on td at bounding box center [110, 193] width 11 height 11
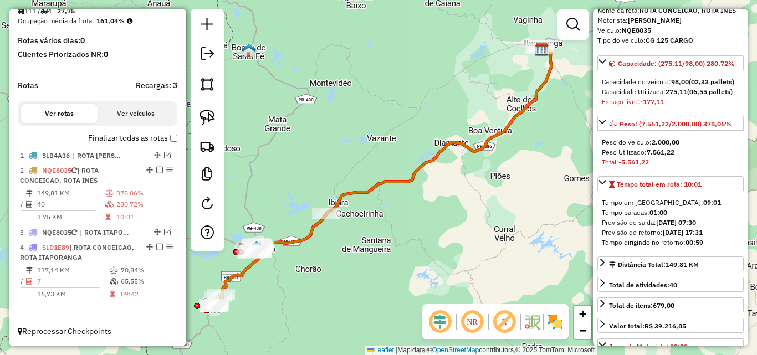
drag, startPoint x: 376, startPoint y: 298, endPoint x: 461, endPoint y: 275, distance: 87.6
click at [461, 275] on div "Janela de atendimento Grade de atendimento Capacidade Transportadoras Veículos …" at bounding box center [378, 177] width 757 height 355
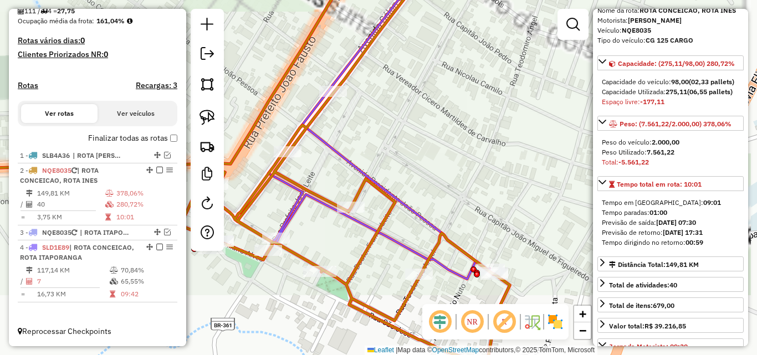
drag, startPoint x: 506, startPoint y: 199, endPoint x: 478, endPoint y: 170, distance: 41.1
click at [478, 169] on div "Janela de atendimento Grade de atendimento Capacidade Transportadoras Veículos …" at bounding box center [378, 177] width 757 height 355
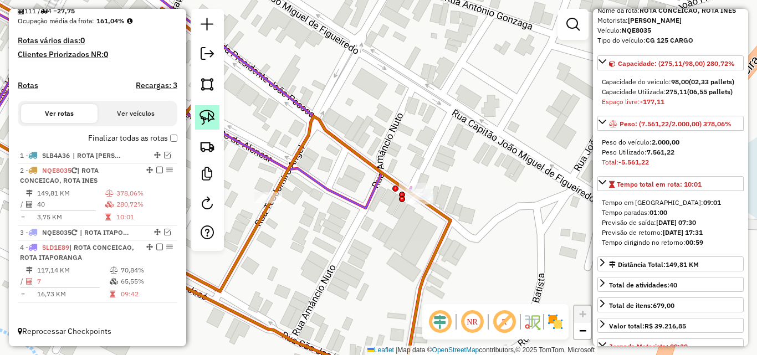
drag, startPoint x: 208, startPoint y: 123, endPoint x: 217, endPoint y: 128, distance: 9.7
click at [208, 124] on img at bounding box center [207, 118] width 16 height 16
drag, startPoint x: 420, startPoint y: 212, endPoint x: 394, endPoint y: 213, distance: 26.6
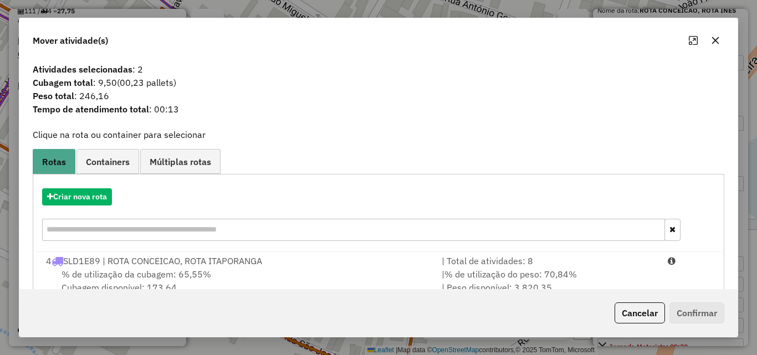
drag, startPoint x: 559, startPoint y: 273, endPoint x: 555, endPoint y: 215, distance: 57.7
click at [559, 271] on span "% de utilização do peso: 70,84%" at bounding box center [510, 274] width 132 height 11
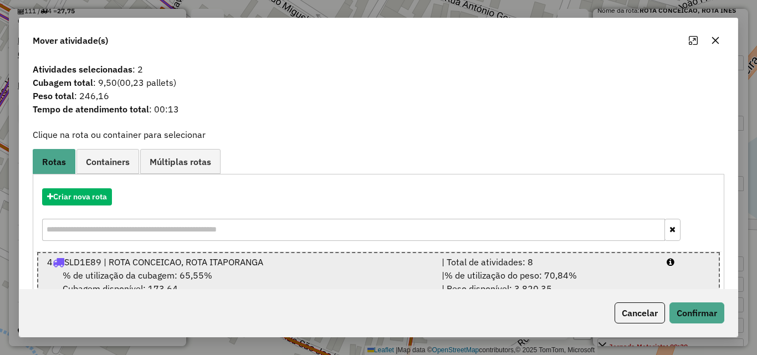
scroll to position [28, 0]
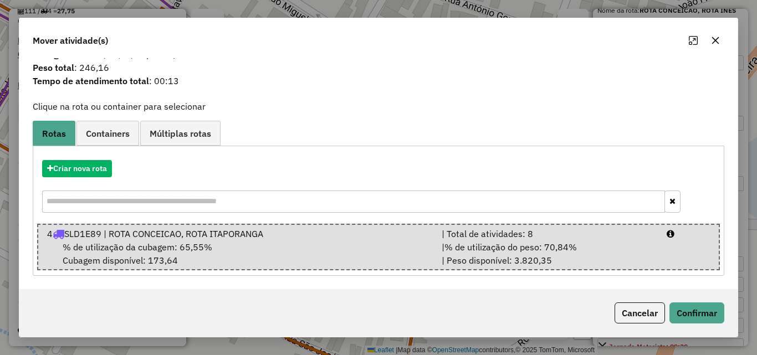
click at [701, 324] on div "Cancelar Confirmar" at bounding box center [378, 313] width 718 height 48
click at [702, 321] on button "Confirmar" at bounding box center [696, 312] width 55 height 21
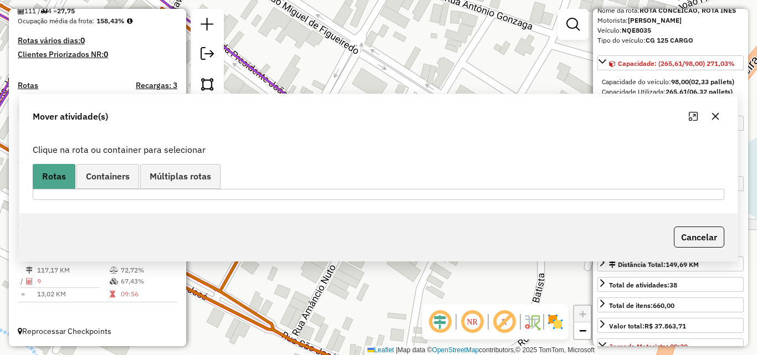
scroll to position [0, 0]
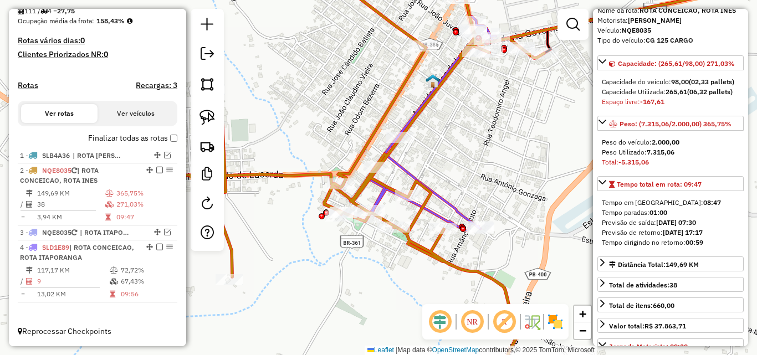
drag, startPoint x: 532, startPoint y: 168, endPoint x: 521, endPoint y: 213, distance: 46.9
click at [521, 213] on div "Janela de atendimento Grade de atendimento Capacidade Transportadoras Veículos …" at bounding box center [378, 177] width 757 height 355
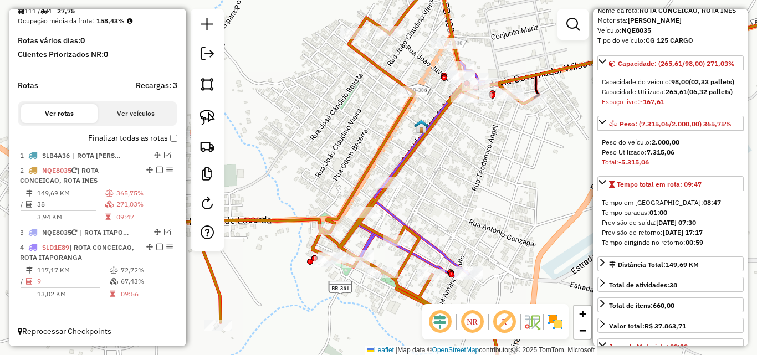
click at [521, 213] on div "Janela de atendimento Grade de atendimento Capacidade Transportadoras Veículos …" at bounding box center [378, 177] width 757 height 355
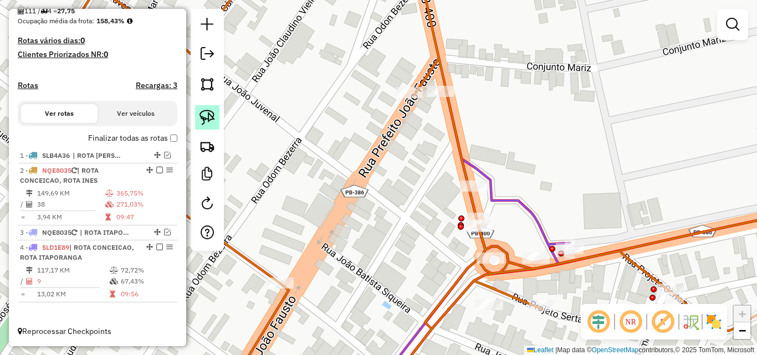
click at [207, 112] on img at bounding box center [207, 118] width 16 height 16
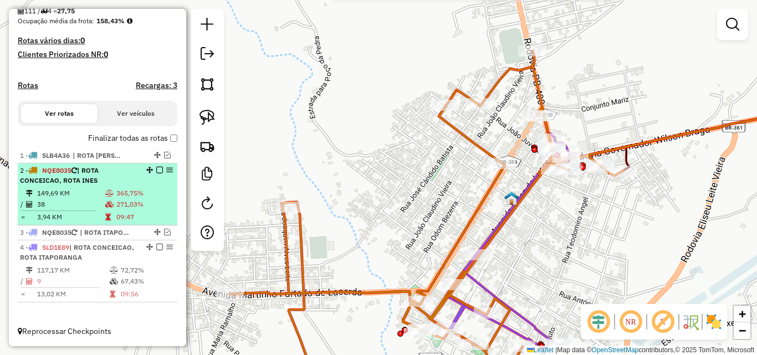
drag, startPoint x: 73, startPoint y: 197, endPoint x: 229, endPoint y: 202, distance: 155.8
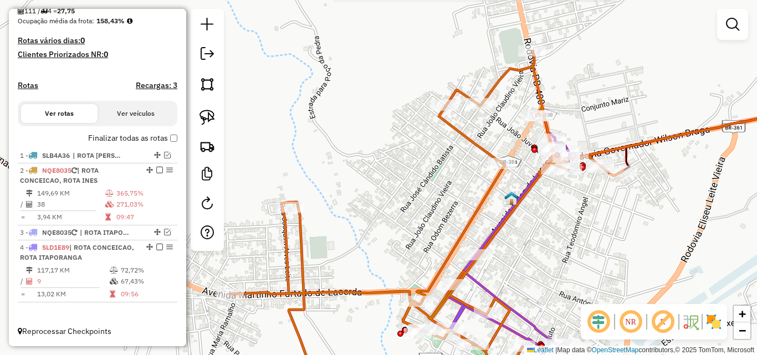
click at [73, 197] on td "149,69 KM" at bounding box center [71, 193] width 68 height 11
select select "*********"
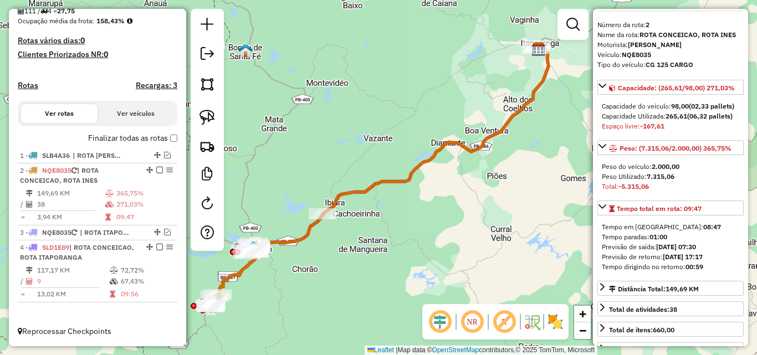
scroll to position [55, 0]
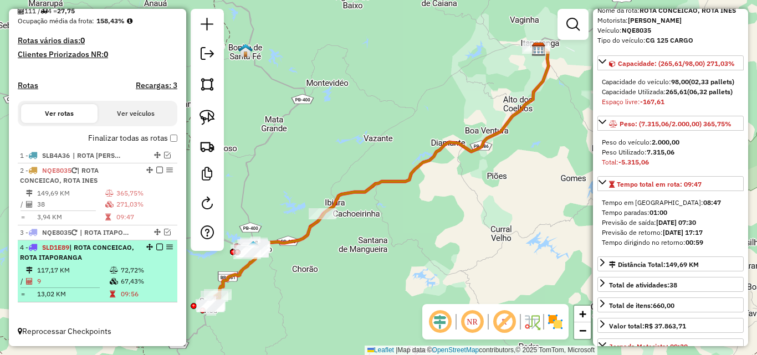
click at [113, 274] on td at bounding box center [114, 270] width 11 height 11
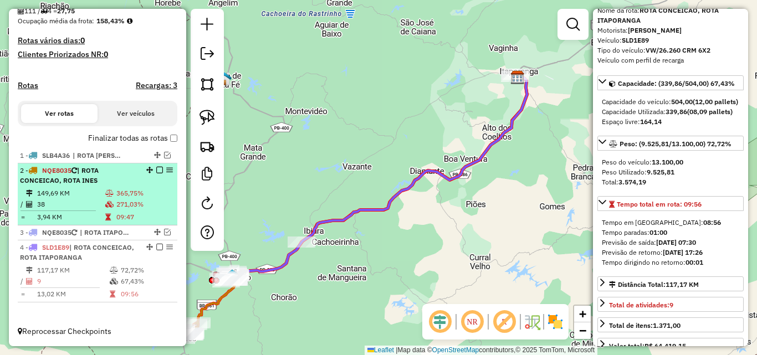
drag, startPoint x: 126, startPoint y: 181, endPoint x: 137, endPoint y: 194, distance: 17.3
click at [126, 181] on div "2 - NQE8035 | ROTA CONCEICAO, ROTA INES" at bounding box center [78, 176] width 117 height 20
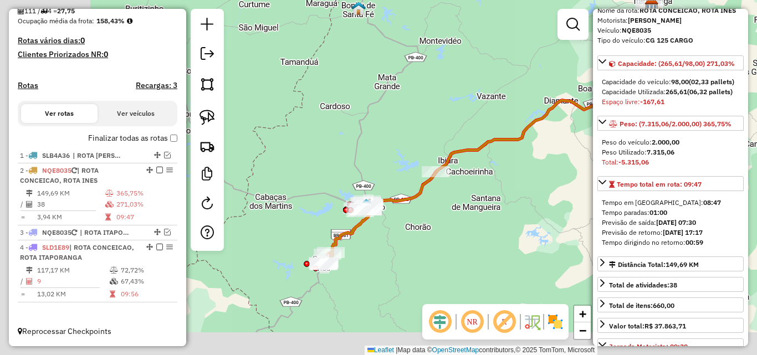
drag, startPoint x: 349, startPoint y: 239, endPoint x: 443, endPoint y: 208, distance: 99.2
click at [443, 208] on div "Janela de atendimento Grade de atendimento Capacidade Transportadoras Veículos …" at bounding box center [378, 177] width 757 height 355
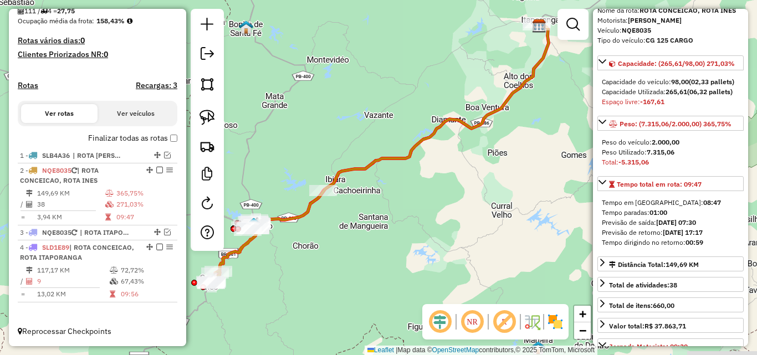
drag, startPoint x: 435, startPoint y: 243, endPoint x: 306, endPoint y: 266, distance: 131.2
click at [307, 266] on div "Janela de atendimento Grade de atendimento Capacidade Transportadoras Veículos …" at bounding box center [378, 177] width 757 height 355
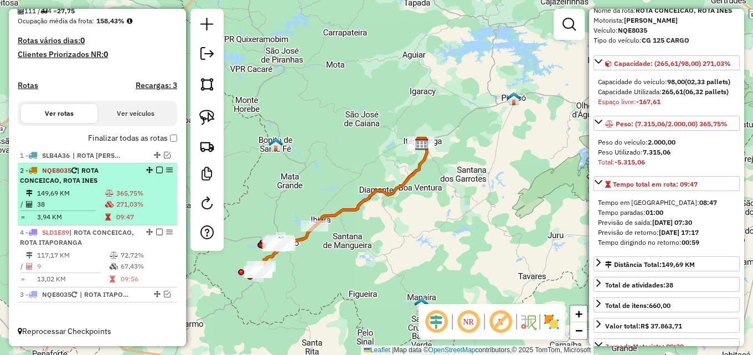
drag, startPoint x: 144, startPoint y: 244, endPoint x: 141, endPoint y: 224, distance: 20.8
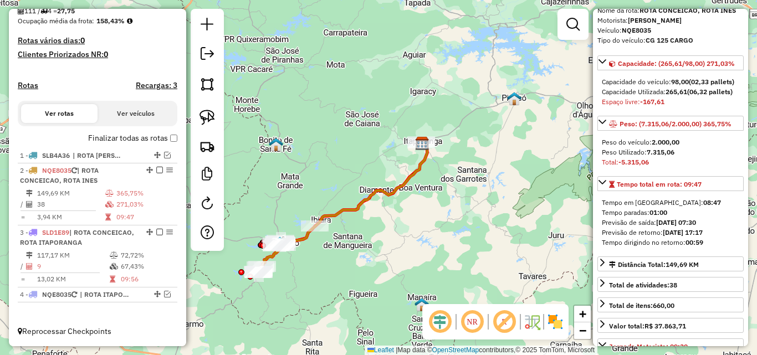
click at [155, 232] on hb-app "Aguarde... Pop-up bloqueado! Seu navegador bloqueou automáticamente a abertura …" at bounding box center [378, 177] width 757 height 355
click at [156, 232] on em at bounding box center [159, 232] width 7 height 7
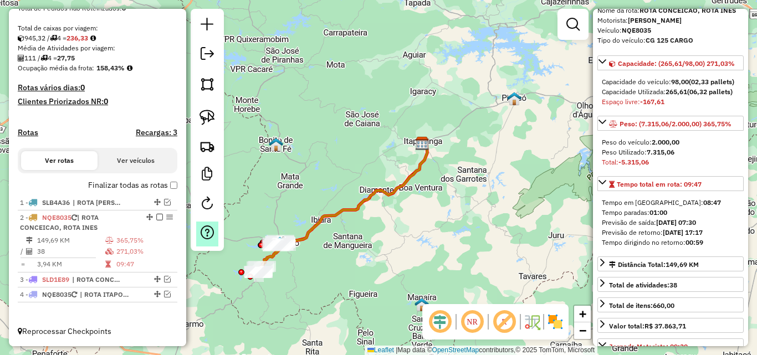
click at [112, 217] on div "2 - NQE8035 | ROTA CONCEICAO, ROTA INES" at bounding box center [78, 223] width 117 height 20
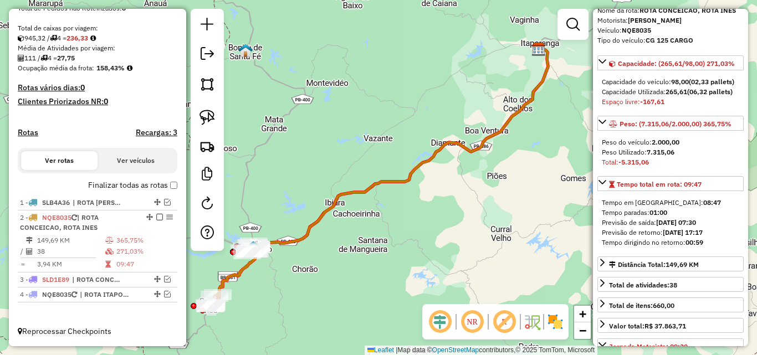
drag, startPoint x: 299, startPoint y: 235, endPoint x: 308, endPoint y: 225, distance: 13.3
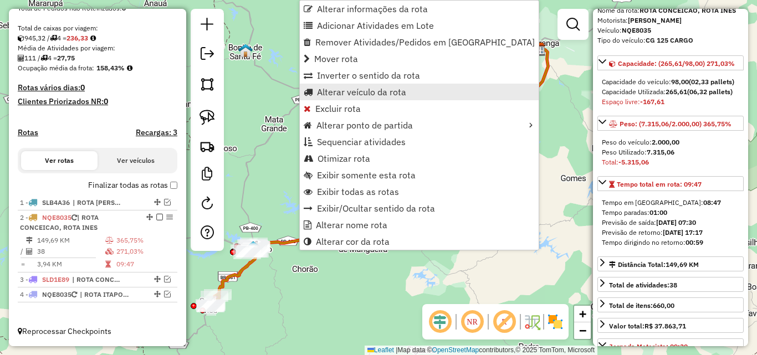
click at [378, 91] on span "Alterar veículo da rota" at bounding box center [361, 92] width 89 height 9
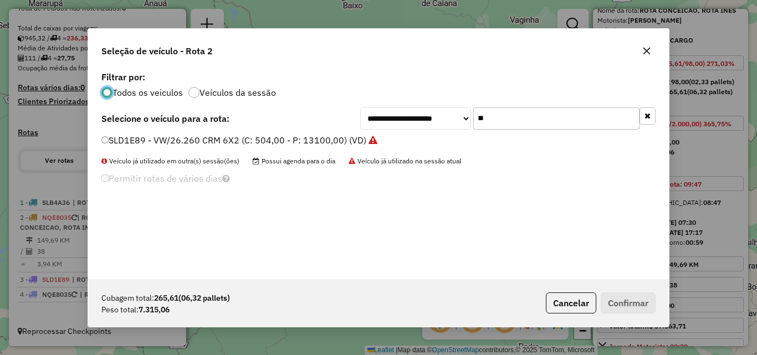
scroll to position [6, 3]
click at [527, 113] on input "**" at bounding box center [556, 118] width 166 height 22
drag, startPoint x: 527, startPoint y: 112, endPoint x: 535, endPoint y: 118, distance: 9.5
click at [530, 114] on input "**" at bounding box center [556, 118] width 166 height 22
type input "*"
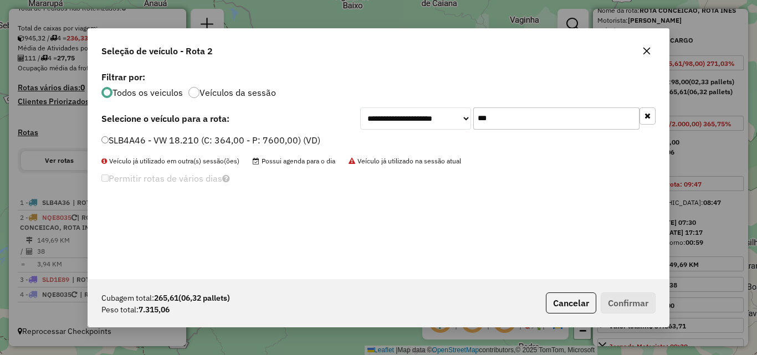
type input "***"
drag, startPoint x: 259, startPoint y: 131, endPoint x: 254, endPoint y: 135, distance: 6.0
click at [256, 135] on div "**********" at bounding box center [378, 174] width 581 height 211
click at [254, 135] on label "SLB4A46 - VW 18.210 (C: 364,00 - P: 7600,00) (VD)" at bounding box center [210, 140] width 219 height 13
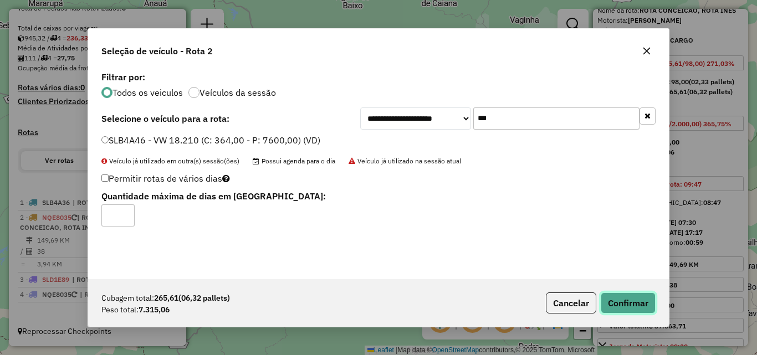
click at [624, 305] on button "Confirmar" at bounding box center [628, 303] width 55 height 21
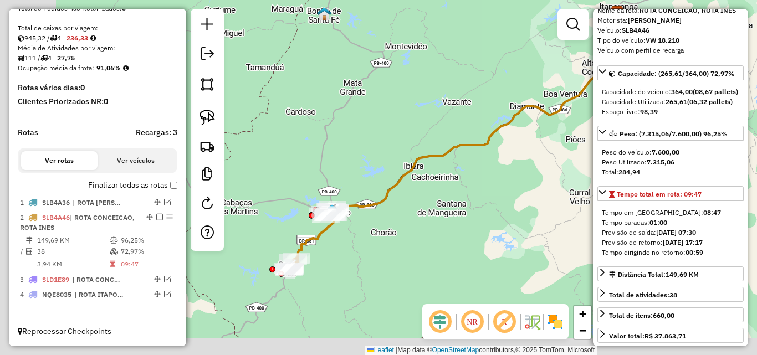
drag, startPoint x: 470, startPoint y: 265, endPoint x: 512, endPoint y: 248, distance: 45.0
click at [514, 244] on div "Janela de atendimento Grade de atendimento Capacidade Transportadoras Veículos …" at bounding box center [378, 177] width 757 height 355
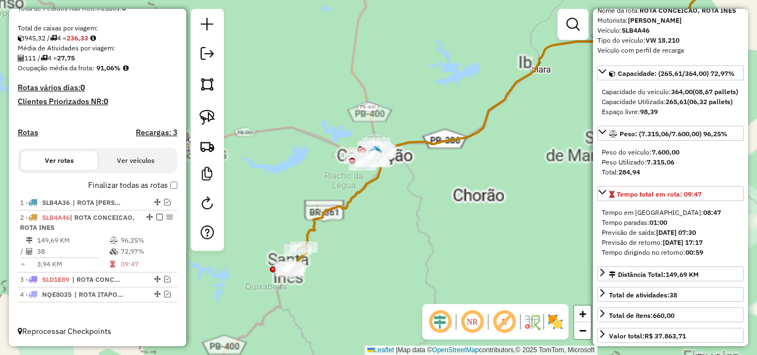
click at [480, 212] on div "Janela de atendimento Grade de atendimento Capacidade Transportadoras Veículos …" at bounding box center [378, 177] width 757 height 355
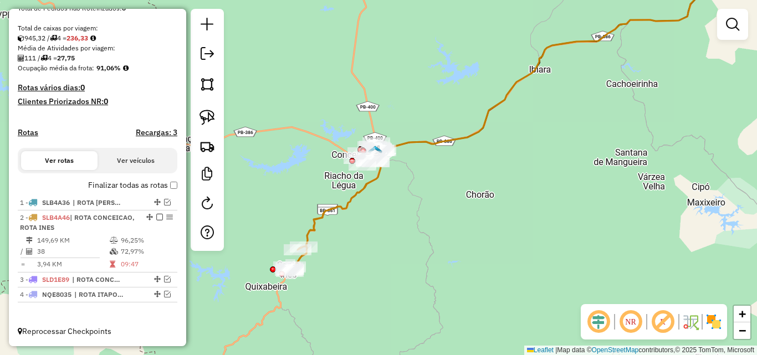
click at [327, 211] on icon at bounding box center [334, 207] width 95 height 129
select select "*********"
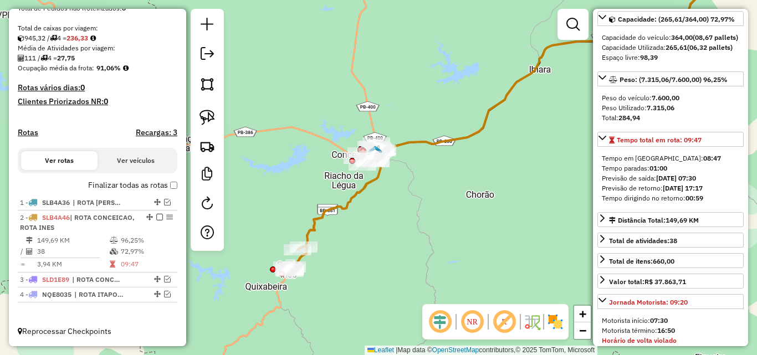
scroll to position [111, 0]
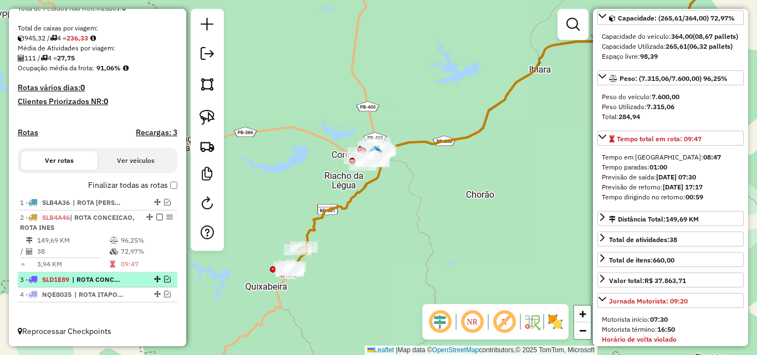
click at [164, 279] on em at bounding box center [167, 279] width 7 height 7
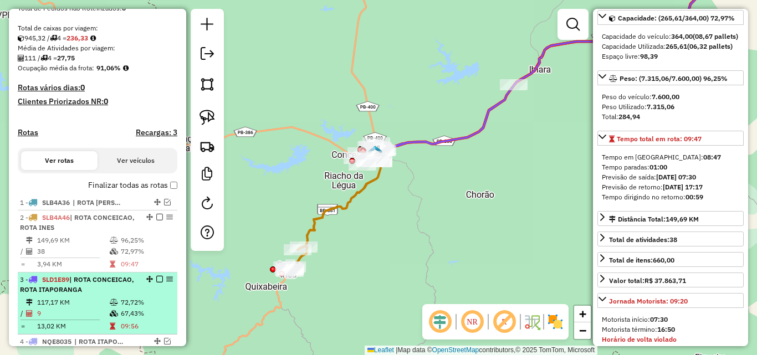
scroll to position [276, 0]
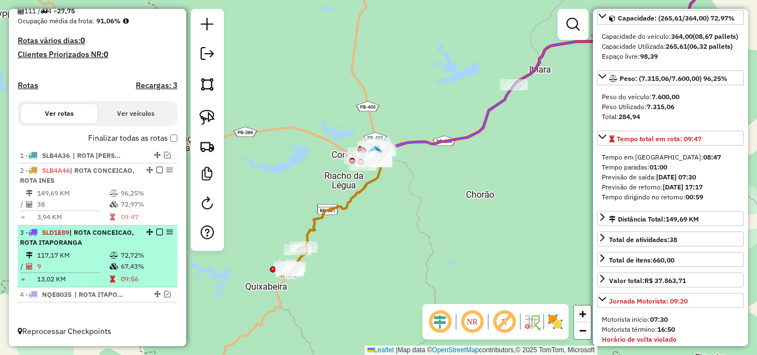
click at [124, 259] on td "72,72%" at bounding box center [146, 255] width 53 height 11
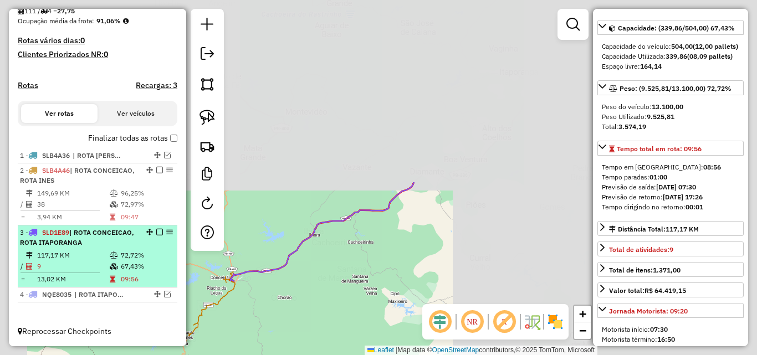
scroll to position [121, 0]
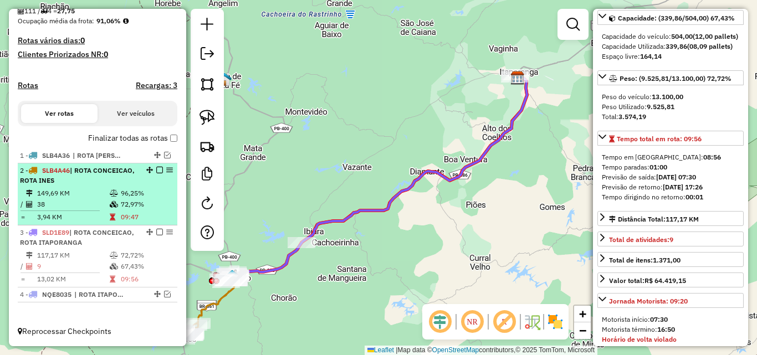
click at [106, 215] on td "3,94 KM" at bounding box center [73, 217] width 73 height 11
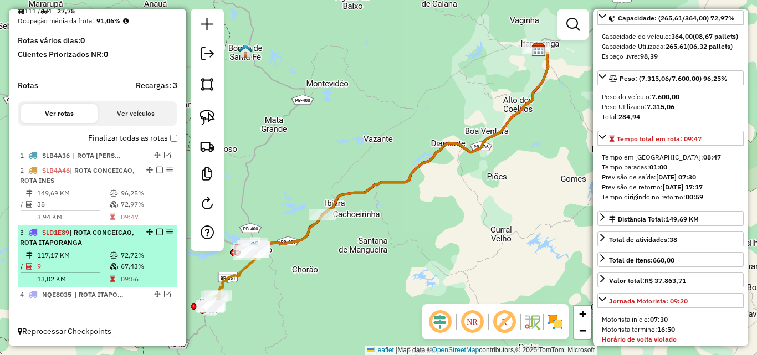
click at [100, 257] on td "117,17 KM" at bounding box center [73, 255] width 73 height 11
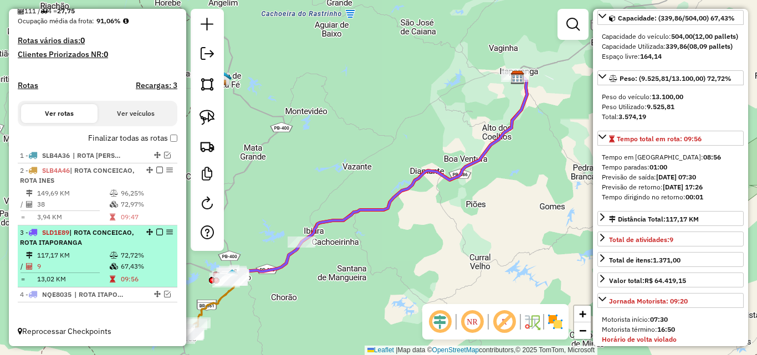
click at [156, 231] on em at bounding box center [159, 232] width 7 height 7
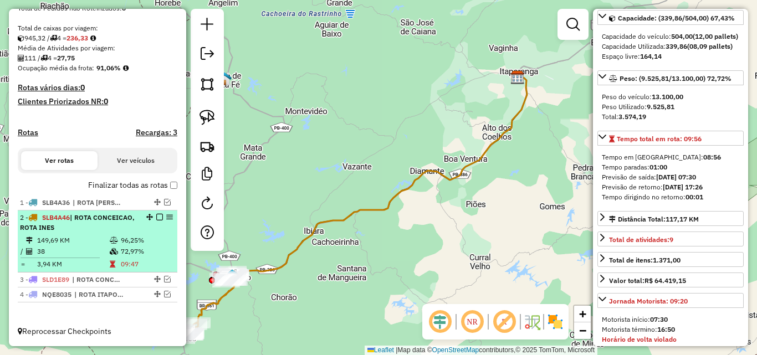
click at [156, 218] on em at bounding box center [159, 217] width 7 height 7
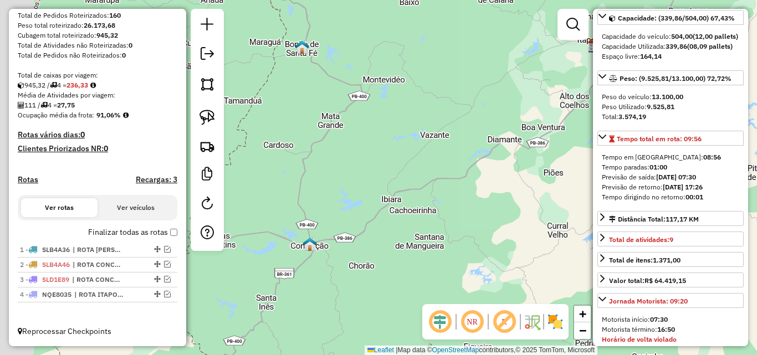
drag, startPoint x: 330, startPoint y: 275, endPoint x: 411, endPoint y: 242, distance: 88.2
click at [411, 242] on div "Janela de atendimento Grade de atendimento Capacidade Transportadoras Veículos …" at bounding box center [378, 177] width 757 height 355
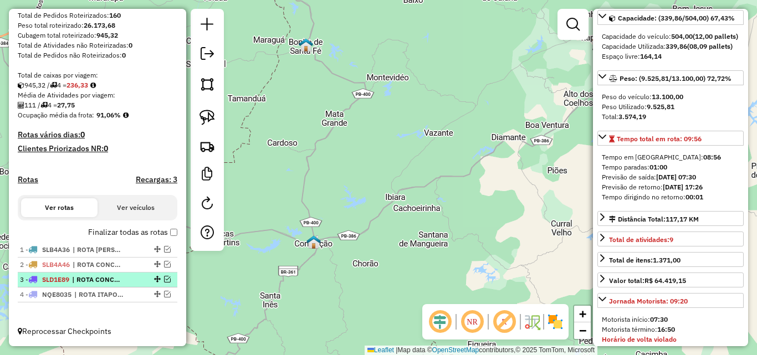
click at [110, 280] on span "| ROTA CONCEICAO, ROTA ITAPORANGA" at bounding box center [97, 280] width 51 height 10
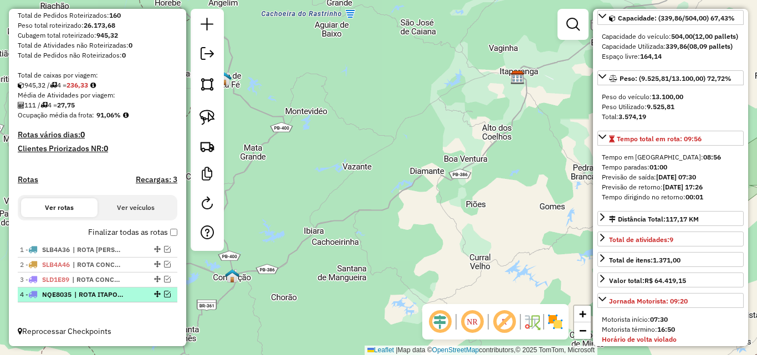
click at [108, 293] on span "| ROTA ITAPORANGA MOTO" at bounding box center [99, 295] width 51 height 10
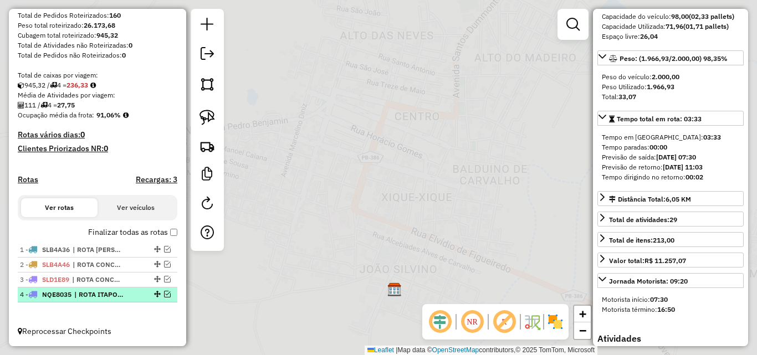
scroll to position [101, 0]
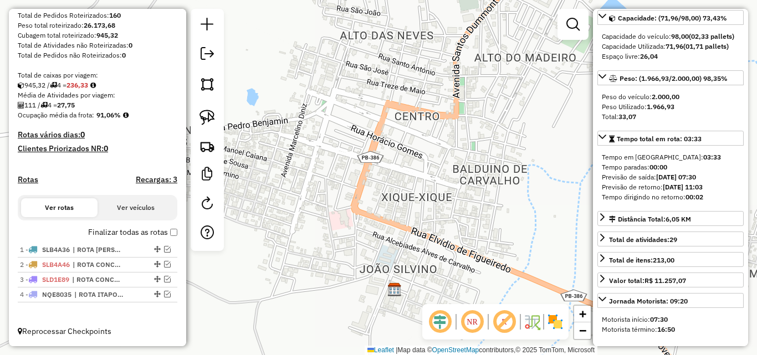
drag, startPoint x: 163, startPoint y: 294, endPoint x: 199, endPoint y: 278, distance: 39.7
click at [166, 294] on em at bounding box center [167, 294] width 7 height 7
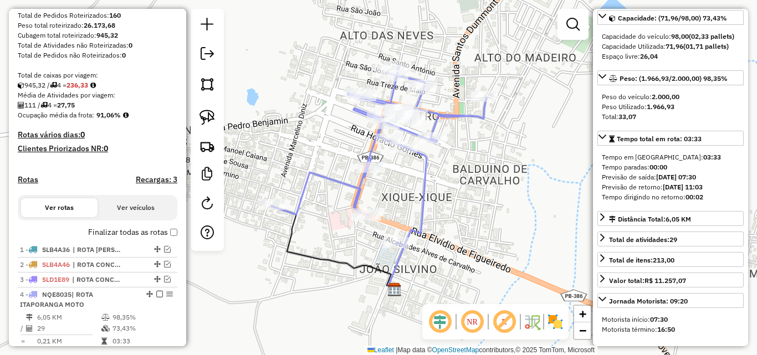
scroll to position [229, 0]
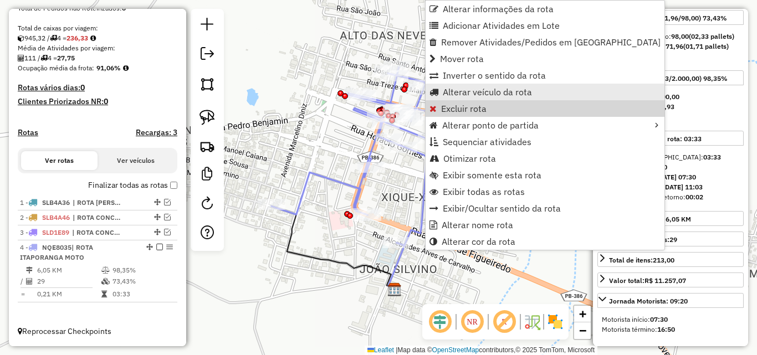
click at [505, 95] on span "Alterar veículo da rota" at bounding box center [487, 92] width 89 height 9
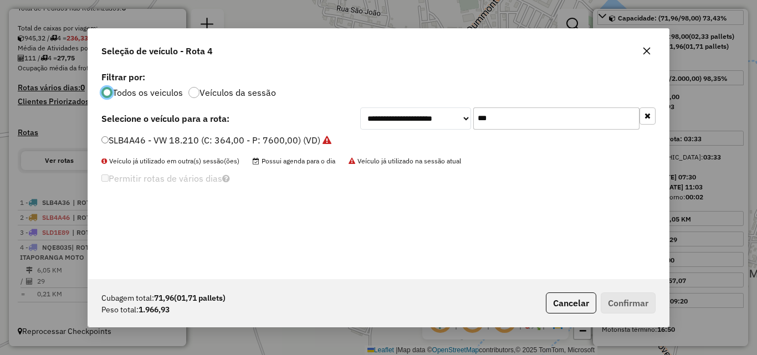
scroll to position [6, 3]
click at [551, 117] on input "***" at bounding box center [556, 118] width 166 height 22
click at [555, 116] on input "***" at bounding box center [556, 118] width 166 height 22
type input "**"
drag, startPoint x: 339, startPoint y: 143, endPoint x: 408, endPoint y: 180, distance: 77.6
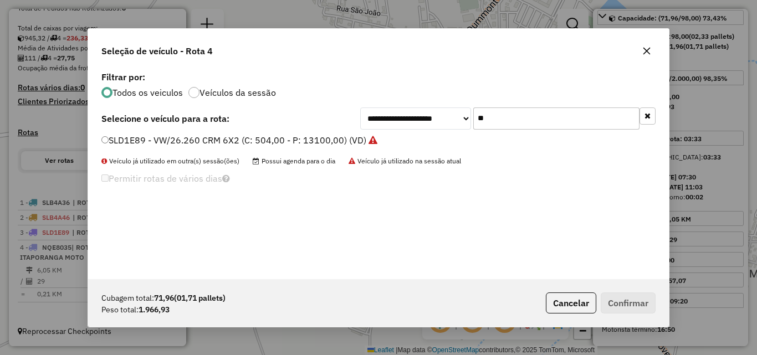
click at [339, 144] on label "SLD1E89 - VW/26.260 CRM 6X2 (C: 504,00 - P: 13100,00) (VD)" at bounding box center [239, 140] width 276 height 13
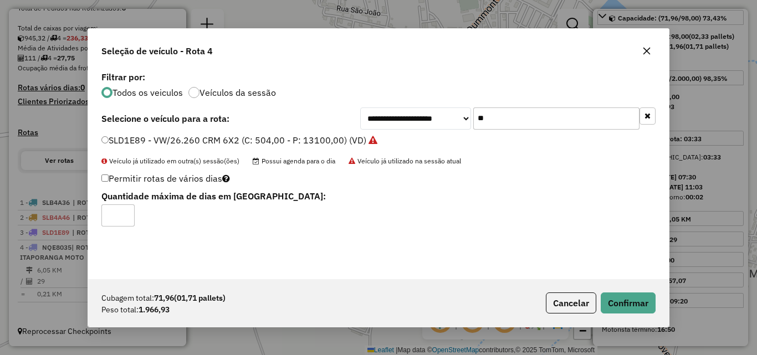
click at [615, 314] on div "Cubagem total: 71,96 (01,71 pallets) Peso total: 1.966,93 Cancelar Confirmar" at bounding box center [378, 303] width 581 height 48
click at [647, 306] on button "Confirmar" at bounding box center [628, 303] width 55 height 21
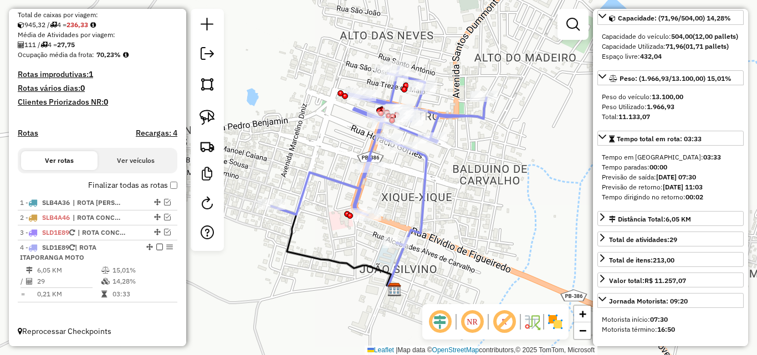
scroll to position [195, 0]
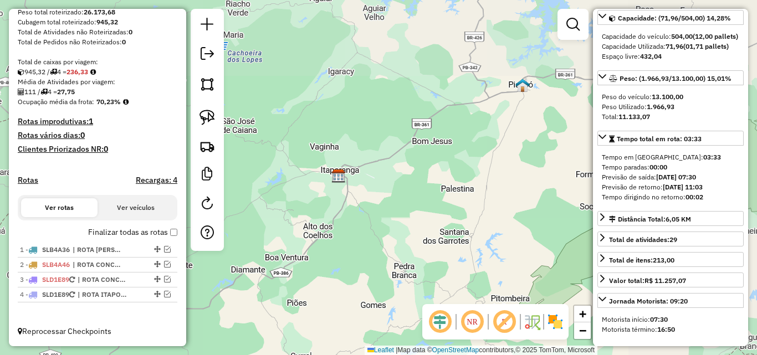
click at [360, 186] on div "Janela de atendimento Grade de atendimento Capacidade Transportadoras Veículos …" at bounding box center [378, 177] width 757 height 355
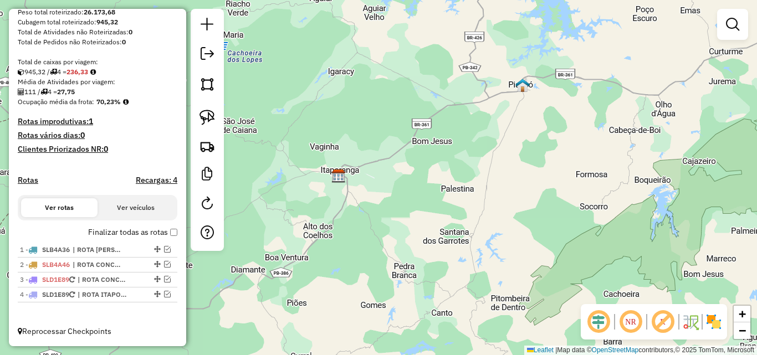
click at [448, 236] on div "Janela de atendimento Grade de atendimento Capacidade Transportadoras Veículos …" at bounding box center [378, 177] width 757 height 355
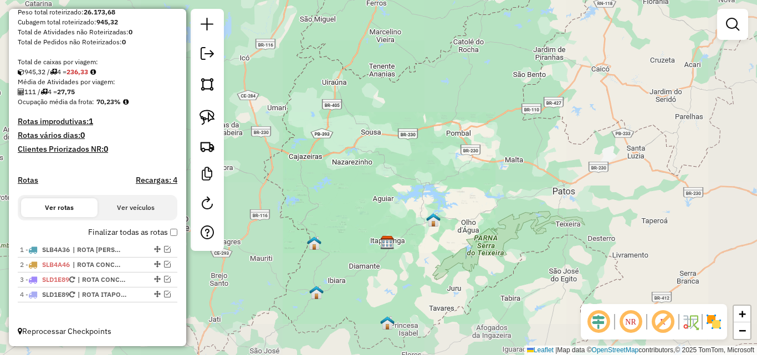
drag, startPoint x: 398, startPoint y: 285, endPoint x: 511, endPoint y: 222, distance: 129.5
click at [509, 222] on div "Janela de atendimento Grade de atendimento Capacidade Transportadoras Veículos …" at bounding box center [378, 177] width 757 height 355
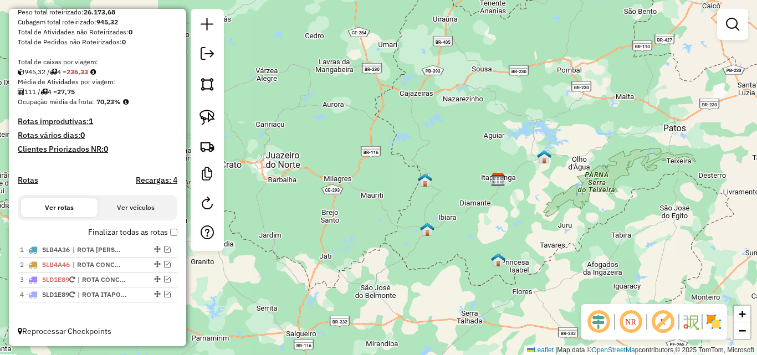
click at [558, 209] on div "Janela de atendimento Grade de atendimento Capacidade Transportadoras Veículos …" at bounding box center [378, 177] width 757 height 355
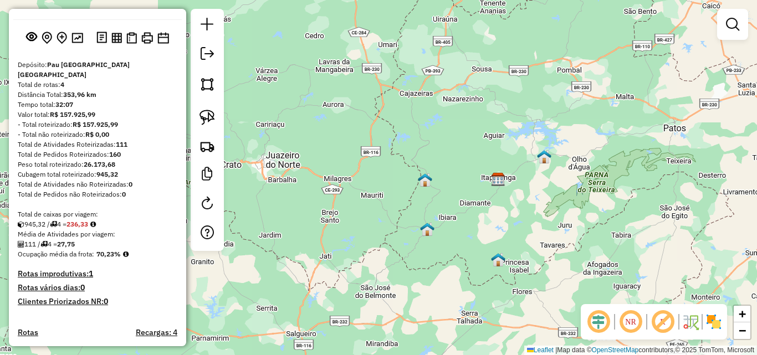
scroll to position [0, 0]
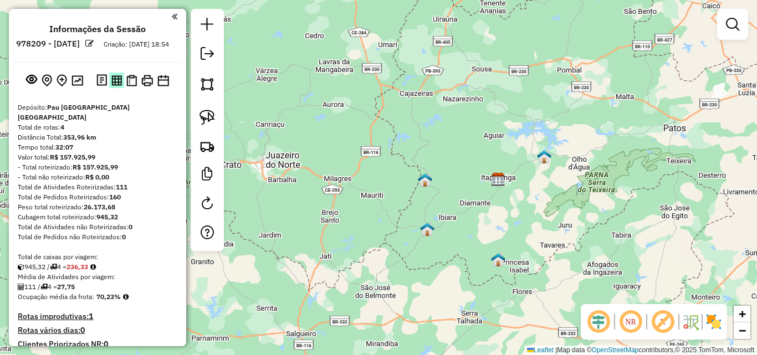
click at [114, 86] on img at bounding box center [116, 80] width 11 height 11
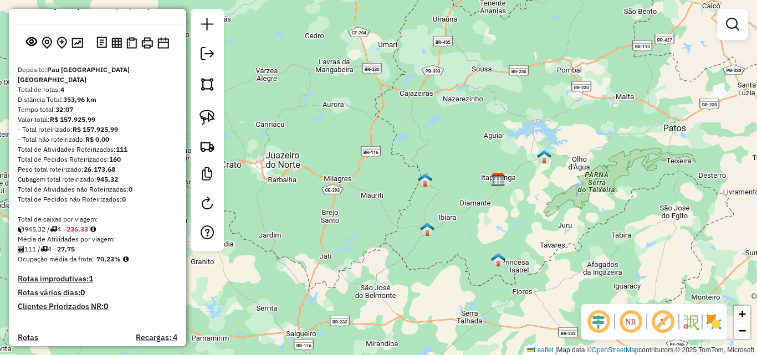
scroll to position [195, 0]
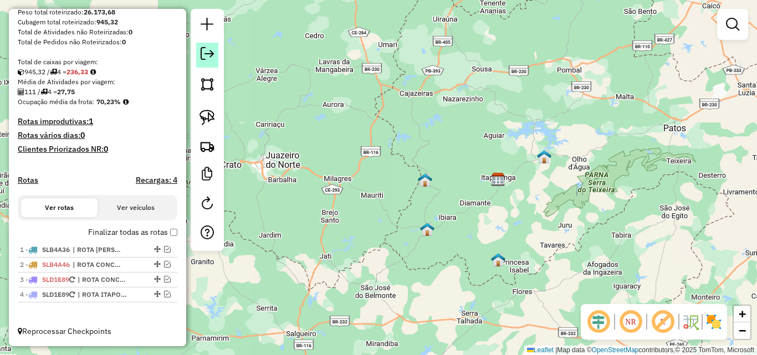
click at [204, 53] on em at bounding box center [207, 53] width 13 height 13
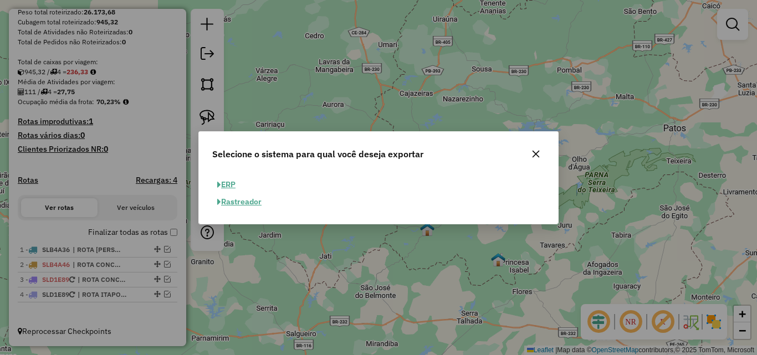
click at [230, 187] on button "ERP" at bounding box center [226, 184] width 28 height 17
select select "**"
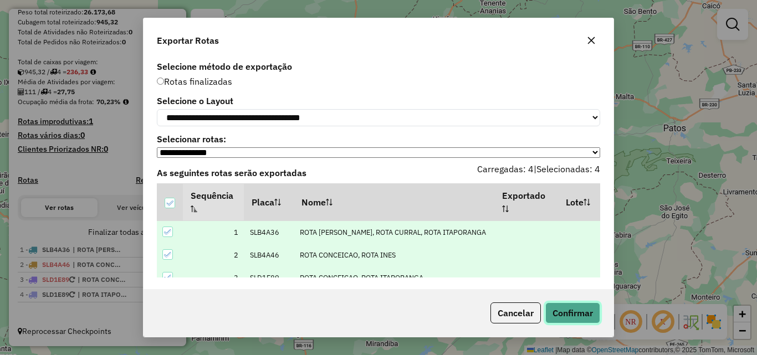
drag, startPoint x: 584, startPoint y: 312, endPoint x: 540, endPoint y: 277, distance: 56.4
click at [583, 312] on button "Confirmar" at bounding box center [572, 312] width 55 height 21
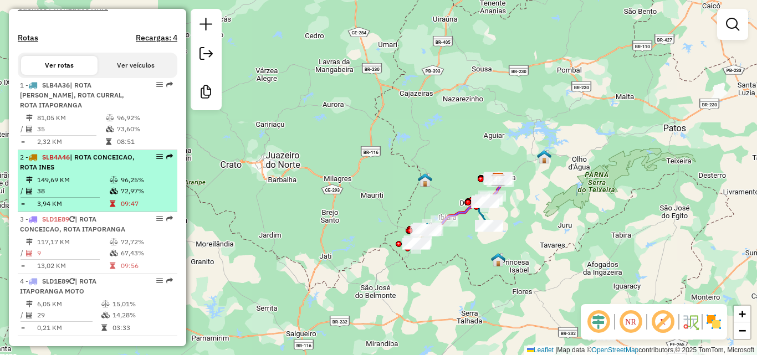
scroll to position [376, 0]
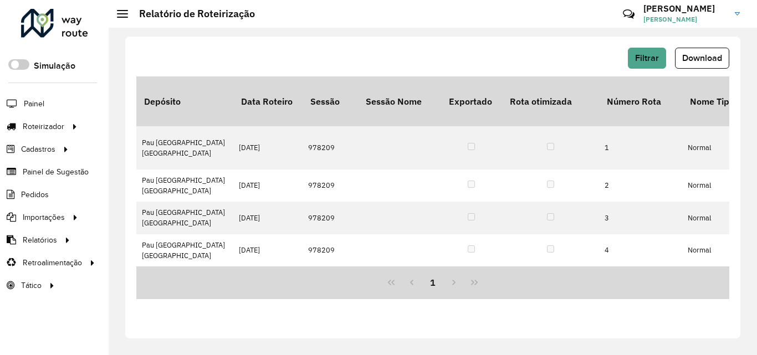
click at [699, 60] on span "Download" at bounding box center [702, 57] width 40 height 9
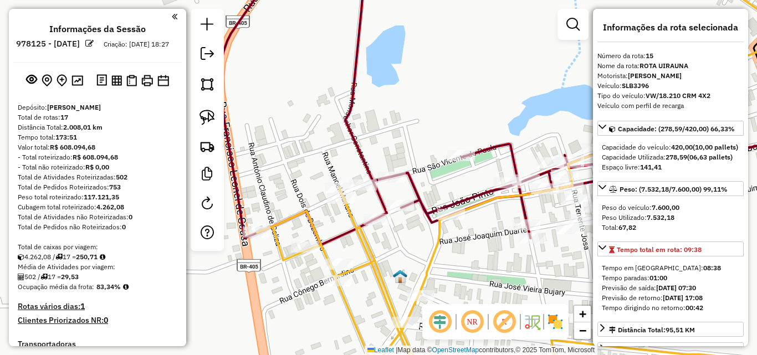
select select "*********"
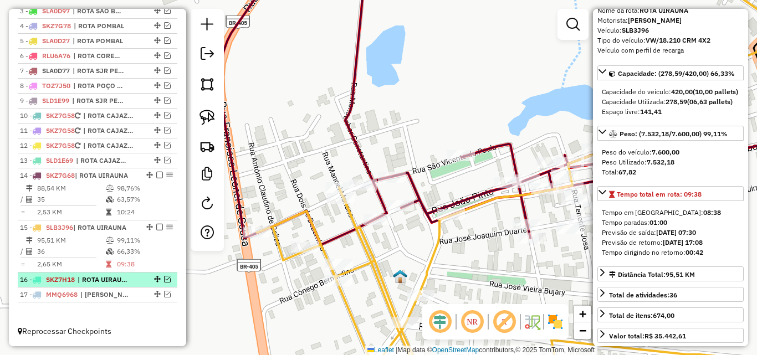
click at [167, 279] on em at bounding box center [167, 279] width 7 height 7
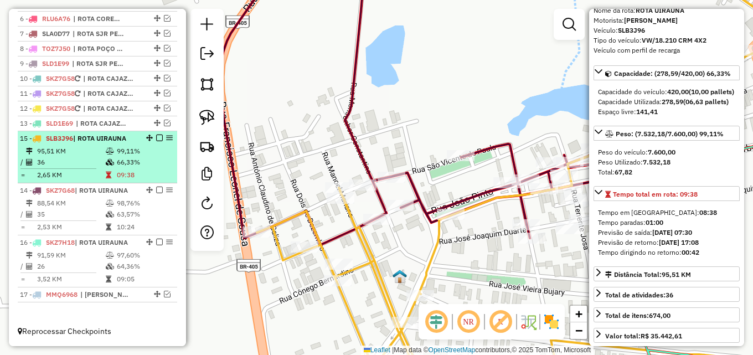
drag, startPoint x: 146, startPoint y: 187, endPoint x: 146, endPoint y: 143, distance: 43.8
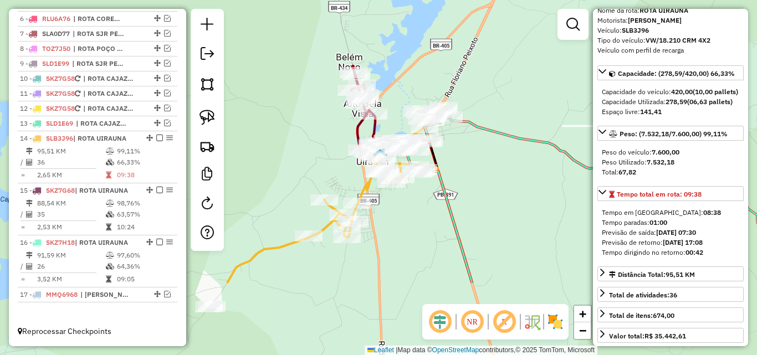
drag, startPoint x: 514, startPoint y: 239, endPoint x: 481, endPoint y: 156, distance: 89.3
click at [476, 151] on div "Janela de atendimento Grade de atendimento Capacidade Transportadoras Veículos …" at bounding box center [378, 177] width 757 height 355
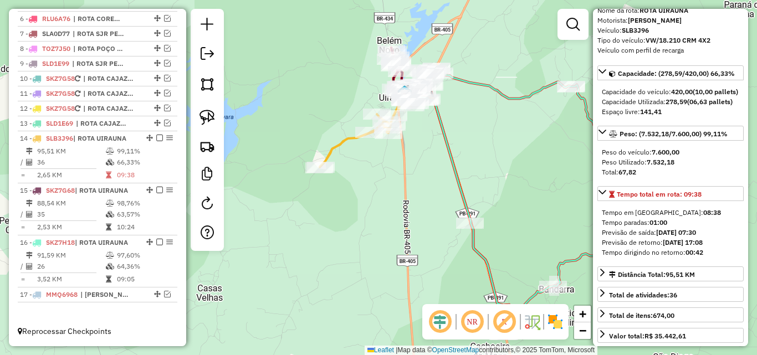
drag, startPoint x: 510, startPoint y: 193, endPoint x: 485, endPoint y: 122, distance: 75.0
click at [485, 122] on div "Janela de atendimento Grade de atendimento Capacidade Transportadoras Veículos …" at bounding box center [378, 177] width 757 height 355
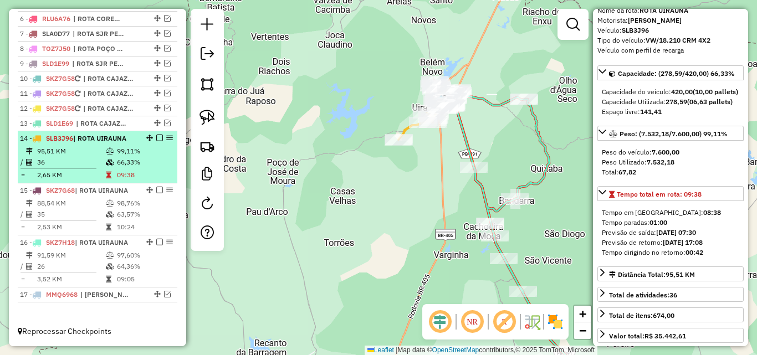
click at [118, 160] on td "66,33%" at bounding box center [144, 162] width 56 height 11
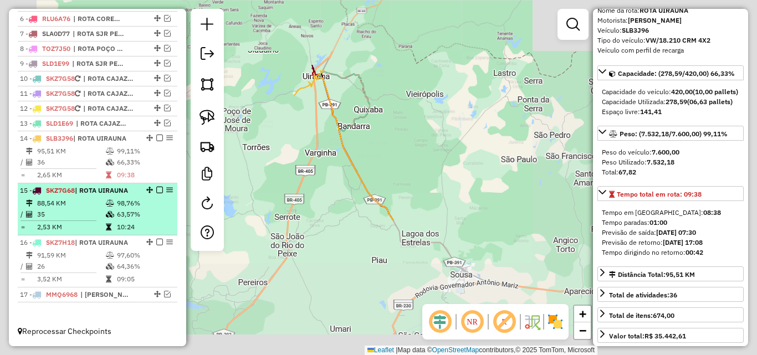
click at [106, 216] on icon at bounding box center [110, 214] width 8 height 7
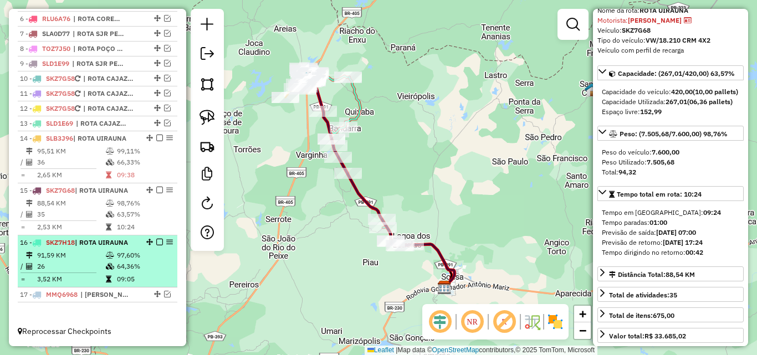
click at [89, 271] on td "26" at bounding box center [71, 266] width 69 height 11
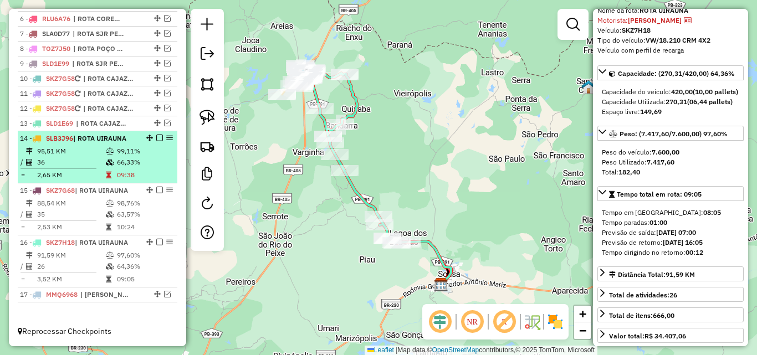
click at [105, 220] on td at bounding box center [110, 214] width 11 height 11
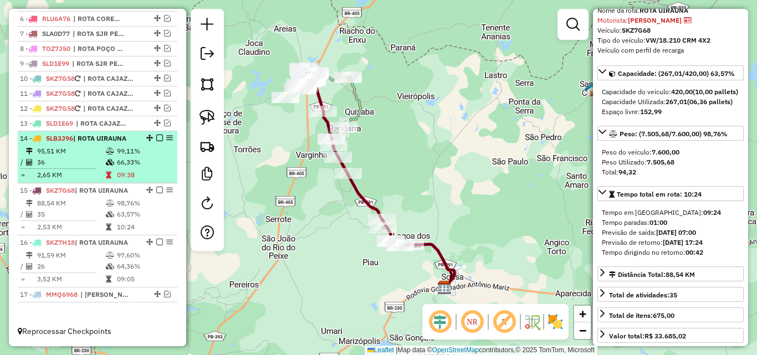
click at [106, 162] on icon at bounding box center [110, 162] width 8 height 7
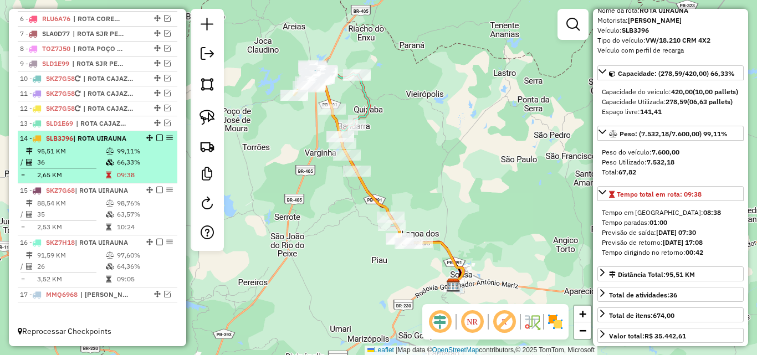
drag, startPoint x: 155, startPoint y: 139, endPoint x: 155, endPoint y: 145, distance: 6.1
click at [156, 140] on em at bounding box center [159, 138] width 7 height 7
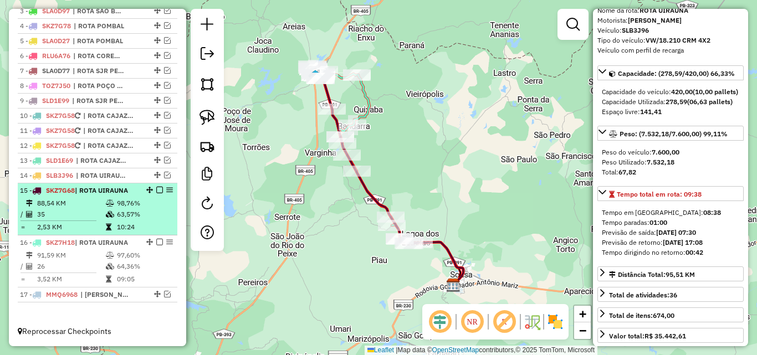
drag, startPoint x: 158, startPoint y: 191, endPoint x: 153, endPoint y: 222, distance: 31.3
click at [157, 192] on em at bounding box center [159, 190] width 7 height 7
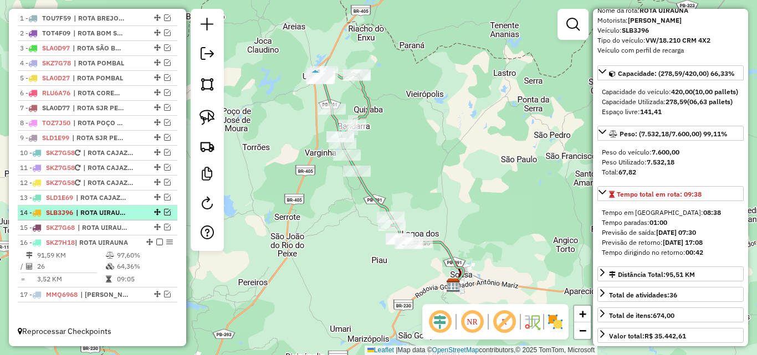
click at [156, 243] on em at bounding box center [159, 242] width 7 height 7
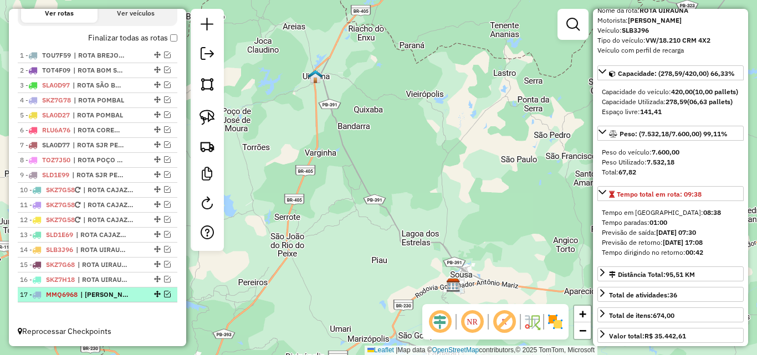
click at [164, 296] on em at bounding box center [167, 294] width 7 height 7
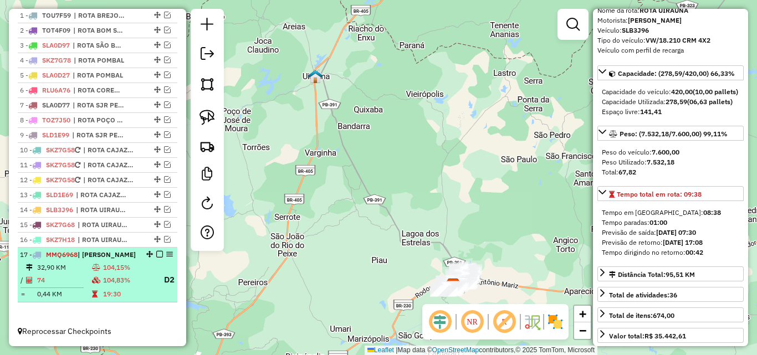
click at [95, 282] on icon at bounding box center [96, 280] width 8 height 7
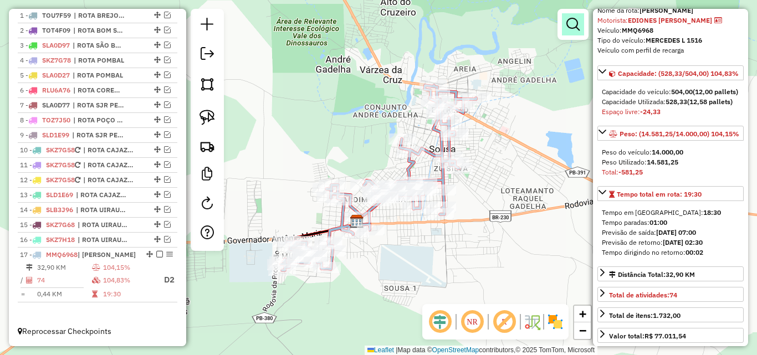
click at [563, 32] on link at bounding box center [573, 24] width 22 height 22
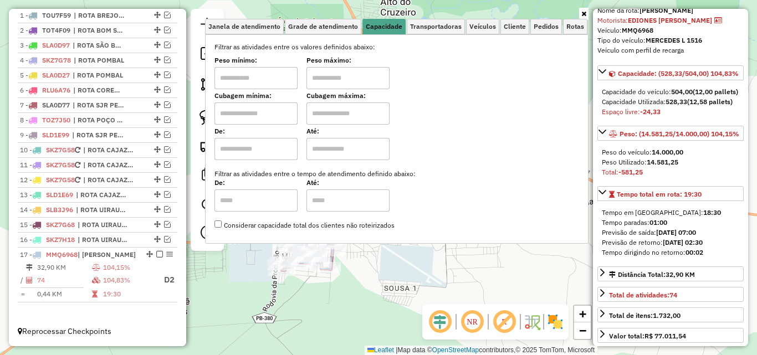
click at [291, 86] on input "text" at bounding box center [255, 78] width 83 height 22
type input "****"
drag, startPoint x: 348, startPoint y: 70, endPoint x: 366, endPoint y: 79, distance: 19.8
click at [347, 71] on input "text" at bounding box center [347, 78] width 83 height 22
type input "******"
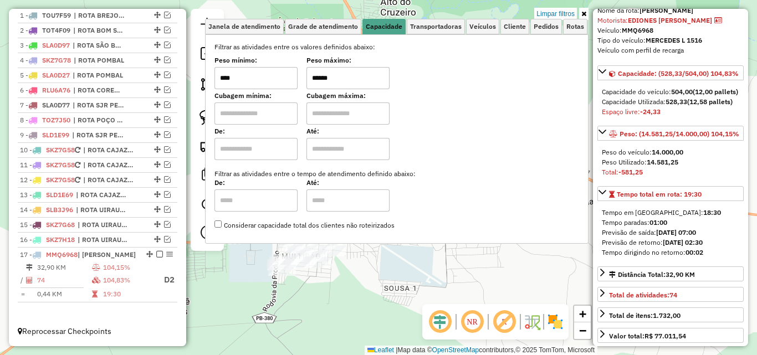
click at [582, 12] on icon at bounding box center [583, 14] width 5 height 7
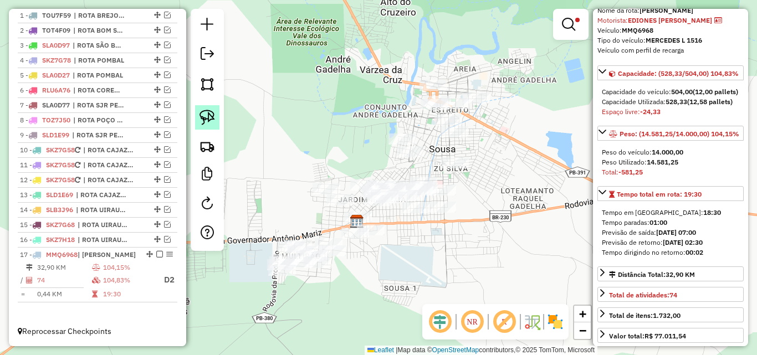
click at [204, 115] on img at bounding box center [207, 118] width 16 height 16
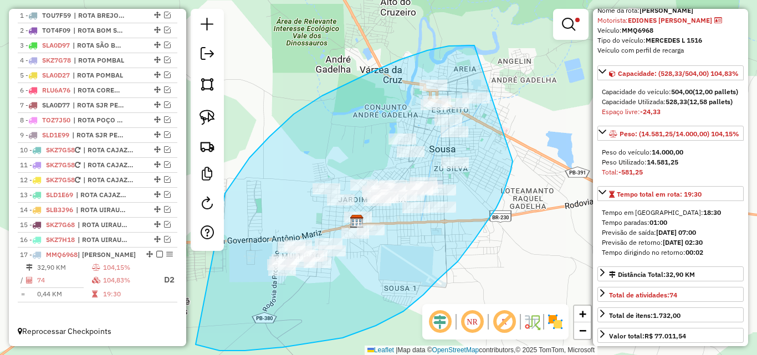
drag, startPoint x: 461, startPoint y: 45, endPoint x: 518, endPoint y: 140, distance: 110.6
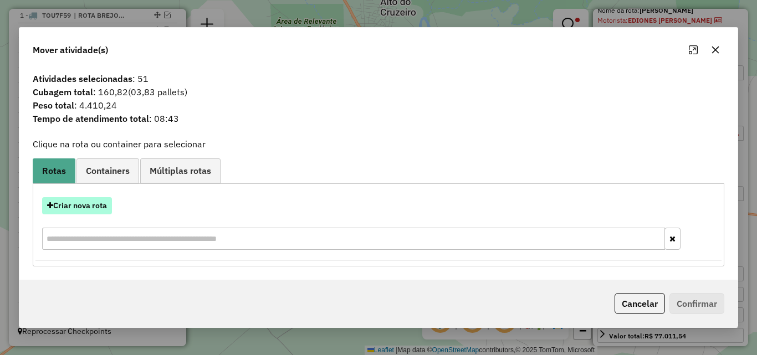
click at [91, 212] on button "Criar nova rota" at bounding box center [77, 205] width 70 height 17
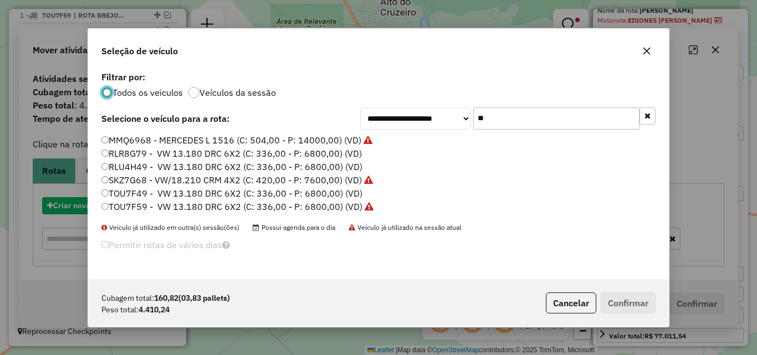
scroll to position [6, 3]
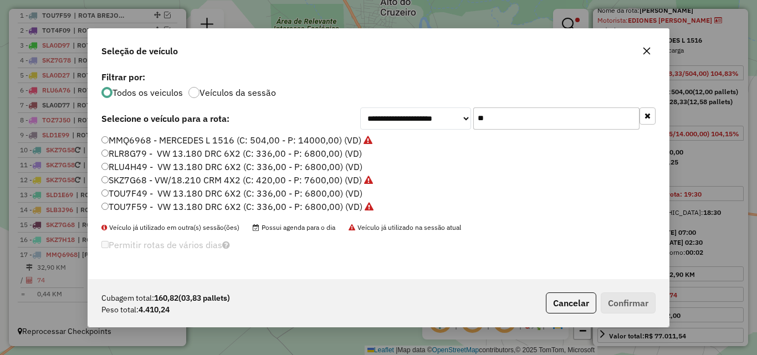
click at [509, 123] on input "**" at bounding box center [556, 118] width 166 height 22
click at [509, 124] on input "**" at bounding box center [556, 118] width 166 height 22
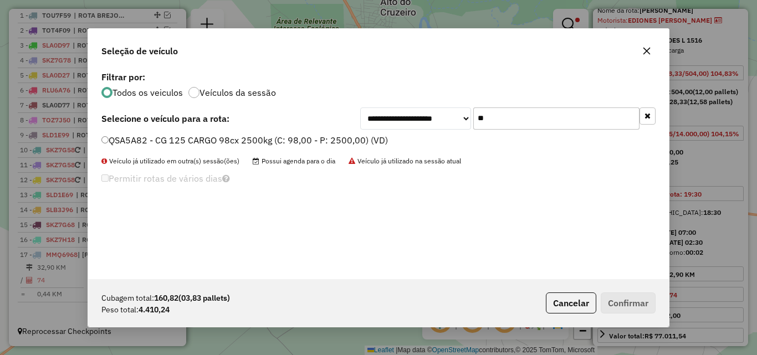
type input "**"
click at [351, 140] on label "QSA5A82 - CG 125 CARGO 98cx 2500kg (C: 98,00 - P: 2500,00) (VD)" at bounding box center [244, 140] width 286 height 13
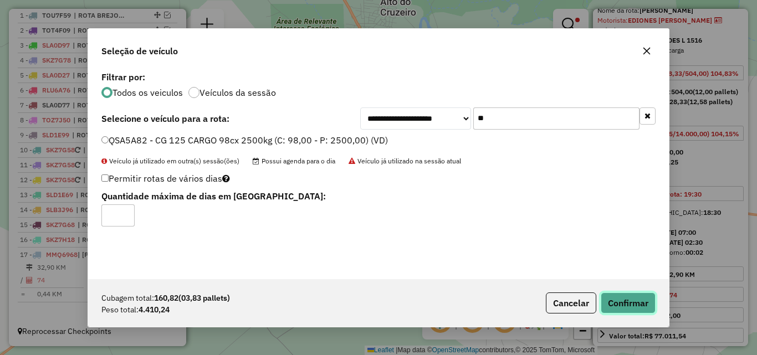
click at [621, 297] on button "Confirmar" at bounding box center [628, 303] width 55 height 21
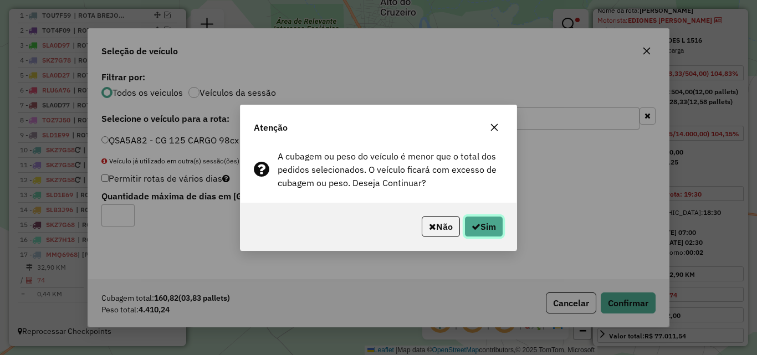
drag, startPoint x: 490, startPoint y: 224, endPoint x: 750, endPoint y: 268, distance: 263.5
click at [490, 224] on button "Sim" at bounding box center [483, 226] width 39 height 21
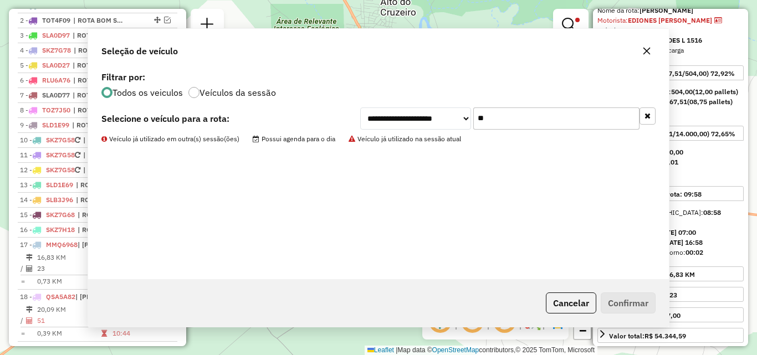
scroll to position [479, 0]
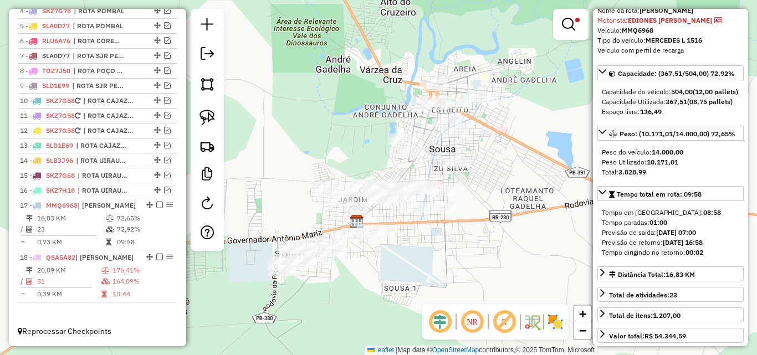
click at [493, 284] on div "Limpar filtros Janela de atendimento Grade de atendimento Capacidade Transporta…" at bounding box center [378, 177] width 757 height 355
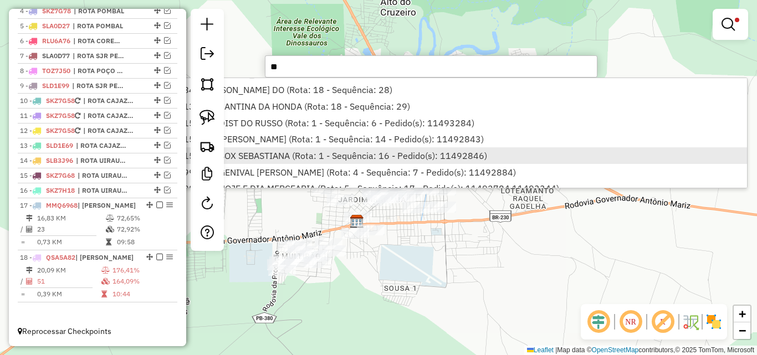
scroll to position [277, 0]
type input "*"
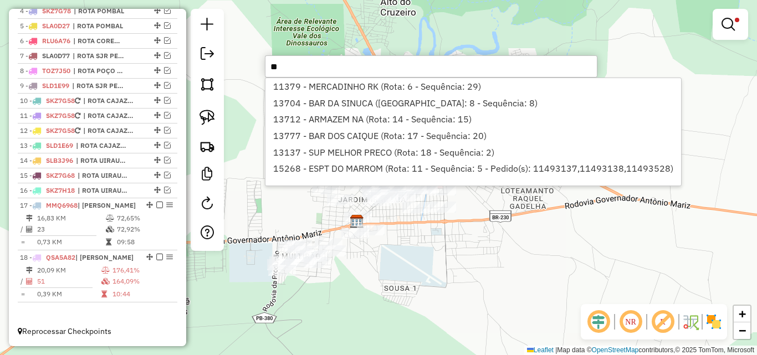
scroll to position [479, 0]
type input "*"
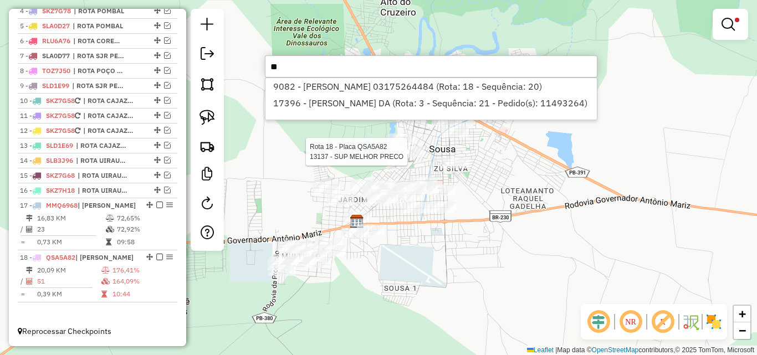
type input "*"
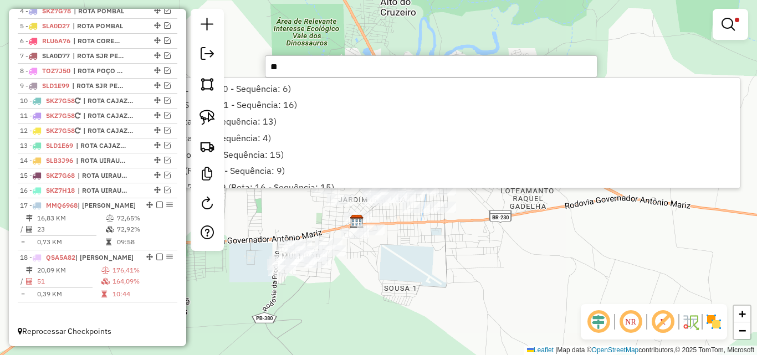
type input "*"
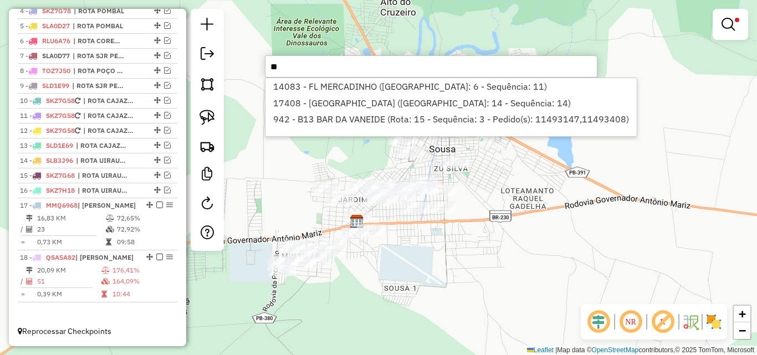
type input "*"
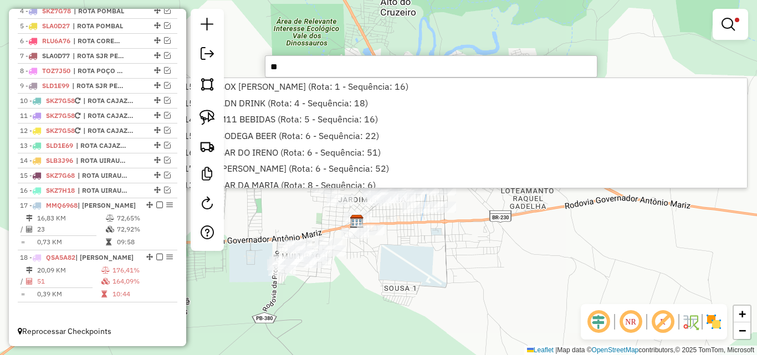
type input "*"
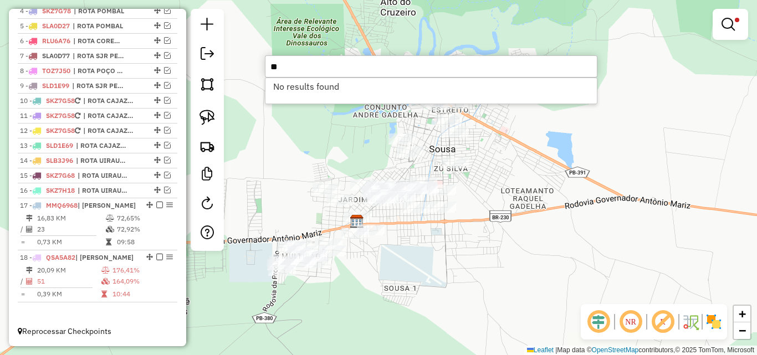
type input "*"
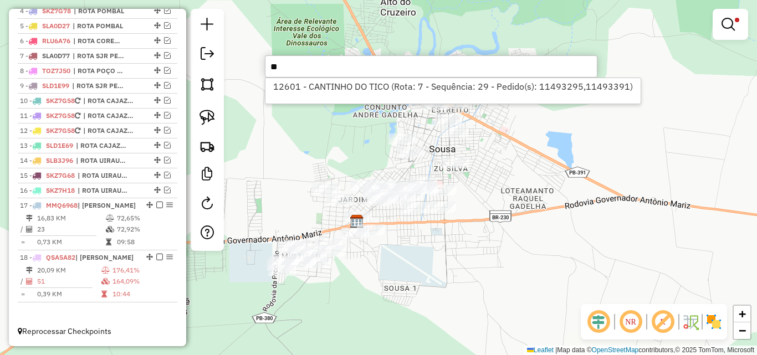
type input "*"
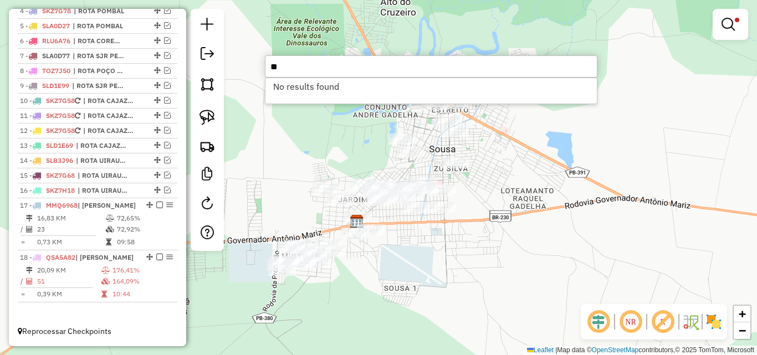
type input "*"
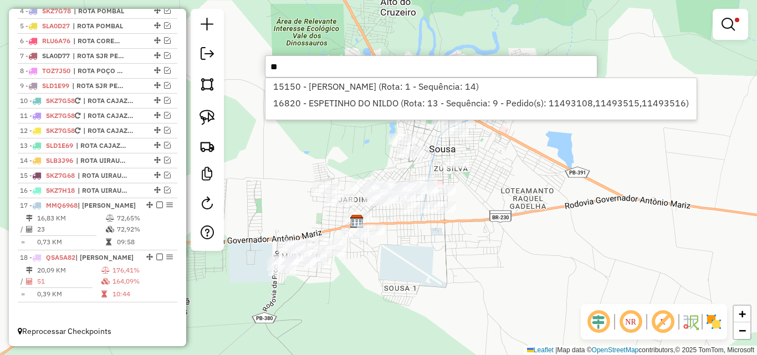
type input "*"
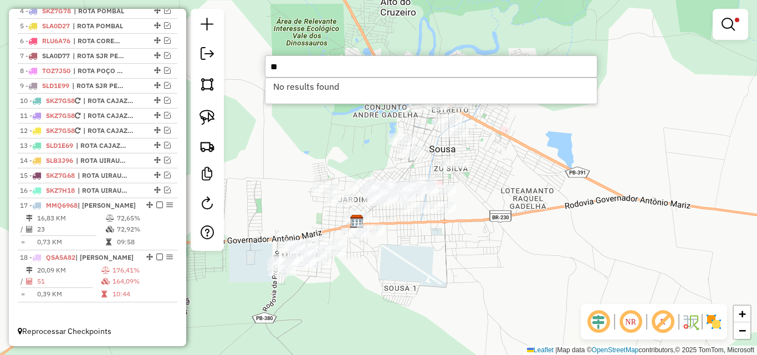
type input "*"
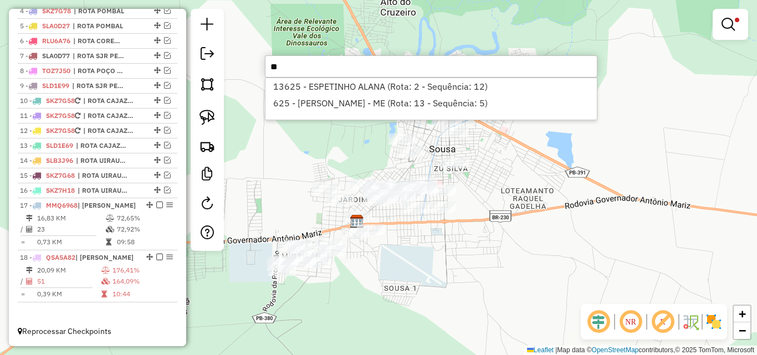
type input "*"
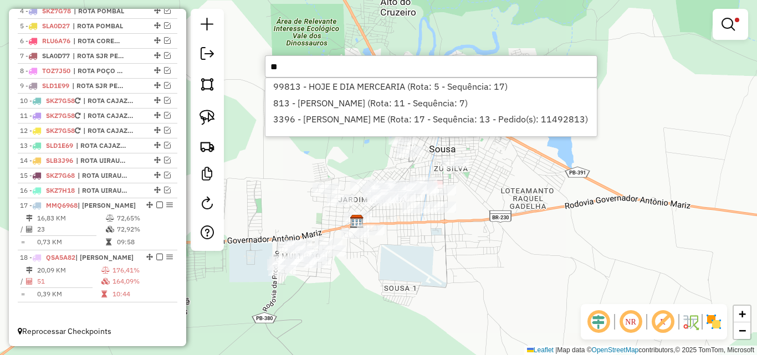
type input "*"
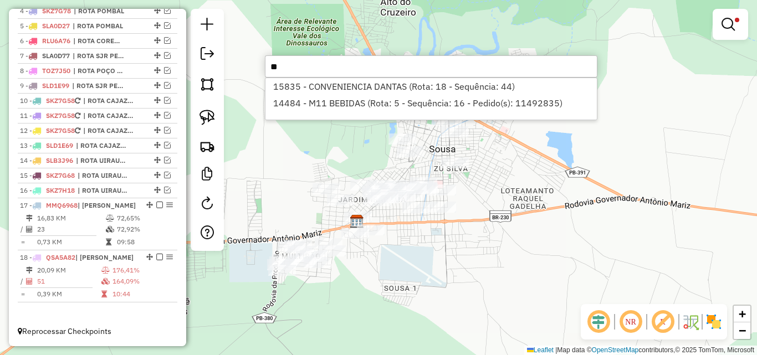
type input "*"
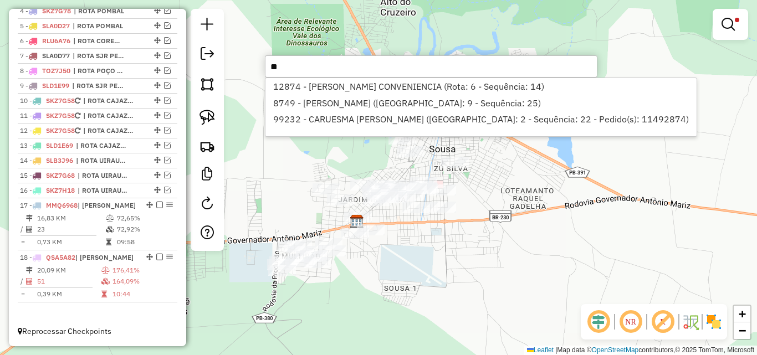
type input "*"
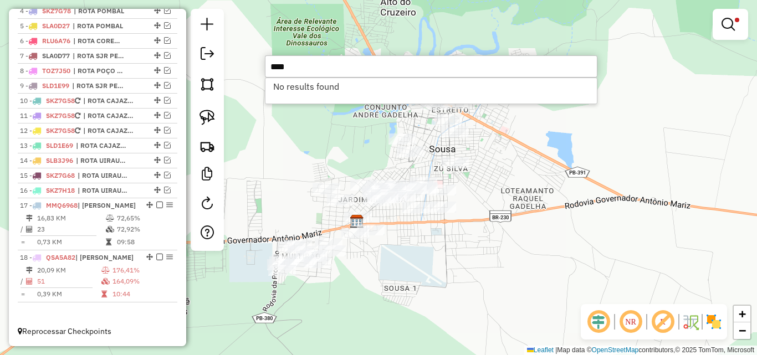
click at [421, 69] on input "****" at bounding box center [431, 66] width 332 height 22
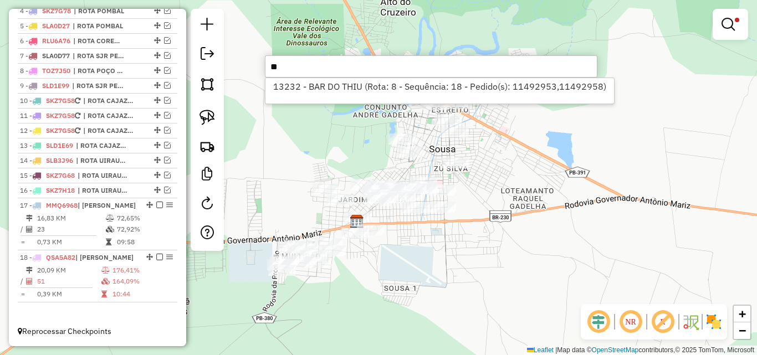
type input "*"
type input "****"
drag, startPoint x: 383, startPoint y: 88, endPoint x: 214, endPoint y: 127, distance: 173.0
click at [383, 88] on li "9610 - BAR DO JOaO (Rota: 18 - Sequência: 35)" at bounding box center [430, 86] width 331 height 17
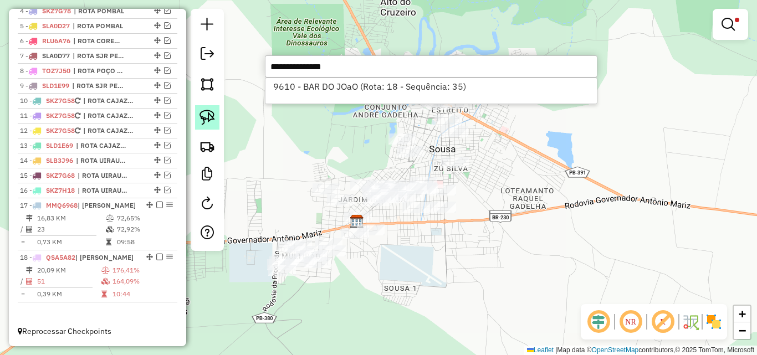
select select "*********"
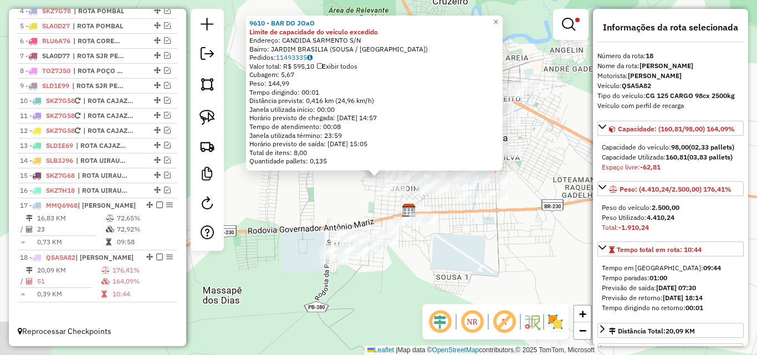
click at [210, 121] on img at bounding box center [207, 118] width 16 height 16
drag, startPoint x: 355, startPoint y: 185, endPoint x: 376, endPoint y: 167, distance: 27.9
click at [376, 167] on div "Rota 18 - Placa QSA5A82 9610 - BAR DO JOaO 9610 - BAR DO JOaO Limite de capacid…" at bounding box center [378, 177] width 757 height 355
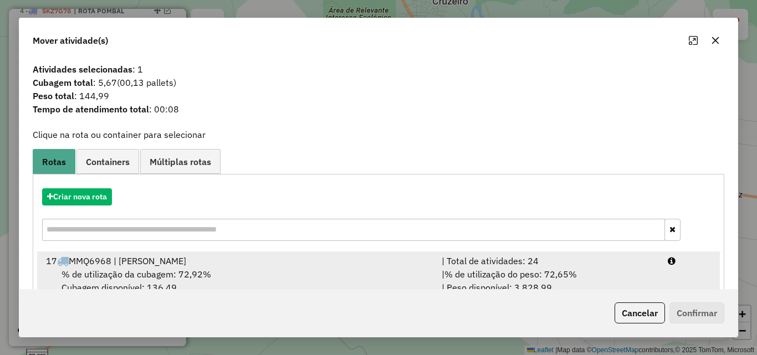
drag, startPoint x: 604, startPoint y: 266, endPoint x: 606, endPoint y: 258, distance: 8.5
click at [605, 259] on div "| Total de atividades: 24" at bounding box center [548, 260] width 226 height 13
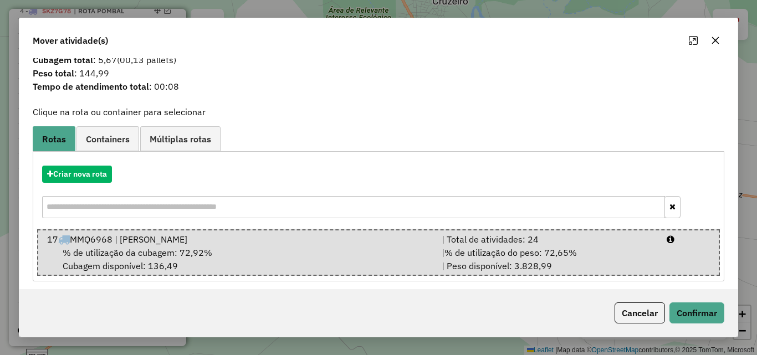
scroll to position [28, 0]
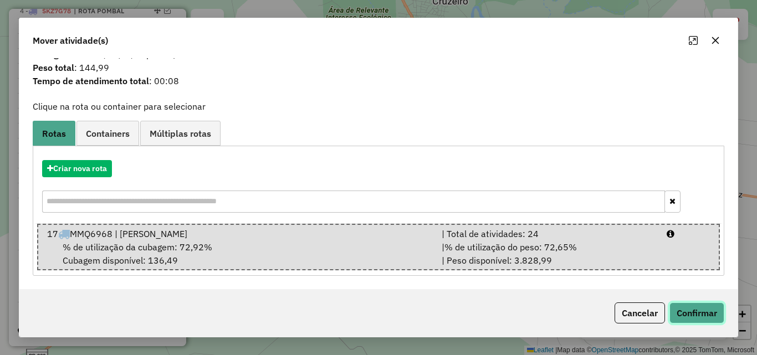
click at [695, 305] on button "Confirmar" at bounding box center [696, 312] width 55 height 21
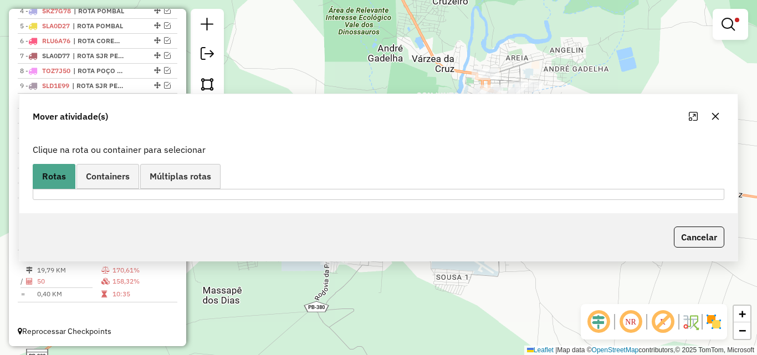
scroll to position [0, 0]
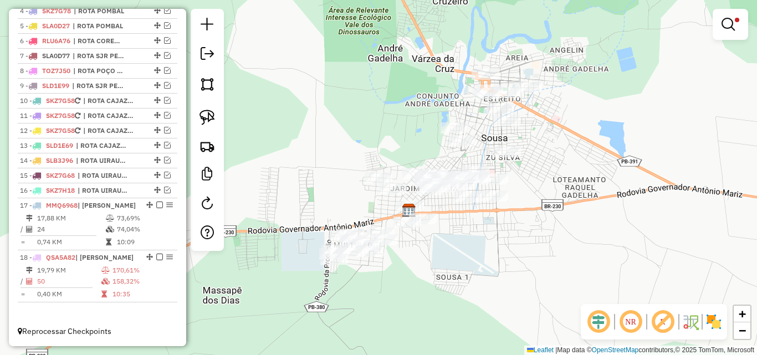
click at [529, 217] on div "Limpar filtros Janela de atendimento Grade de atendimento Capacidade Transporta…" at bounding box center [378, 177] width 757 height 355
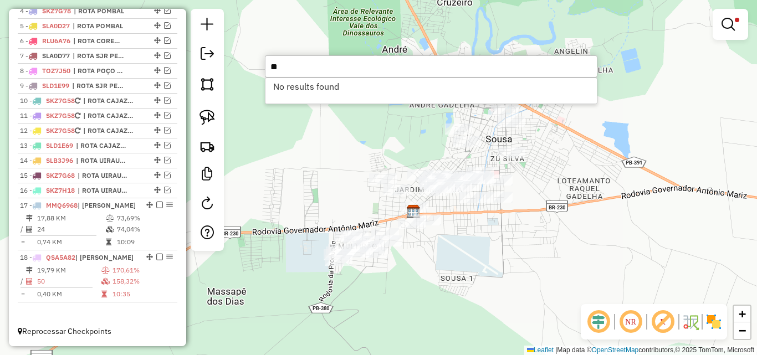
type input "*"
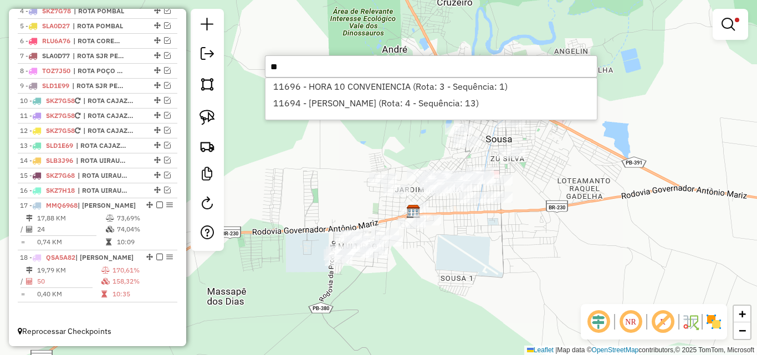
type input "*"
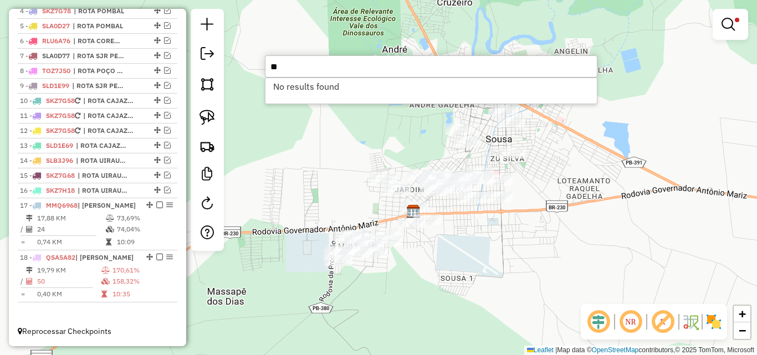
type input "*"
type input "*****"
click at [344, 89] on li "12338 - NOVO BAR DO MORAIS (Rota: 18 - Sequência: 10)" at bounding box center [430, 86] width 331 height 17
select select "*********"
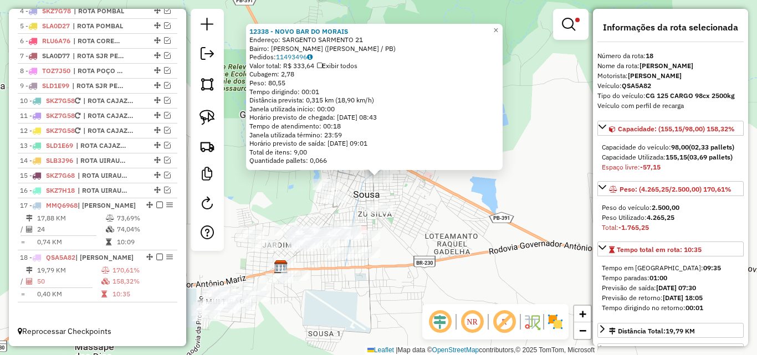
drag, startPoint x: 198, startPoint y: 119, endPoint x: 379, endPoint y: 163, distance: 186.5
click at [198, 120] on link at bounding box center [207, 117] width 24 height 24
drag, startPoint x: 391, startPoint y: 189, endPoint x: 366, endPoint y: 184, distance: 25.5
click at [366, 184] on div "Rota 18 - Placa QSA5A82 12338 - [GEOGRAPHIC_DATA] 12338 - NOVO BAR DO MORAIS En…" at bounding box center [378, 177] width 757 height 355
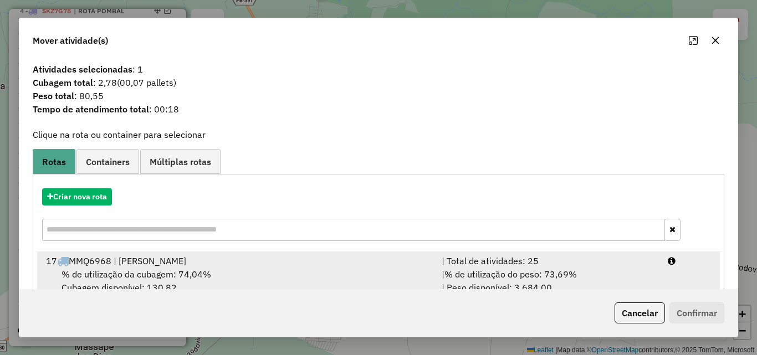
drag, startPoint x: 639, startPoint y: 278, endPoint x: 645, endPoint y: 279, distance: 6.3
click at [641, 278] on div "| % de utilização do peso: 73,69% | Peso disponível: 3.684,00" at bounding box center [548, 281] width 226 height 27
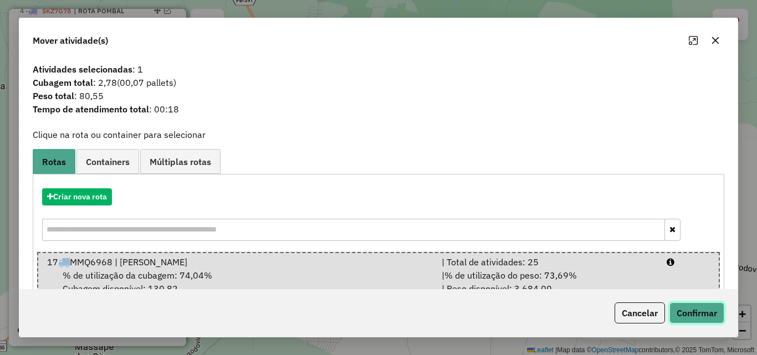
click at [696, 305] on button "Confirmar" at bounding box center [696, 312] width 55 height 21
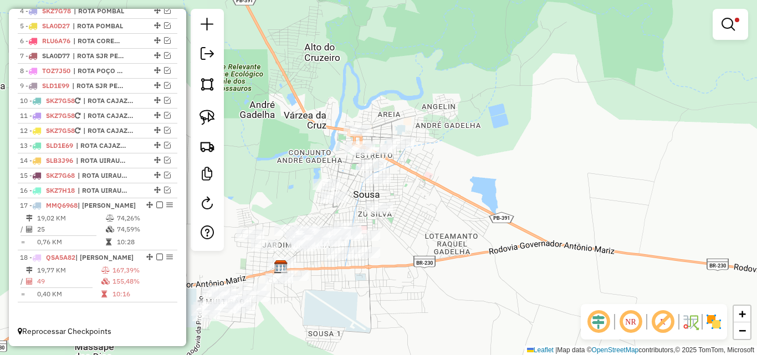
click at [554, 233] on div "Limpar filtros Janela de atendimento Grade de atendimento Capacidade Transporta…" at bounding box center [378, 177] width 757 height 355
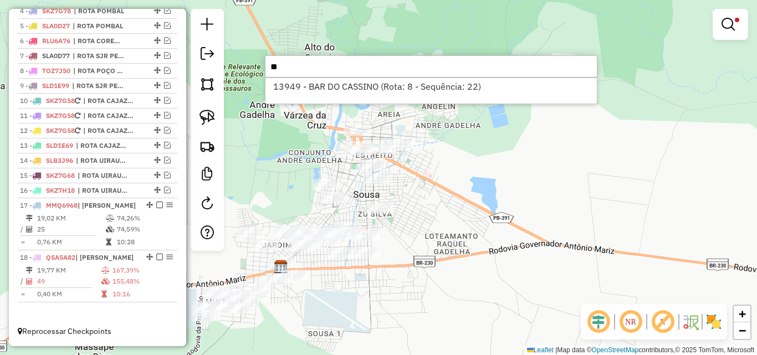
type input "*"
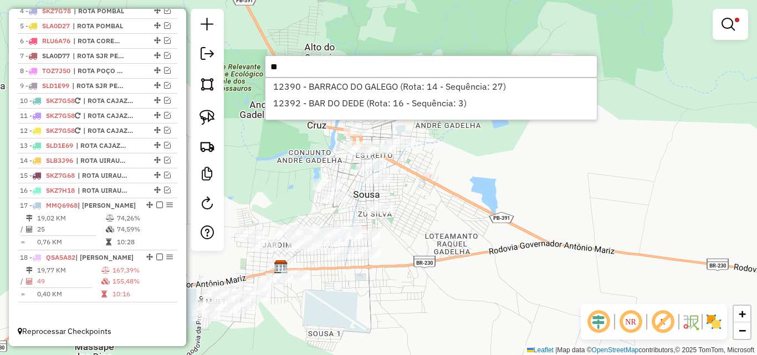
type input "*"
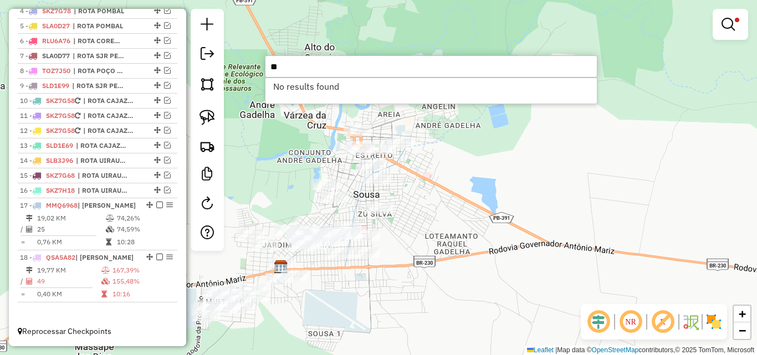
type input "*"
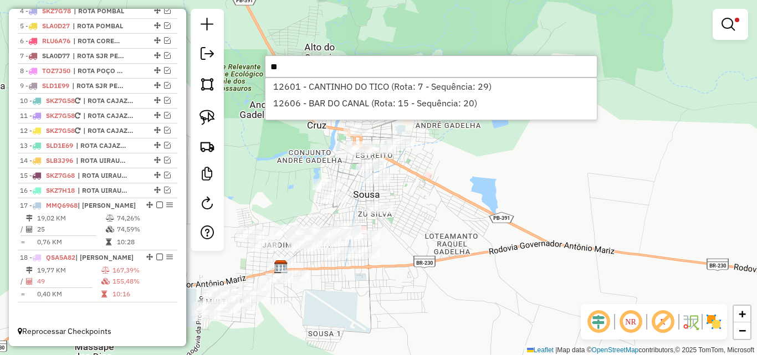
type input "*"
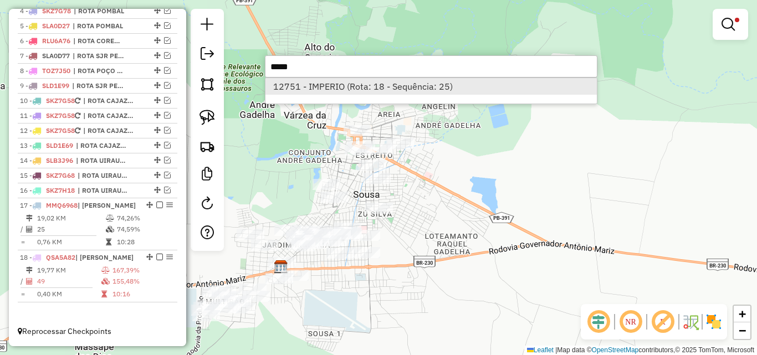
type input "*****"
click at [314, 91] on li "12751 - IMPERIO (Rota: 18 - Sequência: 25)" at bounding box center [430, 86] width 331 height 17
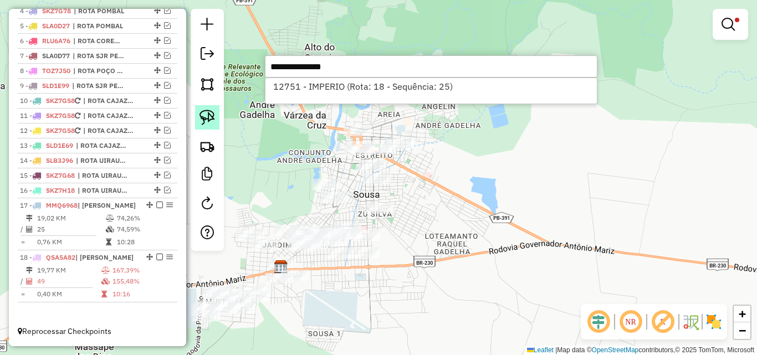
select select "*********"
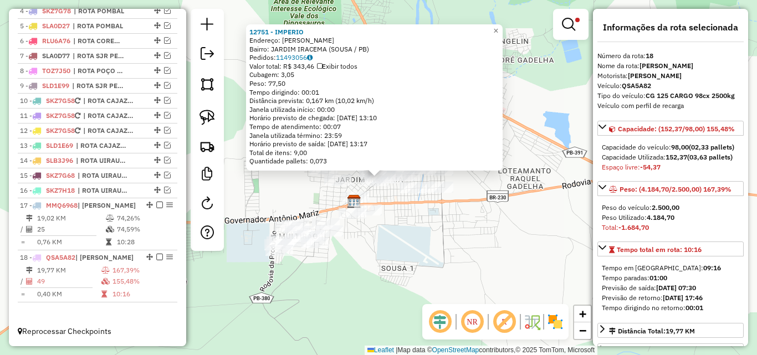
drag, startPoint x: 198, startPoint y: 118, endPoint x: 369, endPoint y: 202, distance: 190.3
click at [200, 120] on link at bounding box center [207, 117] width 24 height 24
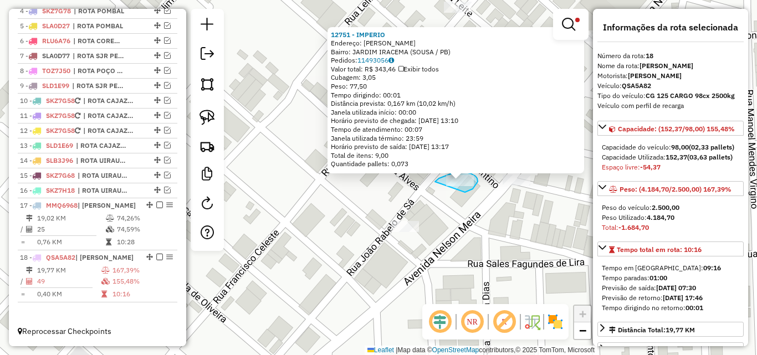
drag, startPoint x: 465, startPoint y: 192, endPoint x: 429, endPoint y: 196, distance: 36.2
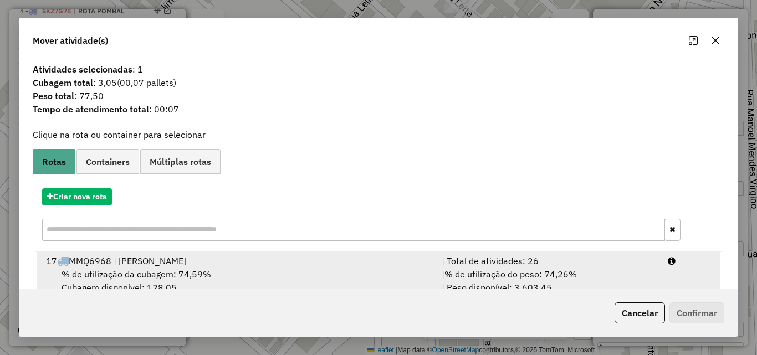
drag, startPoint x: 630, startPoint y: 268, endPoint x: 641, endPoint y: 284, distance: 19.2
click at [630, 268] on div "| % de utilização do peso: 74,26% | Peso disponível: 3.603,45" at bounding box center [548, 281] width 226 height 27
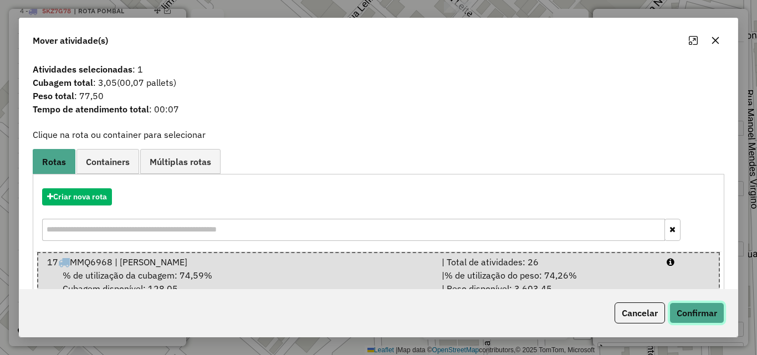
click at [684, 316] on button "Confirmar" at bounding box center [696, 312] width 55 height 21
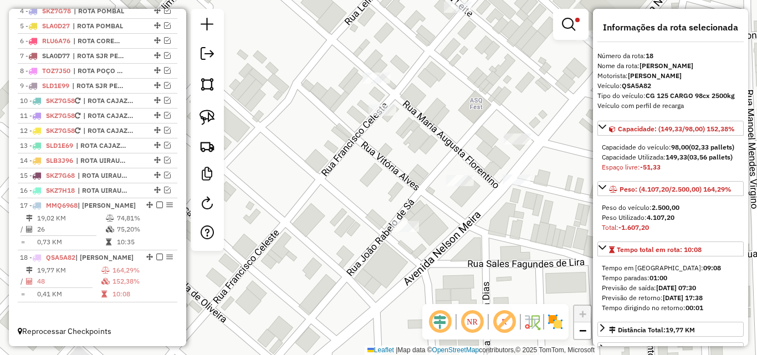
drag, startPoint x: 433, startPoint y: 202, endPoint x: 446, endPoint y: 206, distance: 13.2
click at [445, 206] on div "Limpar filtros Janela de atendimento Grade de atendimento Capacidade Transporta…" at bounding box center [378, 177] width 757 height 355
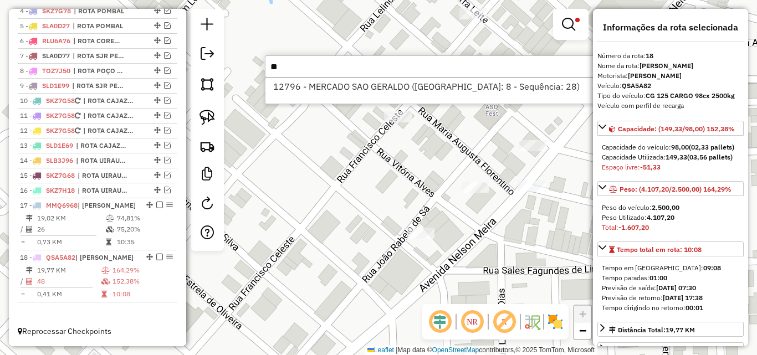
type input "*"
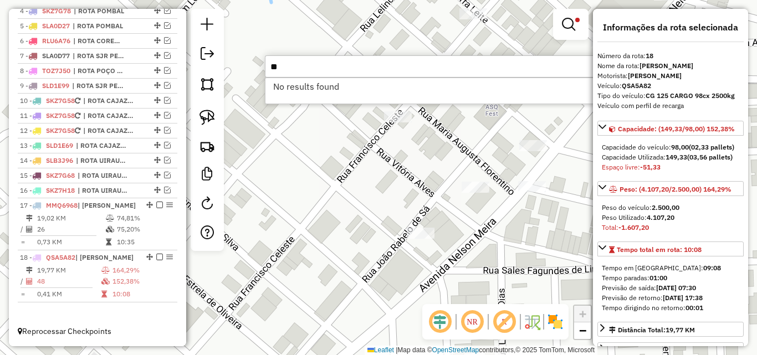
type input "*"
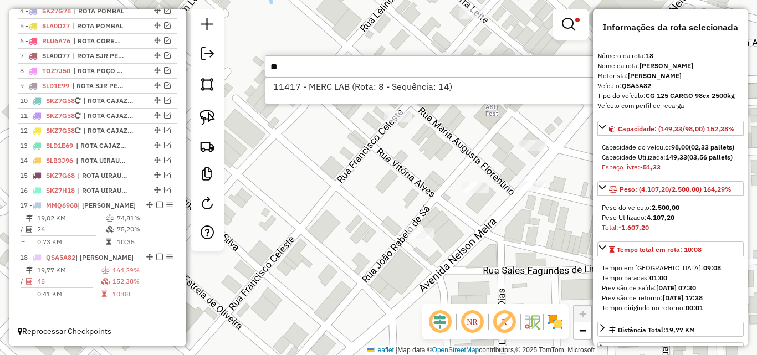
type input "*"
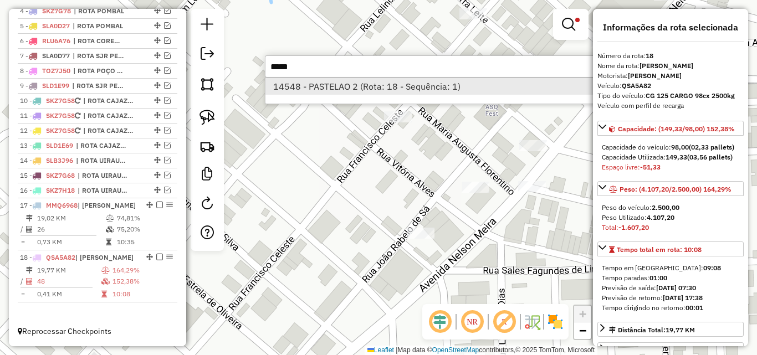
type input "*****"
drag, startPoint x: 311, startPoint y: 87, endPoint x: 200, endPoint y: 117, distance: 114.8
click at [310, 88] on li "14548 - PASTELAO 2 (Rota: 18 - Sequência: 1)" at bounding box center [430, 86] width 331 height 17
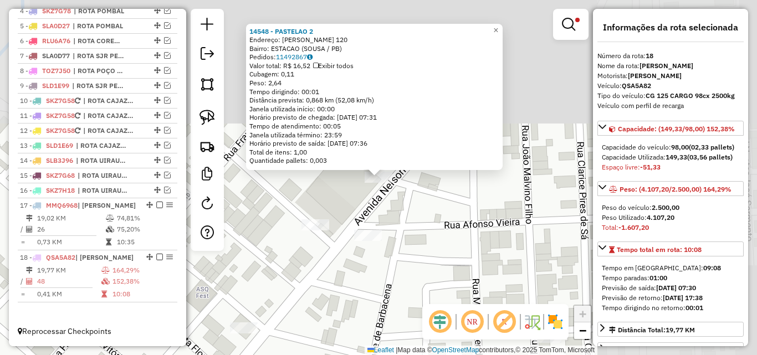
drag, startPoint x: 204, startPoint y: 114, endPoint x: 256, endPoint y: 138, distance: 56.8
click at [204, 115] on img at bounding box center [207, 118] width 16 height 16
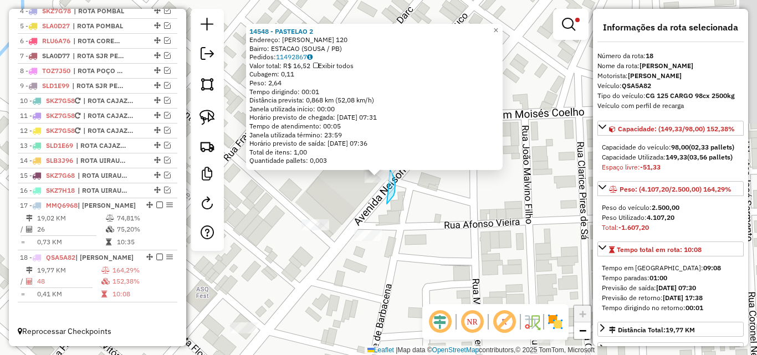
drag, startPoint x: 394, startPoint y: 192, endPoint x: 335, endPoint y: 189, distance: 59.4
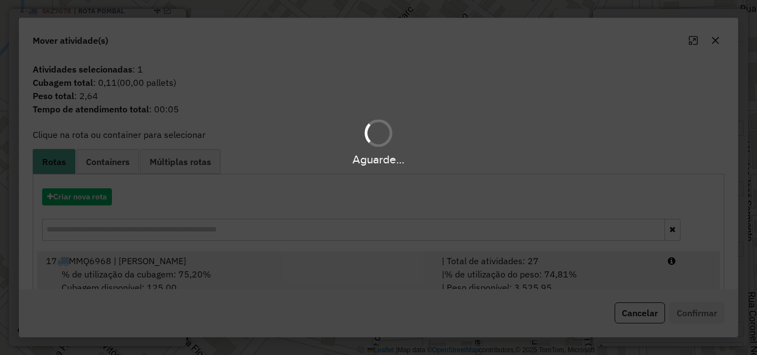
click at [631, 271] on div "| % de utilização do peso: 74,81% | Peso disponível: 3.525,95" at bounding box center [548, 281] width 226 height 27
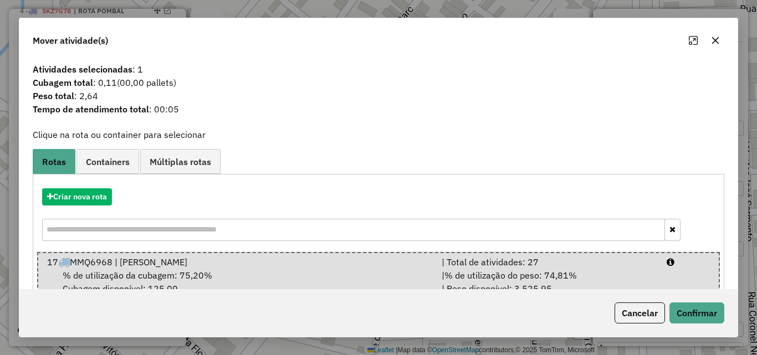
click at [688, 300] on div "Cancelar Confirmar" at bounding box center [378, 313] width 718 height 48
click at [691, 310] on button "Confirmar" at bounding box center [696, 312] width 55 height 21
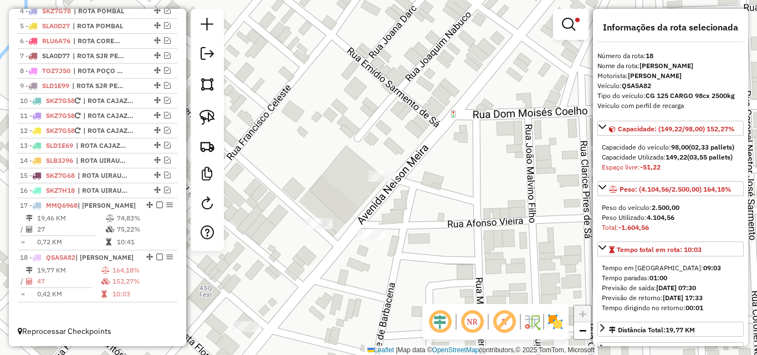
drag, startPoint x: 400, startPoint y: 177, endPoint x: 408, endPoint y: 180, distance: 8.4
click at [408, 180] on div "Limpar filtros Janela de atendimento Grade de atendimento Capacidade Transporta…" at bounding box center [378, 177] width 757 height 355
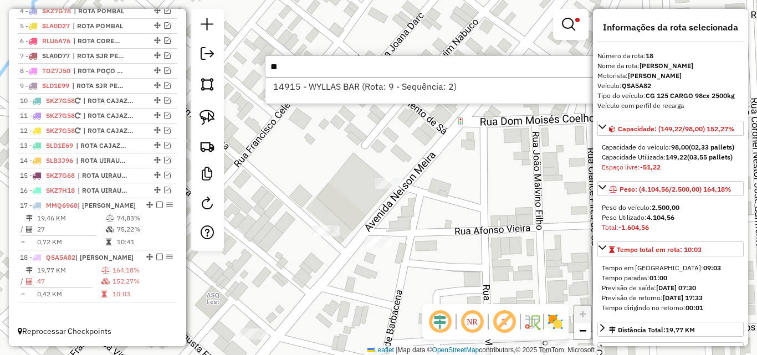
type input "*"
click at [350, 65] on input "*****" at bounding box center [431, 66] width 332 height 22
click at [352, 64] on input "*****" at bounding box center [431, 66] width 332 height 22
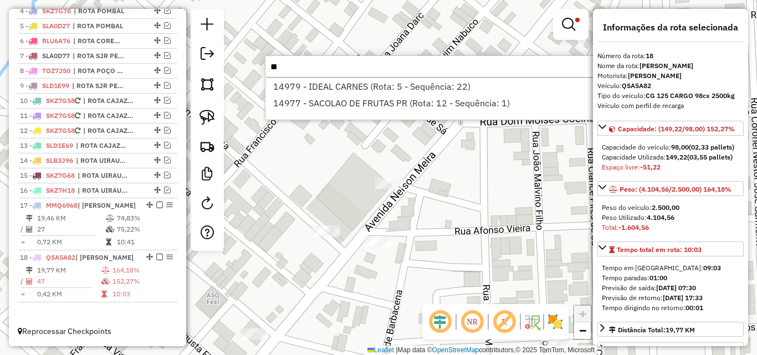
type input "*"
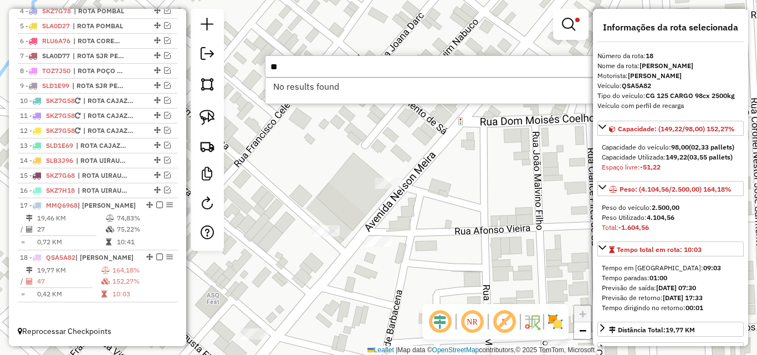
type input "*"
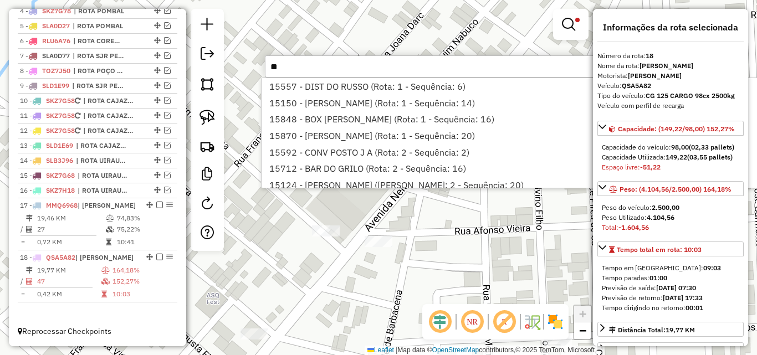
scroll to position [479, 0]
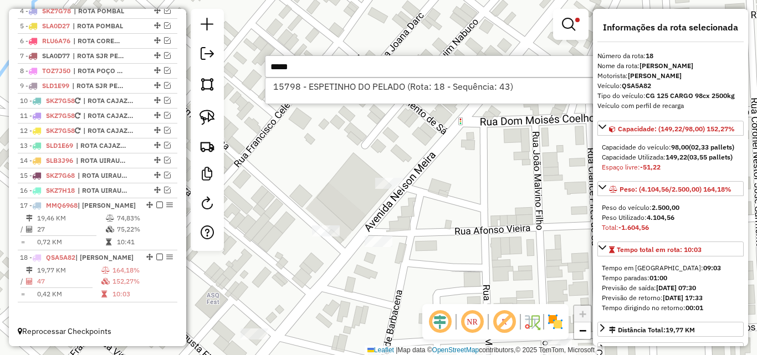
type input "*****"
click at [334, 84] on li "15798 - ESPETINHO DO PELADO (Rota: 18 - Sequência: 43)" at bounding box center [430, 86] width 331 height 17
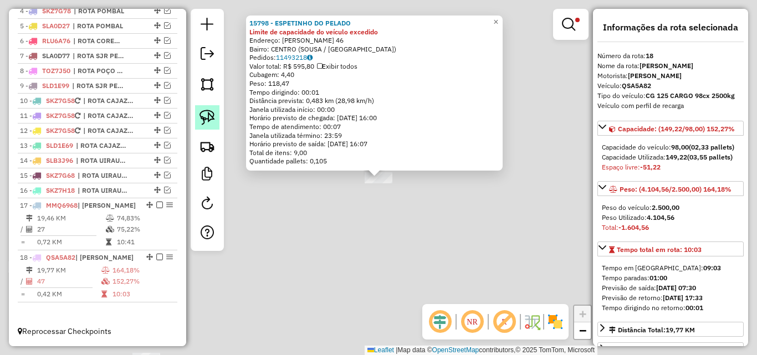
drag, startPoint x: 213, startPoint y: 122, endPoint x: 218, endPoint y: 129, distance: 7.9
click at [213, 122] on img at bounding box center [207, 118] width 16 height 16
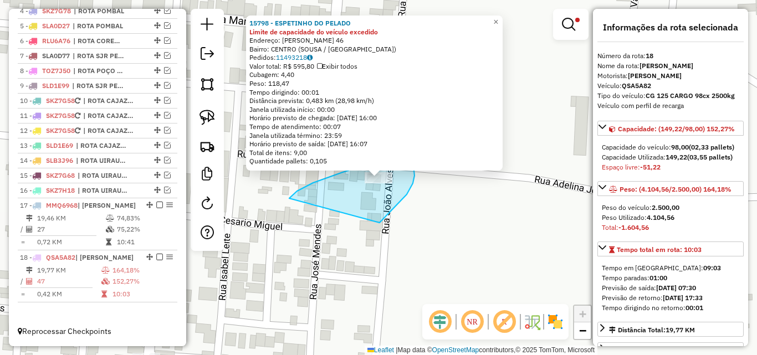
drag, startPoint x: 382, startPoint y: 220, endPoint x: 289, endPoint y: 204, distance: 95.0
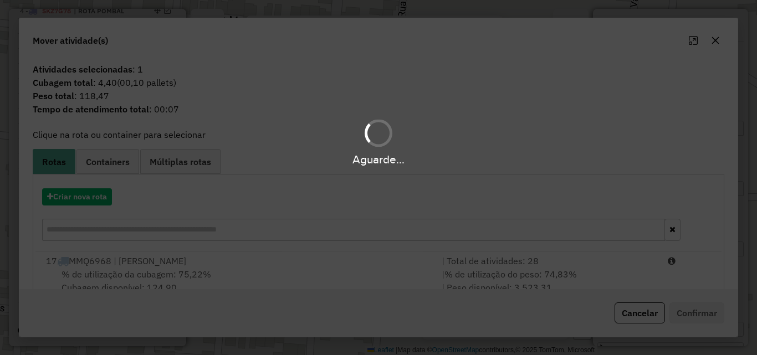
click at [590, 278] on div "Aguarde..." at bounding box center [378, 177] width 757 height 355
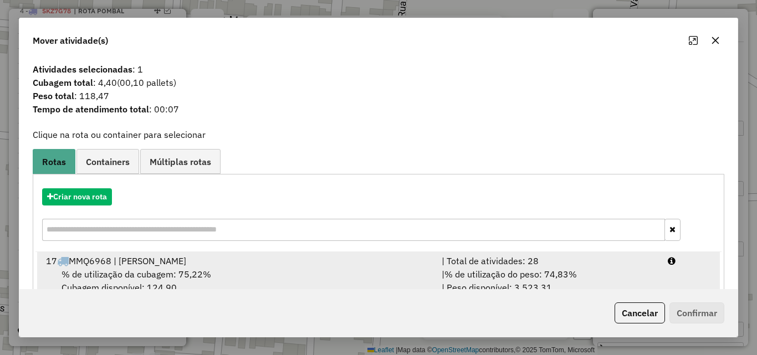
drag, startPoint x: 611, startPoint y: 270, endPoint x: 639, endPoint y: 283, distance: 31.2
click at [613, 268] on div "| % de utilização do peso: 74,83% | Peso disponível: 3.523,31" at bounding box center [548, 281] width 226 height 27
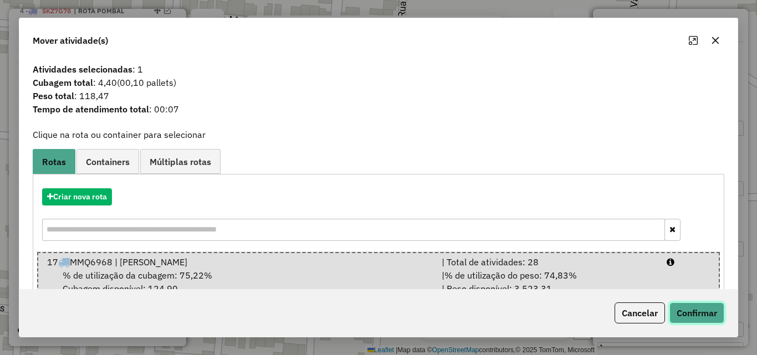
drag, startPoint x: 704, startPoint y: 311, endPoint x: 509, endPoint y: 232, distance: 211.2
click at [701, 312] on button "Confirmar" at bounding box center [696, 312] width 55 height 21
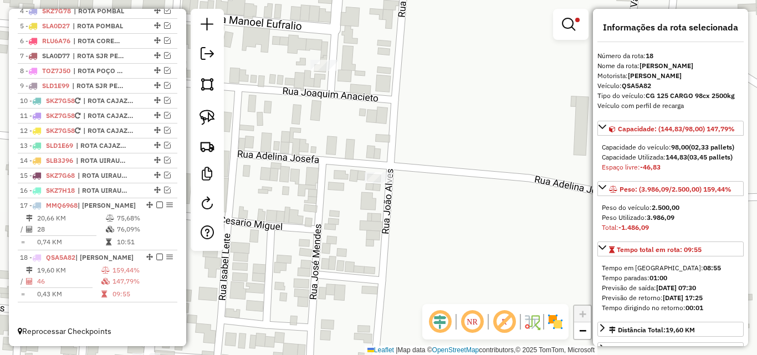
click at [502, 189] on div "Limpar filtros Janela de atendimento Grade de atendimento Capacidade Transporta…" at bounding box center [378, 177] width 757 height 355
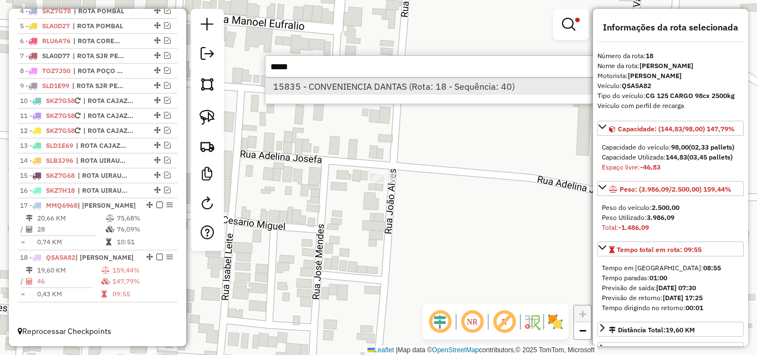
type input "*****"
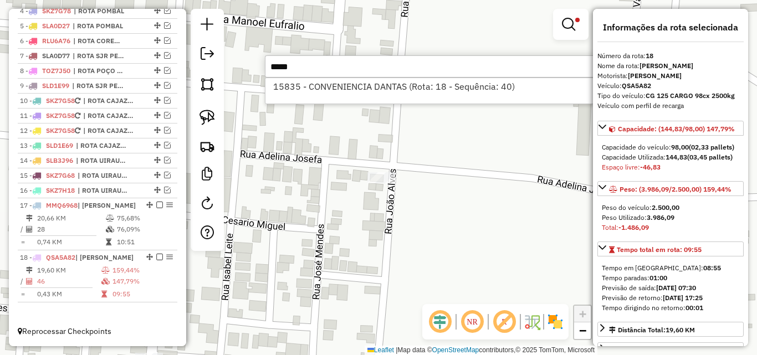
click at [300, 93] on li "15835 - CONVENIENCIA DANTAS (Rota: 18 - Sequência: 40)" at bounding box center [430, 86] width 331 height 17
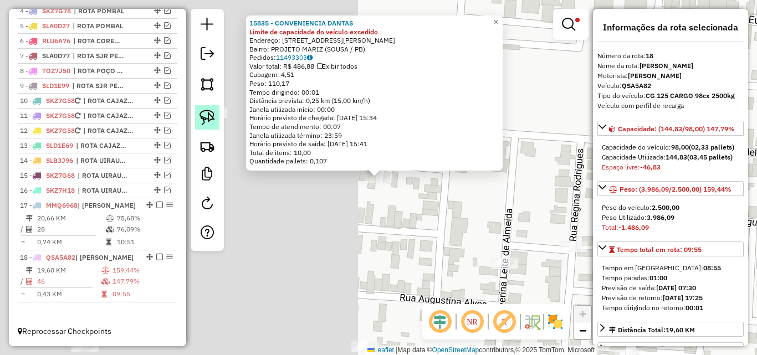
click at [205, 122] on img at bounding box center [207, 118] width 16 height 16
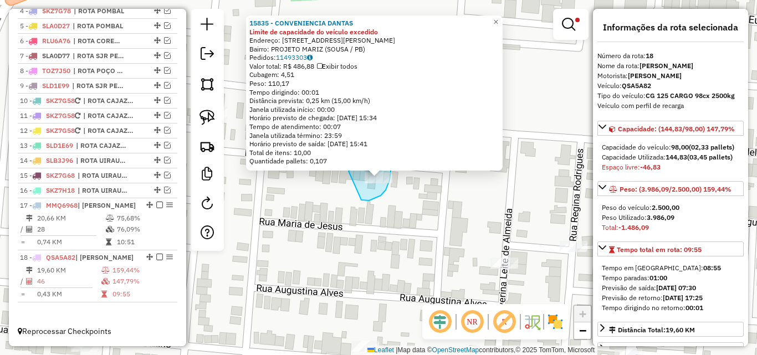
drag, startPoint x: 369, startPoint y: 201, endPoint x: 343, endPoint y: 180, distance: 33.5
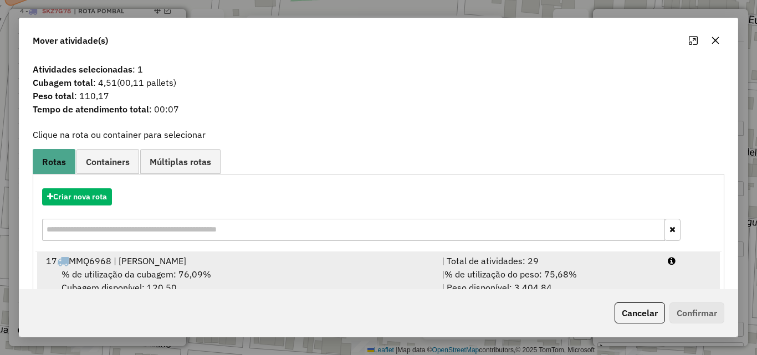
drag, startPoint x: 612, startPoint y: 268, endPoint x: 616, endPoint y: 272, distance: 6.3
click at [613, 270] on div "| % de utilização do peso: 75,68% | Peso disponível: 3.404,84" at bounding box center [548, 281] width 226 height 27
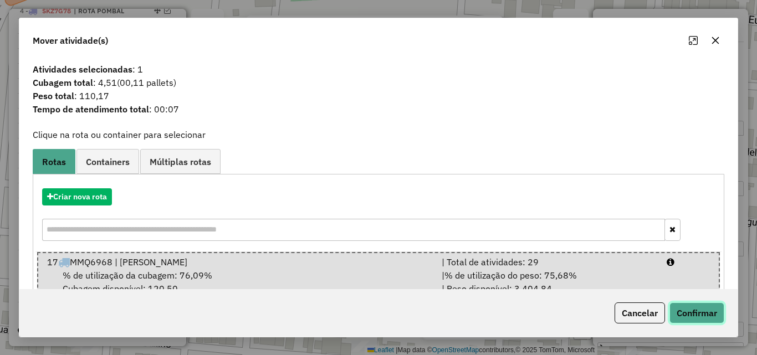
drag, startPoint x: 703, startPoint y: 322, endPoint x: 684, endPoint y: 314, distance: 21.1
click at [702, 321] on button "Confirmar" at bounding box center [696, 312] width 55 height 21
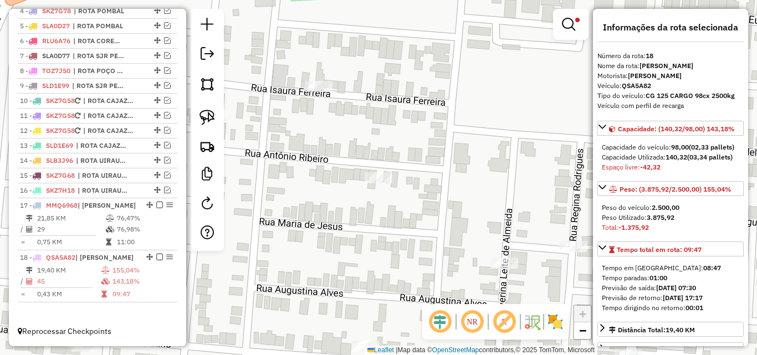
drag, startPoint x: 470, startPoint y: 147, endPoint x: 481, endPoint y: 148, distance: 10.6
click at [480, 147] on div "Rota 18 - Placa QSA5A82 15441 - CONVENIENCIA CASA RO Limpar filtros Janela de a…" at bounding box center [378, 177] width 757 height 355
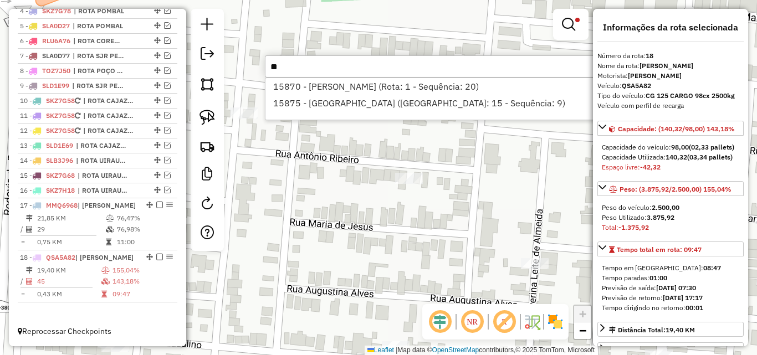
type input "*"
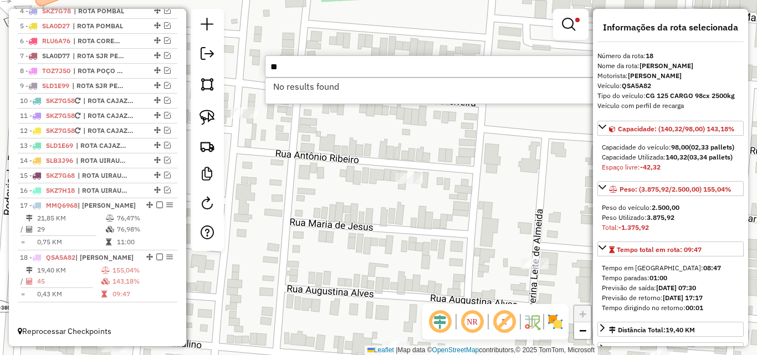
type input "*"
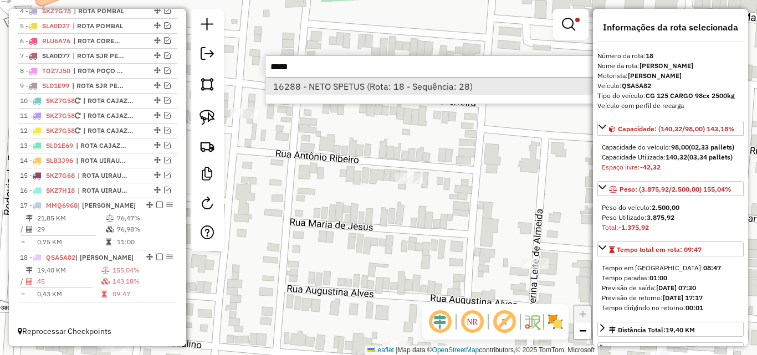
type input "*****"
click at [412, 94] on li "16288 - NETO SPETUS (Rota: 18 - Sequência: 28)" at bounding box center [430, 86] width 331 height 17
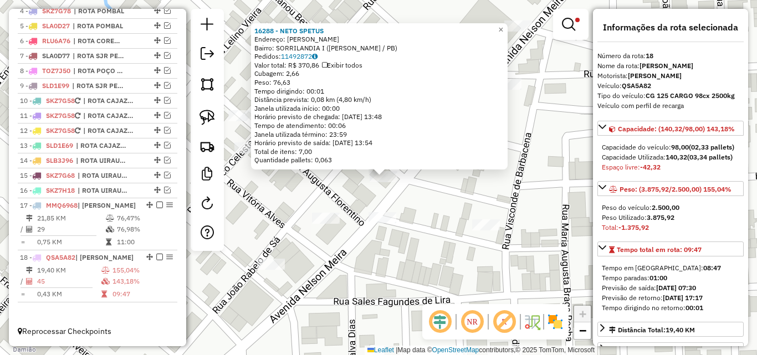
drag, startPoint x: 391, startPoint y: 191, endPoint x: 378, endPoint y: 182, distance: 15.4
click at [379, 181] on div "16288 - NETO SPETUS Endereço: [PERSON_NAME] SN Bairro: SORRILANDIA I (SOUSA / P…" at bounding box center [378, 177] width 757 height 355
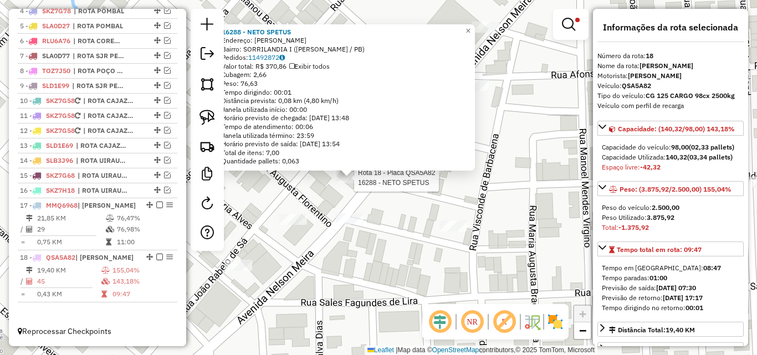
drag, startPoint x: 398, startPoint y: 183, endPoint x: 349, endPoint y: 192, distance: 49.6
click at [375, 196] on div "Rota 18 - Placa QSA5A82 16288 - NETO SPETUS 16288 - NETO SPETUS Endereço: [PERS…" at bounding box center [378, 177] width 757 height 355
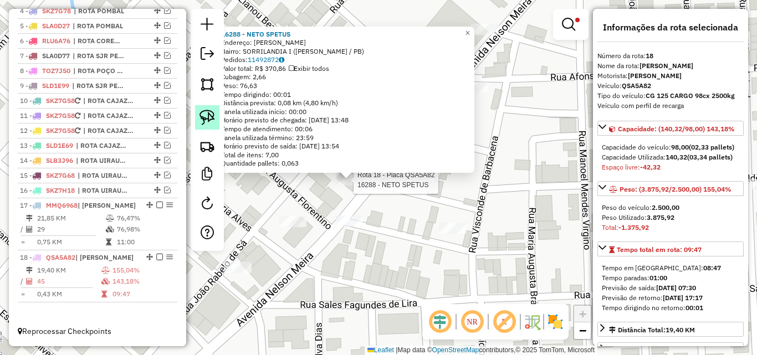
click at [208, 125] on link at bounding box center [207, 117] width 24 height 24
drag, startPoint x: 337, startPoint y: 193, endPoint x: 318, endPoint y: 178, distance: 24.8
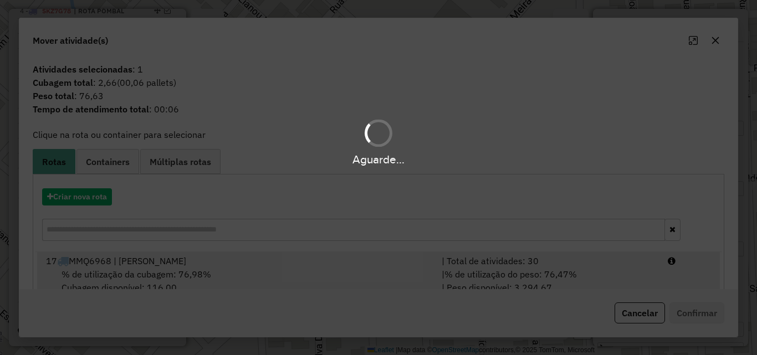
click at [661, 266] on div at bounding box center [689, 260] width 57 height 13
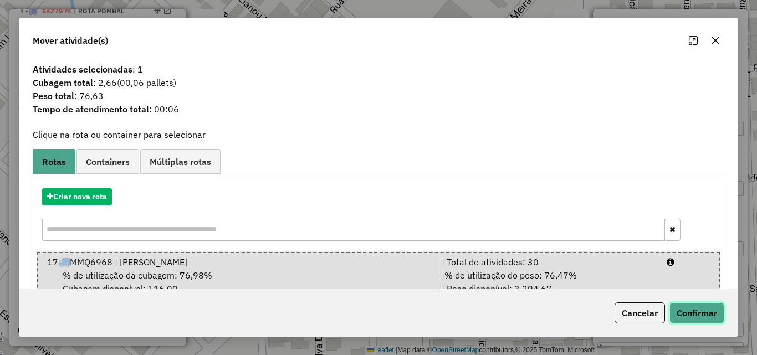
click at [689, 313] on button "Confirmar" at bounding box center [696, 312] width 55 height 21
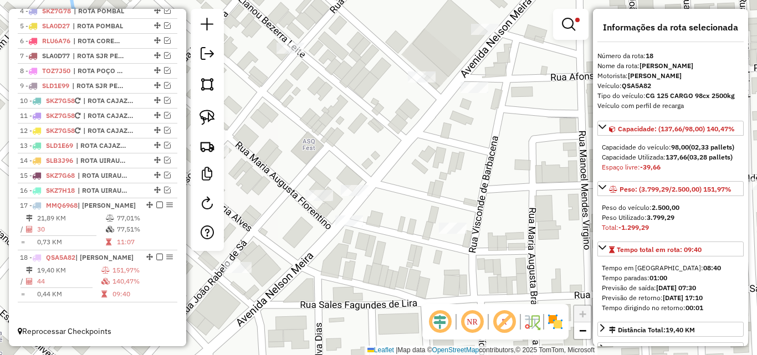
click at [514, 201] on div "Limpar filtros Janela de atendimento Grade de atendimento Capacidade Transporta…" at bounding box center [378, 177] width 757 height 355
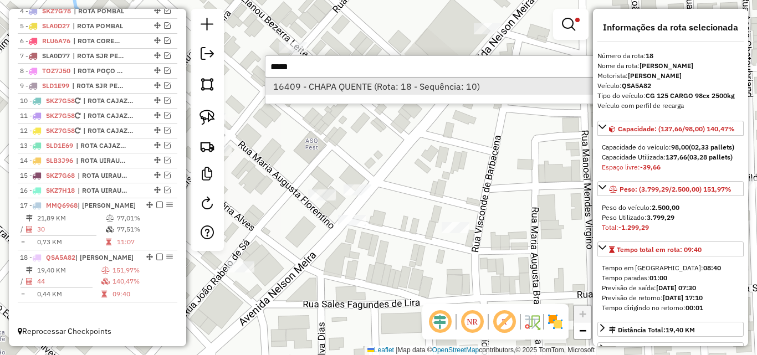
type input "*****"
drag, startPoint x: 312, startPoint y: 93, endPoint x: 151, endPoint y: 115, distance: 163.4
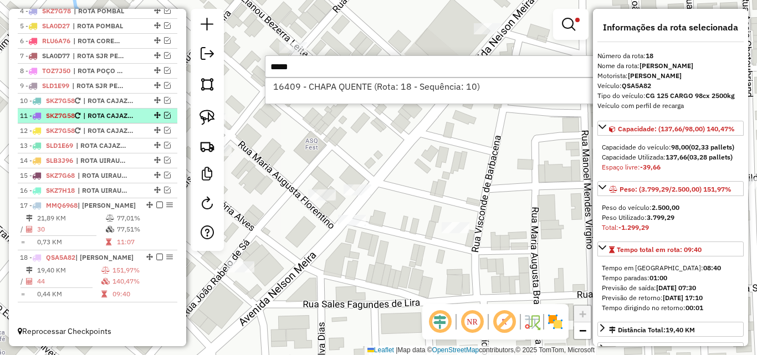
click at [312, 94] on li "16409 - CHAPA QUENTE (Rota: 18 - Sequência: 10)" at bounding box center [430, 86] width 331 height 17
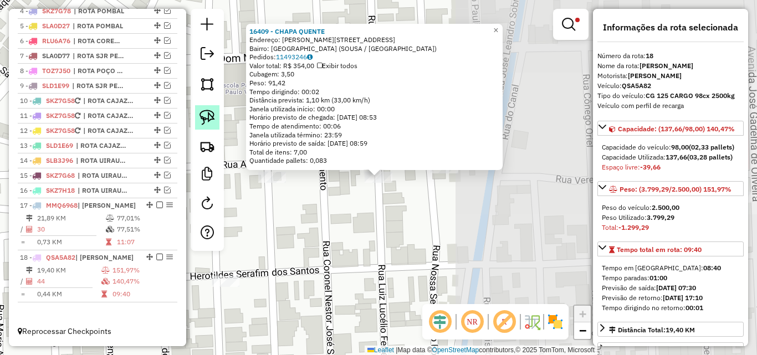
click at [203, 121] on img at bounding box center [207, 118] width 16 height 16
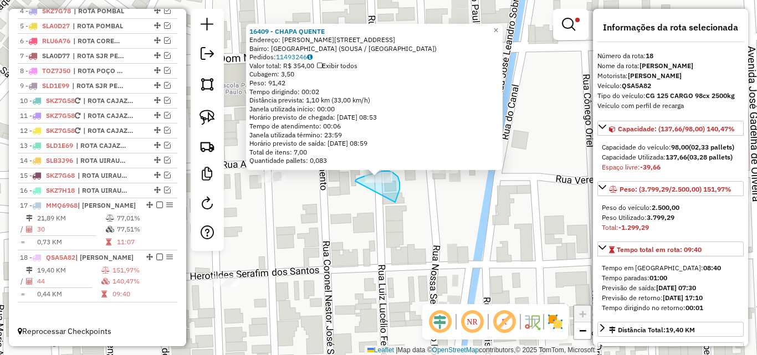
drag, startPoint x: 398, startPoint y: 177, endPoint x: 355, endPoint y: 182, distance: 43.6
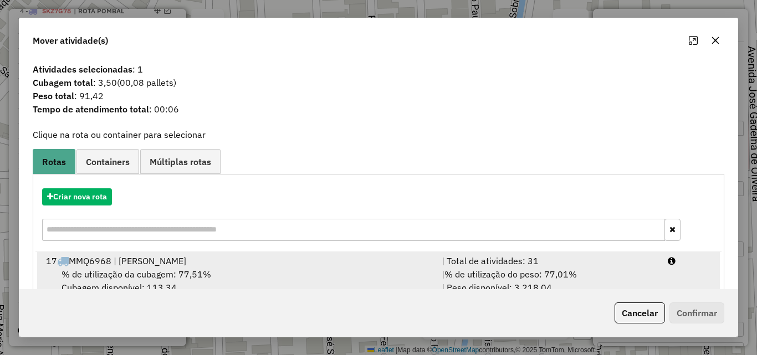
drag, startPoint x: 619, startPoint y: 276, endPoint x: 627, endPoint y: 283, distance: 9.8
click at [619, 276] on div "| % de utilização do peso: 77,01% | Peso disponível: 3.218,04" at bounding box center [548, 281] width 226 height 27
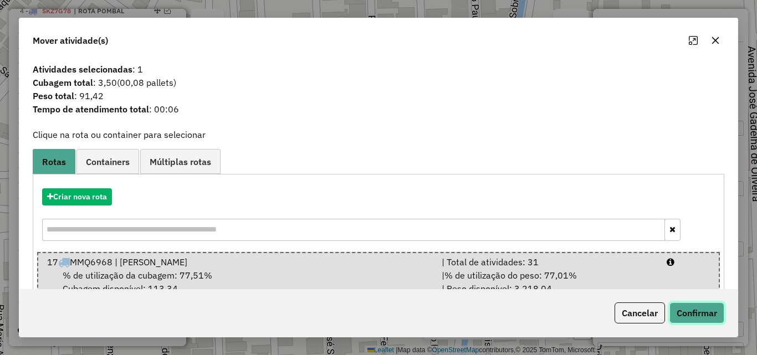
drag, startPoint x: 678, startPoint y: 310, endPoint x: 552, endPoint y: 255, distance: 137.2
click at [678, 311] on button "Confirmar" at bounding box center [696, 312] width 55 height 21
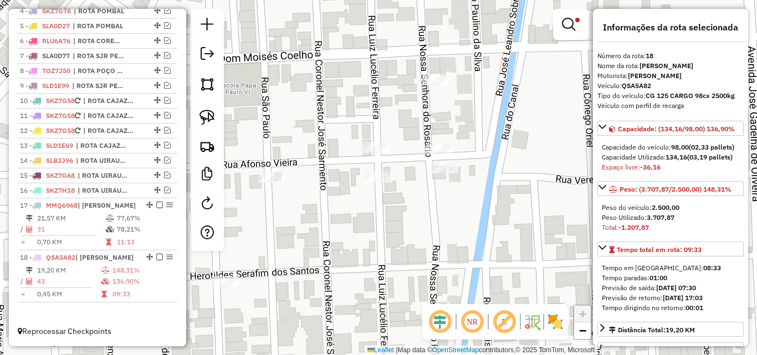
click at [519, 247] on div "Limpar filtros Janela de atendimento Grade de atendimento Capacidade Transporta…" at bounding box center [378, 177] width 757 height 355
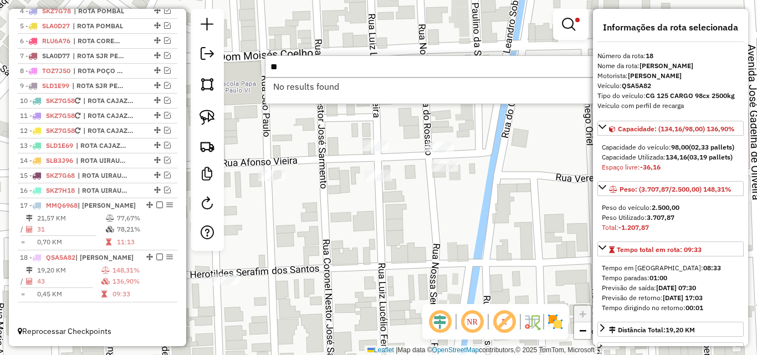
type input "*"
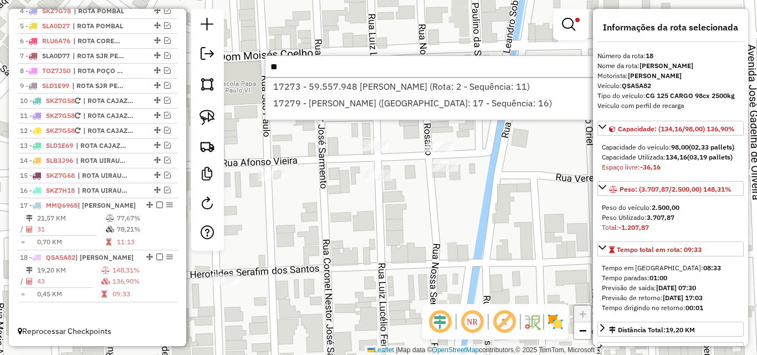
type input "*"
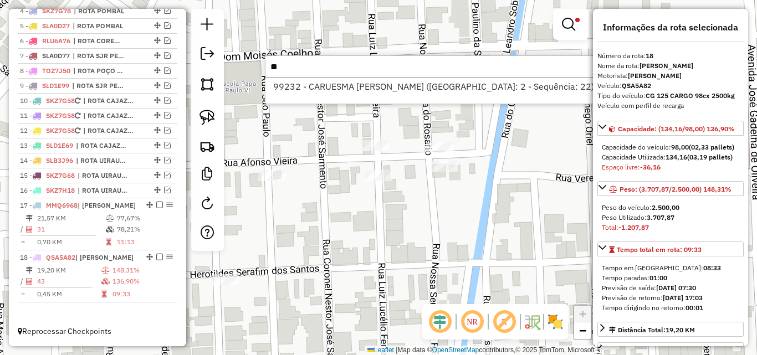
type input "*"
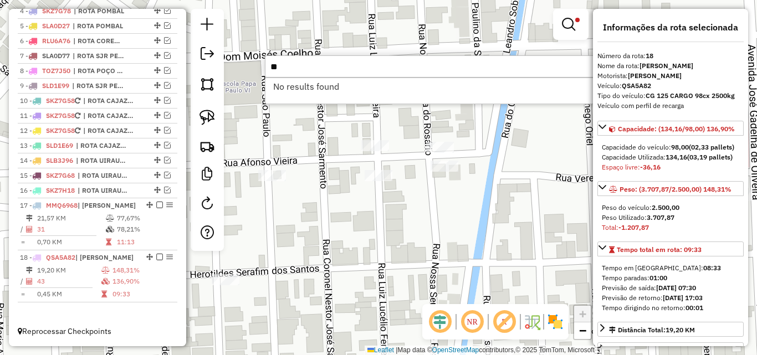
type input "*"
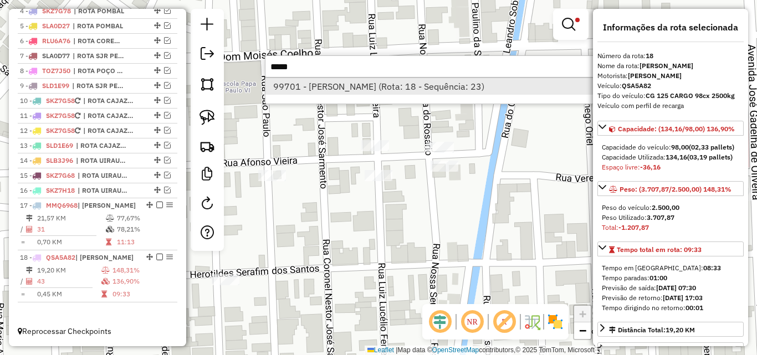
type input "*****"
drag, startPoint x: 332, startPoint y: 81, endPoint x: 222, endPoint y: 114, distance: 114.3
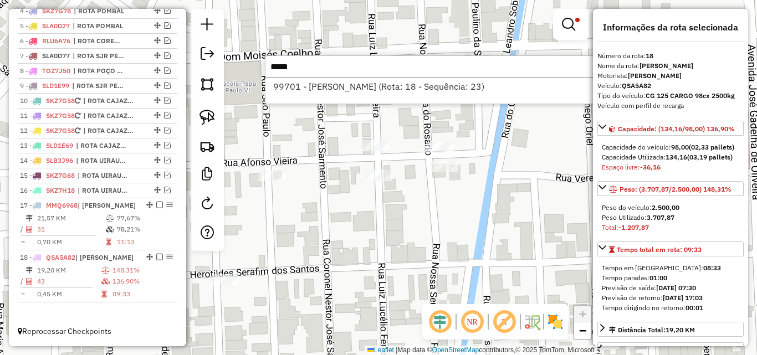
click at [332, 82] on li "99701 - [PERSON_NAME] (Rota: 18 - Sequência: 23)" at bounding box center [430, 86] width 331 height 17
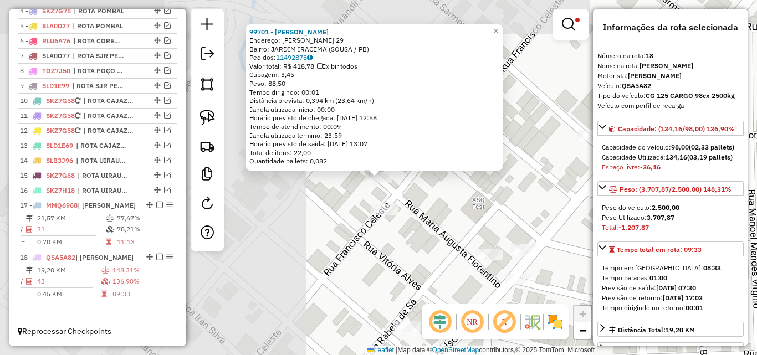
drag, startPoint x: 204, startPoint y: 113, endPoint x: 446, endPoint y: 186, distance: 252.4
click at [204, 115] on img at bounding box center [207, 118] width 16 height 16
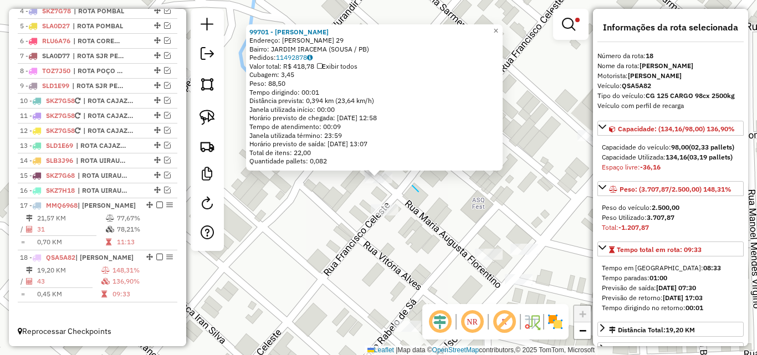
drag, startPoint x: 412, startPoint y: 186, endPoint x: 342, endPoint y: 186, distance: 69.8
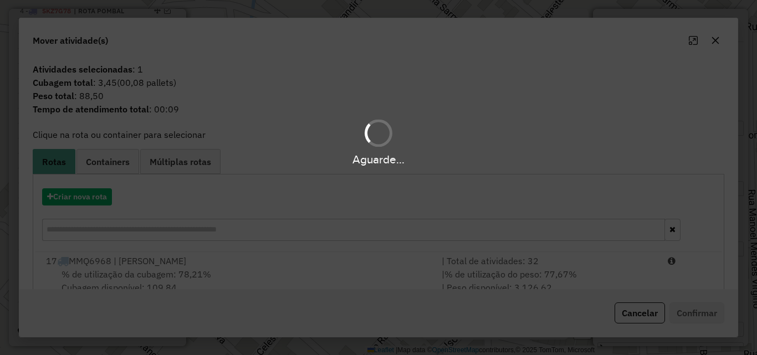
click at [605, 270] on div "Aguarde..." at bounding box center [378, 177] width 757 height 355
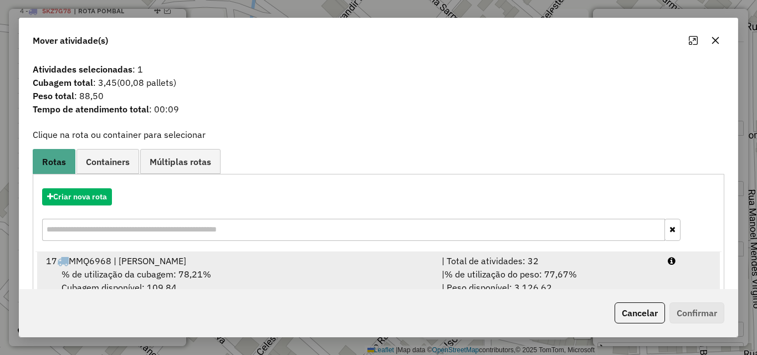
click at [614, 269] on div "| % de utilização do peso: 77,67% | Peso disponível: 3.126,62" at bounding box center [548, 281] width 226 height 27
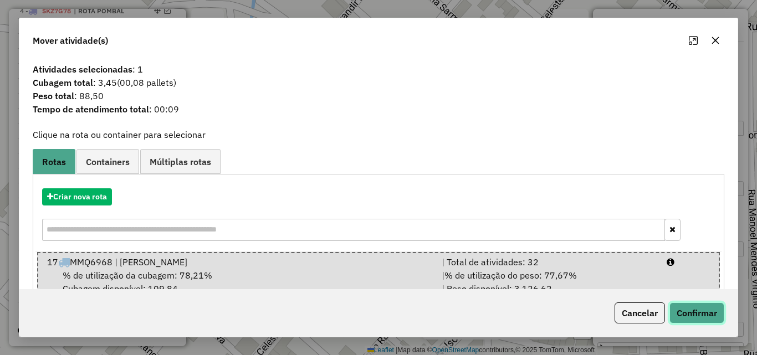
drag, startPoint x: 701, startPoint y: 312, endPoint x: 534, endPoint y: 245, distance: 180.0
click at [700, 312] on button "Confirmar" at bounding box center [696, 312] width 55 height 21
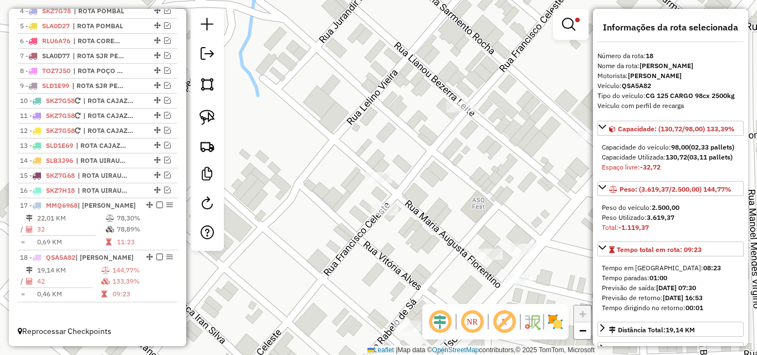
drag, startPoint x: 511, startPoint y: 195, endPoint x: 525, endPoint y: 196, distance: 14.4
click at [525, 196] on div "Rota 17 - Placa MMQ6968 12751 - IMPERIO Limpar filtros Janela de atendimento Gr…" at bounding box center [378, 177] width 757 height 355
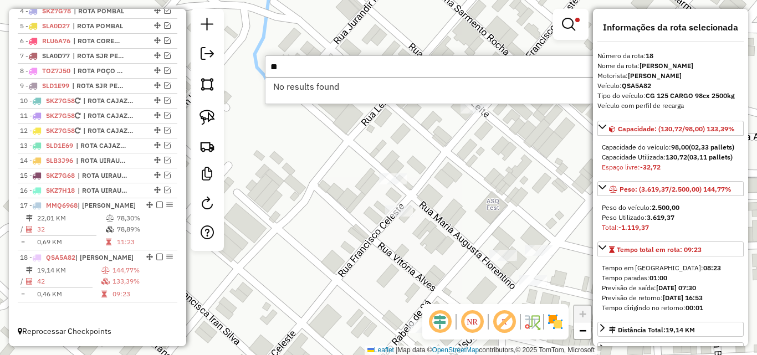
type input "*"
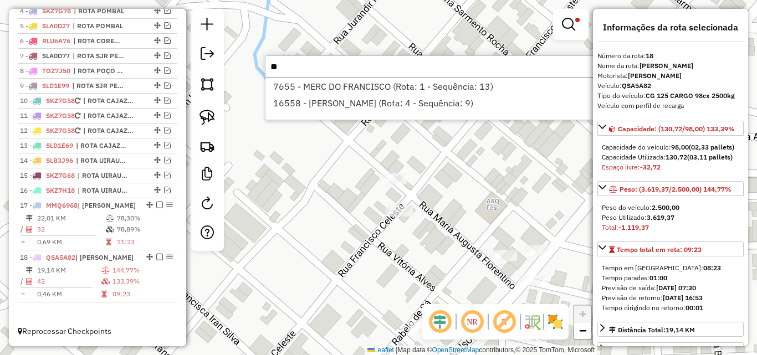
type input "*"
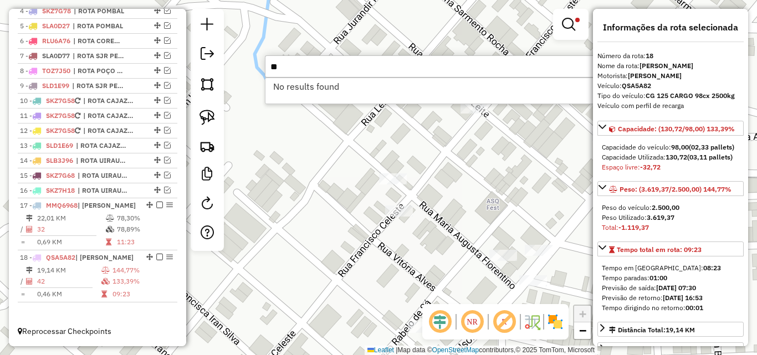
type input "*"
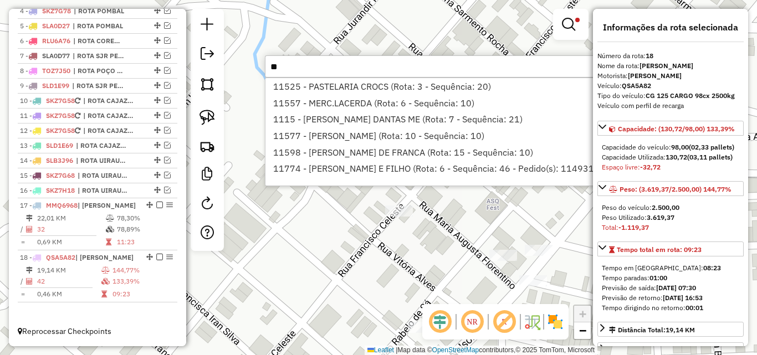
type input "*"
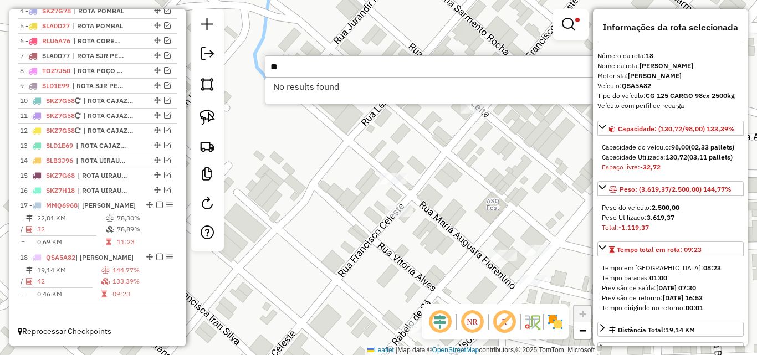
type input "*"
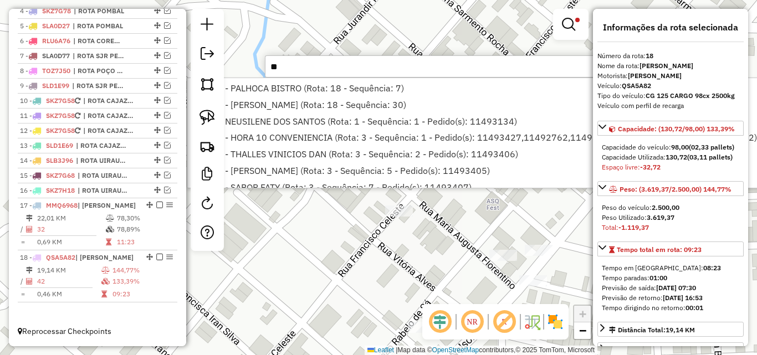
type input "*"
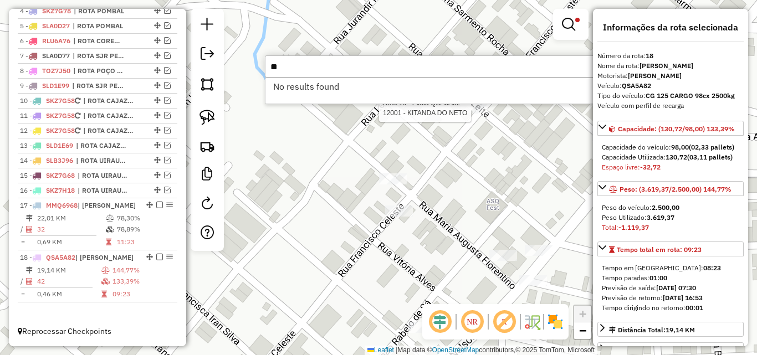
type input "*"
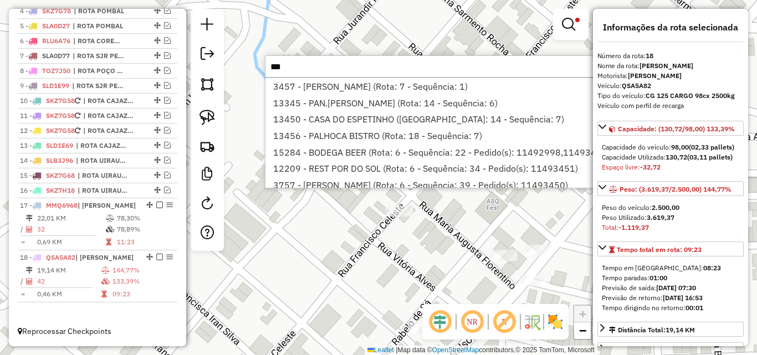
type input "***"
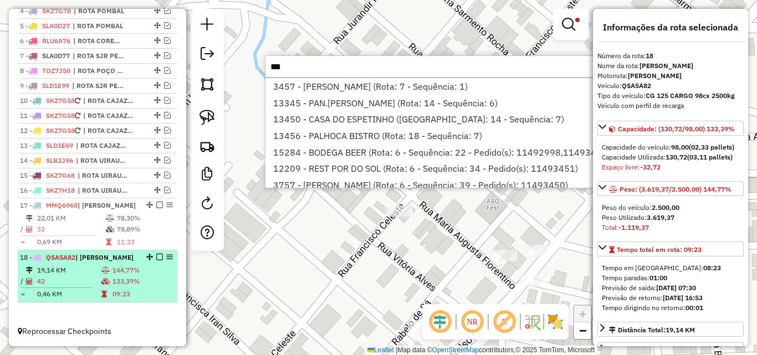
click at [70, 261] on span "QSA5A82" at bounding box center [60, 257] width 29 height 8
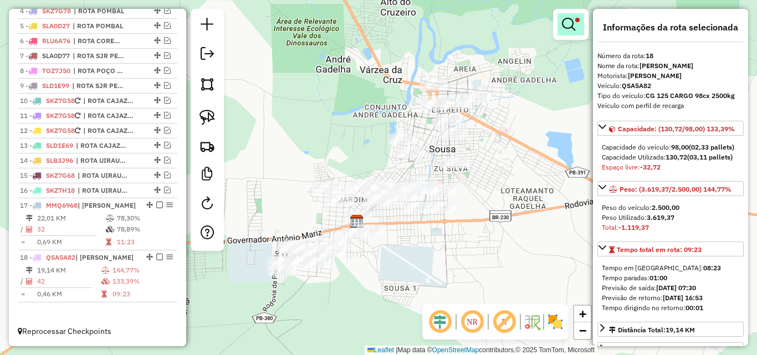
click at [576, 21] on span at bounding box center [577, 20] width 4 height 4
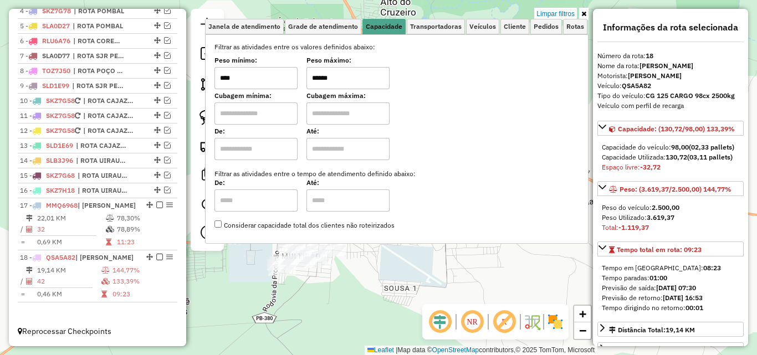
click at [558, 15] on link "Limpar filtros" at bounding box center [555, 14] width 43 height 12
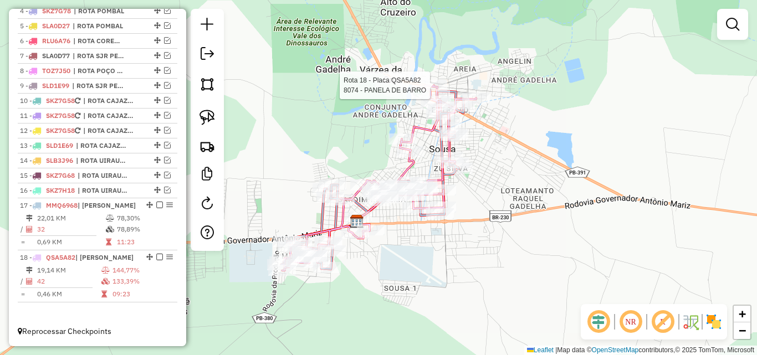
select select "*********"
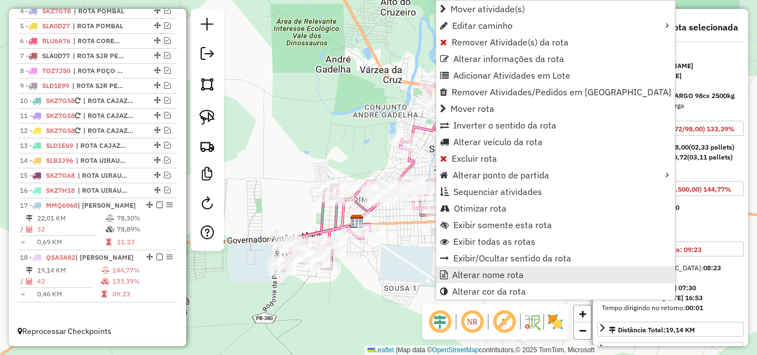
click at [457, 275] on span "Alterar nome rota" at bounding box center [487, 274] width 71 height 9
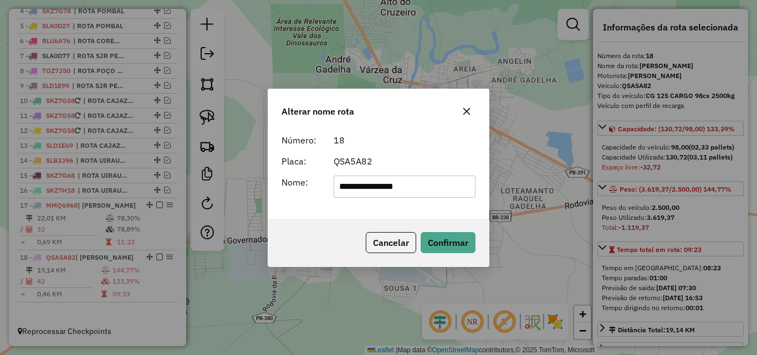
type input "**********"
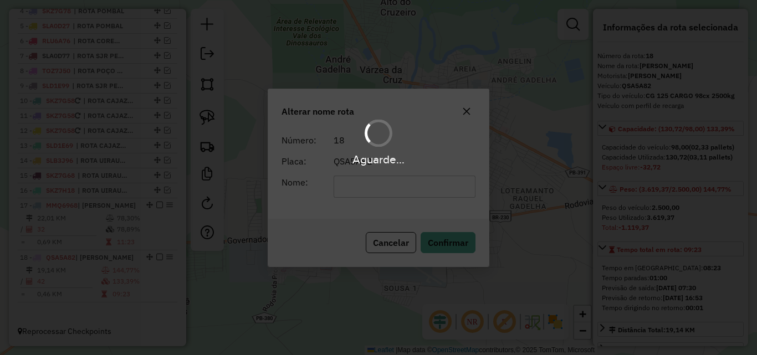
scroll to position [489, 0]
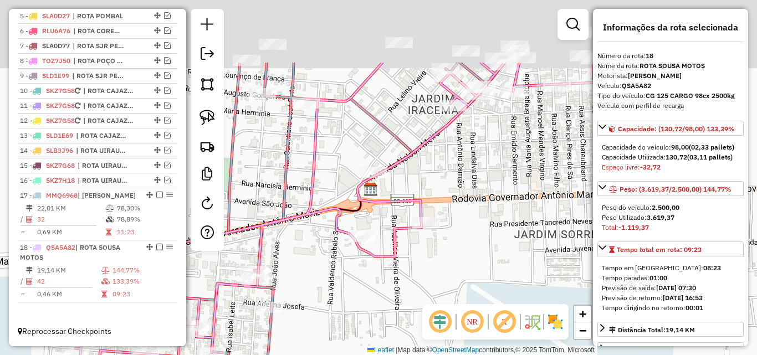
drag, startPoint x: 482, startPoint y: 219, endPoint x: 387, endPoint y: 325, distance: 142.4
click at [369, 345] on div "Janela de atendimento Grade de atendimento Capacidade Transportadoras Veículos …" at bounding box center [378, 177] width 757 height 355
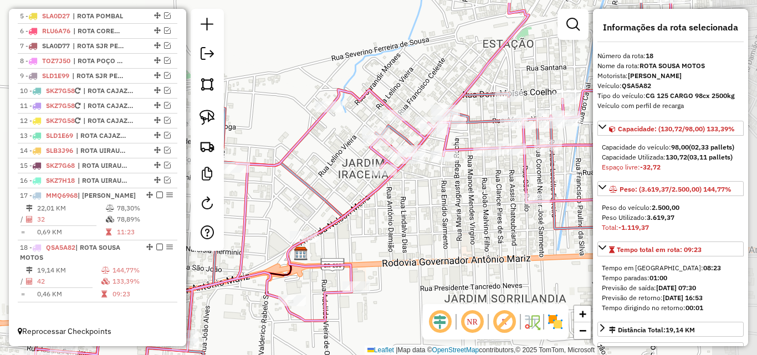
drag, startPoint x: 502, startPoint y: 217, endPoint x: 449, endPoint y: 247, distance: 60.8
click at [452, 255] on div "Janela de atendimento Grade de atendimento Capacidade Transportadoras Veículos …" at bounding box center [378, 177] width 757 height 355
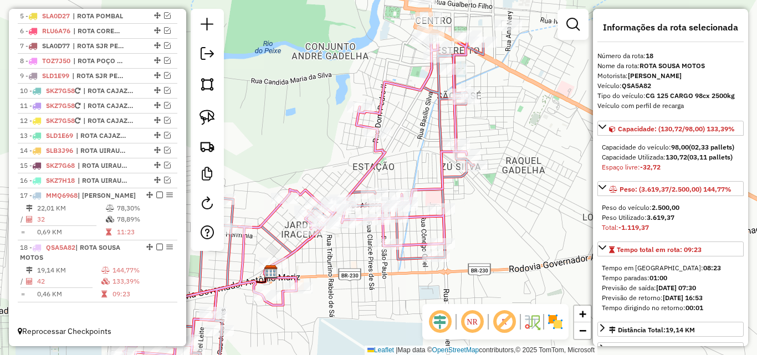
drag, startPoint x: 418, startPoint y: 227, endPoint x: 356, endPoint y: 302, distance: 98.0
click at [356, 302] on div "Janela de atendimento Grade de atendimento Capacidade Transportadoras Veículos …" at bounding box center [378, 177] width 757 height 355
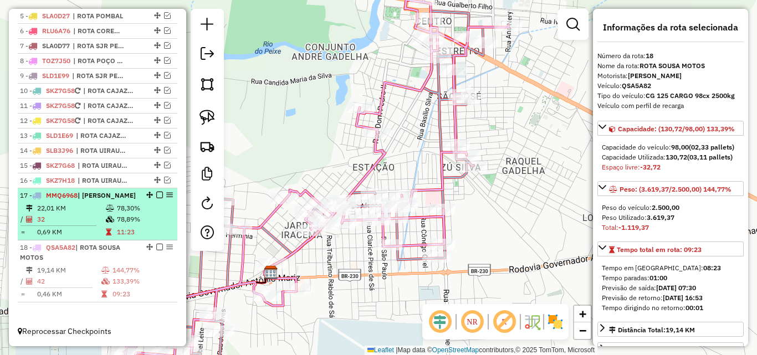
click at [156, 247] on em at bounding box center [159, 247] width 7 height 7
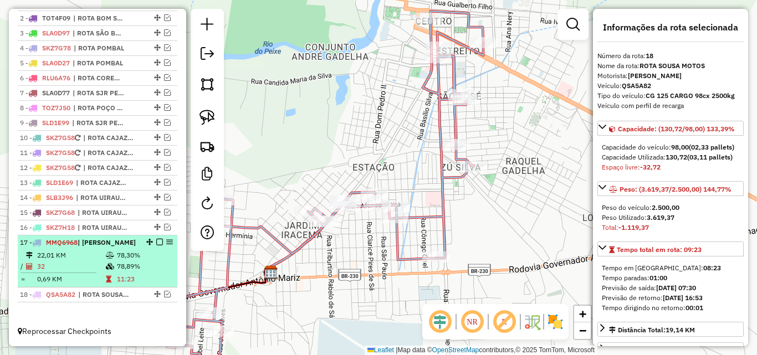
scroll to position [442, 0]
click at [127, 237] on li "17 - MMQ6968 | ROTA SOUSA 22,01 KM 78,30% / 32 78,89% = 0,69 KM 11:23" at bounding box center [98, 261] width 160 height 52
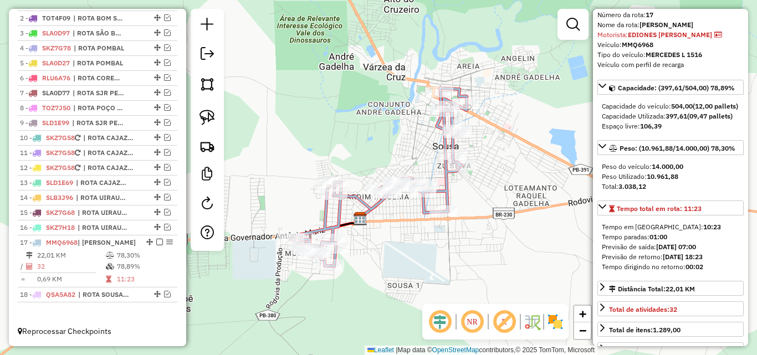
scroll to position [55, 0]
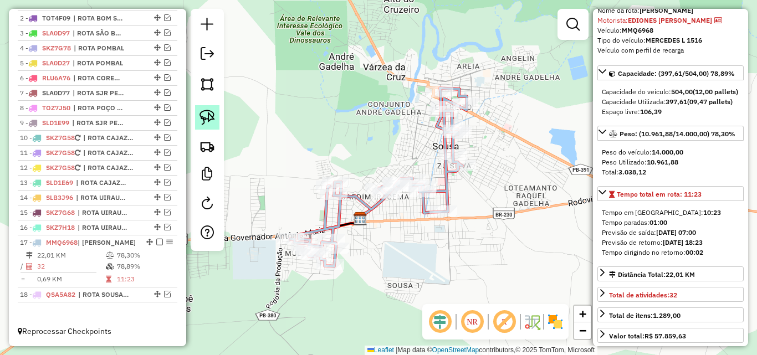
click at [203, 114] on img at bounding box center [207, 118] width 16 height 16
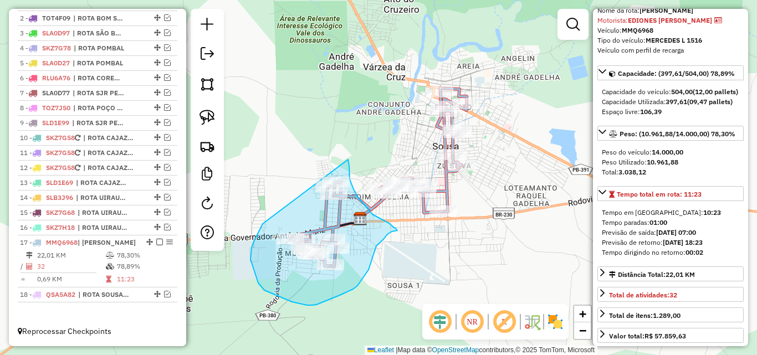
drag, startPoint x: 263, startPoint y: 224, endPoint x: 345, endPoint y: 155, distance: 107.0
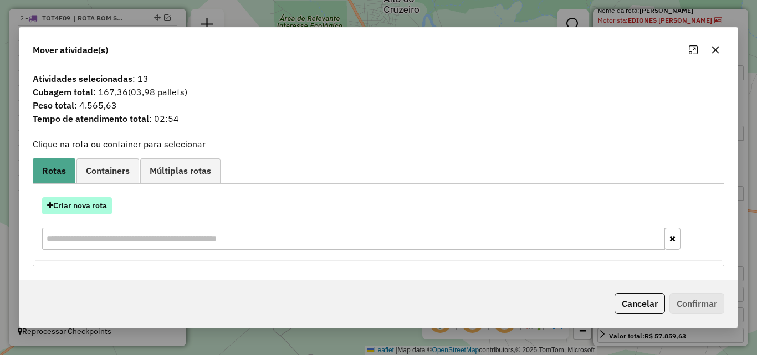
click at [84, 207] on button "Criar nova rota" at bounding box center [77, 205] width 70 height 17
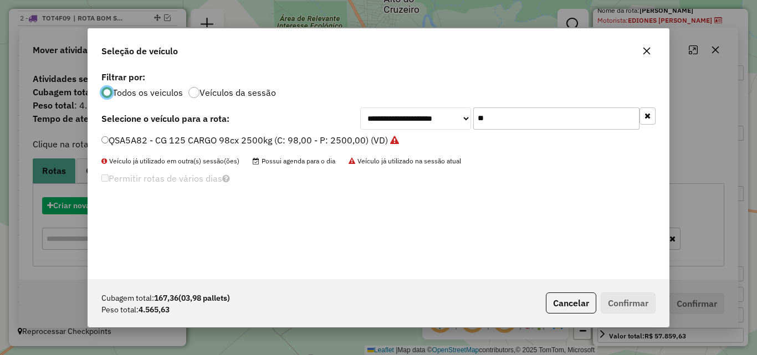
scroll to position [6, 3]
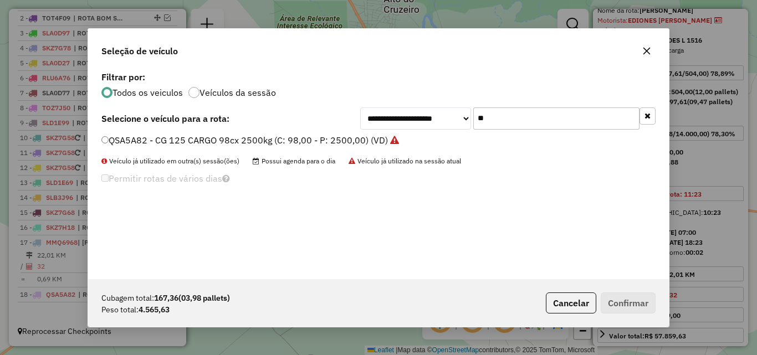
click at [584, 116] on input "**" at bounding box center [556, 118] width 166 height 22
click at [584, 117] on input "**" at bounding box center [556, 118] width 166 height 22
type input "*"
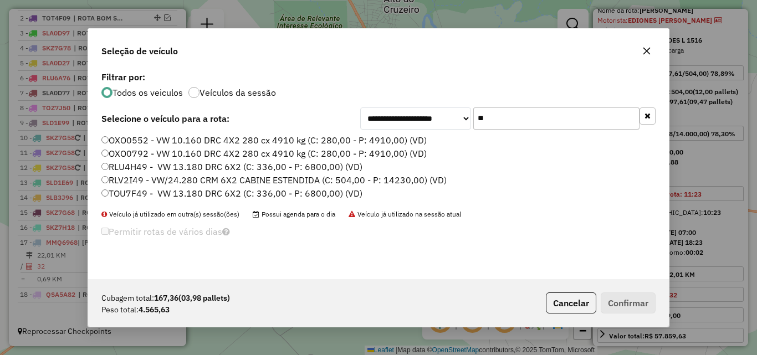
type input "**"
click at [149, 192] on label "TOU7F49 - VW 13.180 DRC 6X2 (C: 336,00 - P: 6800,00) (VD)" at bounding box center [231, 193] width 261 height 13
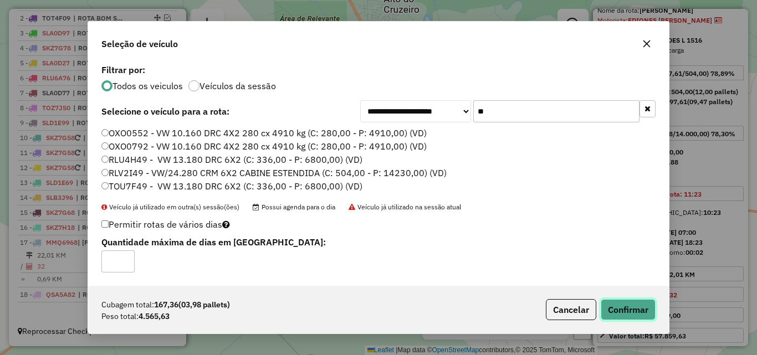
click at [620, 306] on button "Confirmar" at bounding box center [628, 309] width 55 height 21
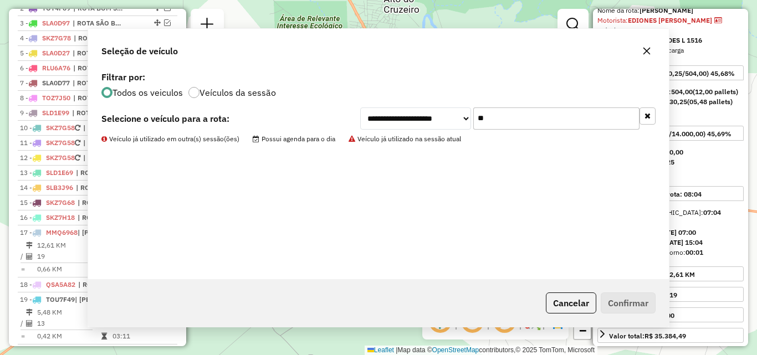
scroll to position [494, 0]
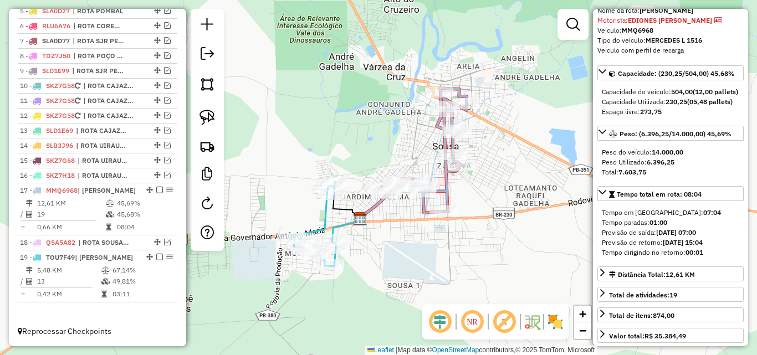
click at [444, 193] on icon at bounding box center [423, 150] width 88 height 125
click at [319, 217] on icon at bounding box center [312, 224] width 45 height 84
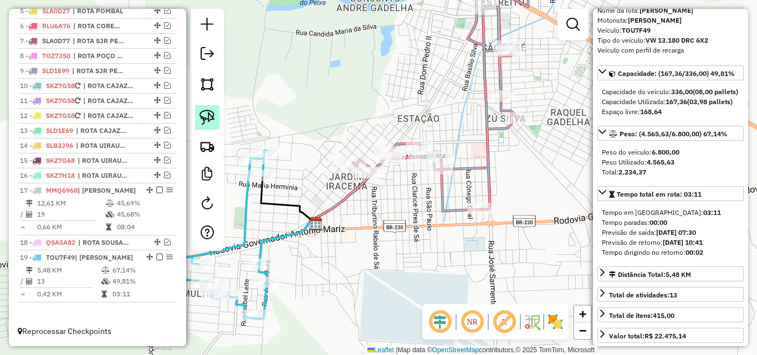
click at [204, 117] on img at bounding box center [207, 118] width 16 height 16
drag, startPoint x: 355, startPoint y: 142, endPoint x: 389, endPoint y: 178, distance: 50.1
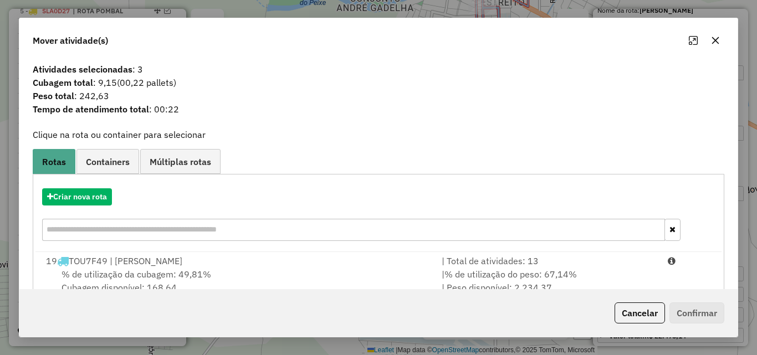
drag, startPoint x: 600, startPoint y: 275, endPoint x: 638, endPoint y: 290, distance: 41.0
click at [600, 275] on div "| % de utilização do peso: 67,14% | Peso disponível: 2.234,37" at bounding box center [548, 281] width 226 height 27
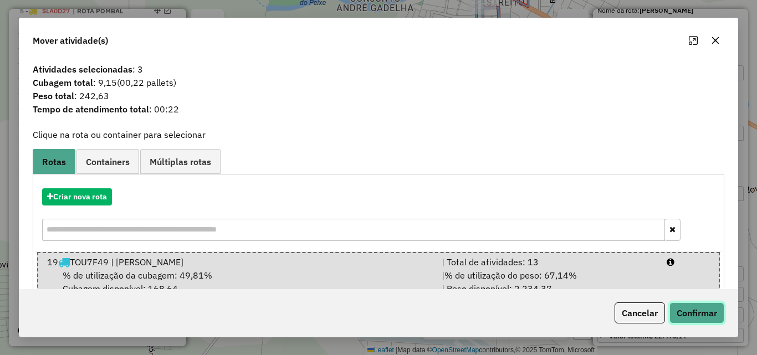
click at [710, 305] on button "Confirmar" at bounding box center [696, 312] width 55 height 21
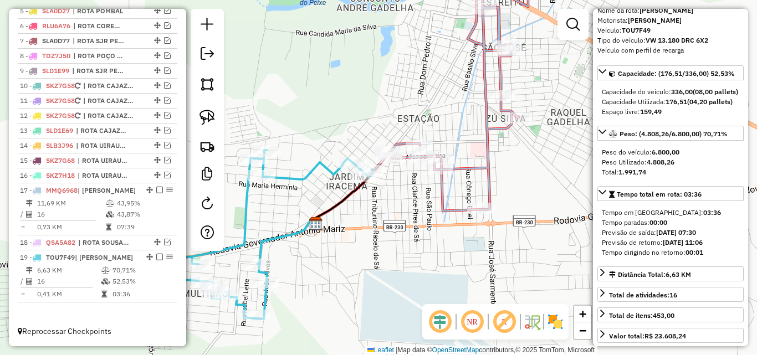
click at [487, 169] on icon at bounding box center [458, 88] width 140 height 247
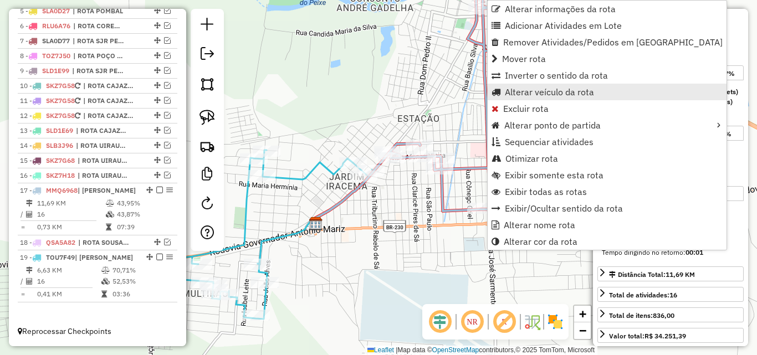
click at [522, 93] on span "Alterar veículo da rota" at bounding box center [549, 92] width 89 height 9
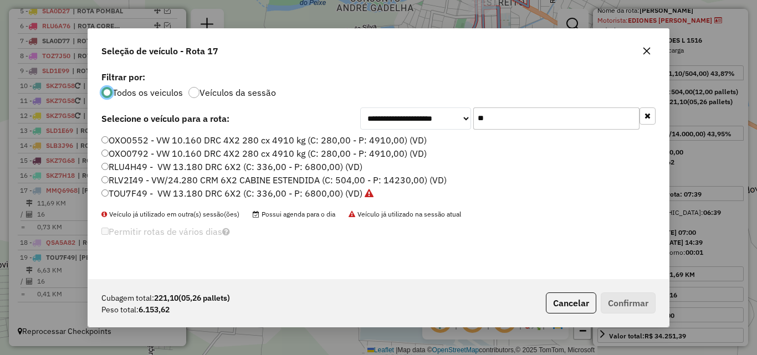
scroll to position [6, 3]
click at [565, 117] on input "**" at bounding box center [556, 118] width 166 height 22
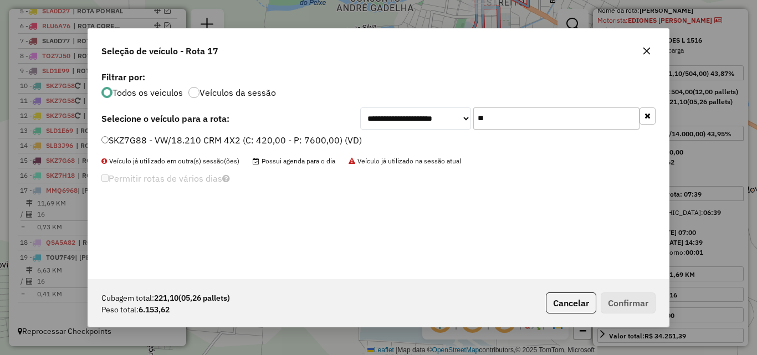
type input "**"
drag, startPoint x: 271, startPoint y: 142, endPoint x: 414, endPoint y: 182, distance: 148.2
click at [271, 143] on label "SKZ7G88 - VW/18.210 CRM 4X2 (C: 420,00 - P: 7600,00) (VD)" at bounding box center [231, 140] width 260 height 13
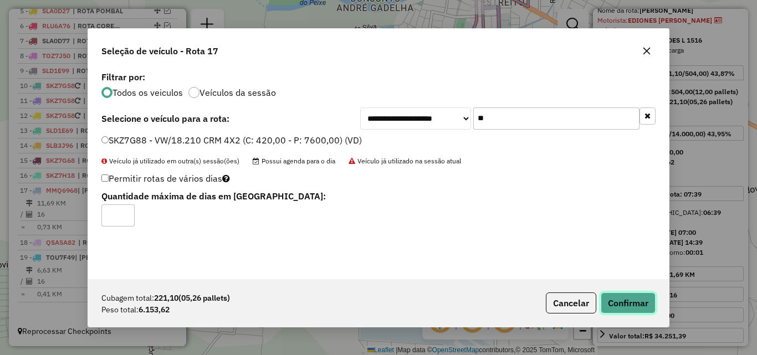
click at [629, 306] on button "Confirmar" at bounding box center [628, 303] width 55 height 21
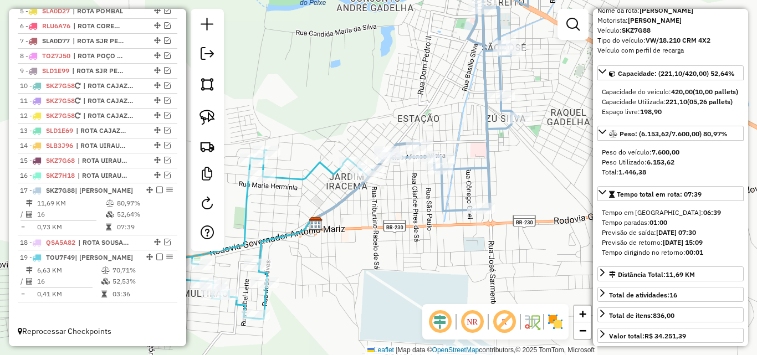
click at [468, 168] on icon at bounding box center [458, 88] width 140 height 247
click at [302, 172] on icon at bounding box center [274, 234] width 198 height 169
click at [478, 214] on div at bounding box center [481, 208] width 28 height 11
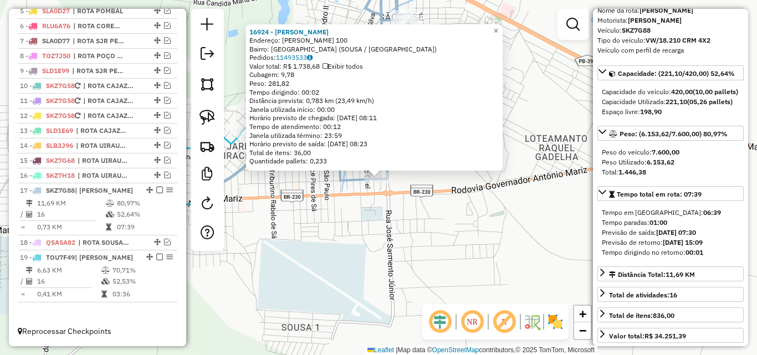
click at [388, 271] on div "16924 - CONVEN SILVEIRaO Endereço: JOSE GADELHA DE OLIVEIRA 100 Bairro: JARDIM …" at bounding box center [378, 177] width 757 height 355
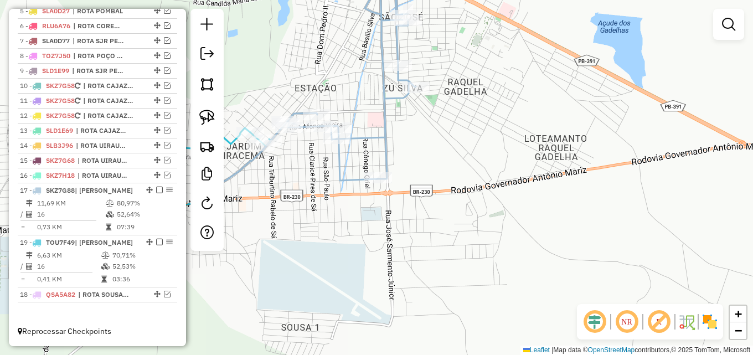
drag, startPoint x: 143, startPoint y: 257, endPoint x: 139, endPoint y: 241, distance: 16.7
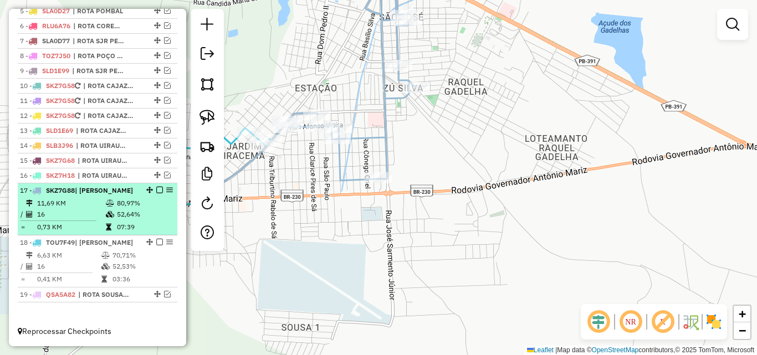
click at [122, 215] on td "52,64%" at bounding box center [144, 214] width 56 height 11
select select "*********"
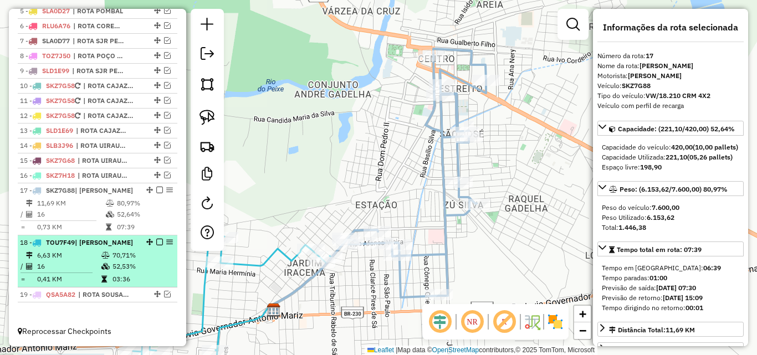
click at [112, 260] on td "70,71%" at bounding box center [142, 255] width 60 height 11
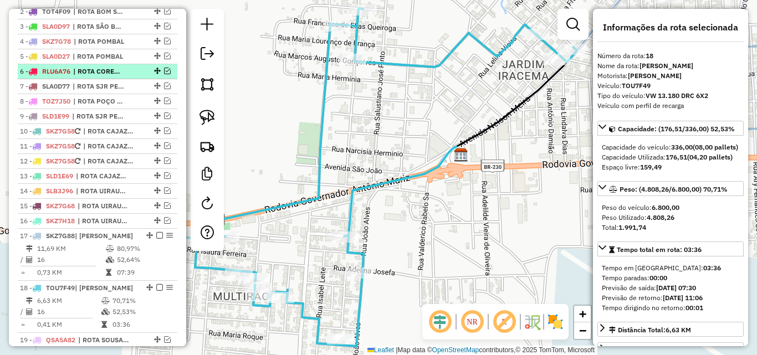
scroll to position [383, 0]
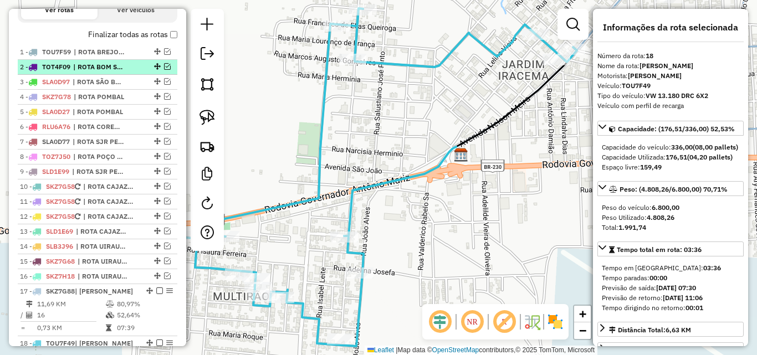
click at [88, 72] on span "| ROTA BOM SUCESSO" at bounding box center [98, 67] width 51 height 10
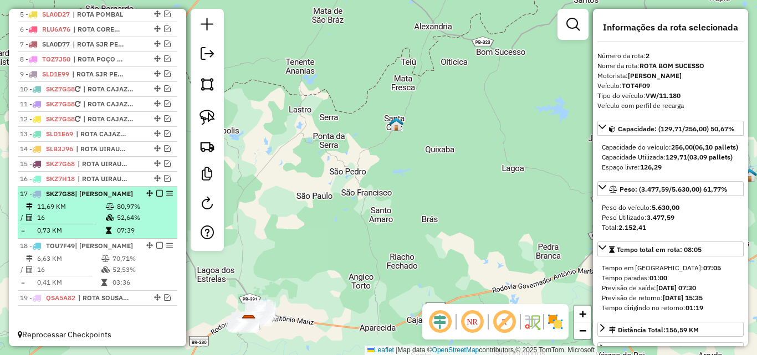
scroll to position [494, 0]
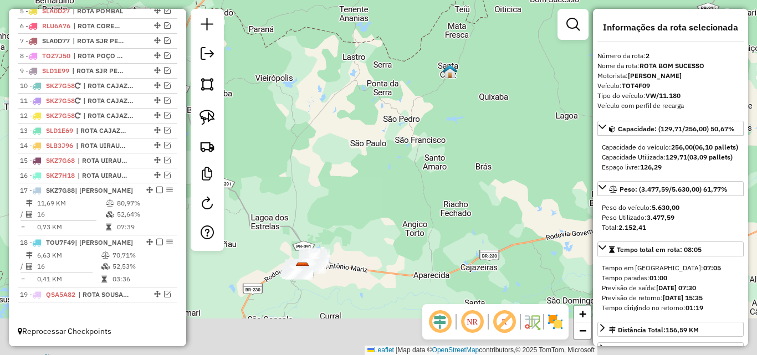
drag, startPoint x: 320, startPoint y: 246, endPoint x: 336, endPoint y: 225, distance: 26.2
click at [336, 225] on div "Janela de atendimento Grade de atendimento Capacidade Transportadoras Veículos …" at bounding box center [378, 177] width 757 height 355
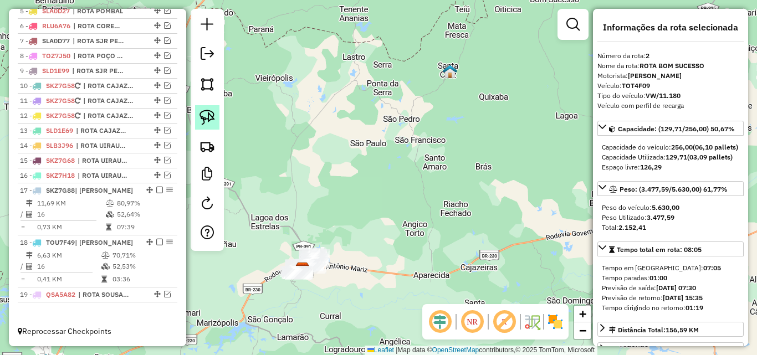
click at [208, 114] on img at bounding box center [207, 118] width 16 height 16
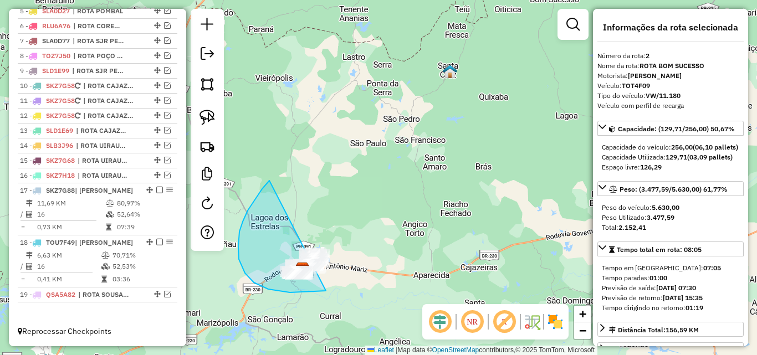
drag, startPoint x: 245, startPoint y: 273, endPoint x: 387, endPoint y: 232, distance: 148.3
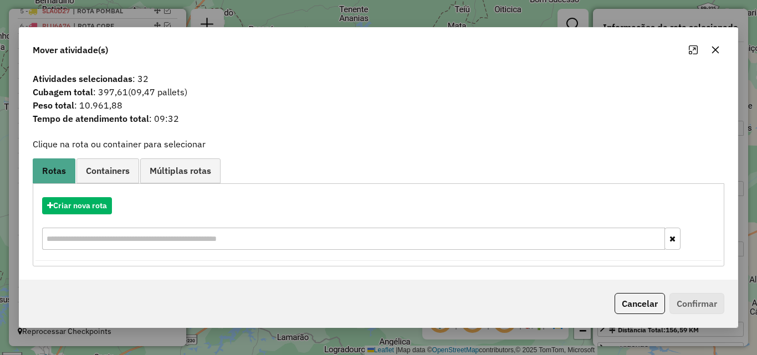
click at [658, 305] on button "Cancelar" at bounding box center [639, 303] width 50 height 21
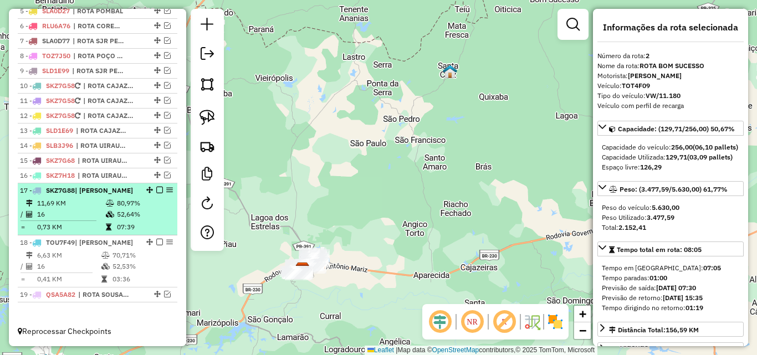
drag, startPoint x: 156, startPoint y: 192, endPoint x: 161, endPoint y: 221, distance: 29.3
click at [156, 192] on em at bounding box center [159, 190] width 7 height 7
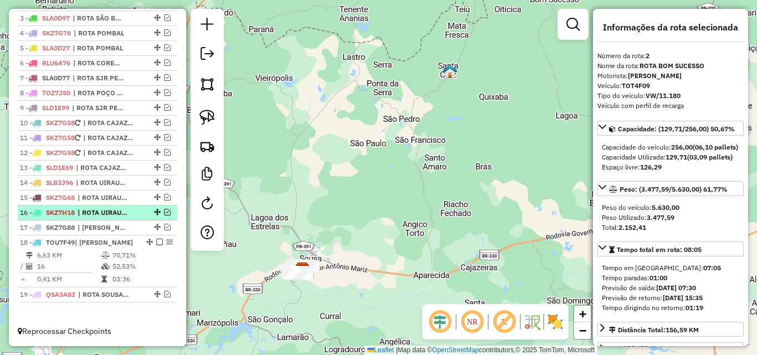
click at [156, 243] on em at bounding box center [159, 242] width 7 height 7
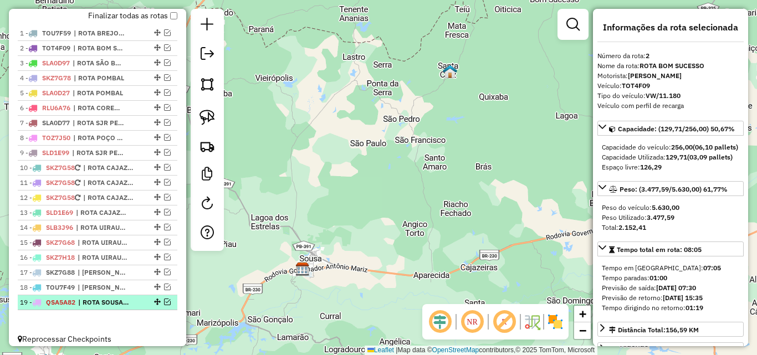
scroll to position [419, 0]
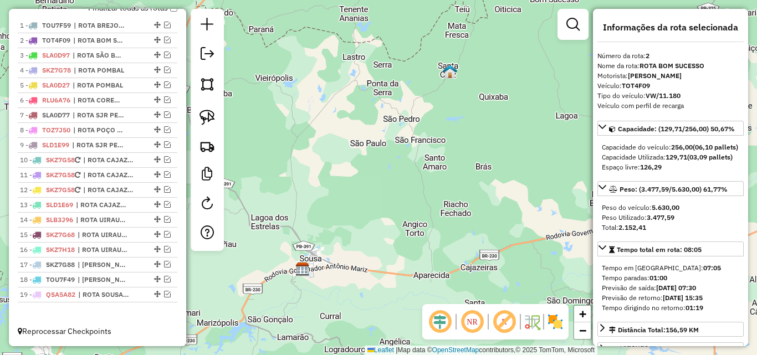
click at [320, 276] on div "Janela de atendimento Grade de atendimento Capacidade Transportadoras Veículos …" at bounding box center [378, 177] width 757 height 355
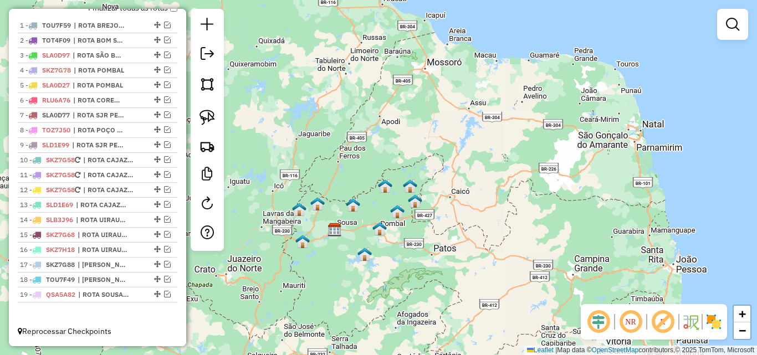
drag, startPoint x: 442, startPoint y: 258, endPoint x: 414, endPoint y: 249, distance: 28.4
click at [443, 247] on div "Janela de atendimento Grade de atendimento Capacidade Transportadoras Veículos …" at bounding box center [378, 177] width 757 height 355
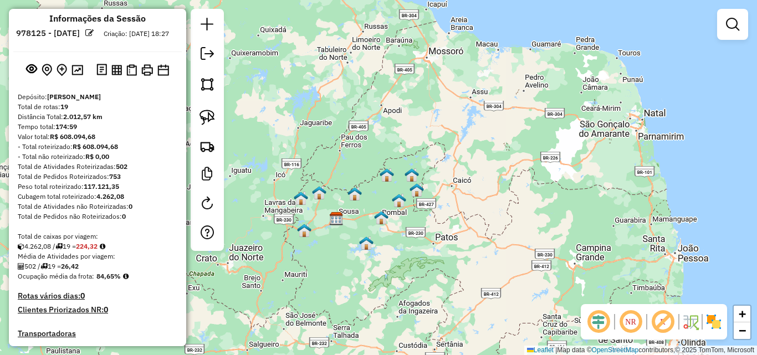
scroll to position [0, 0]
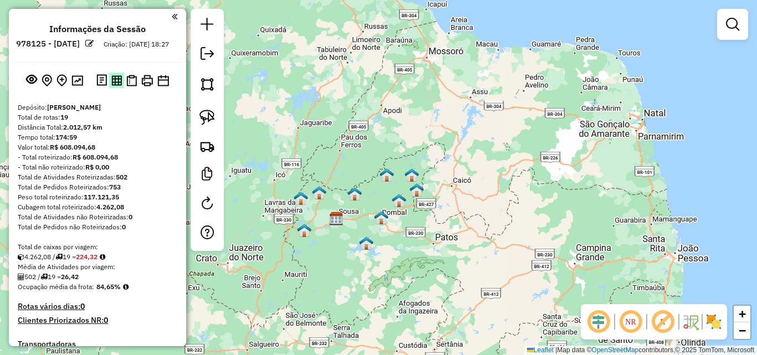
click at [116, 86] on img at bounding box center [116, 80] width 11 height 11
click at [145, 86] on img at bounding box center [147, 81] width 12 height 12
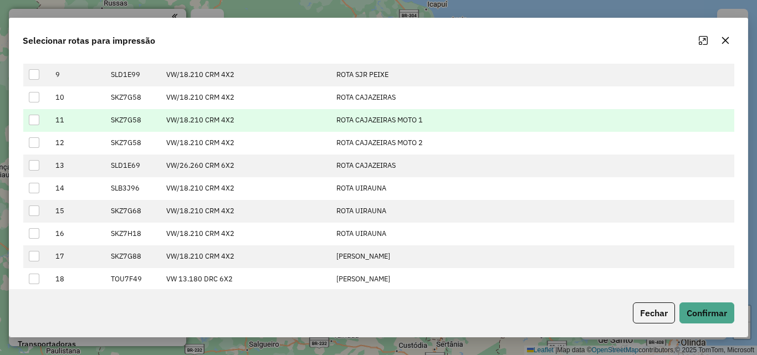
scroll to position [214, 0]
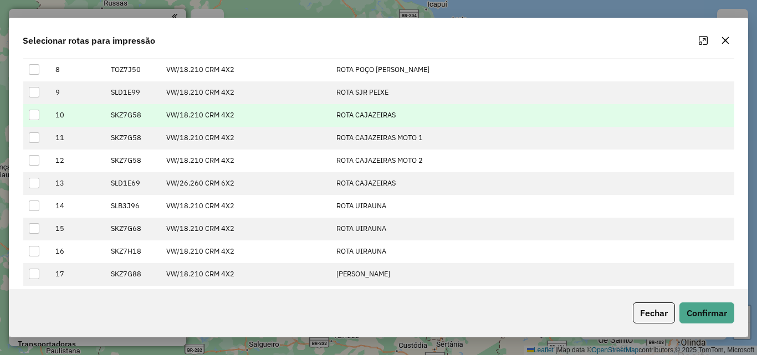
click at [37, 114] on div at bounding box center [34, 115] width 11 height 11
click at [696, 314] on button "Confirmar" at bounding box center [706, 312] width 55 height 21
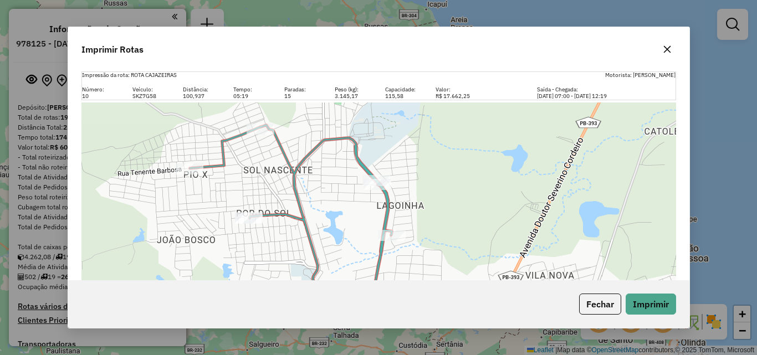
scroll to position [213, 0]
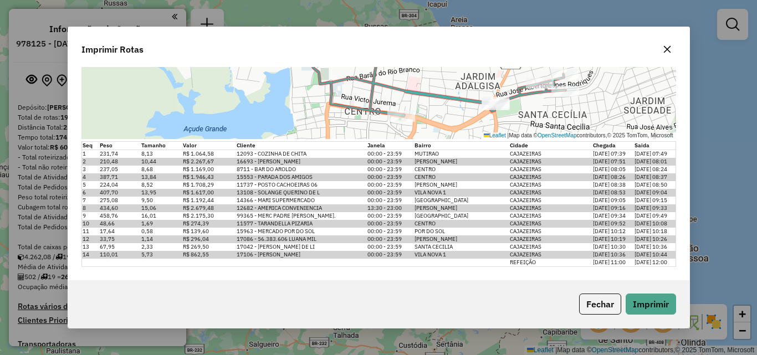
click at [453, 77] on div "Leaflet | Map data © OpenStreetMap contributors,© 2025 TomTom, Microsoft" at bounding box center [378, 14] width 594 height 249
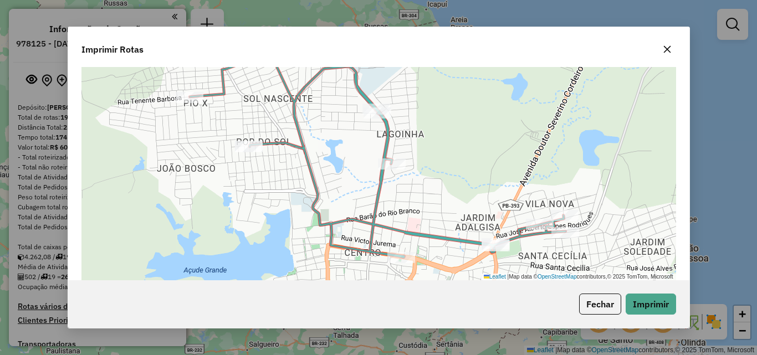
drag, startPoint x: 667, startPoint y: 44, endPoint x: 499, endPoint y: 103, distance: 178.4
click at [667, 45] on icon "button" at bounding box center [667, 49] width 9 height 9
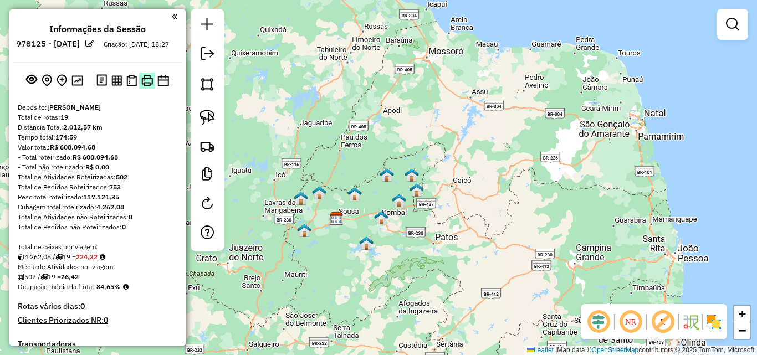
click at [148, 86] on img at bounding box center [147, 81] width 12 height 12
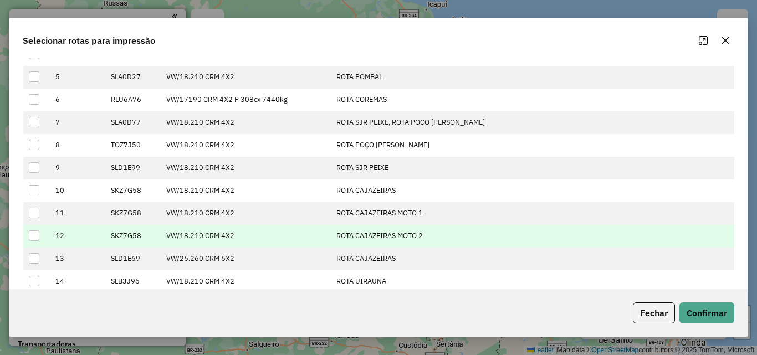
scroll to position [269, 0]
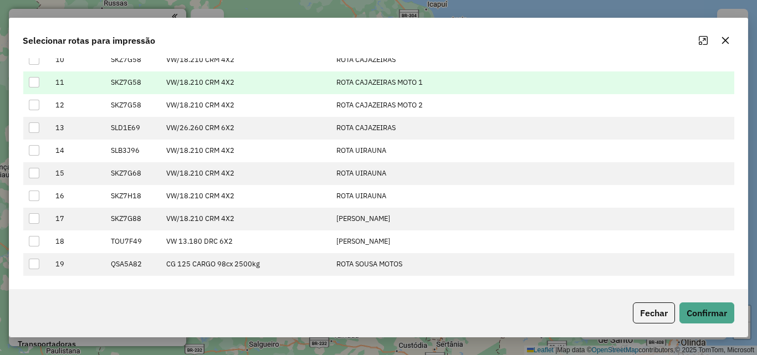
drag, startPoint x: 33, startPoint y: 80, endPoint x: 36, endPoint y: 87, distance: 7.4
click at [33, 80] on div at bounding box center [34, 82] width 11 height 11
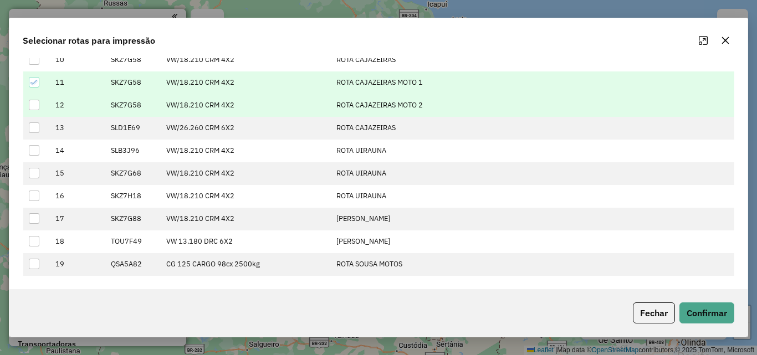
click at [39, 109] on div at bounding box center [34, 105] width 11 height 11
click at [720, 317] on button "Confirmar" at bounding box center [706, 312] width 55 height 21
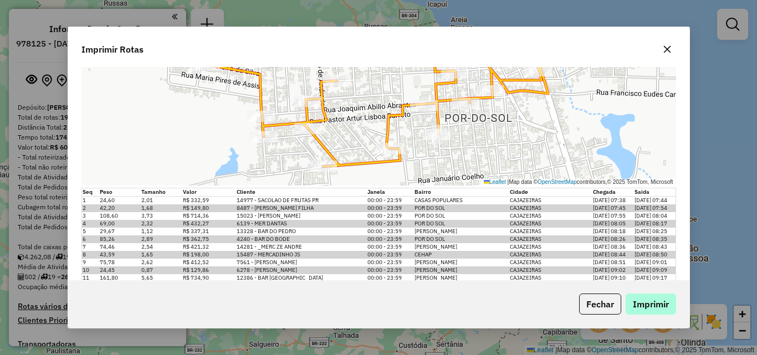
scroll to position [609, 0]
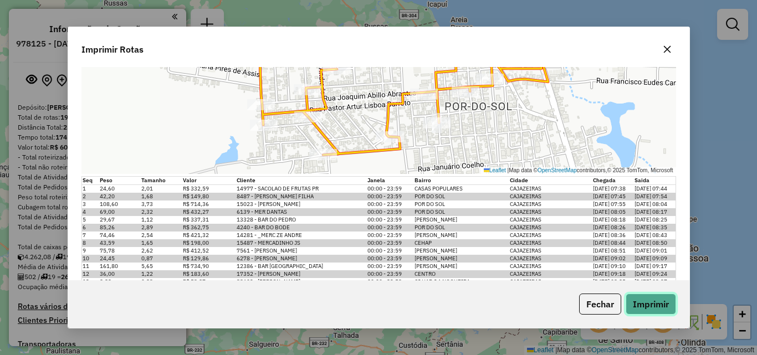
click at [661, 304] on button "Imprimir" at bounding box center [650, 304] width 50 height 21
click at [669, 47] on icon "button" at bounding box center [666, 49] width 7 height 7
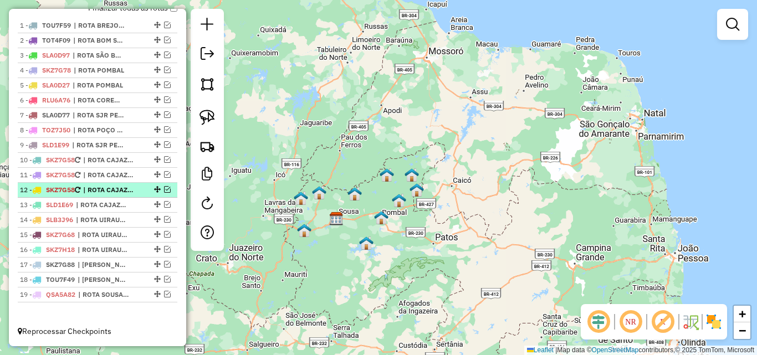
scroll to position [419, 0]
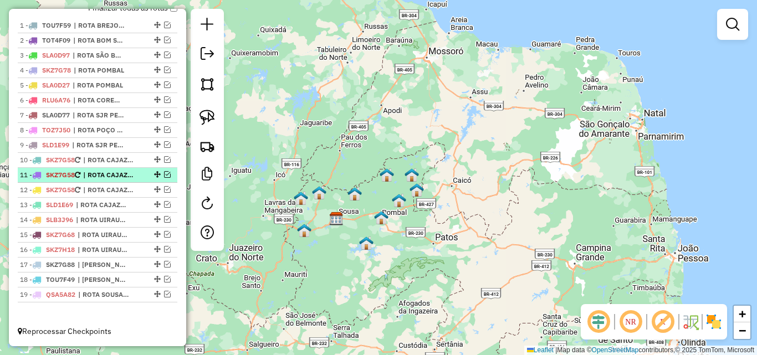
click at [164, 176] on em at bounding box center [167, 174] width 7 height 7
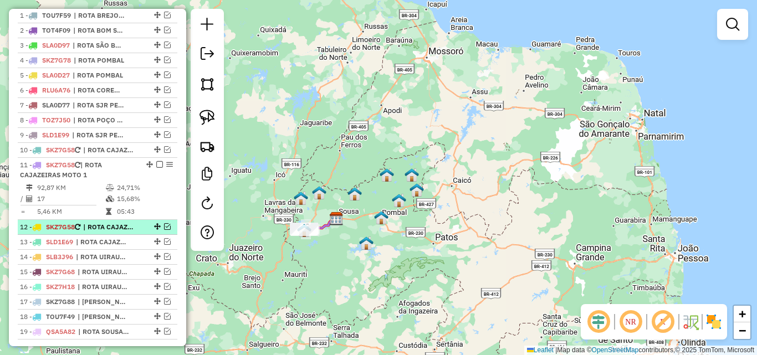
click at [166, 230] on em at bounding box center [167, 226] width 7 height 7
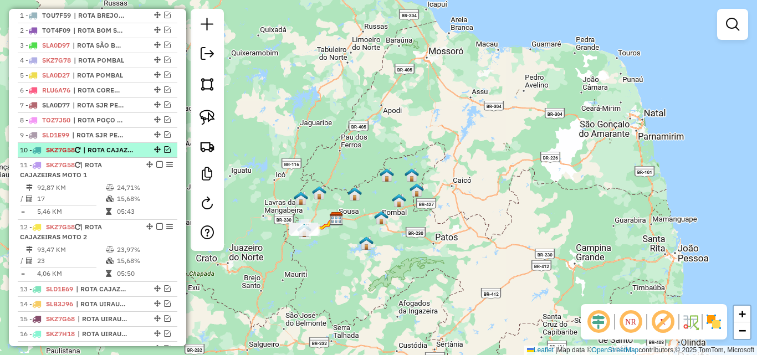
click at [164, 153] on em at bounding box center [167, 149] width 7 height 7
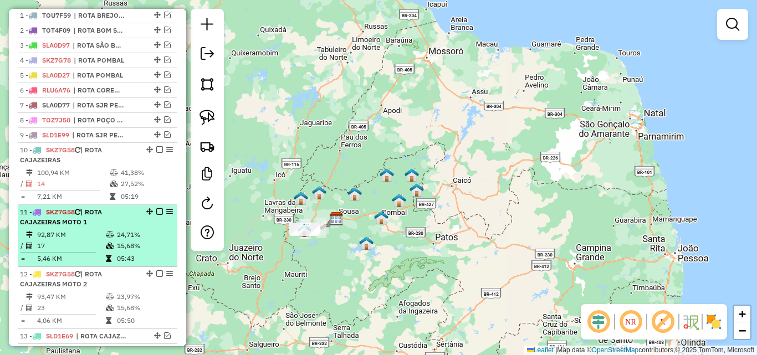
click at [117, 240] on td "24,71%" at bounding box center [144, 234] width 56 height 11
select select "*********"
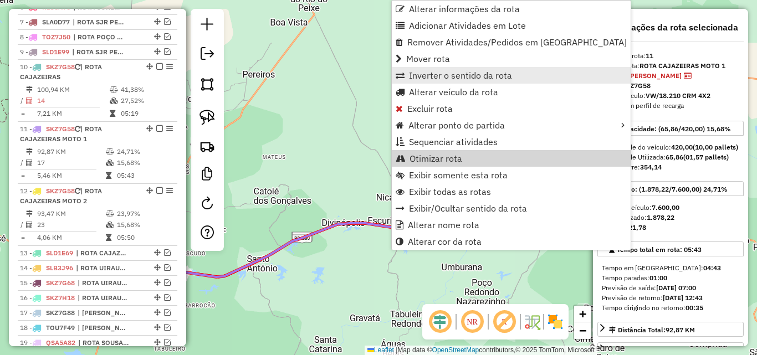
scroll to position [561, 0]
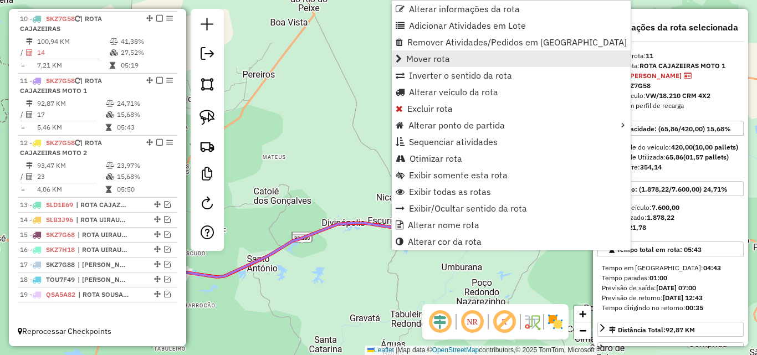
click at [432, 55] on span "Mover rota" at bounding box center [428, 58] width 44 height 9
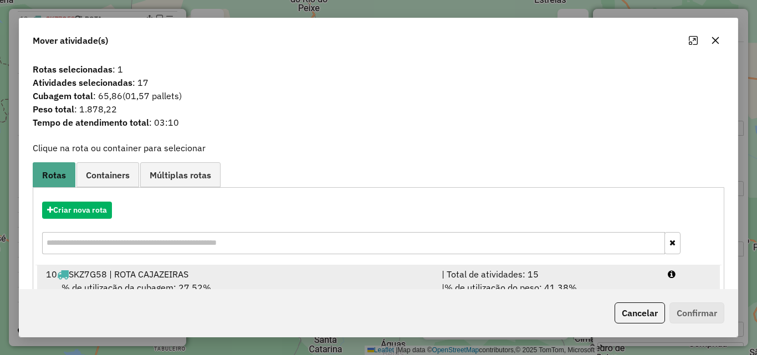
click at [505, 273] on div "| Total de atividades: 15" at bounding box center [548, 274] width 226 height 13
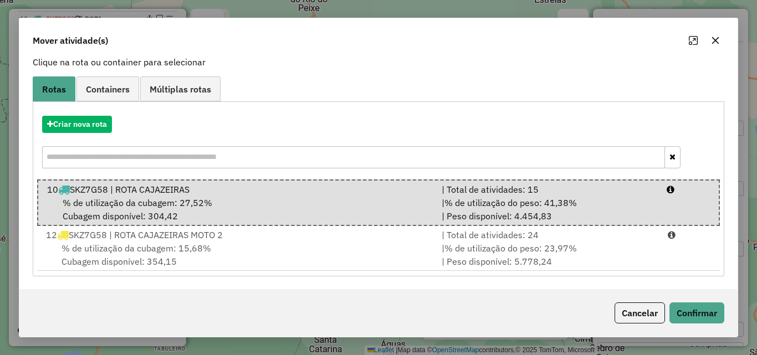
scroll to position [86, 0]
drag, startPoint x: 704, startPoint y: 320, endPoint x: 695, endPoint y: 317, distance: 9.5
click at [702, 320] on button "Confirmar" at bounding box center [696, 312] width 55 height 21
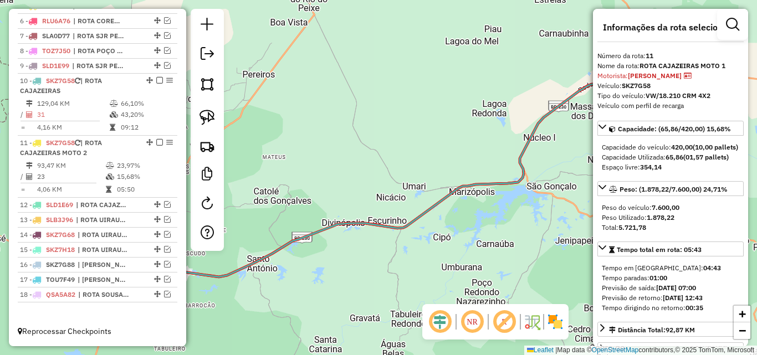
scroll to position [499, 0]
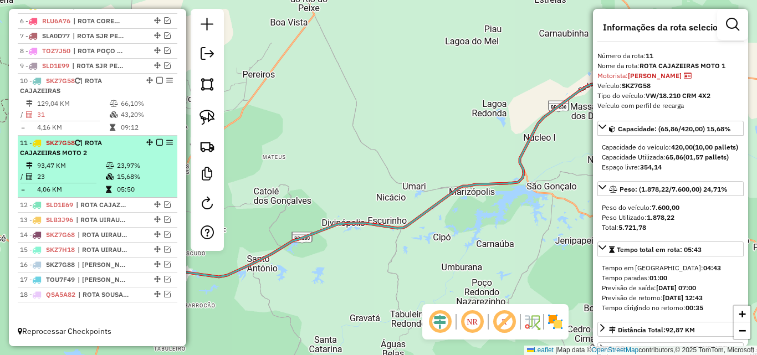
drag, startPoint x: 124, startPoint y: 172, endPoint x: 267, endPoint y: 199, distance: 145.4
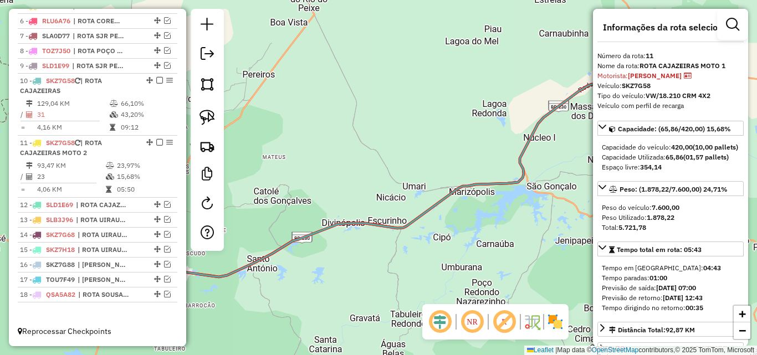
click at [124, 173] on td "15,68%" at bounding box center [144, 176] width 56 height 11
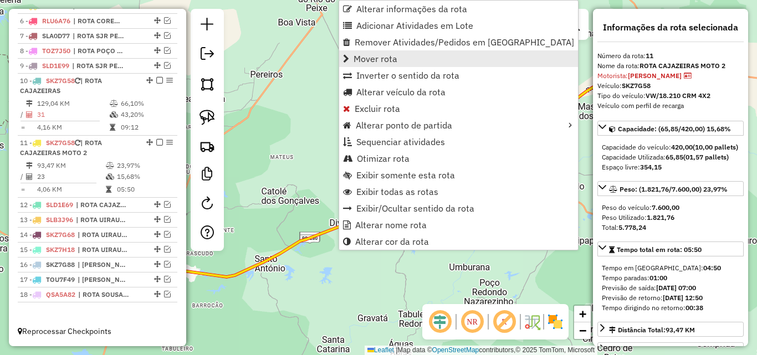
click at [391, 59] on span "Mover rota" at bounding box center [375, 58] width 44 height 9
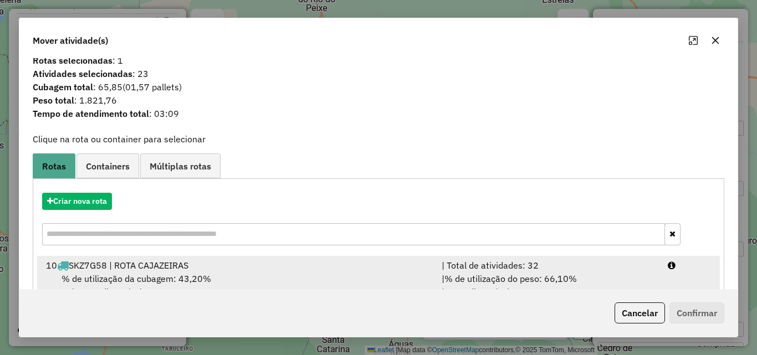
drag, startPoint x: 555, startPoint y: 280, endPoint x: 566, endPoint y: 281, distance: 11.7
click at [555, 280] on div "| % de utilização do peso: 66,10% | Peso disponível: 2.576,61" at bounding box center [548, 285] width 226 height 27
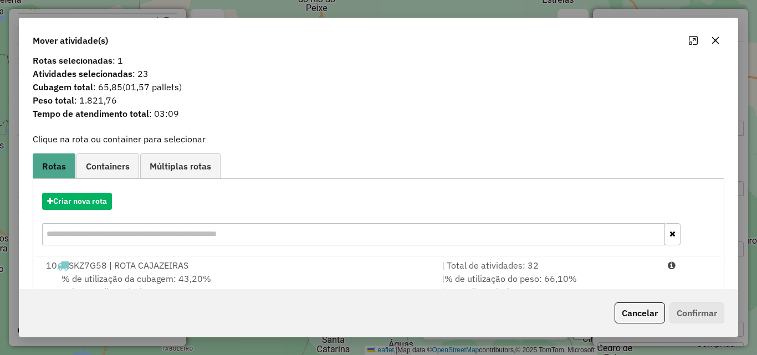
scroll to position [12, 0]
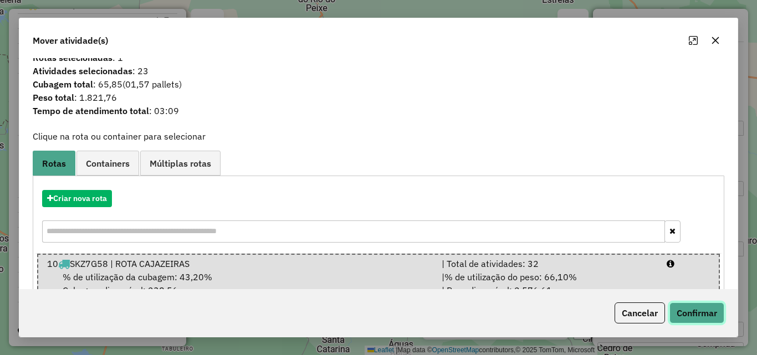
drag, startPoint x: 719, startPoint y: 311, endPoint x: 709, endPoint y: 309, distance: 10.2
click at [716, 311] on button "Confirmar" at bounding box center [696, 312] width 55 height 21
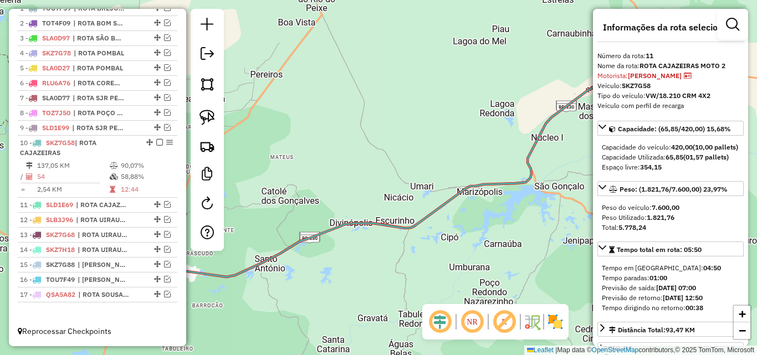
scroll to position [437, 0]
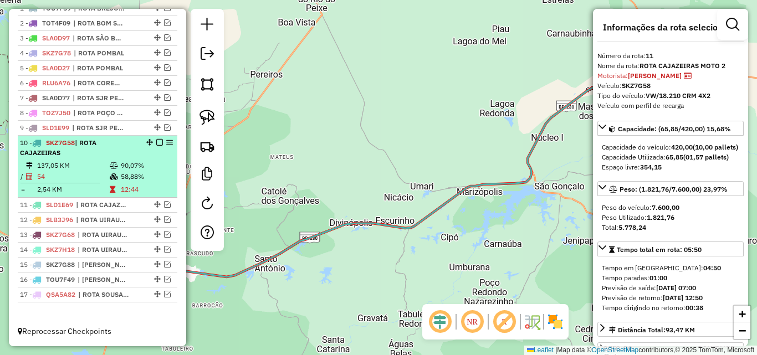
click at [156, 142] on em at bounding box center [159, 142] width 7 height 7
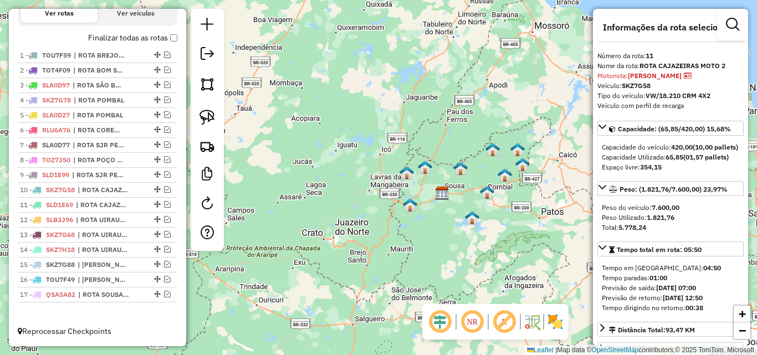
drag, startPoint x: 499, startPoint y: 230, endPoint x: 467, endPoint y: 229, distance: 31.6
click at [469, 230] on div "Janela de atendimento Grade de atendimento Capacidade Transportadoras Veículos …" at bounding box center [378, 177] width 757 height 355
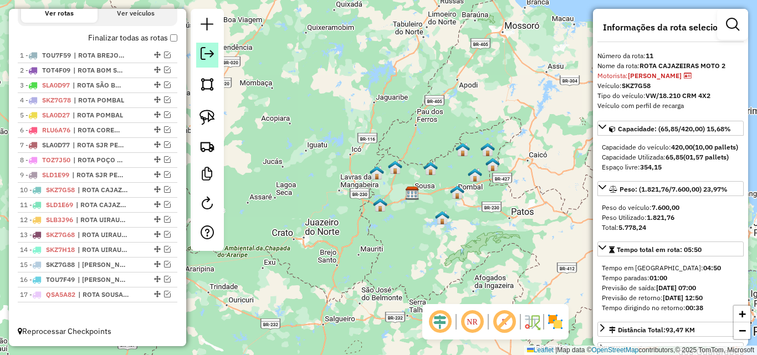
click at [206, 63] on link at bounding box center [207, 55] width 22 height 25
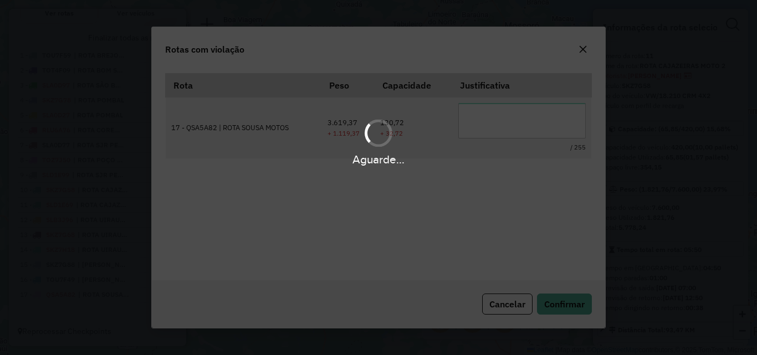
scroll to position [20, 0]
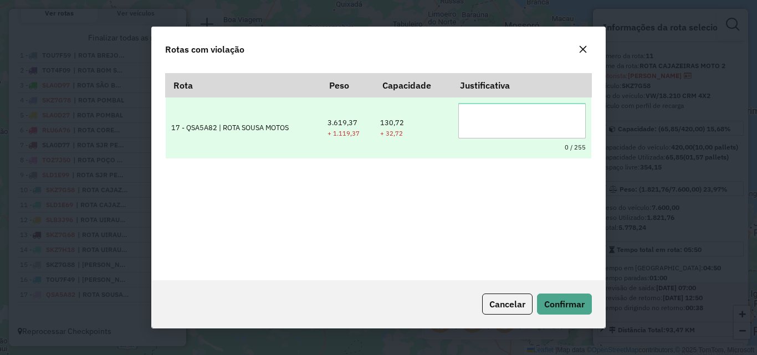
drag, startPoint x: 511, startPoint y: 129, endPoint x: 528, endPoint y: 129, distance: 16.6
click at [528, 129] on textarea at bounding box center [521, 120] width 127 height 35
type textarea "**********"
click at [537, 294] on button "Confirmar" at bounding box center [564, 304] width 55 height 21
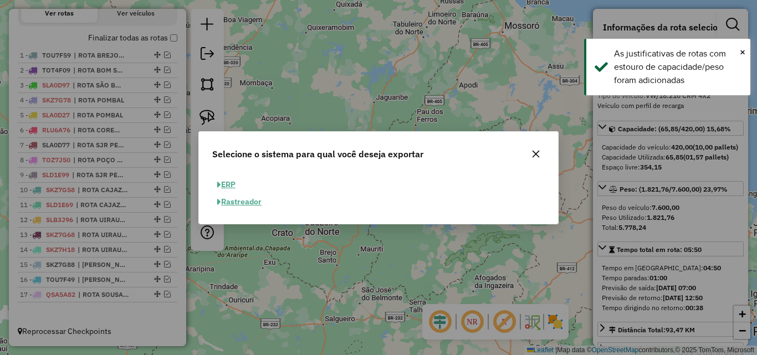
drag, startPoint x: 225, startPoint y: 186, endPoint x: 321, endPoint y: 211, distance: 98.5
click at [225, 186] on button "ERP" at bounding box center [226, 184] width 28 height 17
select select "**"
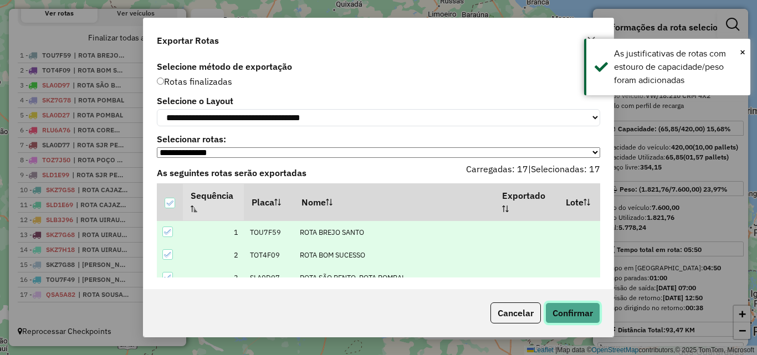
click at [559, 317] on button "Confirmar" at bounding box center [572, 312] width 55 height 21
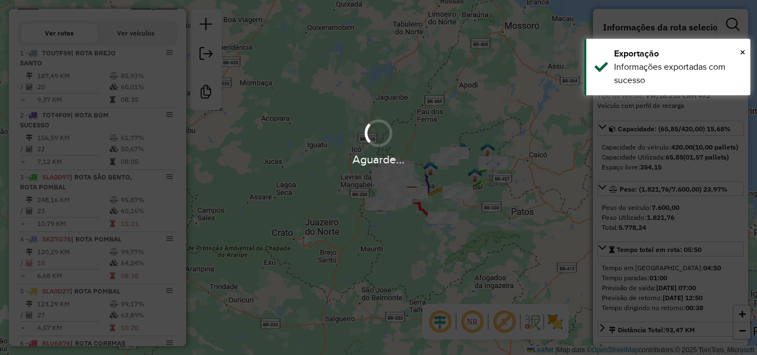
scroll to position [568, 0]
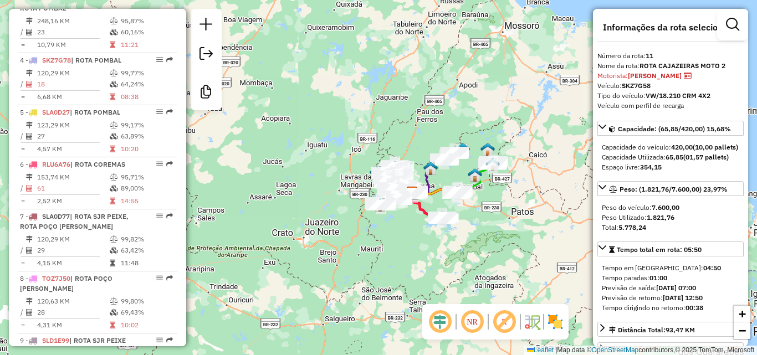
drag, startPoint x: 478, startPoint y: 116, endPoint x: 506, endPoint y: 111, distance: 28.1
click at [484, 116] on div "Rota 2 - Placa TOT4F09 99431 - JOCIVAN ALVES DA COSTA Janela de atendimento Gra…" at bounding box center [378, 177] width 757 height 355
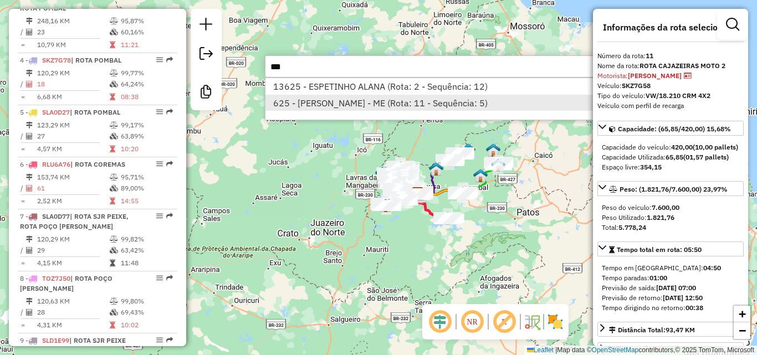
type input "***"
click at [425, 103] on li "625 - SAMUEL DE ARAUJO LEITE - ME (Rota: 11 - Sequência: 5)" at bounding box center [430, 103] width 331 height 17
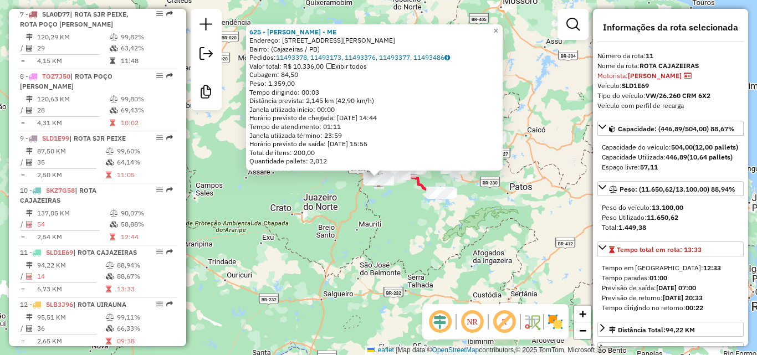
scroll to position [1017, 0]
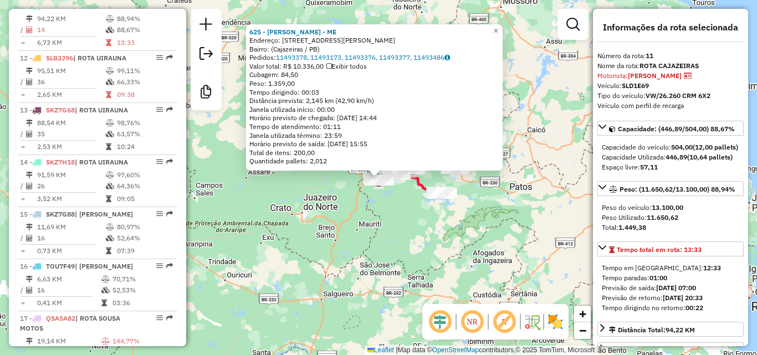
click at [399, 271] on div "625 - SAMUEL DE ARAUJO LEITE - ME Endereço: Rua Francisco Braga Barreto, 128 Ba…" at bounding box center [378, 177] width 757 height 355
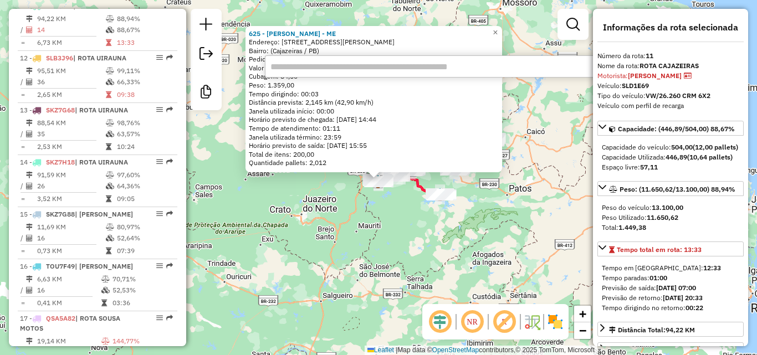
click at [530, 249] on div "625 - SAMUEL DE ARAUJO LEITE - ME Endereço: Rua Francisco Braga Barreto, 128 Ba…" at bounding box center [378, 177] width 757 height 355
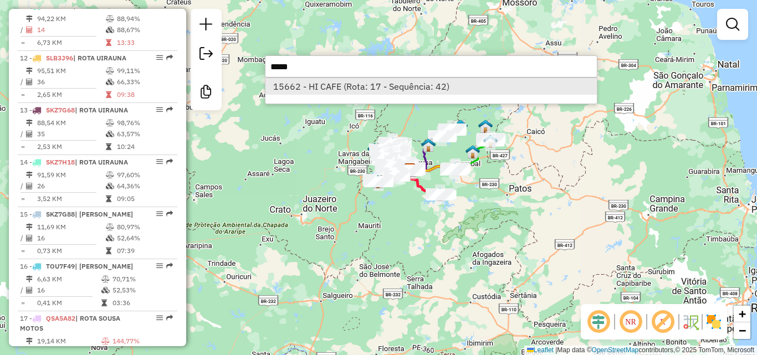
type input "*****"
click at [409, 90] on li "15662 - HI CAFE (Rota: 17 - Sequência: 42)" at bounding box center [430, 86] width 331 height 17
select select "*********"
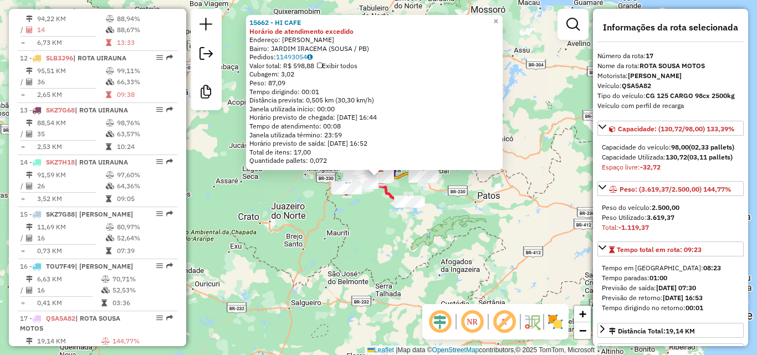
scroll to position [1083, 0]
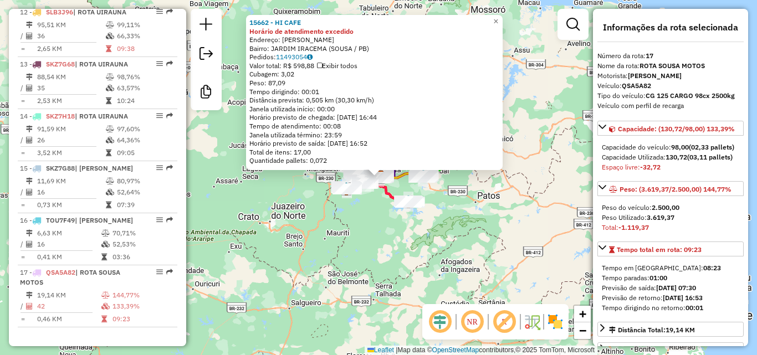
click at [457, 298] on div "15662 - HI CAFE Horário de atendimento excedido Endereço: NELSON MEIRA SN Bairr…" at bounding box center [378, 177] width 757 height 355
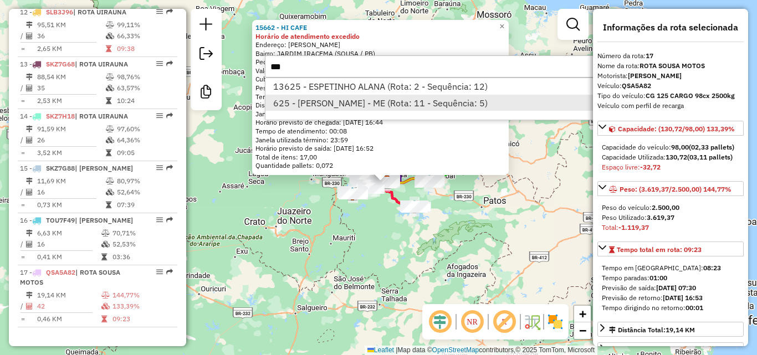
type input "***"
click at [433, 104] on li "625 - SAMUEL DE ARAUJO LEITE - ME (Rota: 11 - Sequência: 5)" at bounding box center [430, 103] width 331 height 17
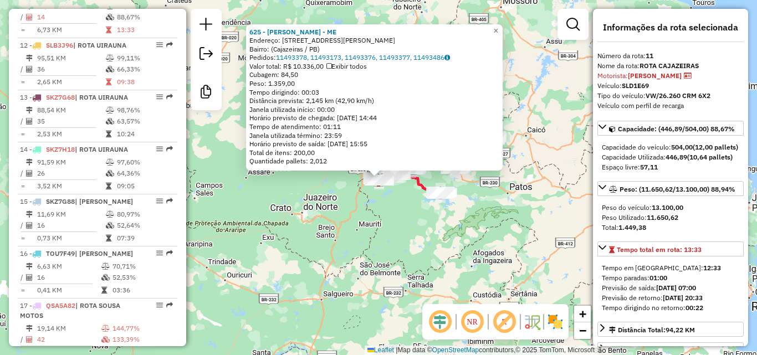
scroll to position [1017, 0]
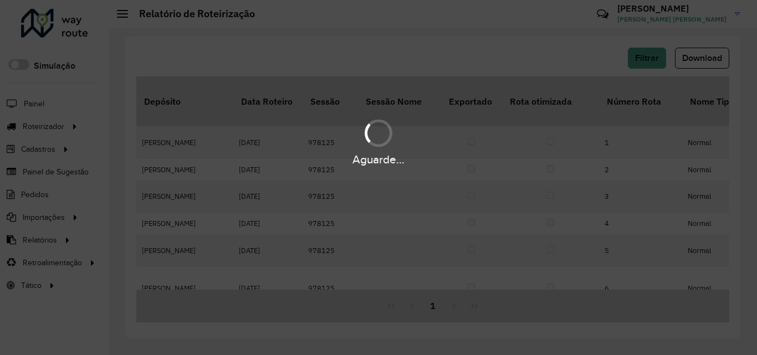
click at [698, 59] on div "Aguarde..." at bounding box center [378, 177] width 757 height 355
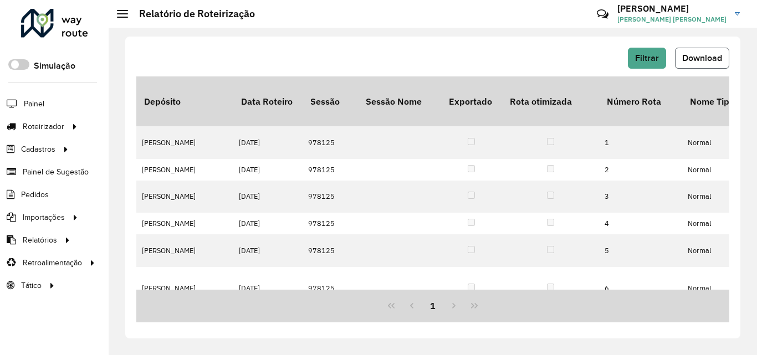
click at [697, 59] on span "Download" at bounding box center [702, 57] width 40 height 9
